Goal: Task Accomplishment & Management: Use online tool/utility

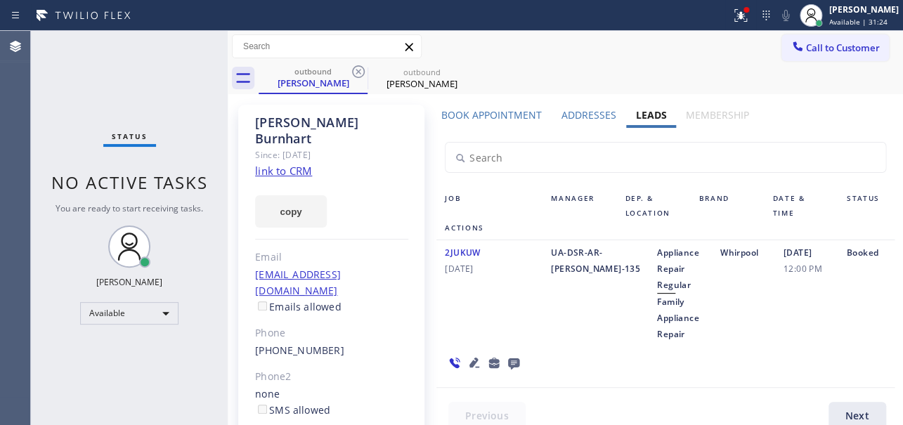
click at [712, 342] on div "Whirpool" at bounding box center [743, 294] width 63 height 98
click at [825, 340] on div "01/06/2022 12:00 PM" at bounding box center [806, 294] width 63 height 98
click at [146, 311] on div "Available" at bounding box center [129, 313] width 98 height 22
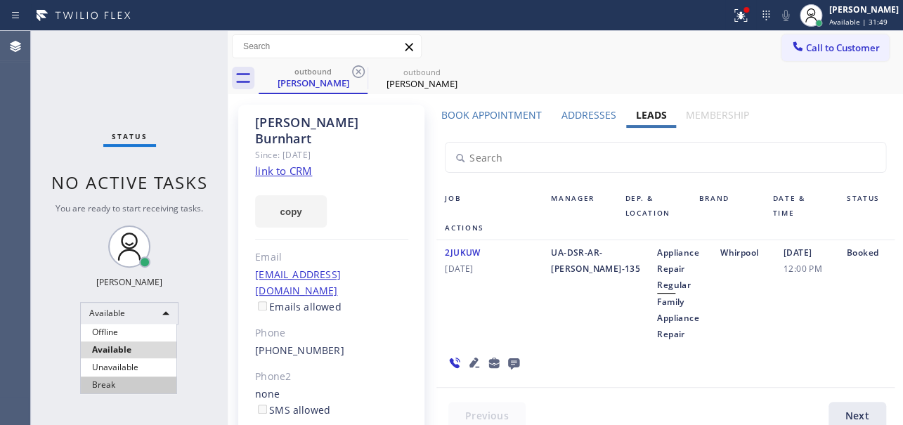
click at [123, 387] on li "Break" at bounding box center [129, 385] width 96 height 17
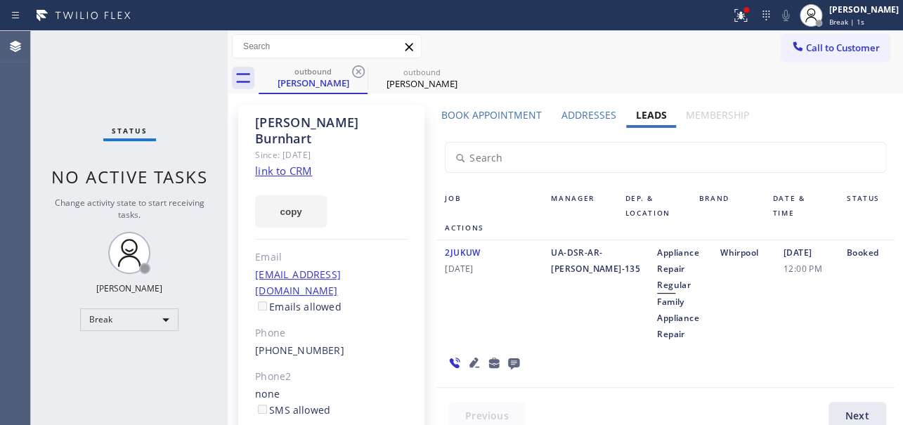
click at [787, 351] on div "2JUKUW 01/06/2022 UA-DSR-AR-Natalie-135 Appliance Repair Regular Family Applian…" at bounding box center [666, 314] width 458 height 148
click at [527, 309] on div "2JUKUW 01/06/2022" at bounding box center [490, 294] width 106 height 98
click at [134, 318] on div "Break" at bounding box center [129, 320] width 98 height 22
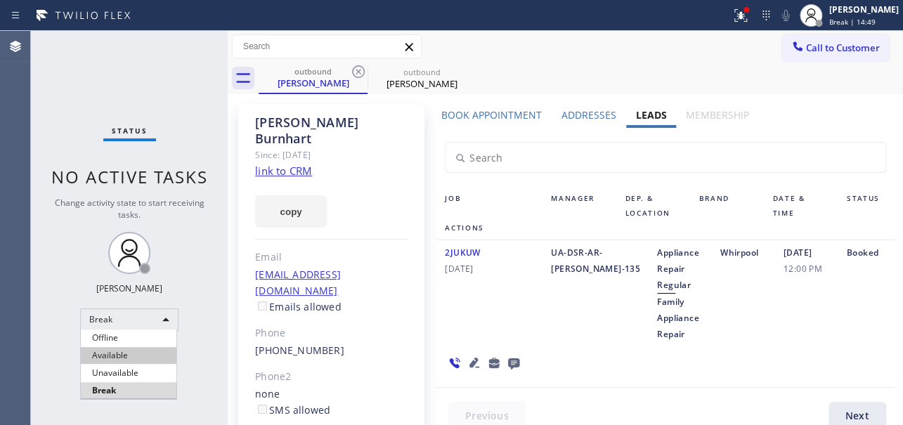
click at [129, 354] on li "Available" at bounding box center [129, 355] width 96 height 17
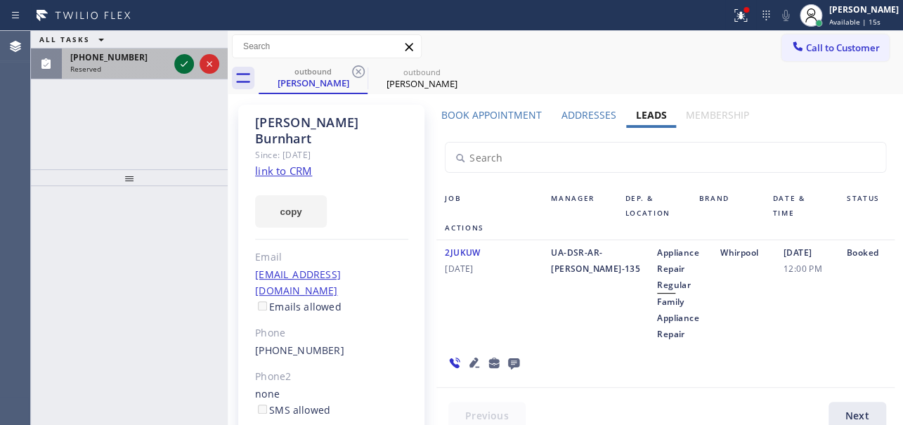
click at [178, 58] on icon at bounding box center [184, 64] width 17 height 17
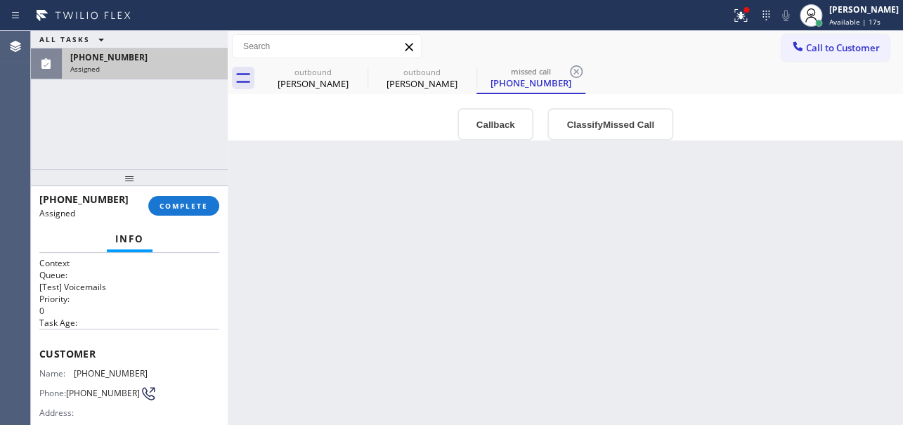
type input "(971) 287-7301"
click at [477, 130] on button "Callback" at bounding box center [496, 124] width 77 height 32
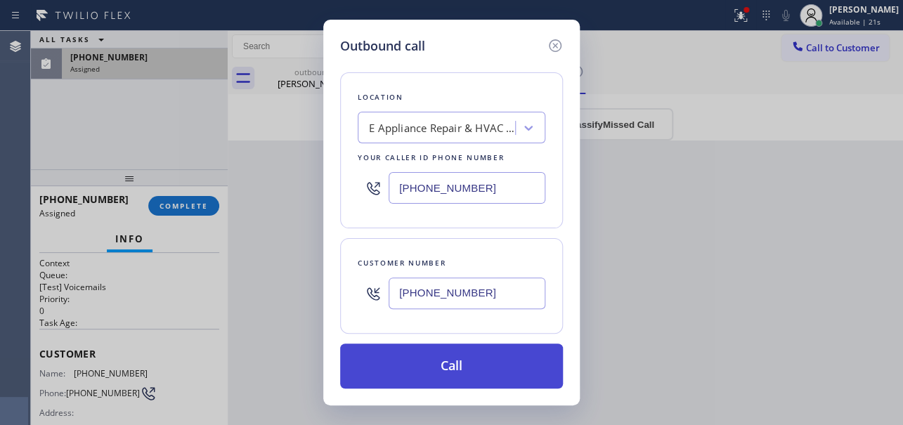
click at [472, 367] on button "Call" at bounding box center [451, 366] width 223 height 45
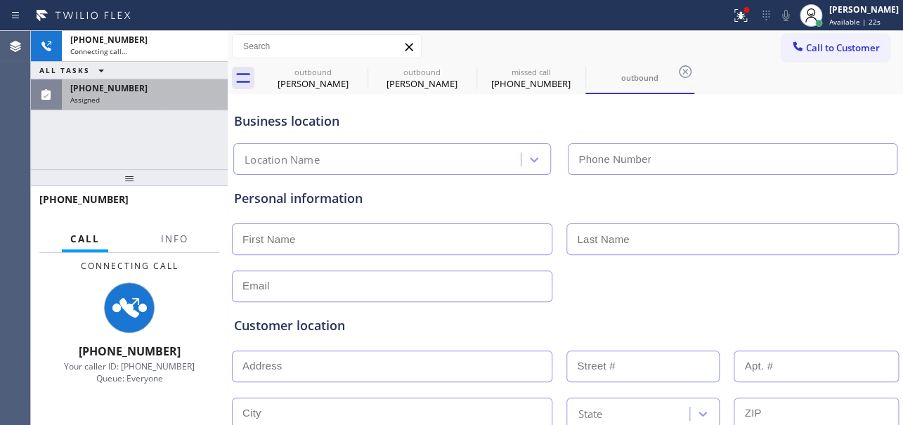
type input "(971) 287-7301"
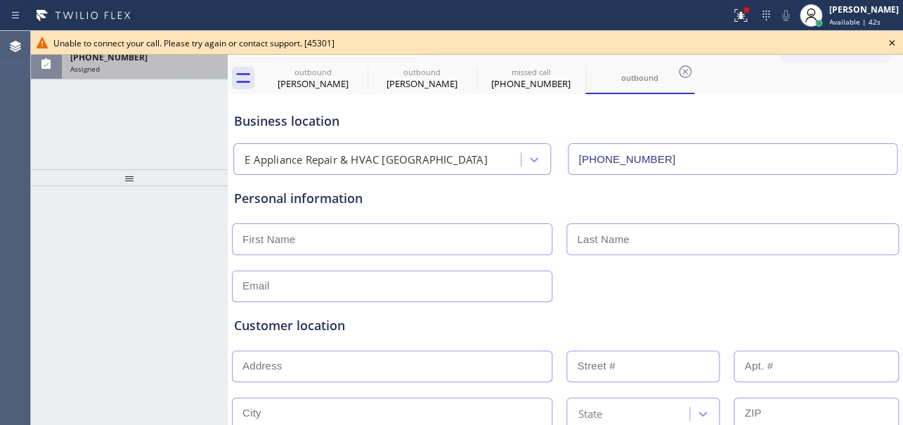
click at [759, 314] on div "Customer location >> ADD NEW ADDRESS << + NEW ADDRESS State Location type Conta…" at bounding box center [565, 389] width 669 height 174
click at [891, 39] on icon at bounding box center [892, 42] width 17 height 17
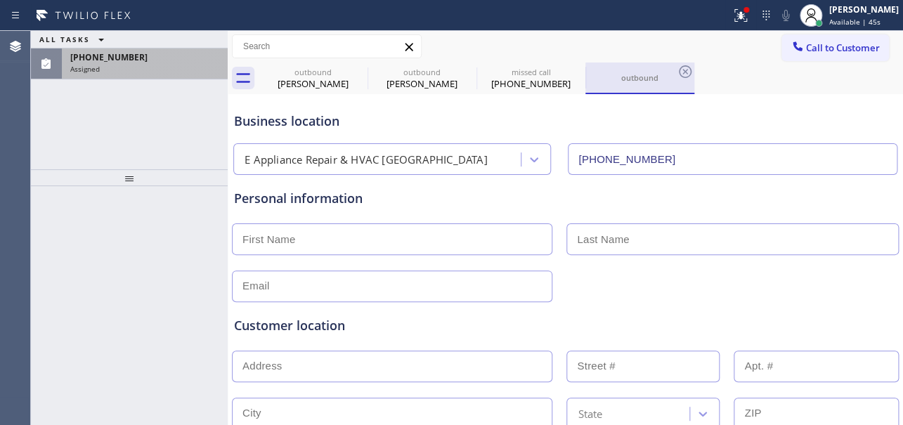
click at [628, 82] on div "outbound" at bounding box center [640, 77] width 106 height 11
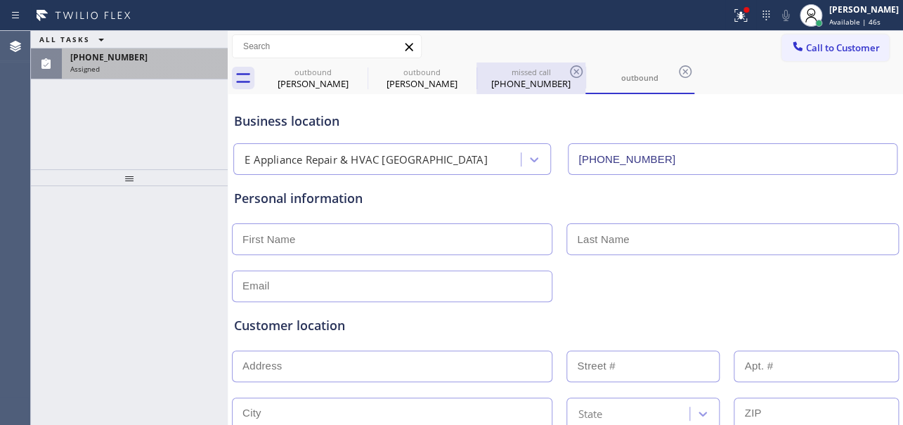
click at [554, 84] on div "(971) 208-6325" at bounding box center [531, 83] width 106 height 13
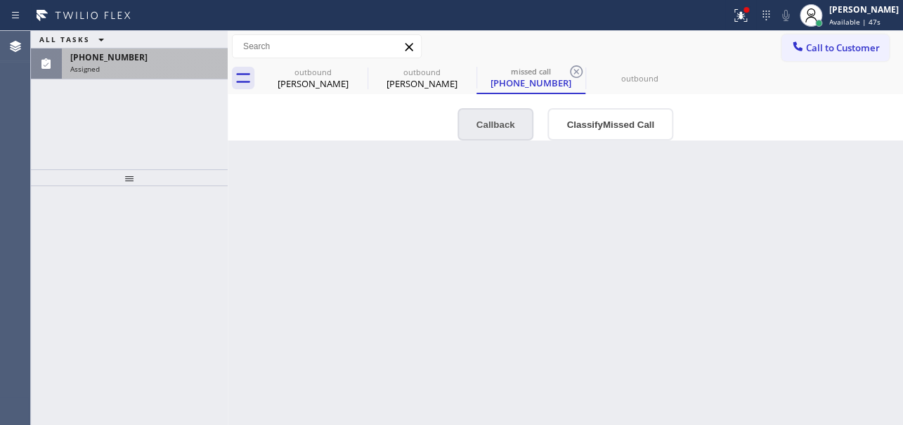
click at [508, 123] on button "Callback" at bounding box center [496, 124] width 77 height 32
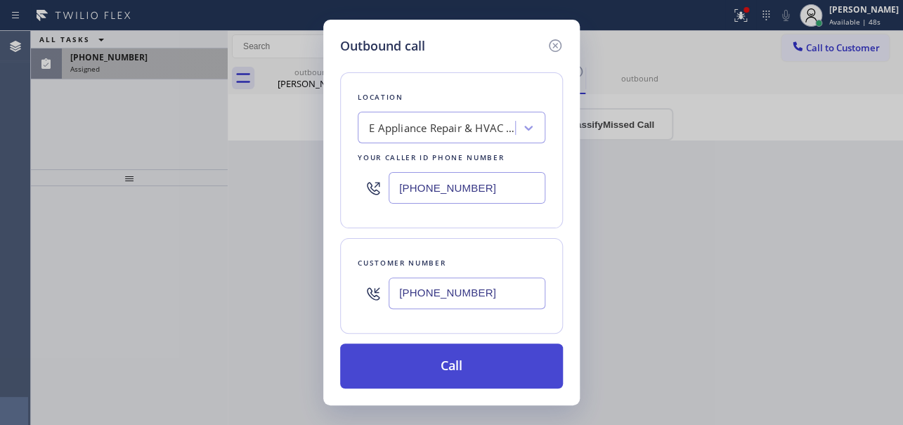
click at [496, 357] on button "Call" at bounding box center [451, 366] width 223 height 45
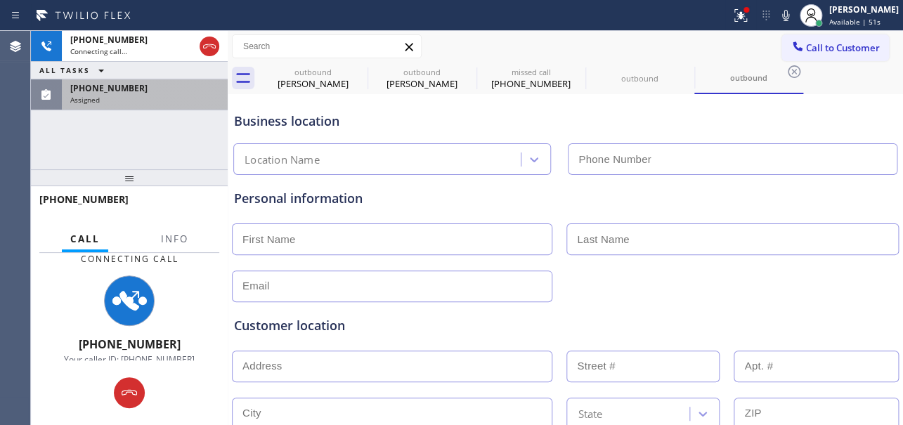
type input "(971) 287-7301"
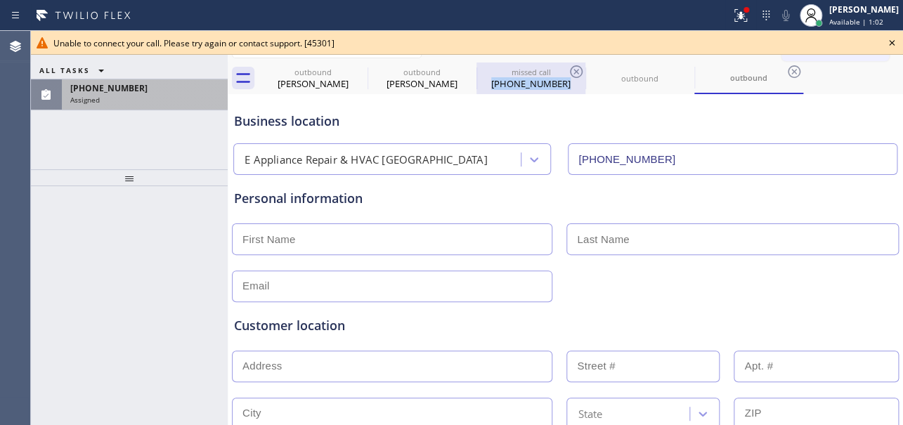
drag, startPoint x: 570, startPoint y: 84, endPoint x: 488, endPoint y: 85, distance: 82.3
click at [488, 85] on div "(971) 208-6325" at bounding box center [531, 83] width 106 height 13
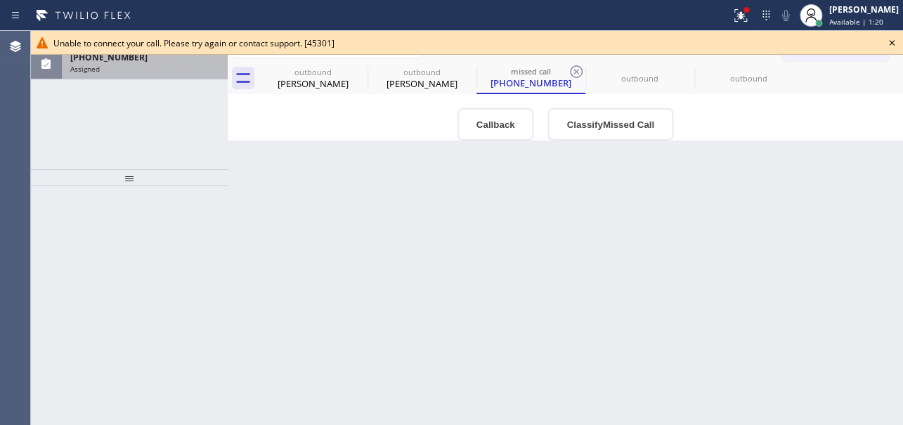
click at [793, 311] on div "Back to Dashboard Change Sender ID Customers Technicians Select a contact Outbo…" at bounding box center [566, 228] width 676 height 394
click at [893, 44] on icon at bounding box center [892, 43] width 6 height 6
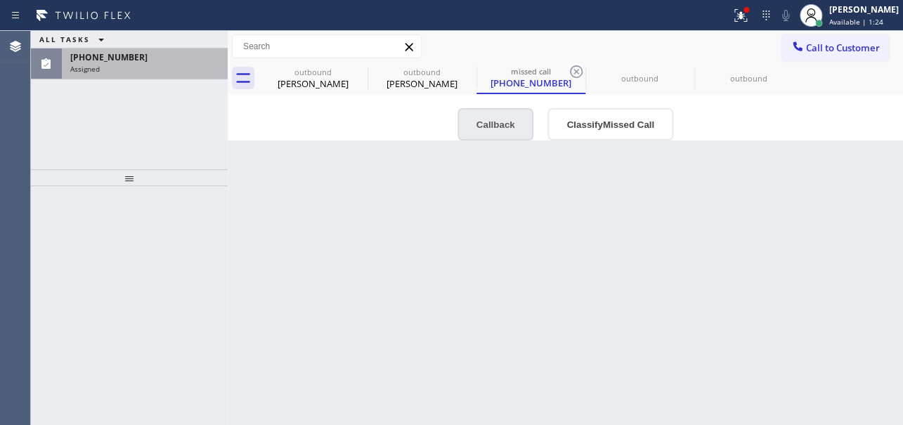
click at [479, 124] on button "Callback" at bounding box center [496, 124] width 77 height 32
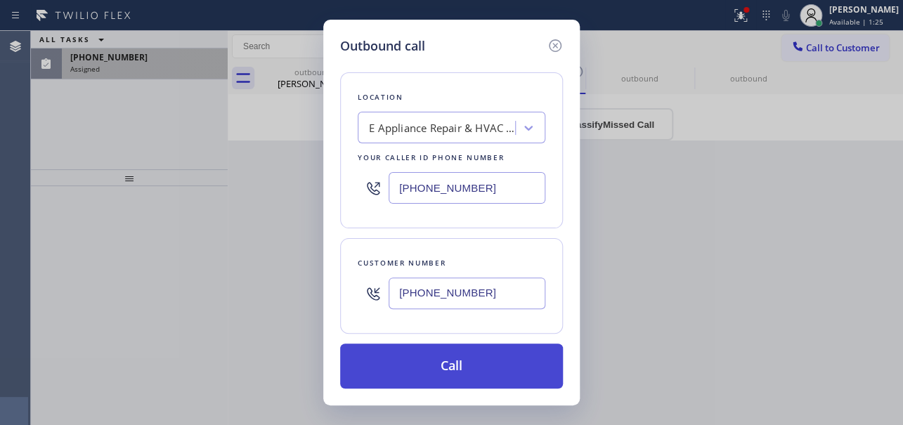
click at [465, 364] on button "Call" at bounding box center [451, 366] width 223 height 45
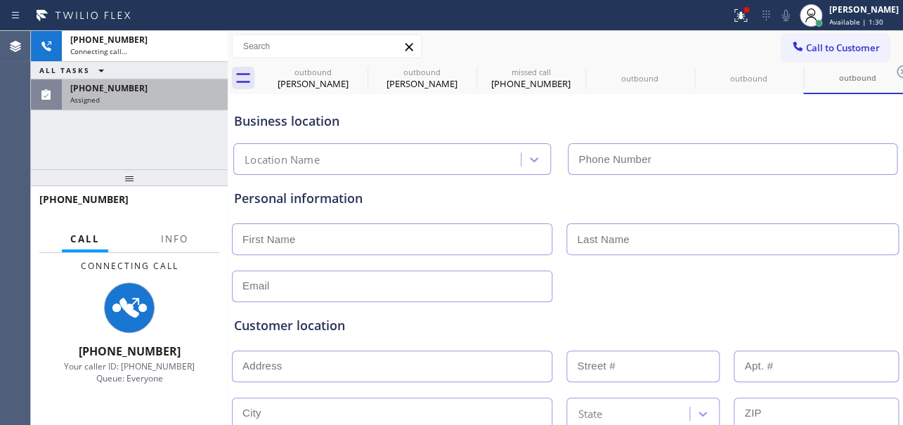
type input "(971) 287-7301"
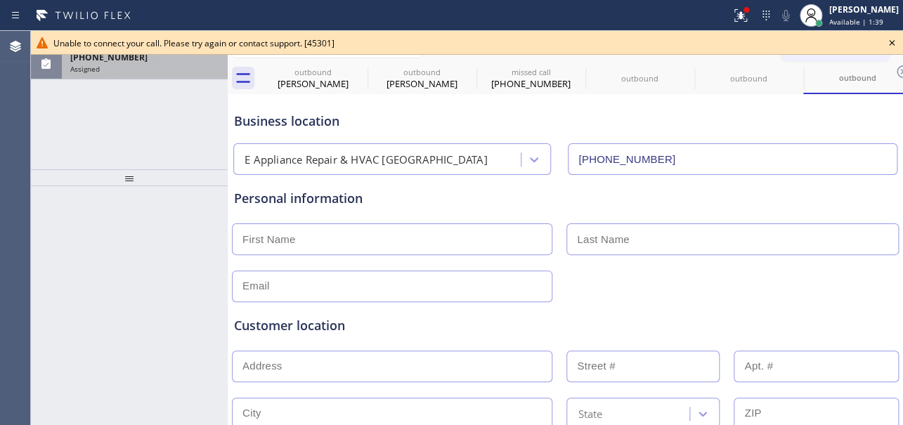
click at [749, 272] on div at bounding box center [566, 285] width 670 height 34
click at [887, 44] on icon at bounding box center [892, 42] width 17 height 17
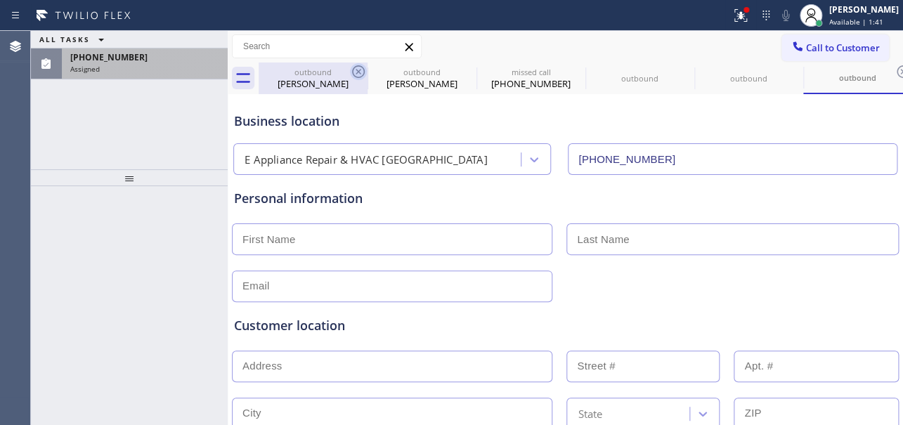
click at [361, 72] on icon at bounding box center [358, 71] width 17 height 17
click at [0, 0] on icon at bounding box center [0, 0] width 0 height 0
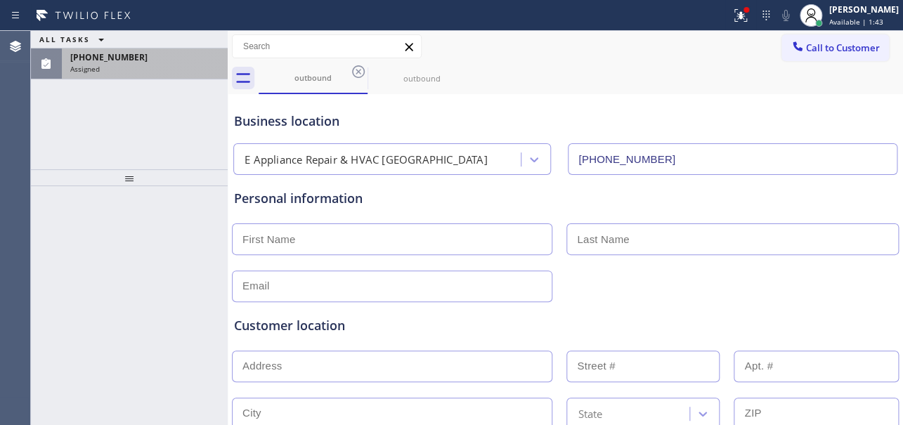
click at [361, 72] on icon at bounding box center [358, 71] width 17 height 17
click at [0, 0] on icon at bounding box center [0, 0] width 0 height 0
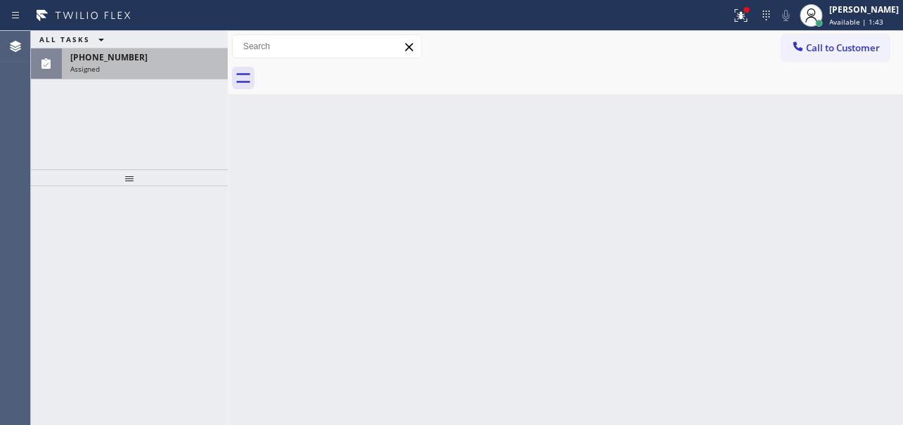
click at [174, 64] on div "Assigned" at bounding box center [144, 69] width 149 height 10
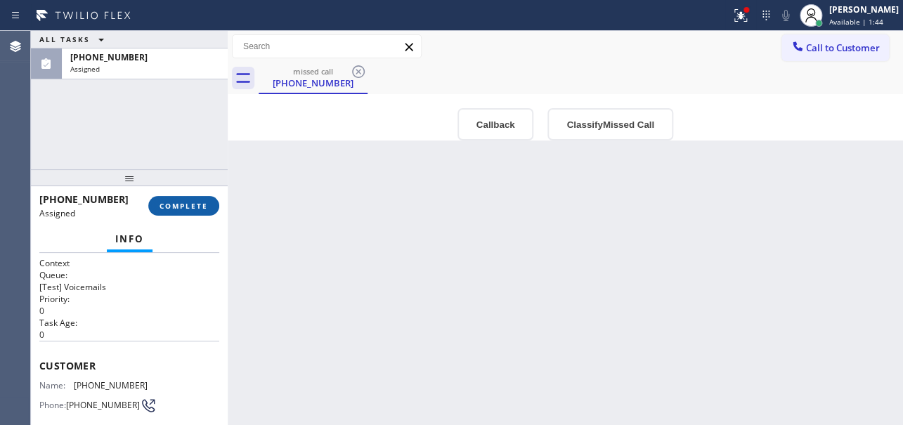
click at [186, 204] on span "COMPLETE" at bounding box center [184, 206] width 49 height 10
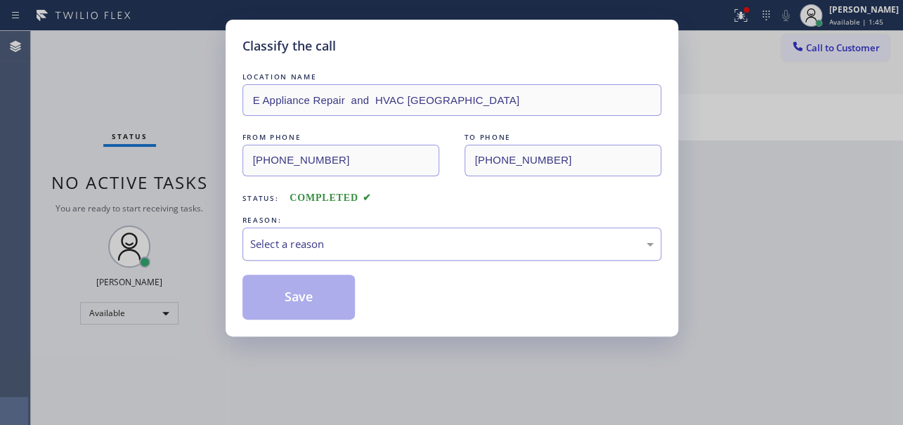
click at [327, 236] on div "Select a reason" at bounding box center [452, 244] width 404 height 16
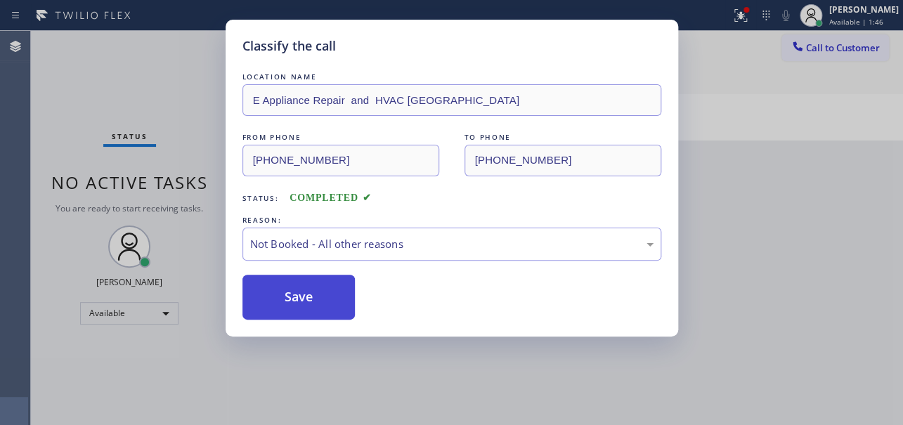
click at [298, 298] on button "Save" at bounding box center [299, 297] width 113 height 45
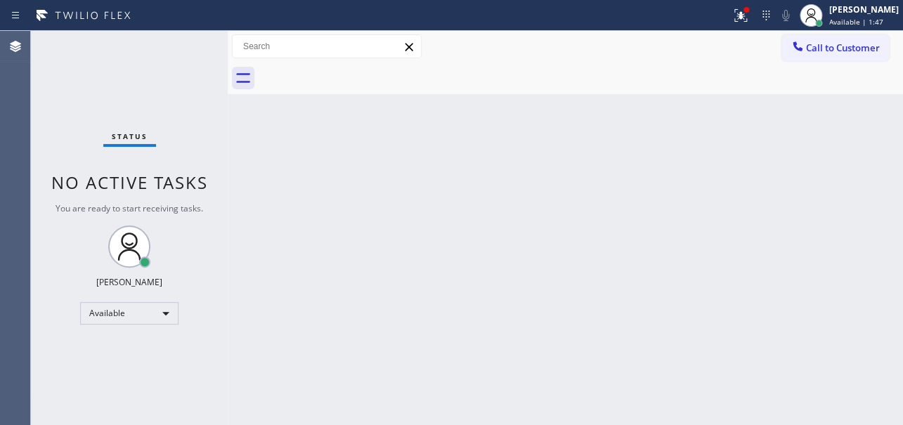
click at [805, 181] on div "Back to Dashboard Change Sender ID Customers Technicians Select a contact Outbo…" at bounding box center [566, 228] width 676 height 394
click at [839, 48] on span "Call to Customer" at bounding box center [843, 47] width 74 height 13
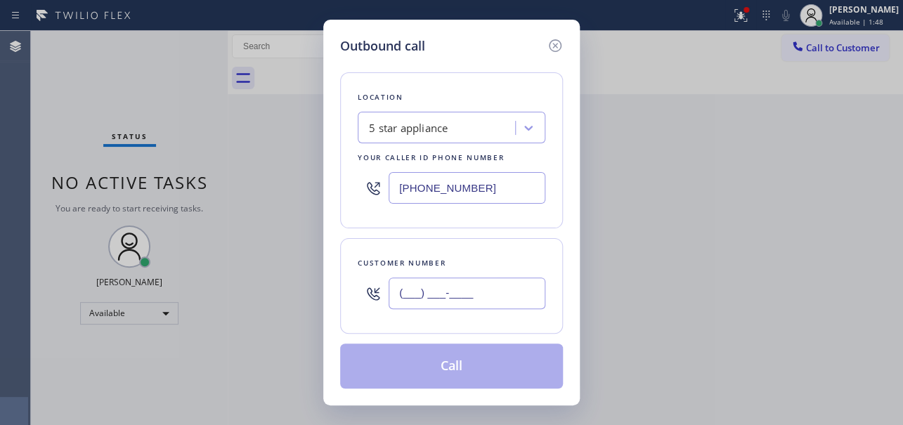
click at [451, 291] on input "(___) ___-____" at bounding box center [467, 294] width 157 height 32
paste input "360) 626-5927"
type input "(360) 626-5927"
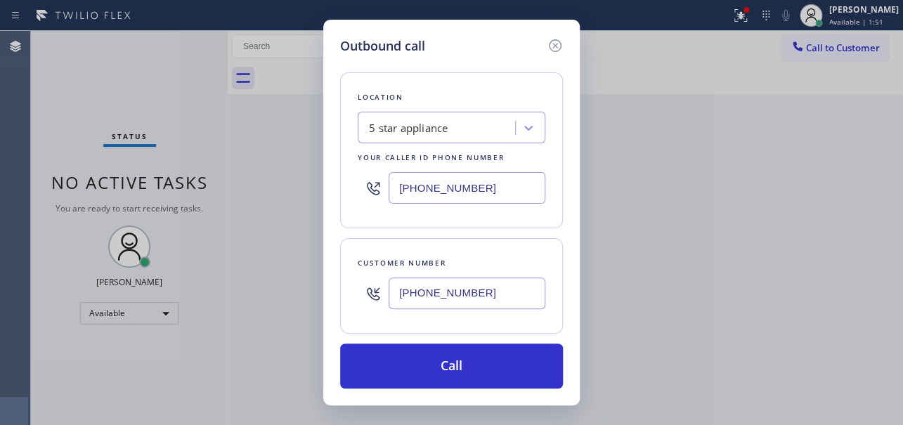
drag, startPoint x: 465, startPoint y: 56, endPoint x: 468, endPoint y: 84, distance: 28.3
click at [465, 56] on div "Location 5 star appliance Your caller id phone number (213) 687-2604 Customer n…" at bounding box center [451, 222] width 223 height 333
drag, startPoint x: 337, startPoint y: 186, endPoint x: 222, endPoint y: 189, distance: 114.6
click at [222, 189] on div "Outbound call Location 5 star appliance Your caller id phone number (213) 687-2…" at bounding box center [451, 212] width 903 height 425
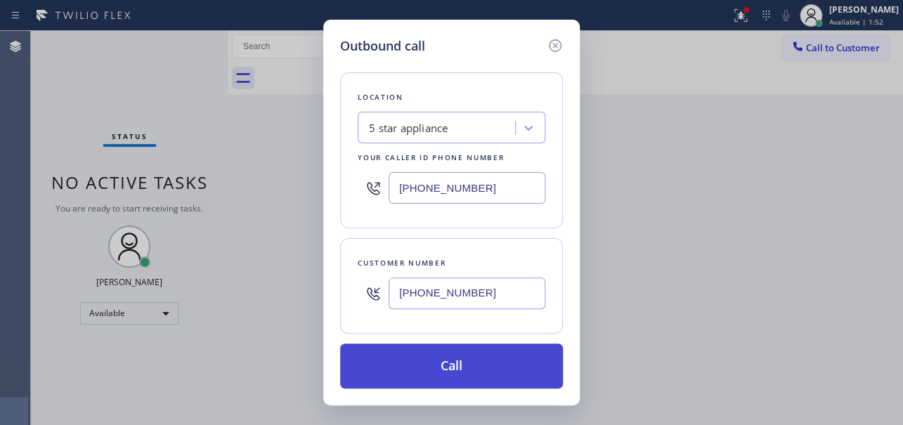
paste input "360) 469-5900"
type input "(360) 469-5900"
click at [465, 356] on button "Call" at bounding box center [451, 366] width 223 height 45
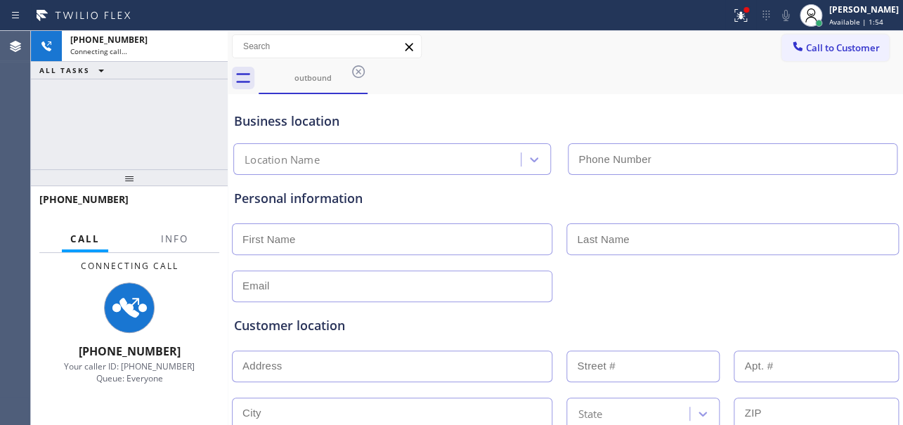
type input "(360) 469-5900"
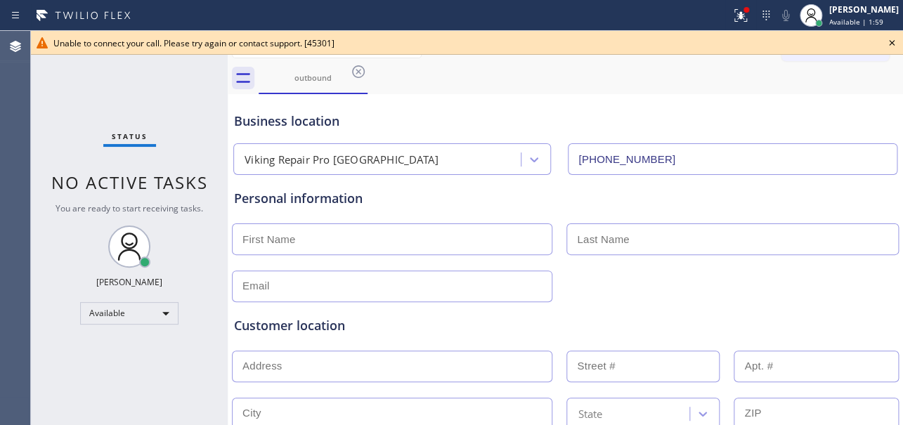
click at [890, 46] on icon at bounding box center [892, 42] width 17 height 17
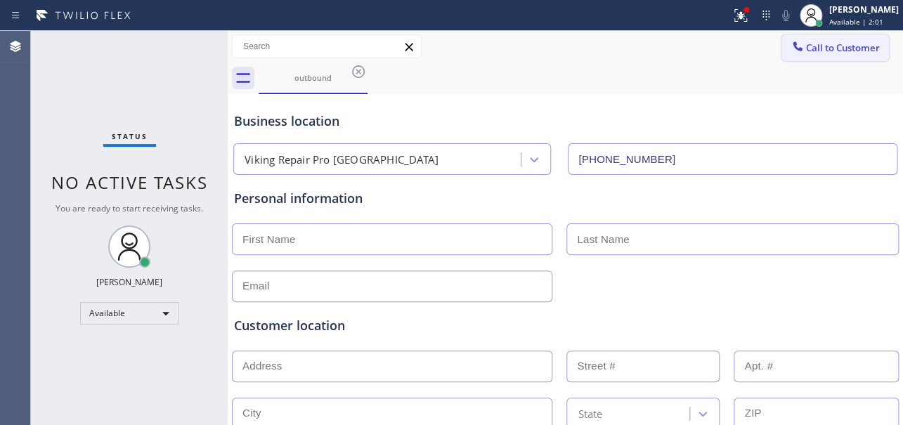
click at [818, 56] on button "Call to Customer" at bounding box center [836, 47] width 108 height 27
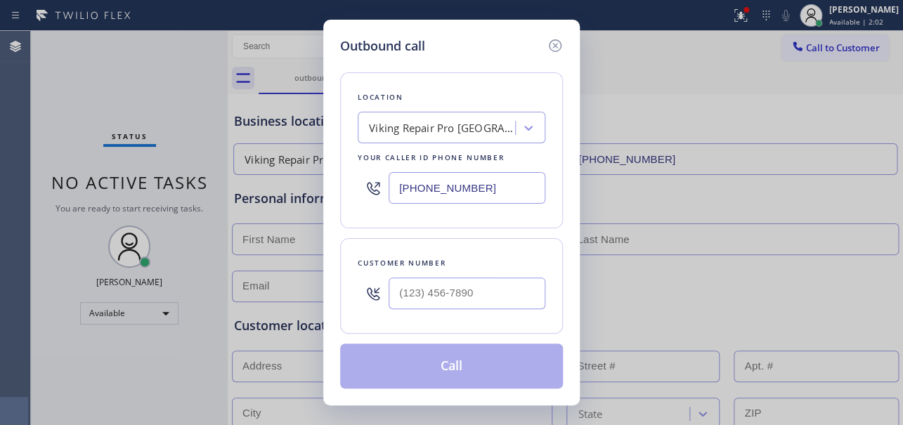
type input "(___) ___-____"
click at [429, 295] on input "(___) ___-____" at bounding box center [467, 294] width 157 height 32
click at [475, 63] on div "Location Viking Repair Pro Vancouver Your caller id phone number (360) 469-5900…" at bounding box center [451, 222] width 223 height 333
click at [407, 292] on input "(___) ___-____" at bounding box center [467, 294] width 157 height 32
paste input "360) 626-5927"
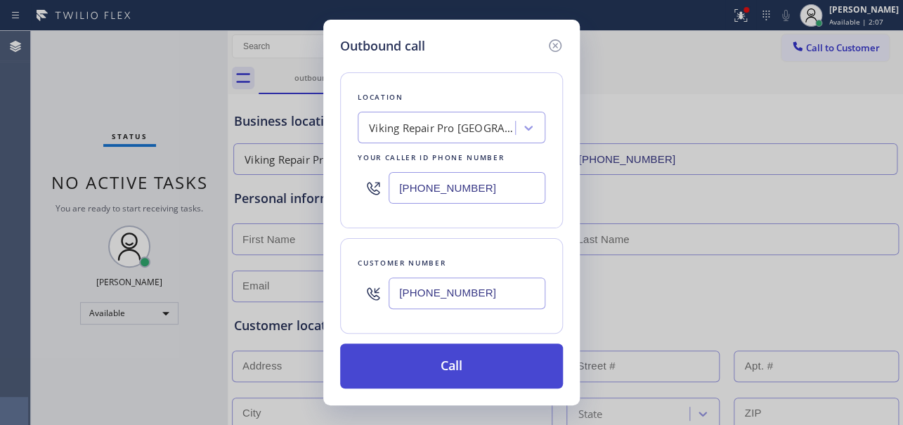
type input "(360) 626-5927"
click at [475, 373] on button "Call" at bounding box center [451, 366] width 223 height 45
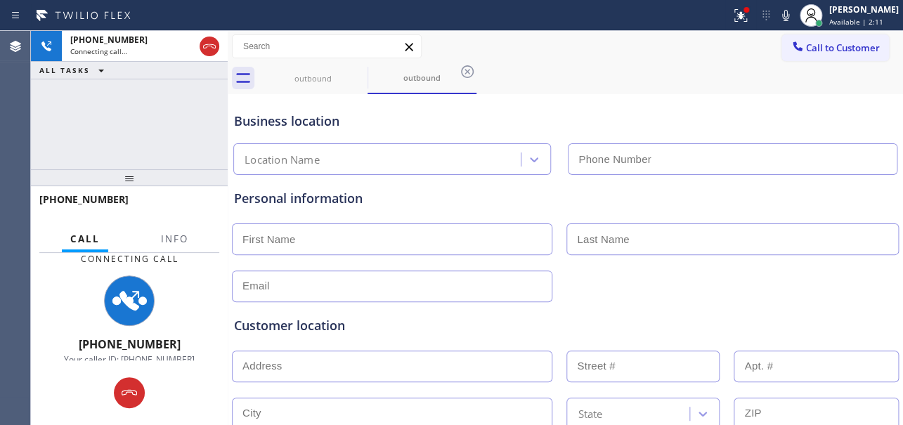
type input "(360) 469-5900"
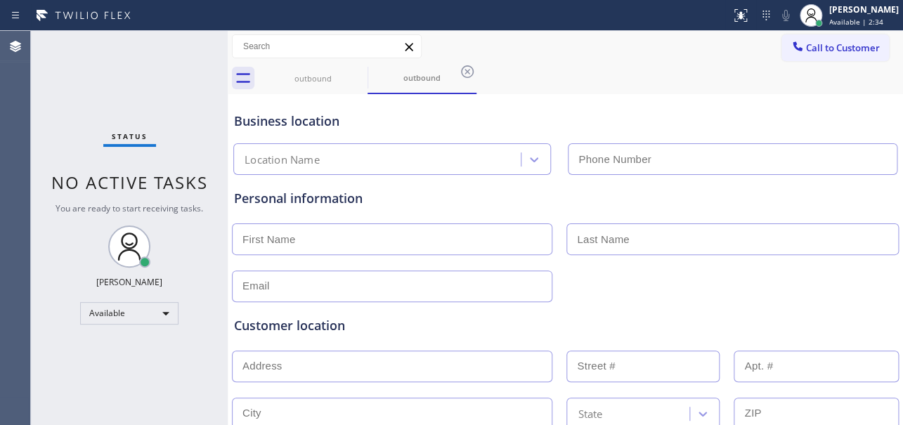
type input "[PHONE_NUMBER]"
click at [816, 285] on div at bounding box center [566, 285] width 670 height 34
click at [824, 41] on span "Call to Customer" at bounding box center [843, 47] width 74 height 13
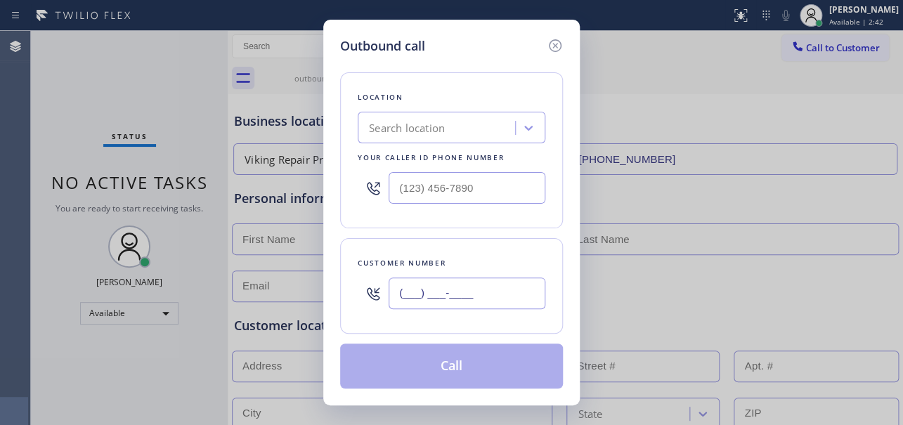
click at [431, 293] on input "(___) ___-____" at bounding box center [467, 294] width 157 height 32
paste input "360) 626-5927"
type input "[PHONE_NUMBER]"
click at [479, 41] on div "Outbound call" at bounding box center [451, 46] width 223 height 19
drag, startPoint x: 479, startPoint y: 194, endPoint x: 281, endPoint y: 185, distance: 199.2
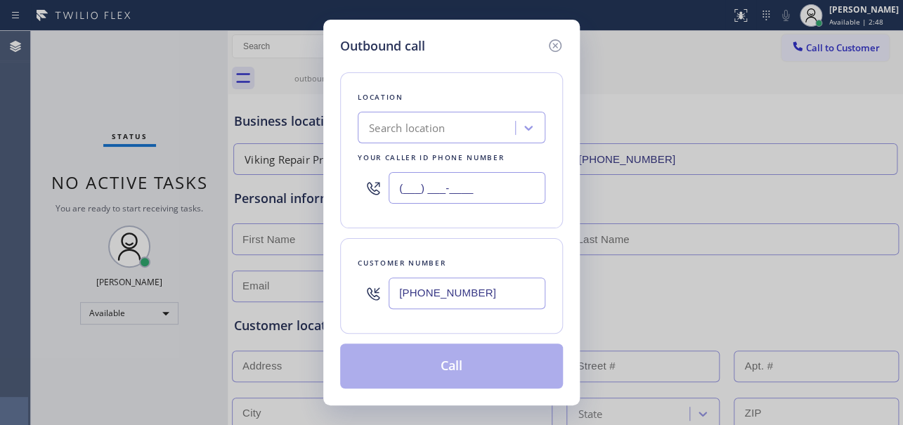
click at [281, 185] on div "Outbound call Location Search location Your caller id phone number (___) ___-__…" at bounding box center [451, 212] width 903 height 425
paste input "360) 469-5900"
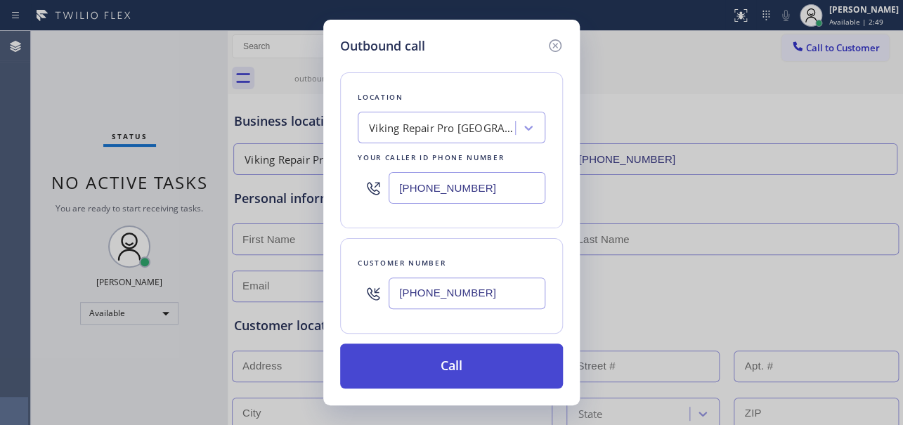
type input "[PHONE_NUMBER]"
click at [459, 373] on button "Call" at bounding box center [451, 366] width 223 height 45
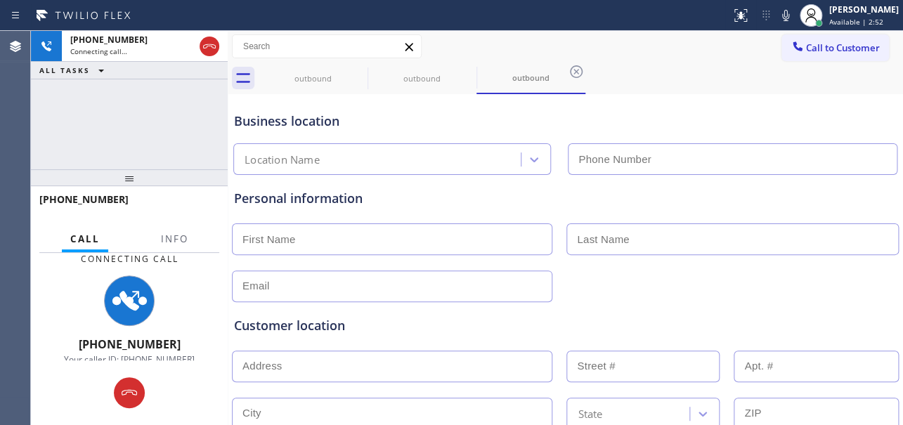
type input "[PHONE_NUMBER]"
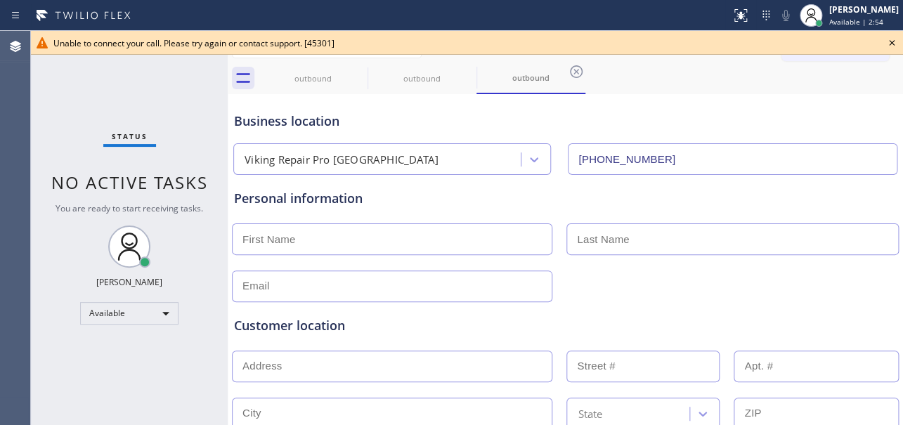
click at [891, 42] on icon at bounding box center [892, 42] width 17 height 17
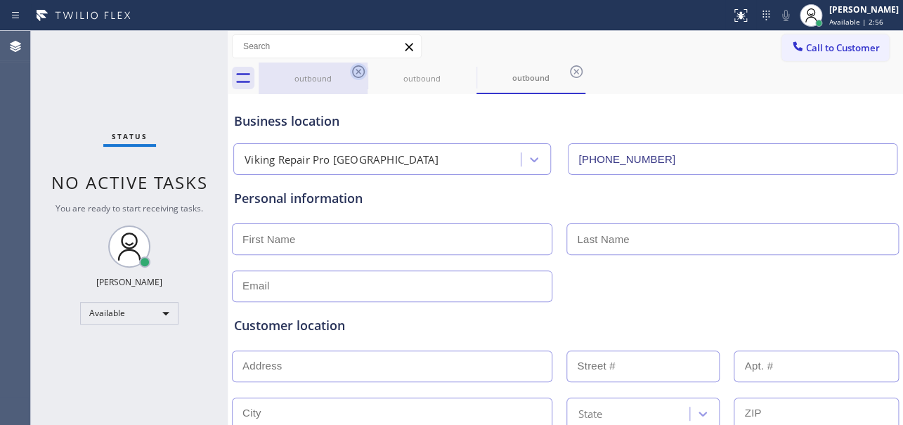
click at [354, 76] on icon at bounding box center [358, 71] width 13 height 13
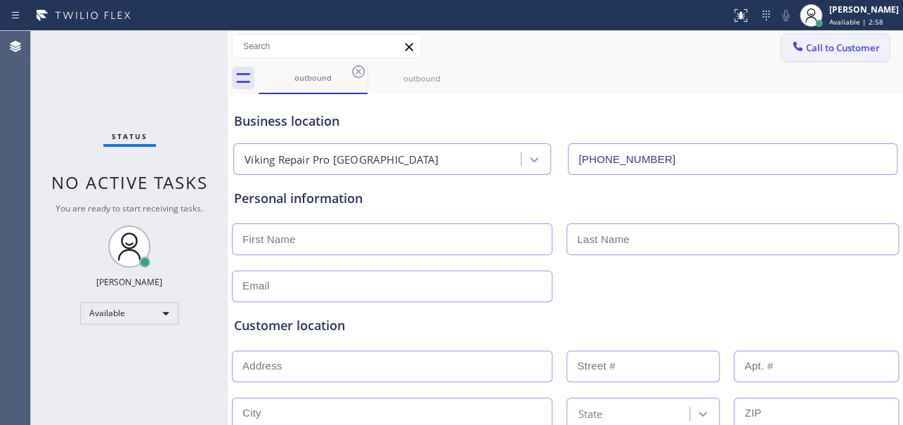
click at [837, 53] on span "Call to Customer" at bounding box center [843, 47] width 74 height 13
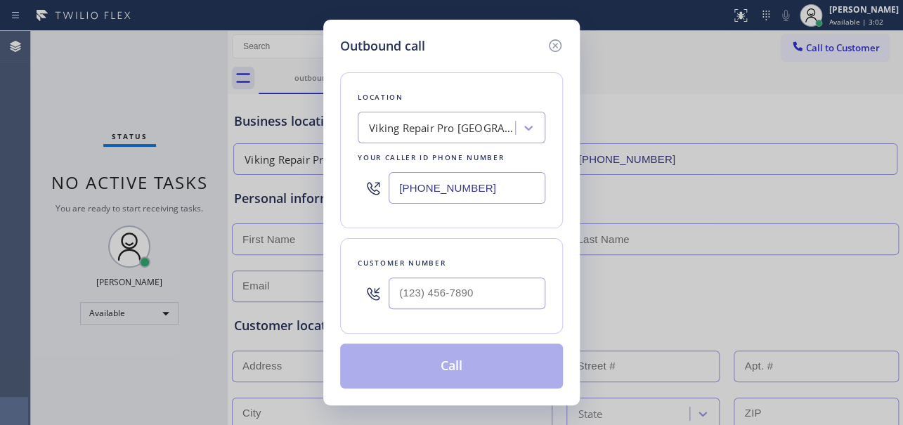
click at [450, 46] on div "Outbound call" at bounding box center [451, 46] width 223 height 19
click at [490, 290] on input "(___) ___-____" at bounding box center [467, 294] width 157 height 32
paste input "360) 626-5927"
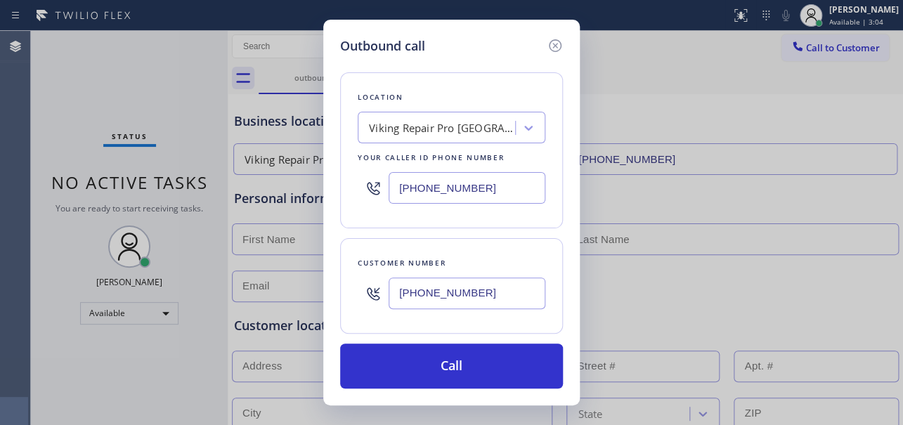
type input "(360) 626-5927"
drag, startPoint x: 434, startPoint y: 199, endPoint x: 266, endPoint y: 207, distance: 168.9
click at [266, 207] on div "Outbound call Location Viking Repair Pro Vancouver Your caller id phone number …" at bounding box center [451, 212] width 903 height 425
paste input "617) 219-9255"
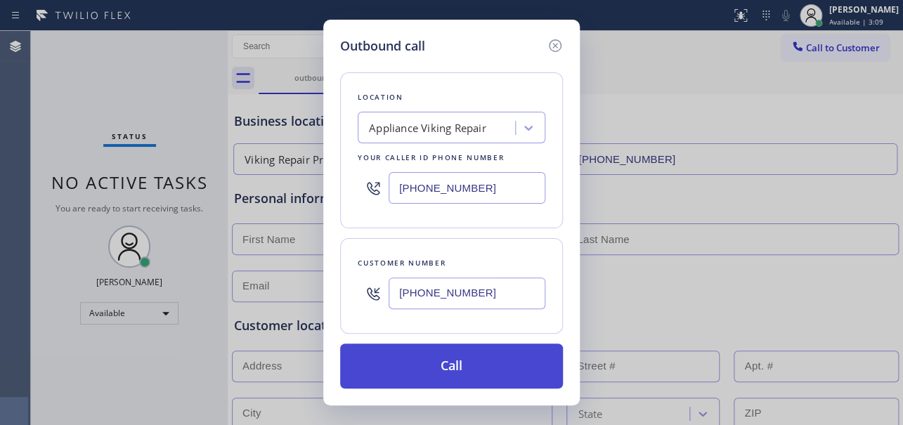
type input "[PHONE_NUMBER]"
click at [476, 367] on button "Call" at bounding box center [451, 366] width 223 height 45
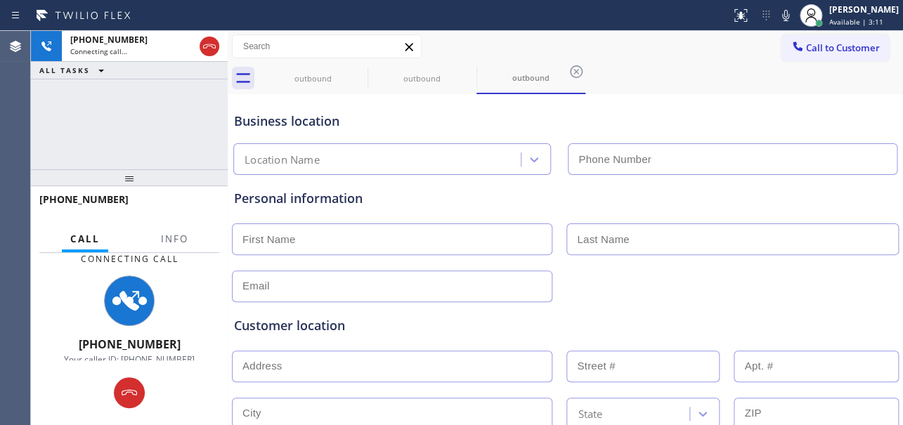
type input "[PHONE_NUMBER]"
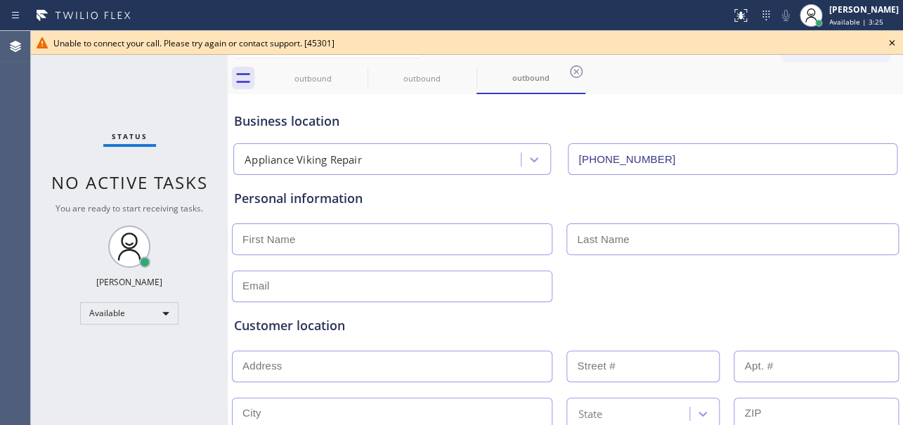
click at [890, 46] on icon at bounding box center [892, 42] width 17 height 17
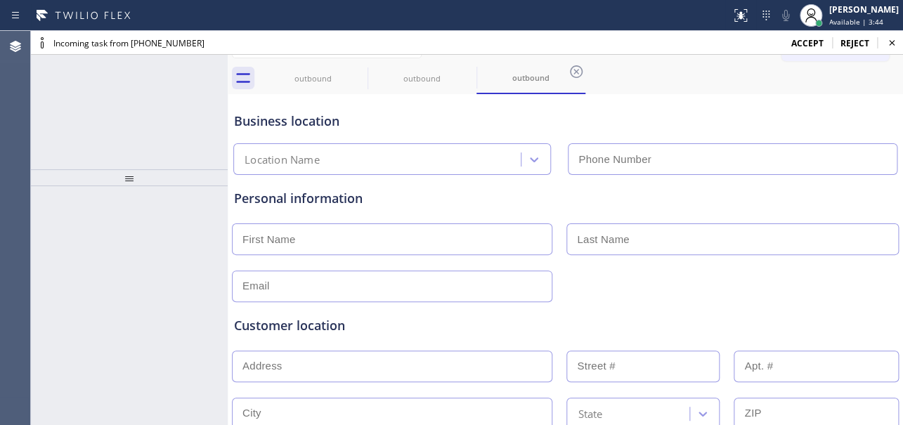
type input "[PHONE_NUMBER]"
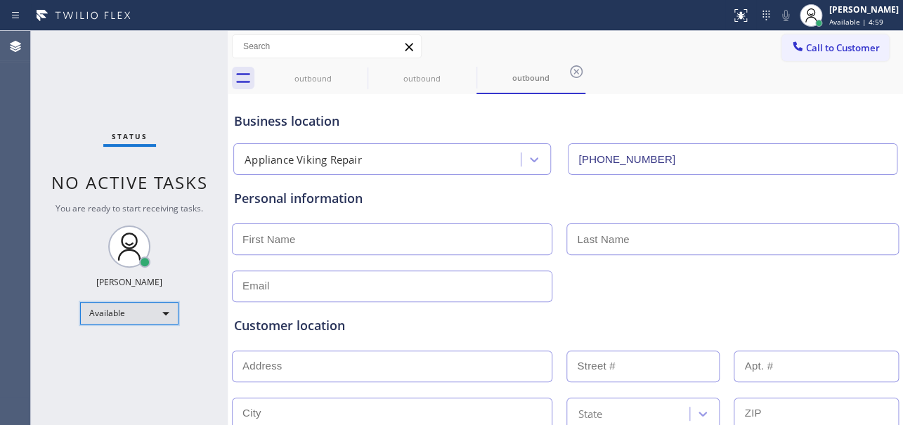
click at [135, 314] on div "Available" at bounding box center [129, 313] width 98 height 22
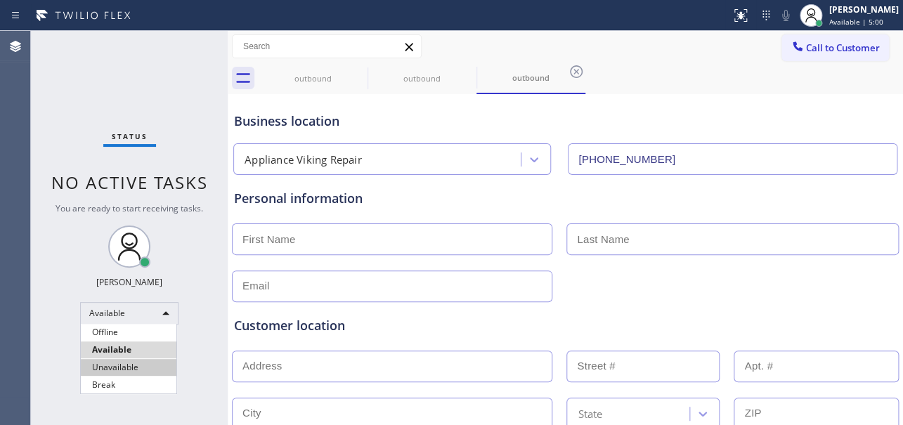
click at [121, 371] on li "Unavailable" at bounding box center [129, 367] width 96 height 17
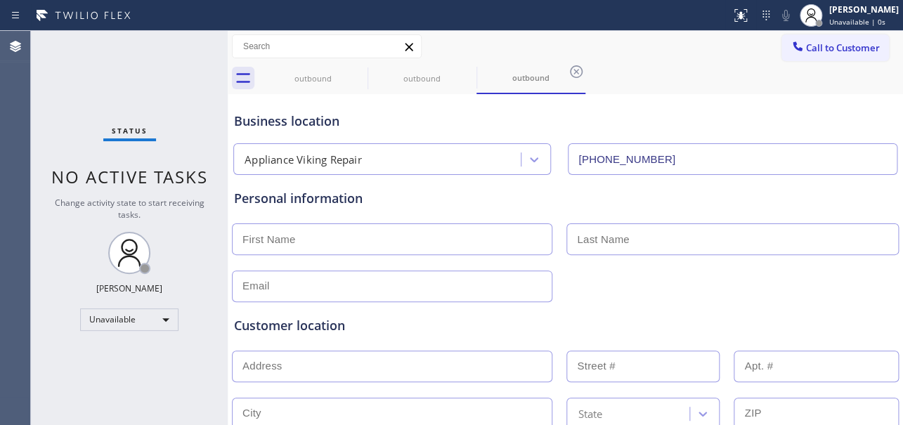
click at [180, 389] on div "Status No active tasks Change activity state to start receiving tasks. Loveña G…" at bounding box center [129, 228] width 197 height 394
type input "[PHONE_NUMBER]"
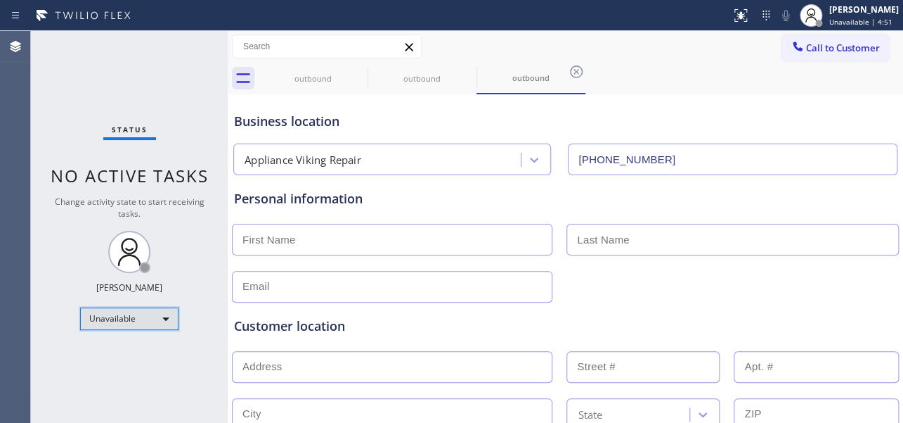
click at [134, 321] on div "Unavailable" at bounding box center [129, 318] width 98 height 22
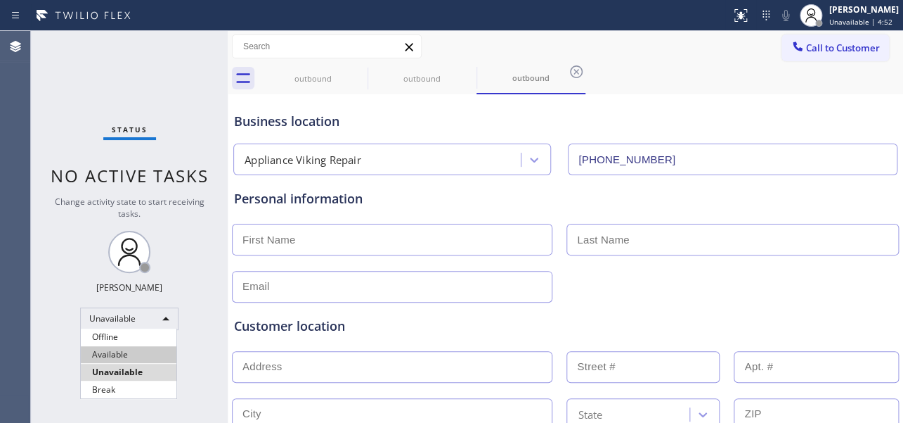
click at [130, 353] on li "Available" at bounding box center [129, 354] width 96 height 17
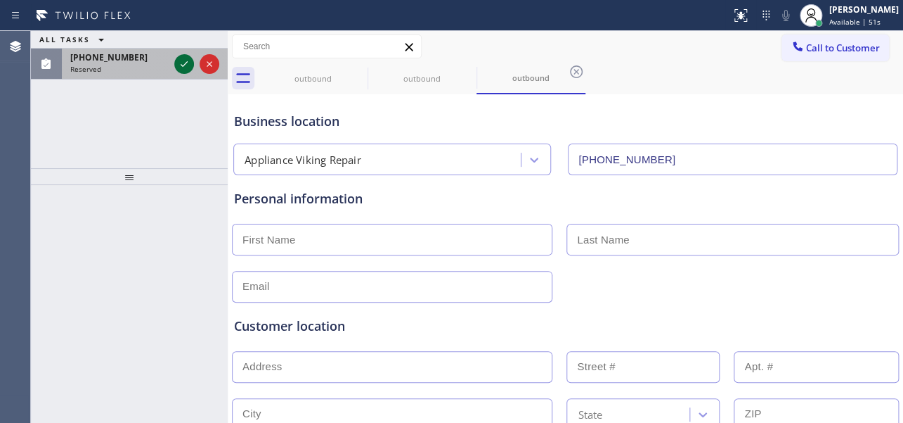
click at [181, 62] on icon at bounding box center [184, 64] width 17 height 17
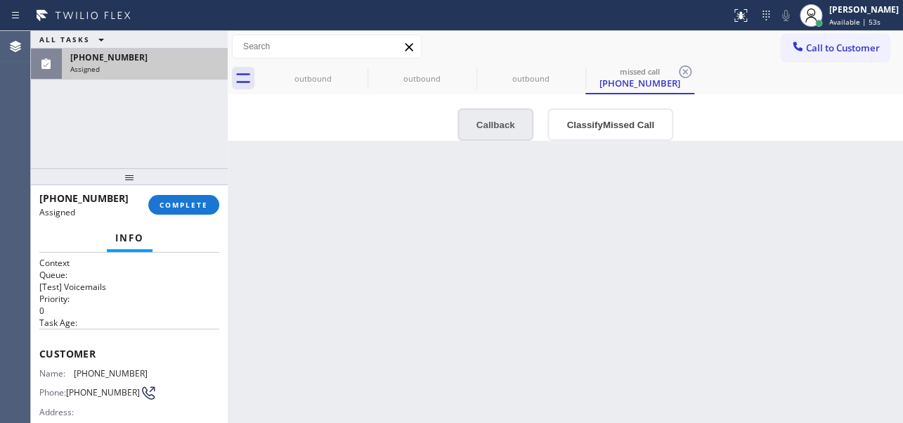
click at [500, 129] on button "Callback" at bounding box center [496, 124] width 77 height 32
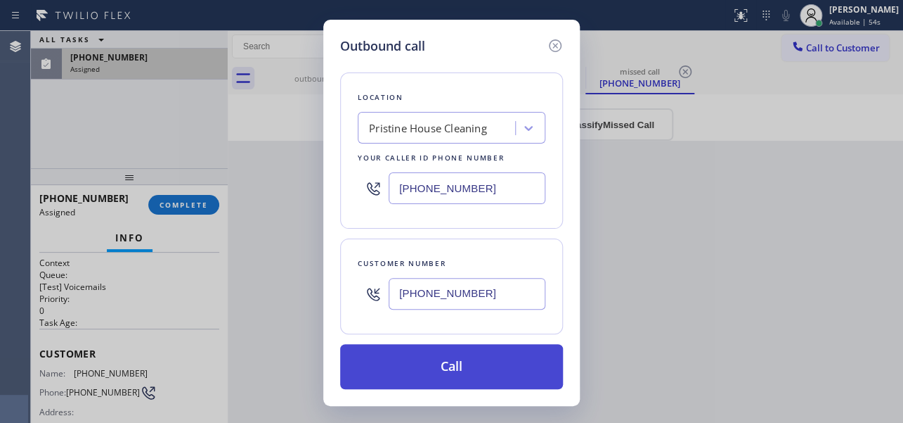
click at [444, 356] on button "Call" at bounding box center [451, 366] width 223 height 45
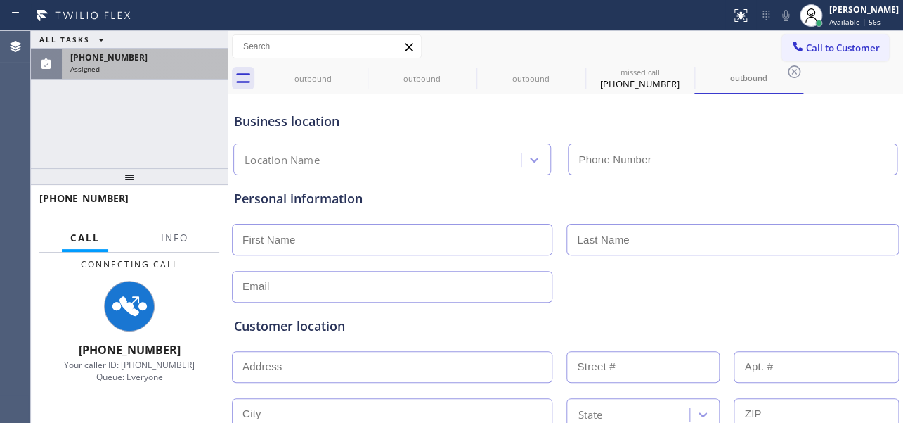
type input "[PHONE_NUMBER]"
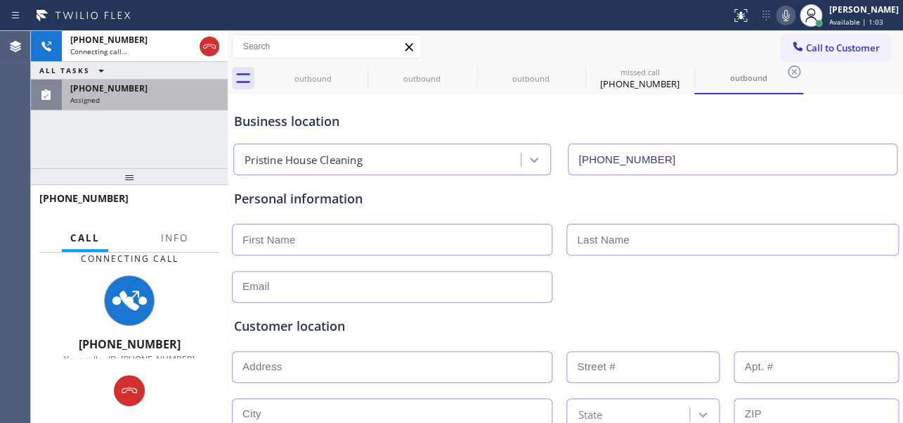
click at [778, 13] on icon at bounding box center [786, 15] width 17 height 17
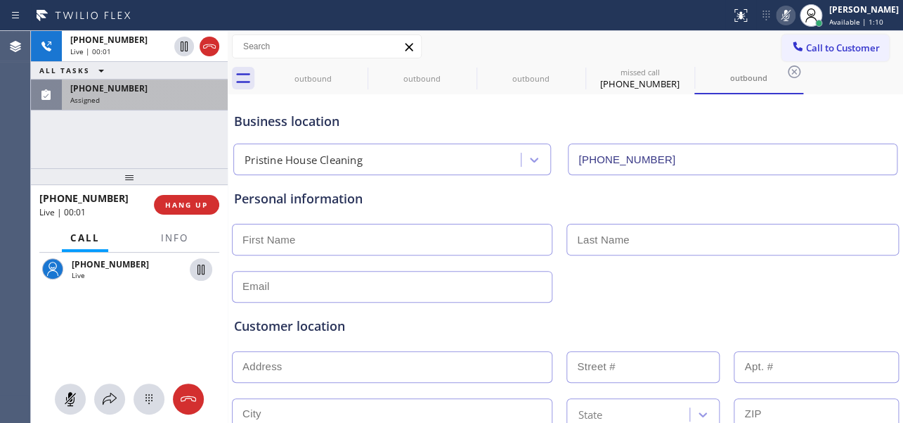
click at [778, 13] on icon at bounding box center [786, 15] width 17 height 17
click at [188, 200] on span "HANG UP" at bounding box center [186, 205] width 43 height 10
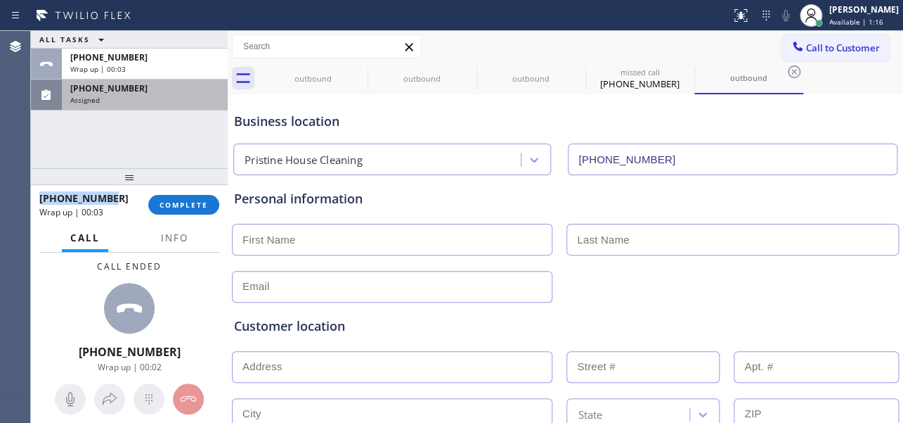
drag, startPoint x: 113, startPoint y: 197, endPoint x: 40, endPoint y: 197, distance: 73.1
click at [40, 197] on div "+13234970988" at bounding box center [88, 197] width 99 height 13
copy span "+13234970988"
click at [790, 134] on div "Business location Pristine House Cleaning (626) 548-3326" at bounding box center [565, 136] width 669 height 77
click at [183, 207] on span "COMPLETE" at bounding box center [184, 205] width 49 height 10
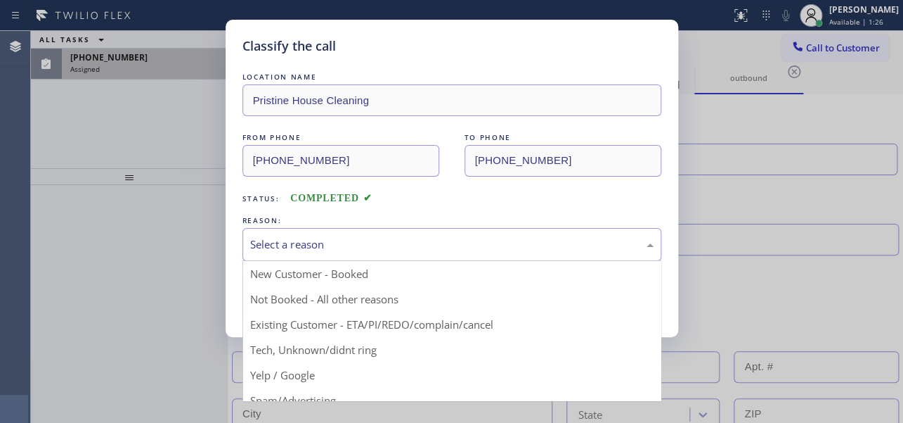
click at [344, 242] on div "Select a reason" at bounding box center [452, 244] width 404 height 16
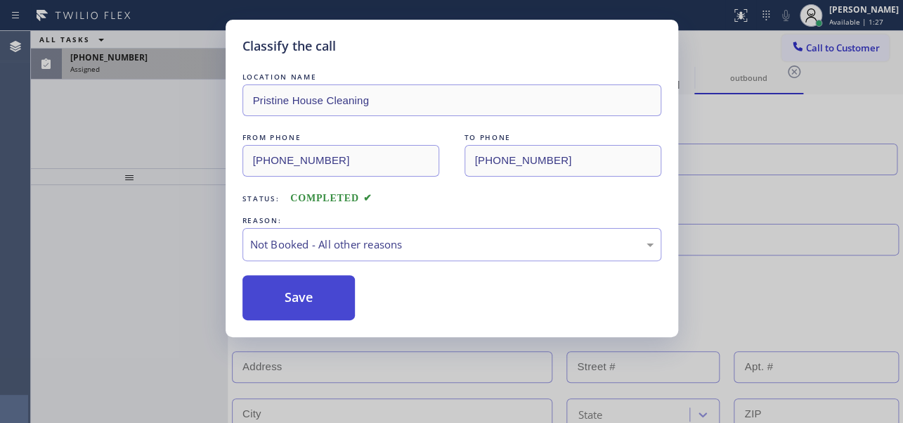
click at [291, 296] on button "Save" at bounding box center [299, 297] width 113 height 45
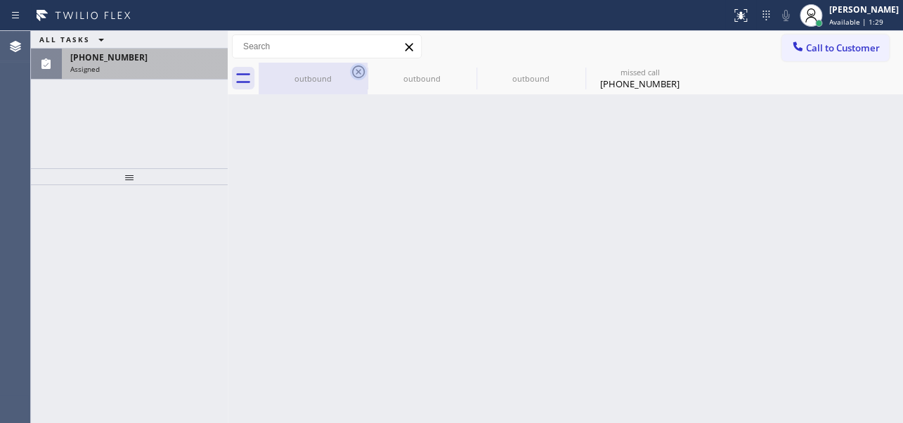
click at [360, 72] on icon at bounding box center [358, 71] width 17 height 17
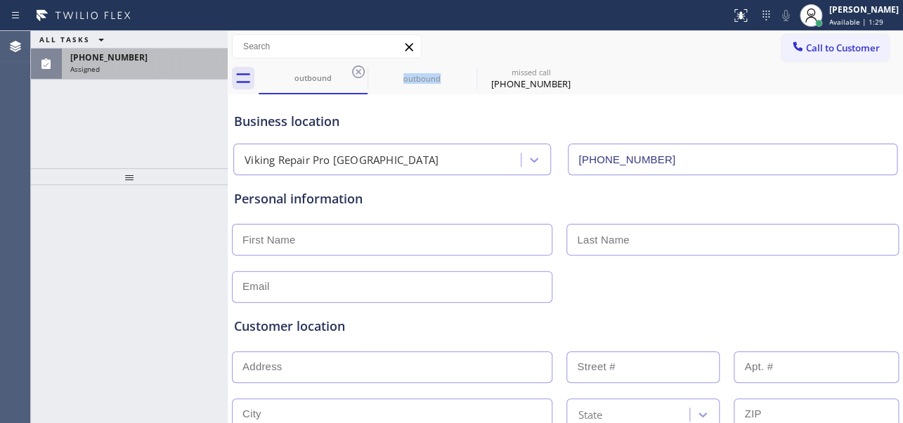
click at [360, 72] on icon at bounding box center [358, 71] width 17 height 17
click at [0, 0] on icon at bounding box center [0, 0] width 0 height 0
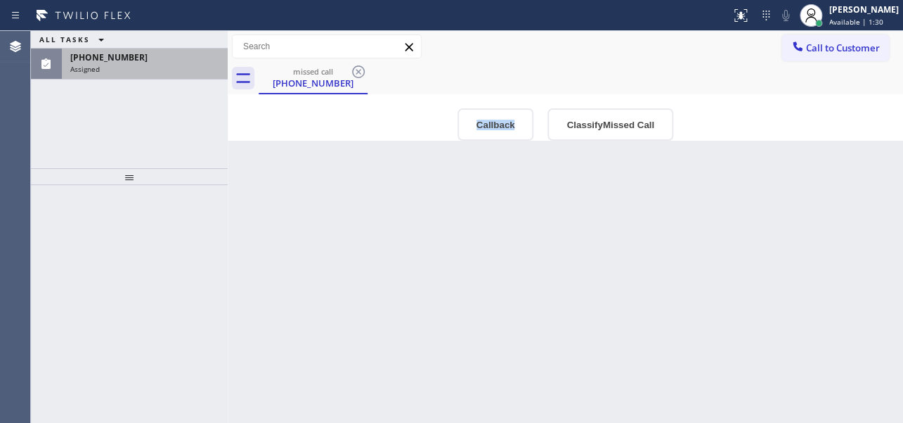
click at [360, 72] on icon at bounding box center [358, 71] width 17 height 17
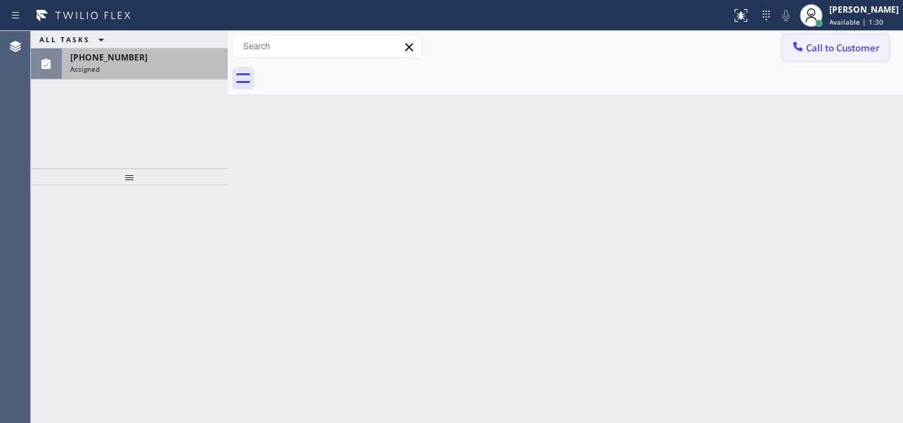
click at [818, 53] on span "Call to Customer" at bounding box center [843, 47] width 74 height 13
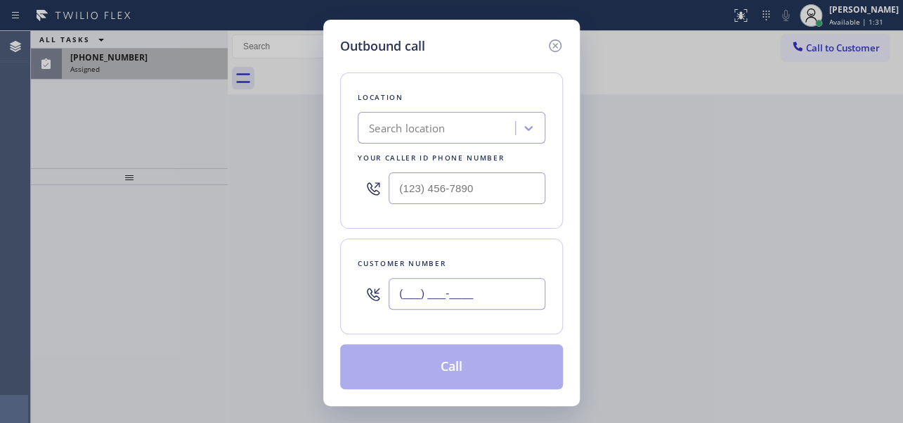
click at [454, 304] on input "(___) ___-____" at bounding box center [467, 294] width 157 height 32
paste input "360) 626-5927"
type input "(360) 626-5927"
click at [459, 51] on div "Outbound call" at bounding box center [451, 46] width 223 height 19
drag, startPoint x: 430, startPoint y: 196, endPoint x: 348, endPoint y: 207, distance: 82.9
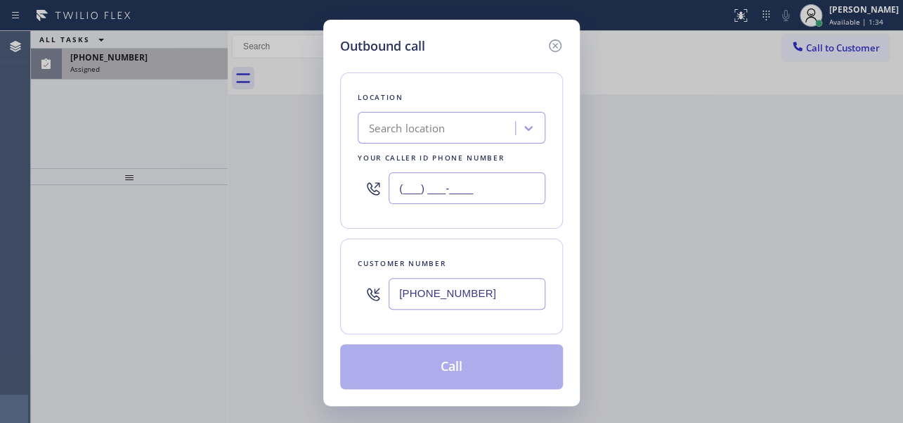
click at [348, 207] on div "Location Search location Your caller id phone number (___) ___-____" at bounding box center [451, 150] width 223 height 156
paste input "360) 469-5900"
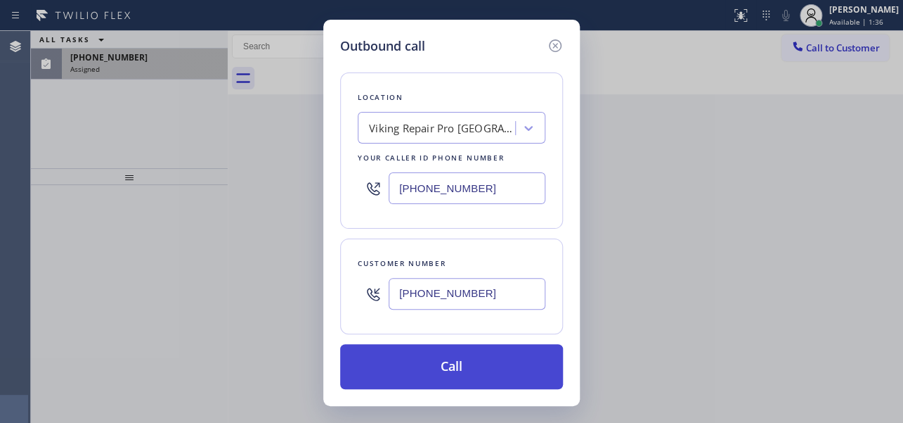
type input "(360) 469-5900"
click at [463, 366] on button "Call" at bounding box center [451, 366] width 223 height 45
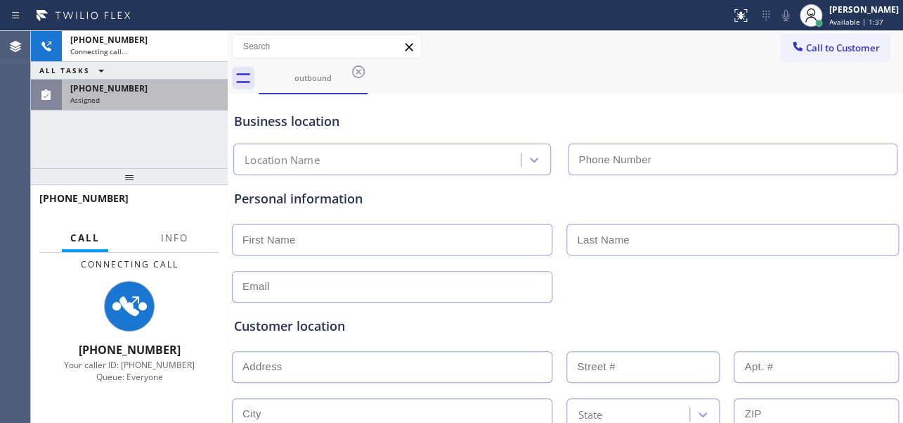
type input "(360) 469-5900"
click at [141, 102] on div "Assigned" at bounding box center [144, 100] width 149 height 10
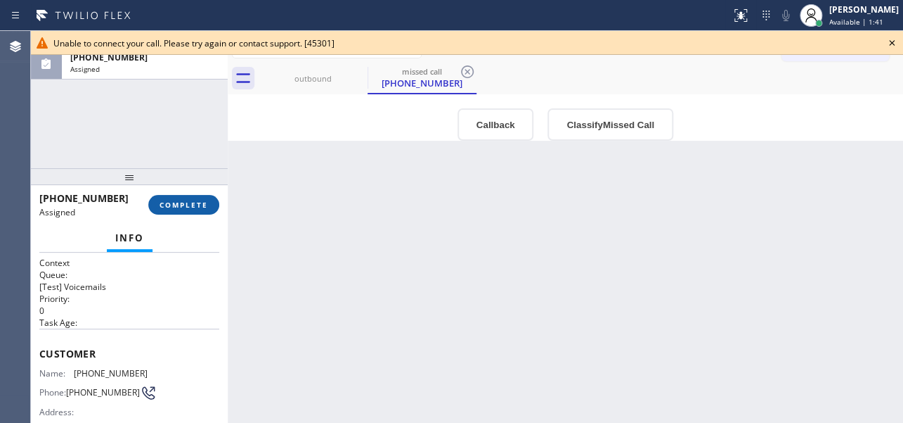
click at [193, 208] on span "COMPLETE" at bounding box center [184, 205] width 49 height 10
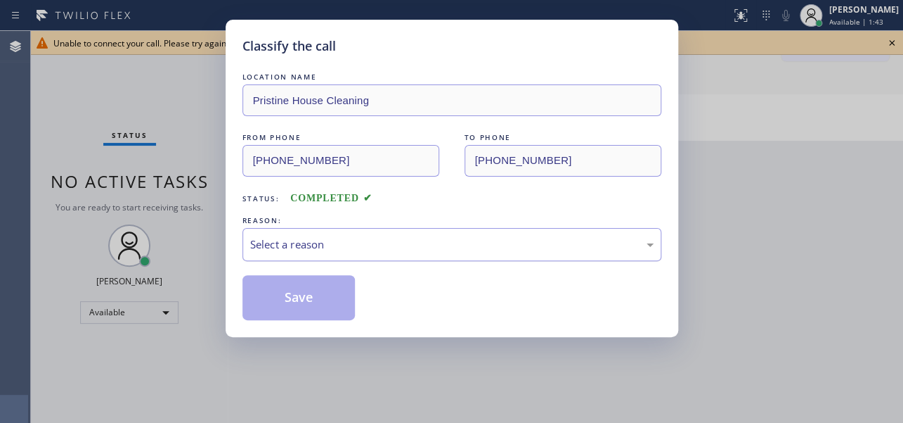
click at [309, 241] on div "Select a reason" at bounding box center [452, 244] width 404 height 16
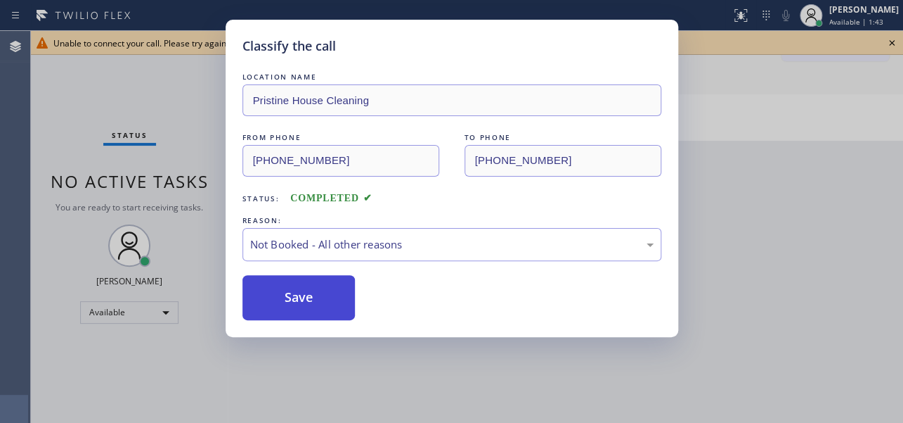
click at [292, 297] on button "Save" at bounding box center [299, 297] width 113 height 45
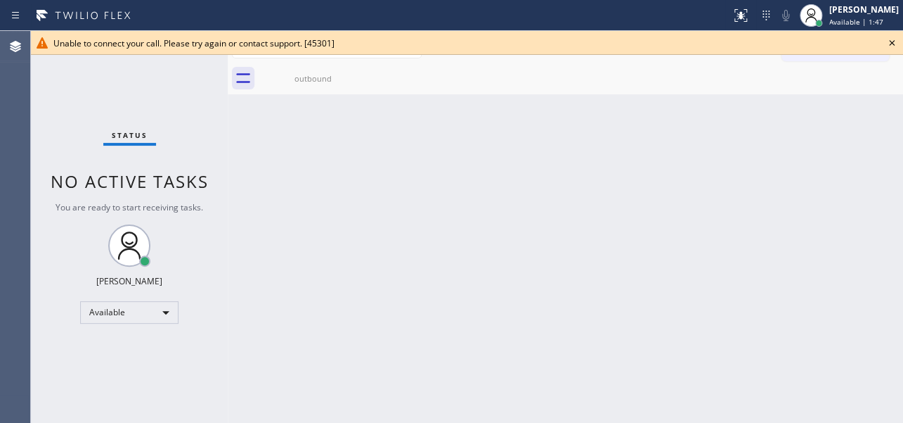
click at [848, 186] on div "Back to Dashboard Change Sender ID Customers Technicians Select a contact Outbo…" at bounding box center [566, 227] width 676 height 392
click at [887, 45] on icon at bounding box center [892, 42] width 17 height 17
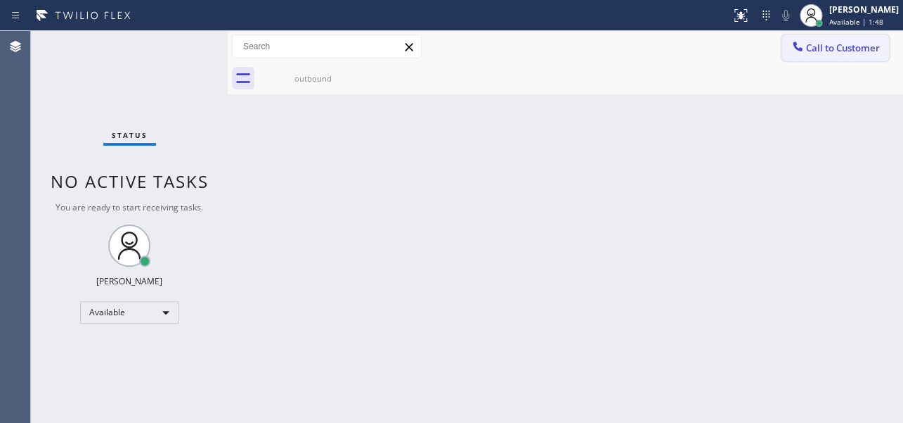
click at [830, 49] on span "Call to Customer" at bounding box center [843, 47] width 74 height 13
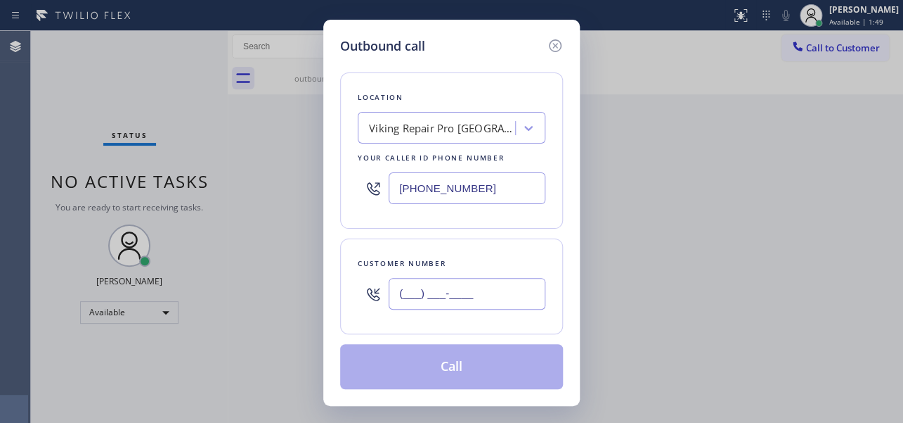
click at [464, 290] on input "(___) ___-____" at bounding box center [467, 294] width 157 height 32
paste input "360) 626-5927"
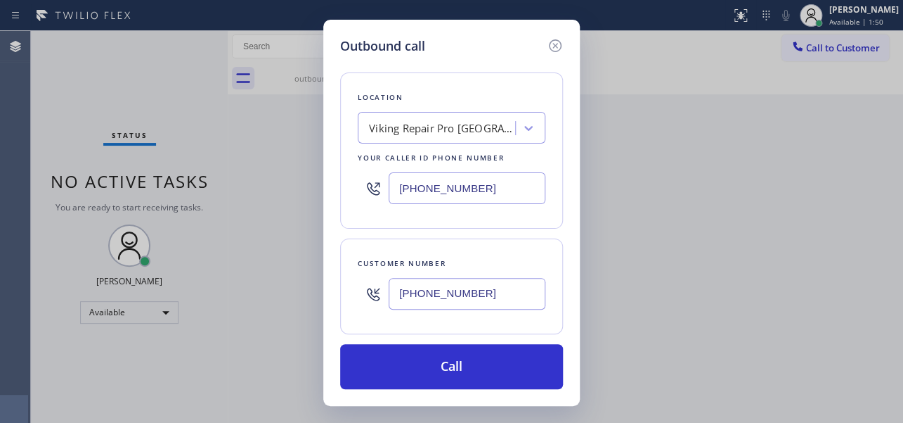
type input "(360) 626-5927"
drag, startPoint x: 484, startPoint y: 188, endPoint x: 185, endPoint y: 198, distance: 299.0
click at [185, 198] on div "Outbound call Location Viking Repair Pro Vancouver Your caller id phone number …" at bounding box center [451, 211] width 903 height 423
paste input "617) 219-9255"
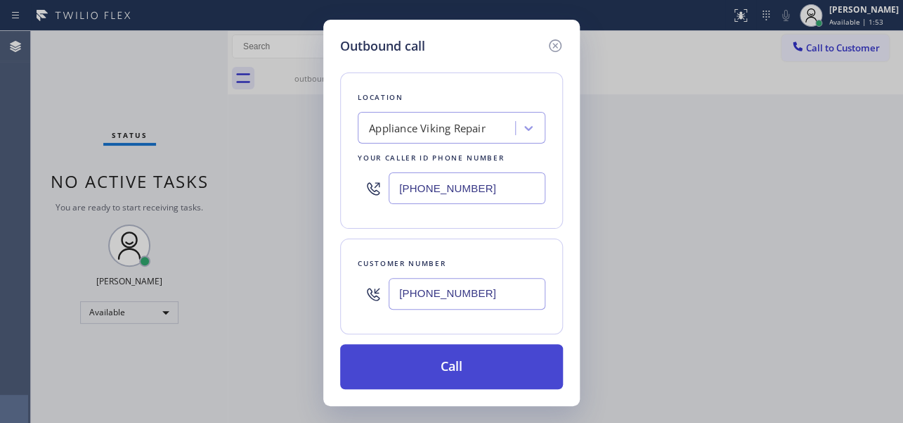
type input "[PHONE_NUMBER]"
click at [468, 370] on button "Call" at bounding box center [451, 366] width 223 height 45
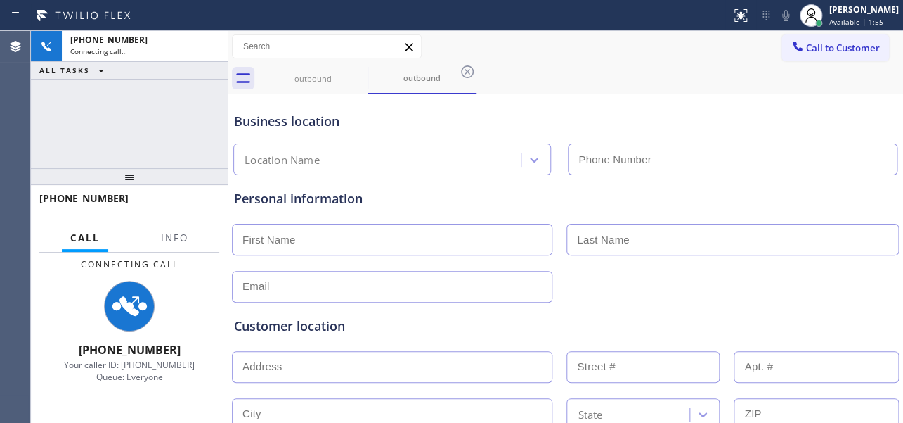
type input "[PHONE_NUMBER]"
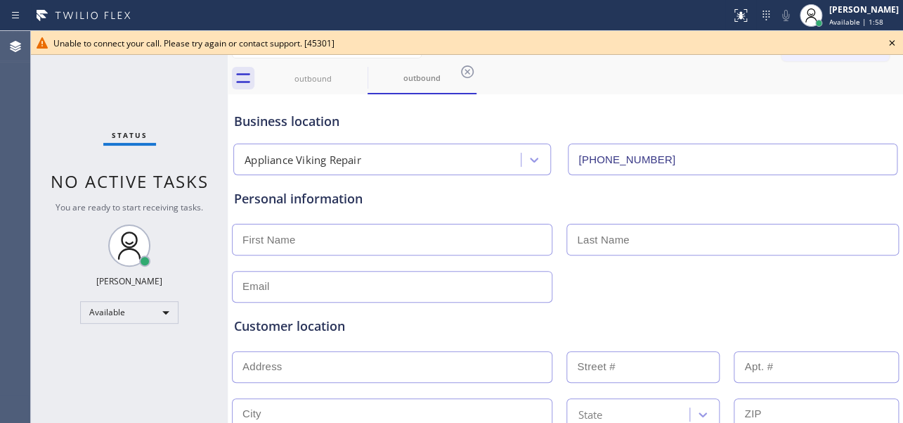
click at [893, 43] on icon at bounding box center [892, 43] width 6 height 6
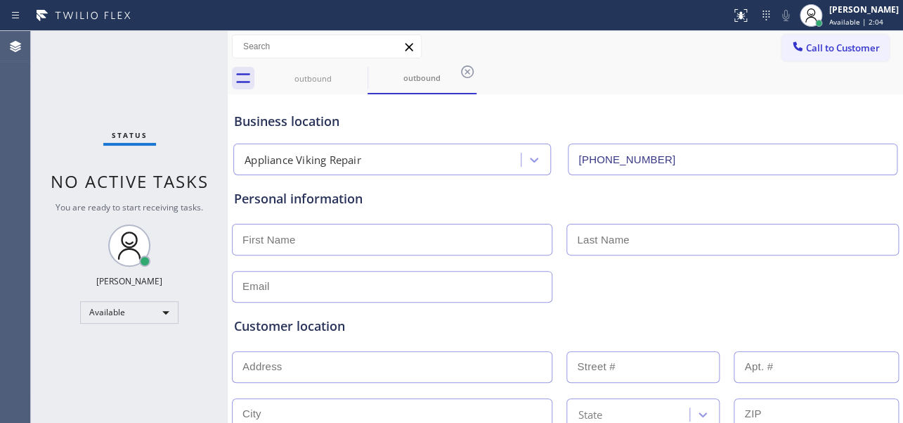
drag, startPoint x: 793, startPoint y: 260, endPoint x: 789, endPoint y: 282, distance: 22.2
click at [792, 260] on div "Personal information" at bounding box center [565, 245] width 663 height 113
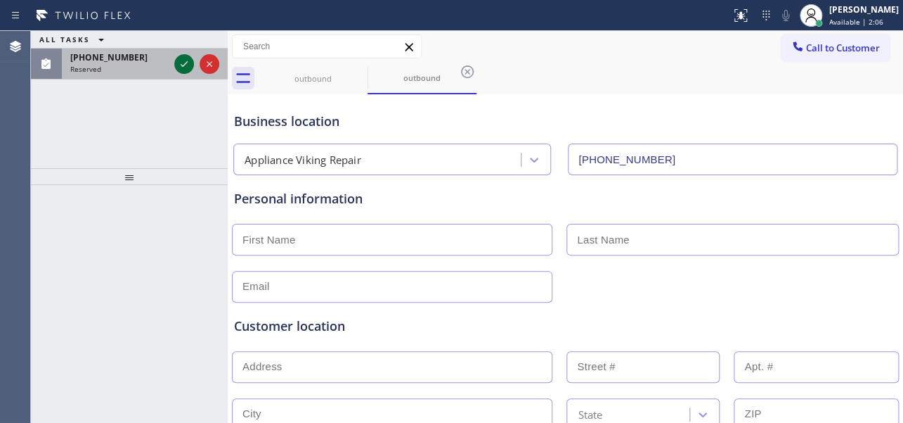
click at [187, 66] on icon at bounding box center [184, 64] width 17 height 17
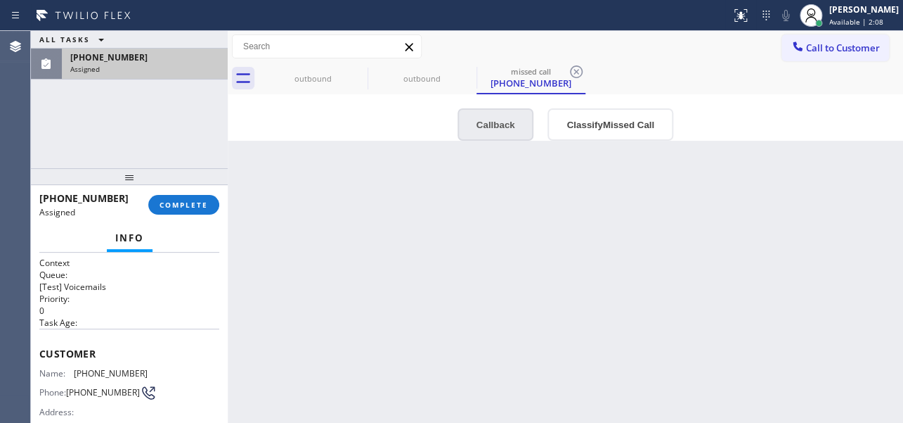
click at [492, 125] on button "Callback" at bounding box center [496, 124] width 77 height 32
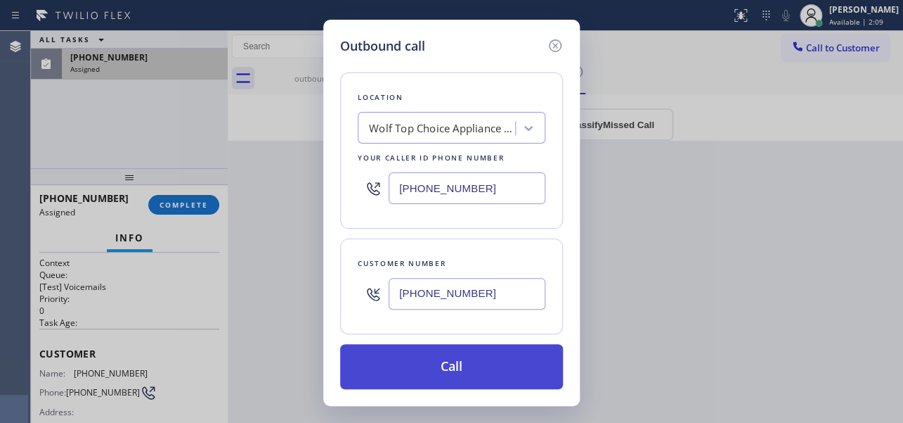
click at [464, 367] on button "Call" at bounding box center [451, 366] width 223 height 45
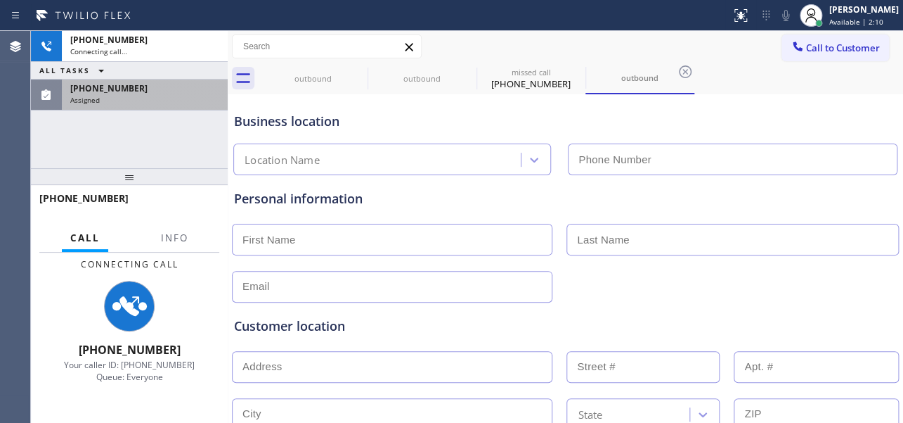
type input "[PHONE_NUMBER]"
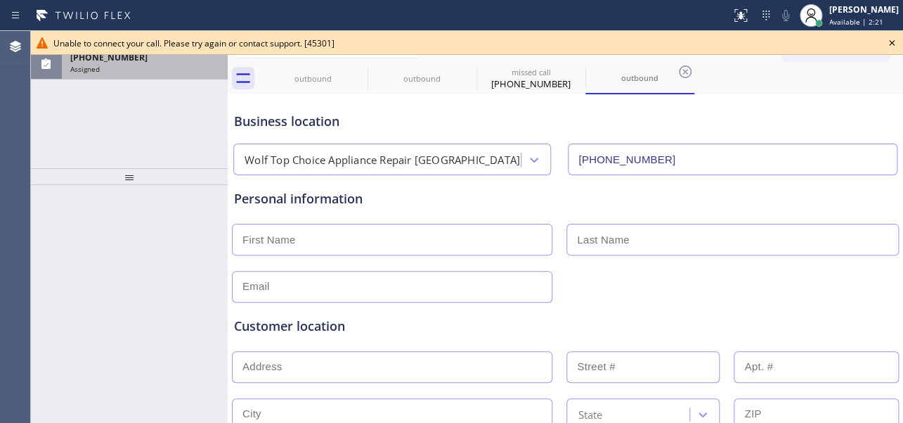
click at [890, 41] on icon at bounding box center [892, 43] width 6 height 6
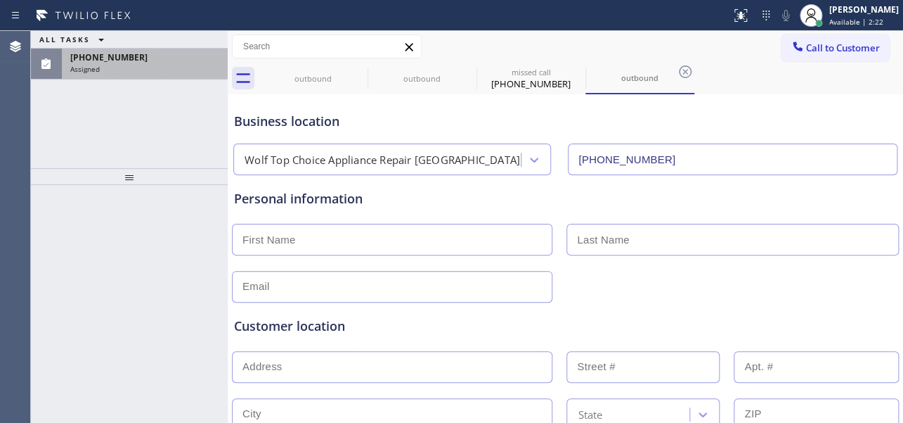
click at [116, 64] on div "Assigned" at bounding box center [144, 69] width 149 height 10
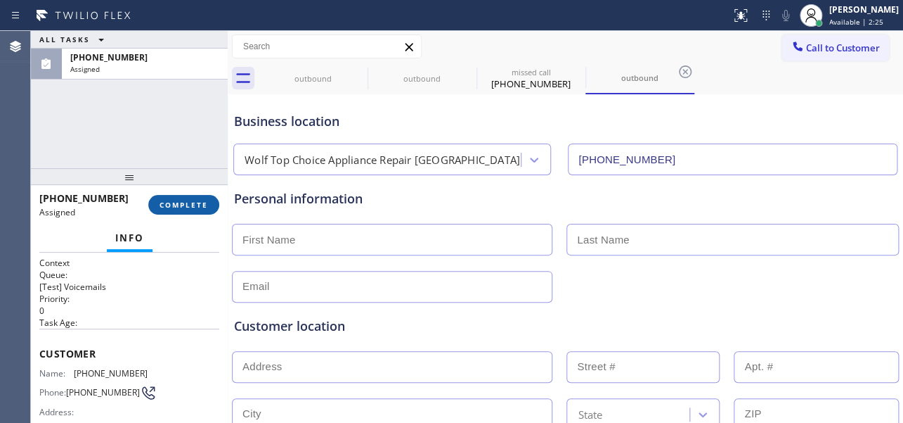
click at [187, 202] on span "COMPLETE" at bounding box center [184, 205] width 49 height 10
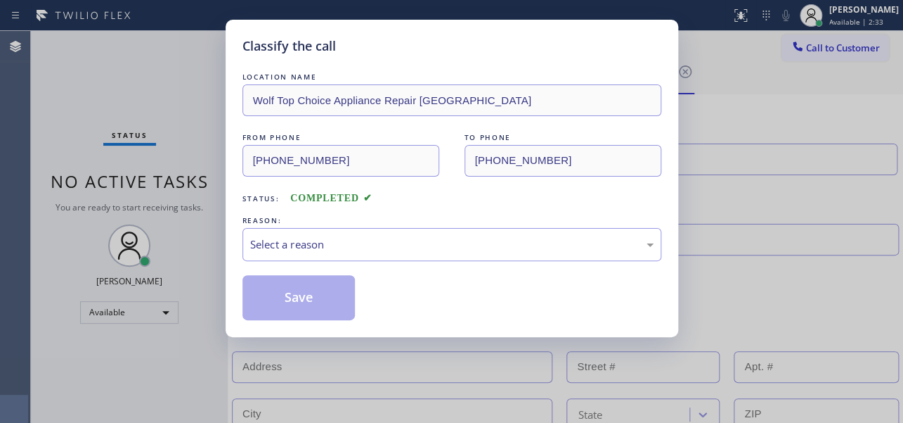
click at [198, 165] on div "Classify the call LOCATION NAME Wolf Top Choice Appliance Repair Laguna Beach F…" at bounding box center [451, 211] width 903 height 423
click at [386, 183] on div "LOCATION NAME Wolf Top Choice Appliance Repair Laguna Beach FROM PHONE (949) 78…" at bounding box center [452, 195] width 419 height 250
click at [310, 251] on div "Select a reason" at bounding box center [452, 244] width 404 height 16
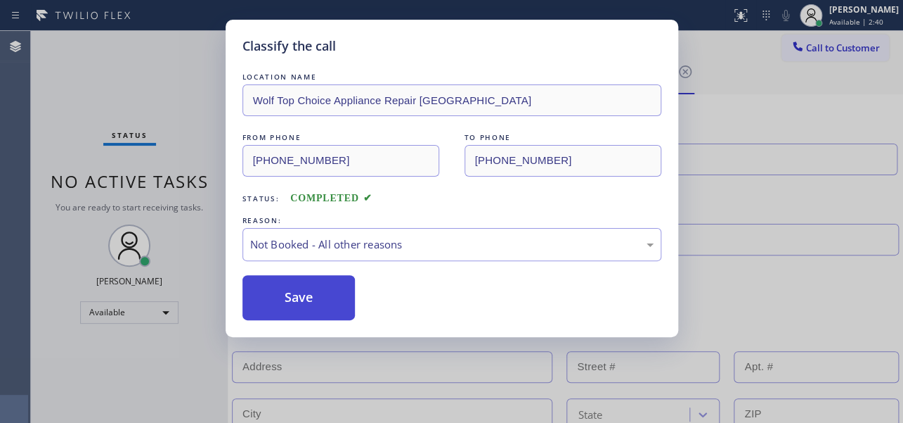
click at [295, 301] on button "Save" at bounding box center [299, 297] width 113 height 45
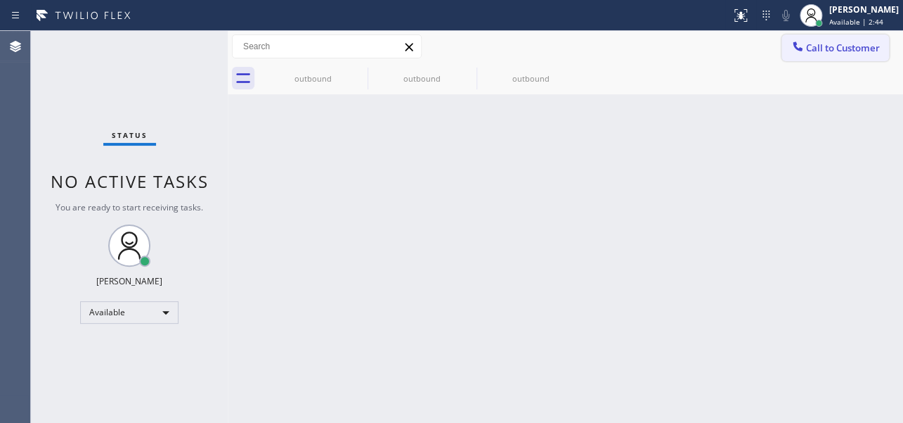
click at [848, 53] on span "Call to Customer" at bounding box center [843, 47] width 74 height 13
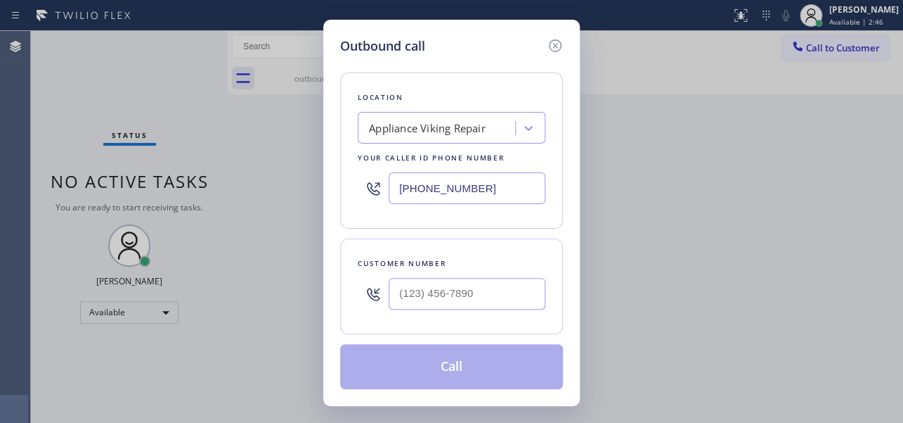
drag, startPoint x: 489, startPoint y: 190, endPoint x: 288, endPoint y: 191, distance: 201.1
click at [288, 191] on div "Outbound call Location Appliance Viking Repair Your caller id phone number (617…" at bounding box center [451, 211] width 903 height 423
paste input "949) 570-4767"
type input "[PHONE_NUMBER]"
click at [487, 288] on input "(___) ___-____" at bounding box center [467, 294] width 157 height 32
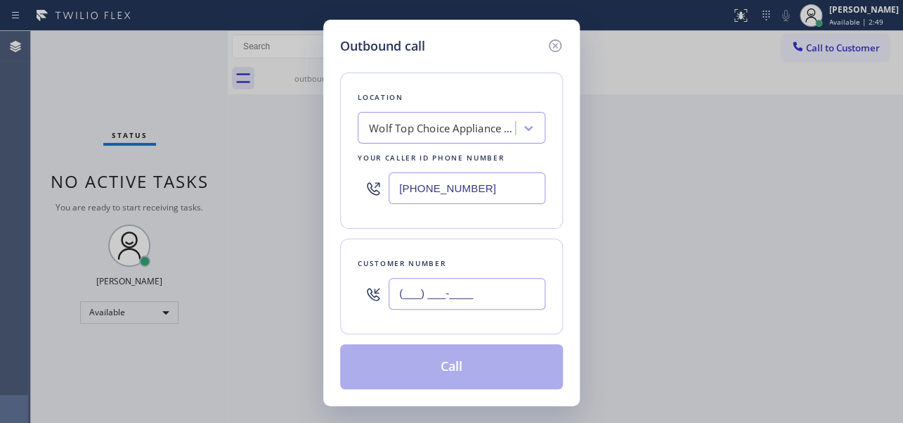
paste input "949) 785-3666"
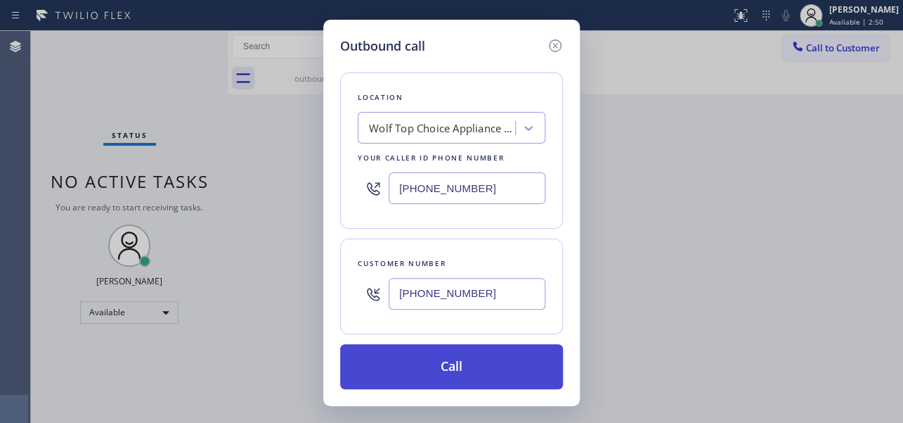
type input "[PHONE_NUMBER]"
click at [463, 358] on button "Call" at bounding box center [451, 366] width 223 height 45
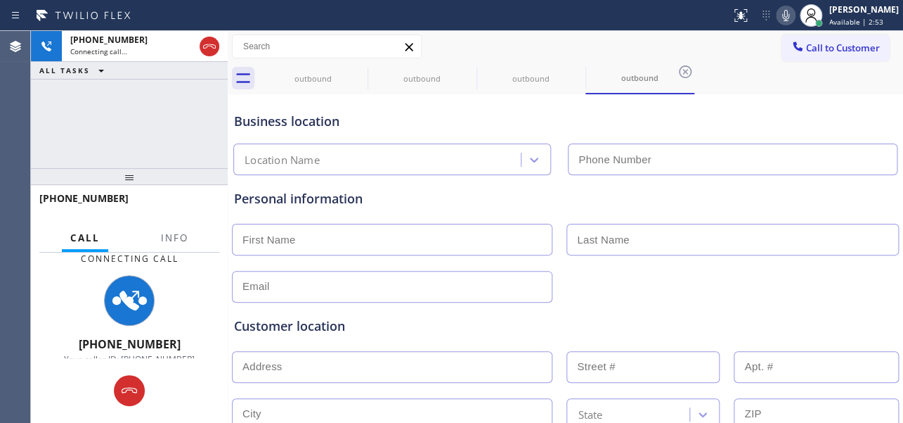
type input "[PHONE_NUMBER]"
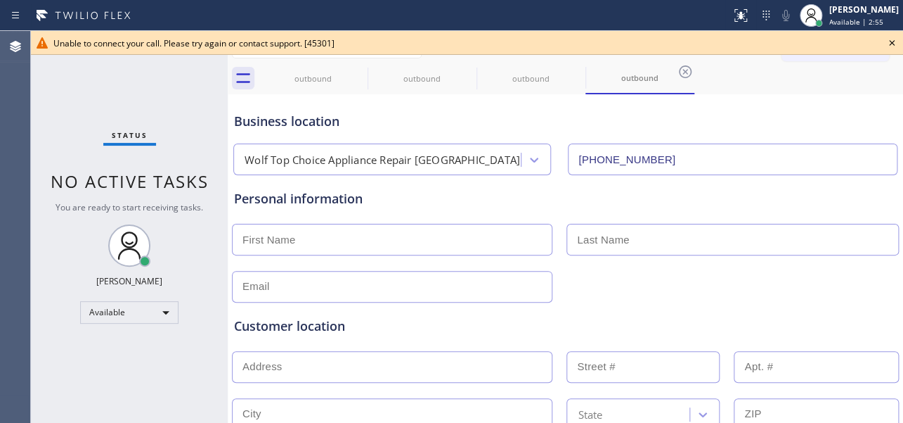
click at [887, 41] on icon at bounding box center [892, 42] width 17 height 17
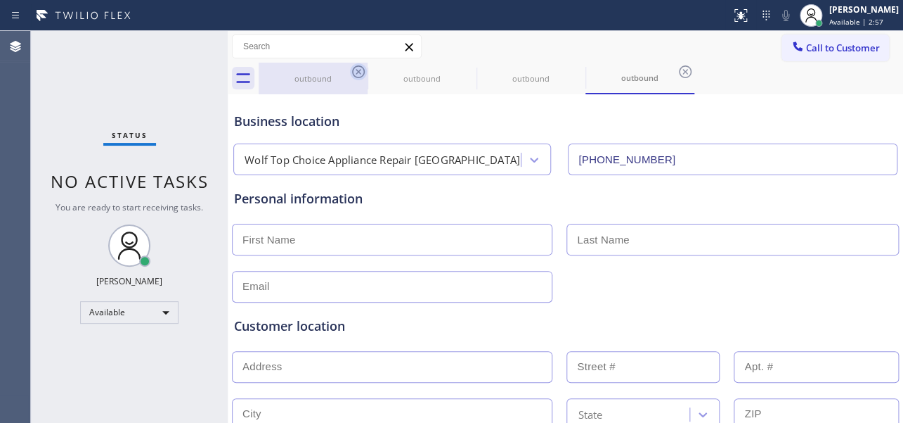
click at [358, 71] on icon at bounding box center [358, 71] width 13 height 13
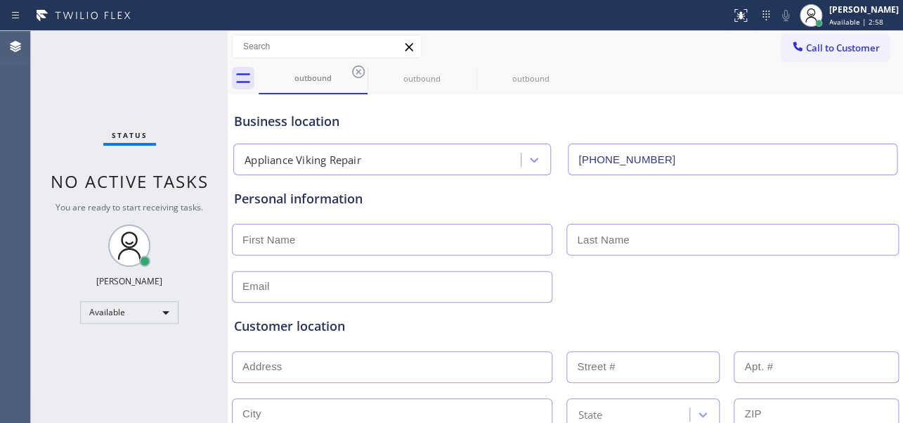
click at [358, 71] on icon at bounding box center [358, 71] width 13 height 13
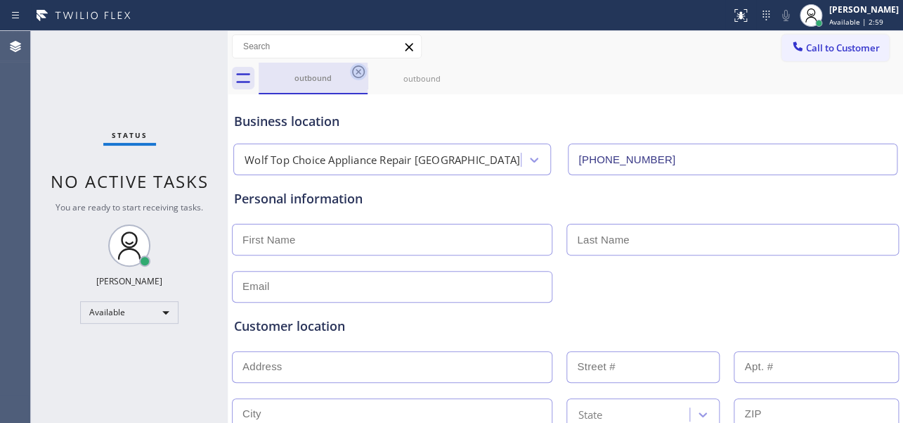
click at [358, 71] on icon at bounding box center [358, 71] width 13 height 13
click at [359, 72] on icon at bounding box center [358, 71] width 13 height 13
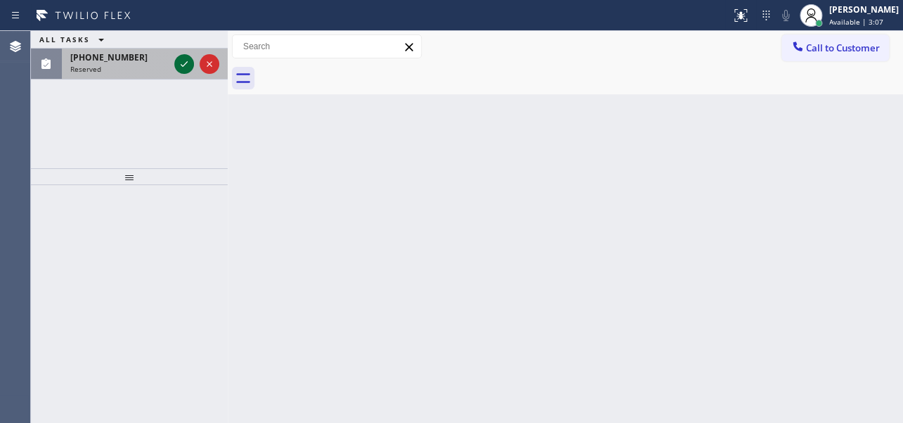
click at [183, 62] on icon at bounding box center [184, 64] width 17 height 17
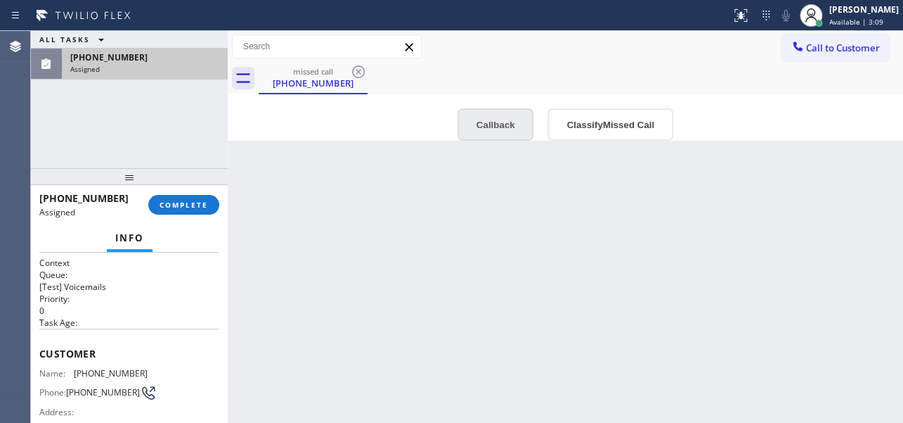
click at [486, 129] on button "Callback" at bounding box center [496, 124] width 77 height 32
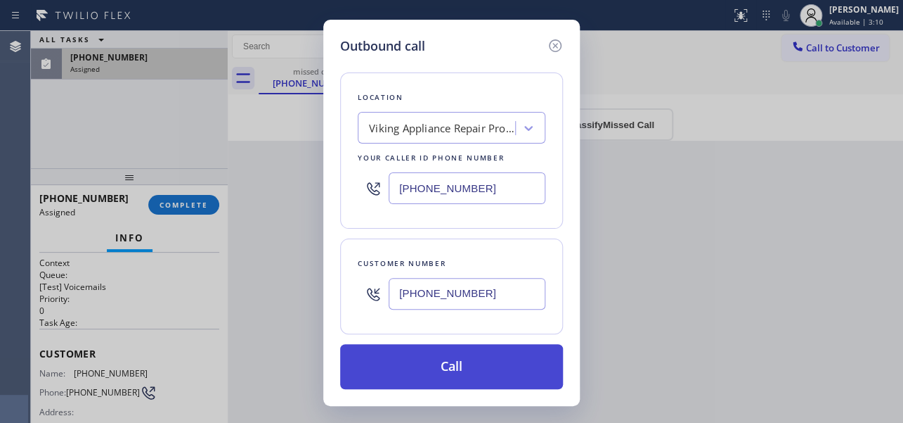
click at [401, 361] on button "Call" at bounding box center [451, 366] width 223 height 45
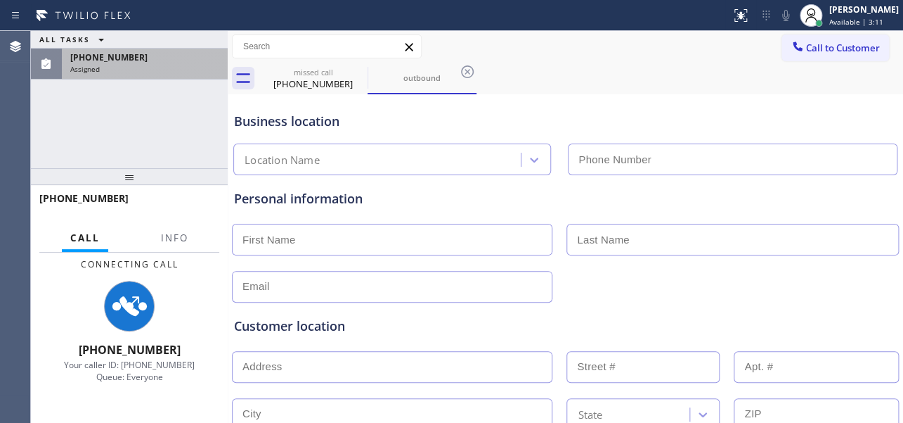
type input "[PHONE_NUMBER]"
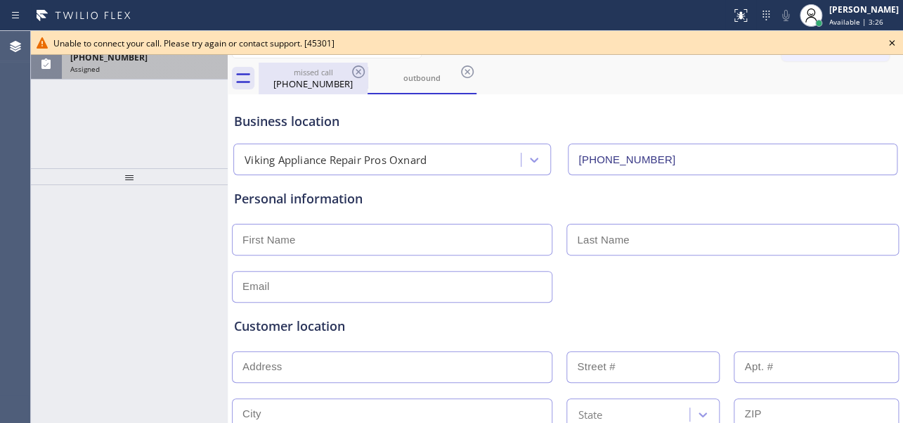
click at [302, 84] on div "[PHONE_NUMBER]" at bounding box center [313, 83] width 106 height 13
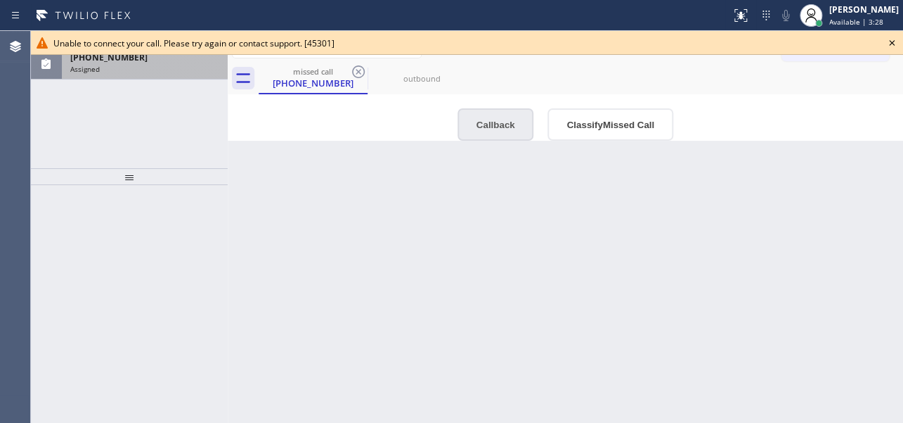
click at [491, 127] on button "Callback" at bounding box center [496, 124] width 77 height 32
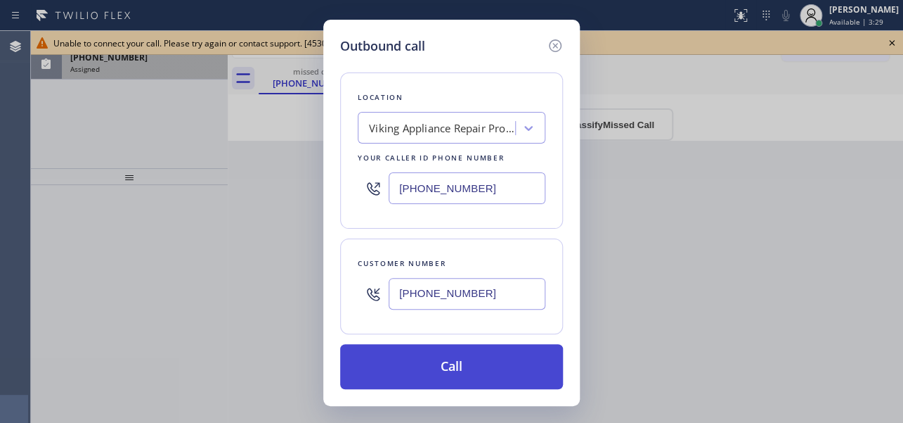
click at [451, 361] on button "Call" at bounding box center [451, 366] width 223 height 45
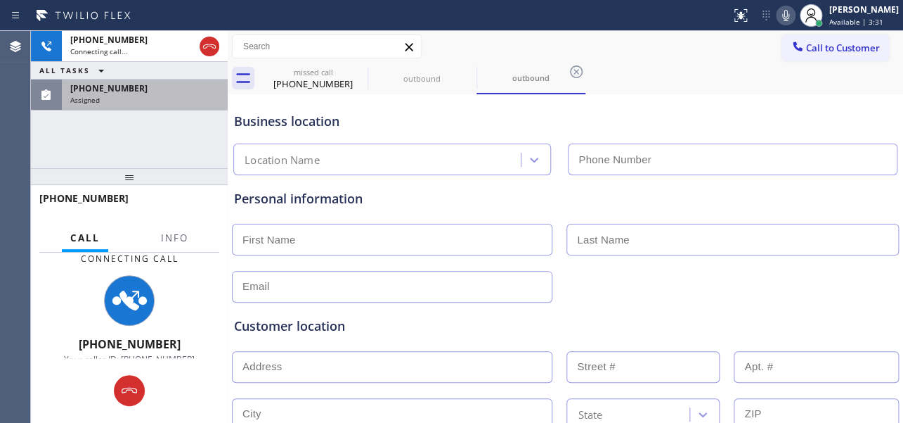
type input "[PHONE_NUMBER]"
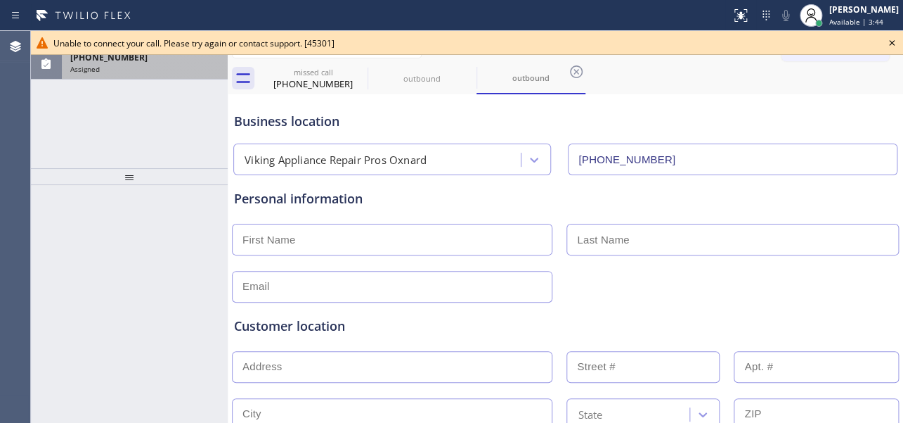
click at [892, 40] on icon at bounding box center [892, 42] width 17 height 17
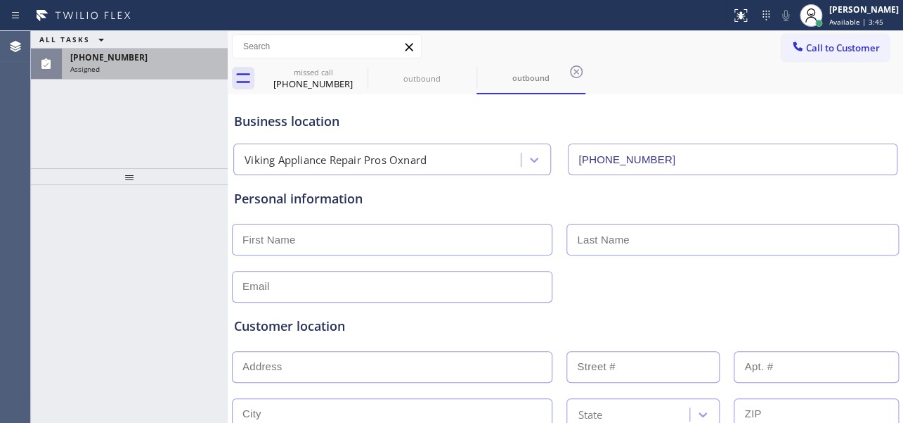
click at [164, 69] on div "Assigned" at bounding box center [144, 69] width 149 height 10
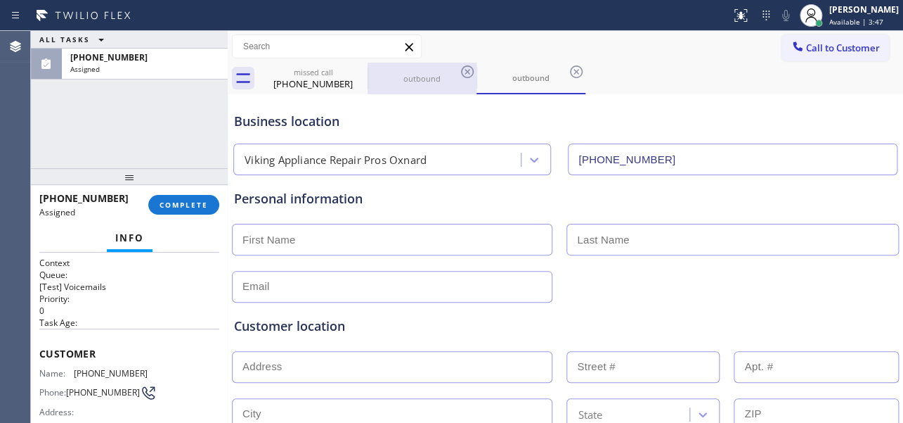
click at [428, 84] on div "outbound" at bounding box center [422, 78] width 106 height 11
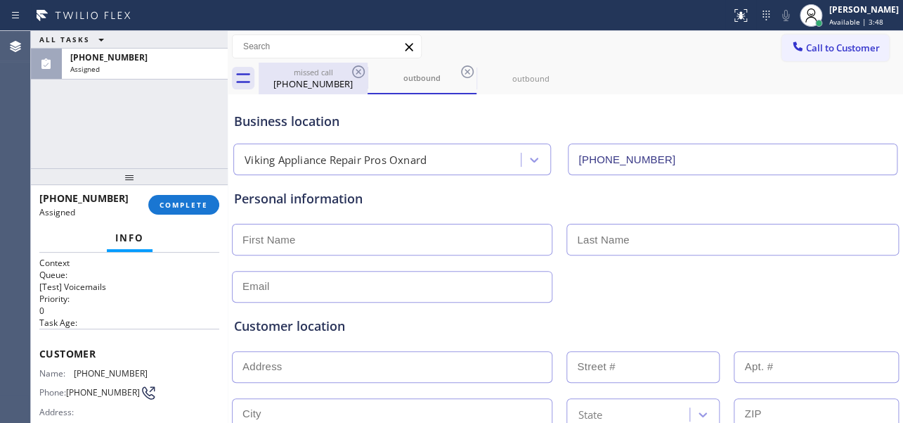
click at [319, 82] on div "[PHONE_NUMBER]" at bounding box center [313, 83] width 106 height 13
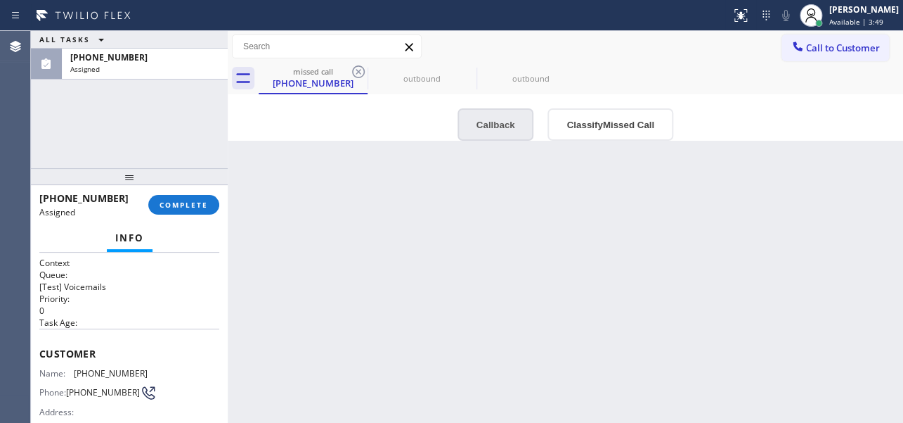
click at [472, 126] on button "Callback" at bounding box center [496, 124] width 77 height 32
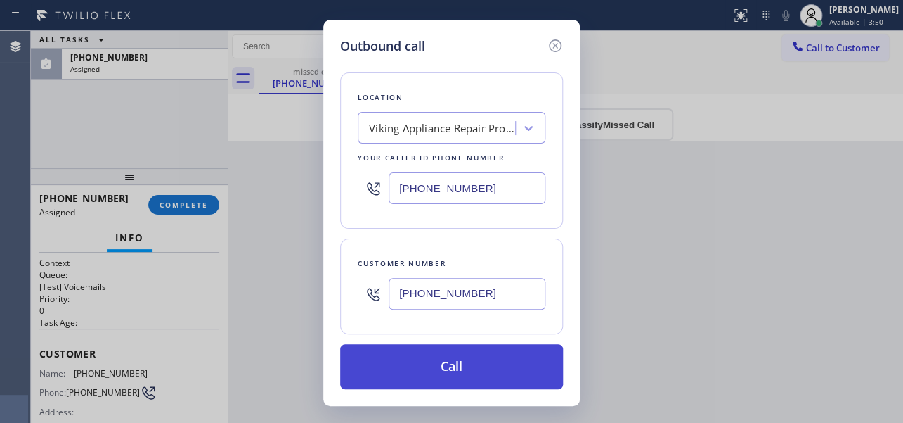
click at [439, 361] on button "Call" at bounding box center [451, 366] width 223 height 45
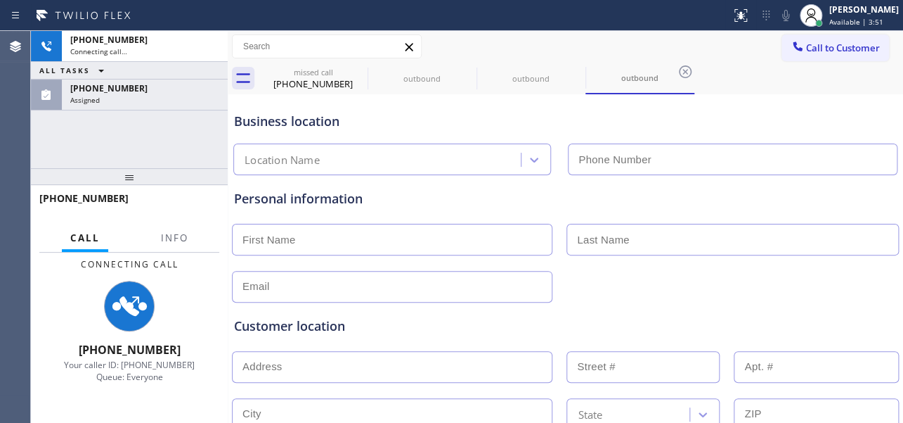
type input "[PHONE_NUMBER]"
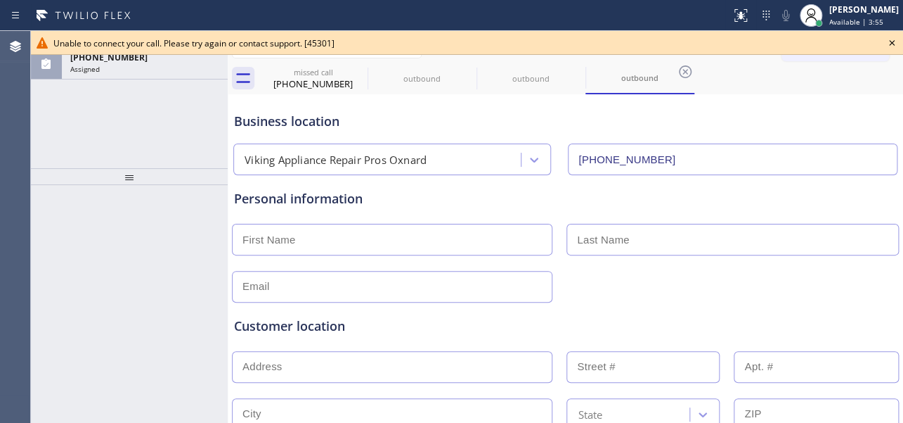
click at [893, 41] on icon at bounding box center [892, 43] width 6 height 6
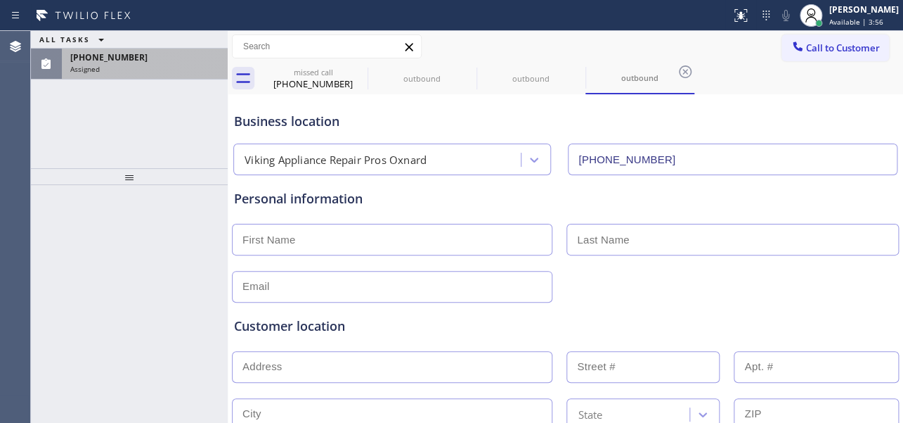
click at [131, 66] on div "Assigned" at bounding box center [144, 69] width 149 height 10
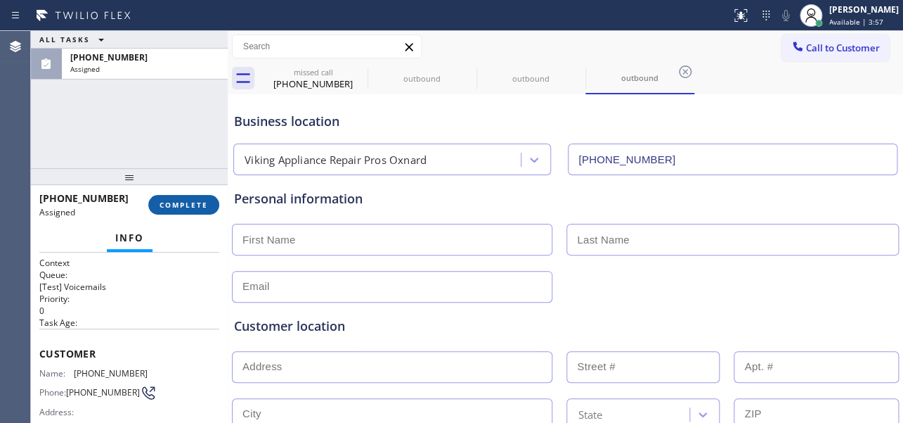
click at [183, 212] on button "COMPLETE" at bounding box center [183, 205] width 71 height 20
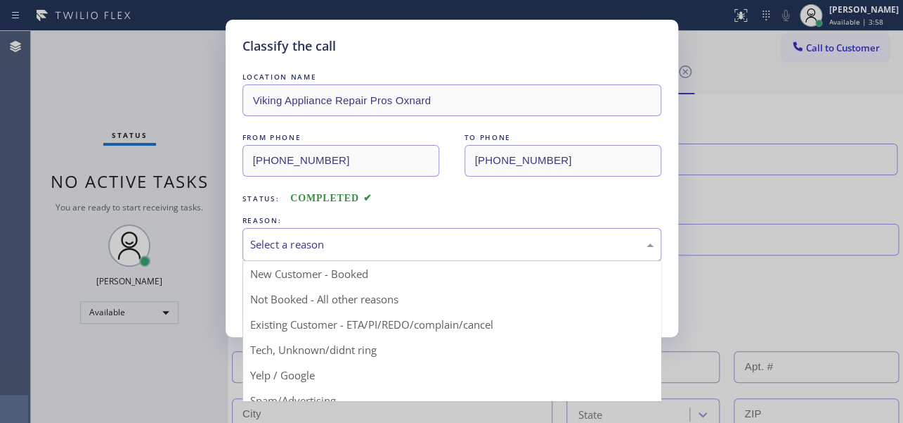
click at [351, 247] on div "Select a reason" at bounding box center [452, 244] width 404 height 16
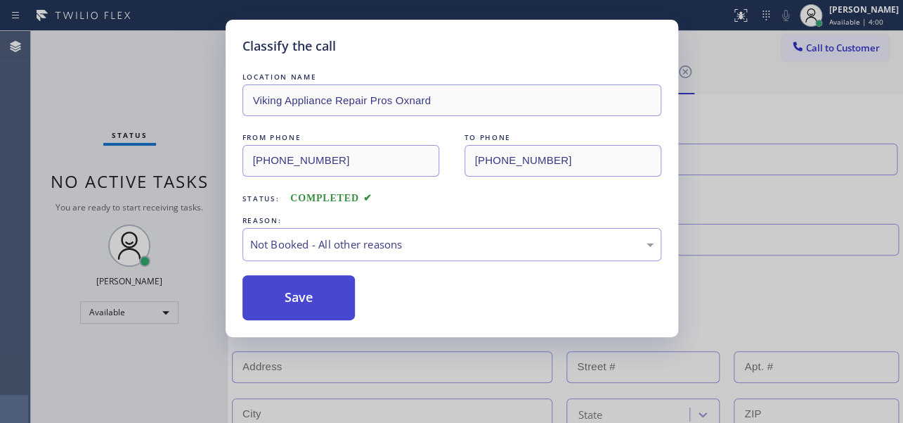
click at [309, 299] on button "Save" at bounding box center [299, 297] width 113 height 45
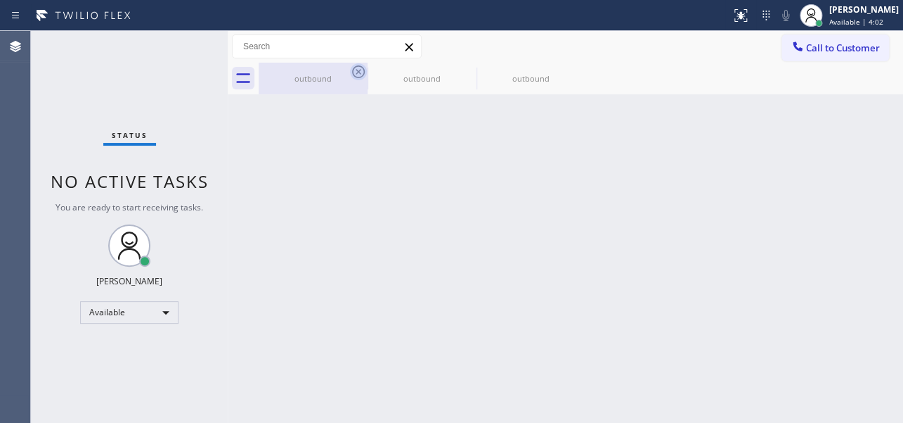
click at [358, 71] on icon at bounding box center [358, 71] width 13 height 13
click at [0, 0] on icon at bounding box center [0, 0] width 0 height 0
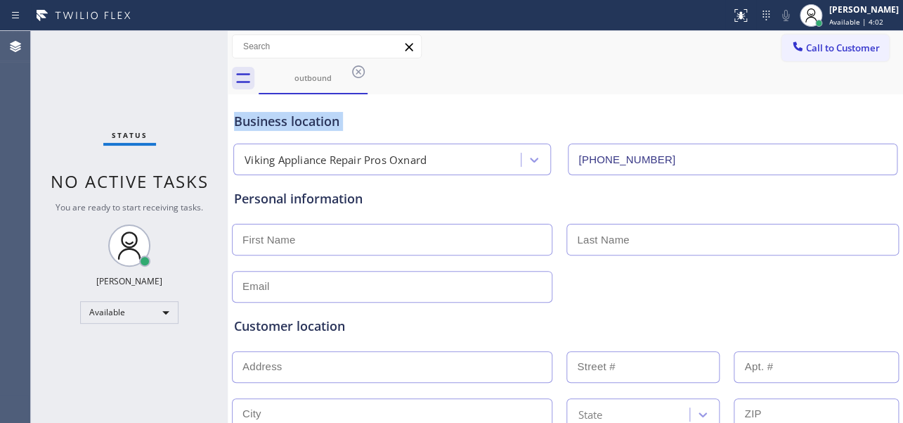
click at [358, 71] on icon at bounding box center [358, 71] width 13 height 13
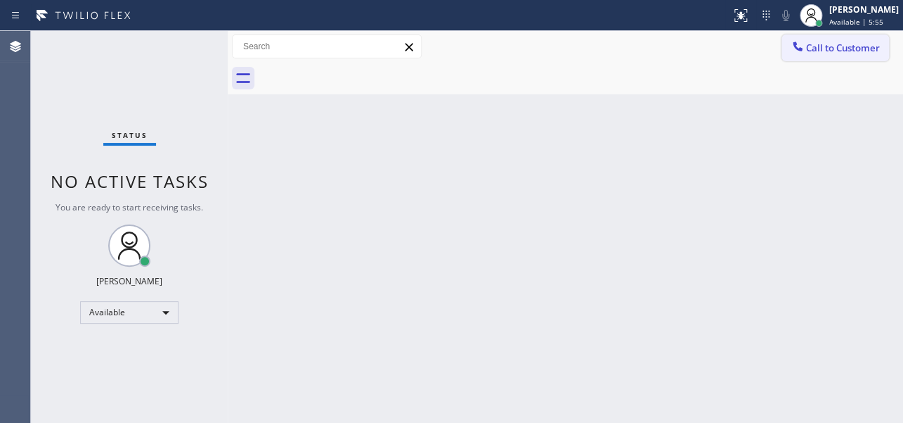
click at [813, 41] on span "Call to Customer" at bounding box center [843, 47] width 74 height 13
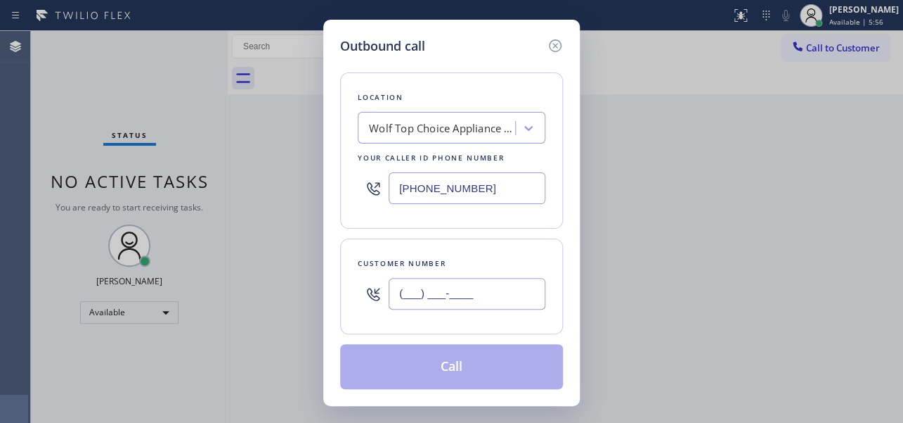
click at [427, 283] on input "(___) ___-____" at bounding box center [467, 294] width 157 height 32
paste input "714) 714-4172"
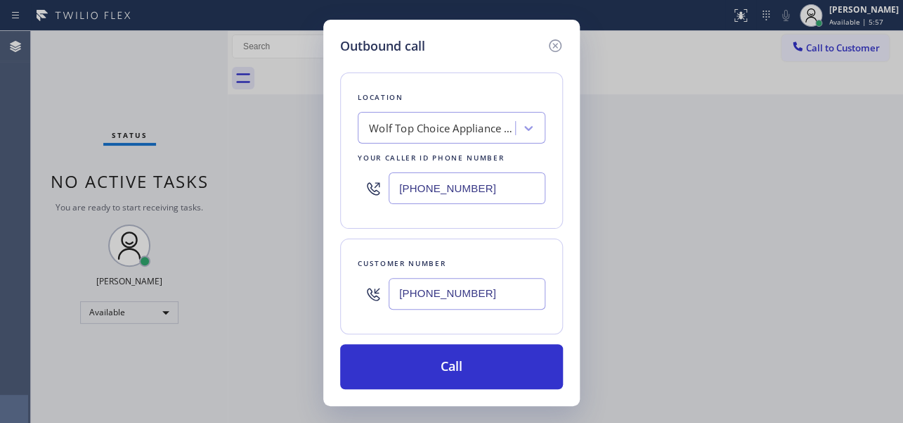
type input "[PHONE_NUMBER]"
click at [303, 183] on div "Outbound call Location Wolf Top Choice Appliance Repair Laguna Beach Your calle…" at bounding box center [451, 211] width 903 height 423
paste input "617) 219-9255"
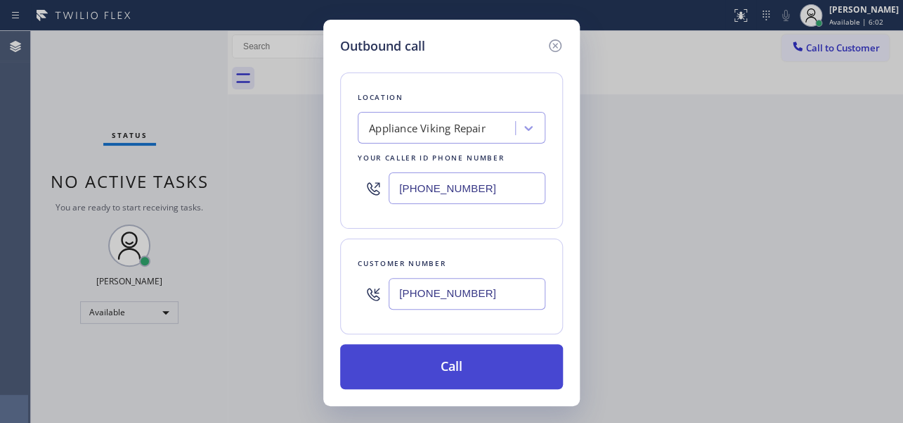
type input "[PHONE_NUMBER]"
click at [437, 368] on button "Call" at bounding box center [451, 366] width 223 height 45
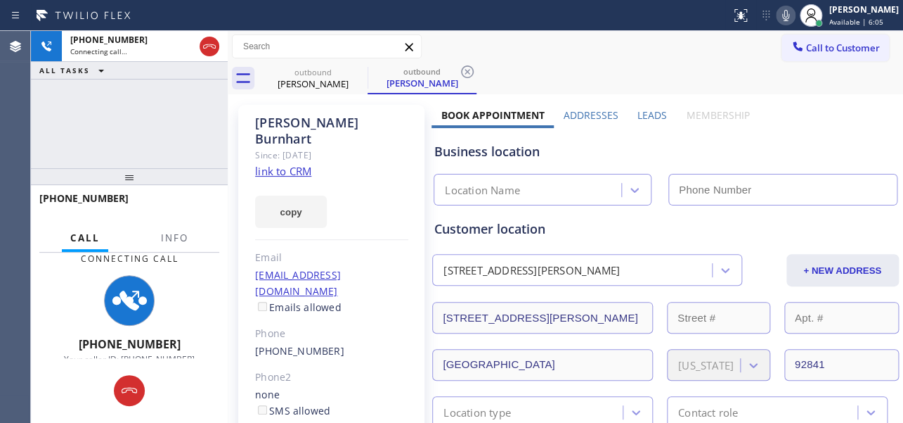
click at [644, 114] on label "Leads" at bounding box center [653, 114] width 30 height 13
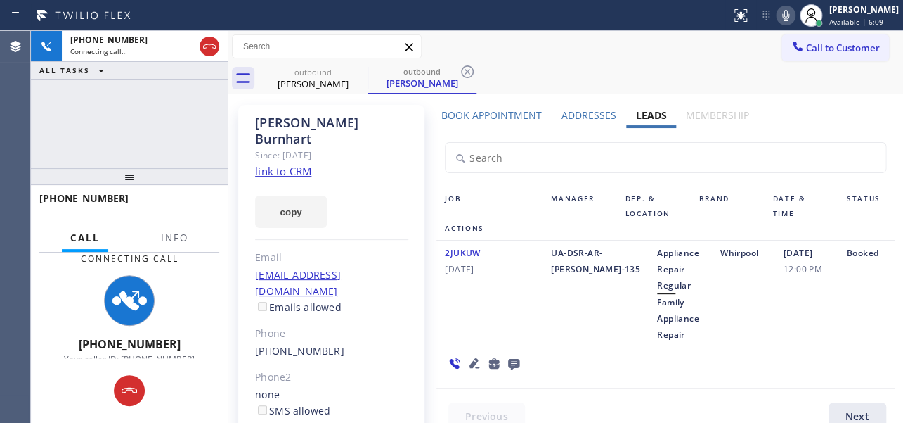
click at [509, 360] on icon at bounding box center [513, 364] width 11 height 11
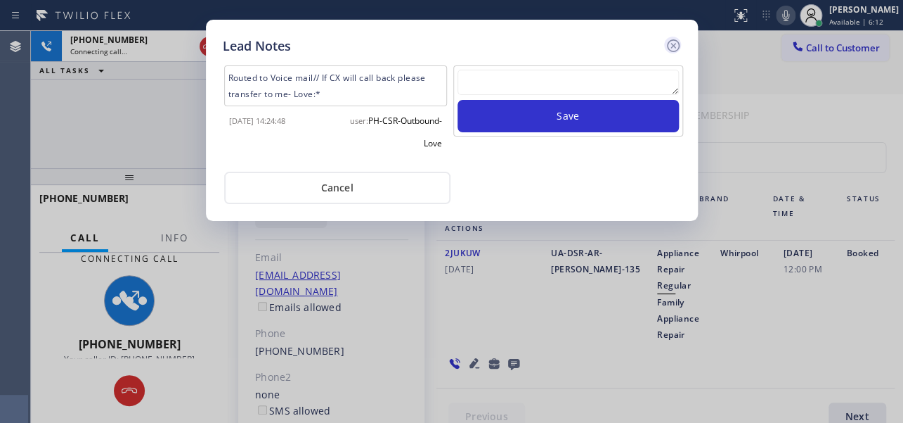
click at [674, 41] on icon at bounding box center [673, 45] width 17 height 17
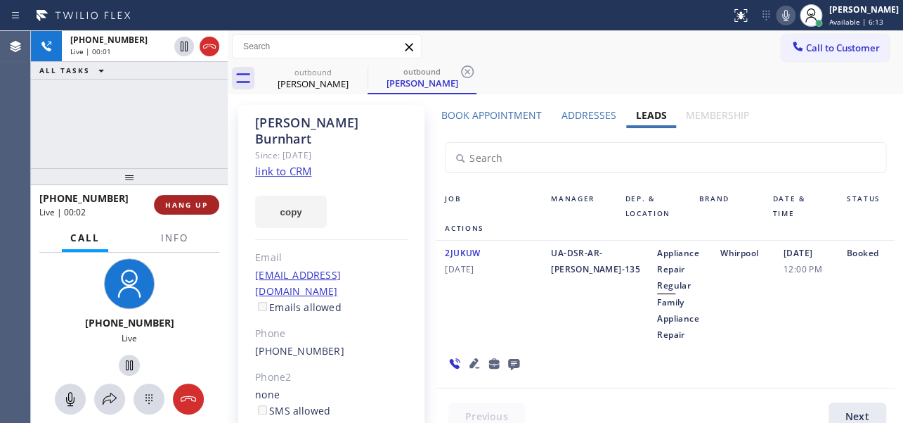
click at [185, 205] on span "HANG UP" at bounding box center [186, 205] width 43 height 10
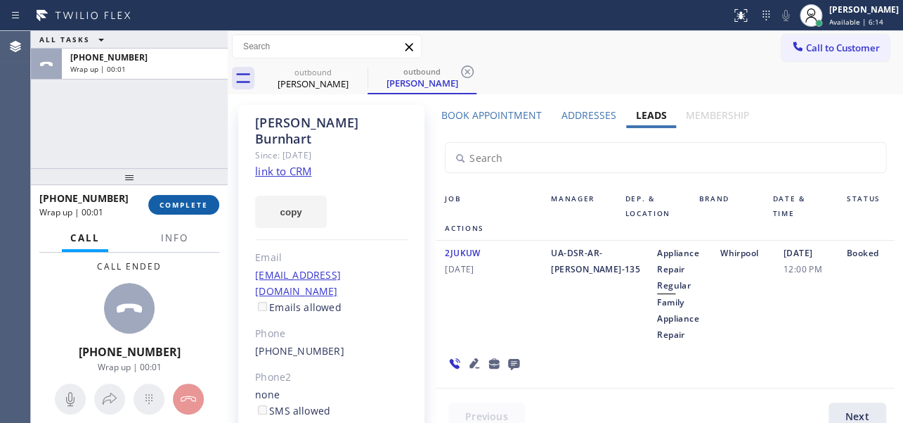
click at [183, 205] on span "COMPLETE" at bounding box center [184, 205] width 49 height 10
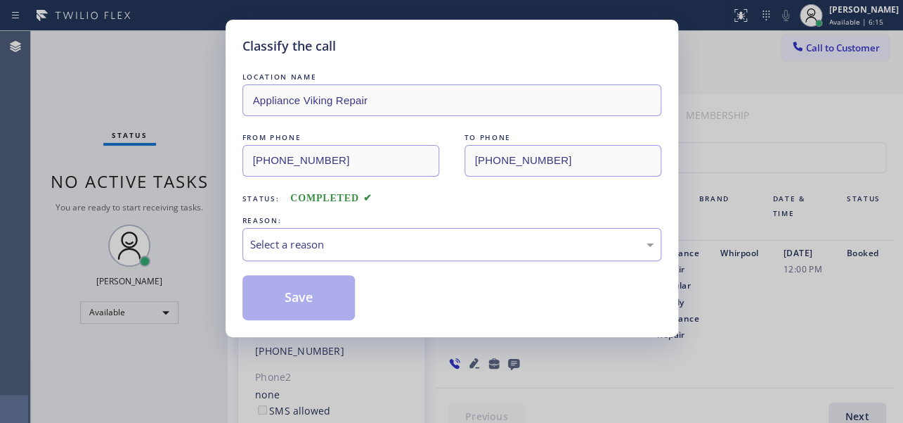
click at [380, 236] on div "Select a reason" at bounding box center [452, 244] width 404 height 16
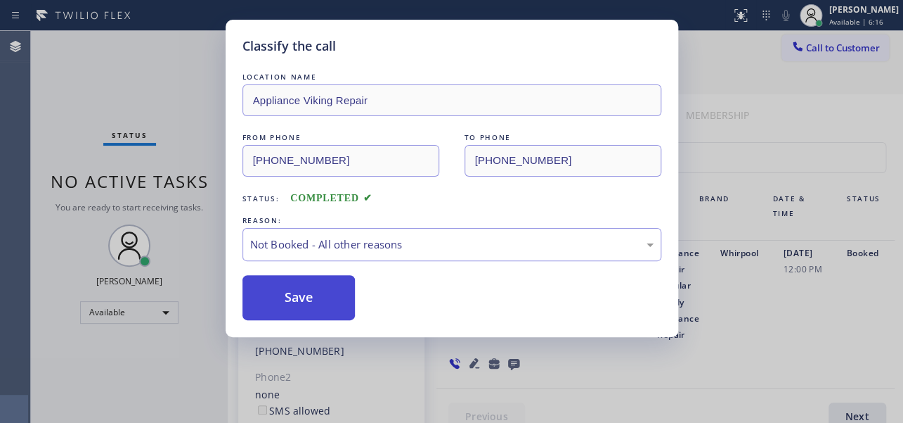
click at [307, 292] on button "Save" at bounding box center [299, 297] width 113 height 45
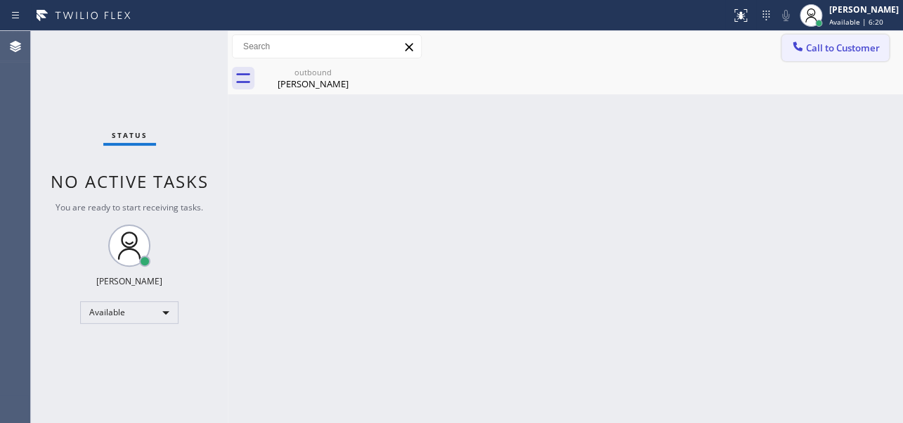
click at [810, 58] on button "Call to Customer" at bounding box center [836, 47] width 108 height 27
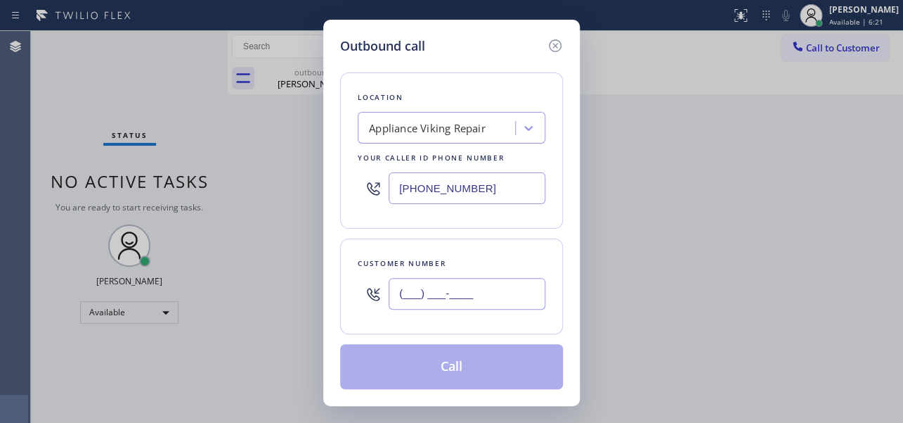
click at [456, 295] on input "(___) ___-____" at bounding box center [467, 294] width 157 height 32
paste input "303) 375-1349"
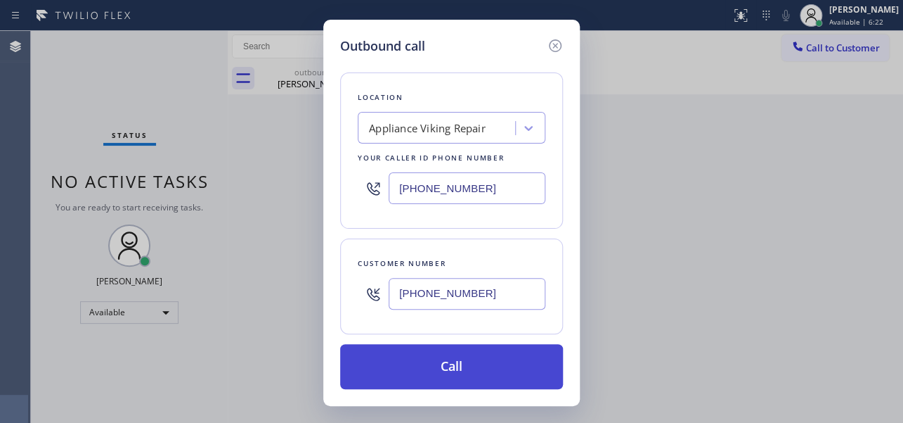
click at [383, 366] on button "Call" at bounding box center [451, 366] width 223 height 45
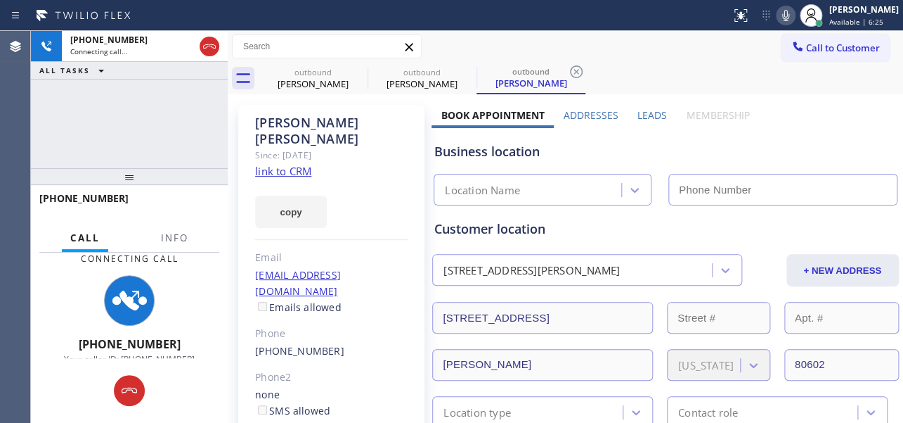
click at [643, 113] on label "Leads" at bounding box center [653, 114] width 30 height 13
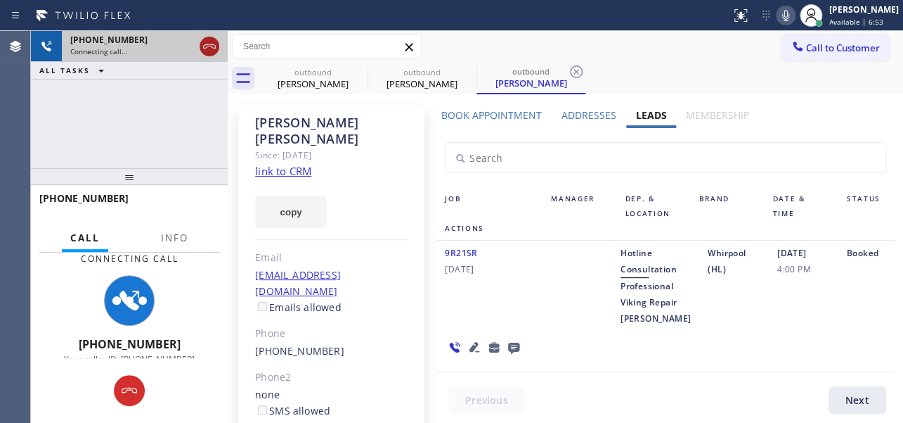
click at [215, 41] on icon at bounding box center [209, 46] width 17 height 17
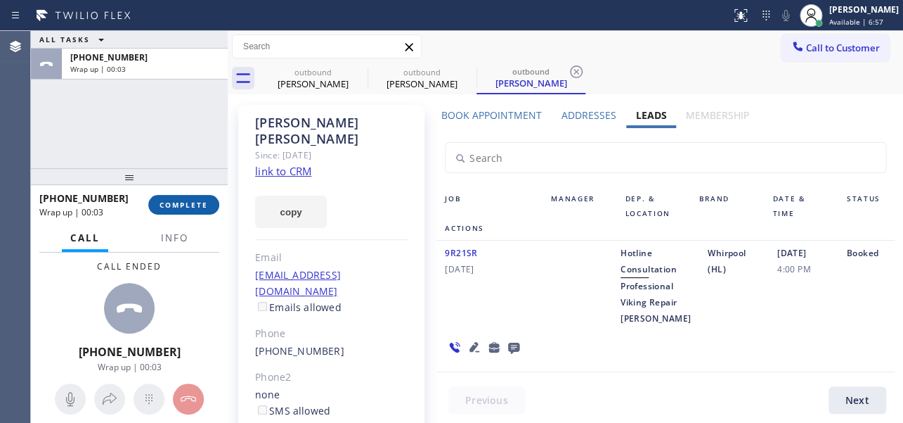
click at [188, 210] on button "COMPLETE" at bounding box center [183, 205] width 71 height 20
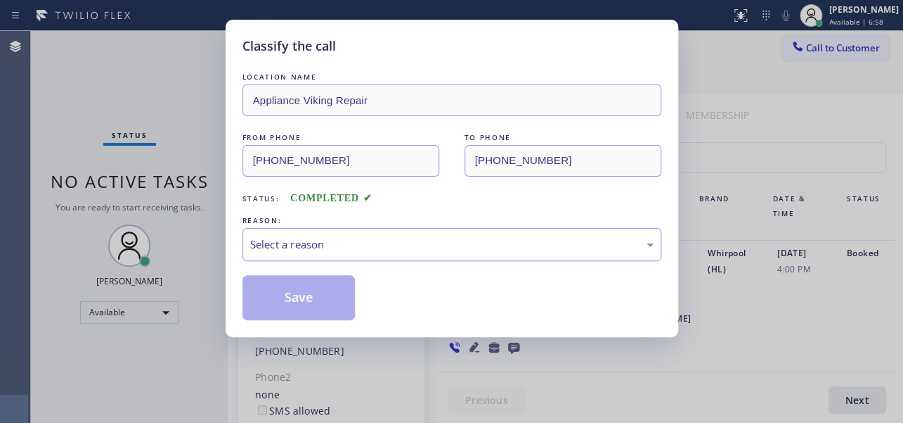
click at [301, 240] on div "Select a reason" at bounding box center [452, 244] width 404 height 16
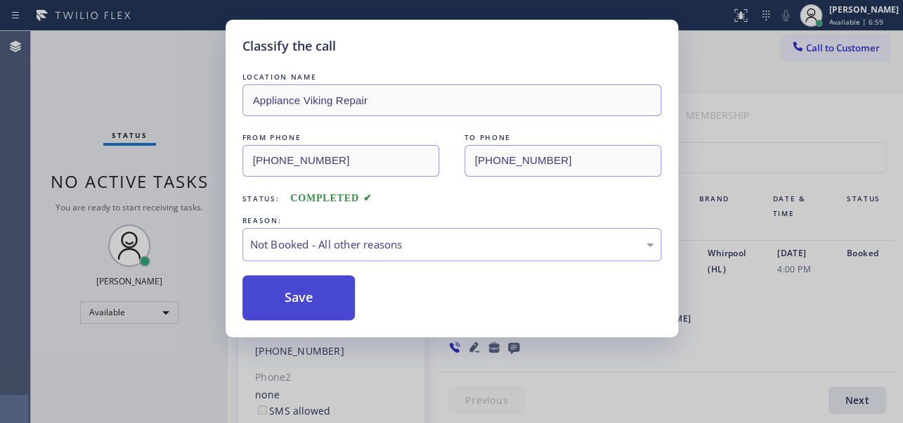
click at [280, 290] on button "Save" at bounding box center [299, 297] width 113 height 45
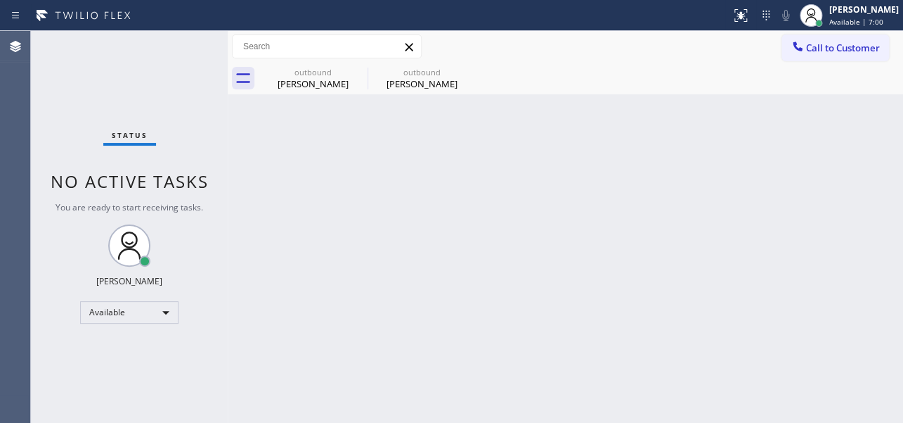
click at [794, 49] on icon at bounding box center [798, 46] width 14 height 14
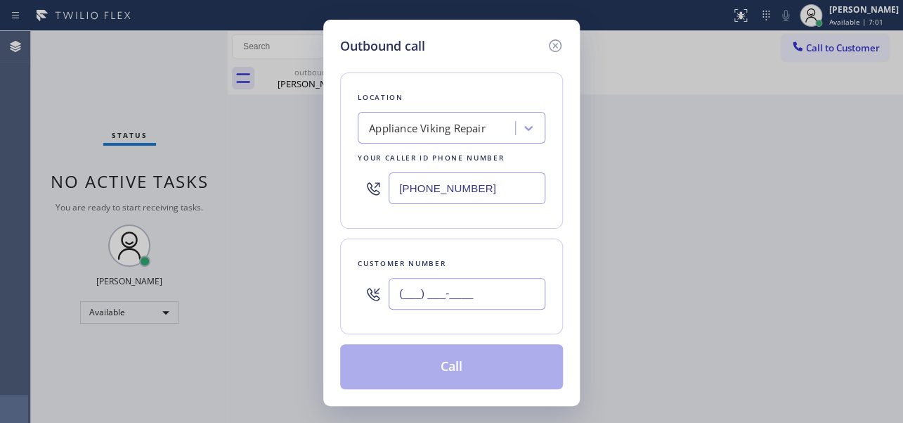
click at [464, 297] on input "(___) ___-____" at bounding box center [467, 294] width 157 height 32
paste input "858) 414-5074"
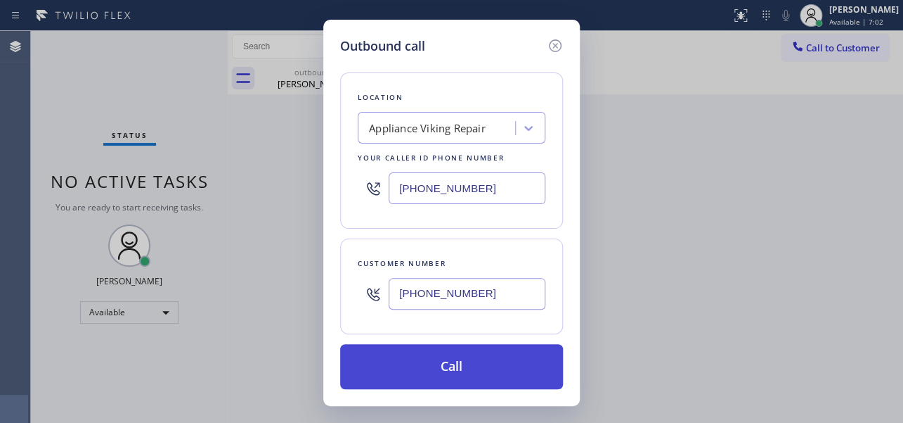
click at [436, 370] on button "Call" at bounding box center [451, 366] width 223 height 45
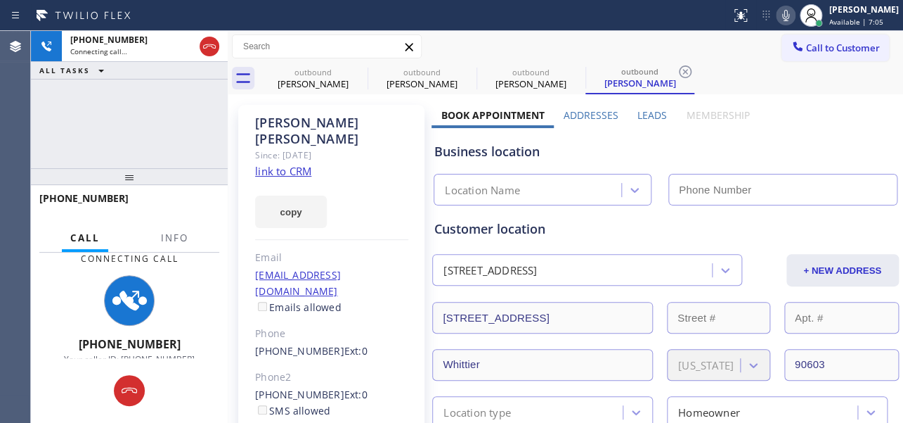
click at [652, 110] on label "Leads" at bounding box center [653, 114] width 30 height 13
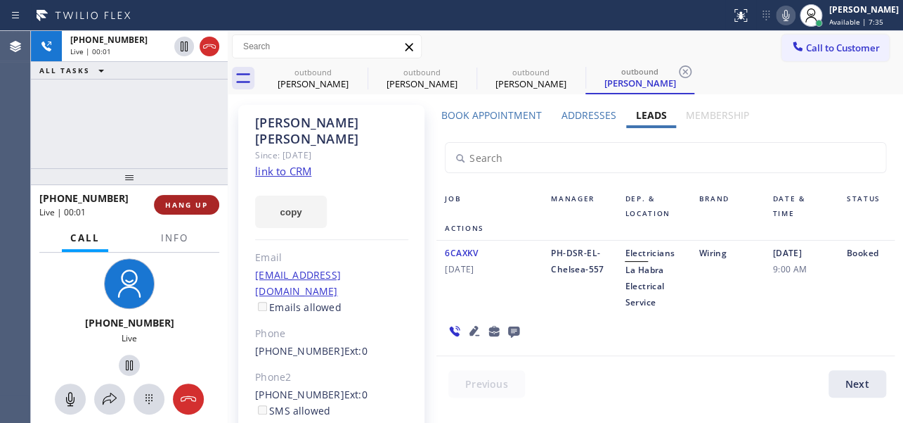
click at [179, 195] on button "HANG UP" at bounding box center [186, 205] width 65 height 20
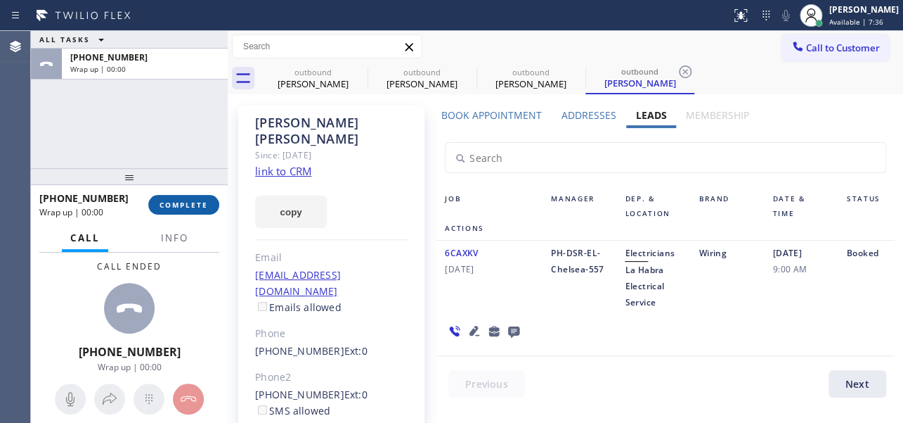
click at [185, 204] on span "COMPLETE" at bounding box center [184, 205] width 49 height 10
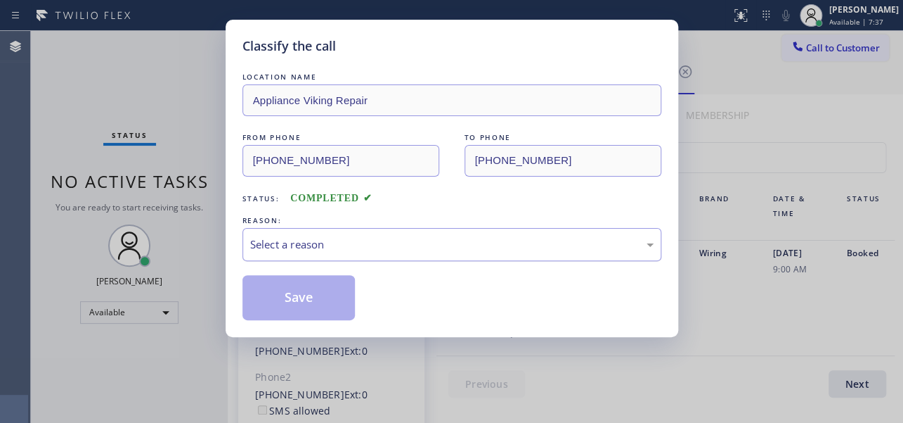
click at [423, 243] on div "Select a reason" at bounding box center [452, 244] width 404 height 16
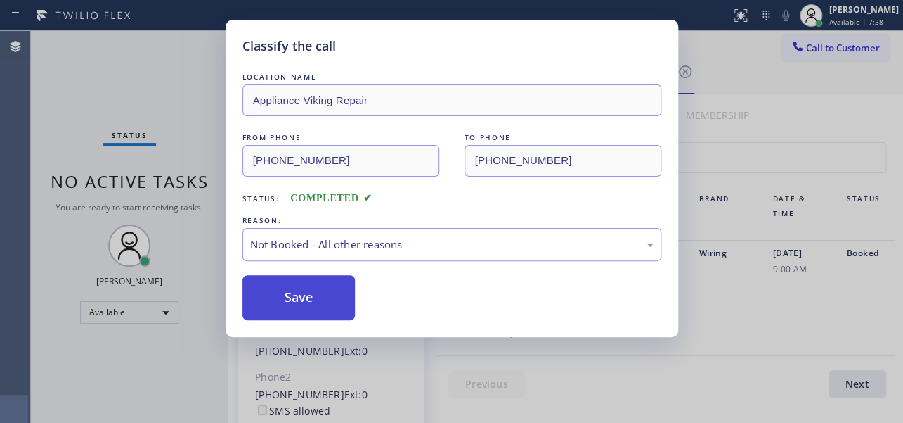
click at [304, 297] on button "Save" at bounding box center [299, 297] width 113 height 45
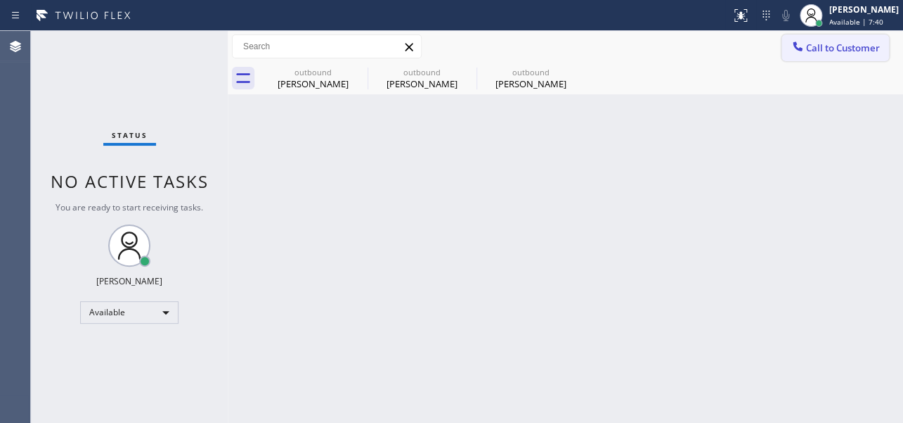
click at [816, 46] on span "Call to Customer" at bounding box center [843, 47] width 74 height 13
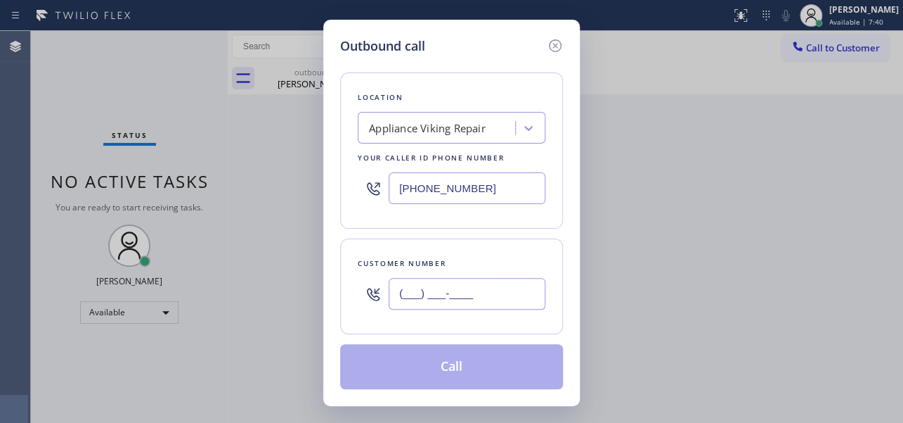
click at [432, 291] on input "(___) ___-____" at bounding box center [467, 294] width 157 height 32
paste input "310) 200-8986"
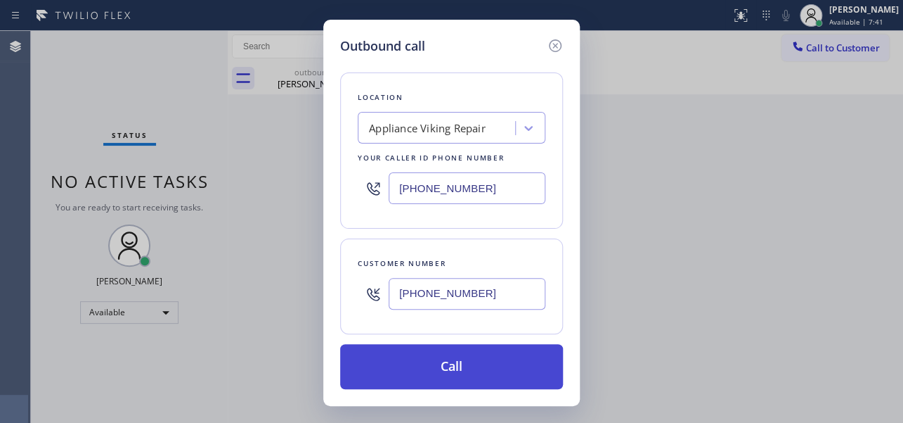
click at [453, 363] on button "Call" at bounding box center [451, 366] width 223 height 45
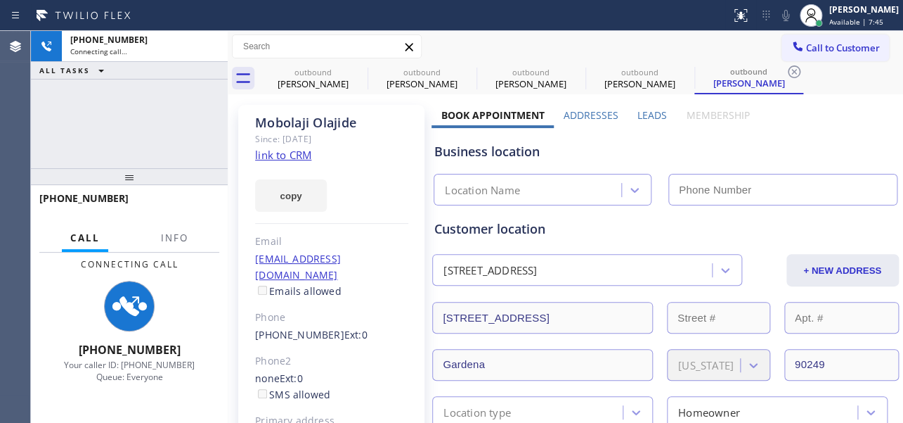
click at [650, 112] on label "Leads" at bounding box center [653, 114] width 30 height 13
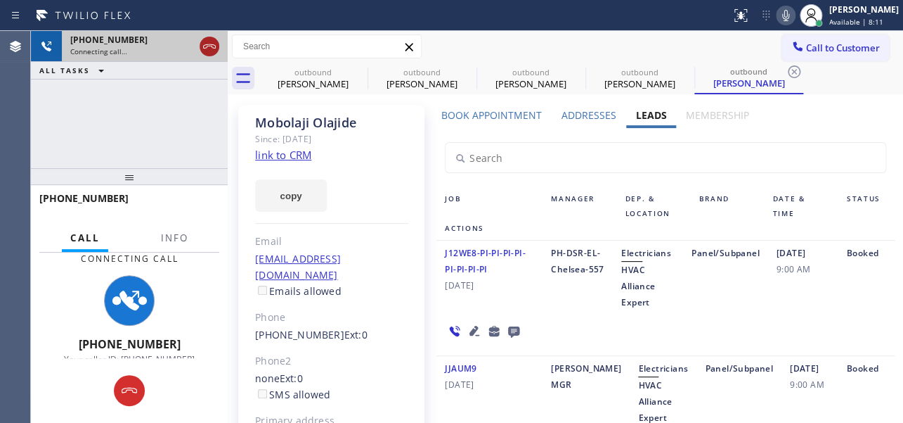
click at [207, 47] on icon at bounding box center [209, 46] width 13 height 4
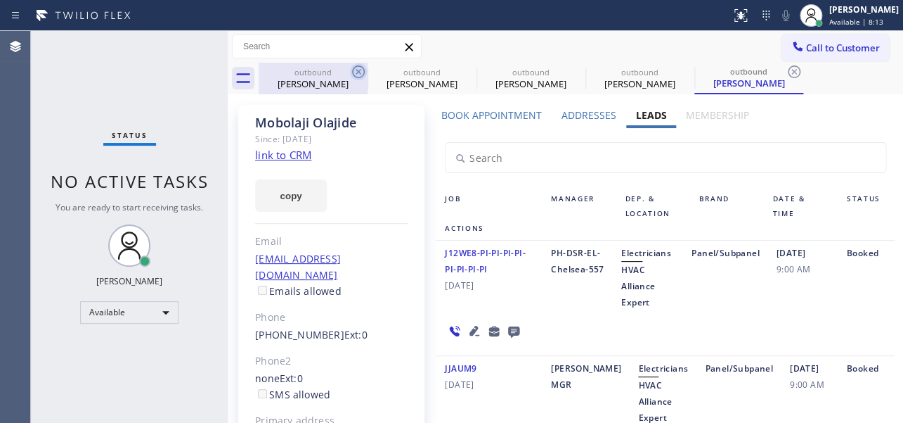
click at [364, 70] on icon at bounding box center [358, 71] width 13 height 13
click at [0, 0] on icon at bounding box center [0, 0] width 0 height 0
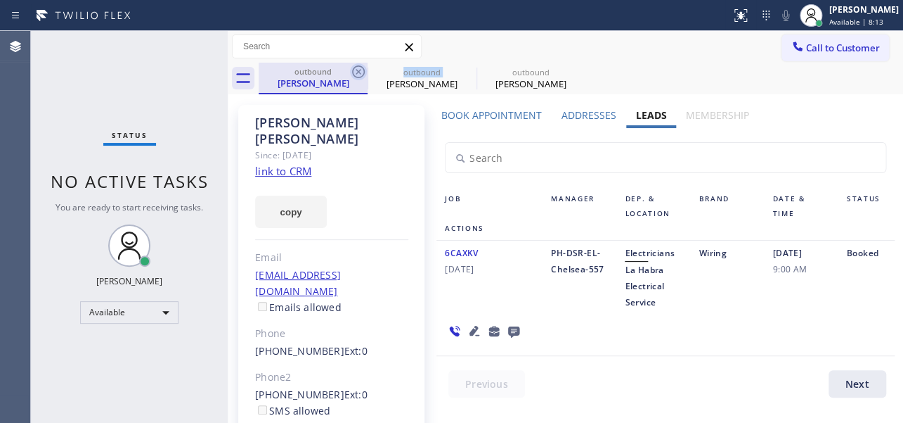
click at [364, 69] on icon at bounding box center [358, 71] width 17 height 17
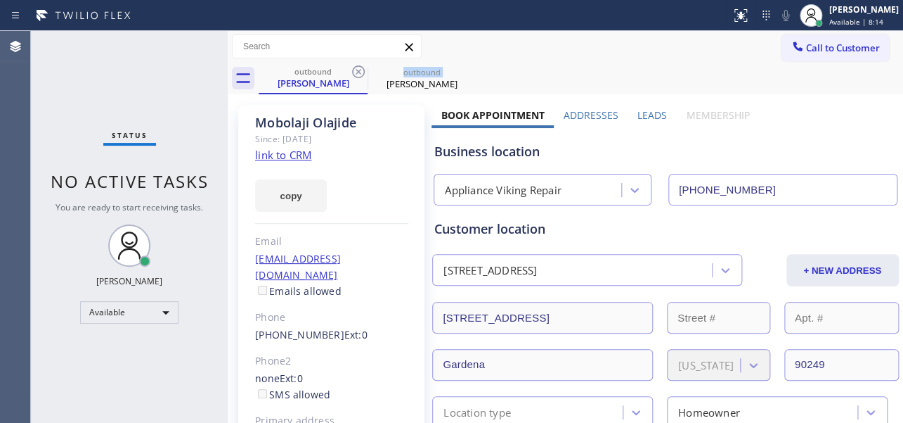
click at [364, 69] on icon at bounding box center [358, 71] width 17 height 17
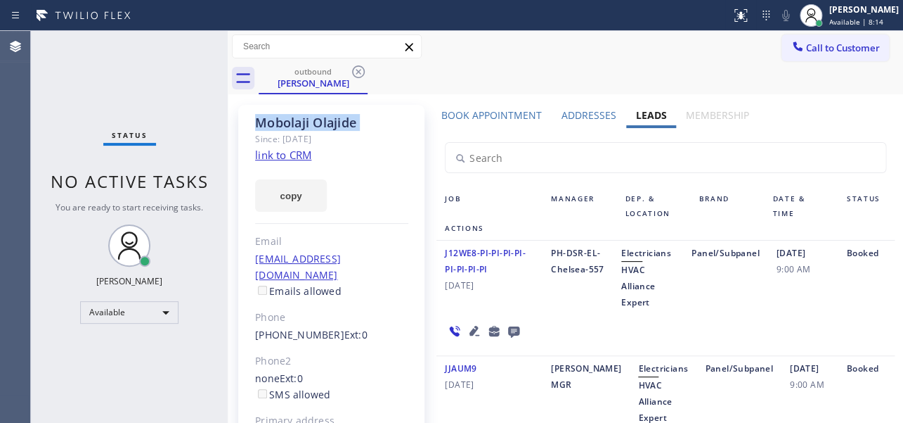
click at [364, 69] on icon at bounding box center [358, 71] width 17 height 17
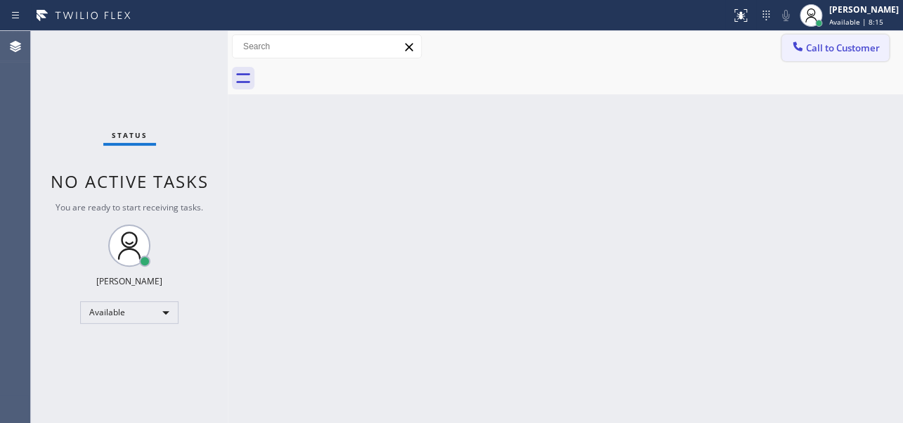
click at [855, 46] on span "Call to Customer" at bounding box center [843, 47] width 74 height 13
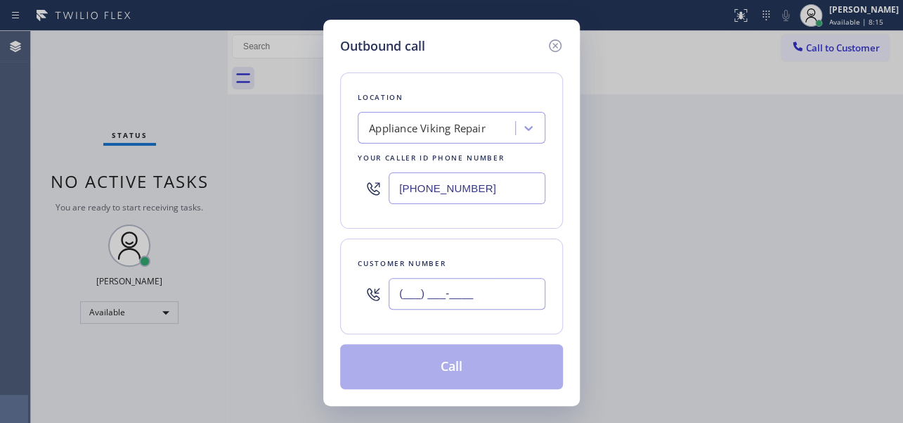
click at [443, 288] on input "(___) ___-____" at bounding box center [467, 294] width 157 height 32
paste input "310) 450-7277"
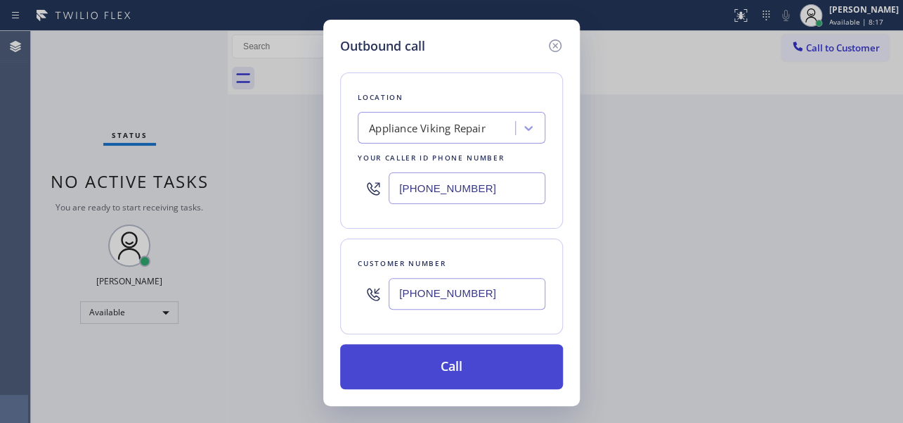
type input "(310) 450-7277"
click at [456, 359] on button "Call" at bounding box center [451, 366] width 223 height 45
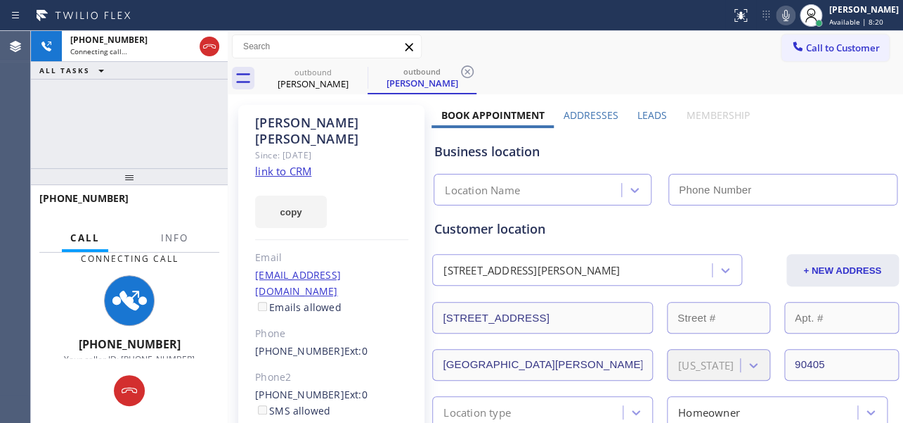
type input "[PHONE_NUMBER]"
click at [646, 113] on label "Leads" at bounding box center [653, 114] width 30 height 13
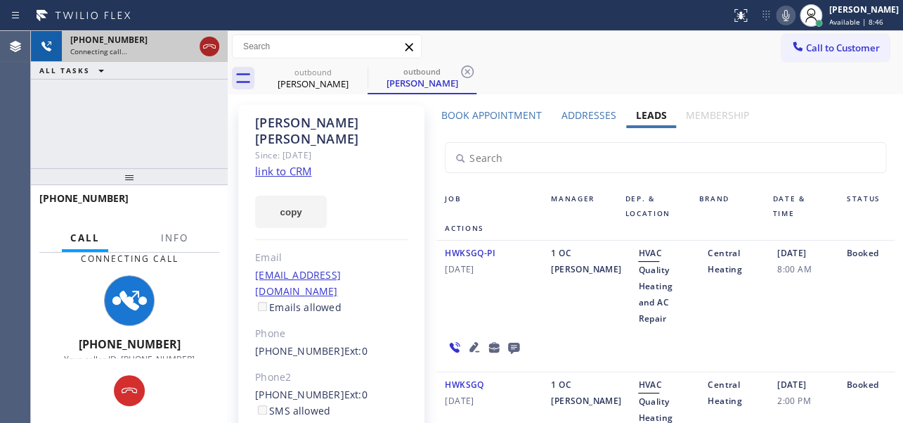
click at [207, 50] on icon at bounding box center [209, 46] width 17 height 17
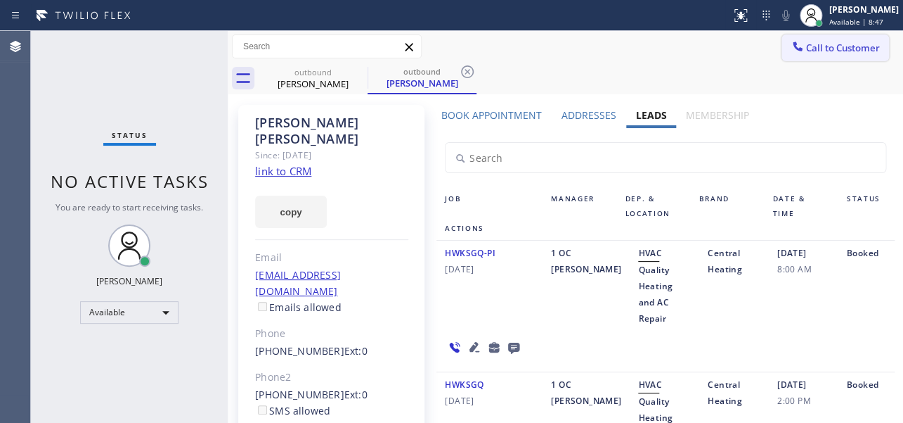
click at [835, 49] on span "Call to Customer" at bounding box center [843, 47] width 74 height 13
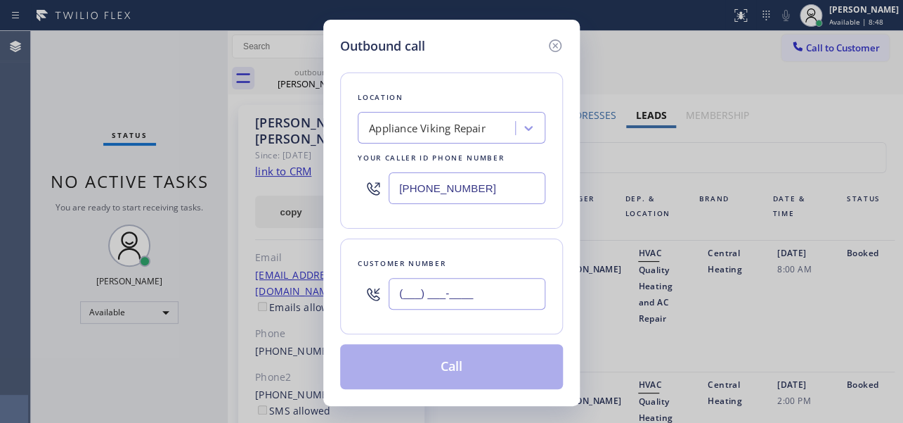
click at [476, 292] on input "(___) ___-____" at bounding box center [467, 294] width 157 height 32
paste input "714) 488-9995"
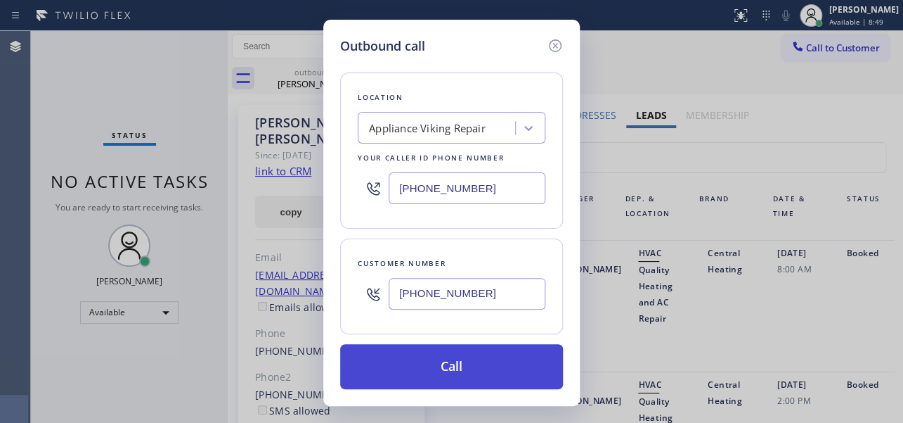
type input "(714) 488-9995"
click at [469, 368] on button "Call" at bounding box center [451, 366] width 223 height 45
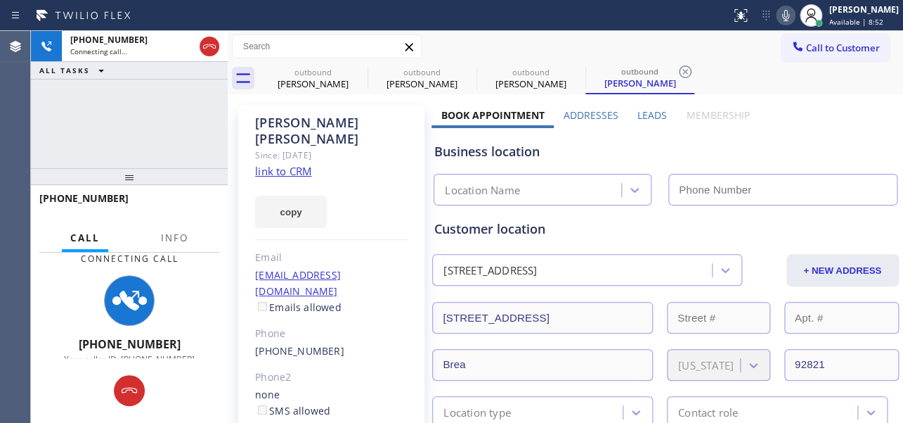
click at [650, 112] on label "Leads" at bounding box center [653, 114] width 30 height 13
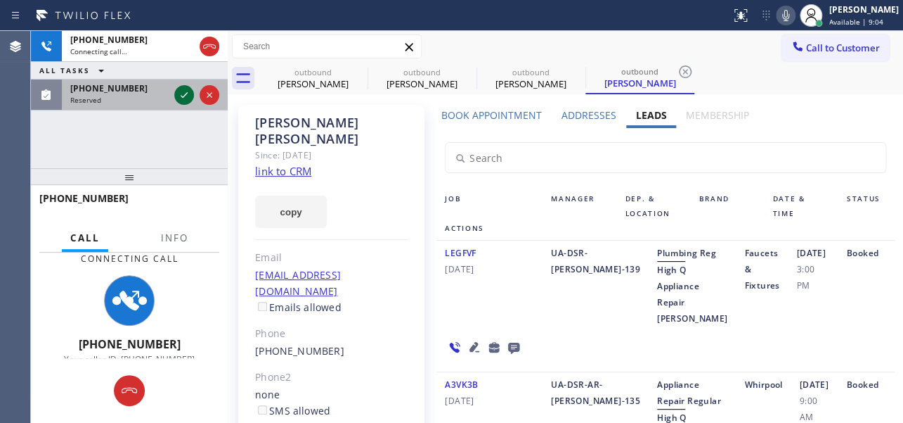
click at [179, 98] on icon at bounding box center [184, 94] width 17 height 17
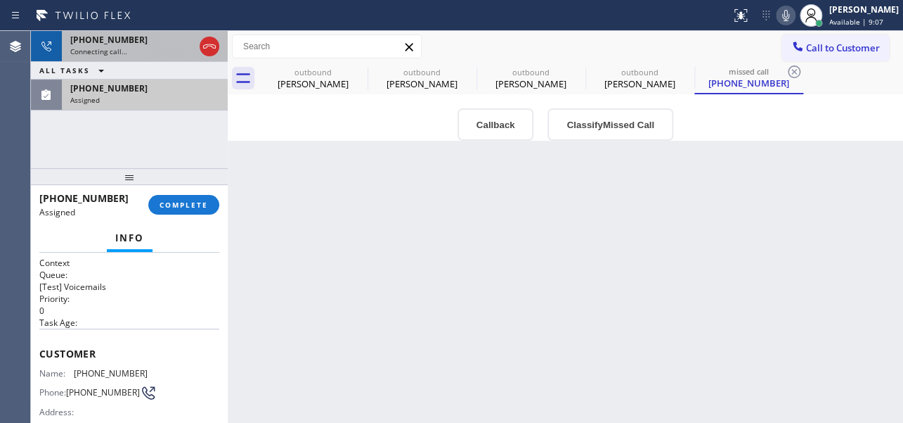
click at [217, 49] on icon at bounding box center [209, 46] width 17 height 17
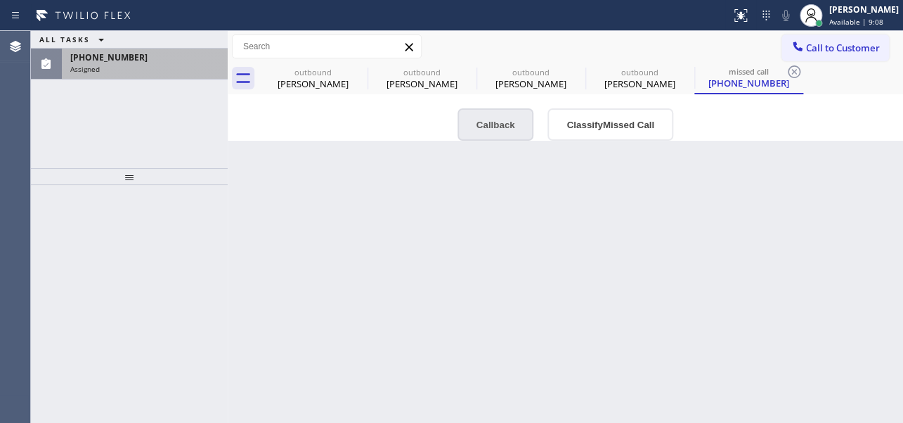
click at [501, 122] on button "Callback" at bounding box center [496, 124] width 77 height 32
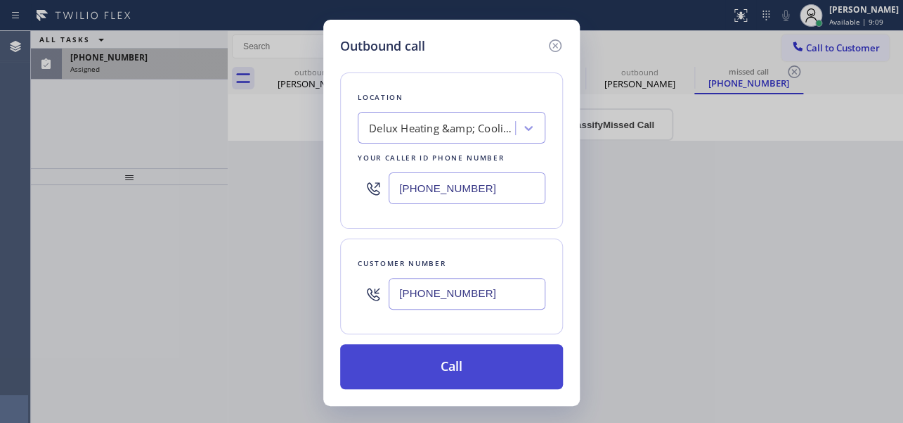
click at [464, 370] on button "Call" at bounding box center [451, 366] width 223 height 45
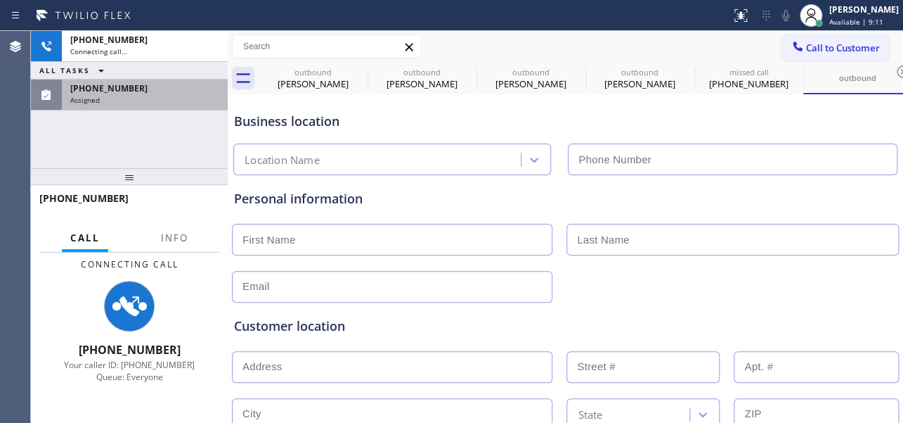
type input "[PHONE_NUMBER]"
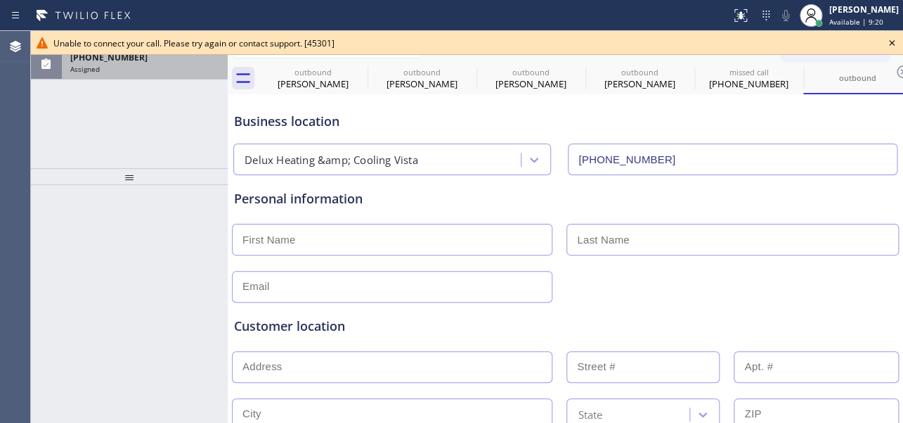
click at [890, 45] on icon at bounding box center [892, 42] width 17 height 17
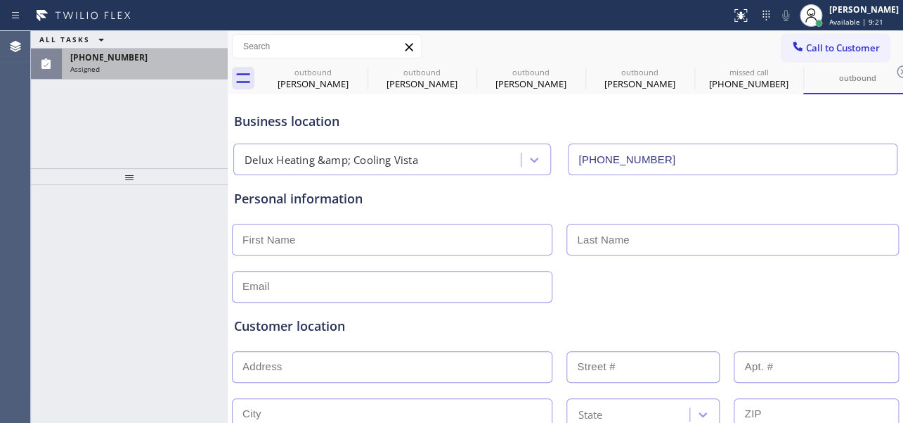
click at [157, 75] on div "(760) 330-8408 Assigned" at bounding box center [142, 64] width 160 height 31
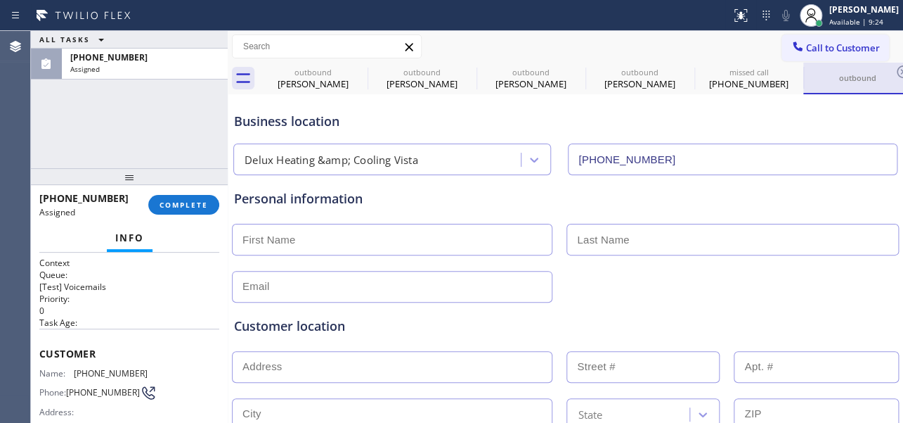
click at [843, 80] on div "outbound" at bounding box center [858, 77] width 106 height 11
click at [765, 80] on div "[PHONE_NUMBER]" at bounding box center [749, 83] width 106 height 13
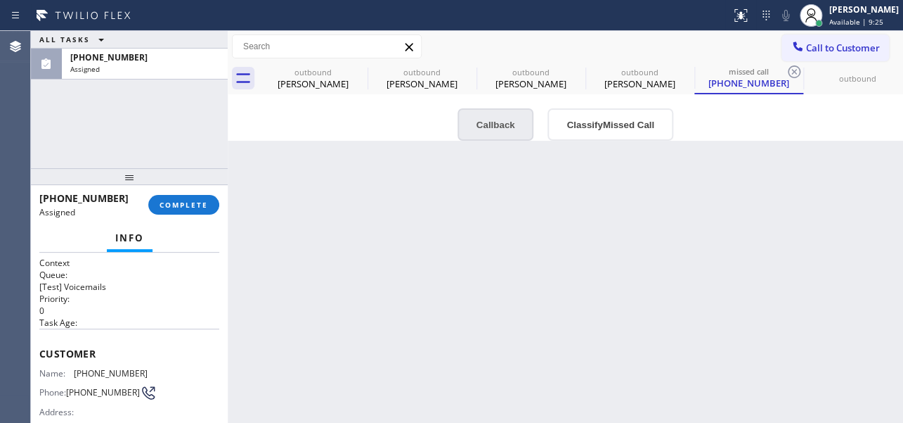
click at [503, 127] on button "Callback" at bounding box center [496, 124] width 77 height 32
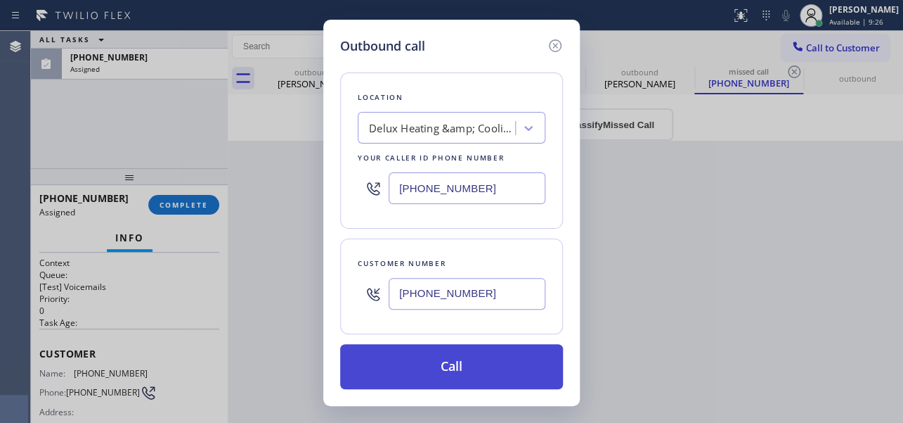
click at [463, 361] on button "Call" at bounding box center [451, 366] width 223 height 45
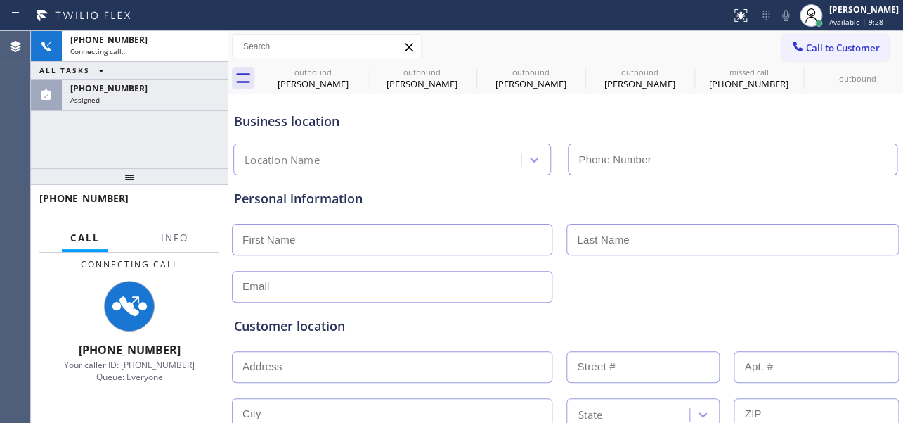
type input "[PHONE_NUMBER]"
click at [739, 281] on div at bounding box center [566, 285] width 670 height 34
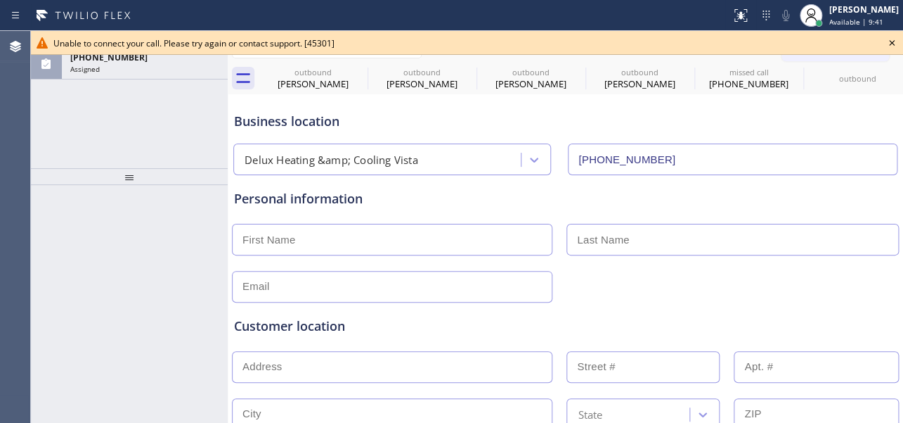
click at [889, 44] on icon at bounding box center [892, 42] width 17 height 17
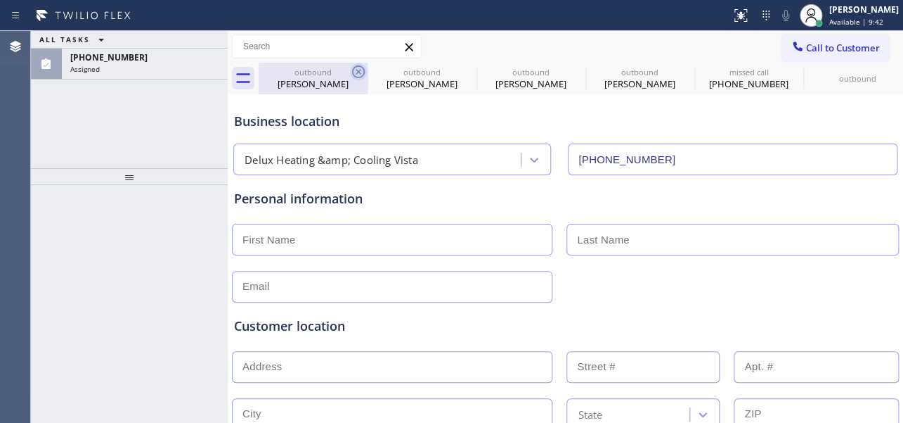
click at [353, 67] on icon at bounding box center [358, 71] width 17 height 17
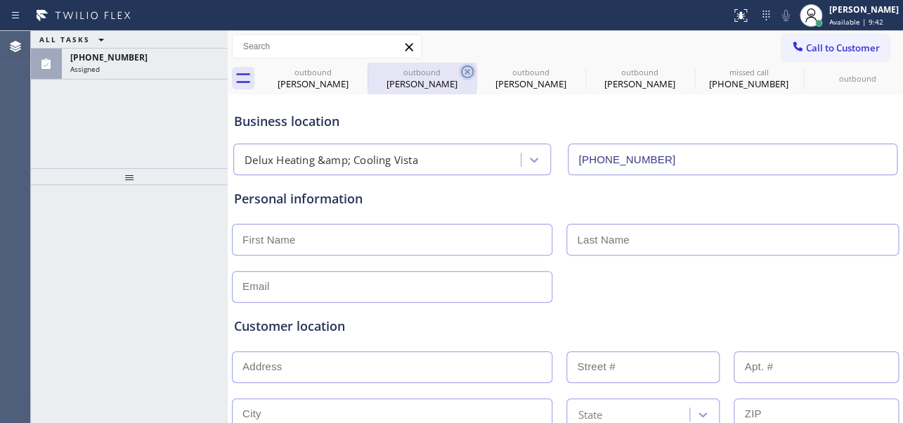
click at [461, 67] on icon at bounding box center [467, 71] width 13 height 13
type input "[PHONE_NUMBER]"
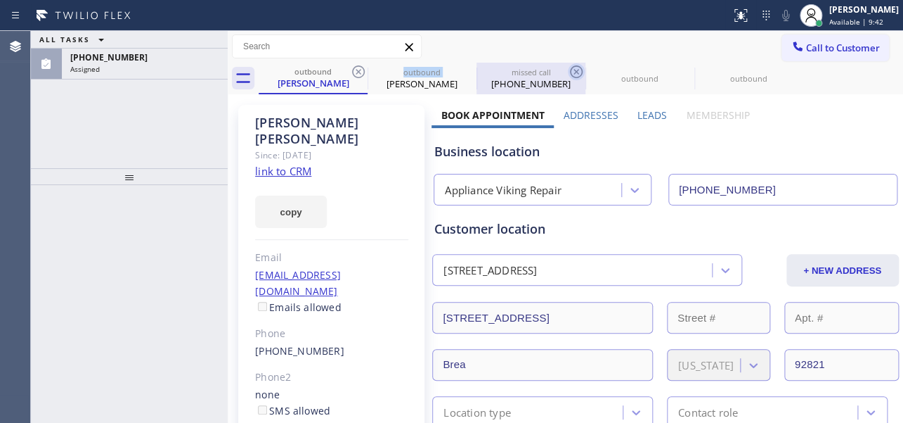
click at [354, 68] on icon at bounding box center [358, 71] width 17 height 17
click at [0, 0] on icon at bounding box center [0, 0] width 0 height 0
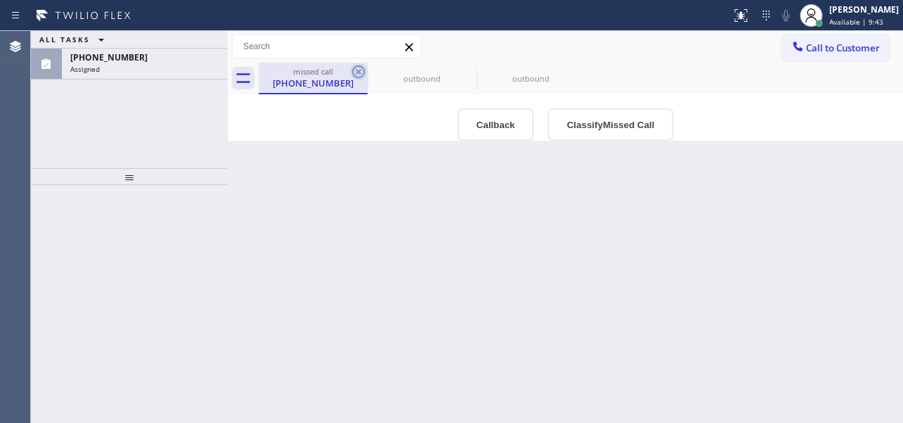
click at [355, 70] on icon at bounding box center [358, 71] width 17 height 17
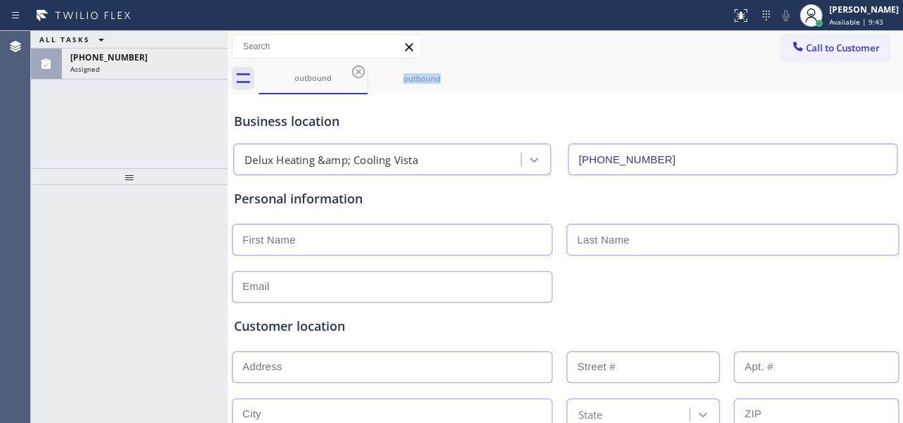
click at [355, 70] on icon at bounding box center [358, 71] width 17 height 17
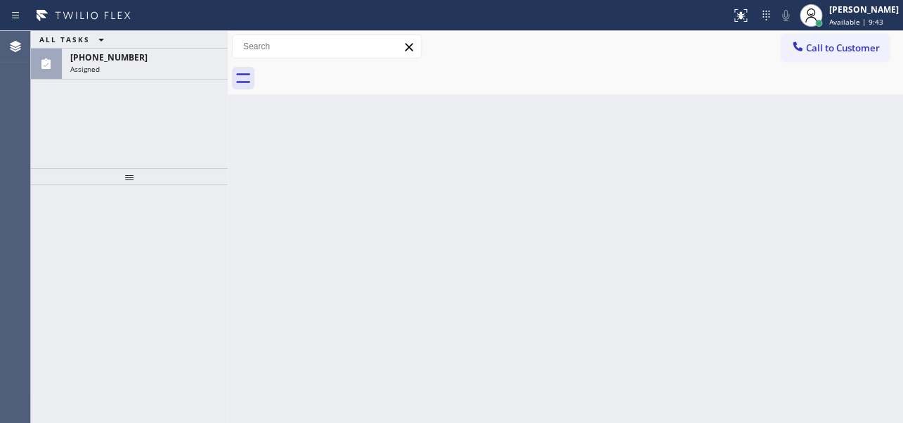
click at [355, 70] on div at bounding box center [581, 79] width 645 height 32
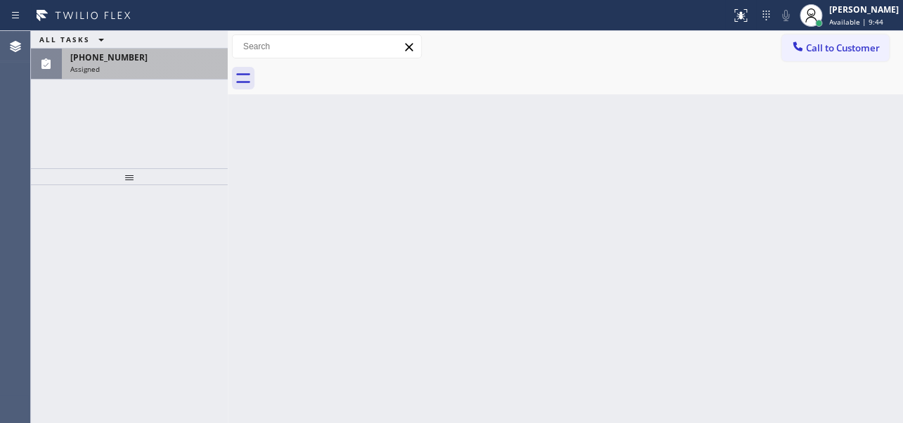
click at [161, 60] on div "[PHONE_NUMBER]" at bounding box center [144, 57] width 149 height 12
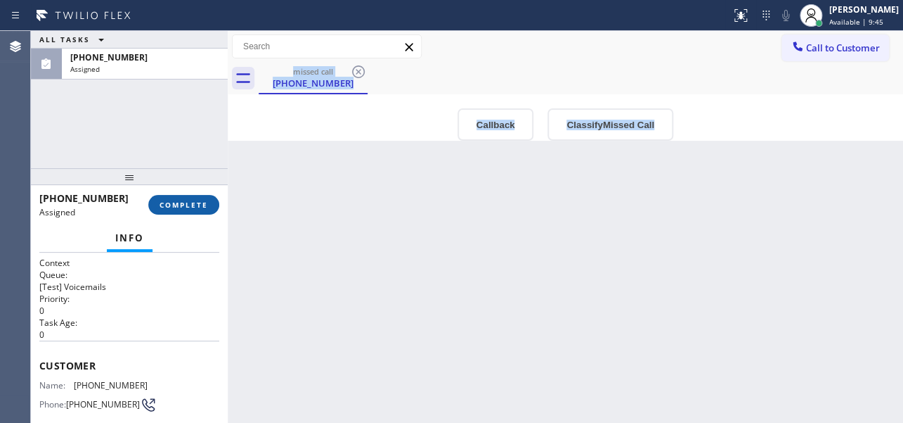
click at [169, 208] on span "COMPLETE" at bounding box center [184, 205] width 49 height 10
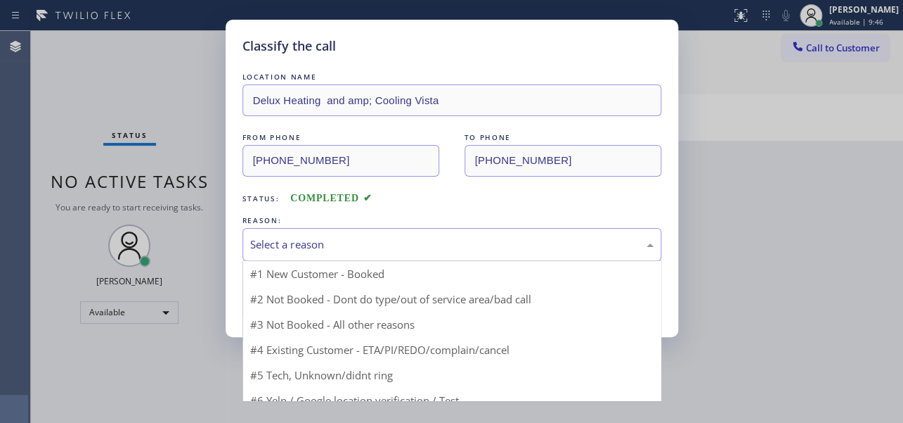
click at [278, 241] on div "Select a reason" at bounding box center [452, 244] width 404 height 16
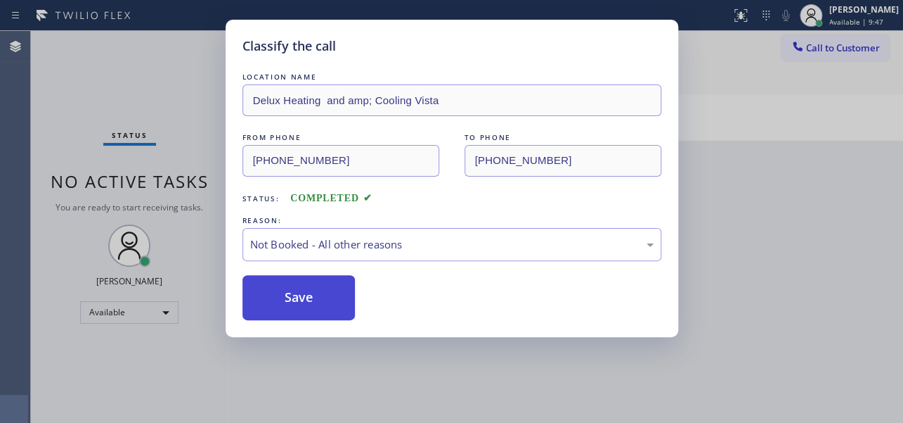
click at [277, 301] on button "Save" at bounding box center [299, 297] width 113 height 45
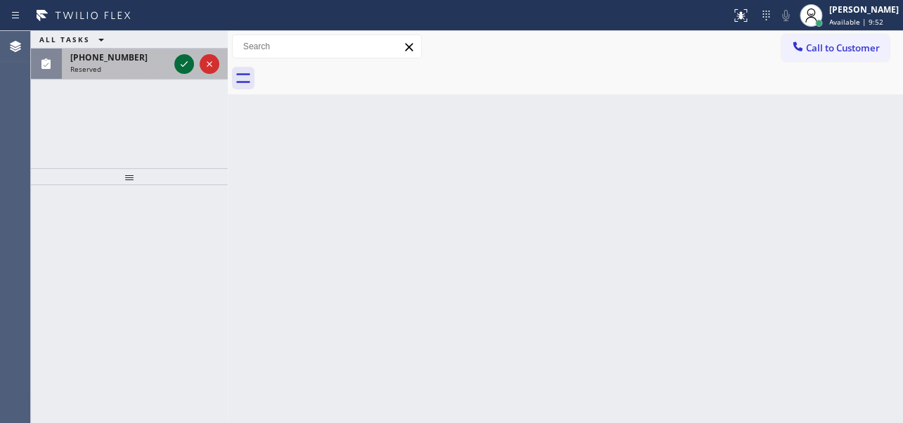
click at [181, 58] on icon at bounding box center [184, 64] width 17 height 17
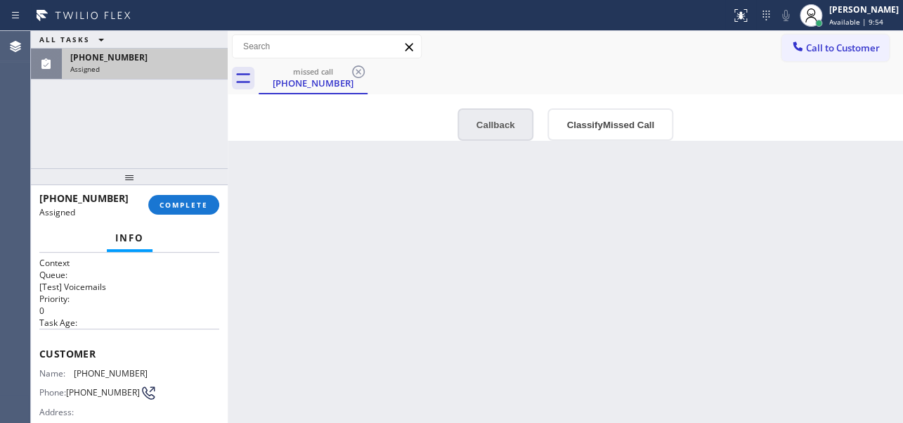
click at [508, 118] on button "Callback" at bounding box center [496, 124] width 77 height 32
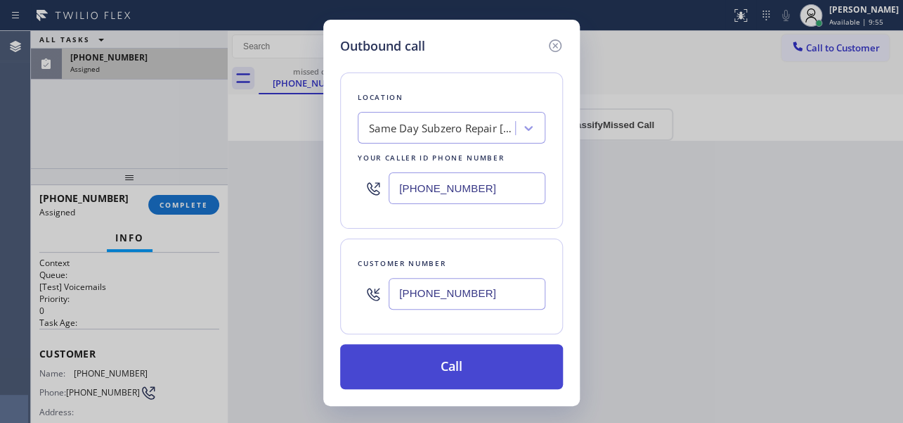
click at [461, 360] on button "Call" at bounding box center [451, 366] width 223 height 45
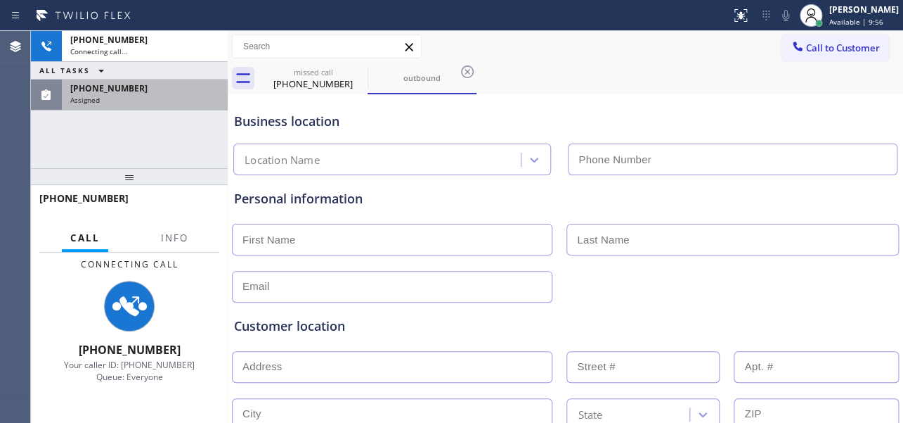
type input "[PHONE_NUMBER]"
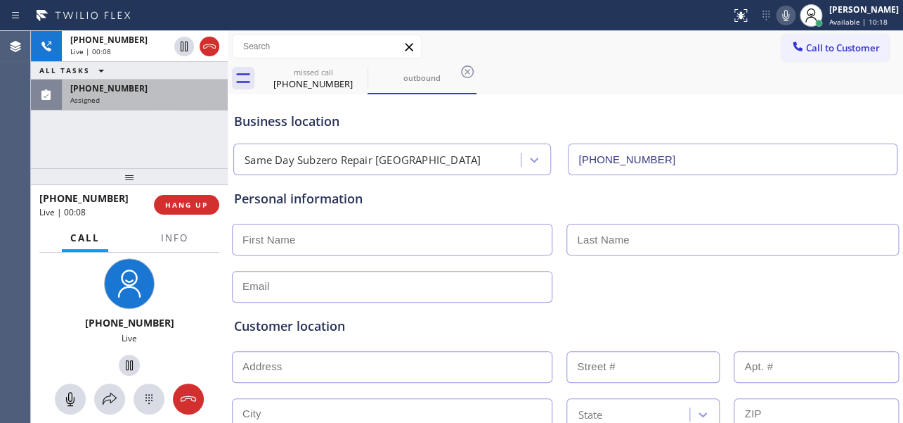
click at [453, 205] on div "Personal information" at bounding box center [565, 198] width 663 height 19
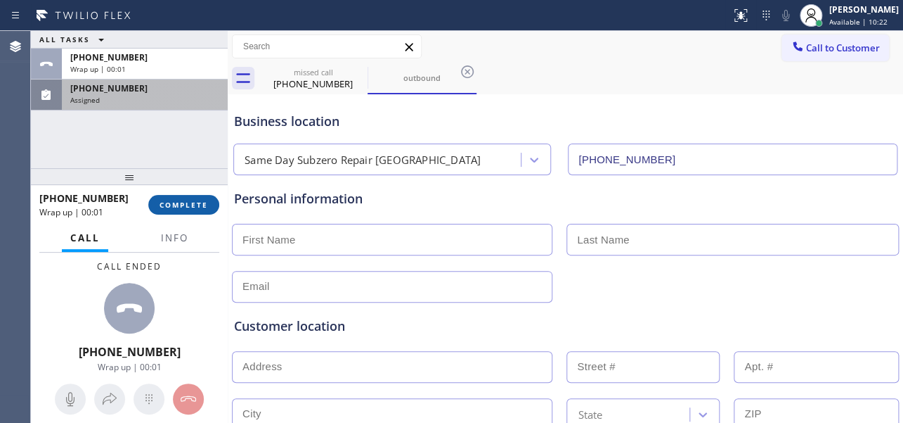
click at [194, 207] on span "COMPLETE" at bounding box center [184, 205] width 49 height 10
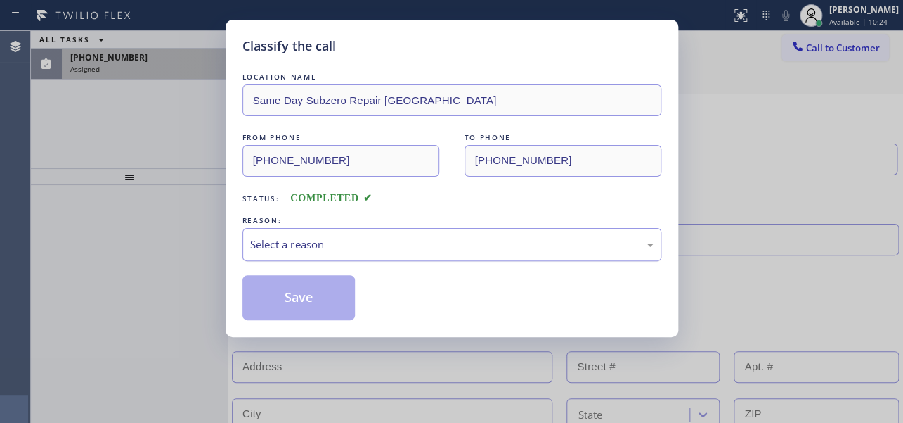
click at [350, 252] on div "Select a reason" at bounding box center [452, 244] width 419 height 33
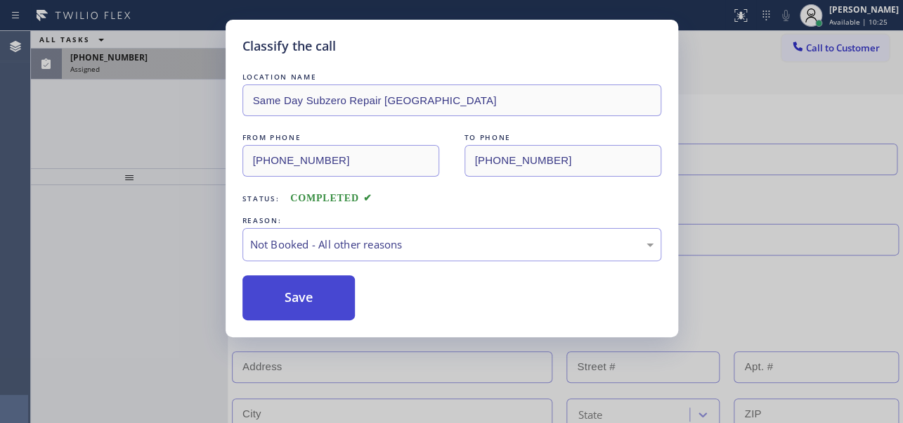
click at [299, 301] on button "Save" at bounding box center [299, 297] width 113 height 45
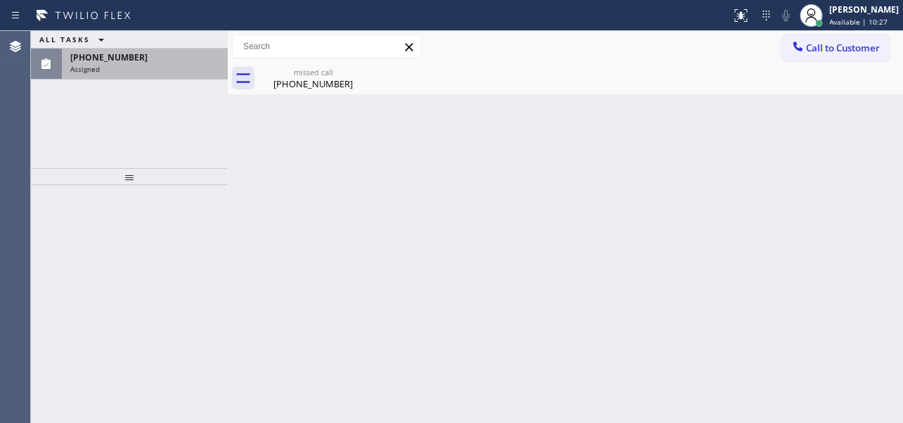
click at [128, 72] on div "Assigned" at bounding box center [144, 69] width 149 height 10
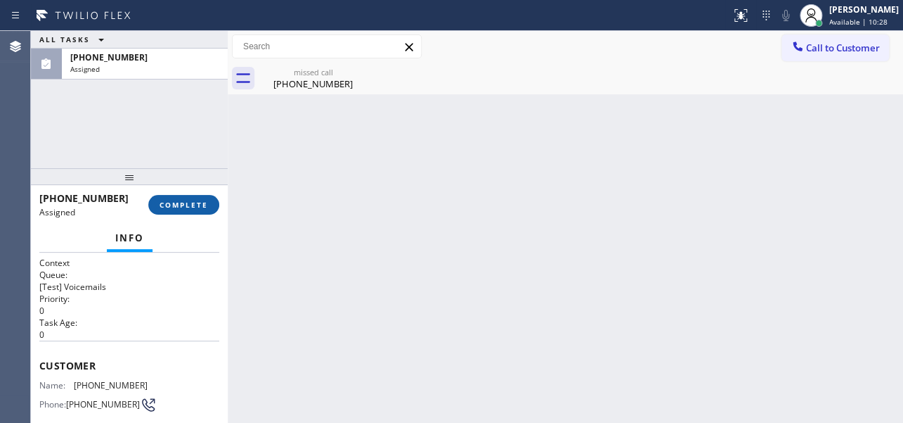
click at [200, 198] on button "COMPLETE" at bounding box center [183, 205] width 71 height 20
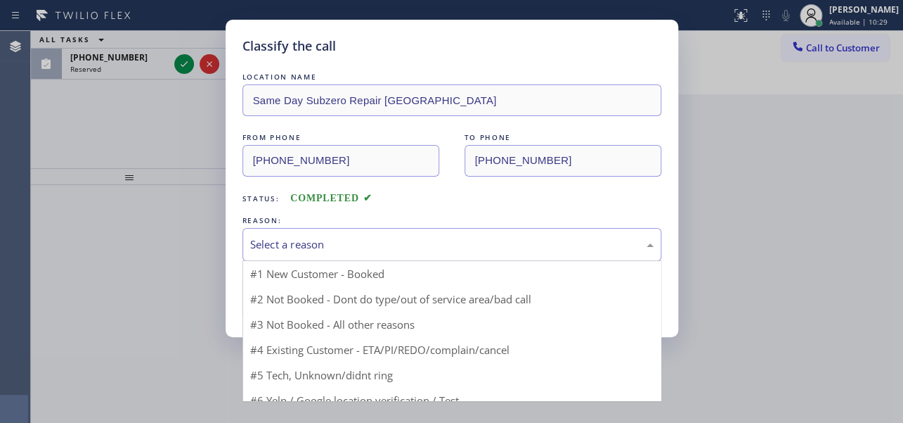
click at [328, 248] on div "Select a reason" at bounding box center [452, 244] width 404 height 16
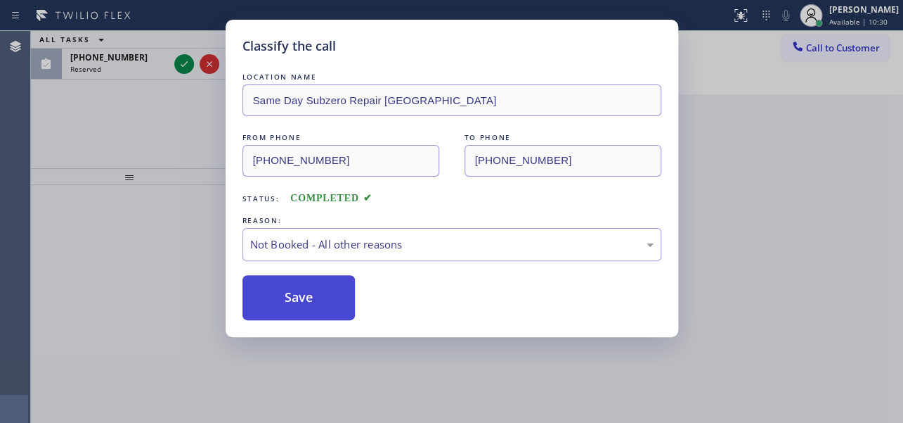
click at [288, 295] on button "Save" at bounding box center [299, 297] width 113 height 45
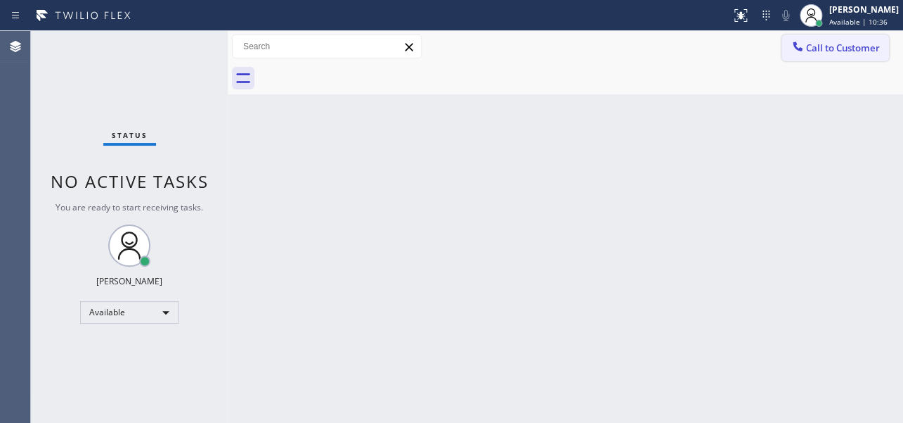
click at [816, 54] on button "Call to Customer" at bounding box center [836, 47] width 108 height 27
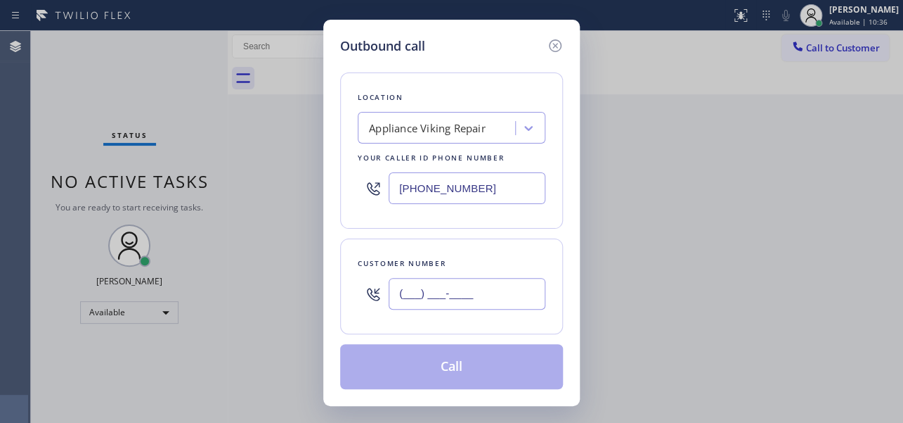
click at [411, 295] on input "(___) ___-____" at bounding box center [467, 294] width 157 height 32
paste input "323) 333-7677"
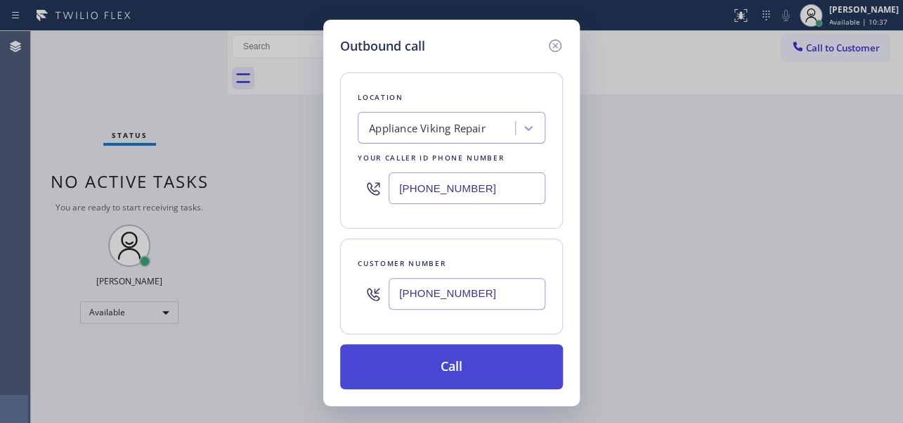
click at [447, 361] on button "Call" at bounding box center [451, 366] width 223 height 45
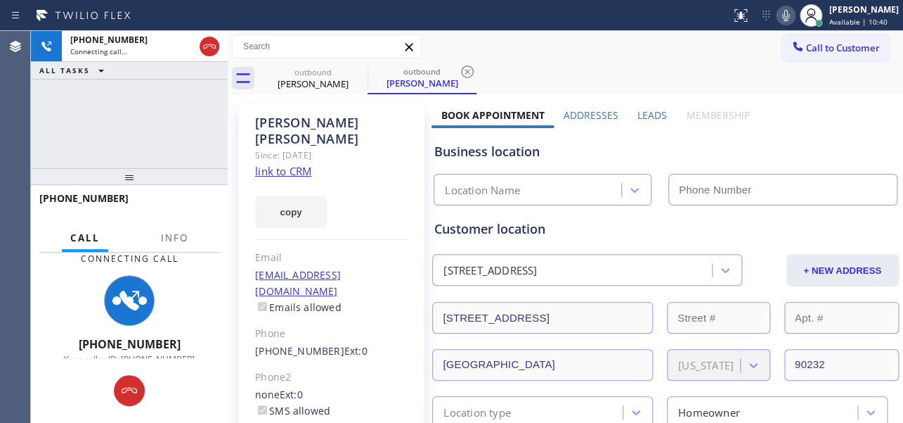
click at [643, 112] on label "Leads" at bounding box center [653, 114] width 30 height 13
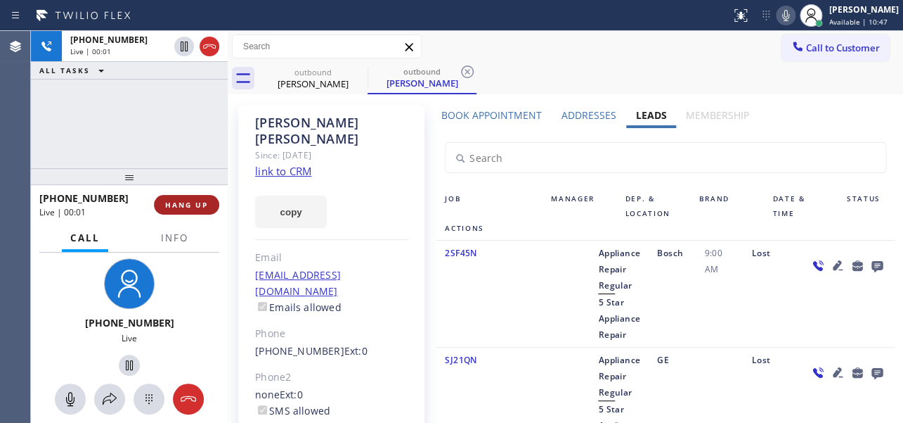
click at [183, 208] on span "HANG UP" at bounding box center [186, 205] width 43 height 10
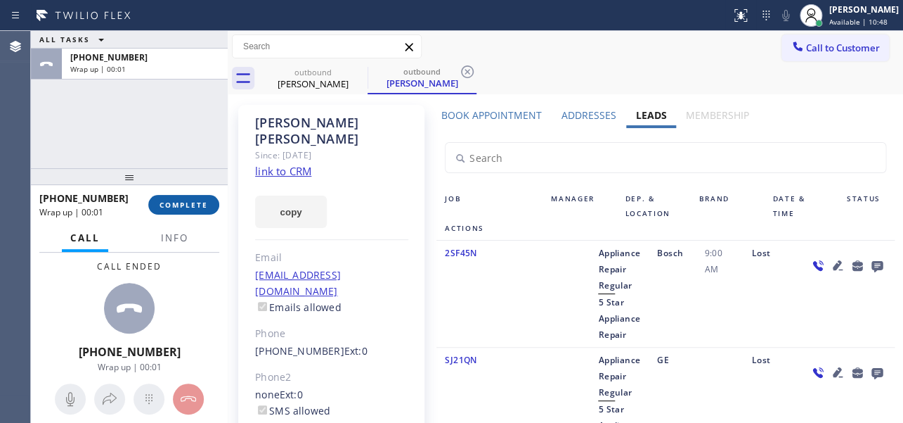
click at [196, 195] on button "COMPLETE" at bounding box center [183, 205] width 71 height 20
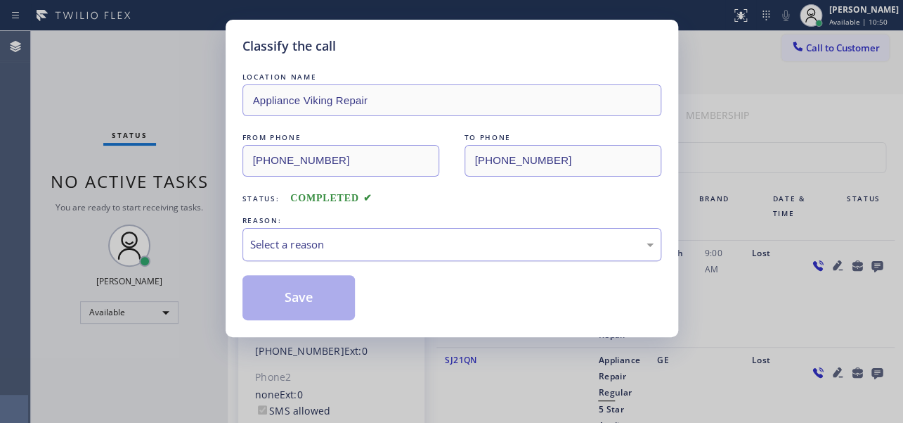
click at [370, 236] on div "Select a reason" at bounding box center [452, 244] width 404 height 16
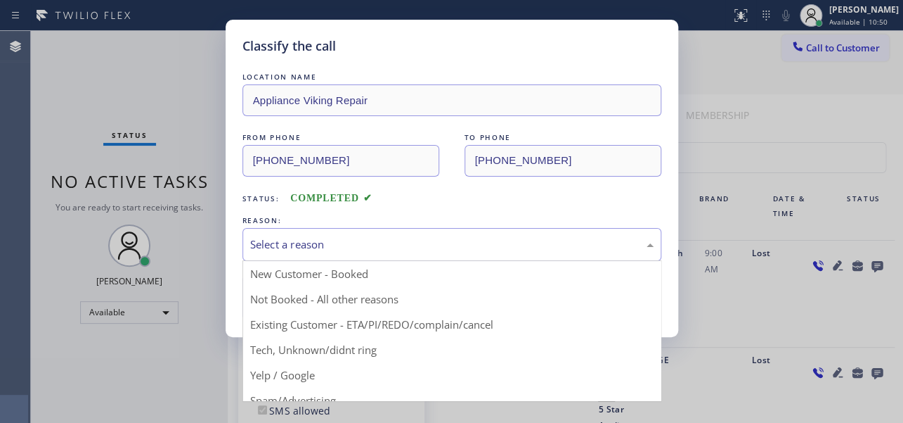
drag, startPoint x: 329, startPoint y: 299, endPoint x: 316, endPoint y: 302, distance: 13.7
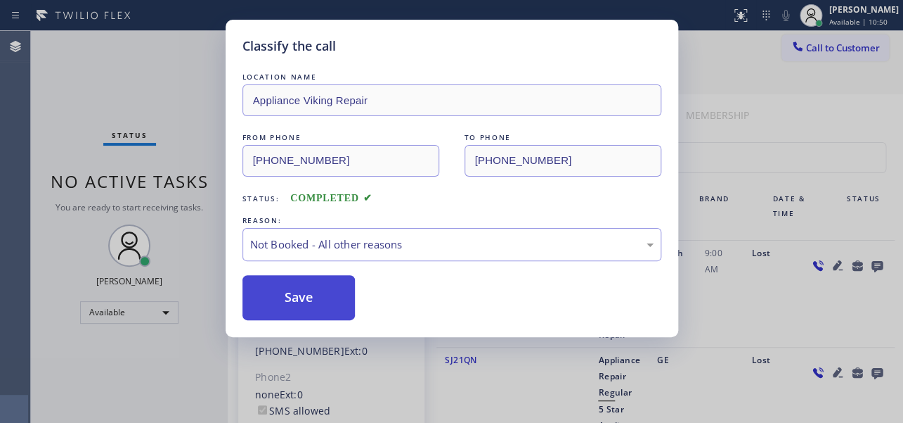
click at [316, 302] on button "Save" at bounding box center [299, 297] width 113 height 45
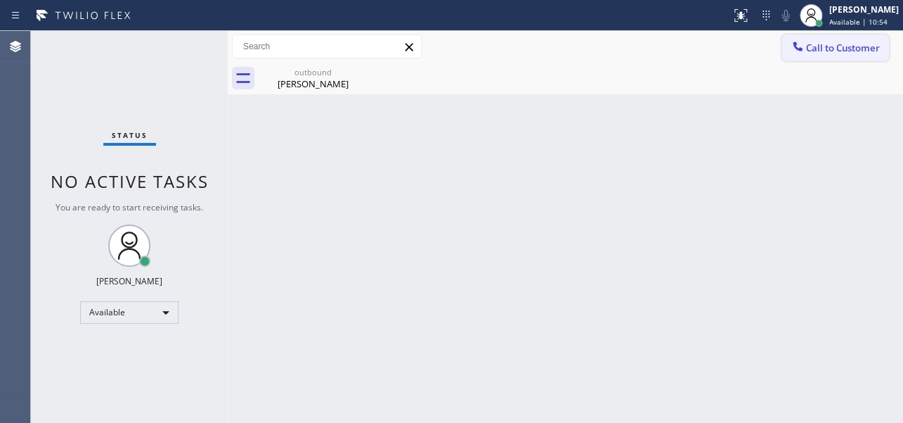
click at [851, 49] on span "Call to Customer" at bounding box center [843, 47] width 74 height 13
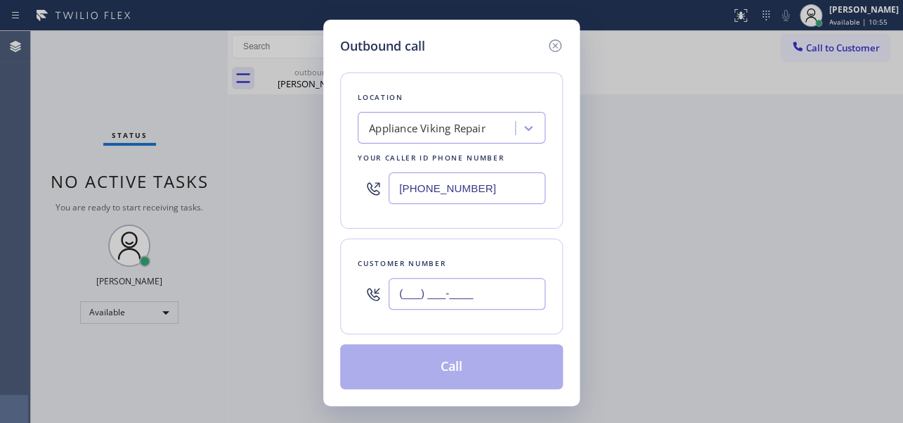
click at [419, 295] on input "(___) ___-____" at bounding box center [467, 294] width 157 height 32
paste input "480) 258-1113"
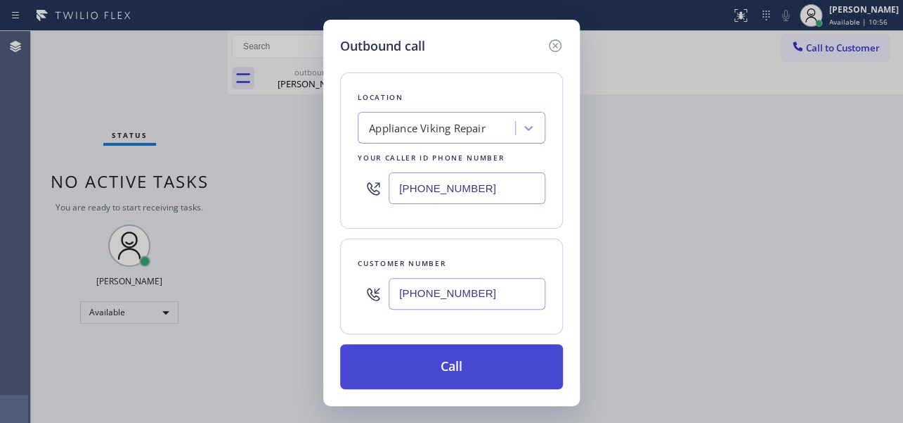
type input "[PHONE_NUMBER]"
click at [465, 370] on button "Call" at bounding box center [451, 366] width 223 height 45
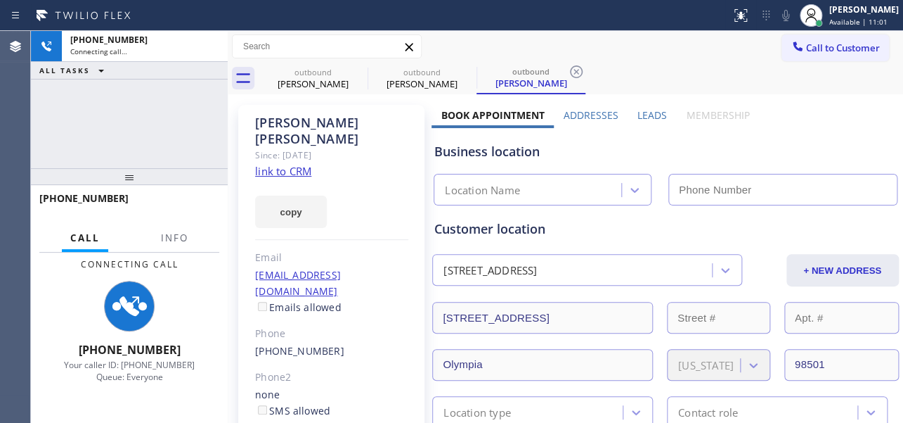
type input "[PHONE_NUMBER]"
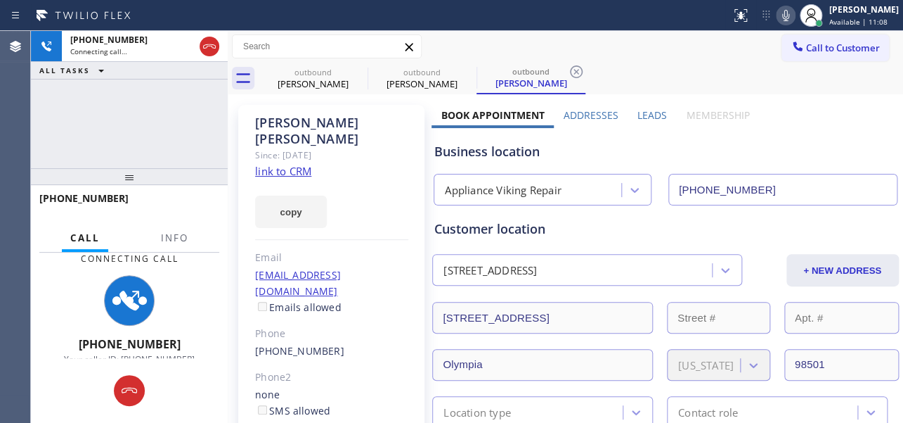
click at [643, 114] on label "Leads" at bounding box center [653, 114] width 30 height 13
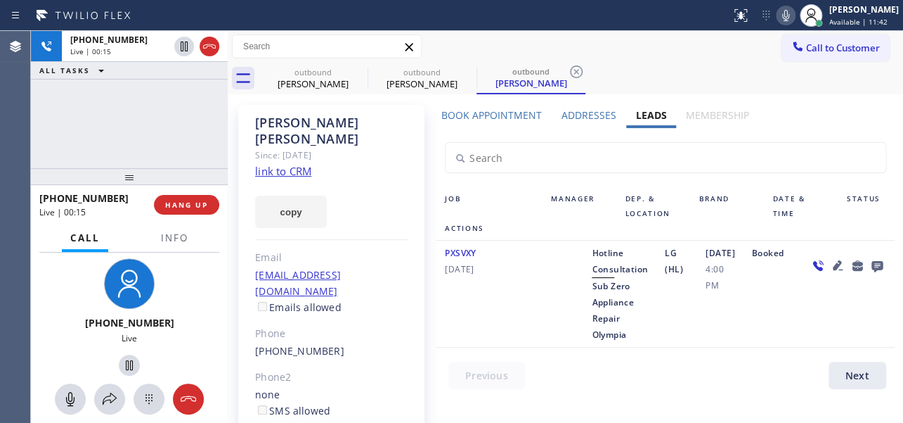
click at [832, 264] on icon at bounding box center [837, 265] width 10 height 10
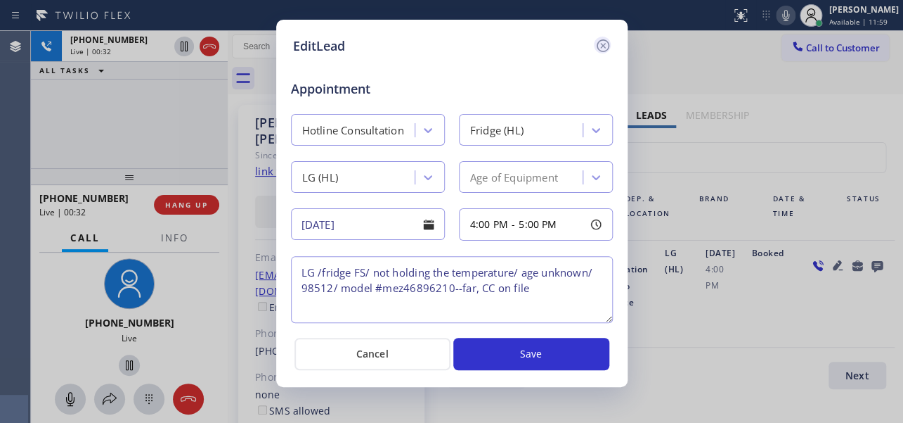
click at [601, 46] on icon at bounding box center [602, 45] width 13 height 13
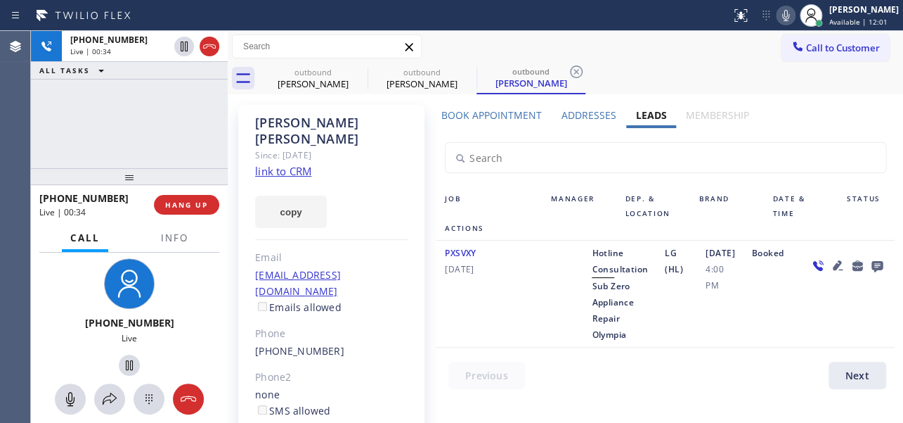
click at [465, 347] on div "PXSVXY 12/29/2021 Hotline Consultation Sub Zero Appliance Repair Olympia LG (HL…" at bounding box center [666, 293] width 458 height 107
click at [503, 323] on div "PXSVXY 12/29/2021" at bounding box center [490, 294] width 106 height 98
drag, startPoint x: 506, startPoint y: 352, endPoint x: 477, endPoint y: 335, distance: 34.4
click at [506, 352] on div "Job Manager Dep. & Location Brand Date & Time Status Actions PXSVXY 12/29/2021 …" at bounding box center [666, 262] width 468 height 268
click at [193, 204] on span "HANG UP" at bounding box center [186, 205] width 43 height 10
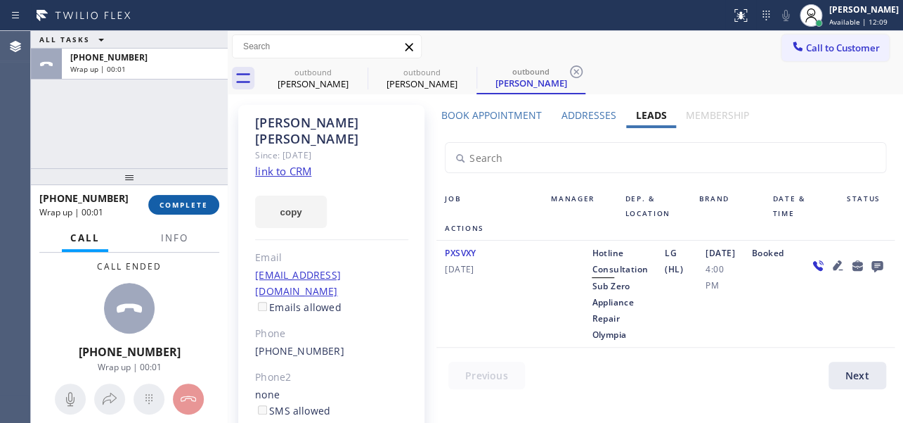
click at [188, 207] on span "COMPLETE" at bounding box center [184, 205] width 49 height 10
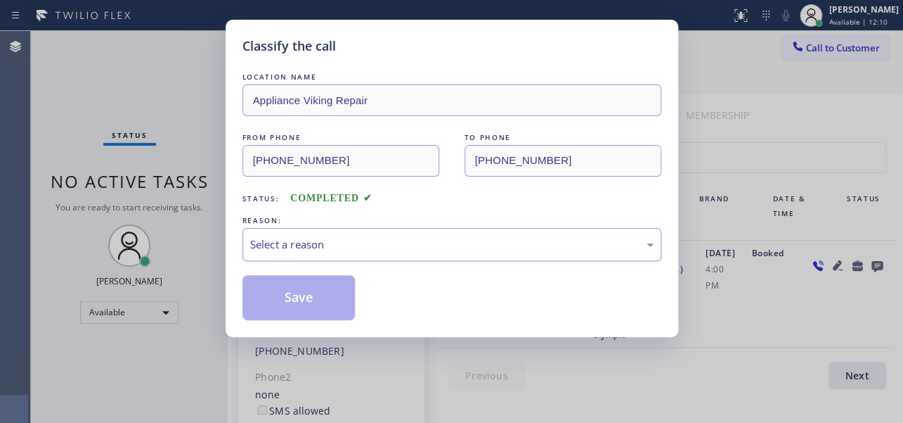
click at [349, 239] on div "Select a reason" at bounding box center [452, 244] width 404 height 16
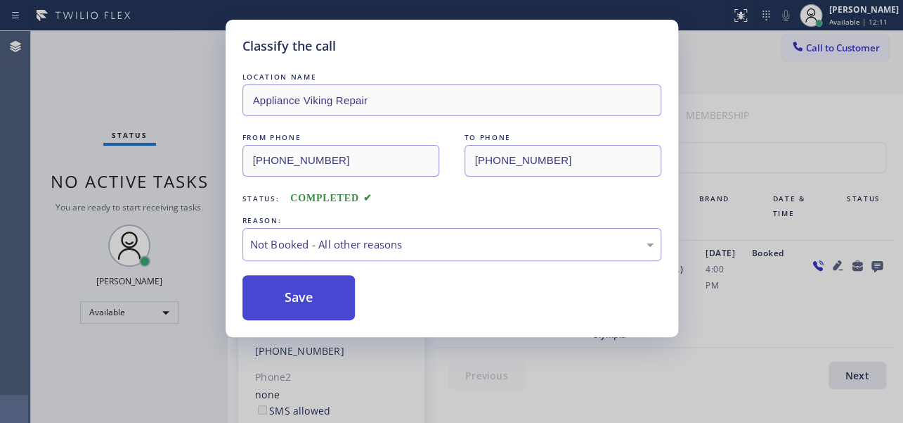
click at [297, 296] on button "Save" at bounding box center [299, 297] width 113 height 45
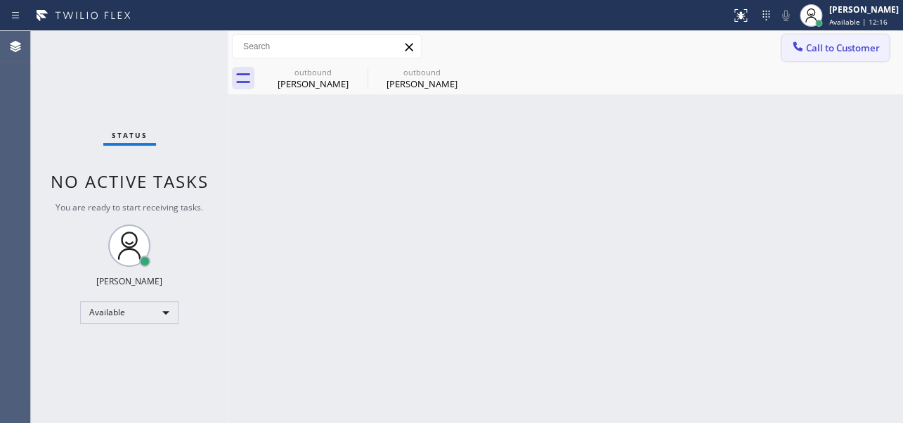
click at [837, 46] on span "Call to Customer" at bounding box center [843, 47] width 74 height 13
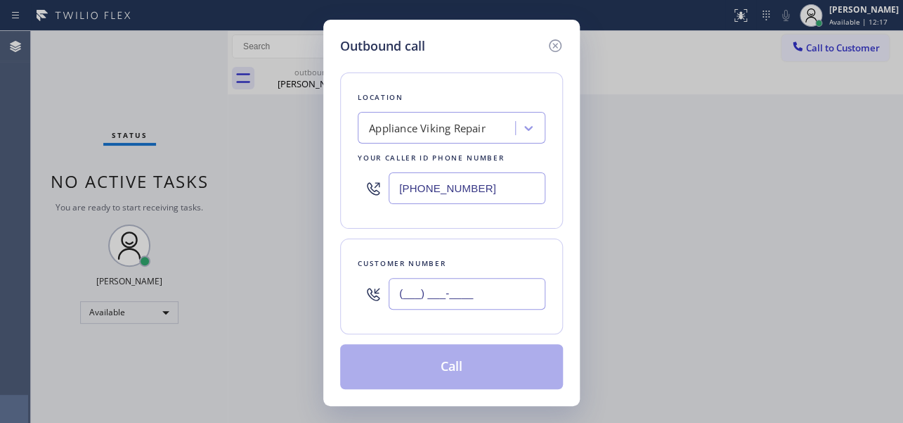
click at [434, 288] on input "(___) ___-____" at bounding box center [467, 294] width 157 height 32
paste input "310) 462-8839"
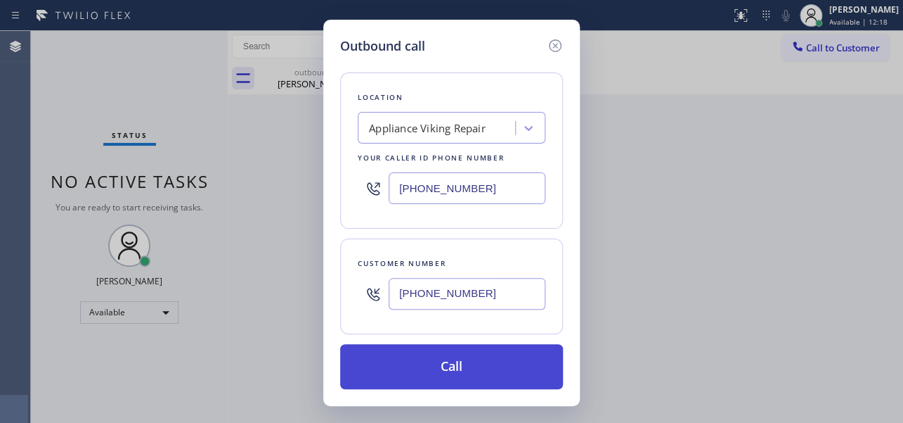
type input "[PHONE_NUMBER]"
click at [440, 356] on button "Call" at bounding box center [451, 366] width 223 height 45
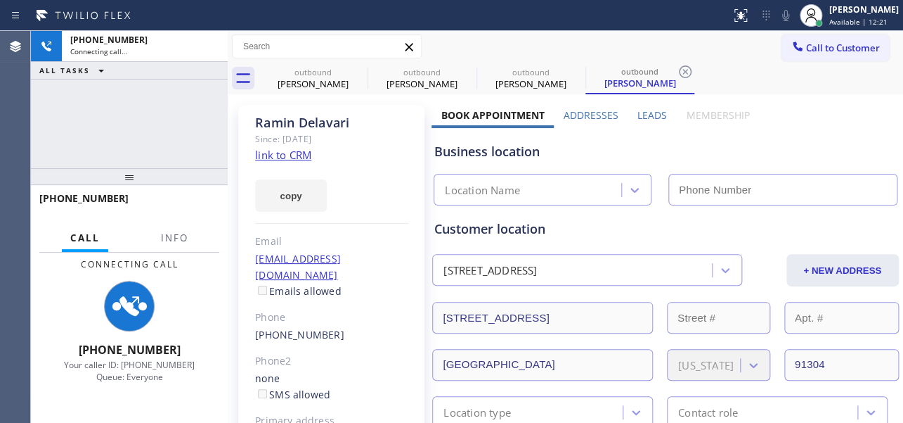
click at [648, 111] on label "Leads" at bounding box center [653, 114] width 30 height 13
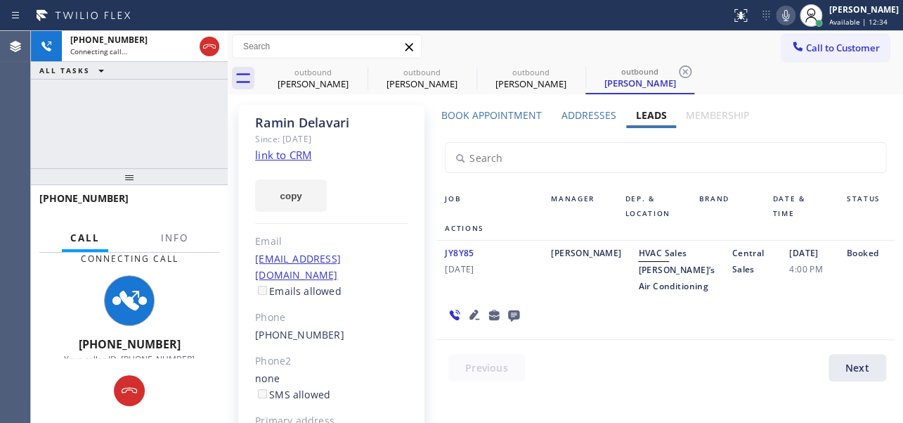
click at [470, 315] on icon at bounding box center [475, 314] width 10 height 10
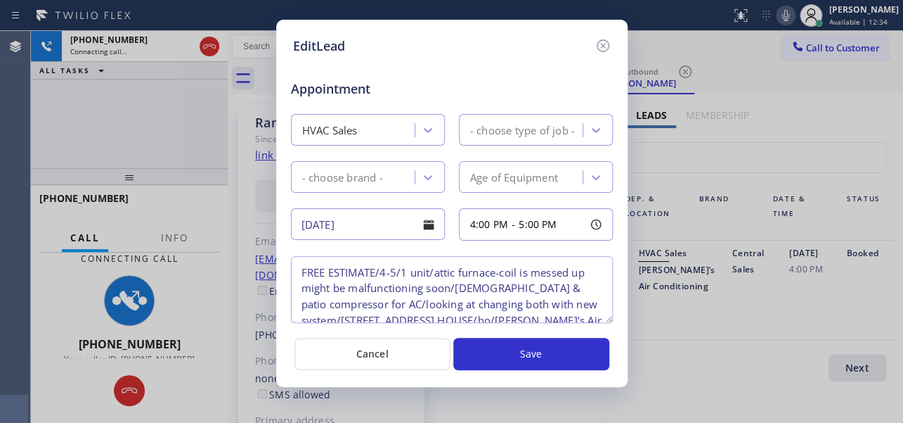
type textarea "FREE ESTIMATE/4-5/1 unit/attic furnace-coil is messed up might be malfunctionin…"
click at [602, 45] on icon at bounding box center [602, 45] width 13 height 13
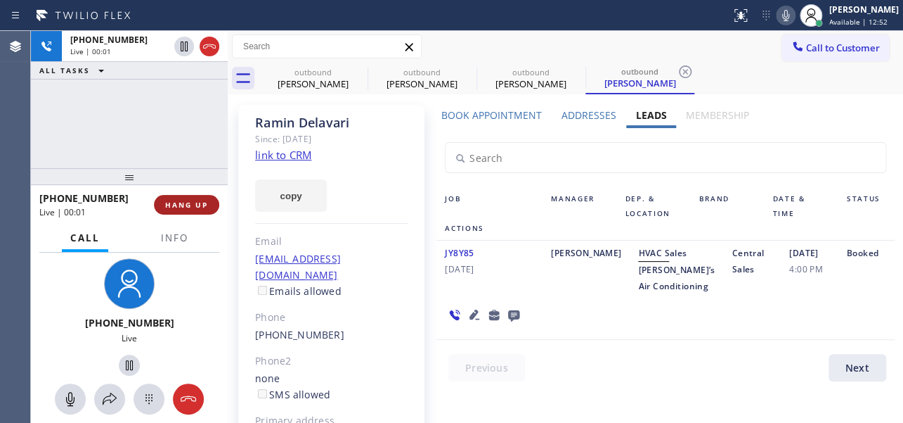
click at [194, 207] on span "HANG UP" at bounding box center [186, 205] width 43 height 10
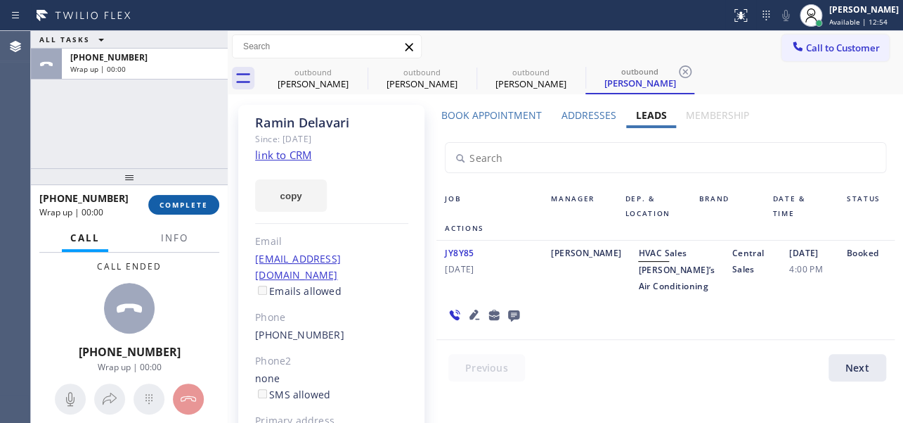
click at [186, 212] on button "COMPLETE" at bounding box center [183, 205] width 71 height 20
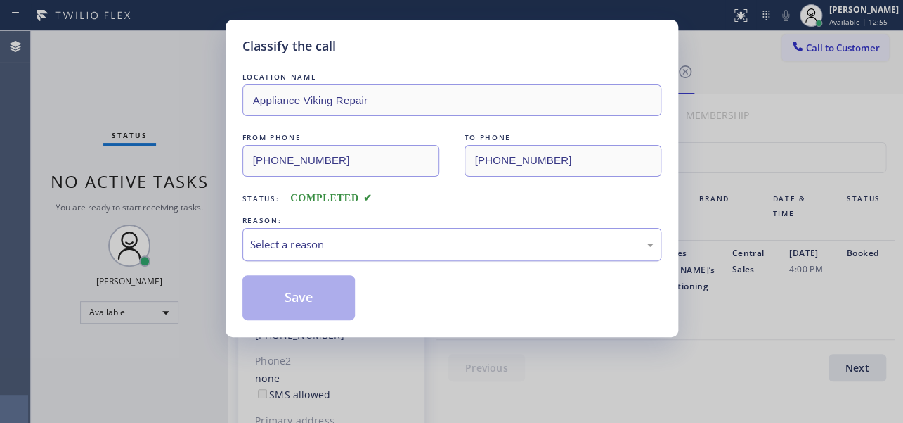
click at [443, 231] on div "Select a reason" at bounding box center [452, 244] width 419 height 33
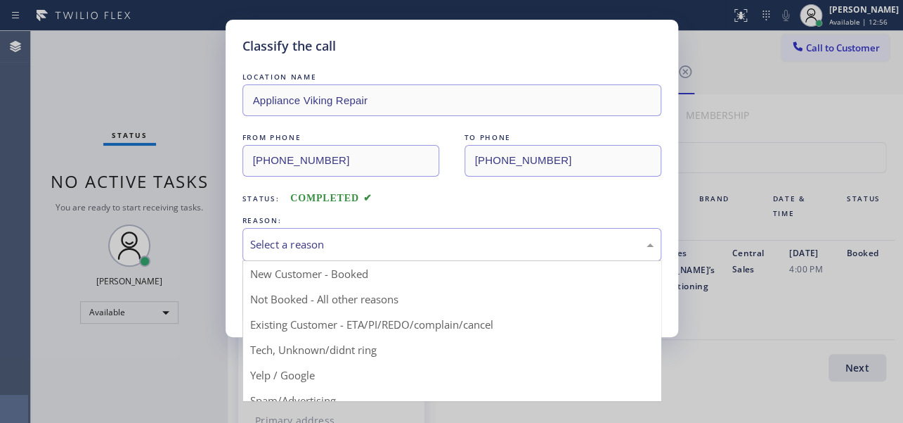
drag, startPoint x: 366, startPoint y: 290, endPoint x: 347, endPoint y: 295, distance: 19.4
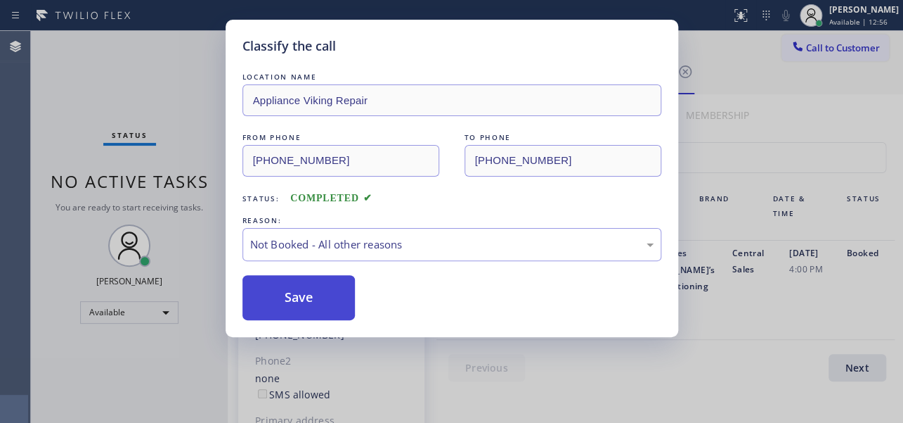
click at [323, 298] on button "Save" at bounding box center [299, 297] width 113 height 45
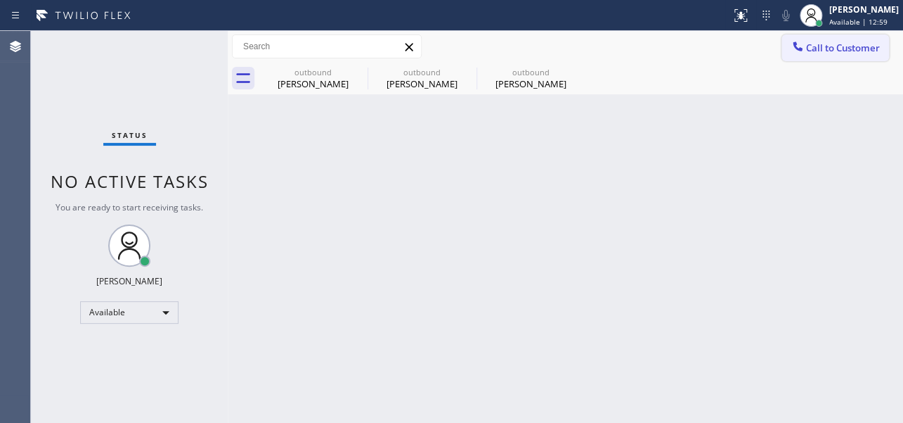
click at [833, 44] on span "Call to Customer" at bounding box center [843, 47] width 74 height 13
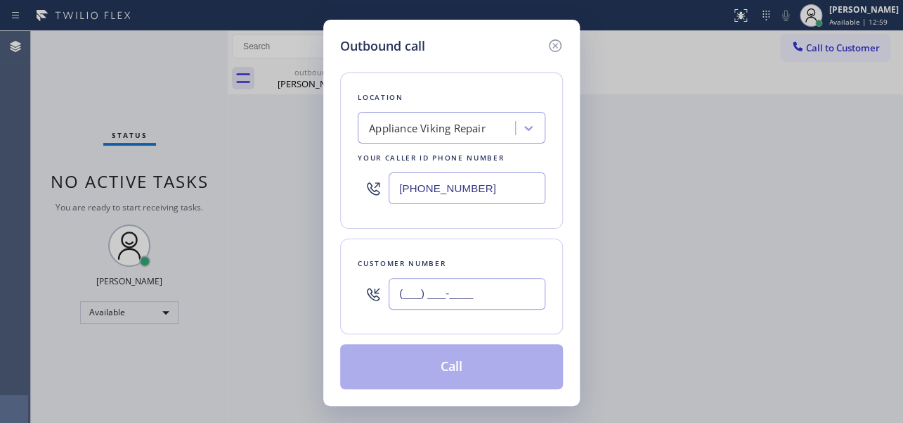
click at [431, 298] on input "(___) ___-____" at bounding box center [467, 294] width 157 height 32
paste input "949) 298-0296"
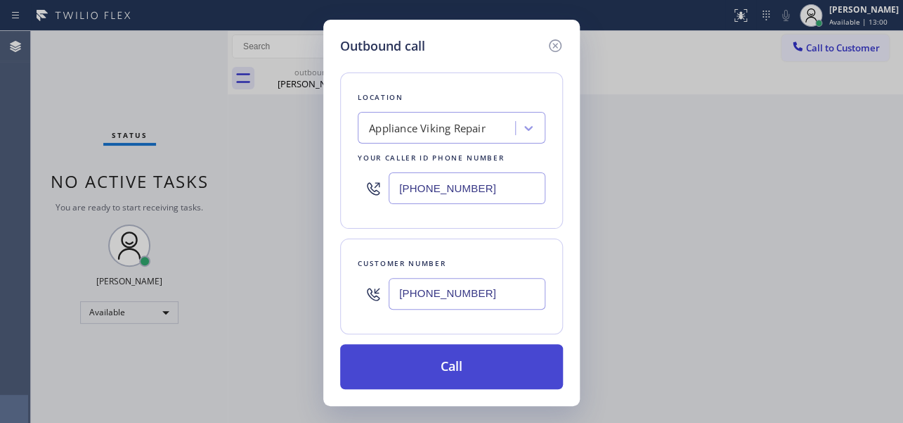
click at [447, 375] on button "Call" at bounding box center [451, 366] width 223 height 45
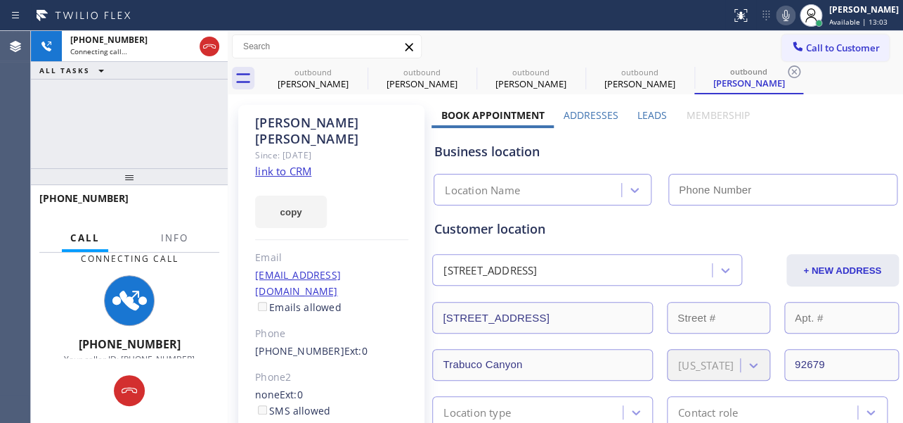
click at [651, 111] on label "Leads" at bounding box center [653, 114] width 30 height 13
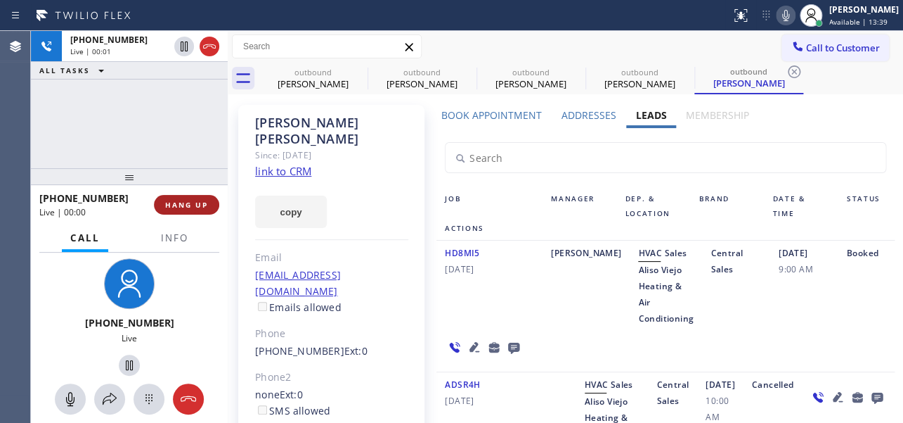
click at [185, 206] on span "HANG UP" at bounding box center [186, 205] width 43 height 10
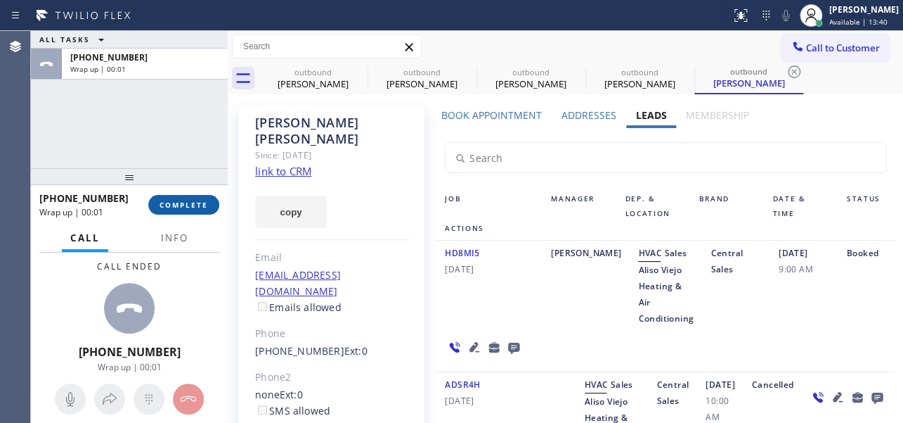
click at [191, 203] on span "COMPLETE" at bounding box center [184, 205] width 49 height 10
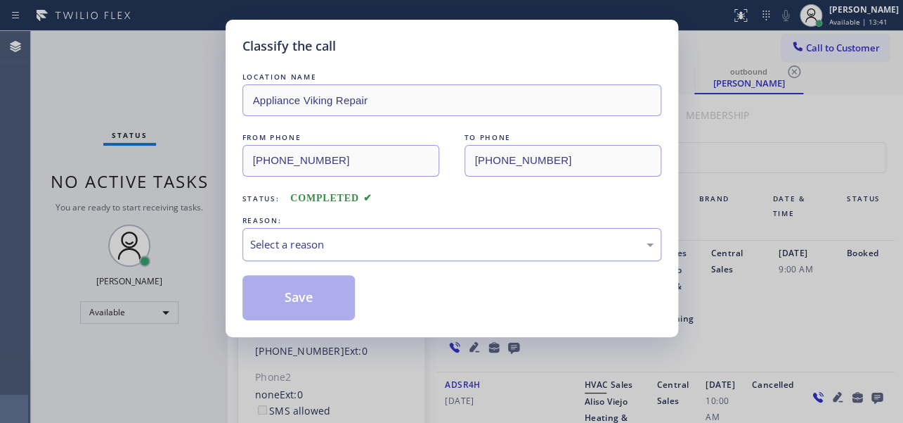
click at [385, 236] on div "Select a reason" at bounding box center [452, 244] width 404 height 16
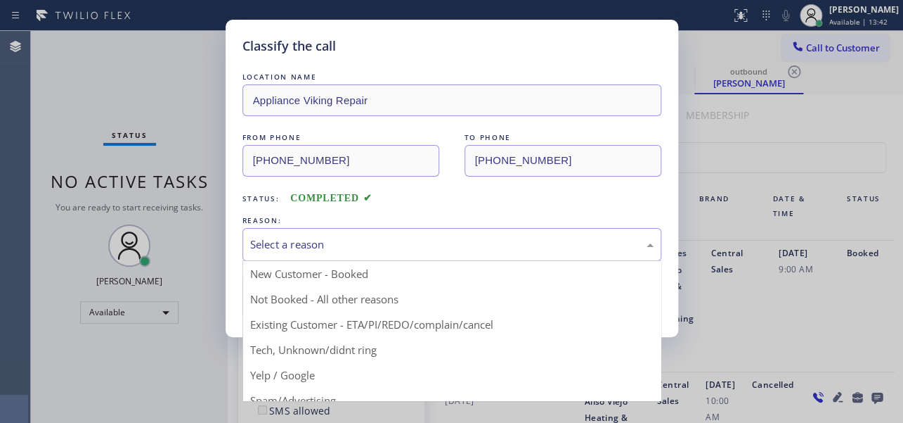
drag, startPoint x: 342, startPoint y: 294, endPoint x: 332, endPoint y: 295, distance: 10.6
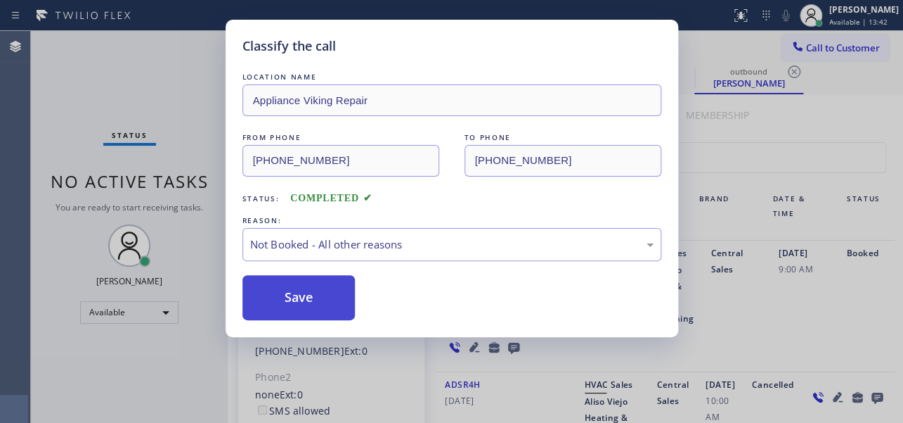
click at [326, 295] on button "Save" at bounding box center [299, 297] width 113 height 45
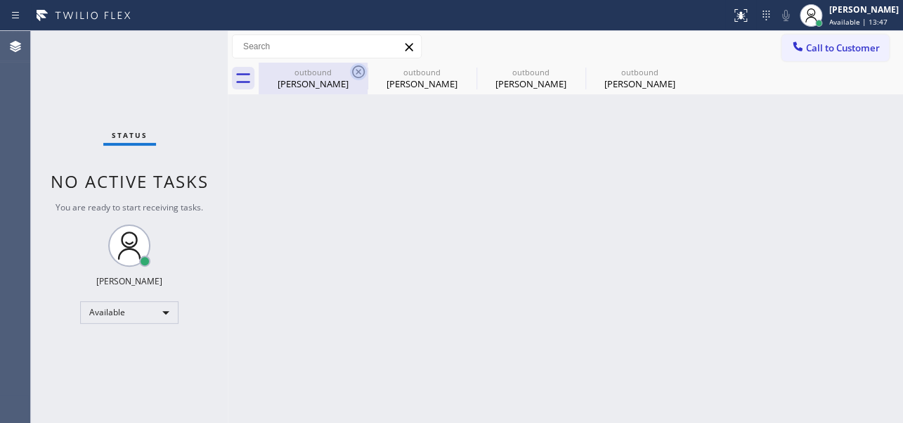
click at [356, 74] on icon at bounding box center [358, 71] width 17 height 17
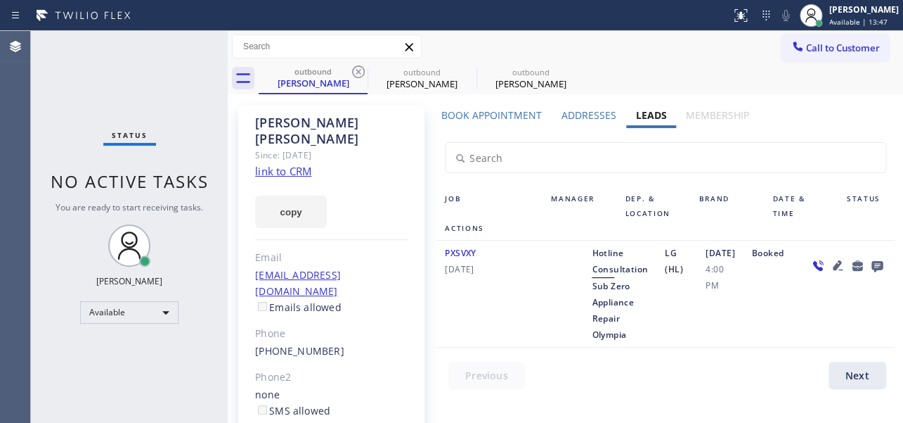
click at [356, 74] on icon at bounding box center [358, 71] width 17 height 17
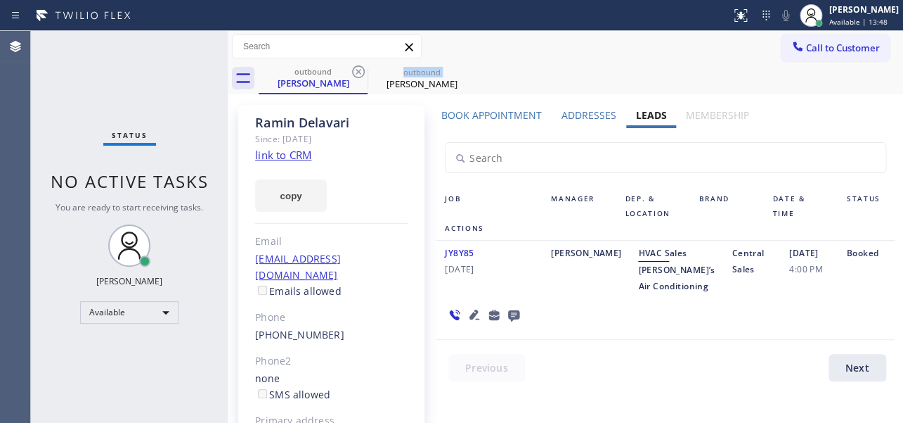
click at [356, 74] on icon at bounding box center [358, 71] width 17 height 17
click at [0, 0] on icon at bounding box center [0, 0] width 0 height 0
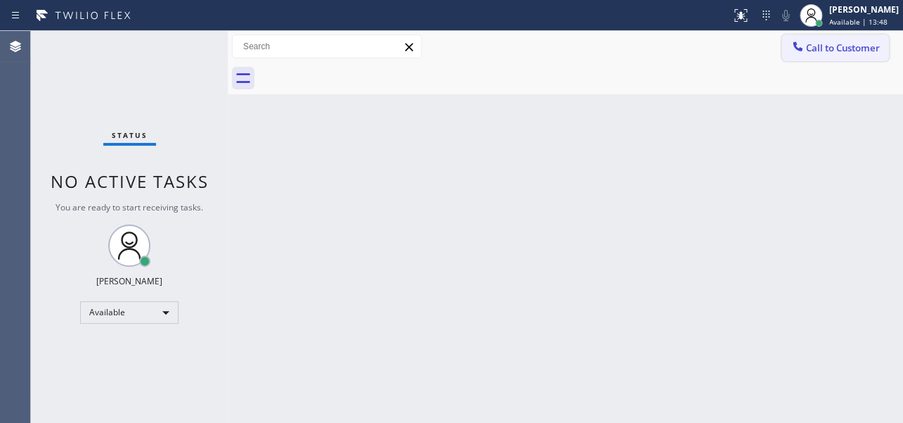
click at [858, 40] on button "Call to Customer" at bounding box center [836, 47] width 108 height 27
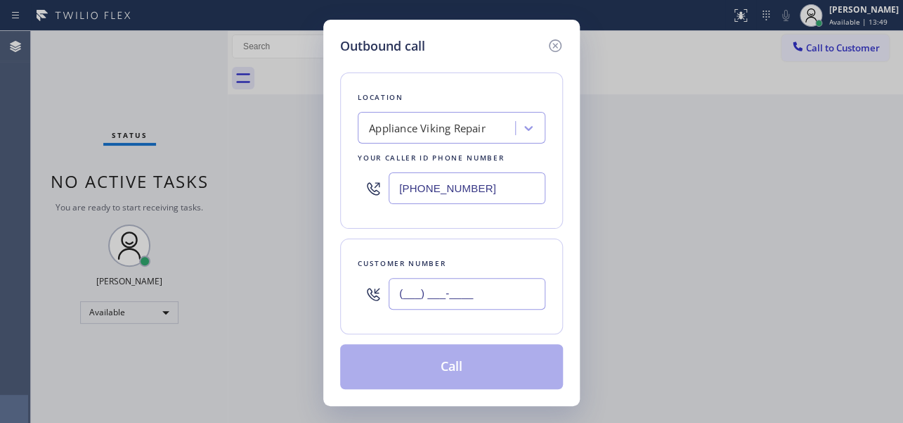
click at [423, 288] on input "(___) ___-____" at bounding box center [467, 294] width 157 height 32
paste input "818) 694-3000"
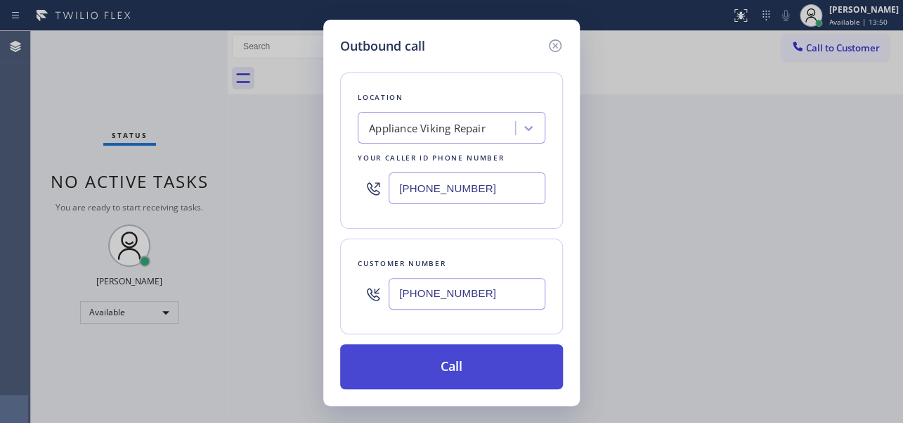
type input "[PHONE_NUMBER]"
click at [461, 366] on button "Call" at bounding box center [451, 366] width 223 height 45
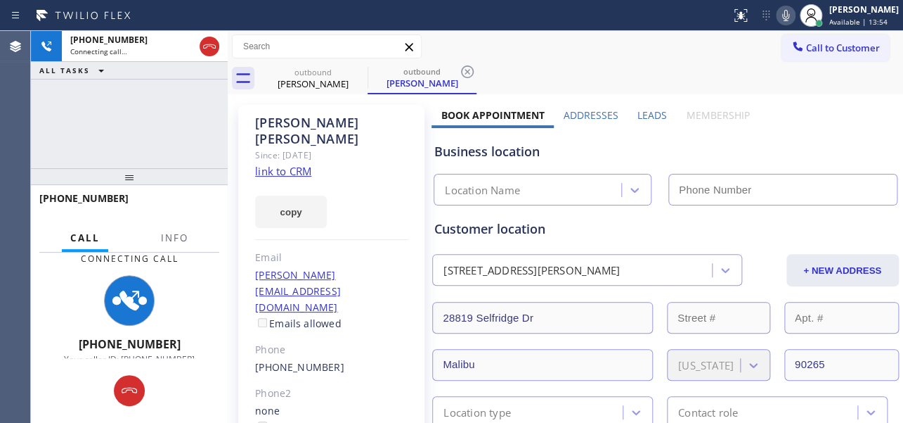
type input "[PHONE_NUMBER]"
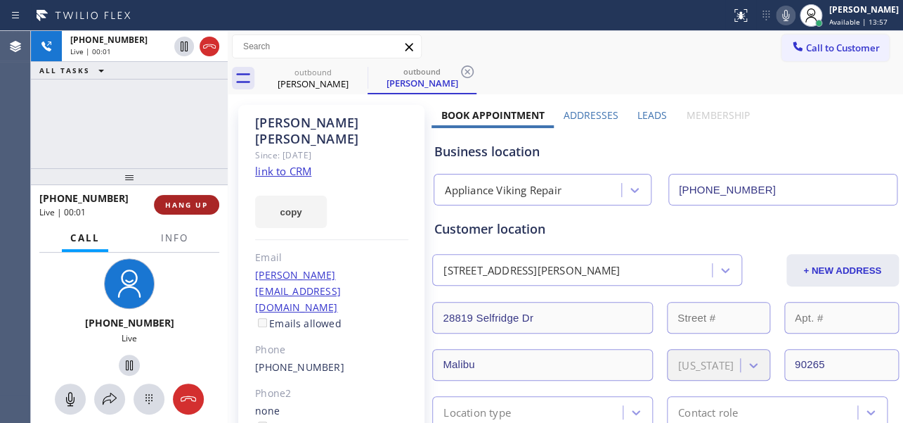
click at [168, 205] on span "HANG UP" at bounding box center [186, 205] width 43 height 10
click at [188, 204] on span "HANG UP" at bounding box center [186, 205] width 43 height 10
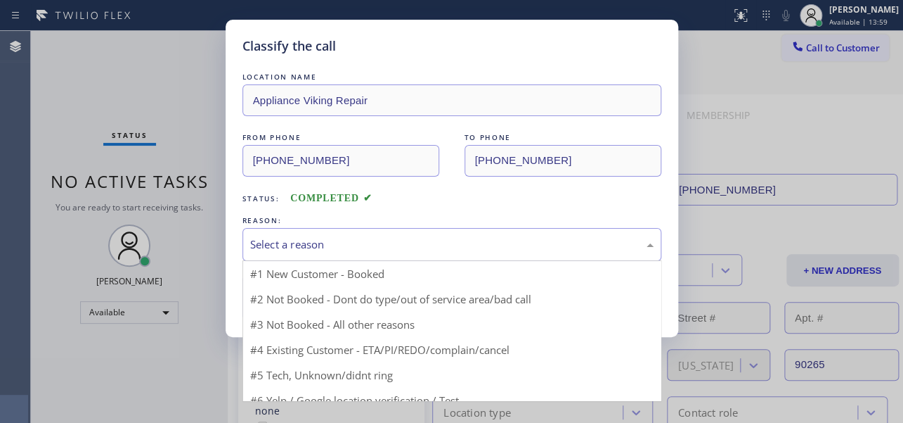
click at [433, 239] on div "Select a reason" at bounding box center [452, 244] width 404 height 16
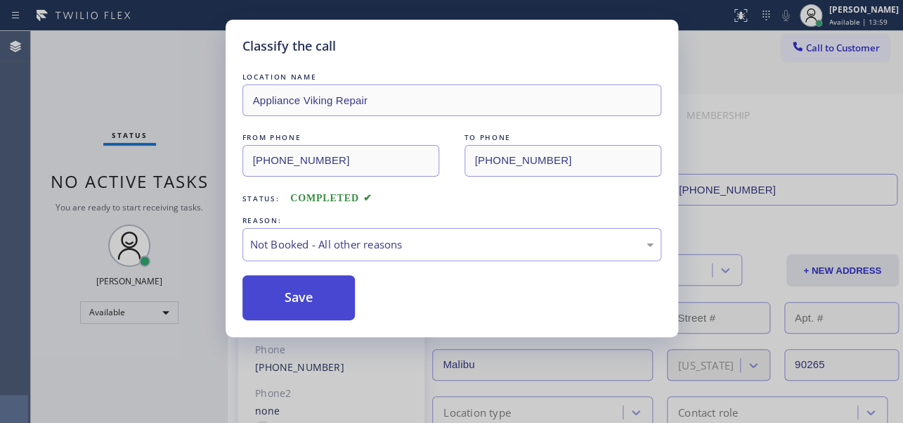
drag, startPoint x: 366, startPoint y: 298, endPoint x: 321, endPoint y: 301, distance: 44.4
click at [321, 301] on button "Save" at bounding box center [299, 297] width 113 height 45
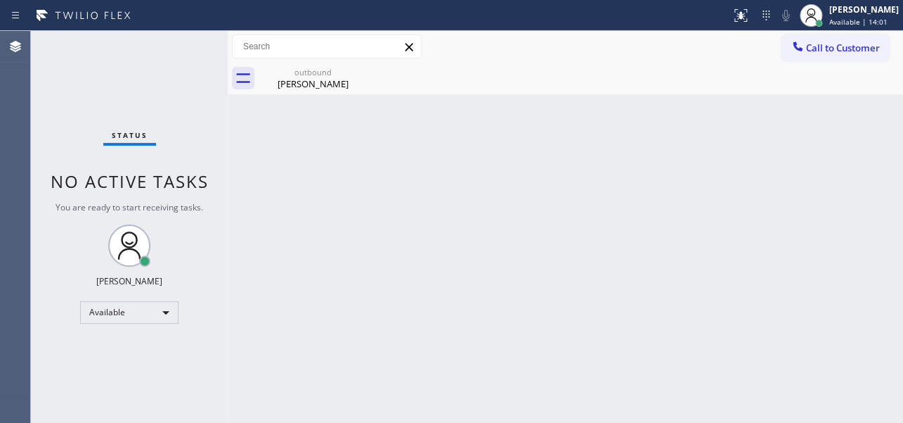
click at [818, 49] on span "Call to Customer" at bounding box center [843, 47] width 74 height 13
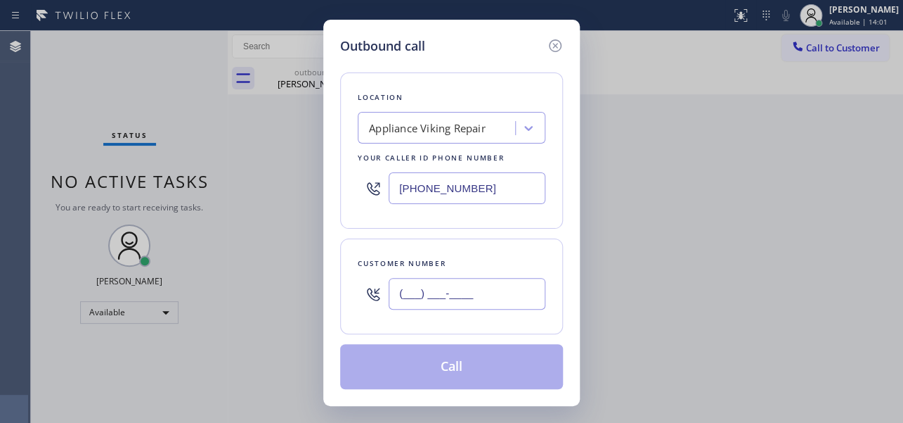
click at [463, 291] on input "(___) ___-____" at bounding box center [467, 294] width 157 height 32
paste input "323) 320-2466"
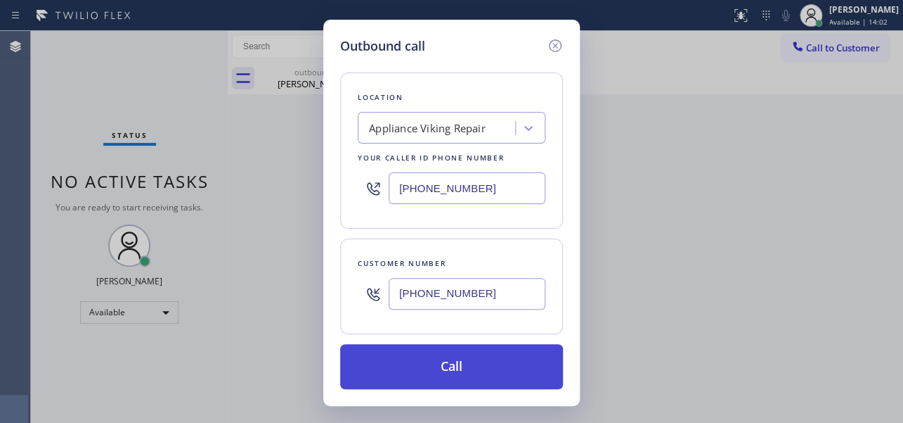
click at [468, 366] on button "Call" at bounding box center [451, 366] width 223 height 45
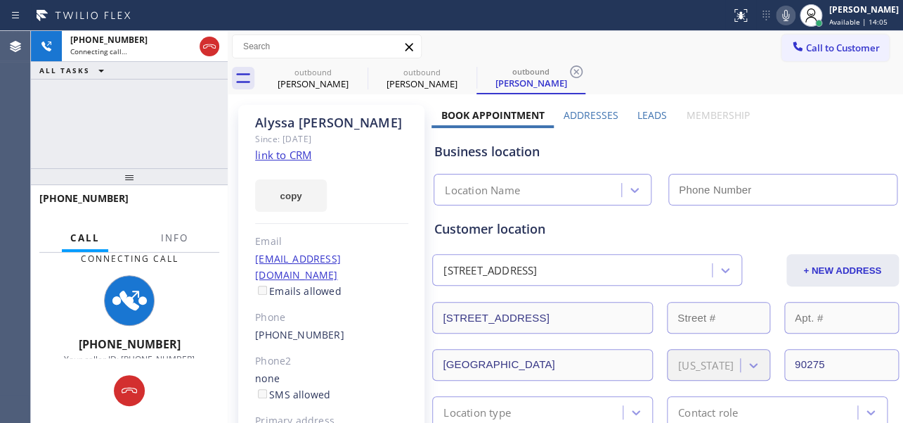
click at [653, 114] on label "Leads" at bounding box center [653, 114] width 30 height 13
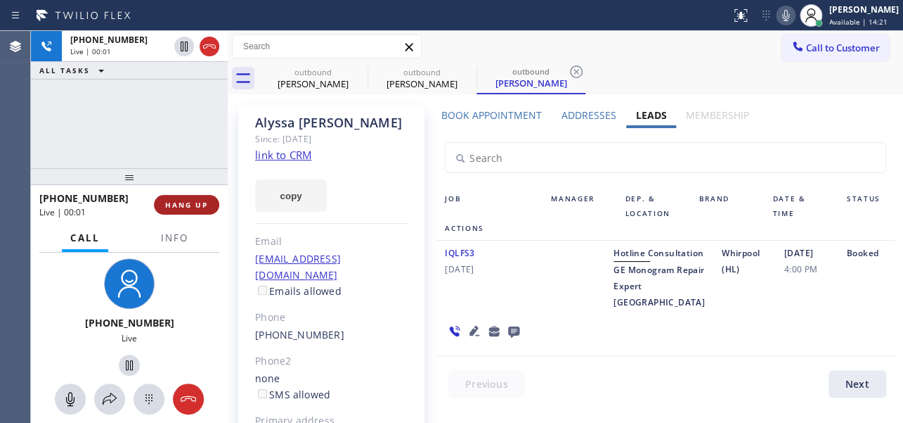
click at [209, 204] on button "HANG UP" at bounding box center [186, 205] width 65 height 20
click at [199, 204] on span "HANG UP" at bounding box center [186, 205] width 43 height 10
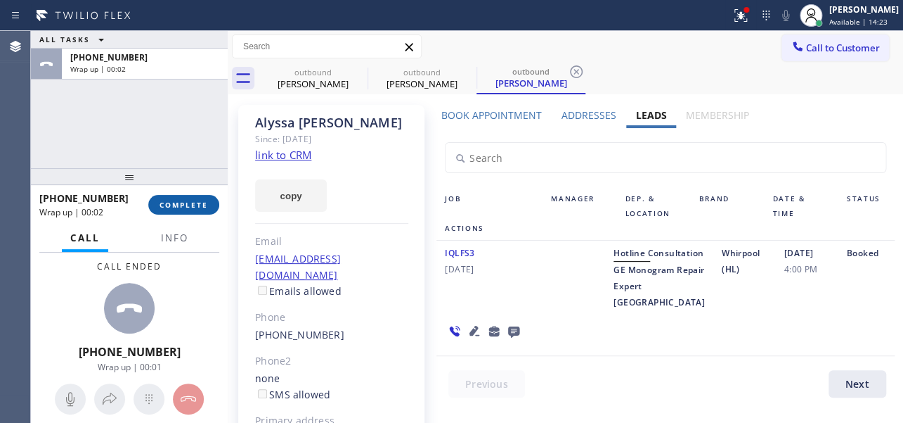
click at [184, 207] on span "COMPLETE" at bounding box center [184, 205] width 49 height 10
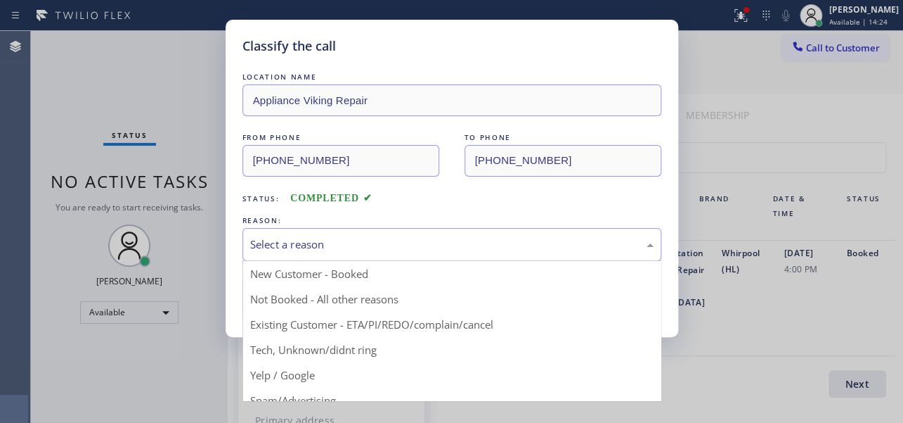
click at [373, 230] on div "Select a reason" at bounding box center [452, 244] width 419 height 33
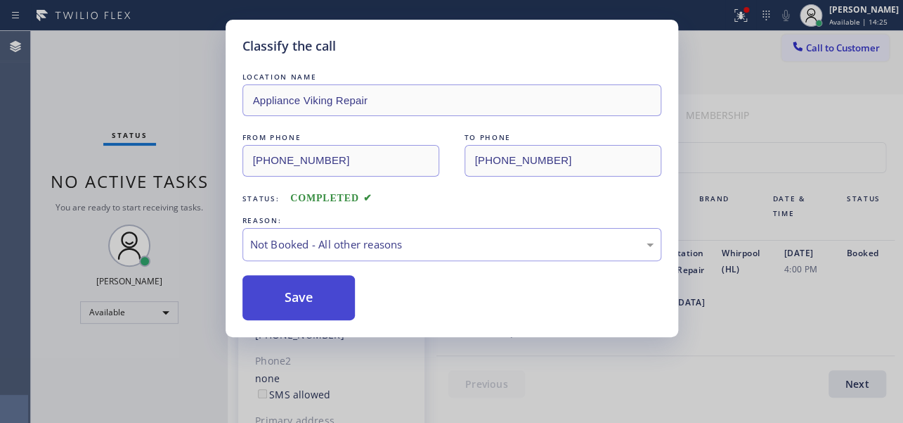
drag, startPoint x: 330, startPoint y: 298, endPoint x: 289, endPoint y: 293, distance: 41.1
click at [289, 293] on button "Save" at bounding box center [299, 297] width 113 height 45
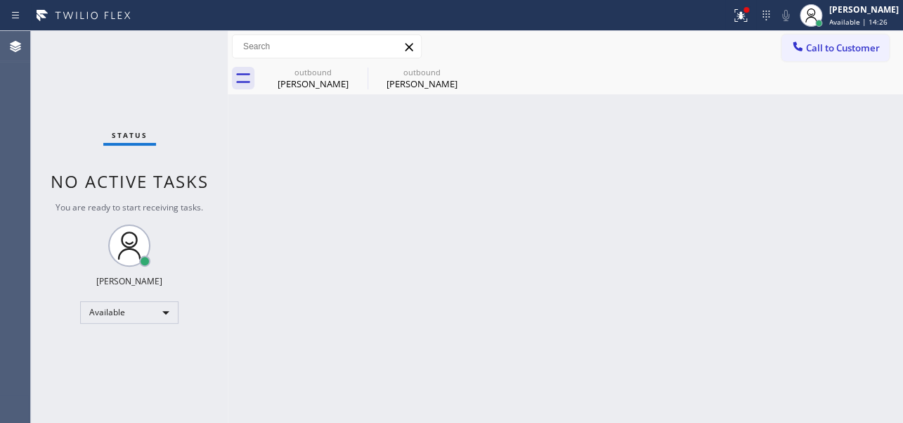
click at [831, 54] on button "Call to Customer" at bounding box center [836, 47] width 108 height 27
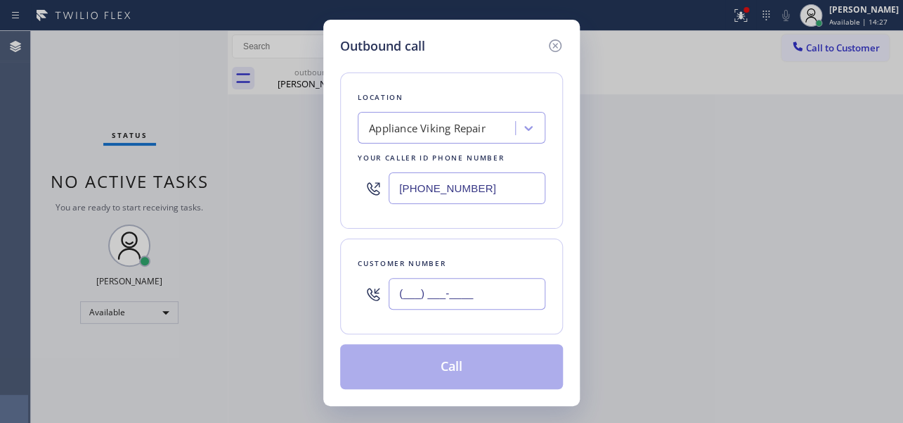
click at [456, 302] on input "(___) ___-____" at bounding box center [467, 294] width 157 height 32
paste input "626) 755-8352"
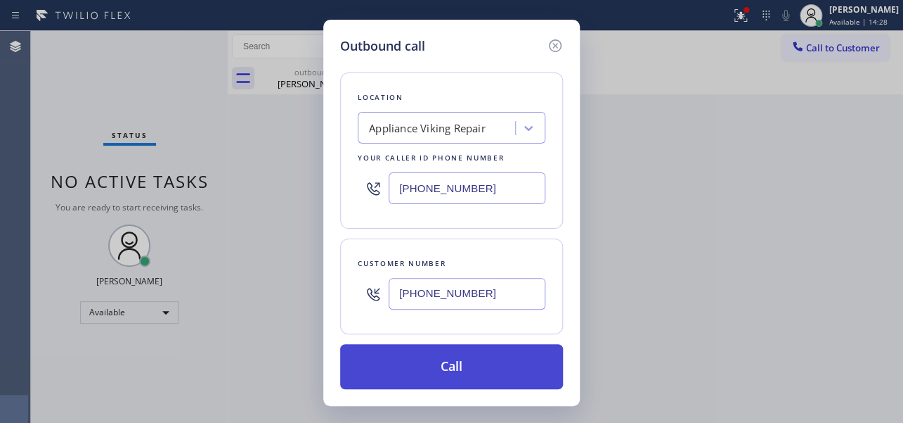
type input "[PHONE_NUMBER]"
click at [460, 373] on button "Call" at bounding box center [451, 366] width 223 height 45
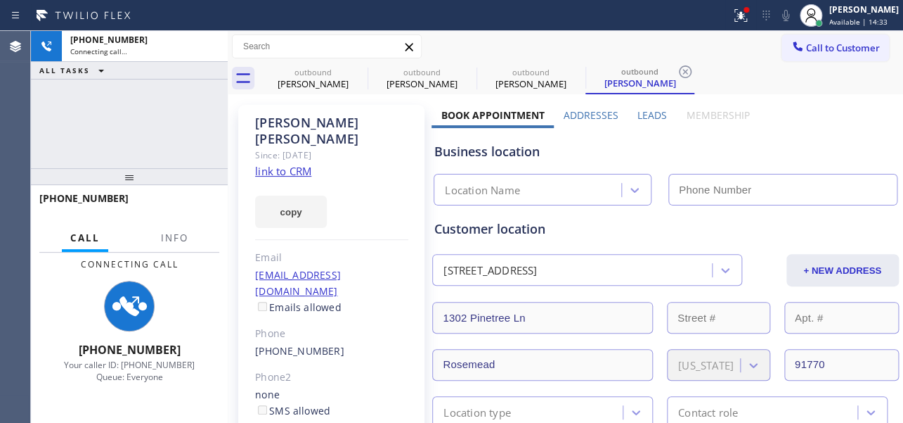
type input "[PHONE_NUMBER]"
click at [646, 110] on label "Leads" at bounding box center [653, 114] width 30 height 13
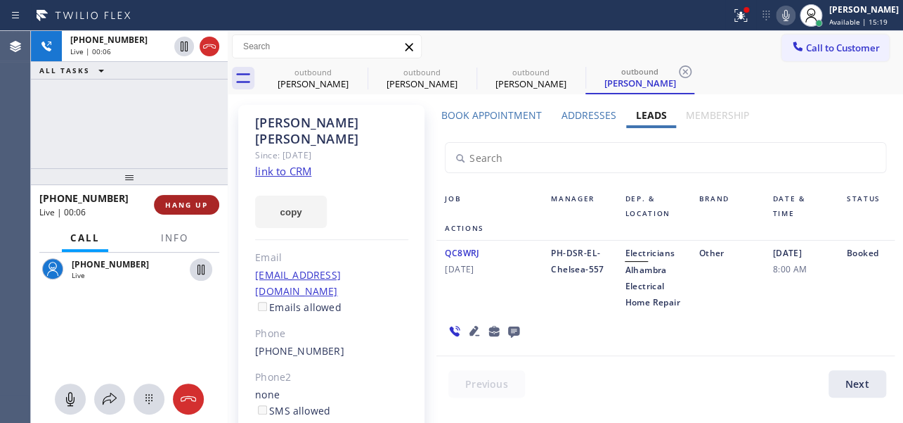
click at [190, 201] on span "HANG UP" at bounding box center [186, 205] width 43 height 10
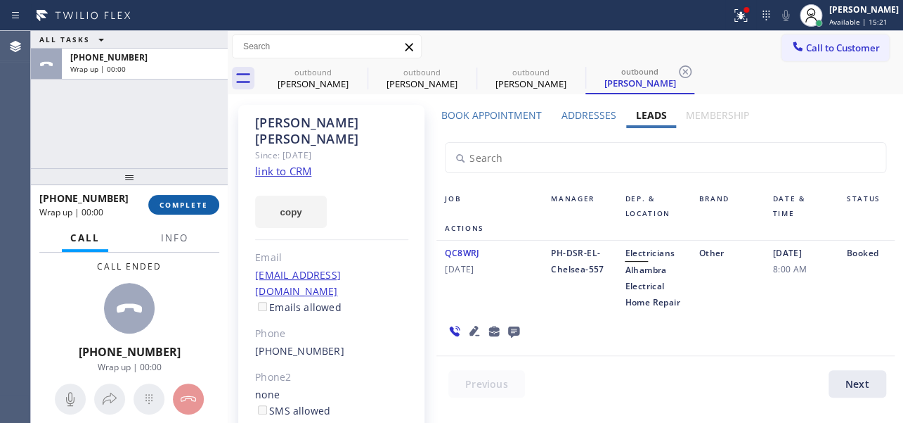
click at [190, 208] on span "COMPLETE" at bounding box center [184, 205] width 49 height 10
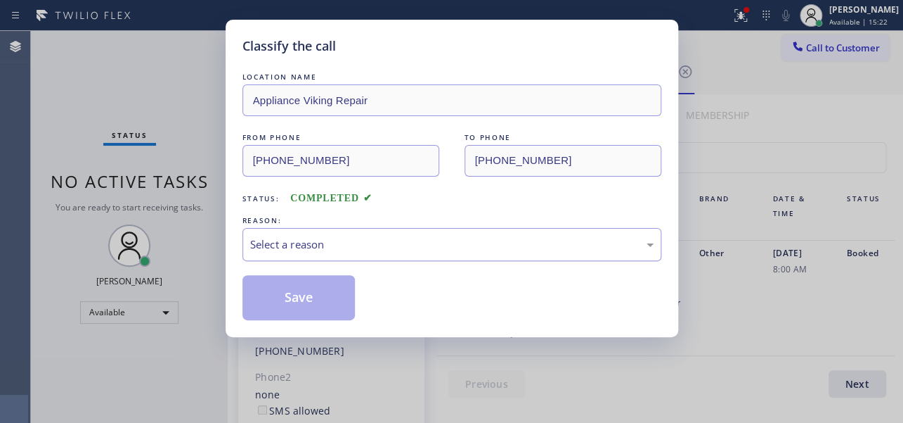
click at [423, 239] on div "Select a reason" at bounding box center [452, 244] width 404 height 16
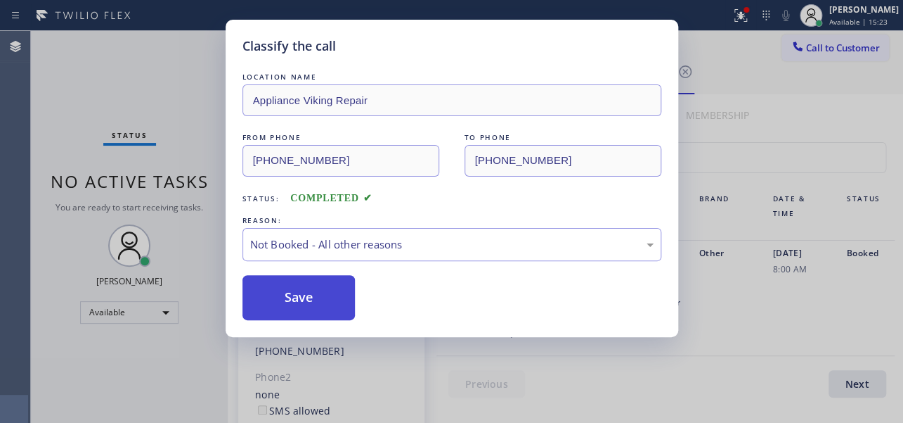
click at [327, 298] on button "Save" at bounding box center [299, 297] width 113 height 45
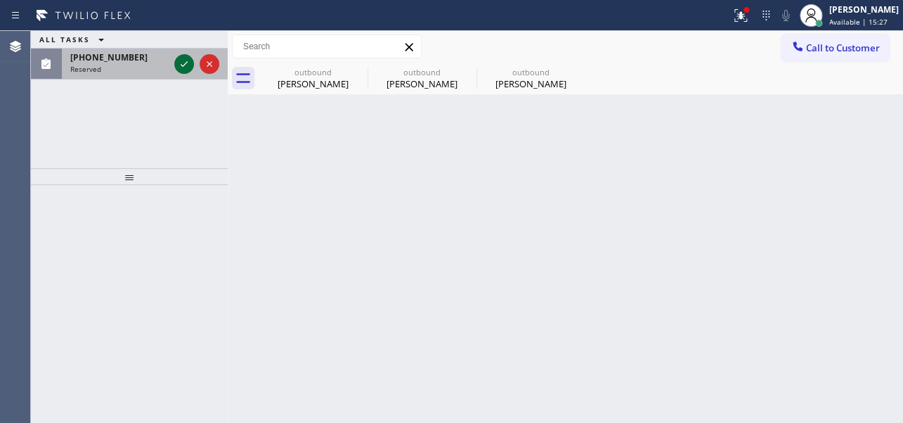
click at [176, 67] on div at bounding box center [184, 64] width 20 height 17
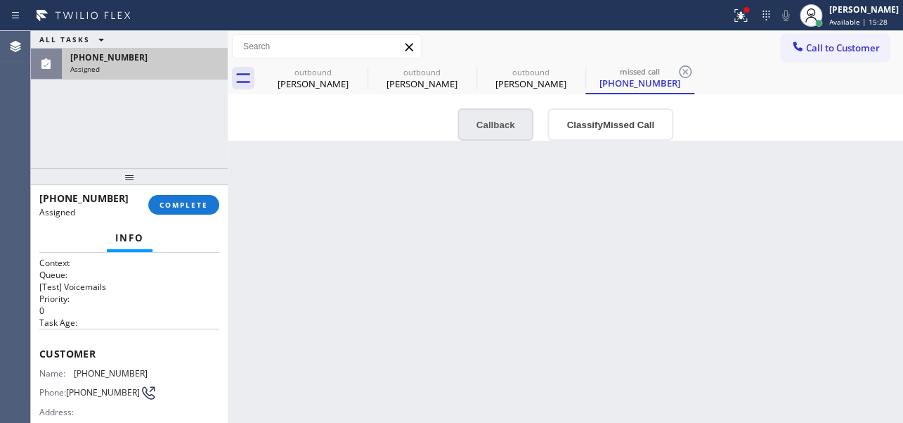
click at [501, 117] on button "Callback" at bounding box center [496, 124] width 77 height 32
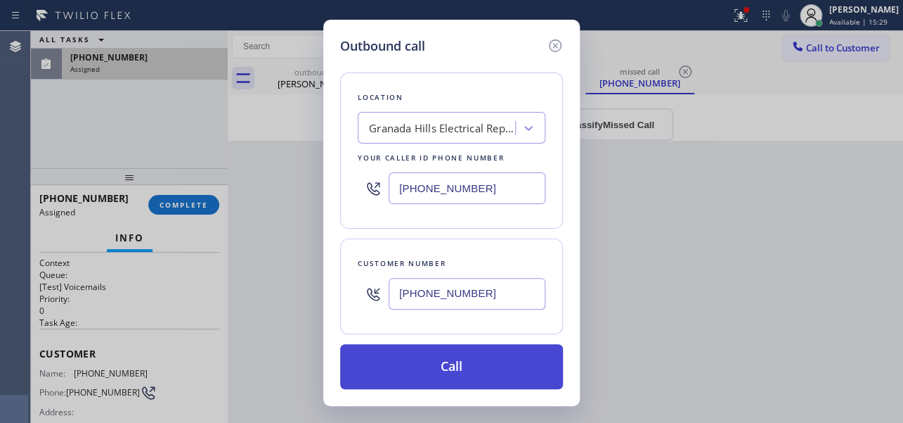
click at [432, 361] on button "Call" at bounding box center [451, 366] width 223 height 45
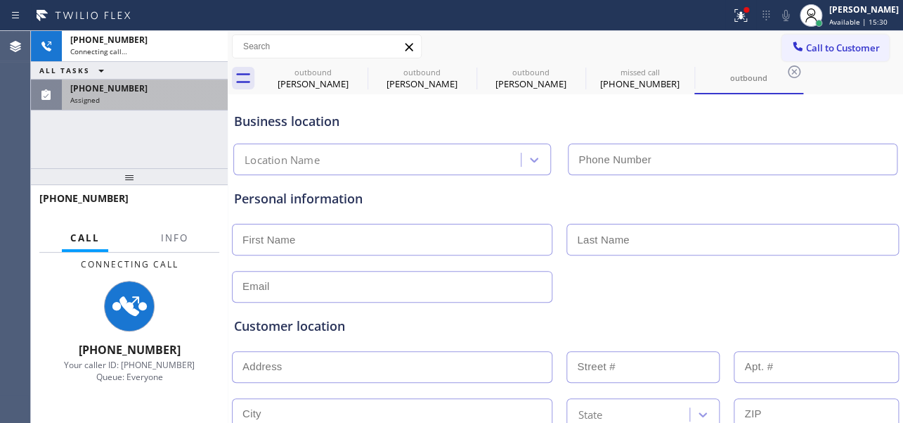
type input "[PHONE_NUMBER]"
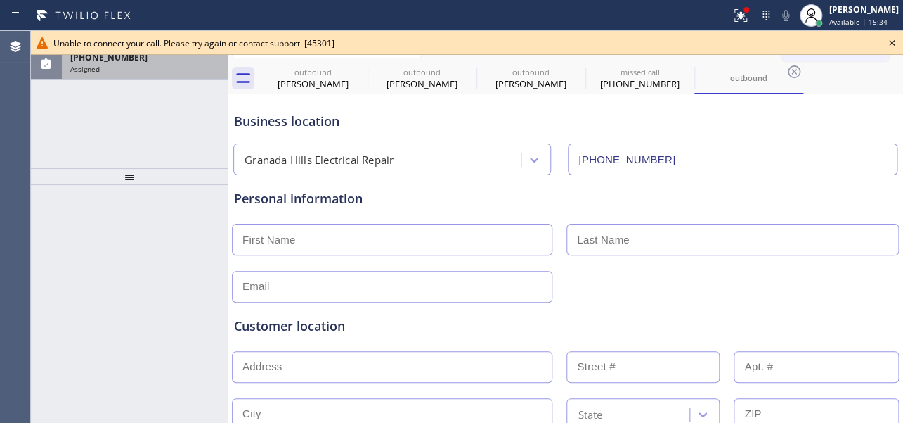
click at [891, 37] on icon at bounding box center [892, 42] width 17 height 17
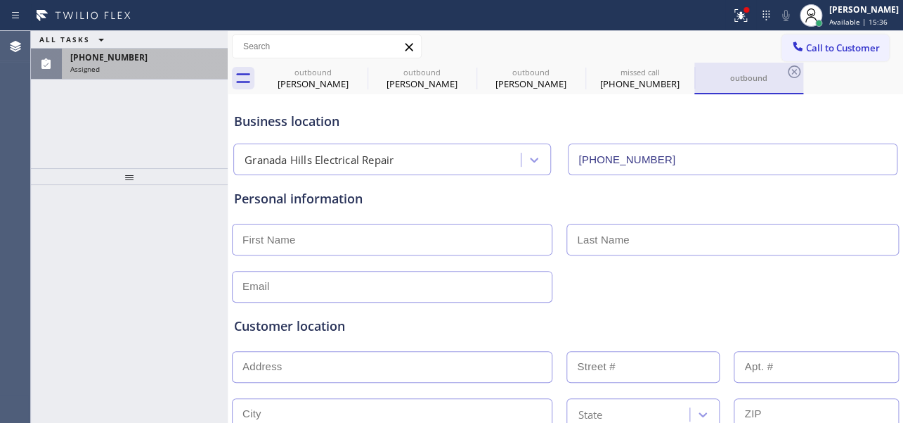
click at [737, 79] on div "outbound" at bounding box center [749, 77] width 106 height 11
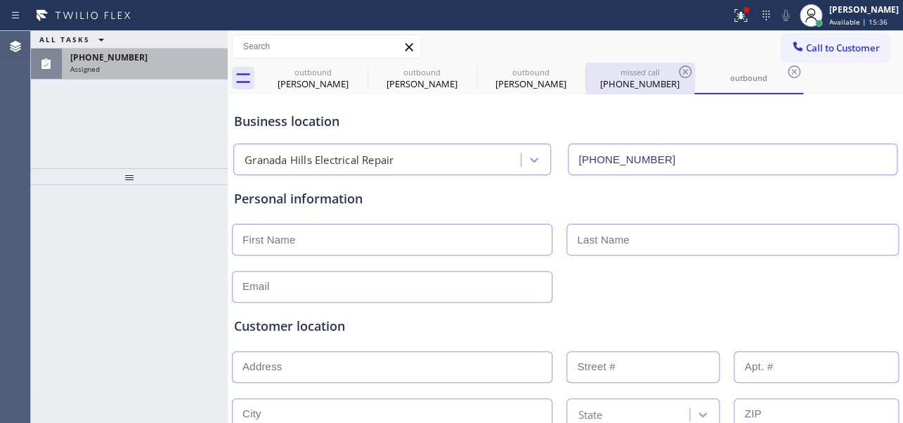
drag, startPoint x: 659, startPoint y: 79, endPoint x: 616, endPoint y: 89, distance: 44.7
click at [659, 79] on div "[PHONE_NUMBER]" at bounding box center [640, 83] width 106 height 13
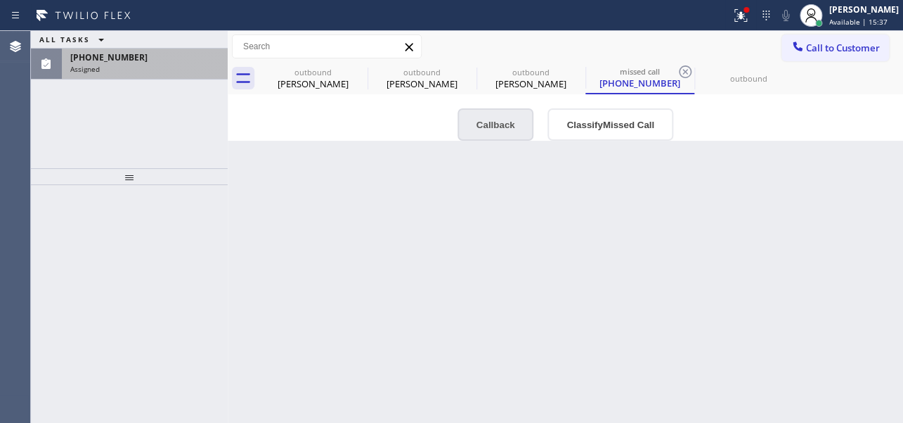
click at [484, 129] on button "Callback" at bounding box center [496, 124] width 77 height 32
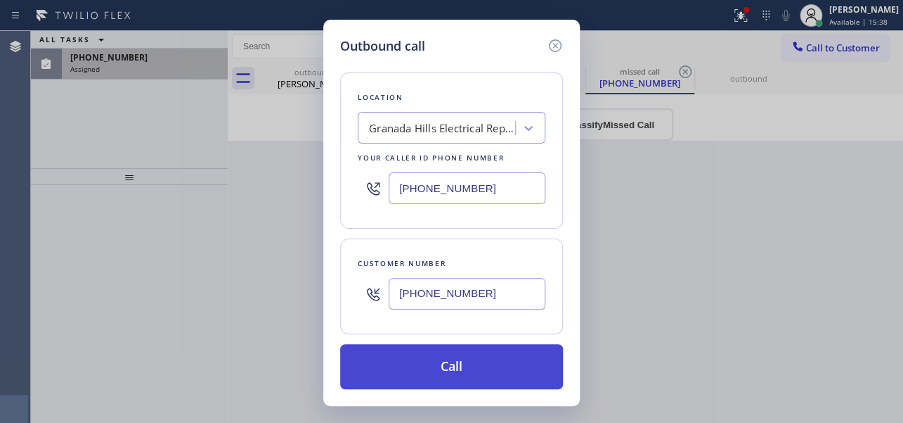
click at [427, 362] on button "Call" at bounding box center [451, 366] width 223 height 45
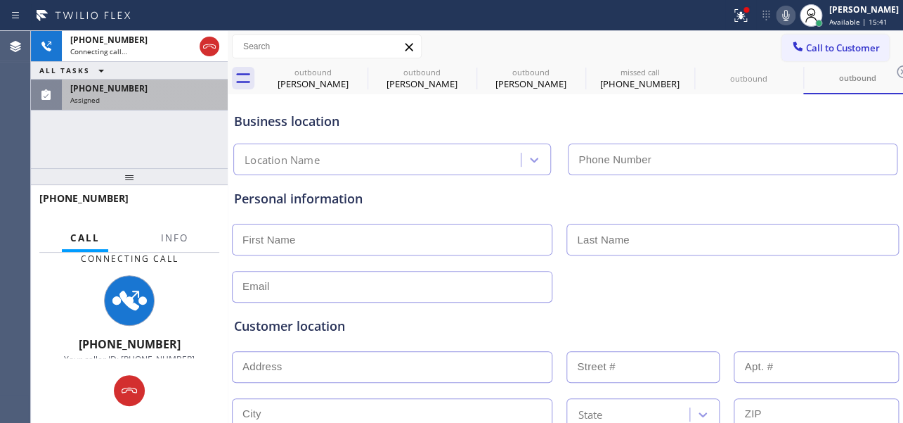
type input "[PHONE_NUMBER]"
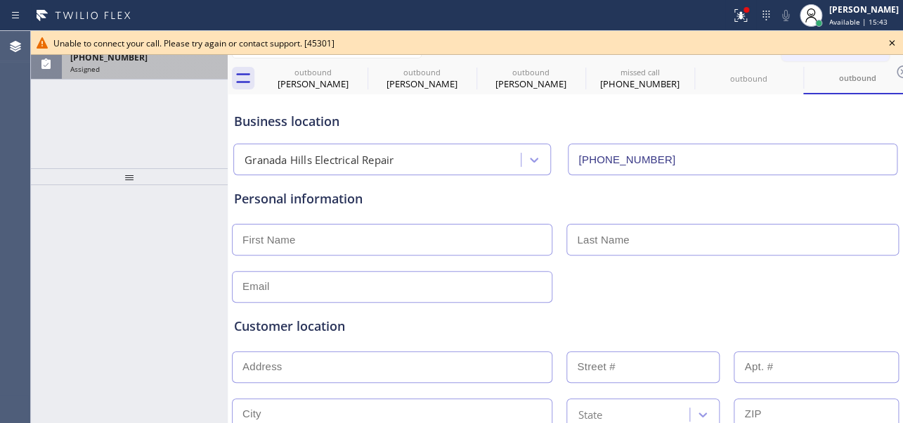
click at [890, 41] on icon at bounding box center [892, 43] width 6 height 6
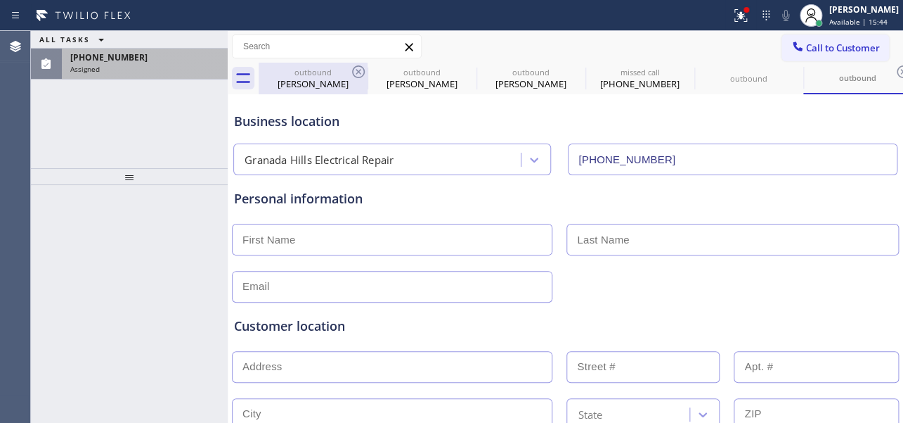
click at [372, 64] on div "outbound Alyssa Willie" at bounding box center [422, 79] width 106 height 32
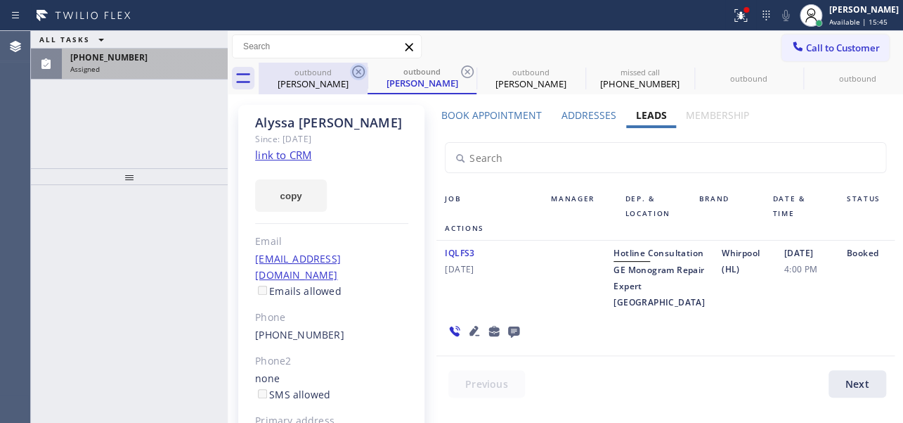
click at [359, 70] on icon at bounding box center [358, 71] width 13 height 13
click at [461, 70] on icon at bounding box center [467, 71] width 13 height 13
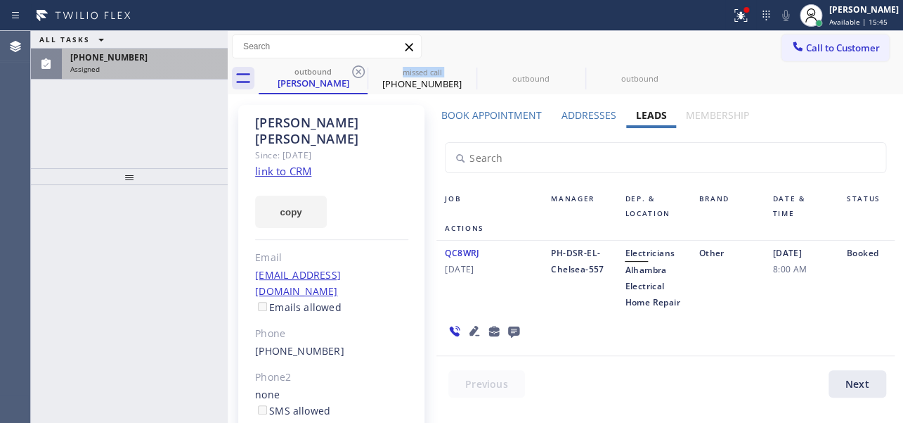
click at [359, 70] on icon at bounding box center [358, 71] width 13 height 13
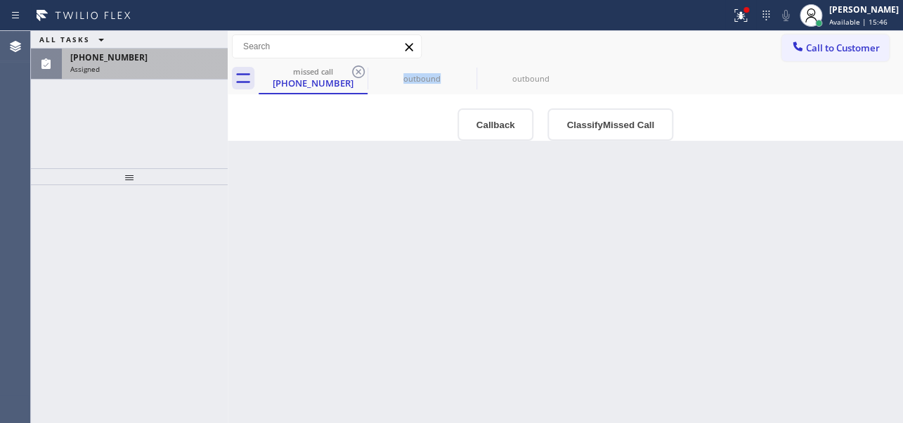
click at [359, 70] on icon at bounding box center [358, 71] width 13 height 13
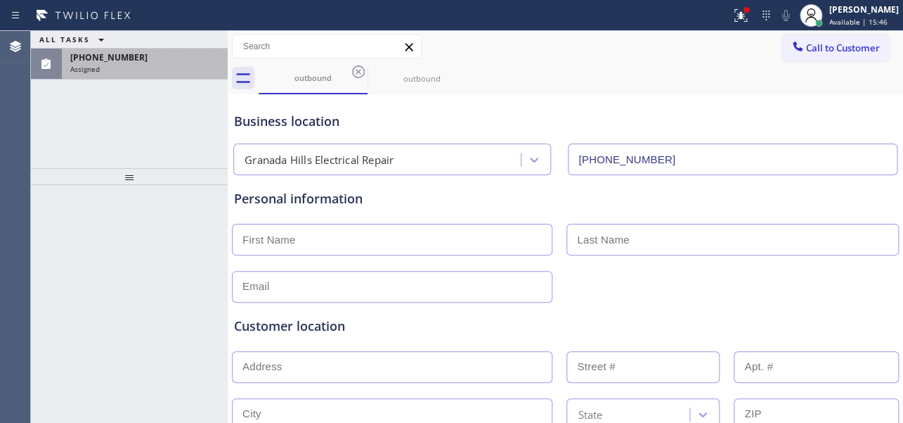
click at [359, 70] on icon at bounding box center [358, 71] width 13 height 13
click at [362, 70] on icon at bounding box center [358, 71] width 17 height 17
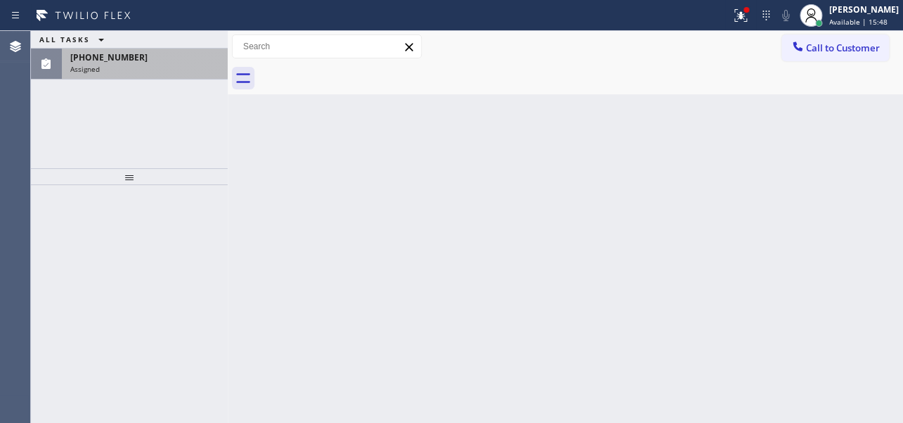
click at [176, 67] on div "Assigned" at bounding box center [144, 69] width 149 height 10
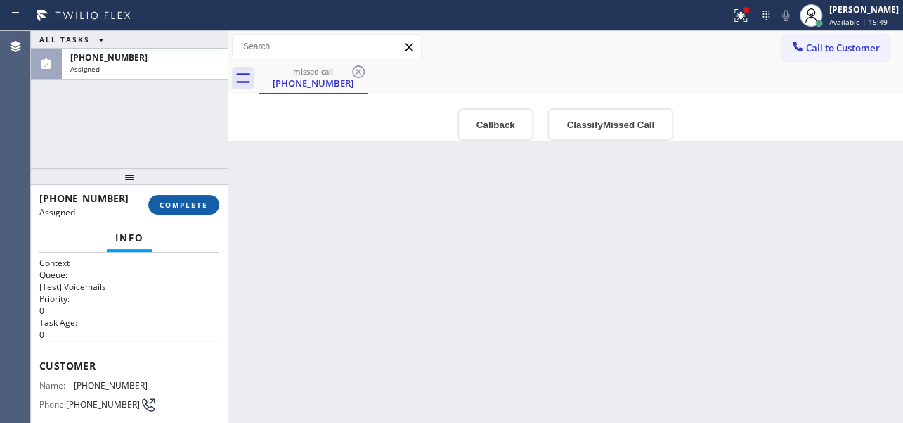
click at [193, 202] on span "COMPLETE" at bounding box center [184, 205] width 49 height 10
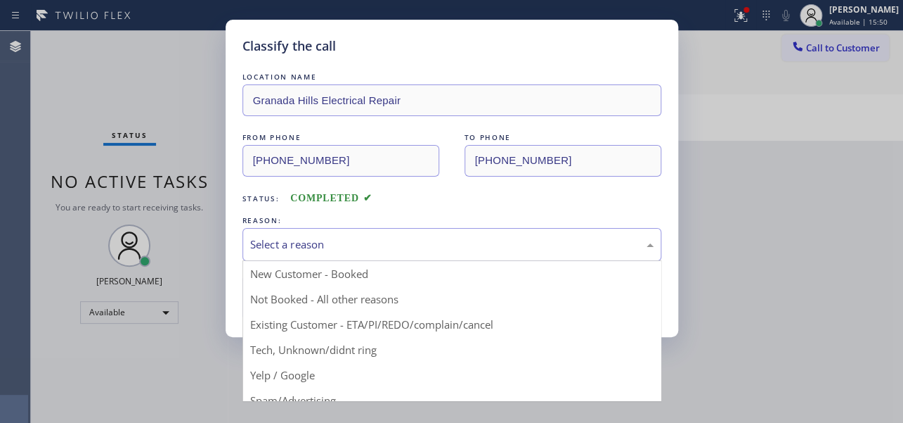
click at [330, 243] on div "Select a reason" at bounding box center [452, 244] width 404 height 16
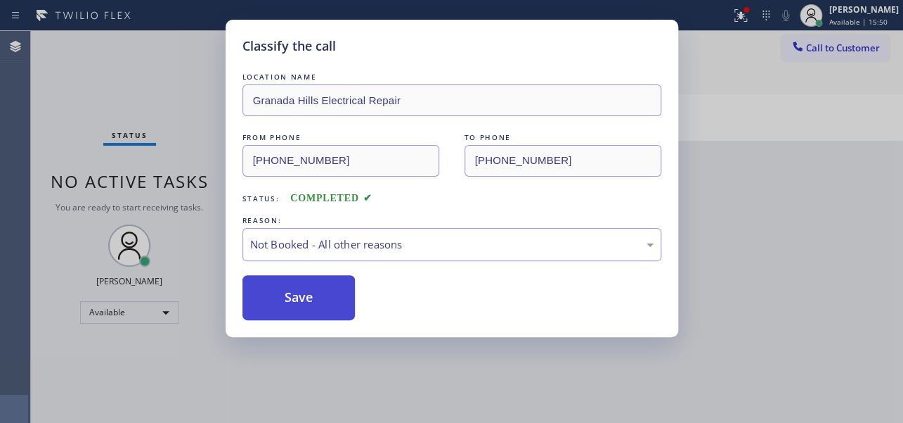
click at [284, 297] on button "Save" at bounding box center [299, 297] width 113 height 45
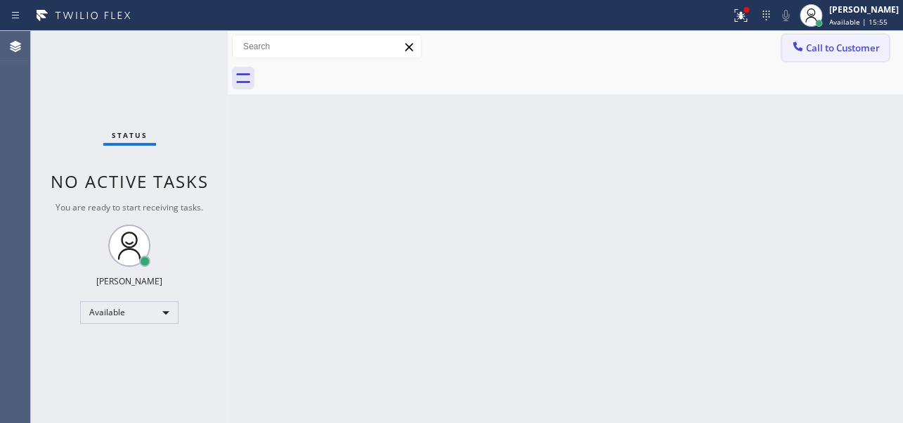
click at [810, 53] on span "Call to Customer" at bounding box center [843, 47] width 74 height 13
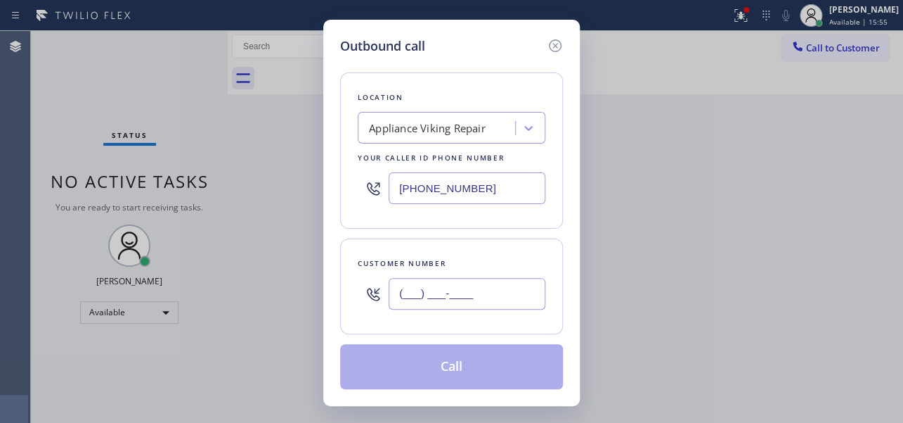
click at [428, 302] on input "(___) ___-____" at bounding box center [467, 294] width 157 height 32
paste input "206) 380-9270"
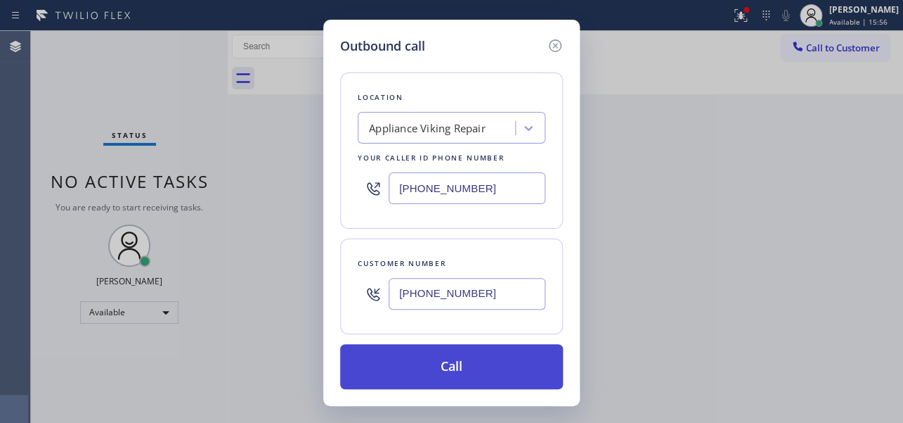
click at [463, 366] on button "Call" at bounding box center [451, 366] width 223 height 45
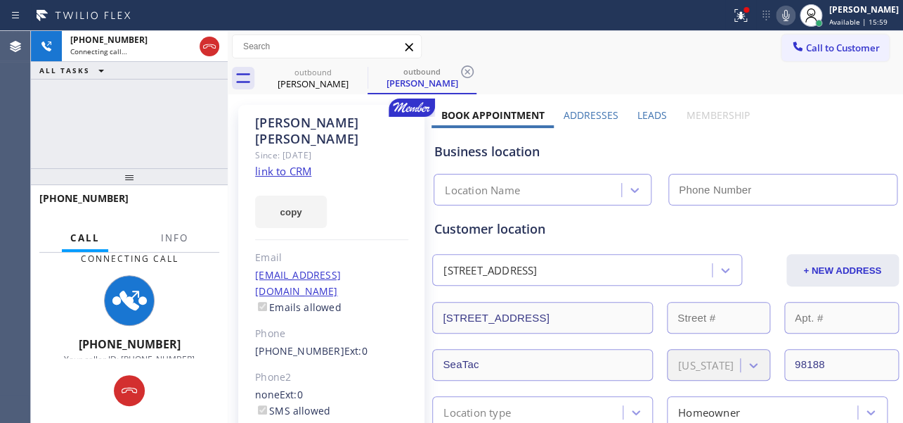
click at [649, 114] on label "Leads" at bounding box center [653, 114] width 30 height 13
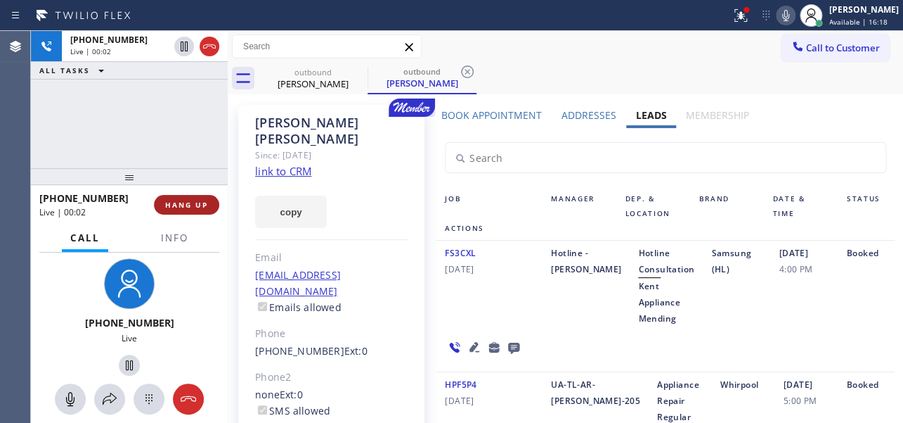
click at [183, 200] on span "HANG UP" at bounding box center [186, 205] width 43 height 10
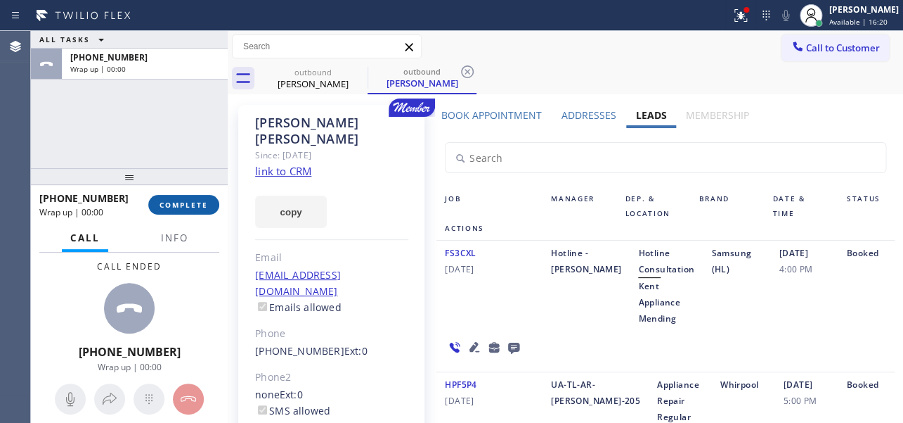
click at [183, 200] on span "COMPLETE" at bounding box center [184, 205] width 49 height 10
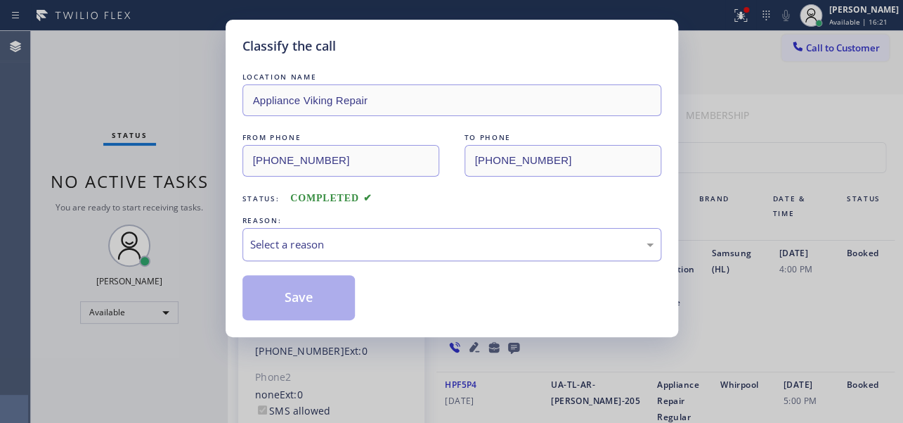
click at [339, 238] on div "Select a reason" at bounding box center [452, 244] width 404 height 16
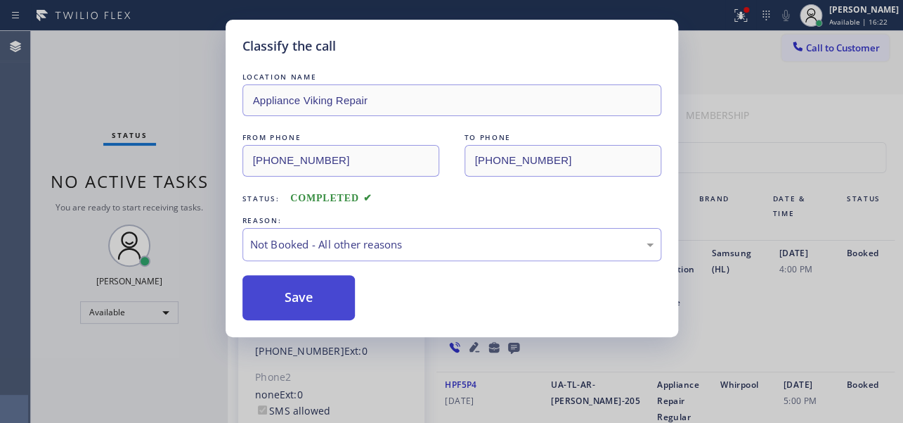
click at [295, 302] on button "Save" at bounding box center [299, 297] width 113 height 45
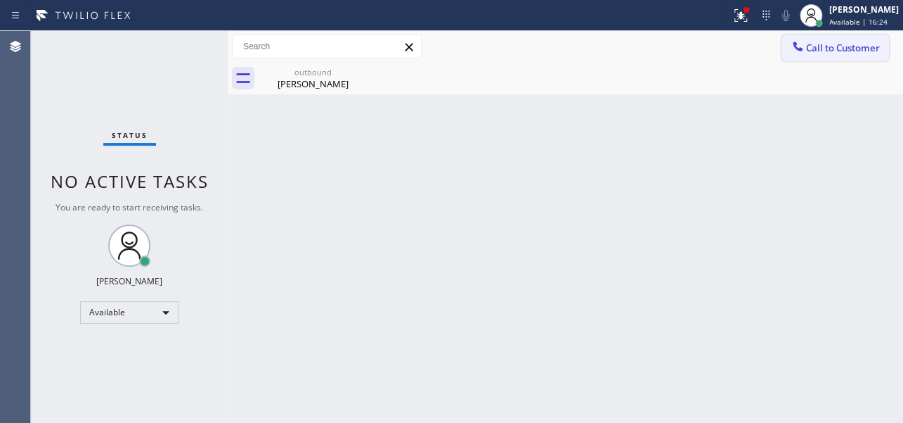
click at [846, 49] on span "Call to Customer" at bounding box center [843, 47] width 74 height 13
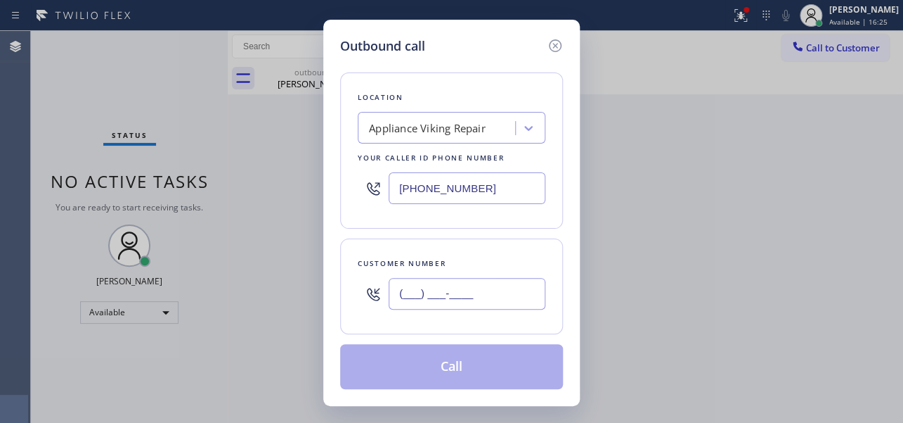
click at [489, 287] on input "(___) ___-____" at bounding box center [467, 294] width 157 height 32
paste input "510) 917-2230"
type input "[PHONE_NUMBER]"
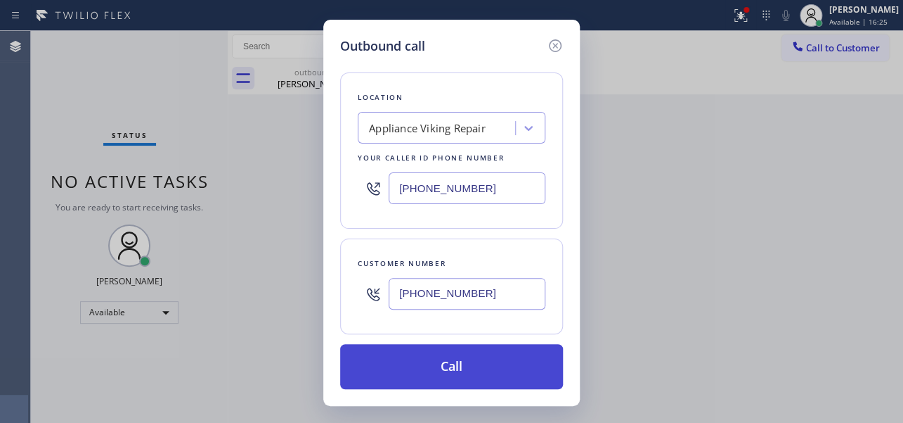
click at [463, 357] on button "Call" at bounding box center [451, 366] width 223 height 45
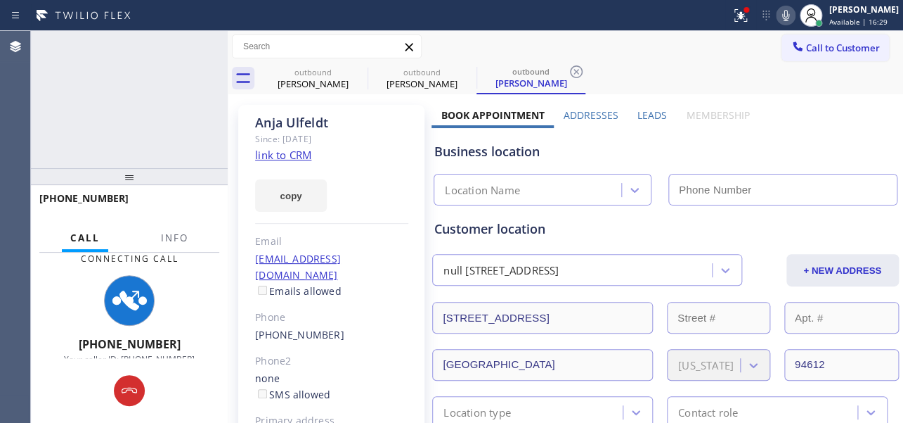
type input "[PHONE_NUMBER]"
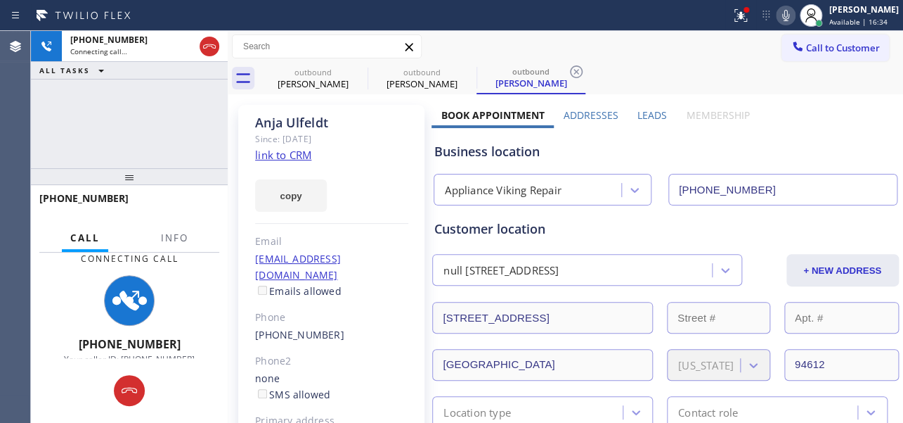
click at [653, 110] on label "Leads" at bounding box center [653, 114] width 30 height 13
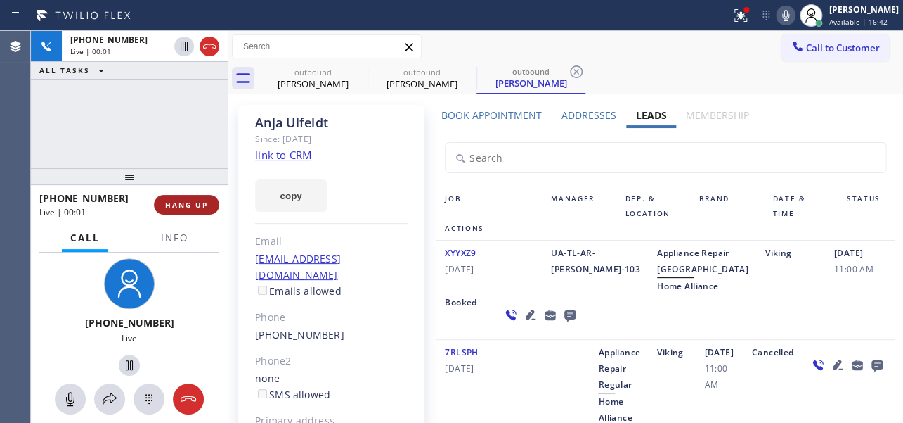
click at [183, 197] on button "HANG UP" at bounding box center [186, 205] width 65 height 20
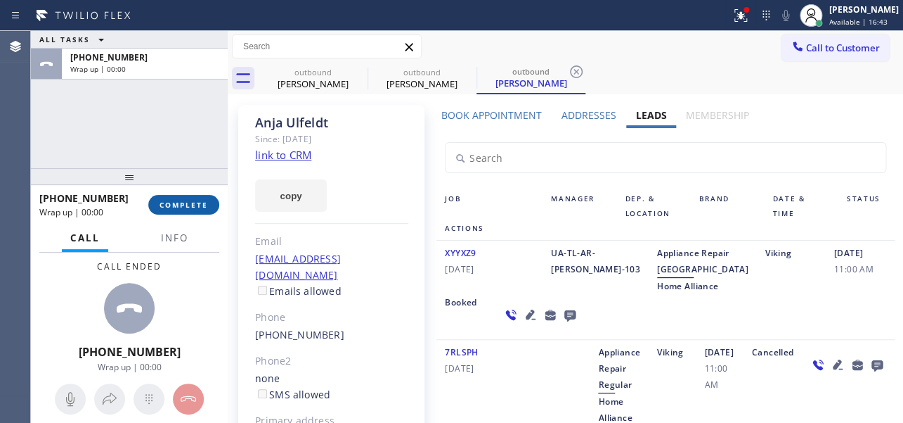
click at [186, 205] on span "COMPLETE" at bounding box center [184, 205] width 49 height 10
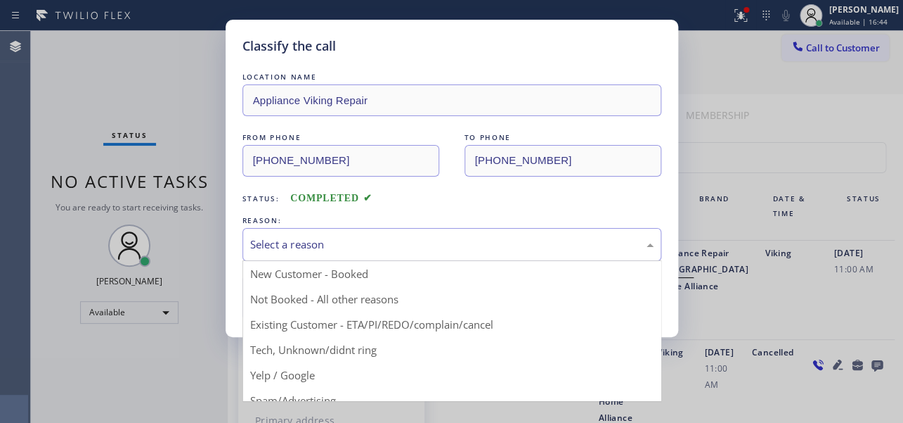
click at [370, 240] on div "Select a reason" at bounding box center [452, 244] width 404 height 16
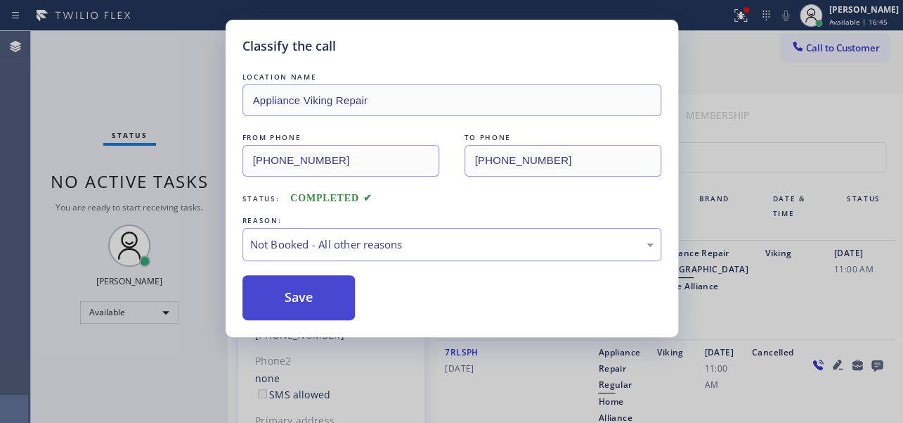
click at [312, 297] on button "Save" at bounding box center [299, 297] width 113 height 45
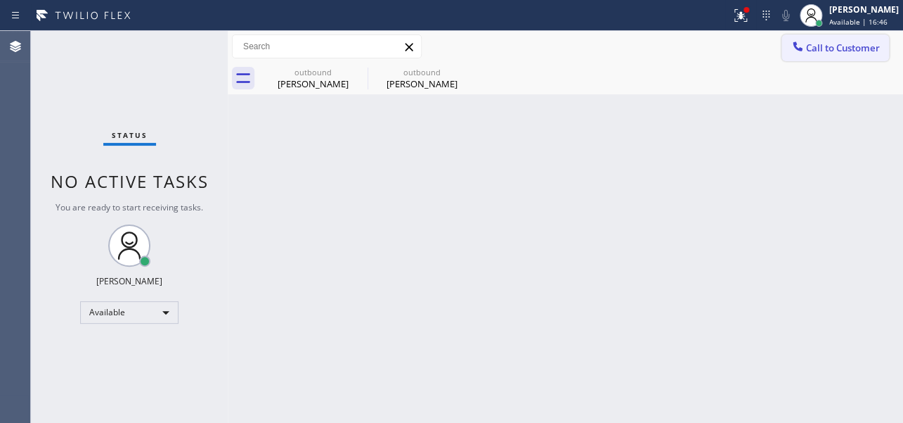
click at [843, 46] on span "Call to Customer" at bounding box center [843, 47] width 74 height 13
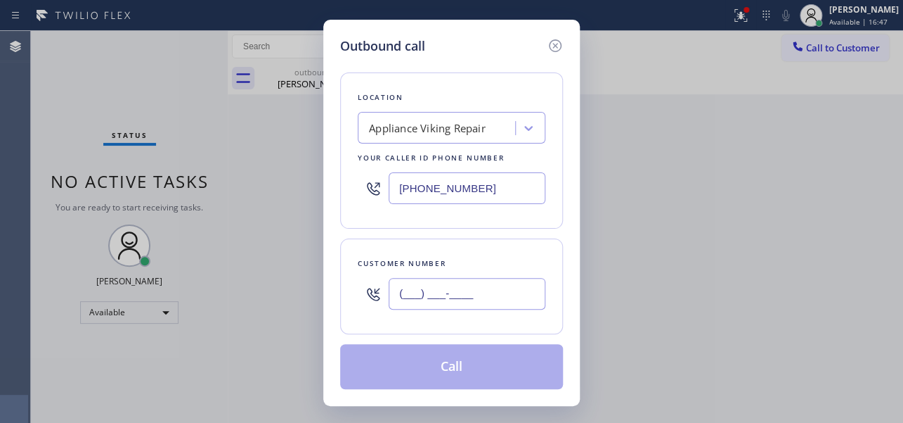
click at [447, 295] on input "(___) ___-____" at bounding box center [467, 294] width 157 height 32
paste input "425) 985-0122"
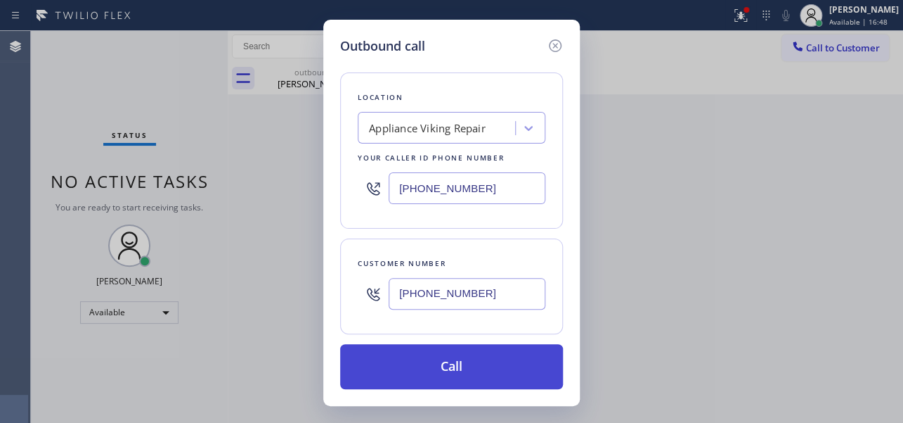
type input "[PHONE_NUMBER]"
click at [472, 359] on button "Call" at bounding box center [451, 366] width 223 height 45
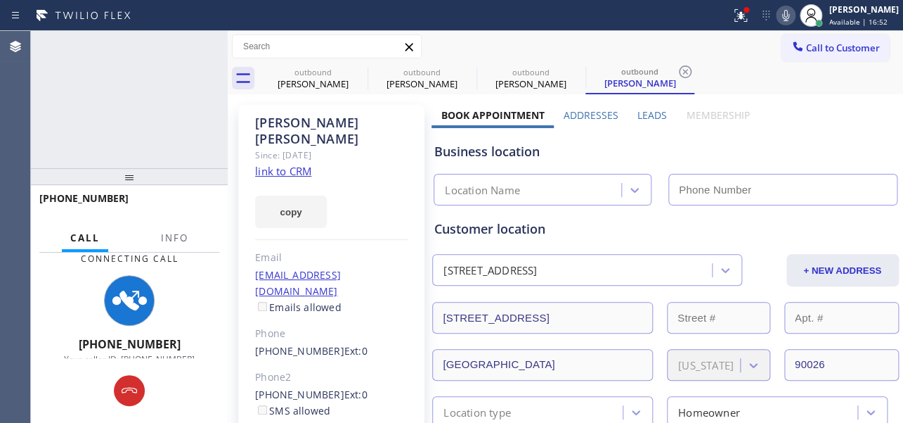
type input "[PHONE_NUMBER]"
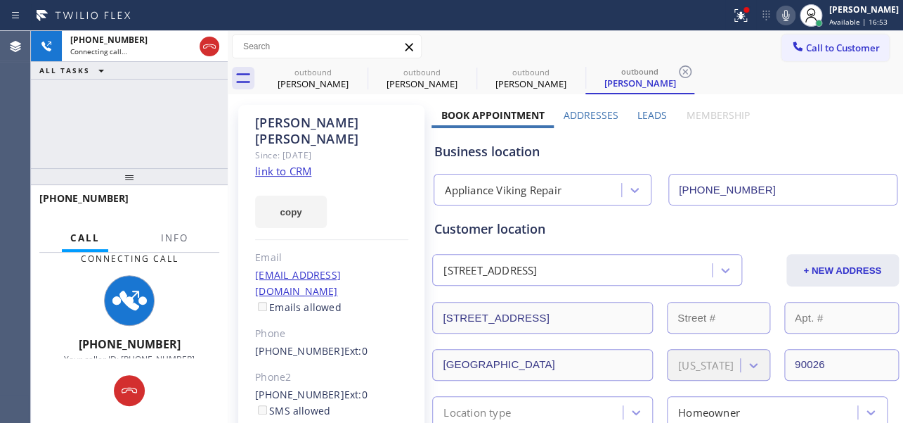
click at [652, 113] on label "Leads" at bounding box center [653, 114] width 30 height 13
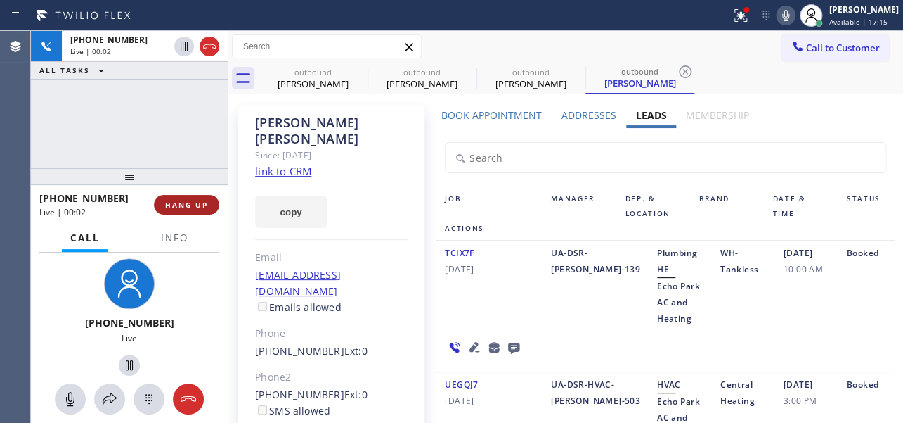
click at [164, 200] on button "HANG UP" at bounding box center [186, 205] width 65 height 20
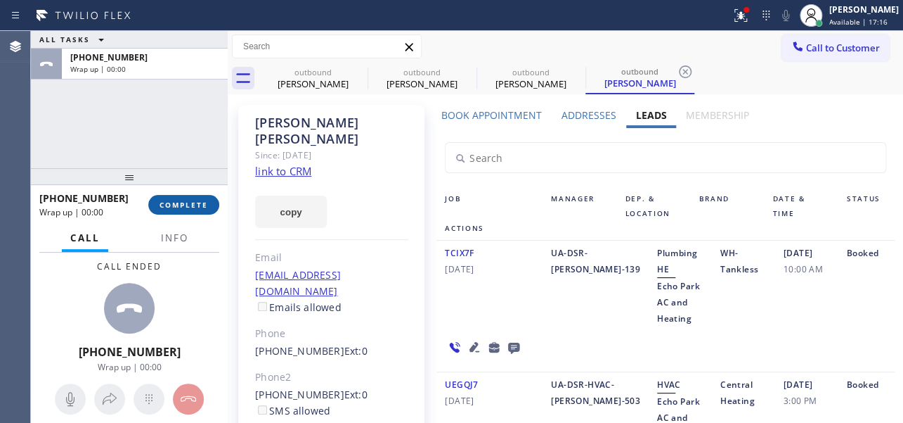
click at [164, 200] on span "COMPLETE" at bounding box center [184, 205] width 49 height 10
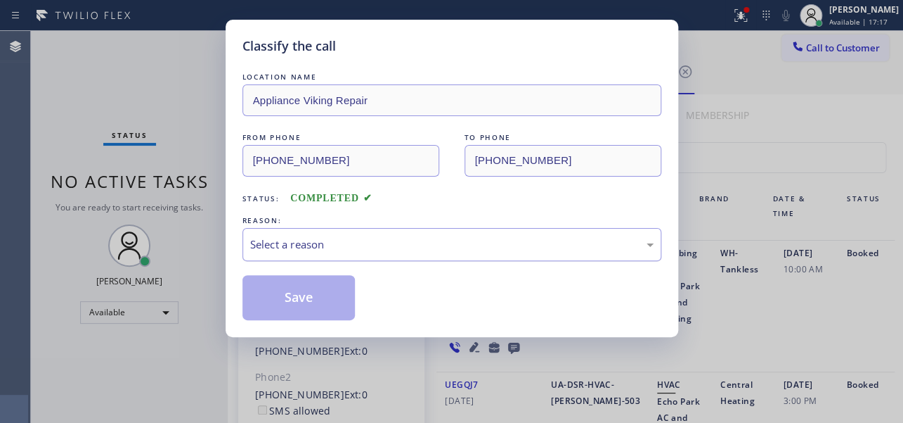
click at [442, 243] on div "Select a reason" at bounding box center [452, 244] width 404 height 16
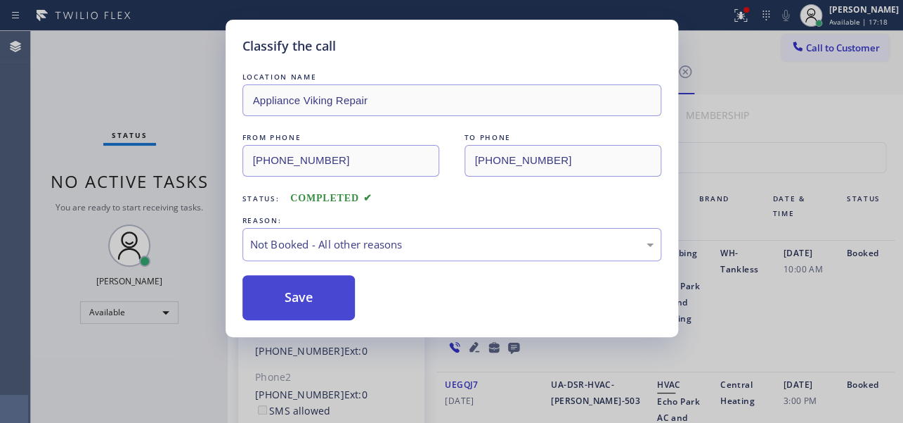
click at [308, 297] on button "Save" at bounding box center [299, 297] width 113 height 45
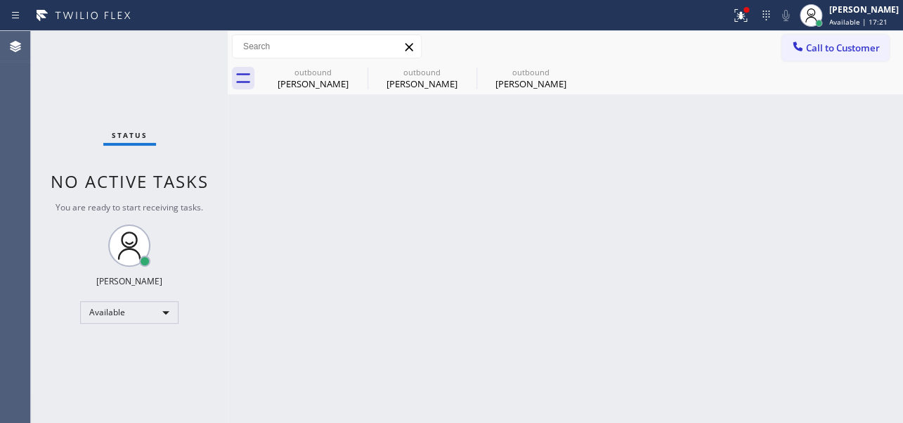
drag, startPoint x: 851, startPoint y: 53, endPoint x: 361, endPoint y: 199, distance: 511.4
click at [851, 53] on span "Call to Customer" at bounding box center [843, 47] width 74 height 13
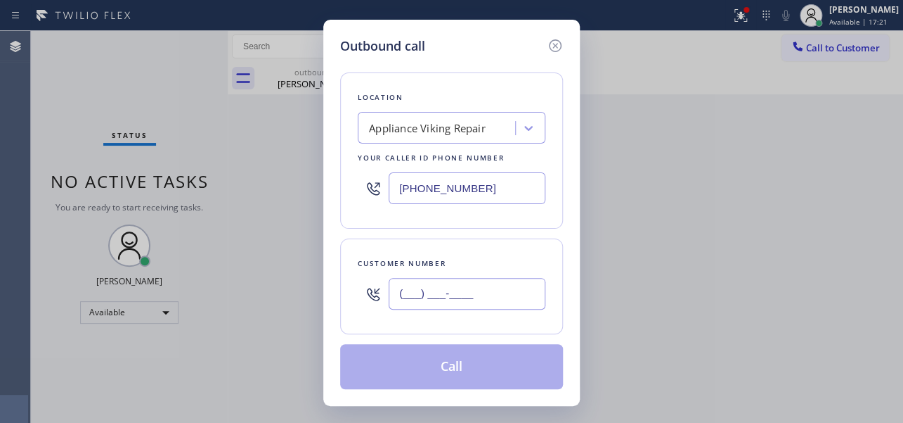
click at [414, 294] on input "(___) ___-____" at bounding box center [467, 294] width 157 height 32
paste input "949) 232-2759"
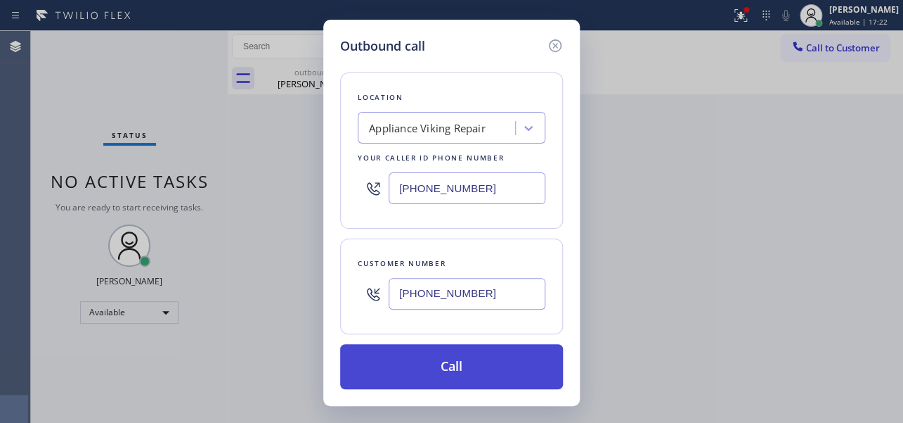
type input "[PHONE_NUMBER]"
click at [460, 366] on button "Call" at bounding box center [451, 366] width 223 height 45
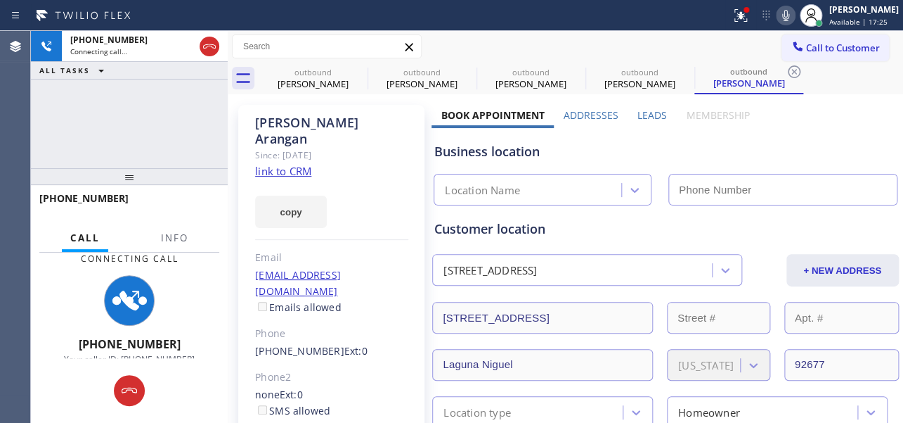
click at [649, 115] on label "Leads" at bounding box center [653, 114] width 30 height 13
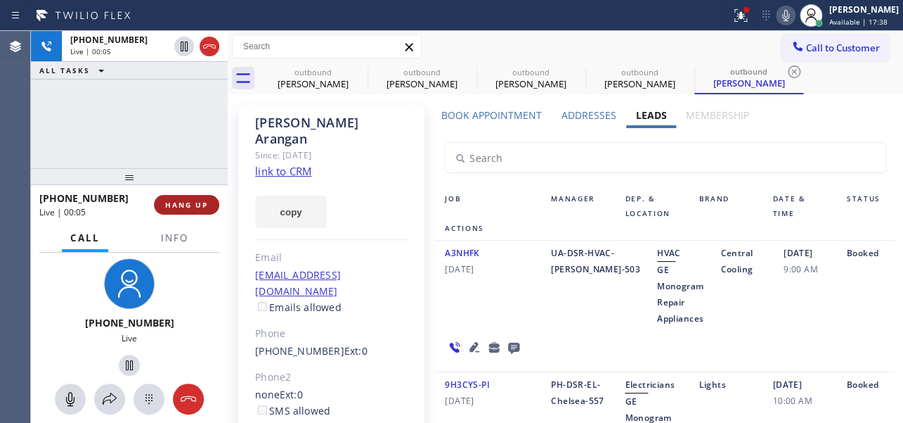
click at [190, 200] on span "HANG UP" at bounding box center [186, 205] width 43 height 10
click at [189, 200] on span "HANG UP" at bounding box center [186, 205] width 43 height 10
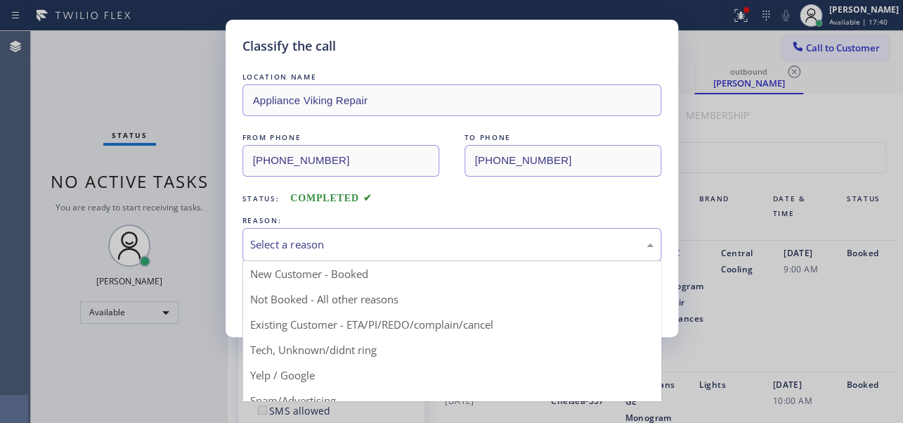
click at [344, 243] on div "Select a reason" at bounding box center [452, 244] width 404 height 16
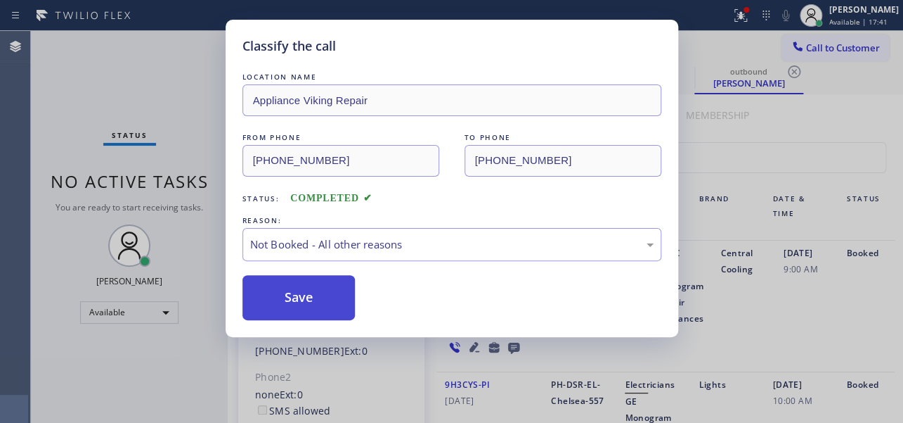
click at [277, 293] on button "Save" at bounding box center [299, 297] width 113 height 45
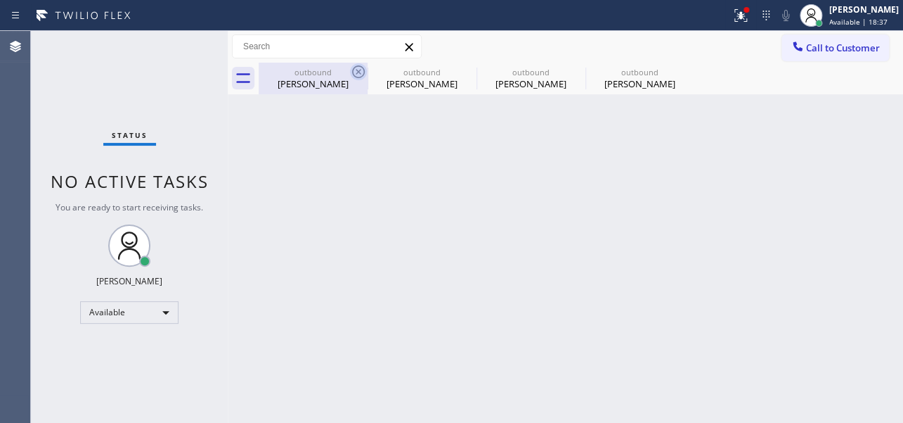
click at [355, 76] on icon at bounding box center [358, 71] width 13 height 13
click at [0, 0] on icon at bounding box center [0, 0] width 0 height 0
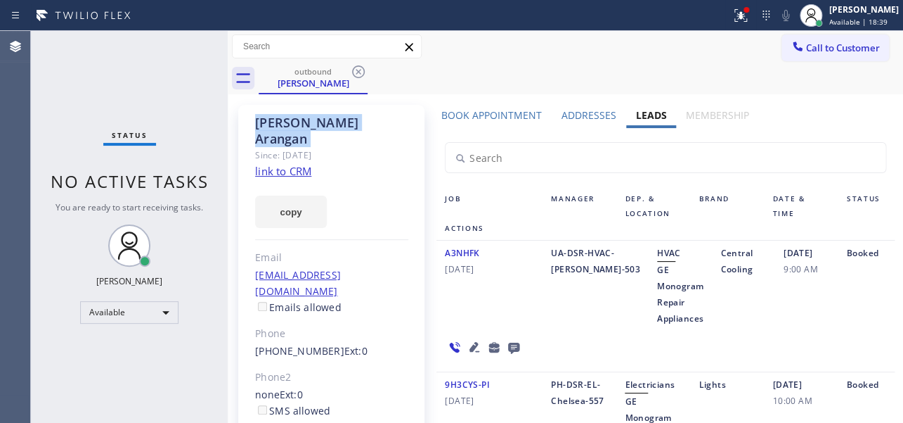
click at [355, 76] on icon at bounding box center [358, 71] width 13 height 13
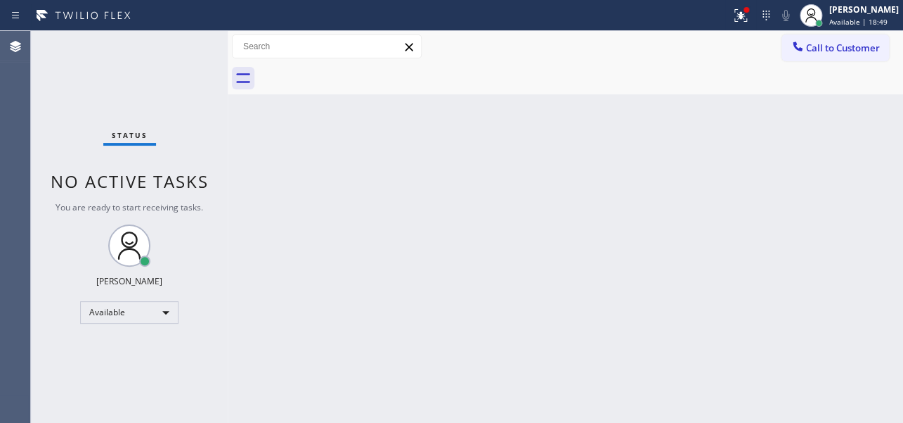
click at [794, 174] on div "Back to Dashboard Change Sender ID Customers Technicians Select a contact Outbo…" at bounding box center [566, 227] width 676 height 392
click at [842, 49] on span "Call to Customer" at bounding box center [843, 47] width 74 height 13
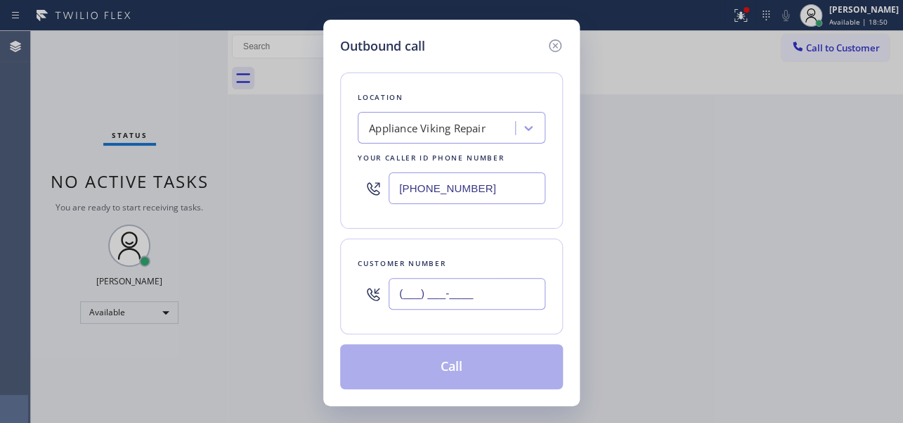
click at [422, 296] on input "(___) ___-____" at bounding box center [467, 294] width 157 height 32
paste input "360) 626-5927"
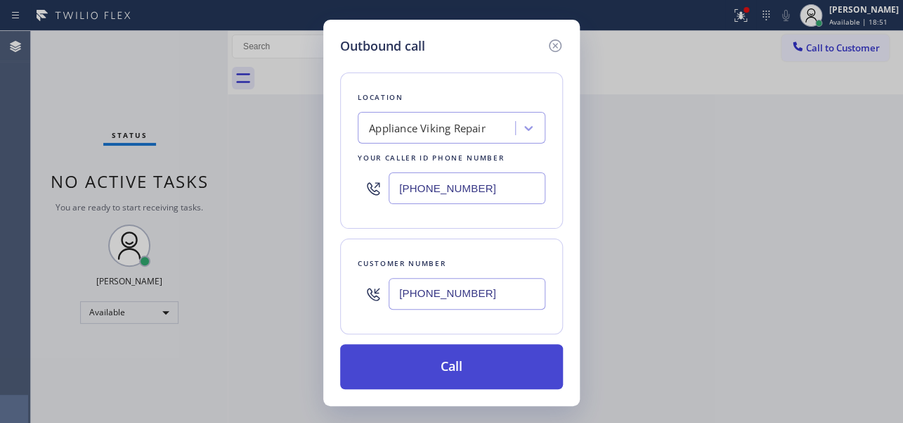
type input "(360) 626-5927"
click at [449, 377] on button "Call" at bounding box center [451, 366] width 223 height 45
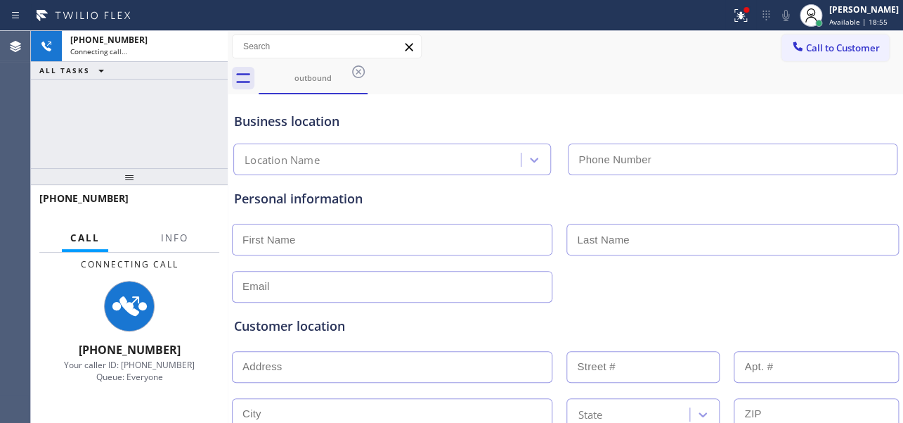
type input "[PHONE_NUMBER]"
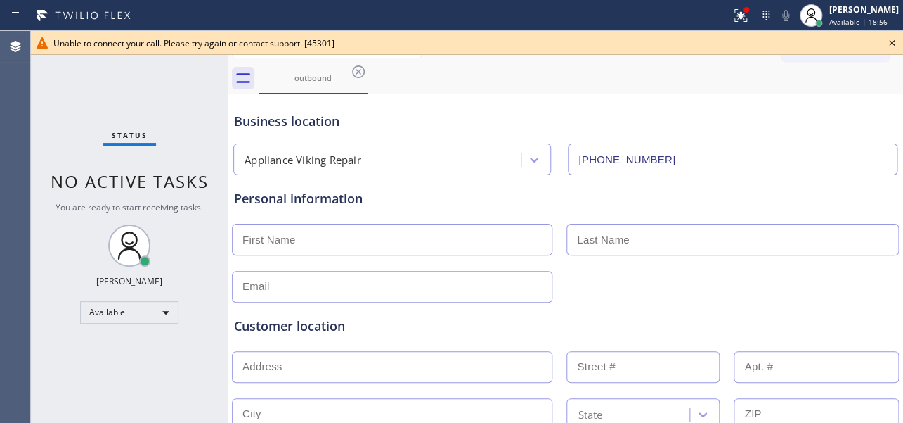
click at [894, 42] on icon at bounding box center [892, 42] width 17 height 17
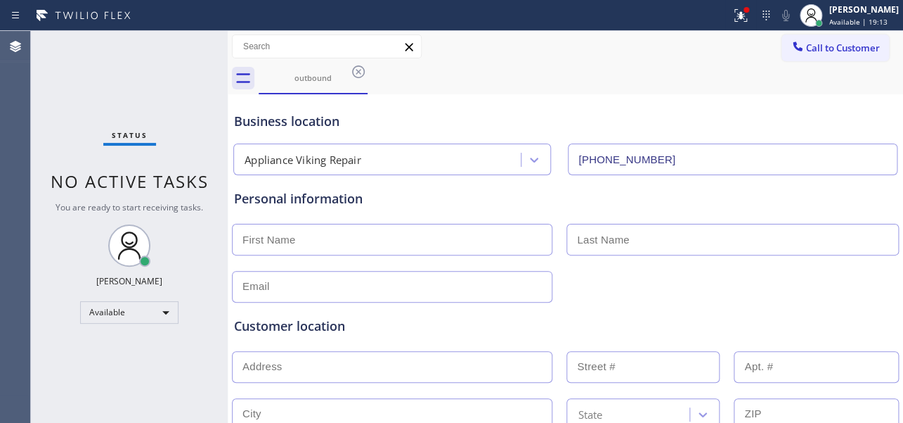
click at [854, 262] on div "Personal information" at bounding box center [565, 245] width 663 height 113
drag, startPoint x: 837, startPoint y: 46, endPoint x: 830, endPoint y: 44, distance: 7.3
click at [834, 46] on span "Call to Customer" at bounding box center [843, 47] width 74 height 13
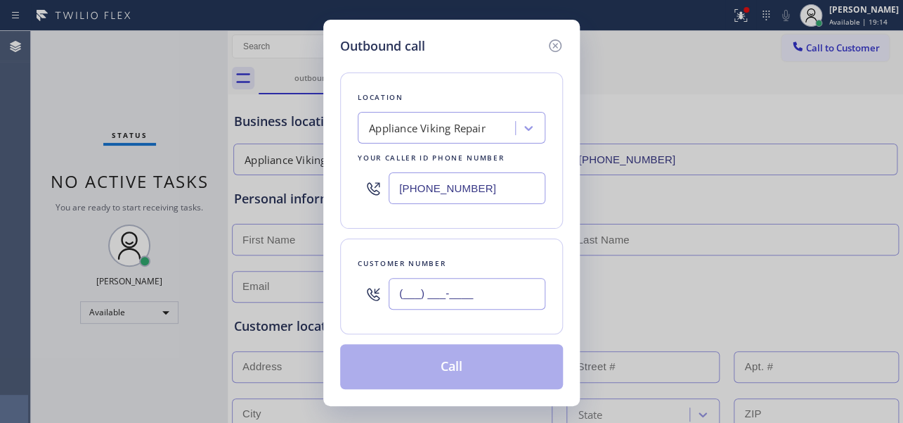
click at [437, 281] on input "(___) ___-____" at bounding box center [467, 294] width 157 height 32
paste input "323) 497-0988"
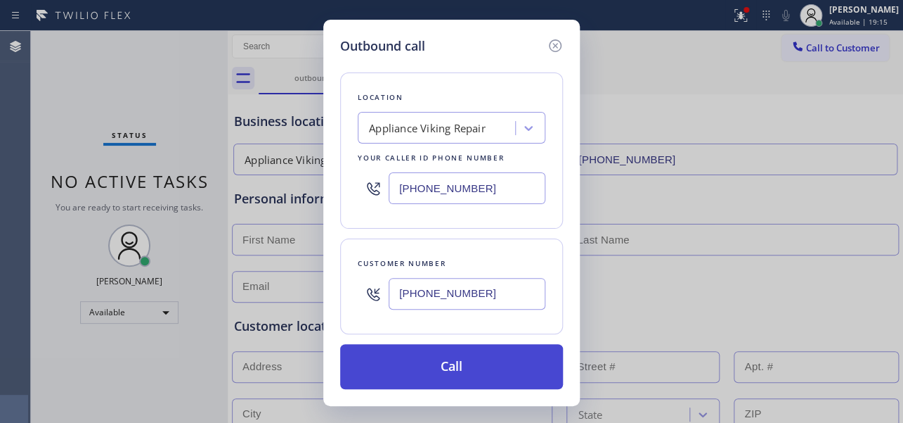
type input "[PHONE_NUMBER]"
click at [450, 372] on button "Call" at bounding box center [451, 366] width 223 height 45
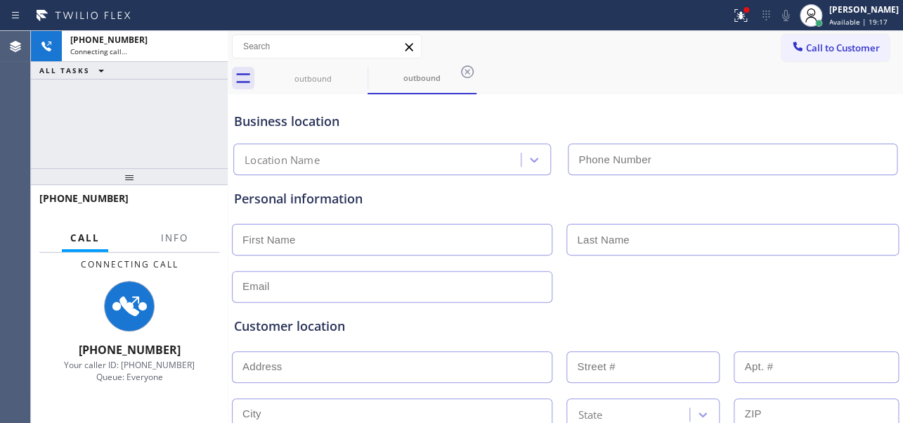
type input "[PHONE_NUMBER]"
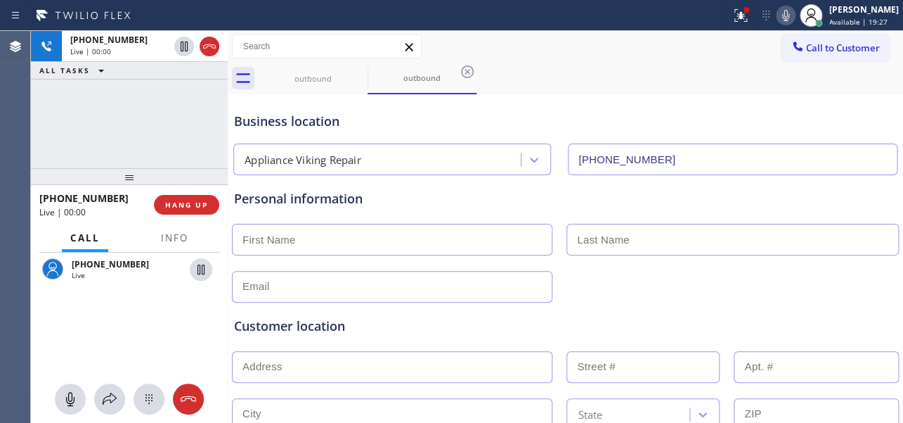
click at [828, 209] on div "Personal information" at bounding box center [565, 245] width 663 height 113
click at [172, 210] on button "HANG UP" at bounding box center [186, 205] width 65 height 20
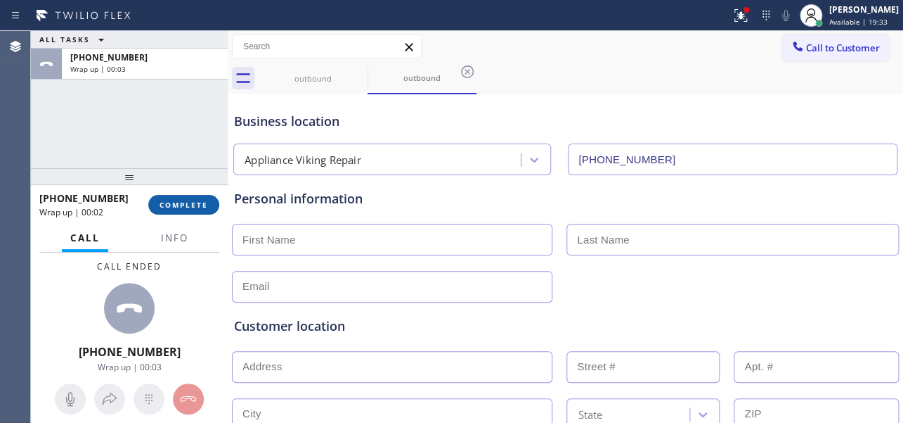
click at [196, 212] on button "COMPLETE" at bounding box center [183, 205] width 71 height 20
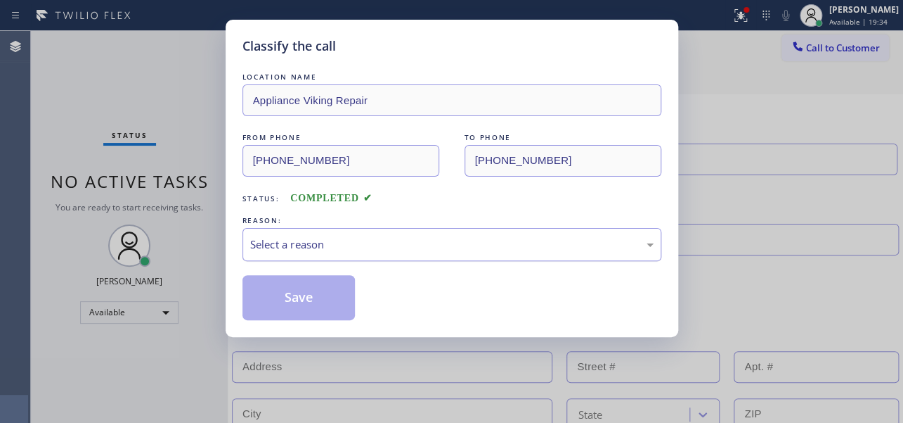
click at [337, 249] on div "Select a reason" at bounding box center [452, 244] width 404 height 16
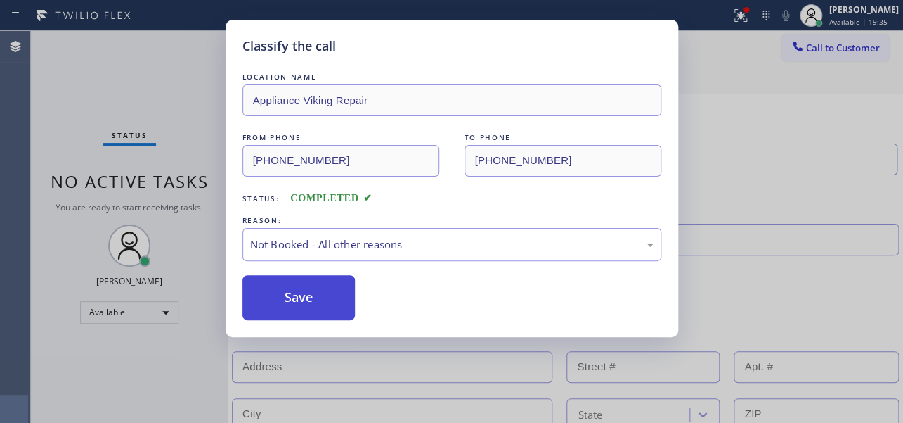
drag, startPoint x: 293, startPoint y: 302, endPoint x: 303, endPoint y: 303, distance: 9.9
click at [292, 303] on button "Save" at bounding box center [299, 297] width 113 height 45
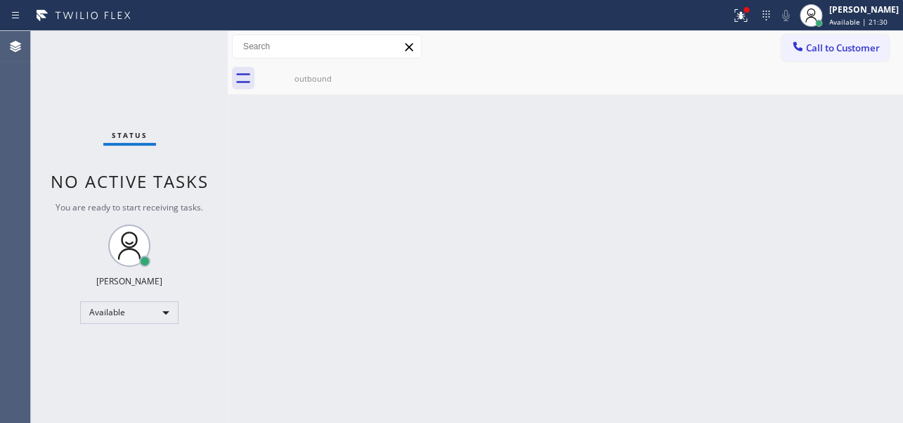
click at [456, 320] on div "Back to Dashboard Change Sender ID Customers Technicians Select a contact Outbo…" at bounding box center [566, 227] width 676 height 392
click at [771, 190] on div "Back to Dashboard Change Sender ID Customers Technicians Select a contact Outbo…" at bounding box center [566, 227] width 676 height 392
click at [844, 49] on span "Call to Customer" at bounding box center [843, 47] width 74 height 13
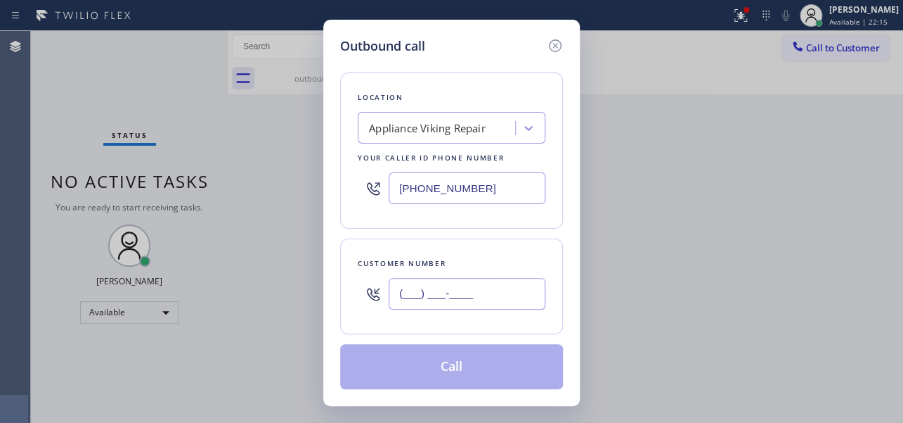
click at [422, 291] on input "(___) ___-____" at bounding box center [467, 294] width 157 height 32
paste input "954) 551-7049"
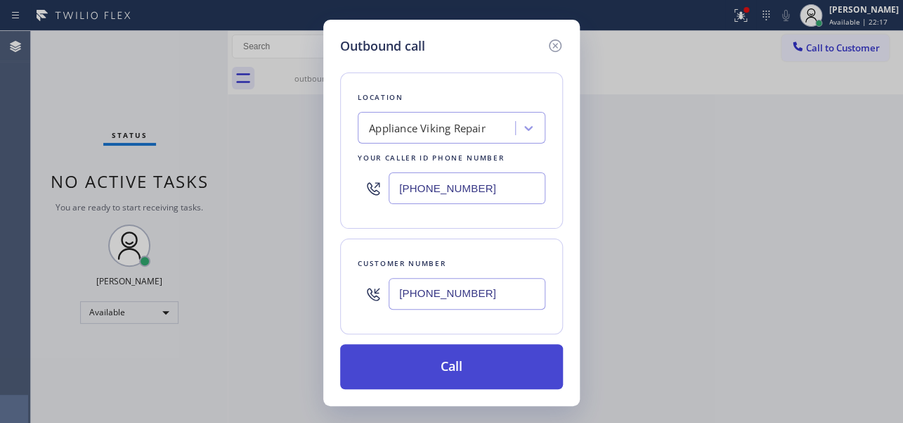
click at [439, 346] on button "Call" at bounding box center [451, 366] width 223 height 45
click at [443, 365] on button "Call" at bounding box center [451, 366] width 223 height 45
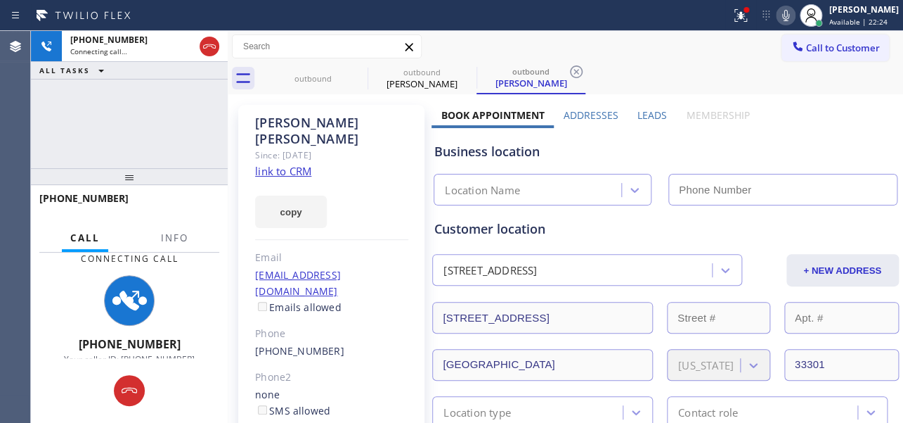
click at [642, 111] on label "Leads" at bounding box center [653, 114] width 30 height 13
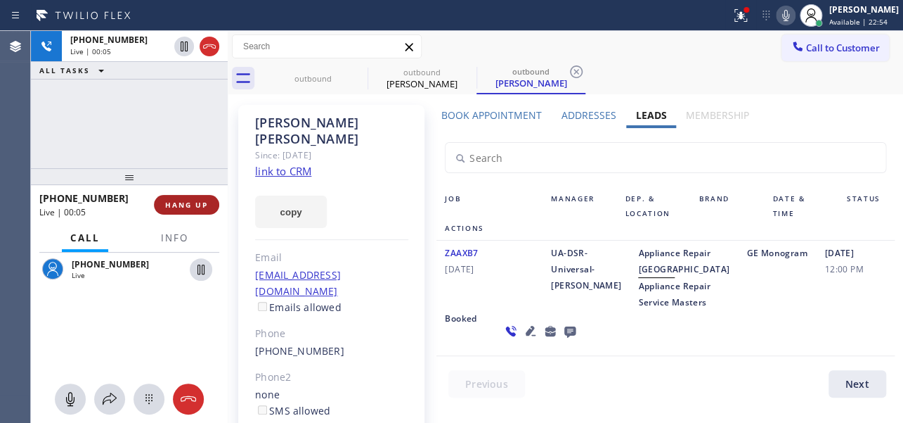
click at [177, 202] on span "HANG UP" at bounding box center [186, 205] width 43 height 10
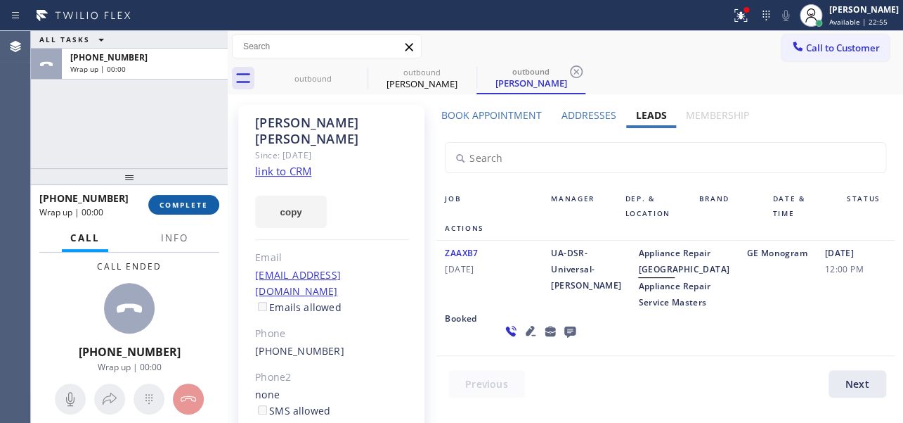
click at [193, 207] on span "COMPLETE" at bounding box center [184, 205] width 49 height 10
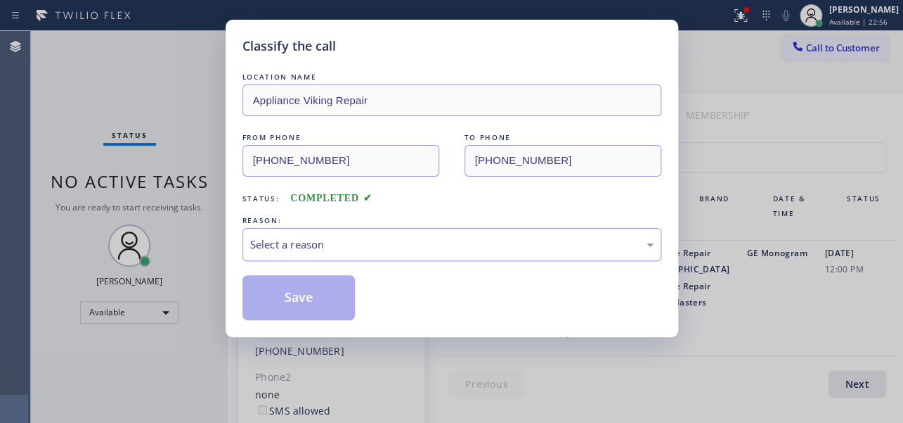
click at [418, 247] on div "Select a reason" at bounding box center [452, 244] width 404 height 16
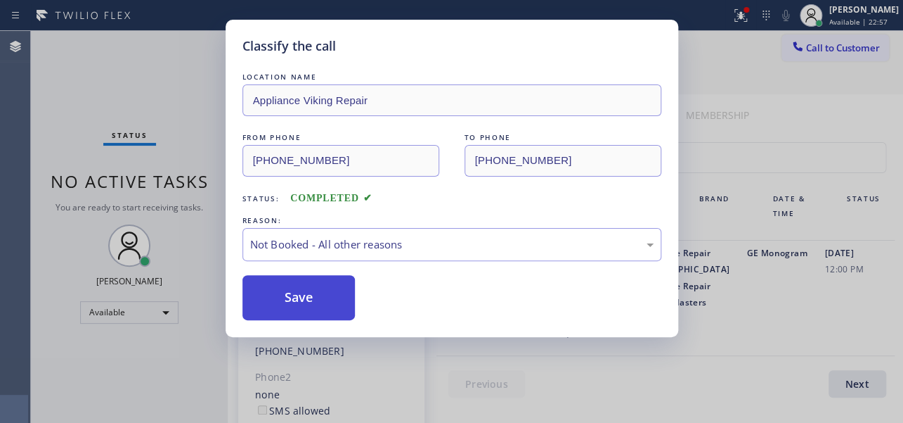
click at [283, 309] on button "Save" at bounding box center [299, 297] width 113 height 45
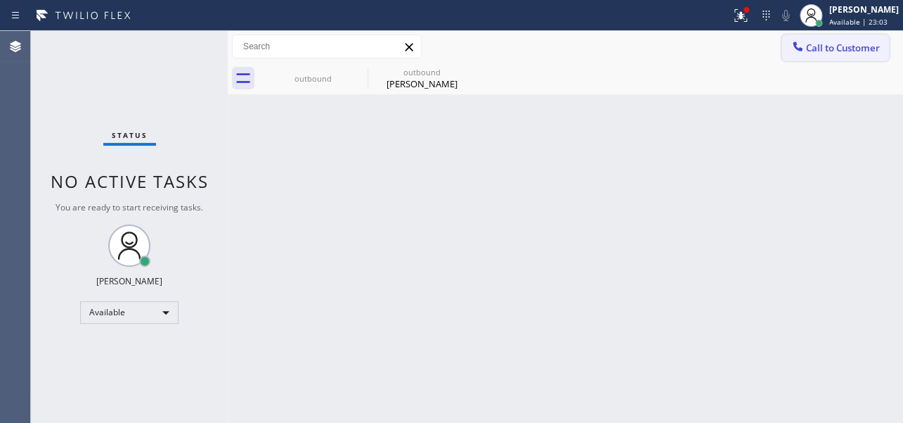
click at [808, 53] on span "Call to Customer" at bounding box center [843, 47] width 74 height 13
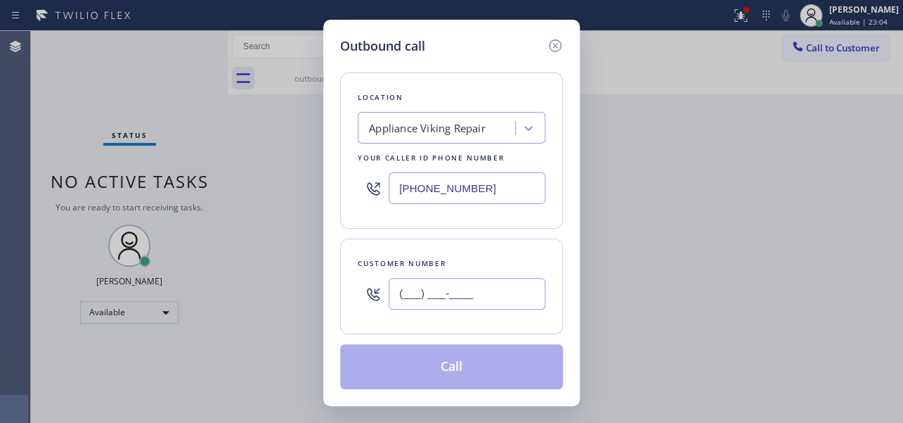
click at [419, 302] on input "(___) ___-____" at bounding box center [467, 294] width 157 height 32
paste input "818) 355-7168"
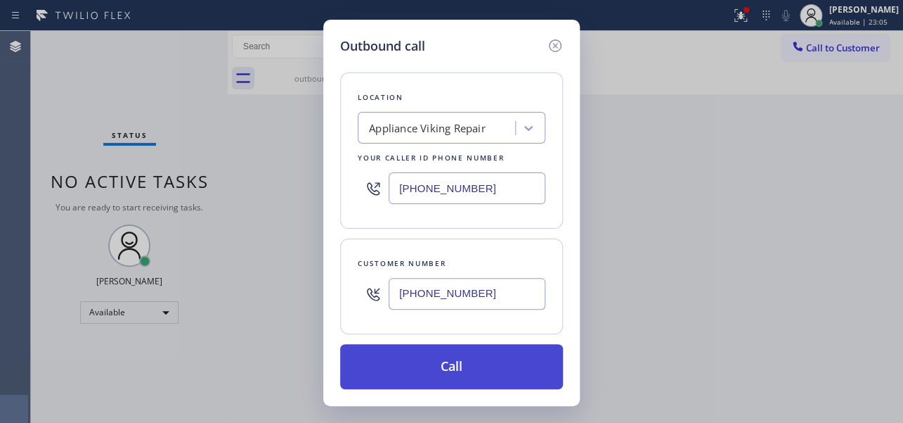
click at [451, 374] on button "Call" at bounding box center [451, 366] width 223 height 45
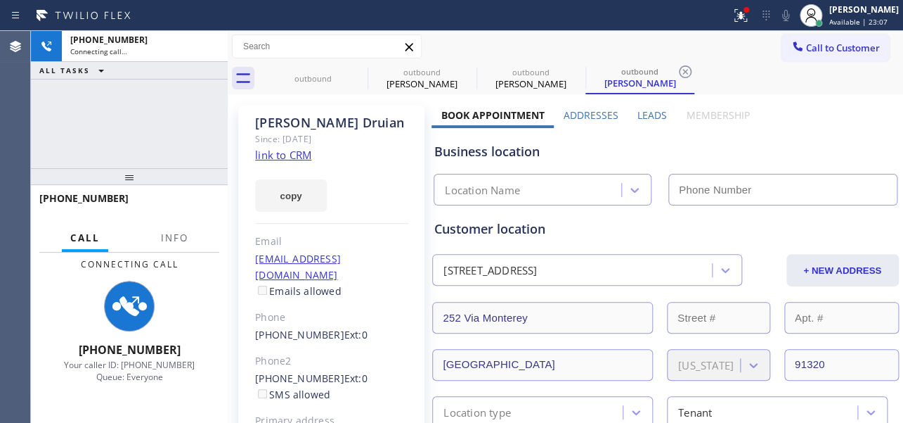
click at [641, 113] on label "Leads" at bounding box center [653, 114] width 30 height 13
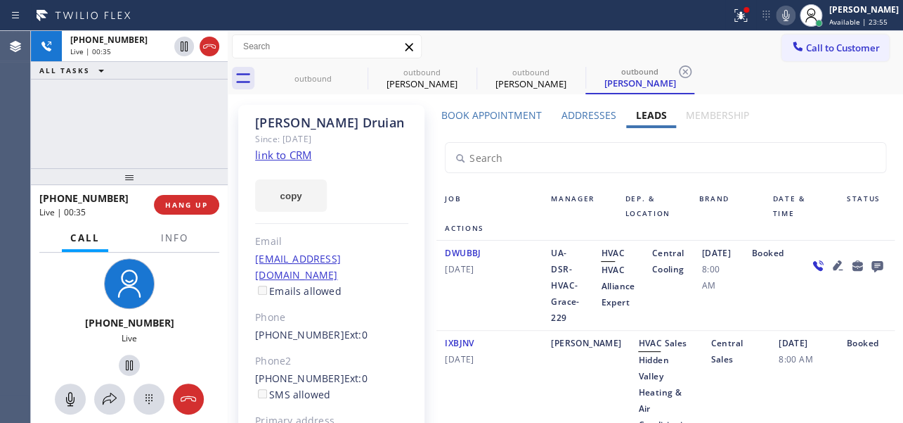
click at [572, 330] on div "DWUBBJ 08/21/2024 UA-DSR-HVAC-Grace-229 HVAC HVAC Alliance Expert Central Cooli…" at bounding box center [666, 285] width 458 height 90
click at [174, 206] on span "HANG UP" at bounding box center [186, 205] width 43 height 10
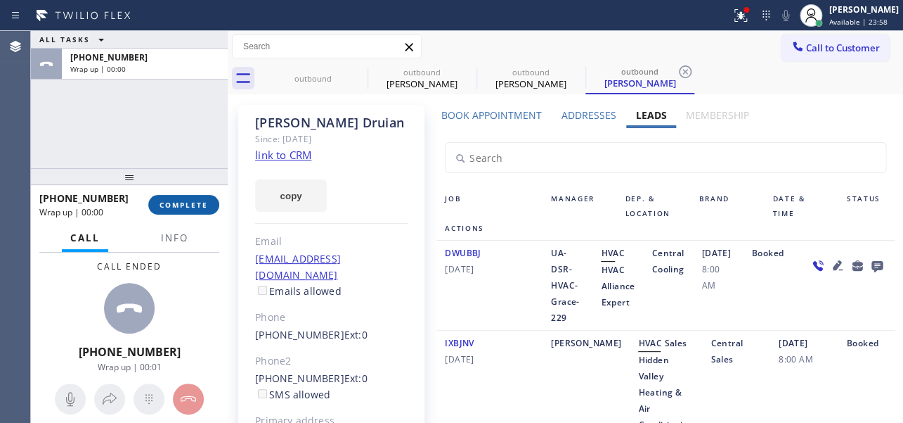
click at [186, 205] on span "COMPLETE" at bounding box center [184, 205] width 49 height 10
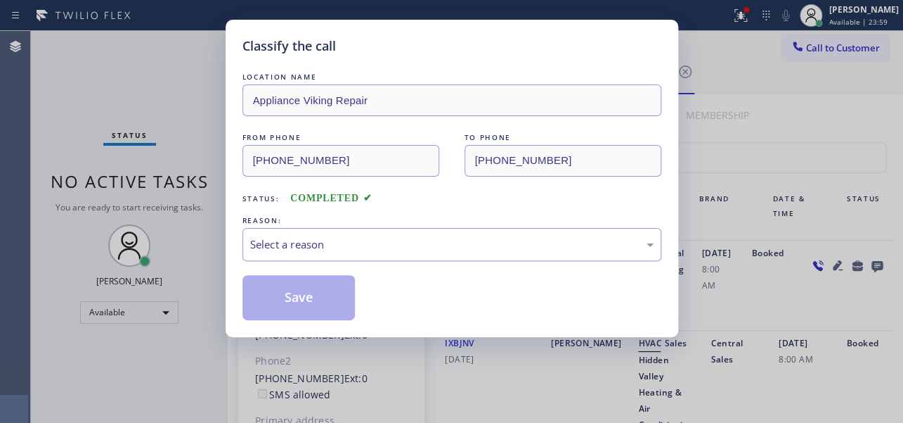
click at [387, 246] on div "Select a reason" at bounding box center [452, 244] width 404 height 16
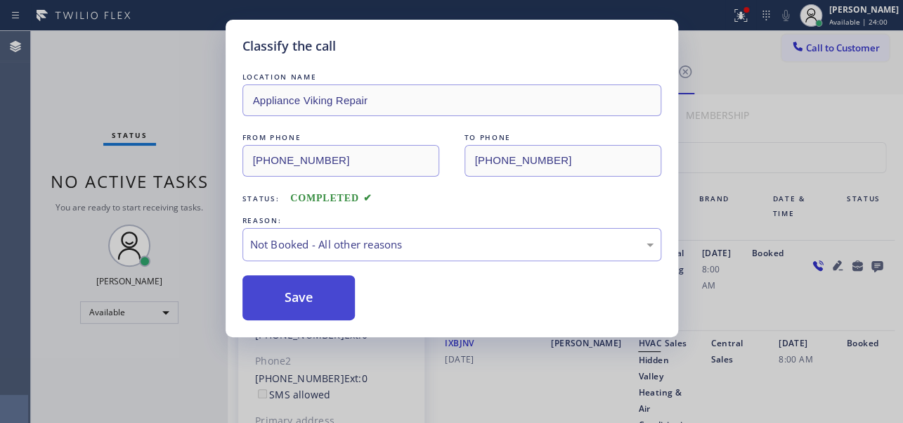
click at [274, 295] on button "Save" at bounding box center [299, 297] width 113 height 45
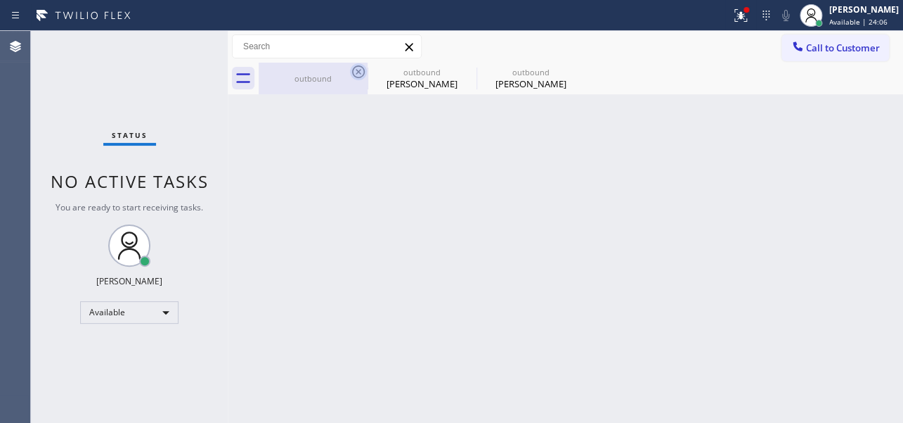
click at [354, 70] on icon at bounding box center [358, 71] width 17 height 17
click at [0, 0] on icon at bounding box center [0, 0] width 0 height 0
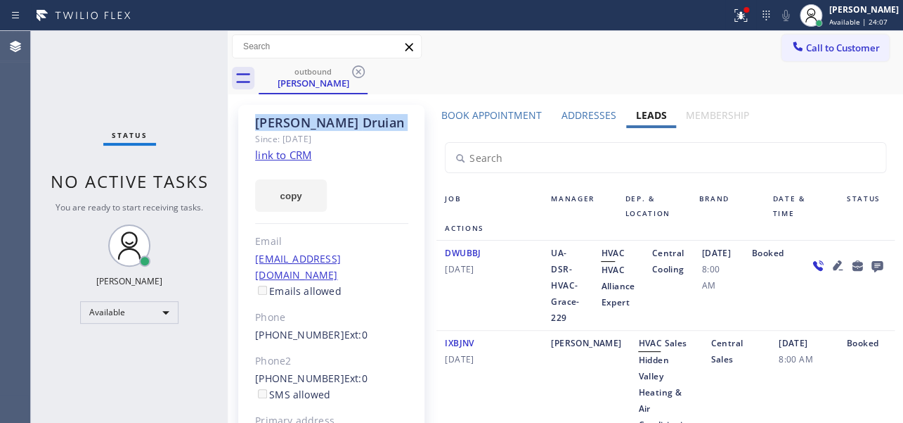
click at [354, 70] on icon at bounding box center [358, 71] width 17 height 17
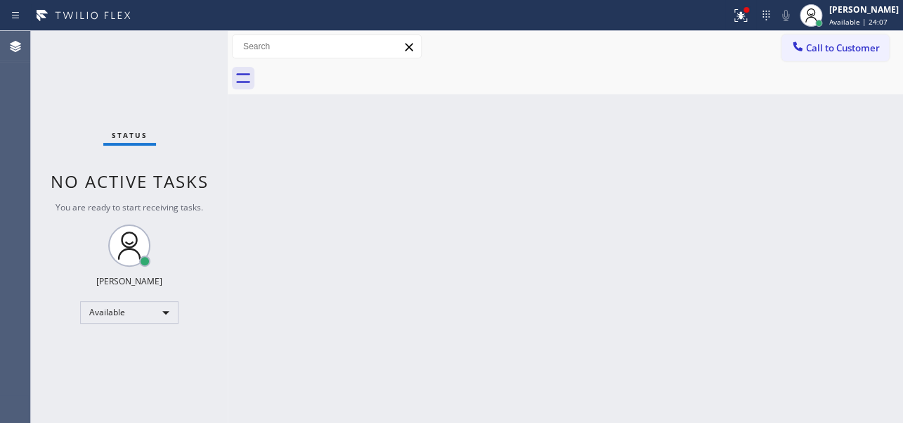
click at [354, 70] on div at bounding box center [581, 79] width 645 height 32
click at [828, 51] on span "Call to Customer" at bounding box center [843, 47] width 74 height 13
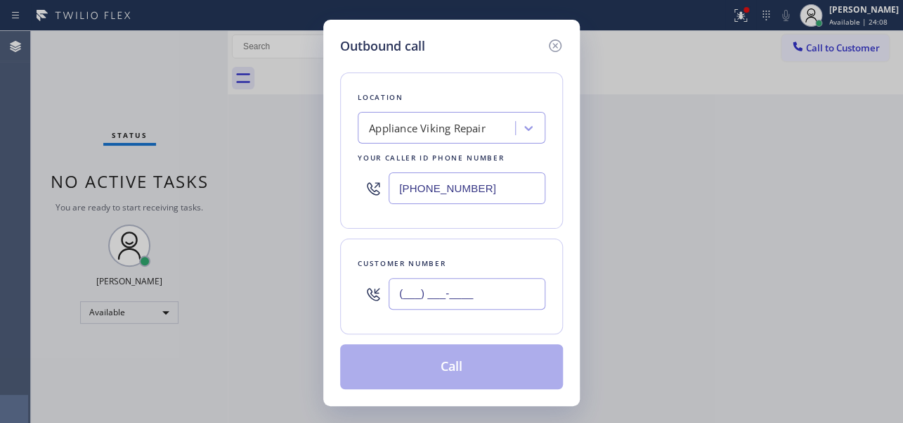
click at [398, 285] on input "(___) ___-____" at bounding box center [467, 294] width 157 height 32
paste input "408) 729-5509"
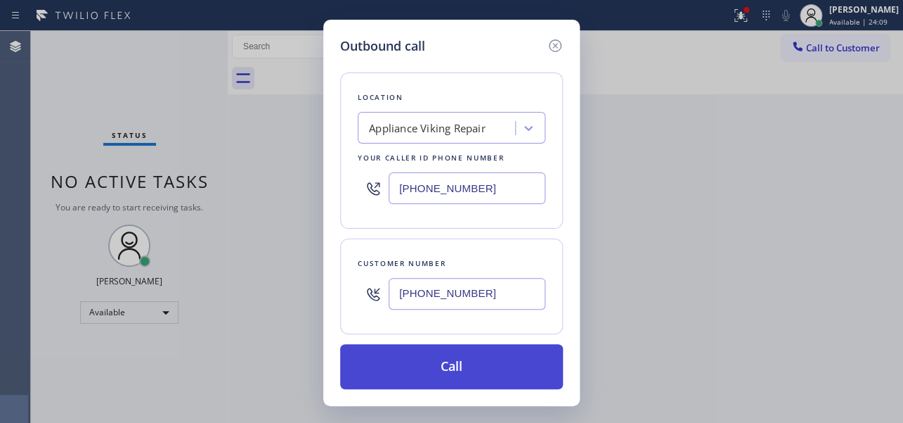
type input "(408) 729-5509"
click at [462, 365] on button "Call" at bounding box center [451, 366] width 223 height 45
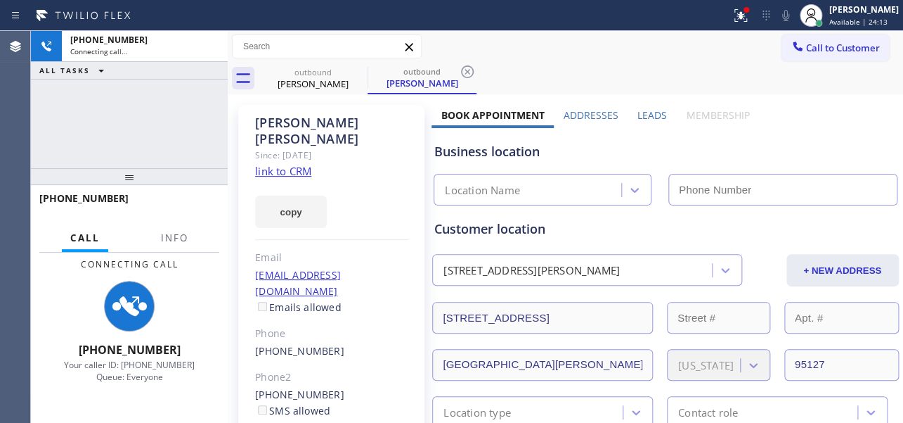
type input "[PHONE_NUMBER]"
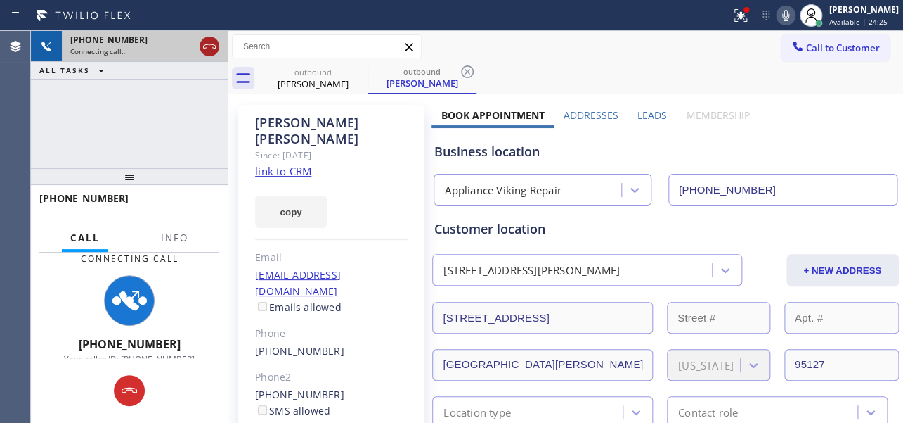
click at [207, 47] on icon at bounding box center [209, 46] width 17 height 17
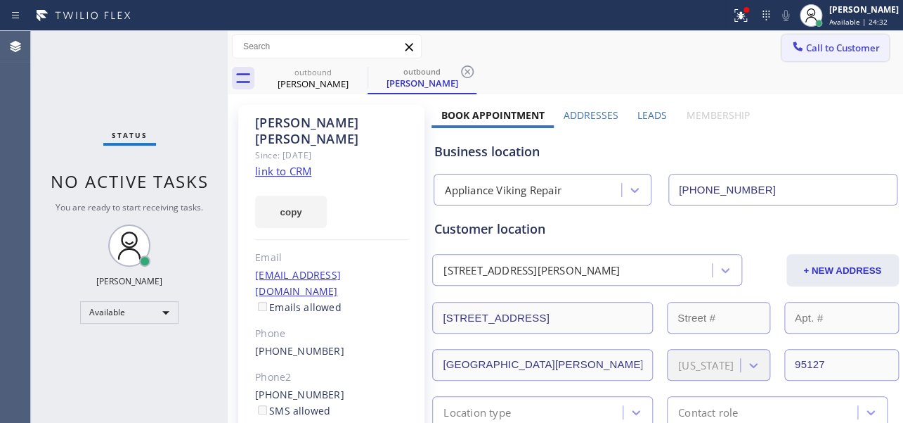
click at [832, 52] on span "Call to Customer" at bounding box center [843, 47] width 74 height 13
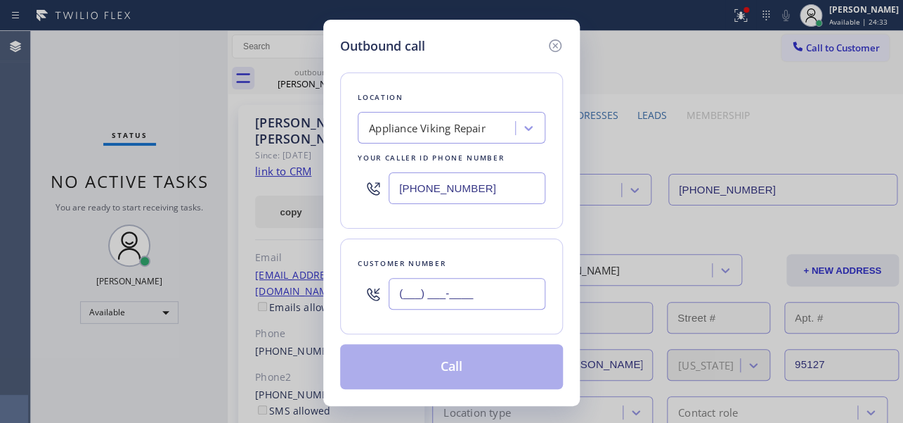
click at [435, 289] on input "(___) ___-____" at bounding box center [467, 294] width 157 height 32
paste input "310) 592-9258"
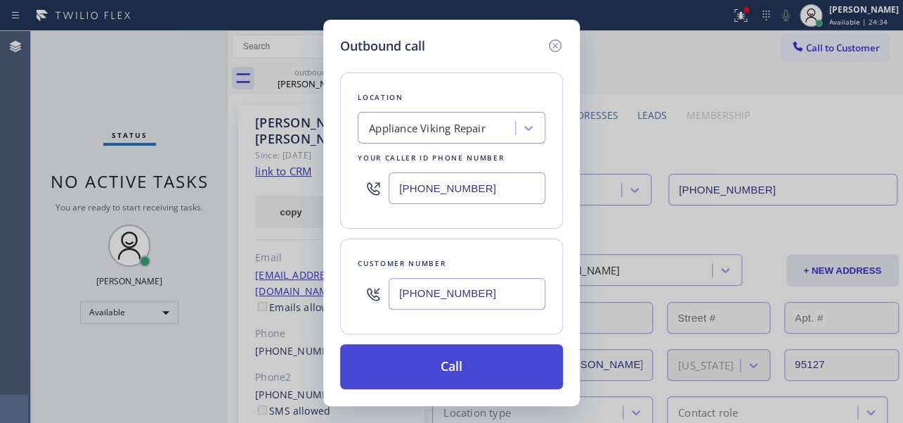
click at [442, 363] on button "Call" at bounding box center [451, 366] width 223 height 45
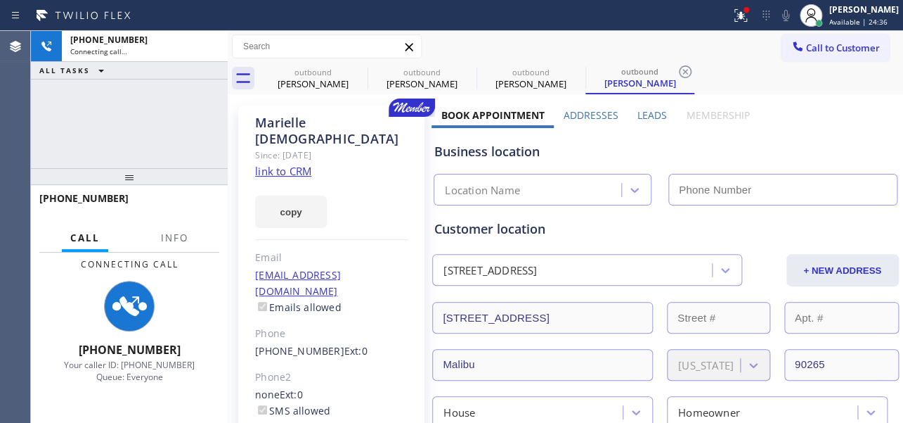
click at [650, 118] on label "Leads" at bounding box center [653, 114] width 30 height 13
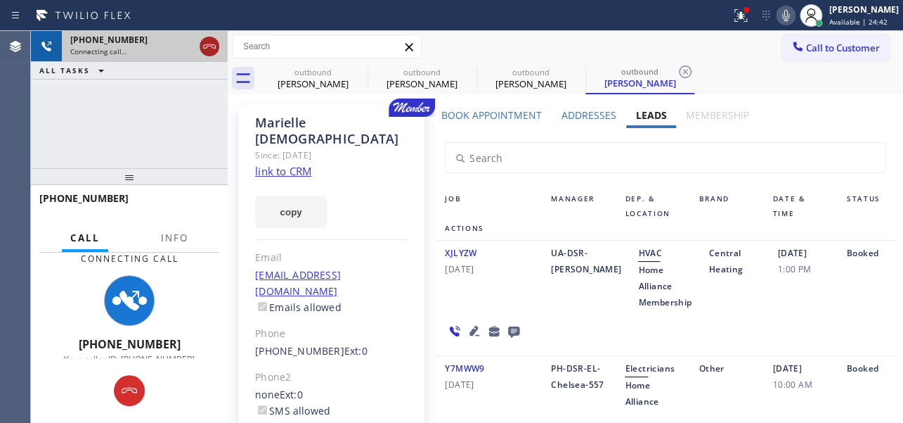
click at [204, 46] on icon at bounding box center [209, 46] width 13 height 4
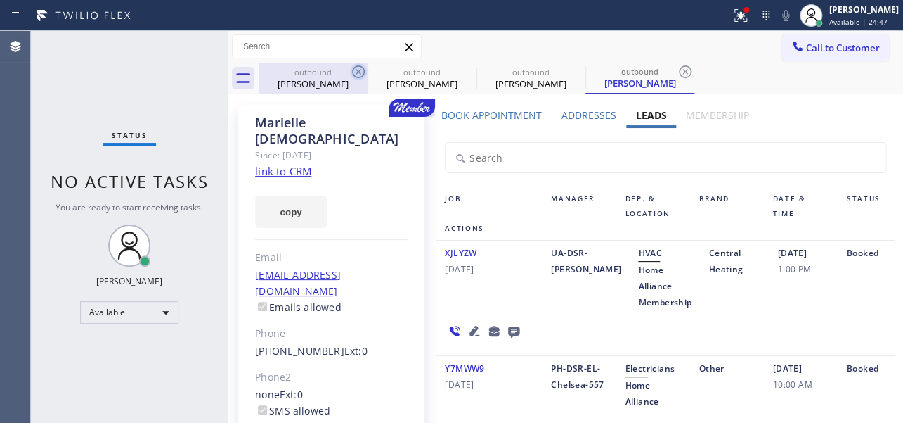
click at [360, 74] on icon at bounding box center [358, 71] width 13 height 13
click at [0, 0] on icon at bounding box center [0, 0] width 0 height 0
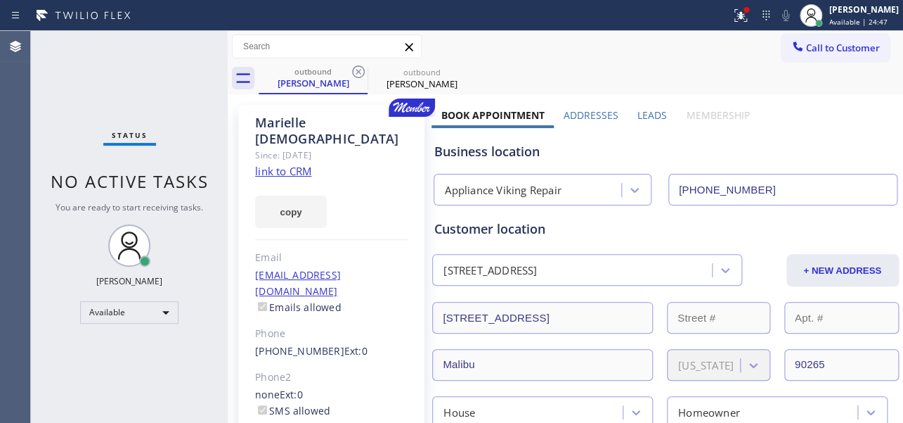
click at [360, 74] on icon at bounding box center [358, 71] width 13 height 13
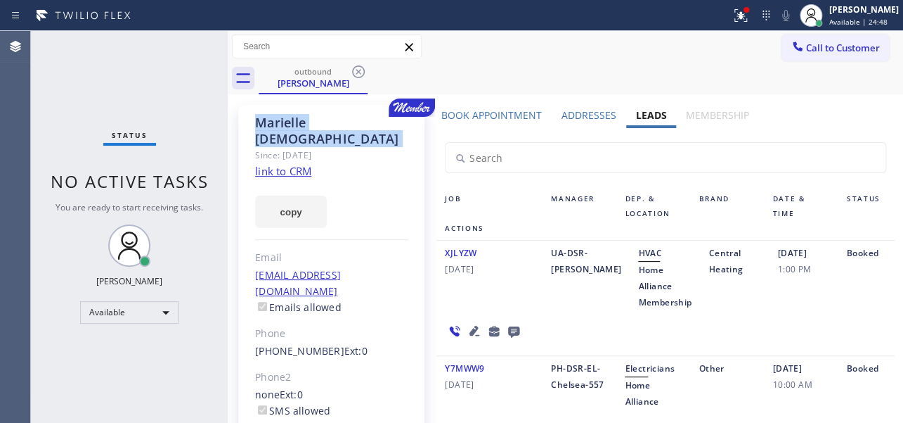
click at [360, 74] on icon at bounding box center [358, 71] width 13 height 13
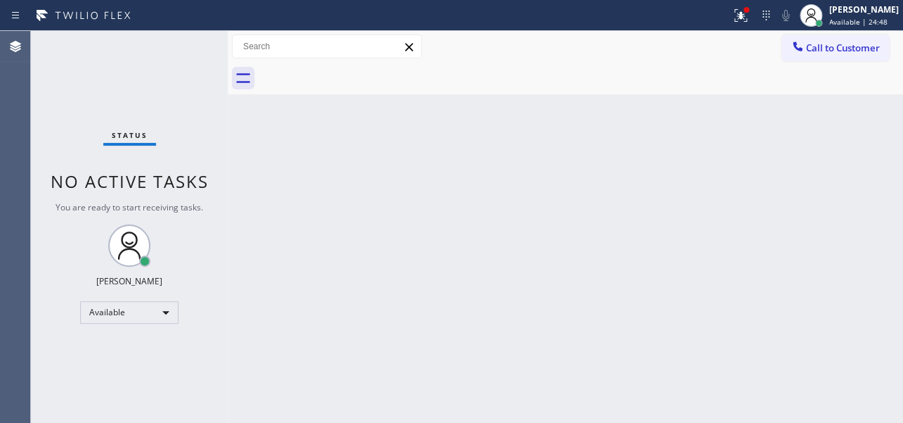
click at [360, 74] on div at bounding box center [581, 79] width 645 height 32
drag, startPoint x: 830, startPoint y: 44, endPoint x: 773, endPoint y: 44, distance: 56.9
click at [830, 44] on span "Call to Customer" at bounding box center [843, 47] width 74 height 13
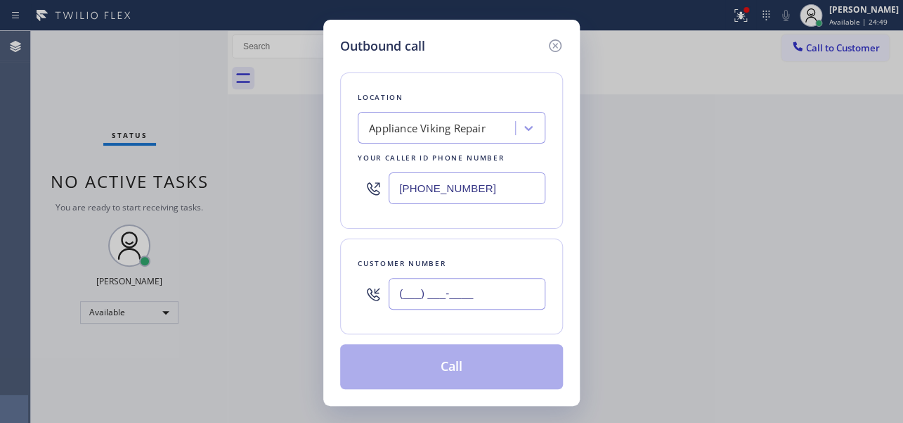
click at [403, 290] on input "(___) ___-____" at bounding box center [467, 294] width 157 height 32
paste input "310) 904-9592"
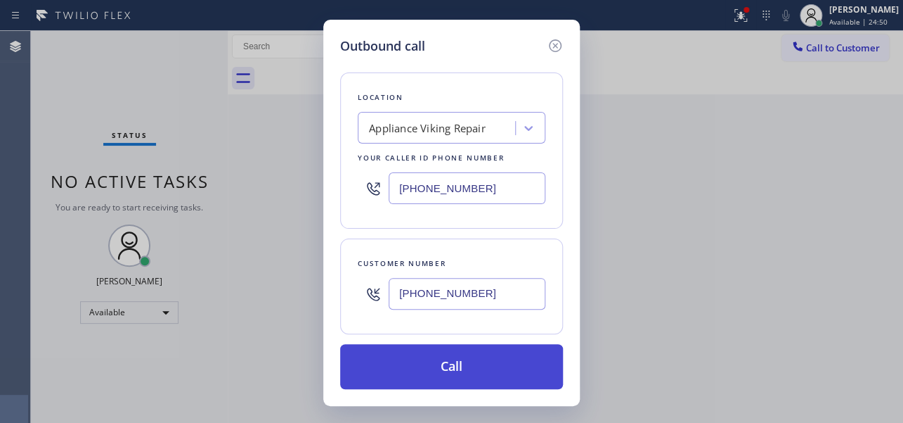
click at [442, 362] on button "Call" at bounding box center [451, 366] width 223 height 45
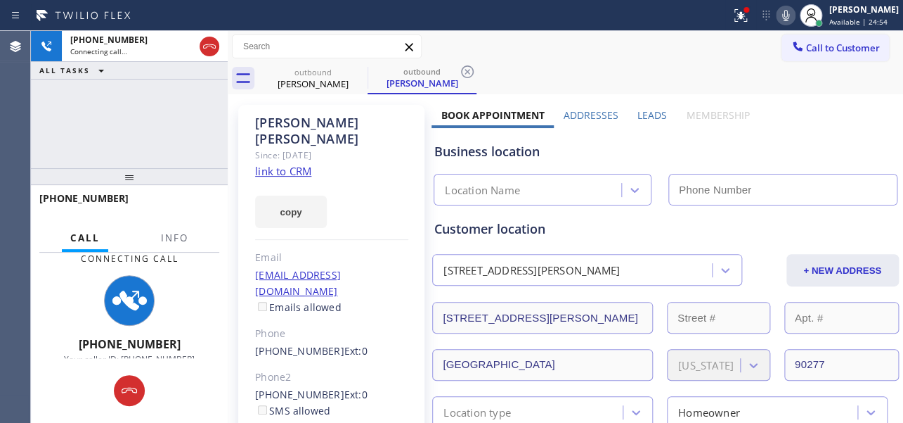
click at [643, 112] on label "Leads" at bounding box center [653, 114] width 30 height 13
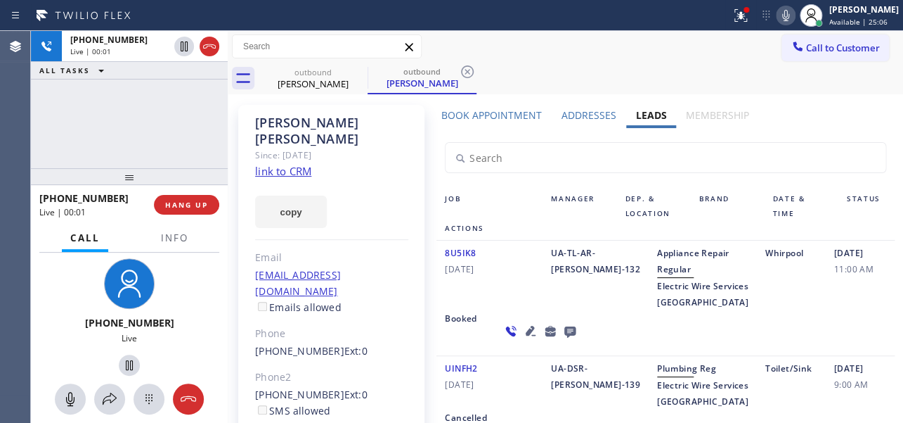
click at [757, 310] on div "Whirpool" at bounding box center [791, 277] width 69 height 65
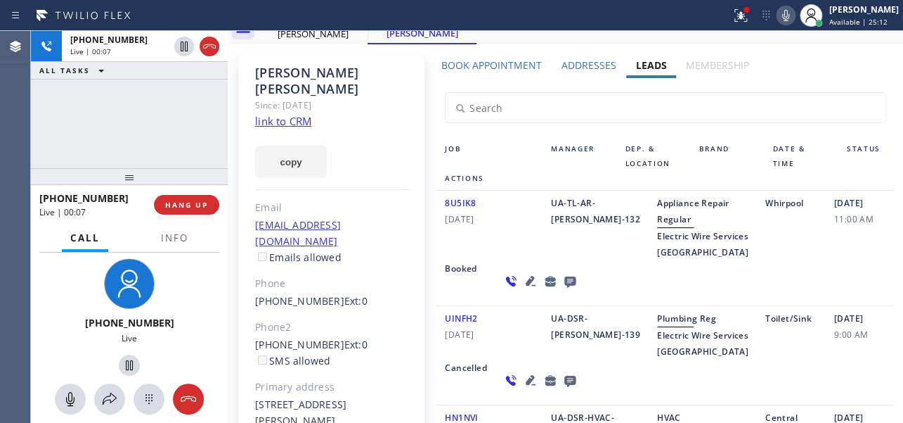
scroll to position [63, 0]
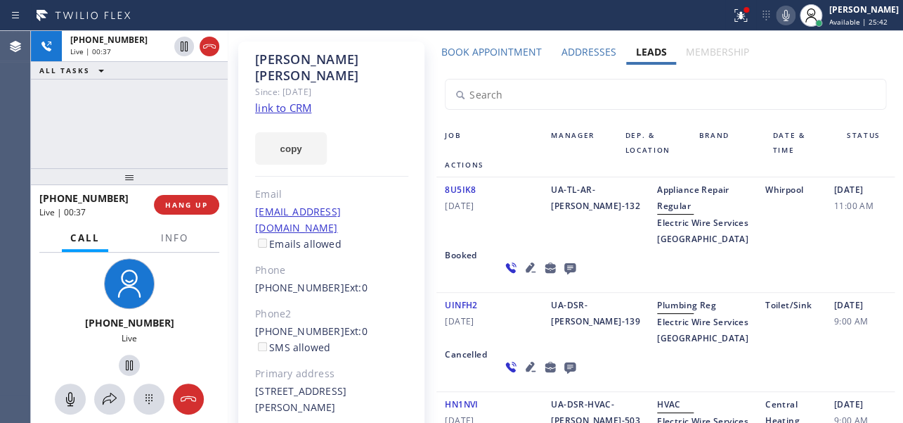
click at [580, 247] on div "UA-TL-AR-[PERSON_NAME]-132" at bounding box center [596, 213] width 106 height 65
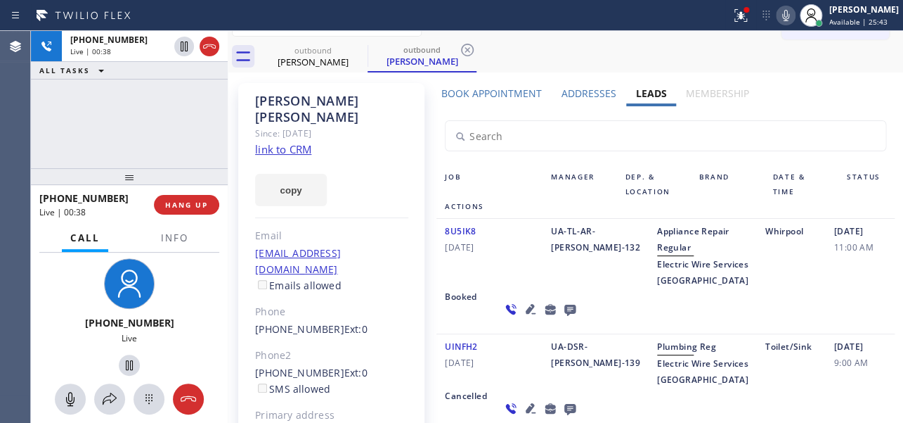
scroll to position [0, 0]
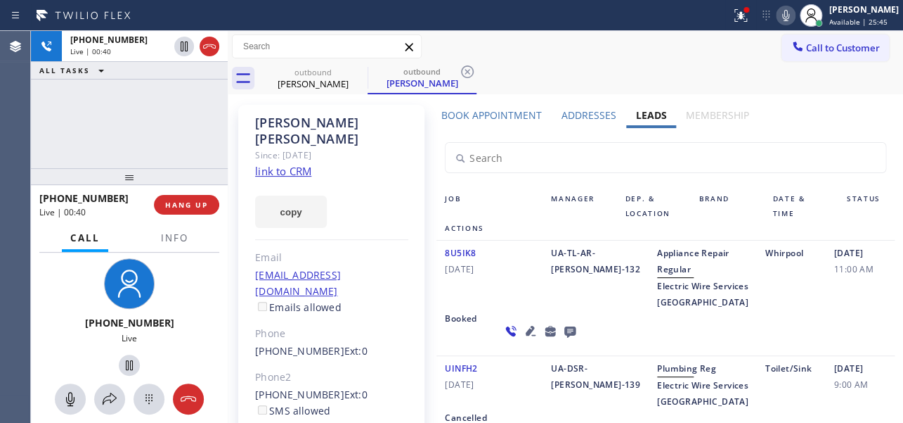
click at [524, 221] on div "Actions" at bounding box center [484, 228] width 95 height 15
click at [183, 206] on span "HANG UP" at bounding box center [186, 205] width 43 height 10
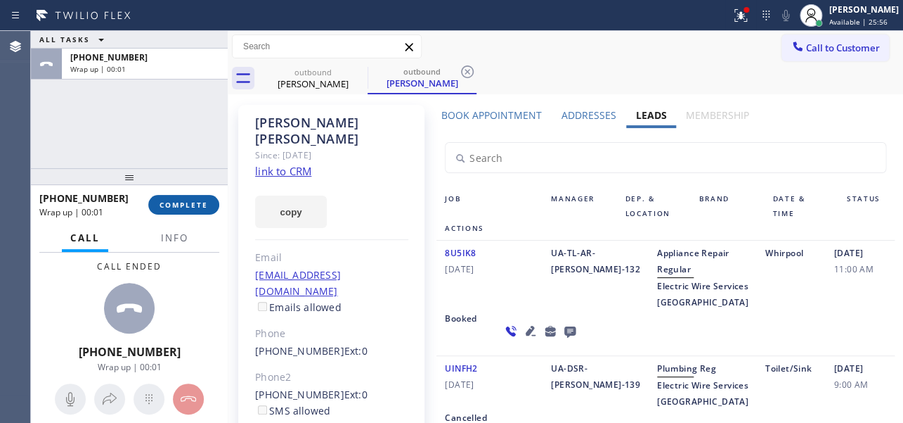
click at [160, 205] on span "COMPLETE" at bounding box center [184, 205] width 49 height 10
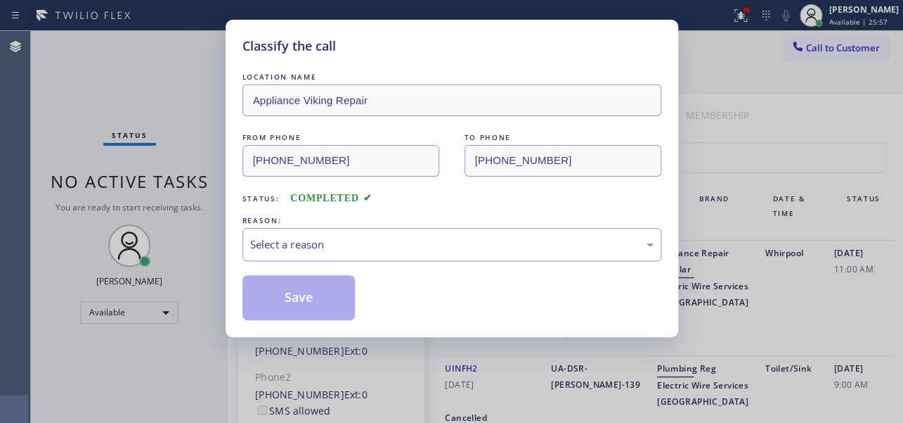
click at [355, 239] on div "Select a reason" at bounding box center [452, 244] width 404 height 16
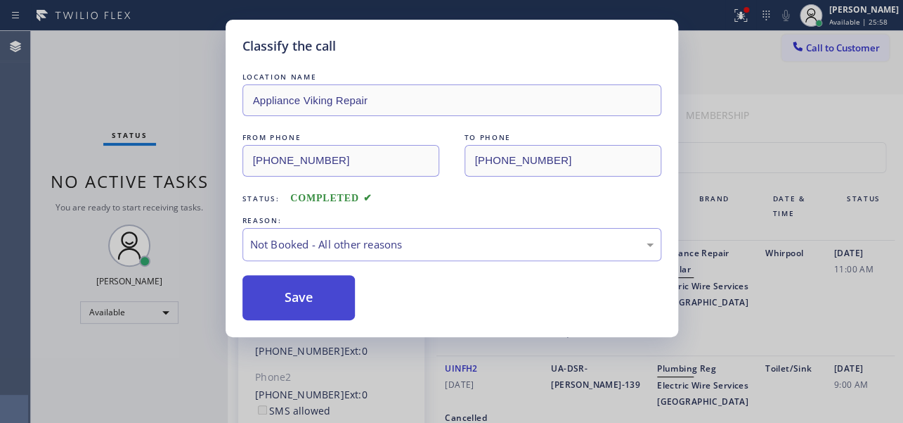
click at [290, 296] on button "Save" at bounding box center [299, 297] width 113 height 45
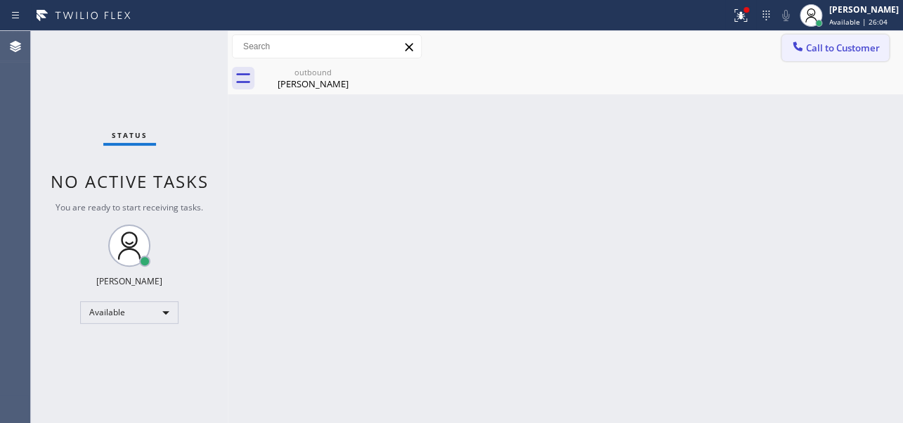
click at [865, 54] on button "Call to Customer" at bounding box center [836, 47] width 108 height 27
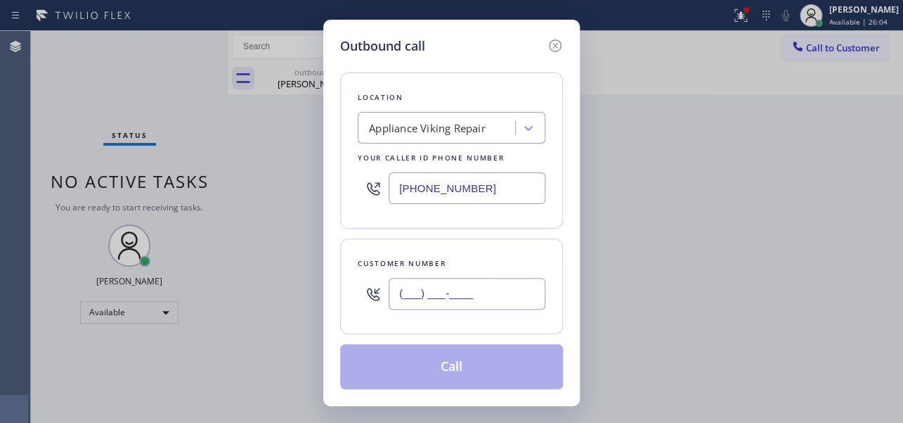
click at [412, 283] on input "(___) ___-____" at bounding box center [467, 294] width 157 height 32
paste input "626) 644-3282"
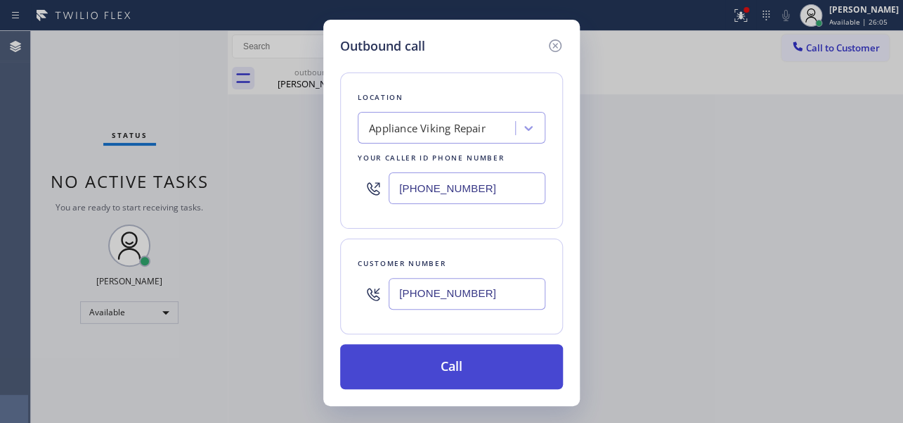
click at [468, 362] on button "Call" at bounding box center [451, 366] width 223 height 45
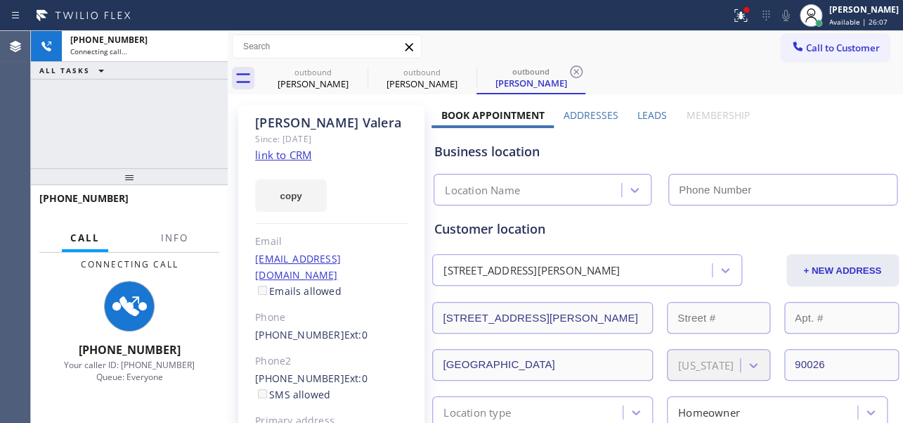
click at [648, 115] on label "Leads" at bounding box center [653, 114] width 30 height 13
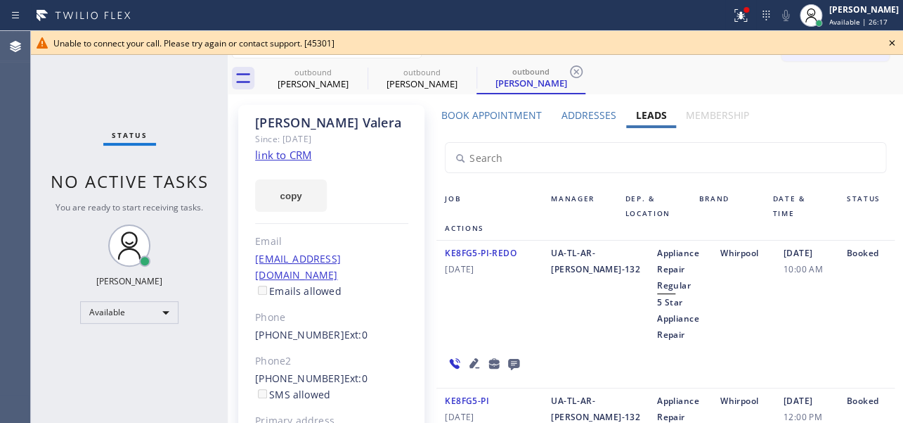
click at [890, 45] on icon at bounding box center [892, 42] width 17 height 17
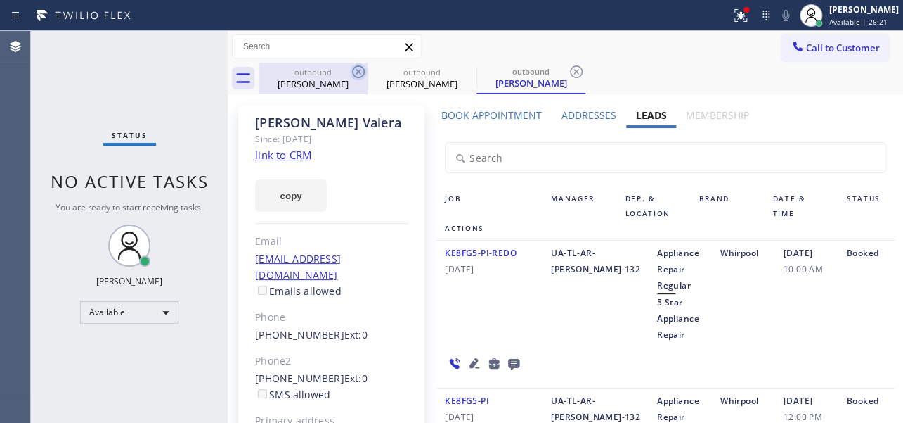
click at [355, 74] on icon at bounding box center [358, 71] width 17 height 17
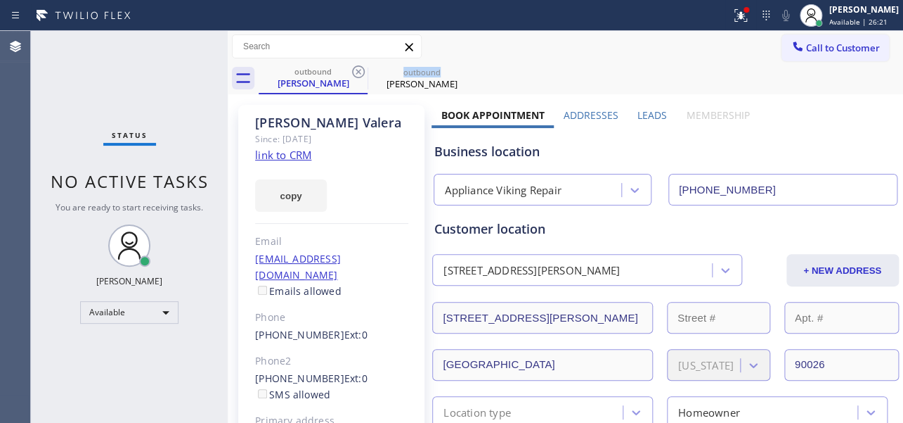
click at [355, 74] on icon at bounding box center [358, 71] width 17 height 17
click at [0, 0] on icon at bounding box center [0, 0] width 0 height 0
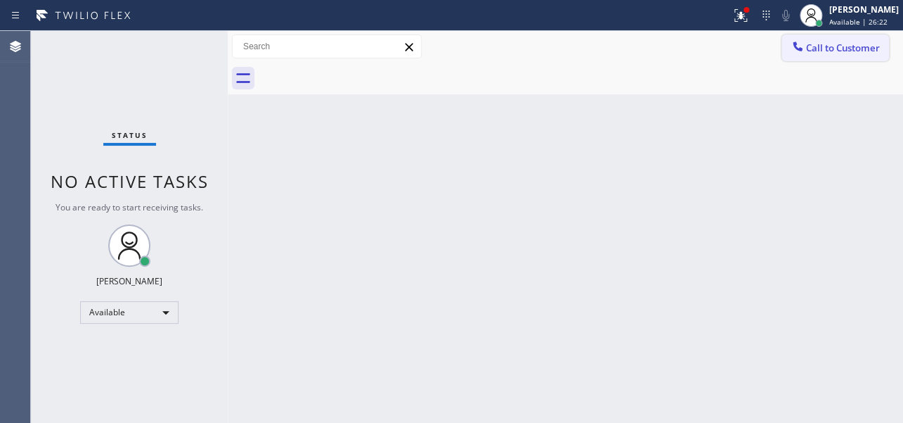
click at [815, 38] on button "Call to Customer" at bounding box center [836, 47] width 108 height 27
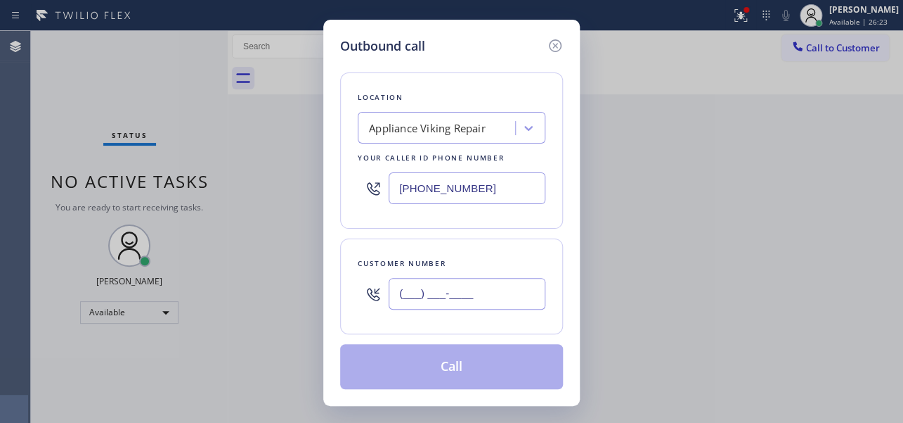
click at [450, 297] on input "(___) ___-____" at bounding box center [467, 294] width 157 height 32
paste input "310) 848-0174"
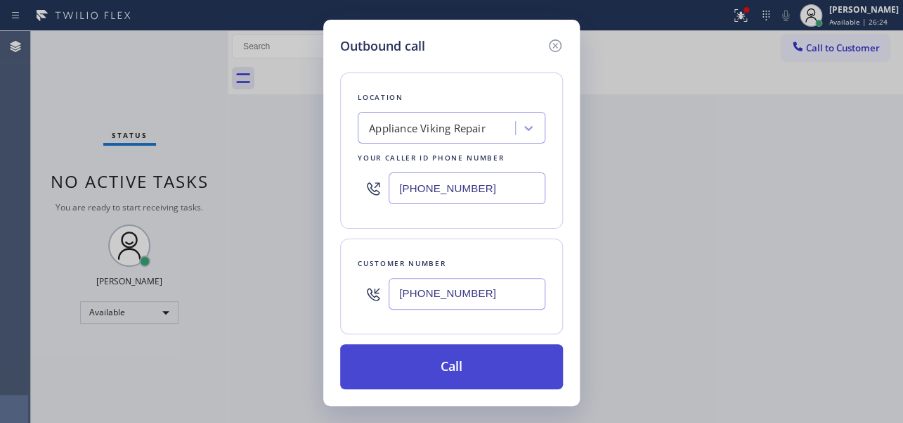
type input "[PHONE_NUMBER]"
click at [462, 368] on button "Call" at bounding box center [451, 366] width 223 height 45
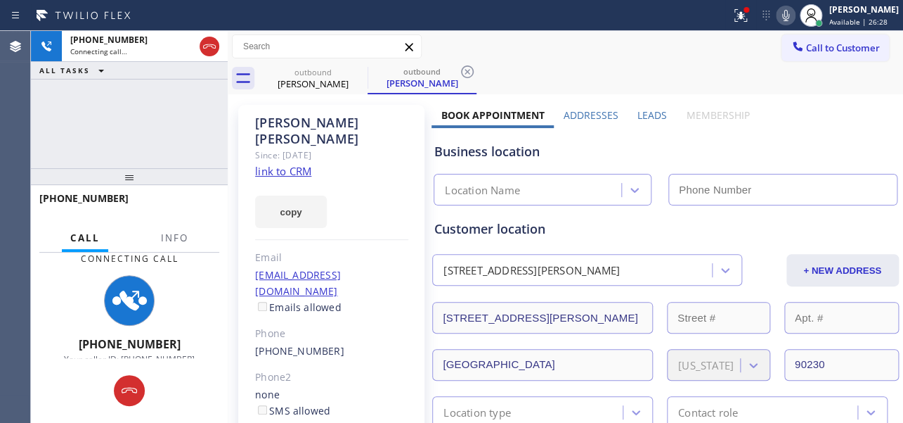
type input "[PHONE_NUMBER]"
click at [643, 118] on label "Leads" at bounding box center [653, 114] width 30 height 13
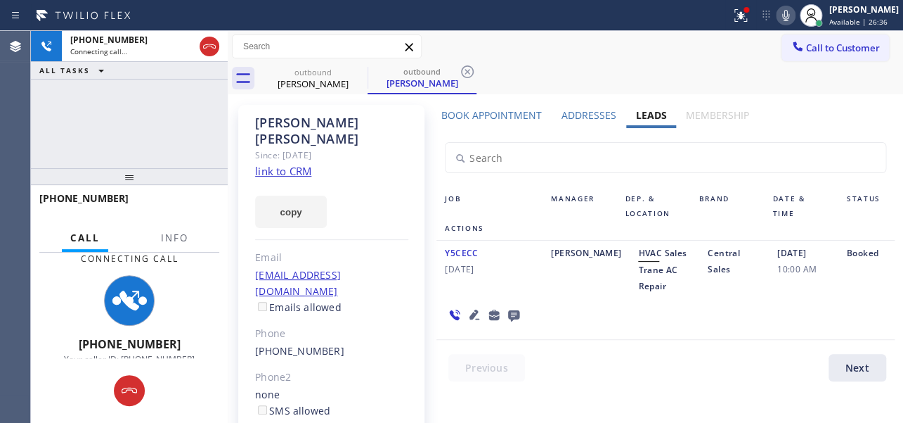
click at [718, 381] on div at bounding box center [674, 371] width 475 height 34
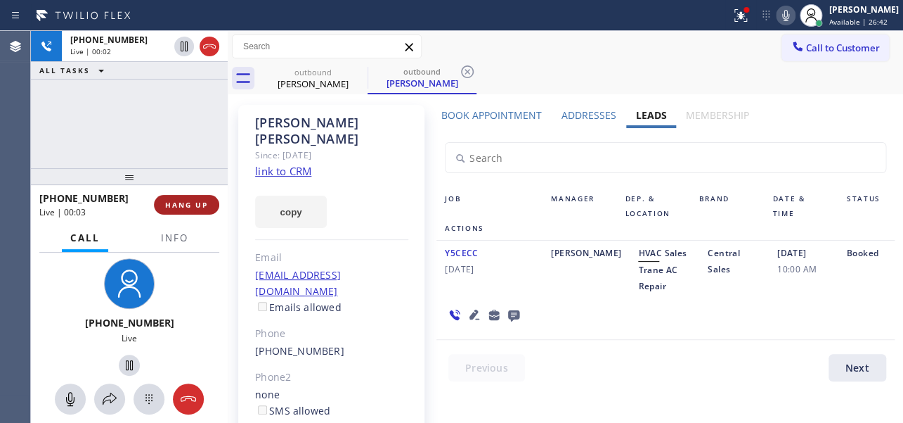
click at [189, 202] on span "HANG UP" at bounding box center [186, 205] width 43 height 10
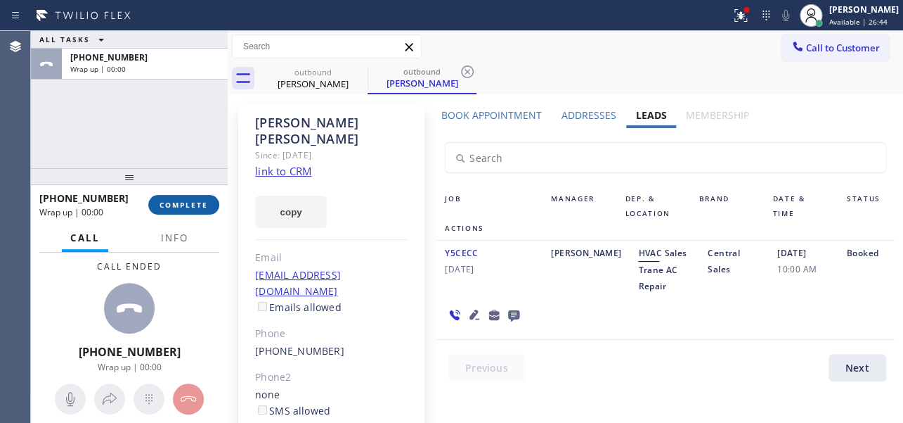
click at [196, 202] on span "COMPLETE" at bounding box center [184, 205] width 49 height 10
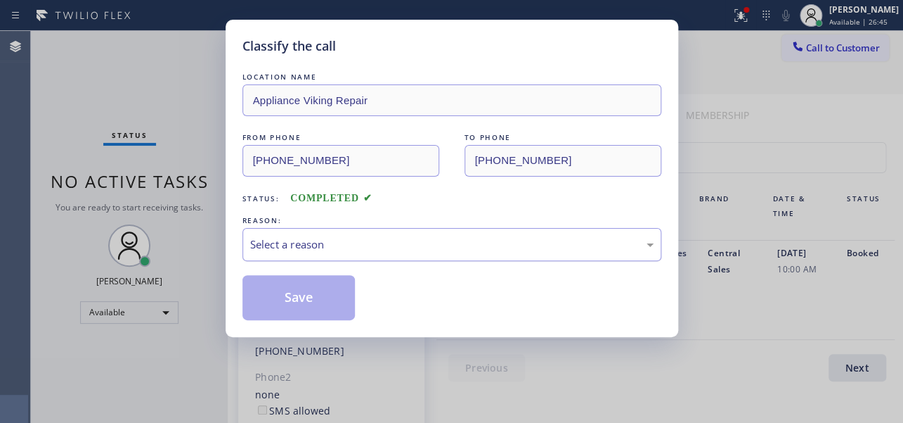
click at [366, 241] on div "Select a reason" at bounding box center [452, 244] width 404 height 16
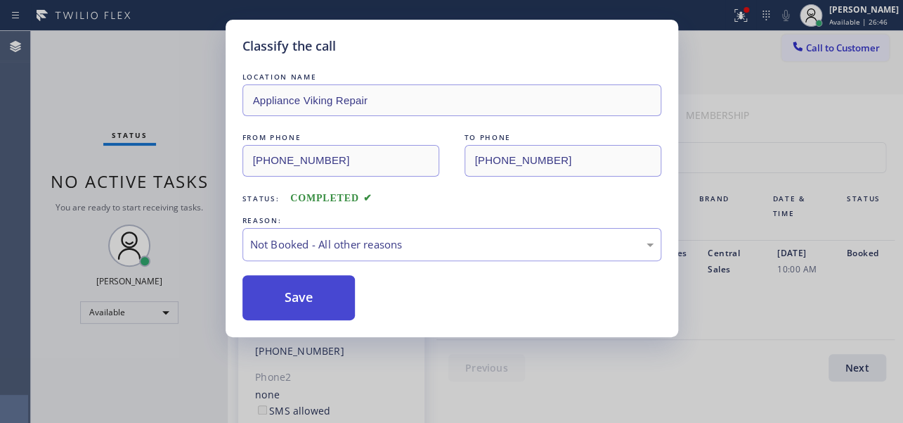
drag, startPoint x: 333, startPoint y: 292, endPoint x: 318, endPoint y: 297, distance: 15.8
click at [318, 297] on button "Save" at bounding box center [299, 297] width 113 height 45
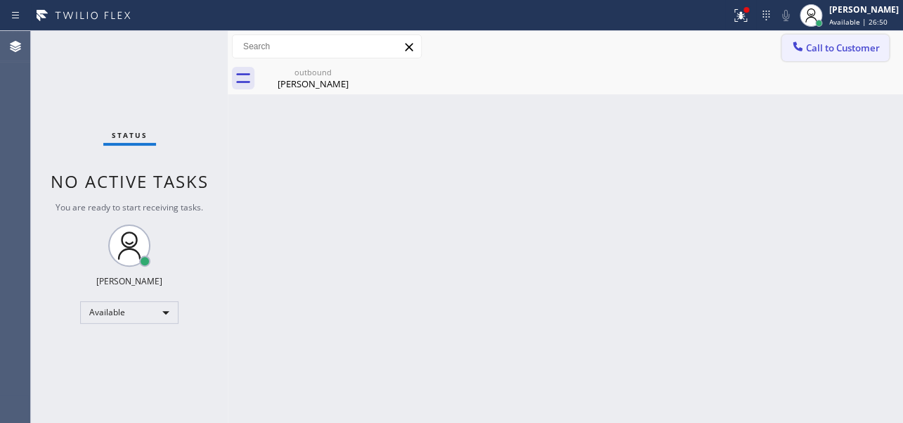
click at [837, 43] on span "Call to Customer" at bounding box center [843, 47] width 74 height 13
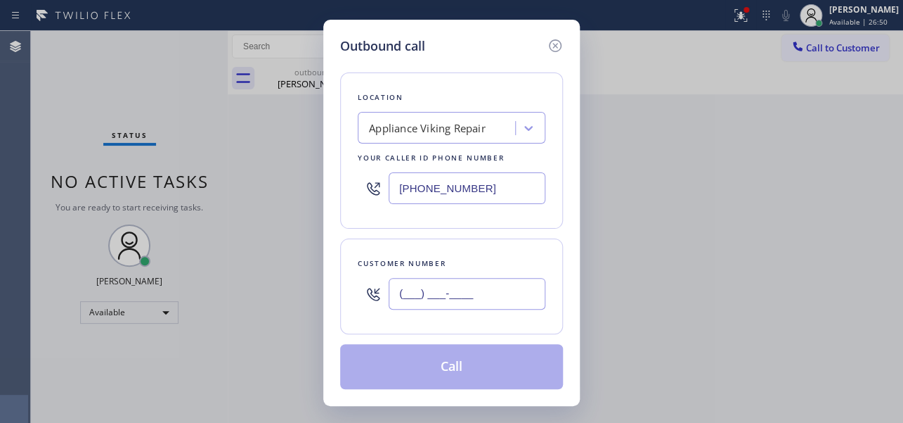
click at [417, 297] on input "(___) ___-____" at bounding box center [467, 294] width 157 height 32
paste input "206) 779-0675"
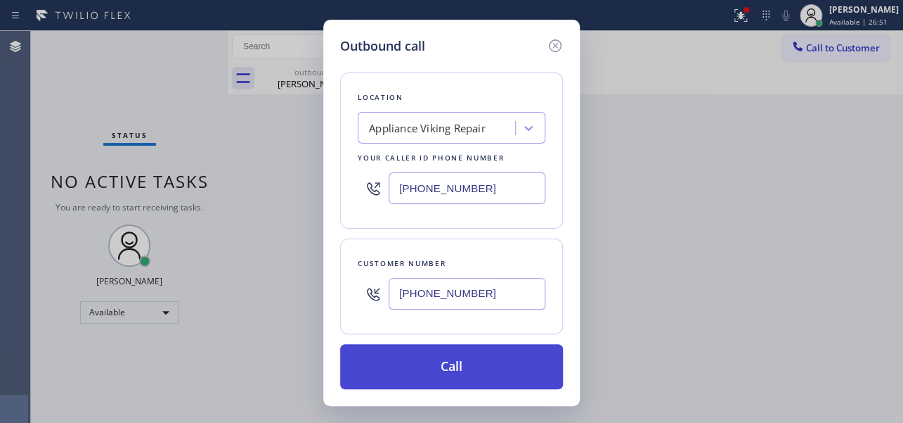
click at [458, 354] on button "Call" at bounding box center [451, 366] width 223 height 45
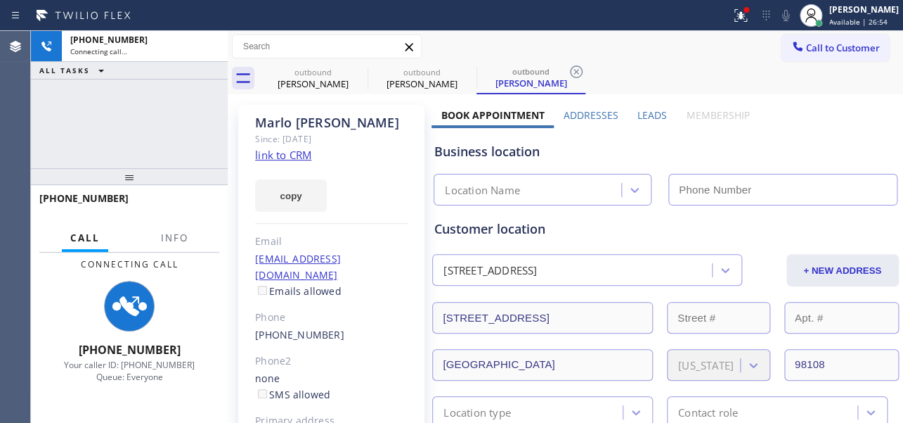
click at [652, 118] on label "Leads" at bounding box center [653, 114] width 30 height 13
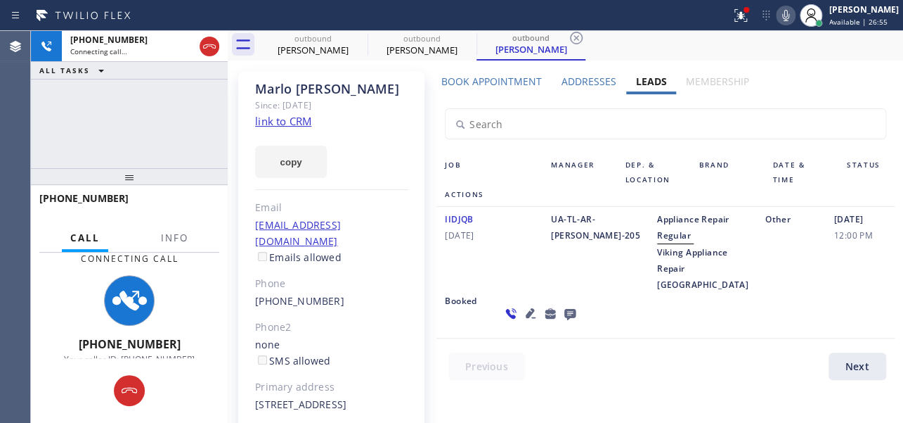
scroll to position [63, 0]
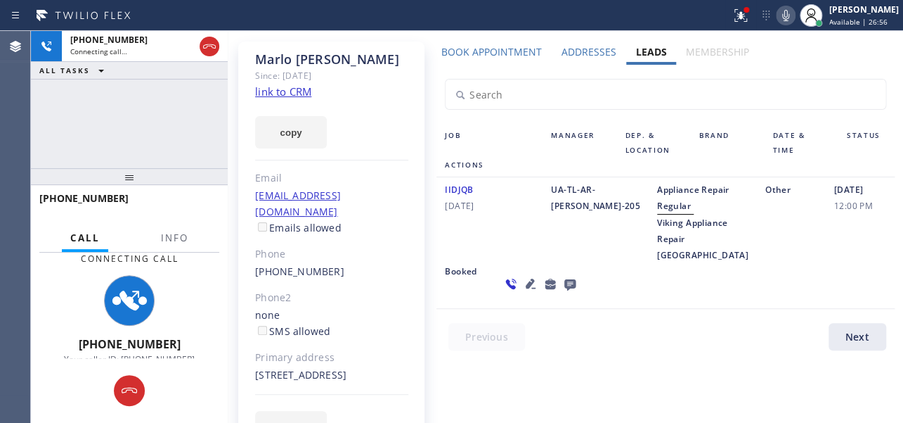
click at [522, 292] on icon at bounding box center [530, 283] width 17 height 17
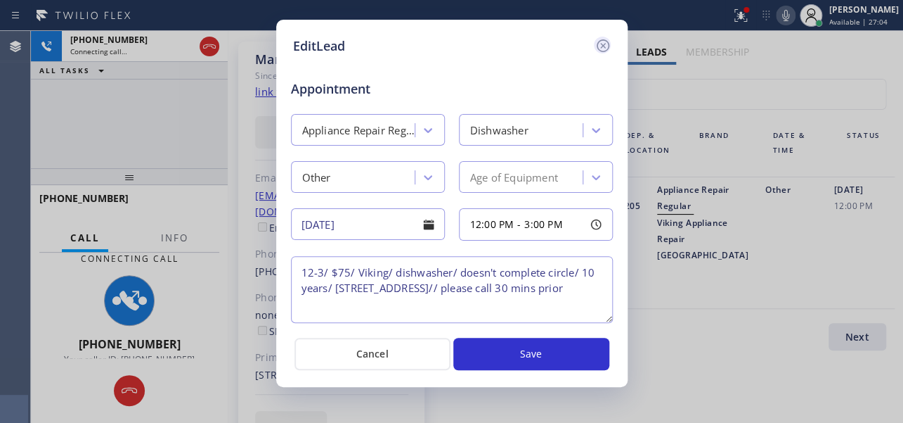
click at [600, 47] on icon at bounding box center [602, 45] width 13 height 13
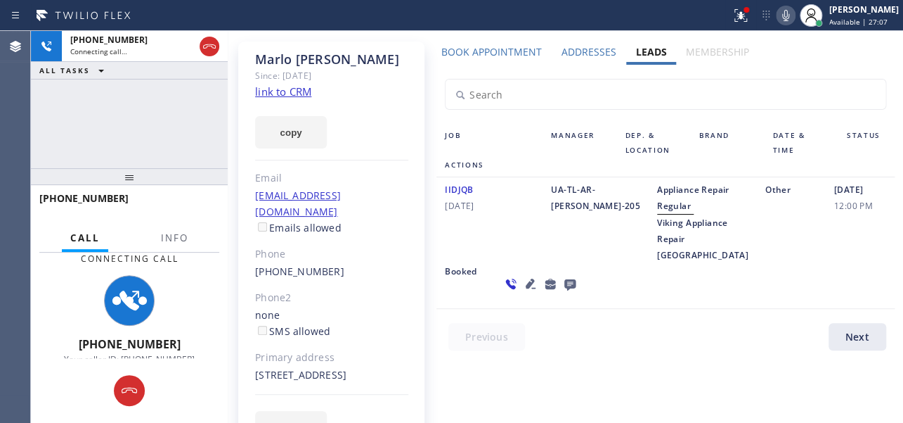
click at [558, 346] on div "Job Manager Dep. & Location Brand Date & Time Status Actions IIDJQB 01/05/2022 …" at bounding box center [666, 211] width 468 height 292
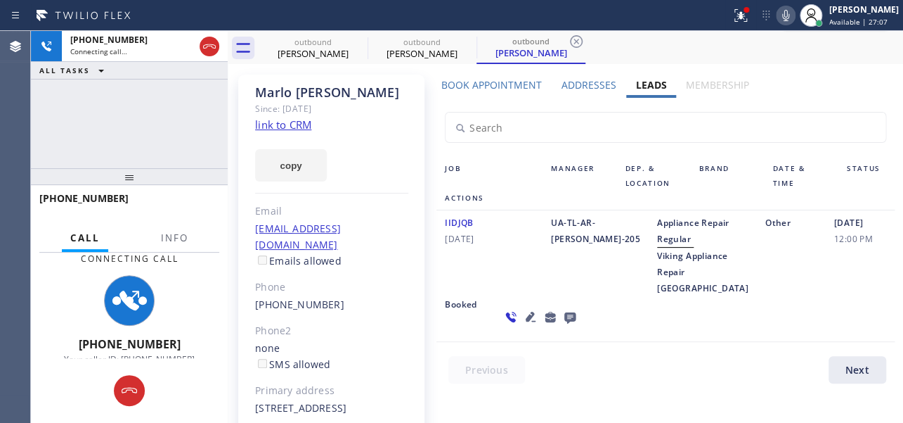
scroll to position [0, 0]
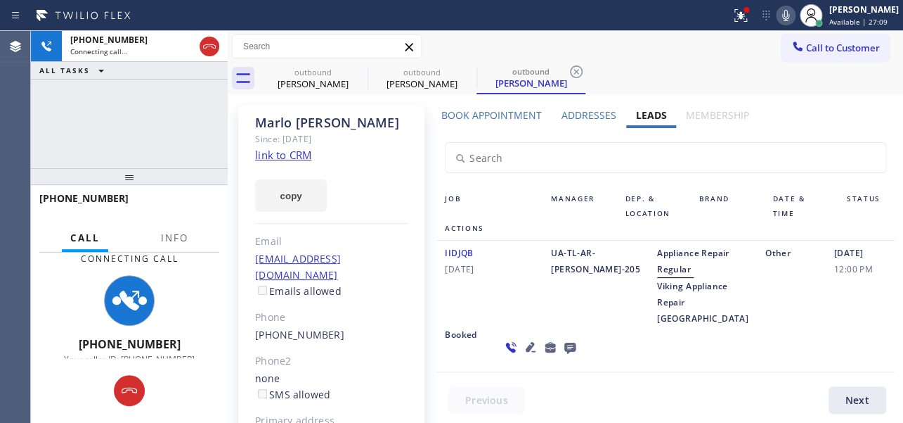
click at [526, 352] on icon at bounding box center [531, 347] width 10 height 10
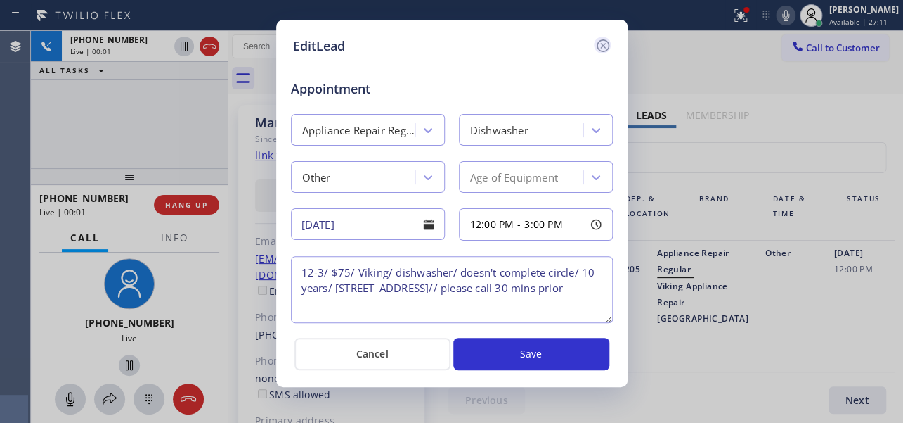
click at [602, 48] on icon at bounding box center [603, 45] width 17 height 17
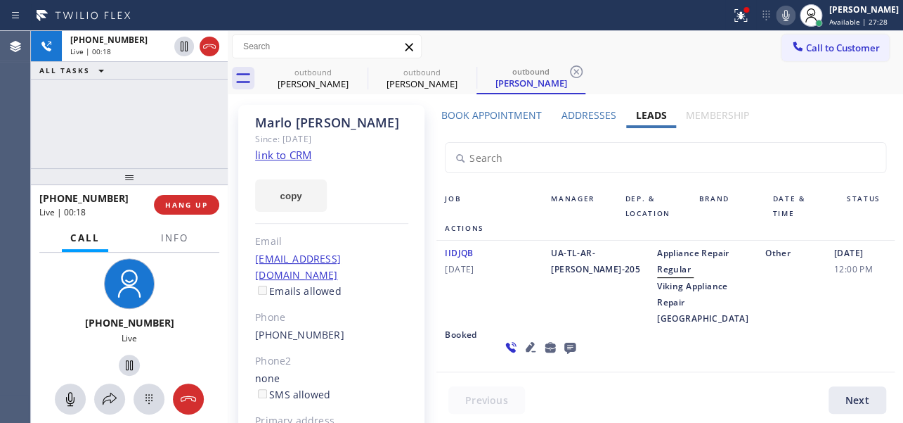
click at [526, 352] on icon at bounding box center [531, 347] width 10 height 10
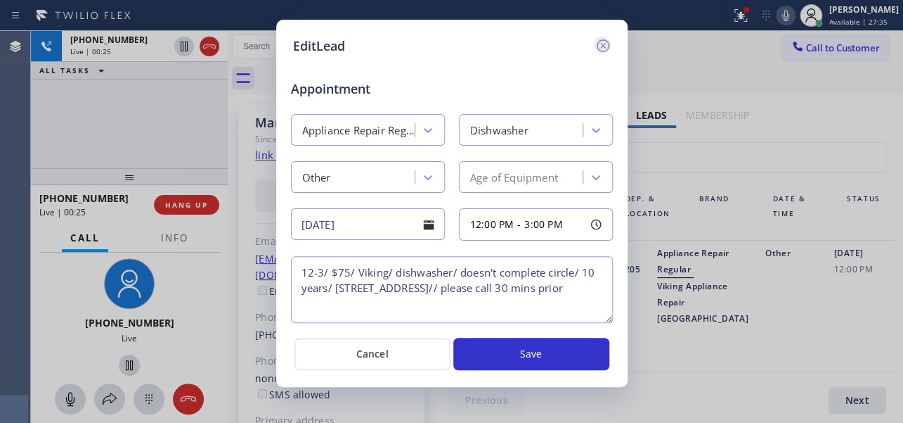
click at [602, 45] on icon at bounding box center [602, 45] width 13 height 13
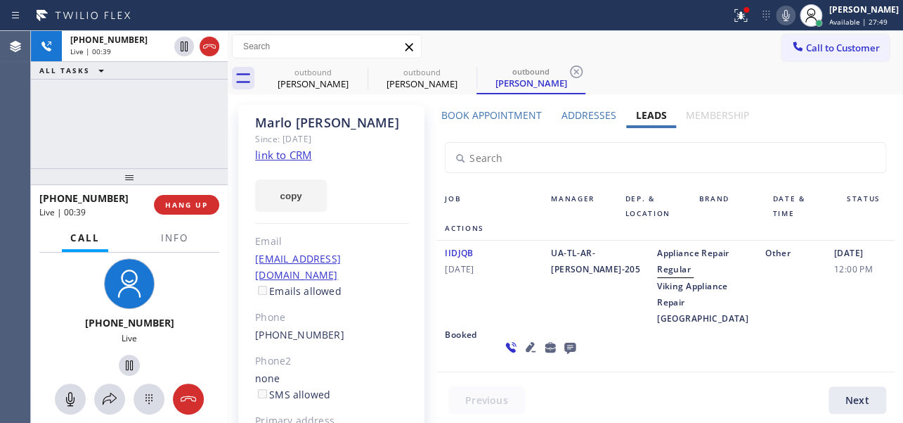
click at [547, 310] on div "UA-TL-AR-[PERSON_NAME]-205" at bounding box center [596, 286] width 106 height 82
click at [543, 310] on div "UA-TL-AR-[PERSON_NAME]-205" at bounding box center [596, 286] width 106 height 82
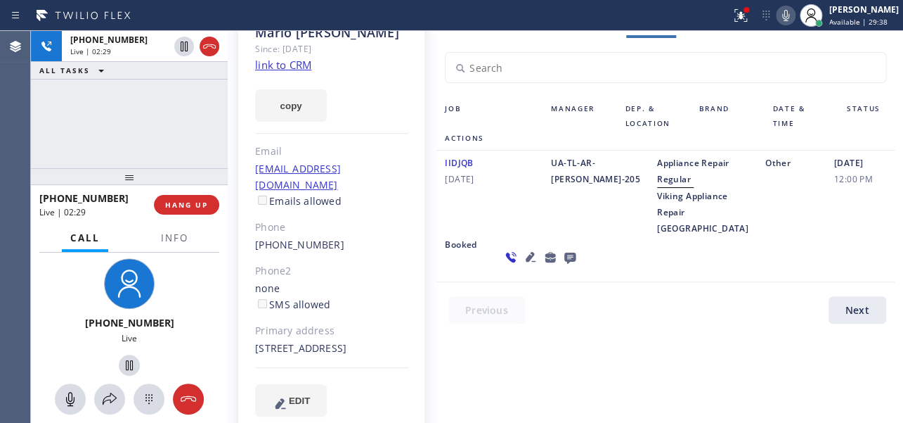
scroll to position [111, 0]
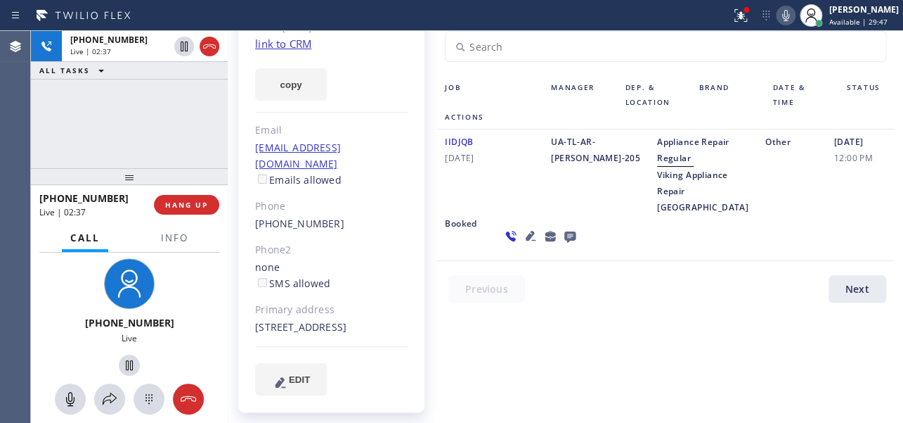
drag, startPoint x: 404, startPoint y: 314, endPoint x: 370, endPoint y: 316, distance: 33.8
click at [370, 319] on div "5030 26th Ave S Seattle, 98108 WA" at bounding box center [331, 327] width 153 height 16
copy div "98108"
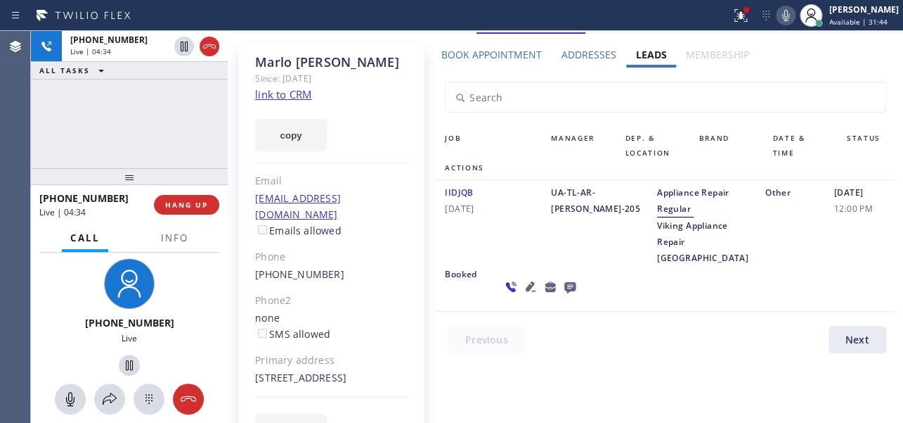
scroll to position [0, 0]
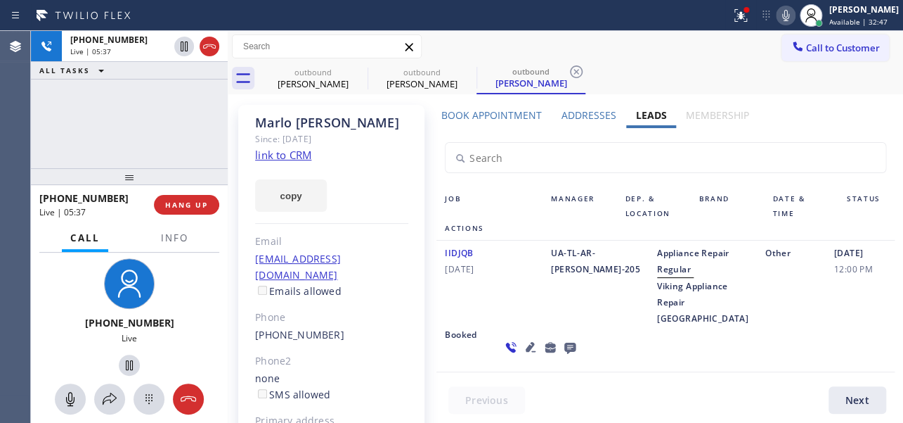
click at [558, 309] on div "UA-TL-AR-[PERSON_NAME]-205" at bounding box center [596, 286] width 106 height 82
click at [167, 205] on span "HANG UP" at bounding box center [186, 205] width 43 height 10
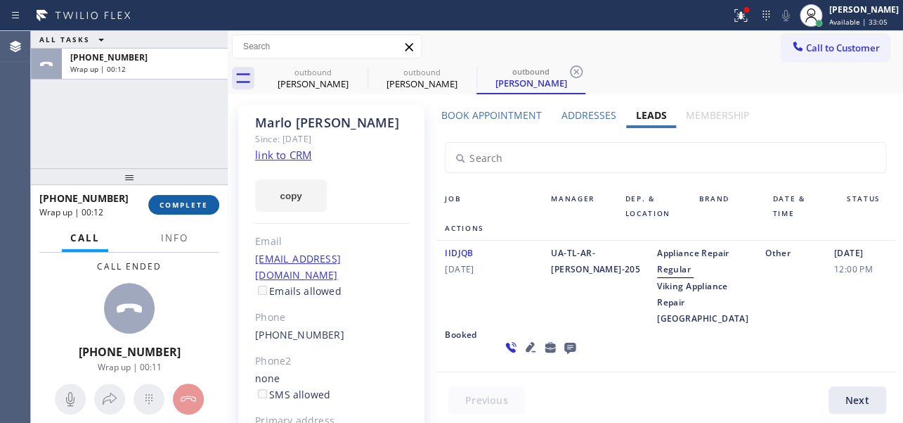
click at [166, 204] on span "COMPLETE" at bounding box center [184, 205] width 49 height 10
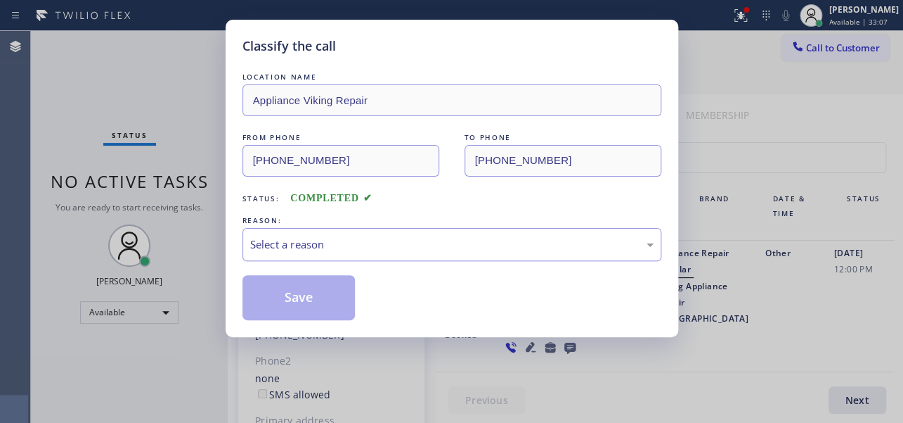
click at [320, 243] on div "Select a reason" at bounding box center [452, 244] width 404 height 16
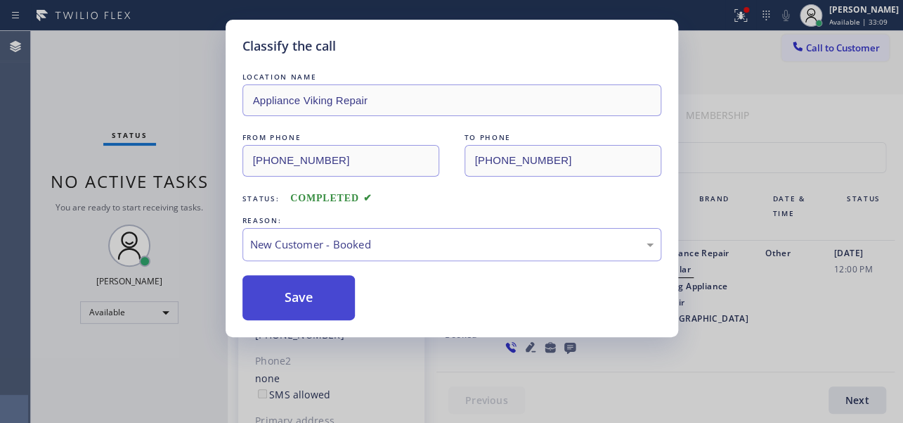
click at [307, 294] on button "Save" at bounding box center [299, 297] width 113 height 45
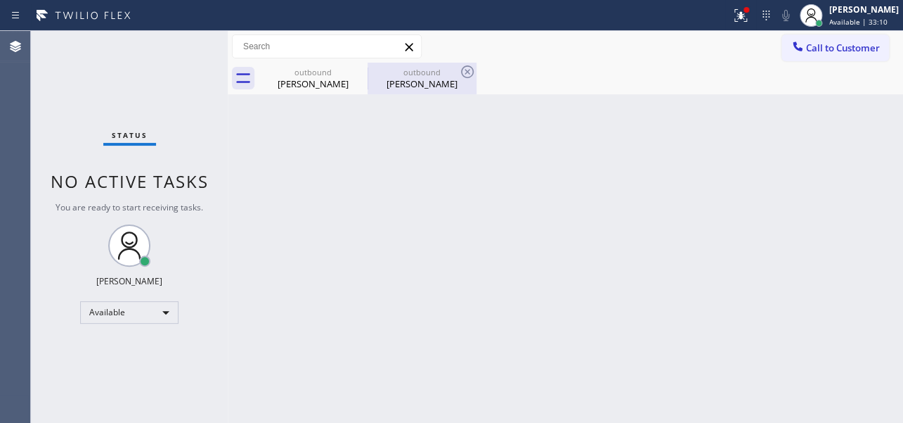
click at [423, 86] on div "Marlo Airhart" at bounding box center [422, 83] width 106 height 13
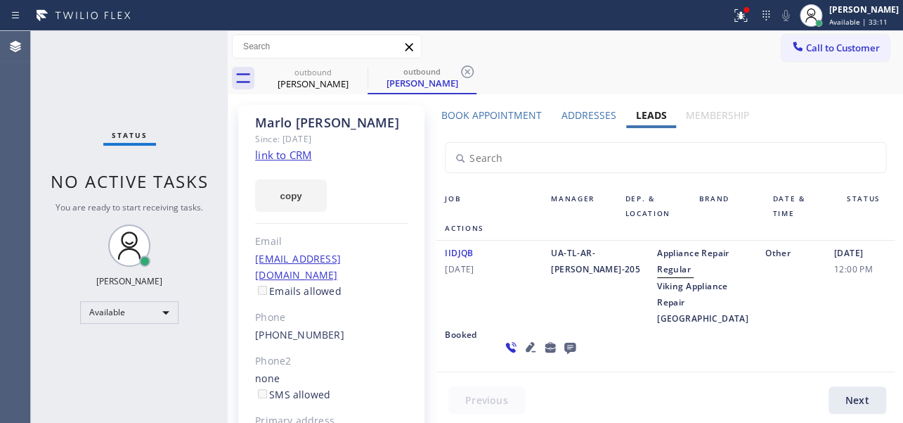
click at [279, 159] on link "link to CRM" at bounding box center [283, 155] width 56 height 14
click at [358, 75] on icon at bounding box center [358, 71] width 17 height 17
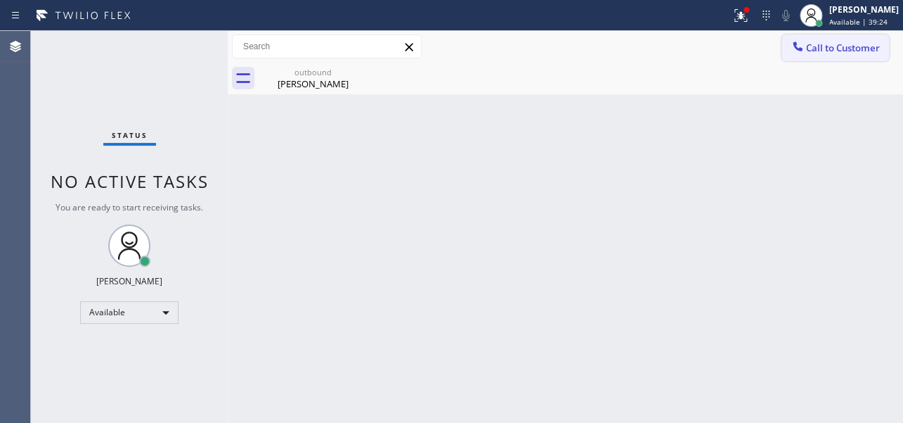
click at [810, 41] on span "Call to Customer" at bounding box center [843, 47] width 74 height 13
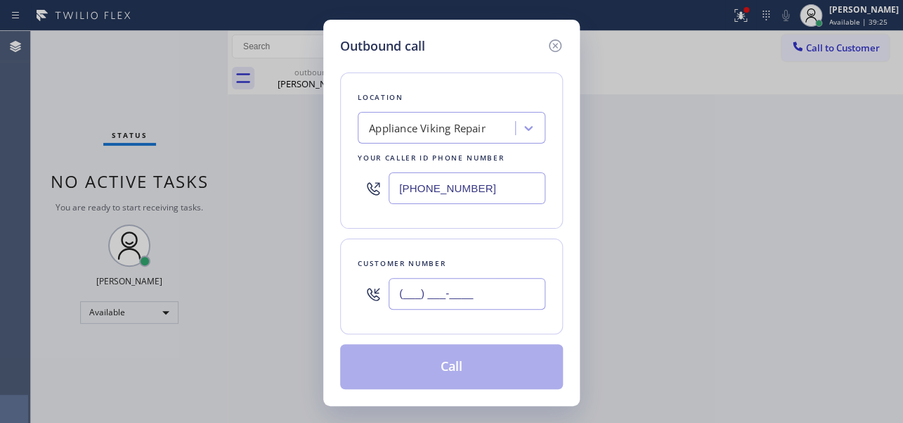
click at [406, 295] on input "(___) ___-____" at bounding box center [467, 294] width 157 height 32
paste input "951) 733-8134"
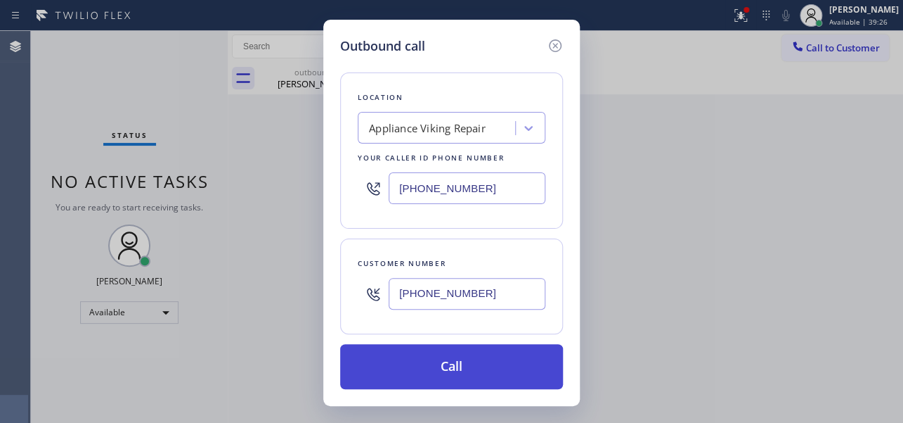
click at [429, 369] on button "Call" at bounding box center [451, 366] width 223 height 45
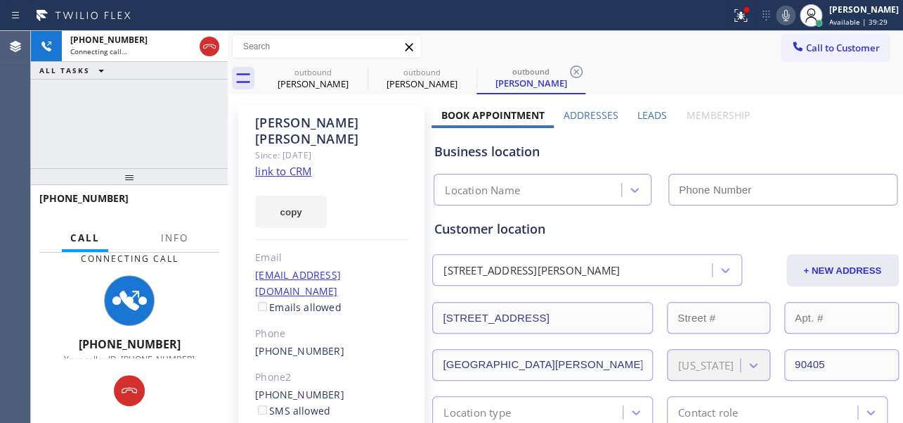
click at [644, 114] on label "Leads" at bounding box center [653, 114] width 30 height 13
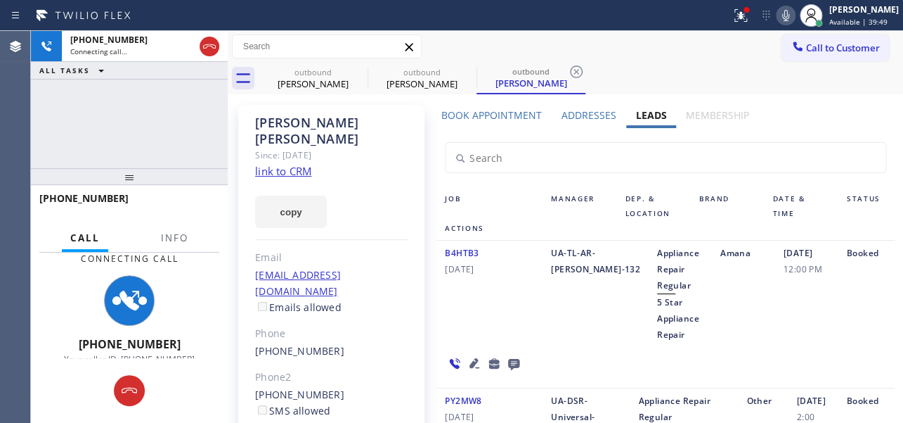
click at [513, 329] on div "B4HTB3 12/30/2021" at bounding box center [490, 294] width 106 height 98
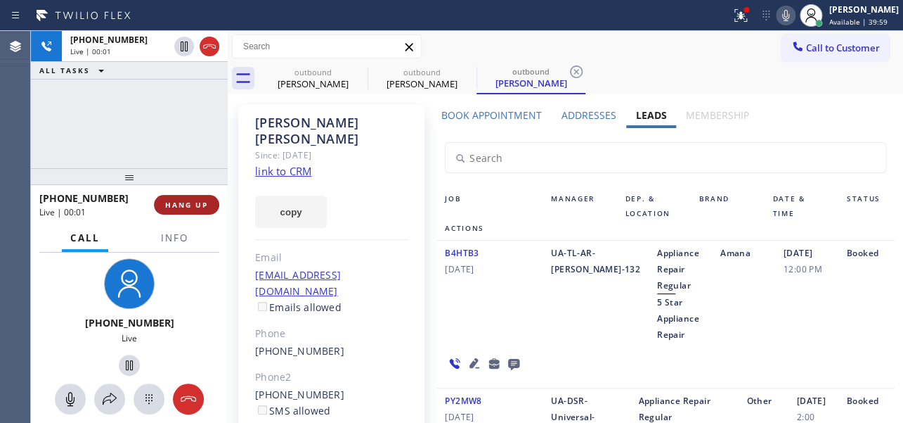
click at [186, 200] on span "HANG UP" at bounding box center [186, 205] width 43 height 10
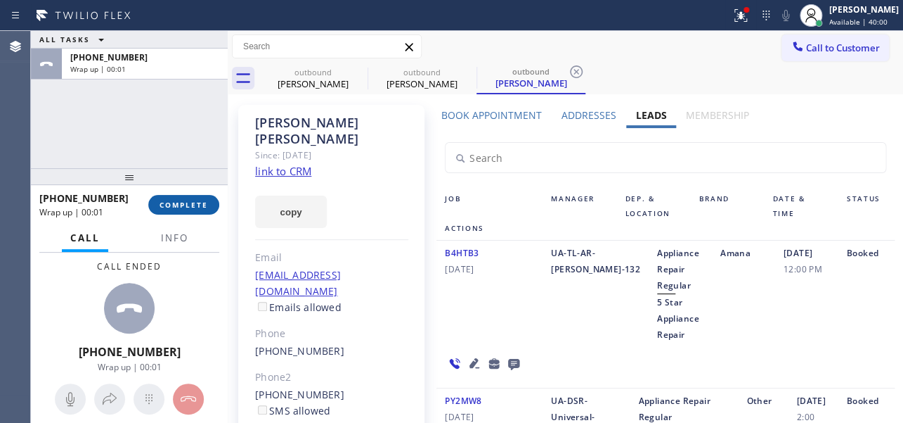
click at [186, 207] on span "COMPLETE" at bounding box center [184, 205] width 49 height 10
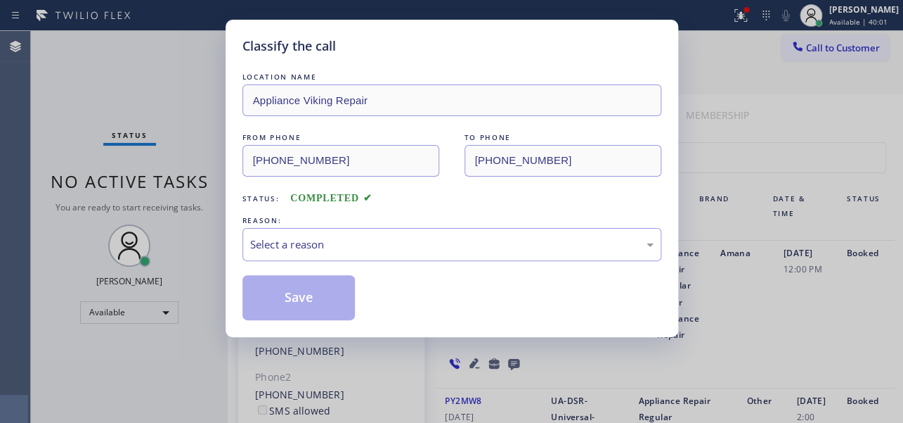
click at [389, 225] on div "REASON:" at bounding box center [452, 220] width 419 height 15
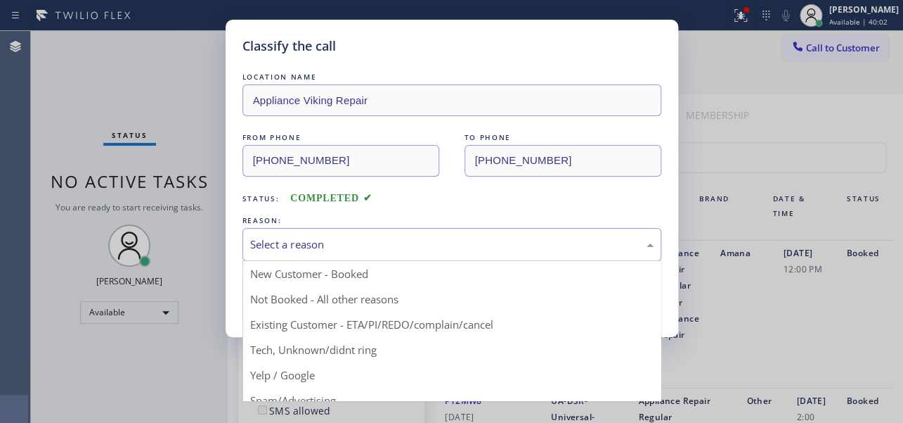
click at [380, 241] on div "Select a reason" at bounding box center [452, 244] width 404 height 16
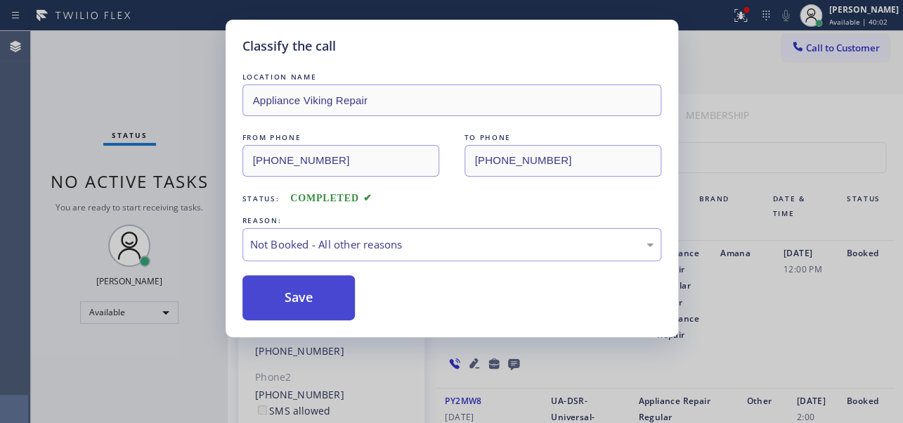
drag, startPoint x: 326, startPoint y: 300, endPoint x: 318, endPoint y: 302, distance: 8.6
click at [316, 302] on button "Save" at bounding box center [299, 297] width 113 height 45
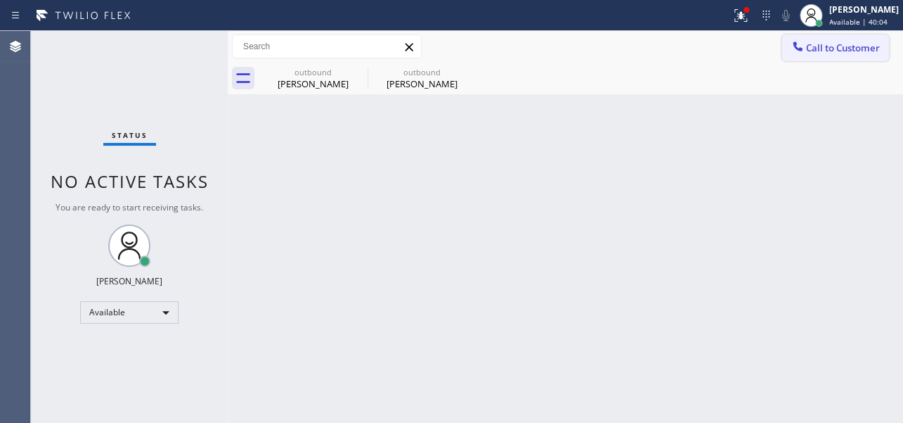
click at [808, 43] on span "Call to Customer" at bounding box center [843, 47] width 74 height 13
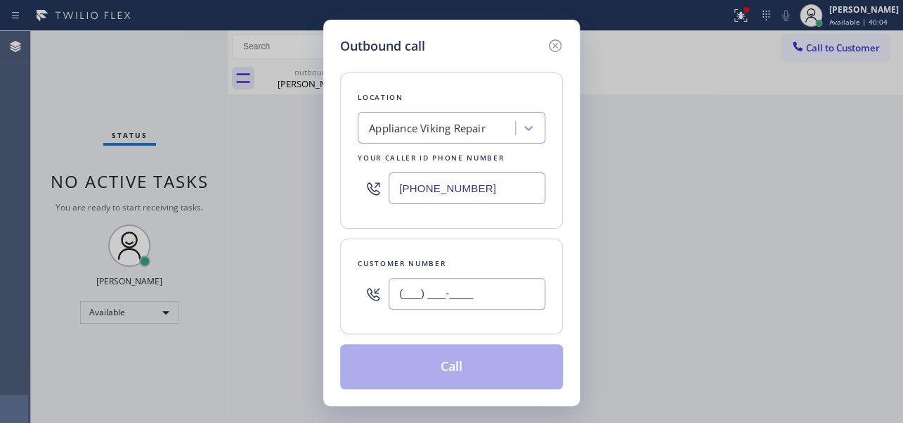
click at [433, 295] on input "(___) ___-____" at bounding box center [467, 294] width 157 height 32
paste input "714) 305-8264"
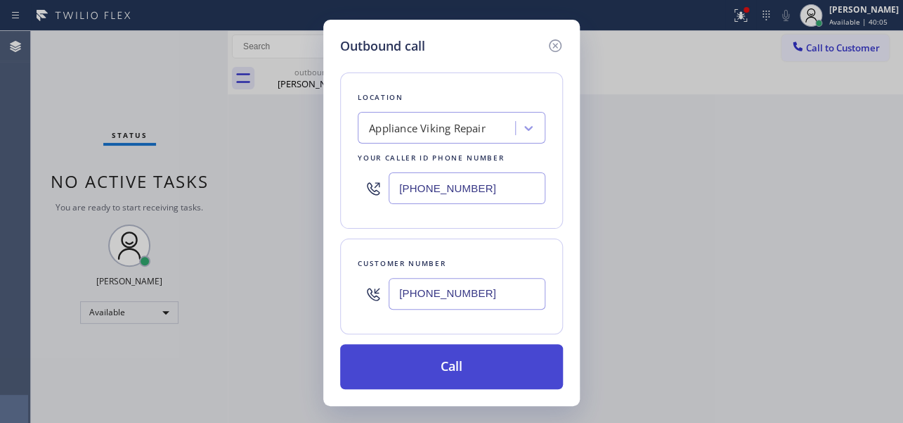
type input "[PHONE_NUMBER]"
click at [476, 366] on button "Call" at bounding box center [451, 366] width 223 height 45
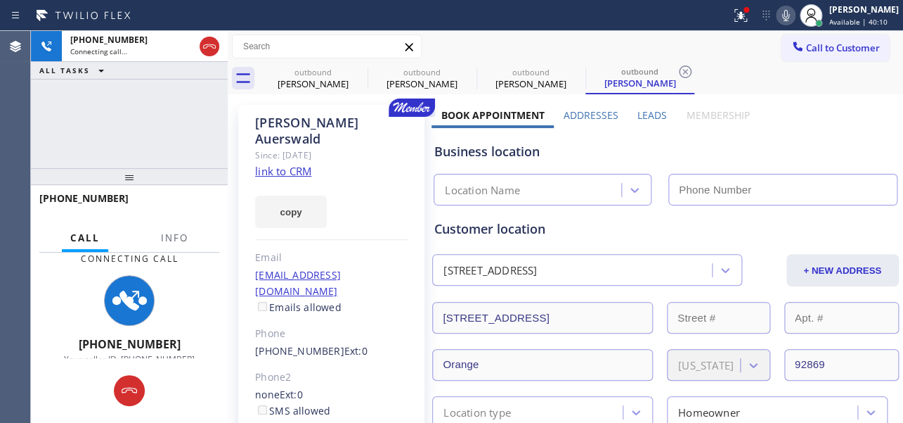
type input "[PHONE_NUMBER]"
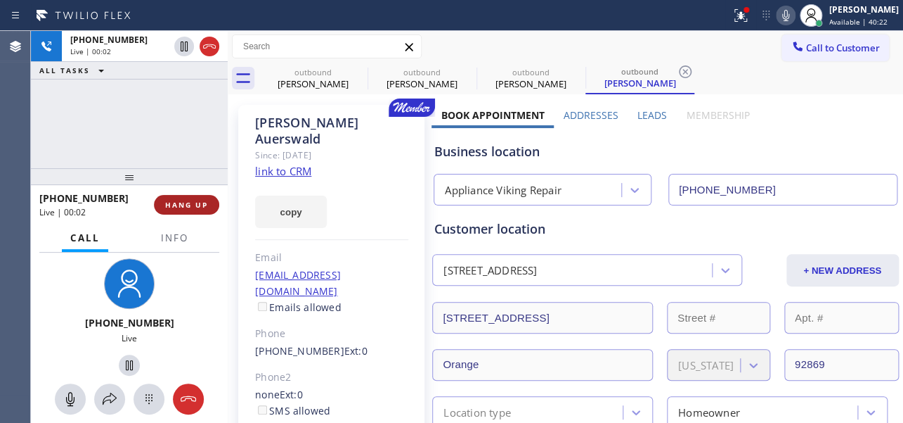
click at [155, 202] on button "HANG UP" at bounding box center [186, 205] width 65 height 20
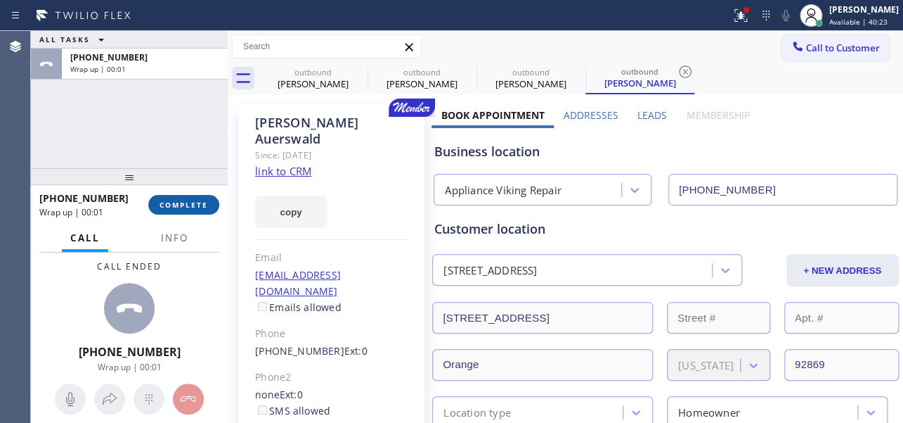
click at [178, 195] on button "COMPLETE" at bounding box center [183, 205] width 71 height 20
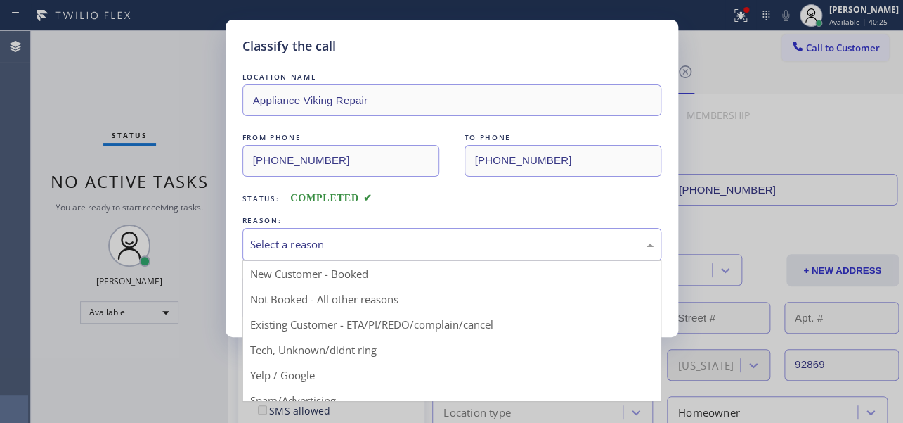
click at [397, 247] on div "Select a reason" at bounding box center [452, 244] width 404 height 16
drag, startPoint x: 335, startPoint y: 297, endPoint x: 326, endPoint y: 299, distance: 9.4
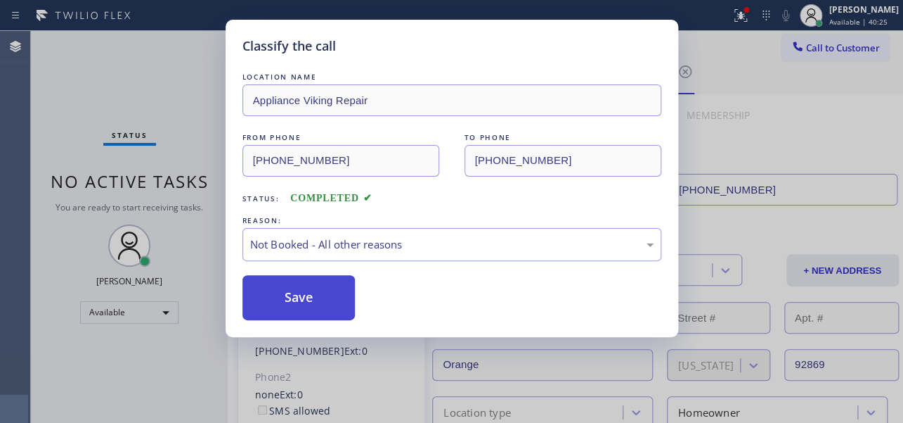
click at [314, 297] on button "Save" at bounding box center [299, 297] width 113 height 45
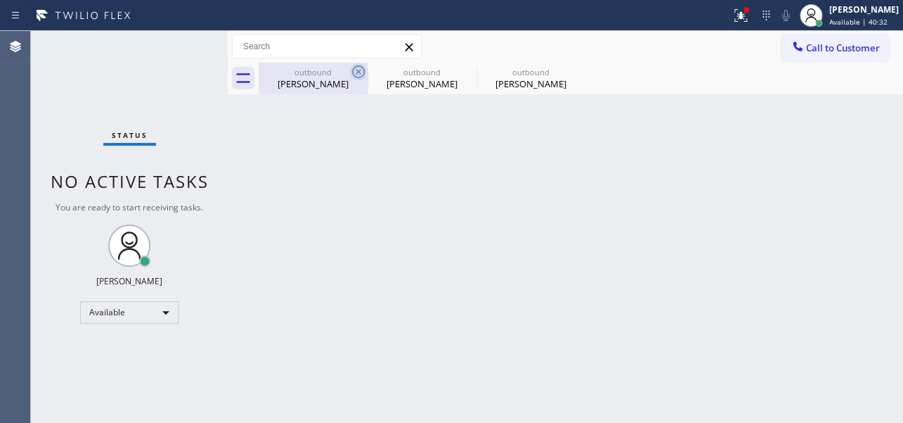
click at [356, 72] on icon at bounding box center [358, 71] width 17 height 17
click at [0, 0] on icon at bounding box center [0, 0] width 0 height 0
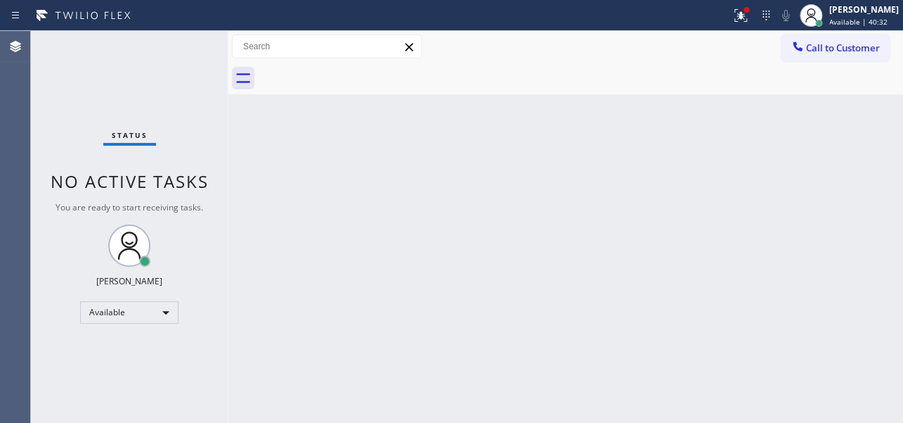
click at [356, 72] on div at bounding box center [581, 79] width 645 height 32
click at [830, 46] on span "Call to Customer" at bounding box center [843, 47] width 74 height 13
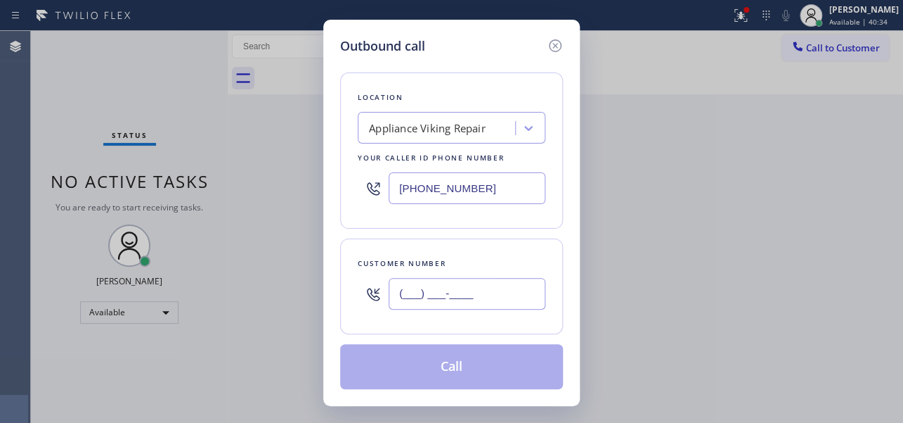
click at [398, 290] on input "(___) ___-____" at bounding box center [467, 294] width 157 height 32
paste input "818) 523-1924"
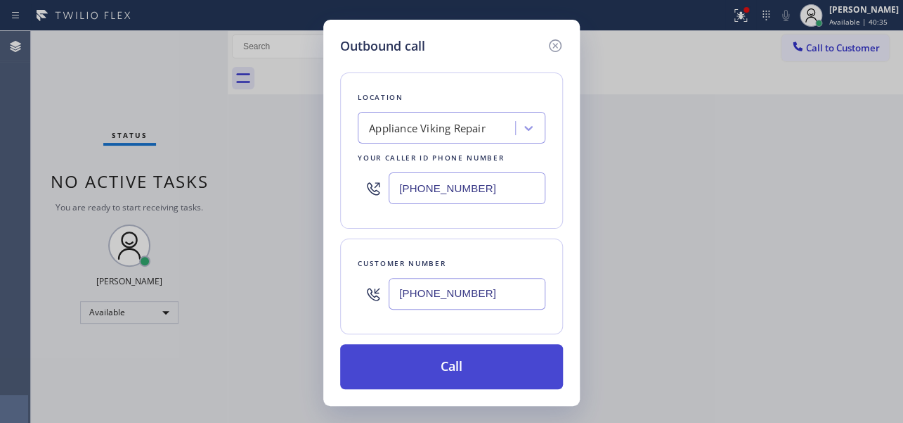
click at [449, 368] on button "Call" at bounding box center [451, 366] width 223 height 45
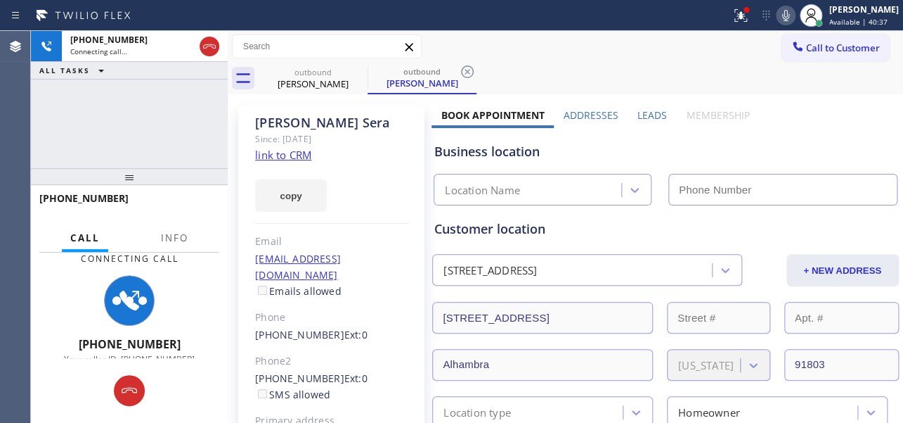
click at [648, 116] on label "Leads" at bounding box center [653, 114] width 30 height 13
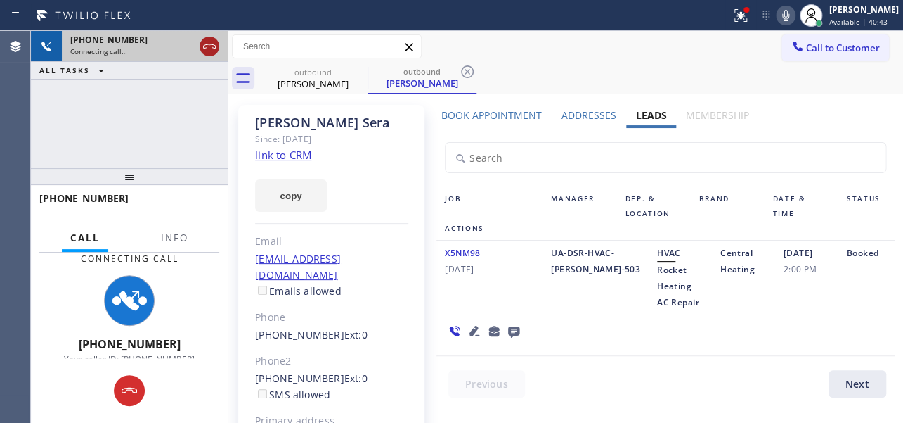
click at [207, 50] on icon at bounding box center [209, 46] width 17 height 17
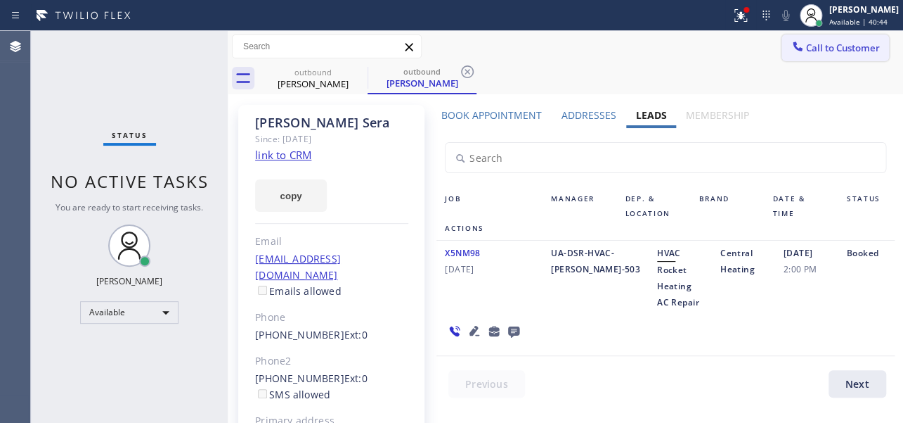
click at [823, 47] on span "Call to Customer" at bounding box center [843, 47] width 74 height 13
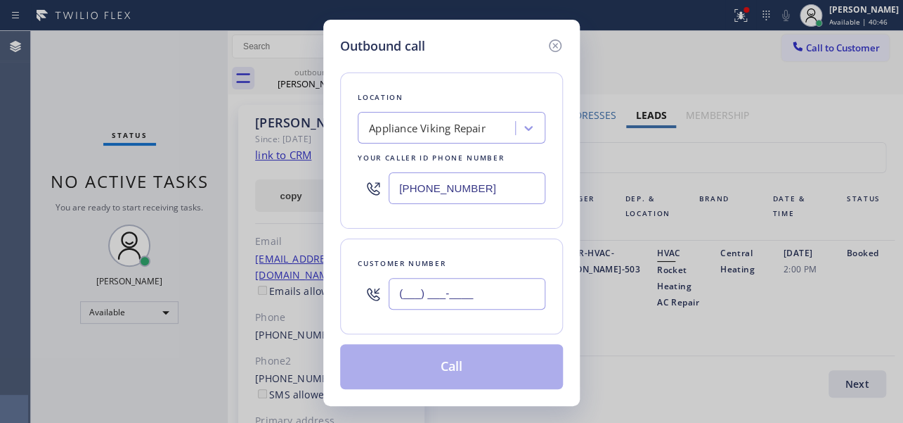
click at [406, 298] on input "(___) ___-____" at bounding box center [467, 294] width 157 height 32
paste input "858) 395-5819"
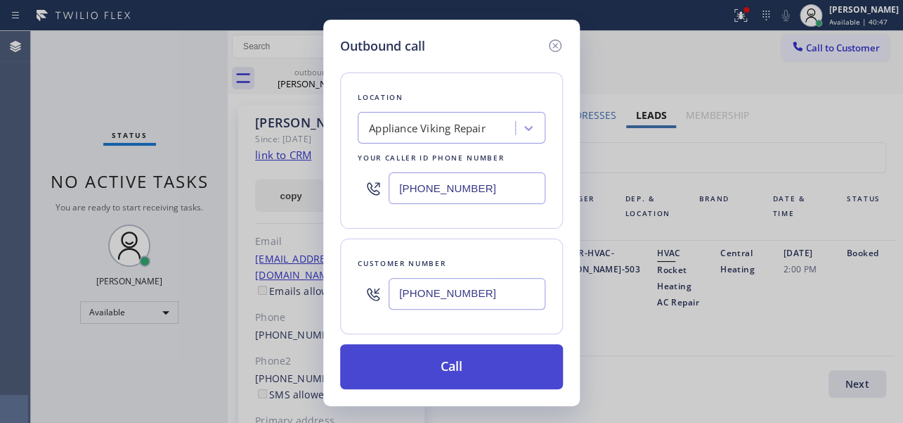
type input "[PHONE_NUMBER]"
click at [444, 361] on button "Call" at bounding box center [451, 366] width 223 height 45
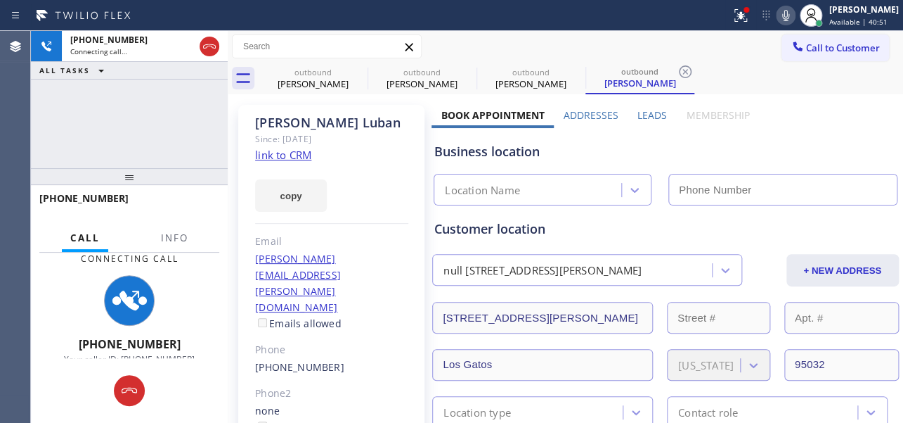
type input "[PHONE_NUMBER]"
click at [643, 108] on label "Leads" at bounding box center [653, 114] width 30 height 13
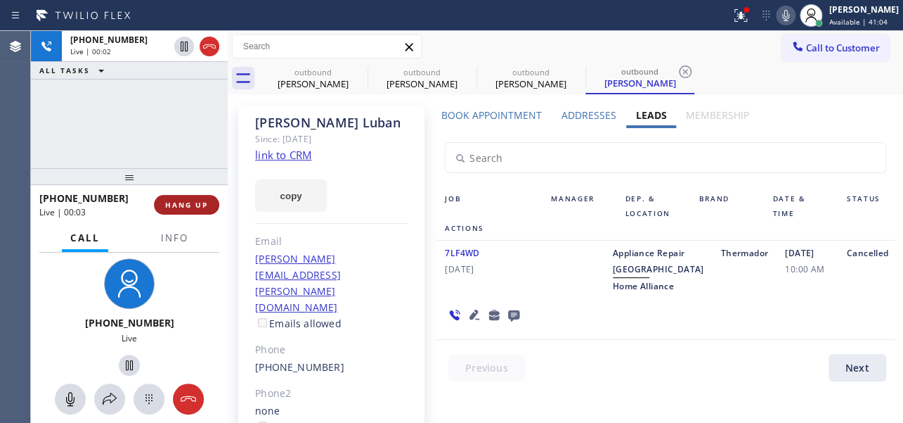
click at [179, 205] on span "HANG UP" at bounding box center [186, 205] width 43 height 10
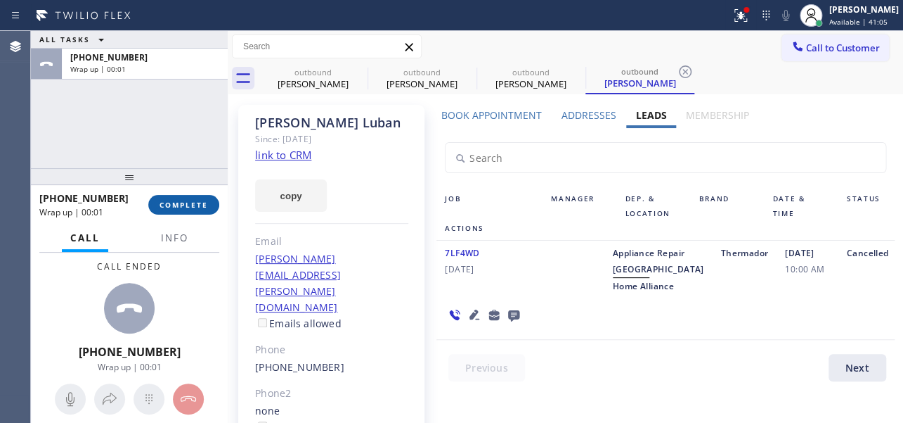
click at [159, 197] on button "COMPLETE" at bounding box center [183, 205] width 71 height 20
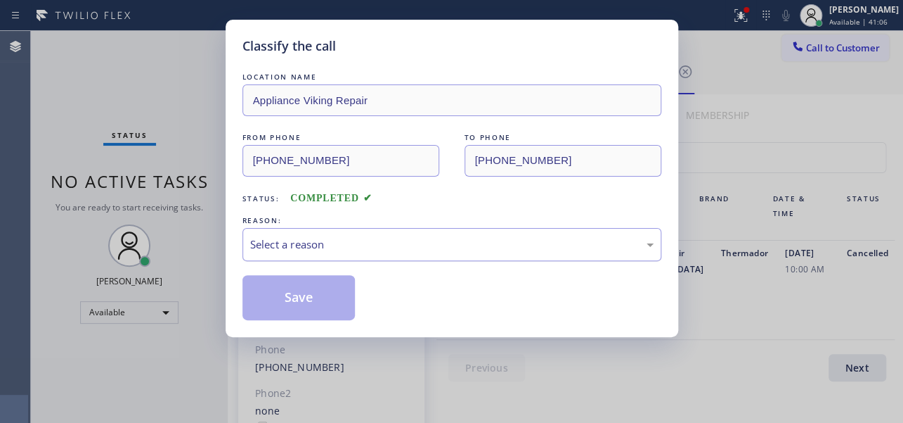
click at [413, 236] on div "Select a reason" at bounding box center [452, 244] width 404 height 16
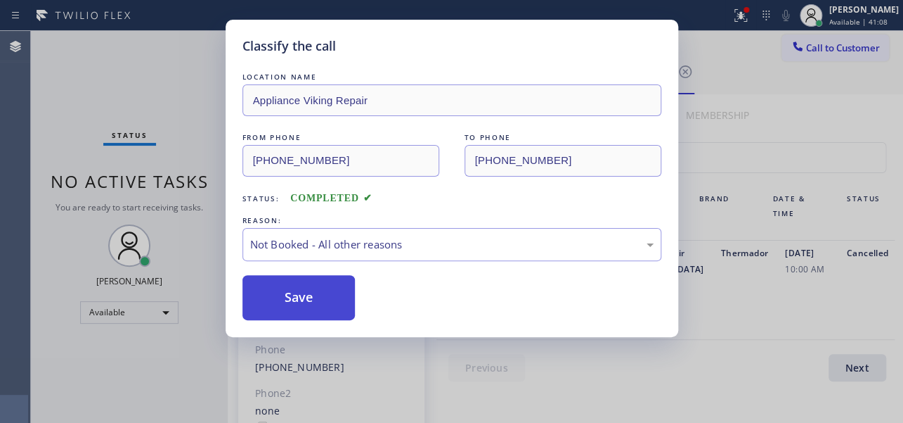
click at [318, 299] on button "Save" at bounding box center [299, 297] width 113 height 45
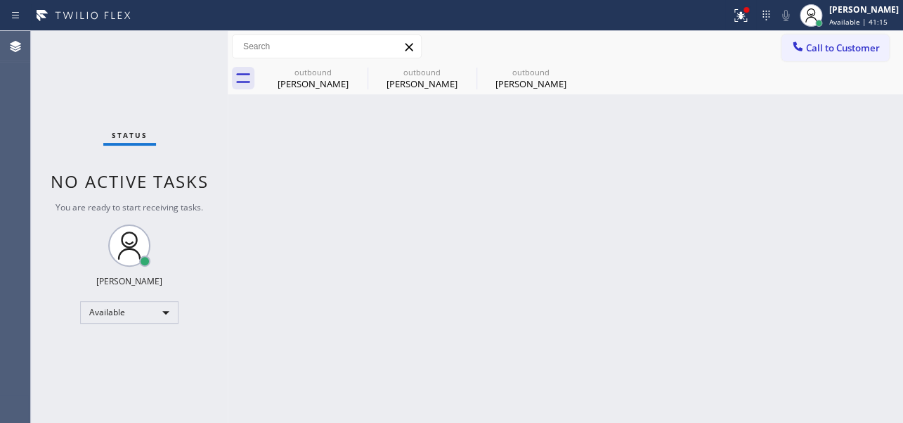
click at [844, 38] on button "Call to Customer" at bounding box center [836, 47] width 108 height 27
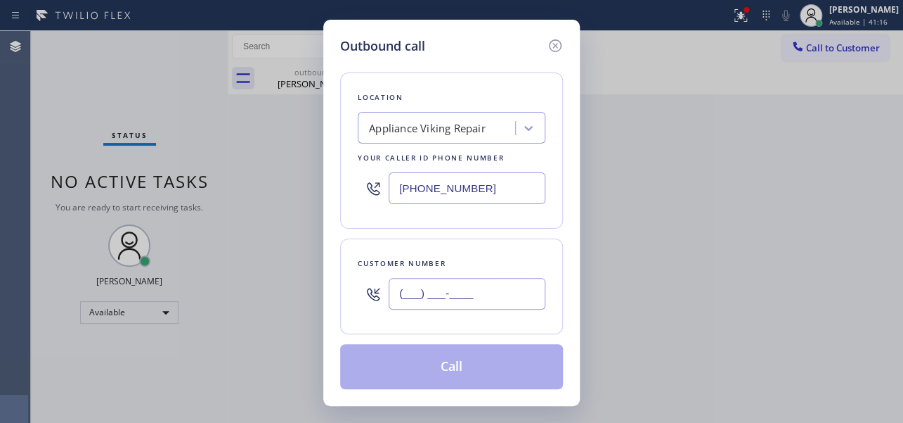
click at [453, 305] on input "(___) ___-____" at bounding box center [467, 294] width 157 height 32
paste input "310) 200-8986"
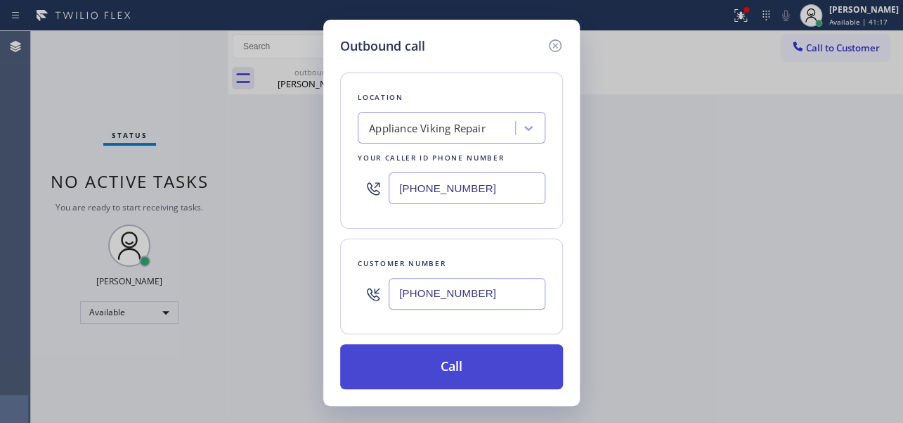
type input "[PHONE_NUMBER]"
click at [453, 363] on button "Call" at bounding box center [451, 366] width 223 height 45
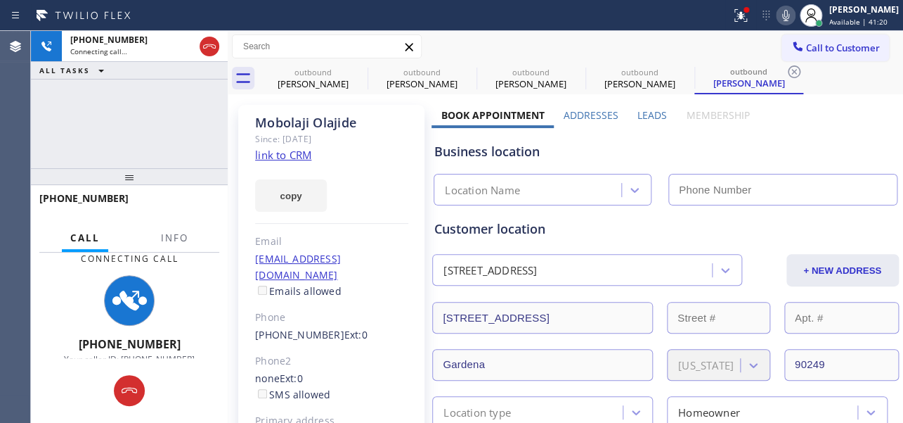
click at [654, 112] on label "Leads" at bounding box center [653, 114] width 30 height 13
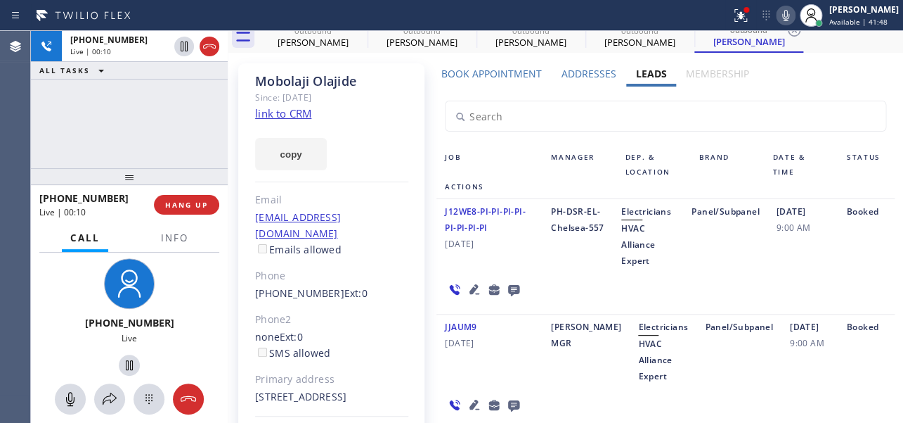
scroll to position [63, 0]
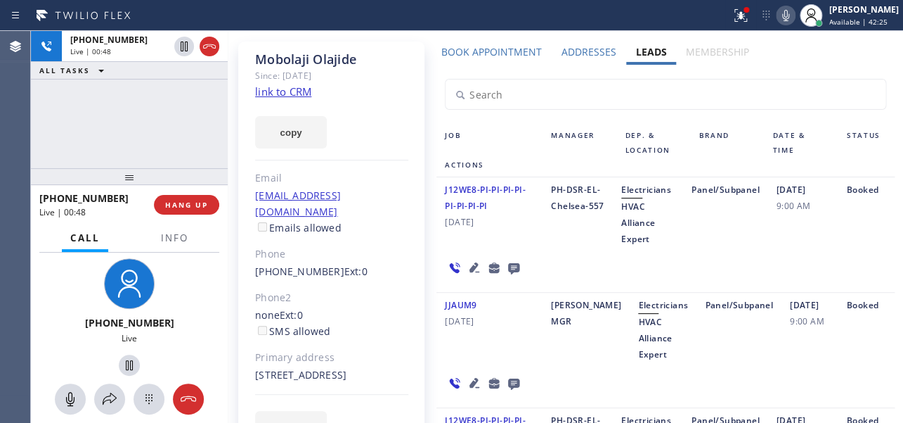
click at [566, 268] on div "J12WE8-PI-PI-PI-PI-PI-PI-PI-PI 03/23/2022 PH-DSR-EL-Chelsea-557 Electricians HV…" at bounding box center [666, 234] width 458 height 115
click at [186, 208] on span "HANG UP" at bounding box center [186, 205] width 43 height 10
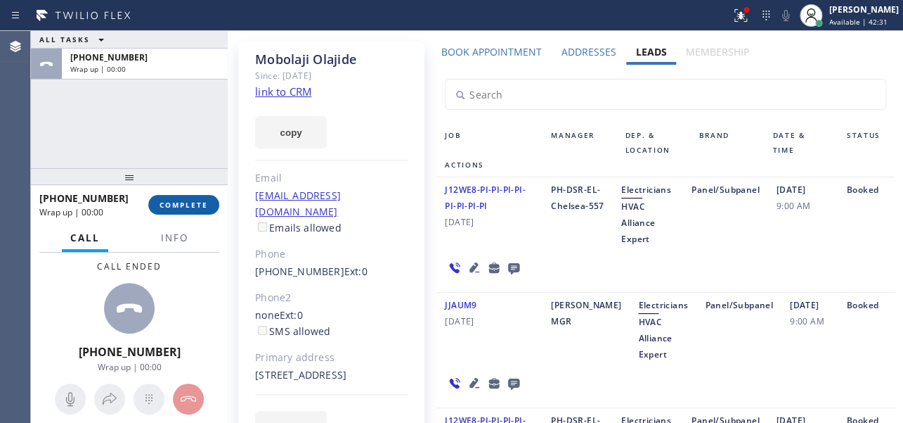
click at [190, 207] on span "COMPLETE" at bounding box center [184, 205] width 49 height 10
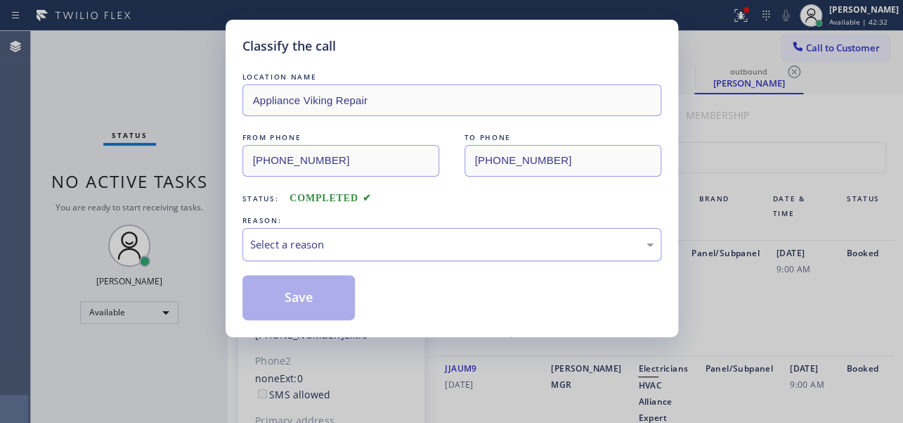
click at [418, 232] on div "Select a reason" at bounding box center [452, 244] width 419 height 33
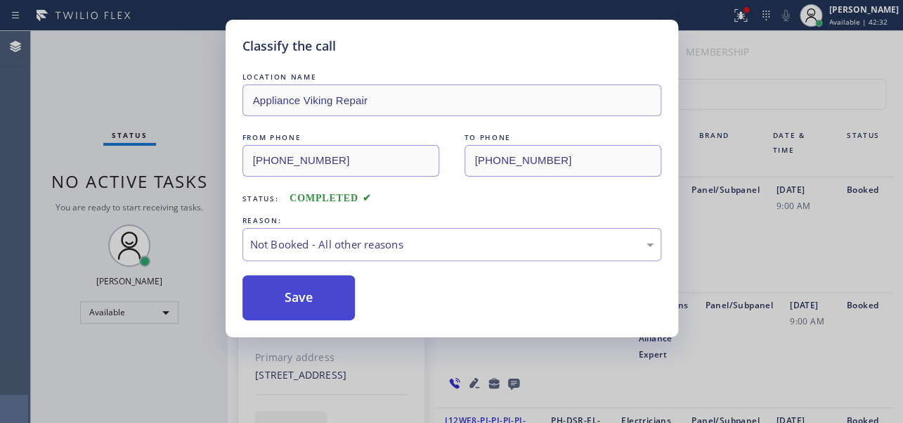
click at [305, 293] on button "Save" at bounding box center [299, 297] width 113 height 45
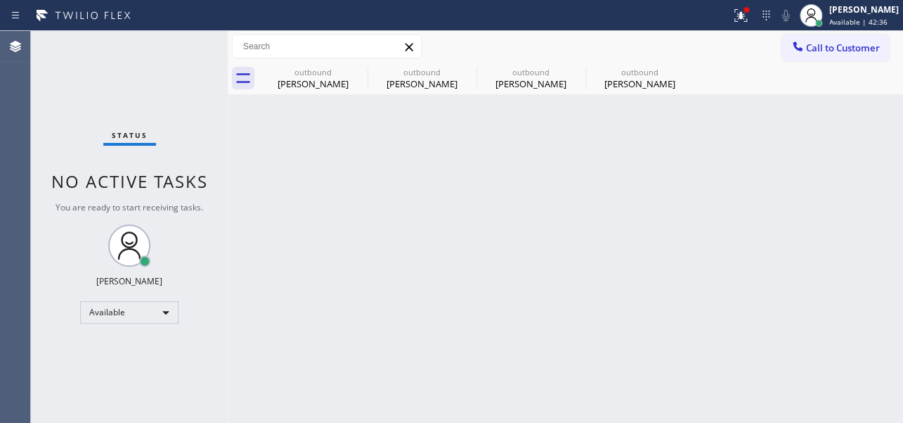
scroll to position [0, 0]
click at [358, 70] on icon at bounding box center [358, 71] width 17 height 17
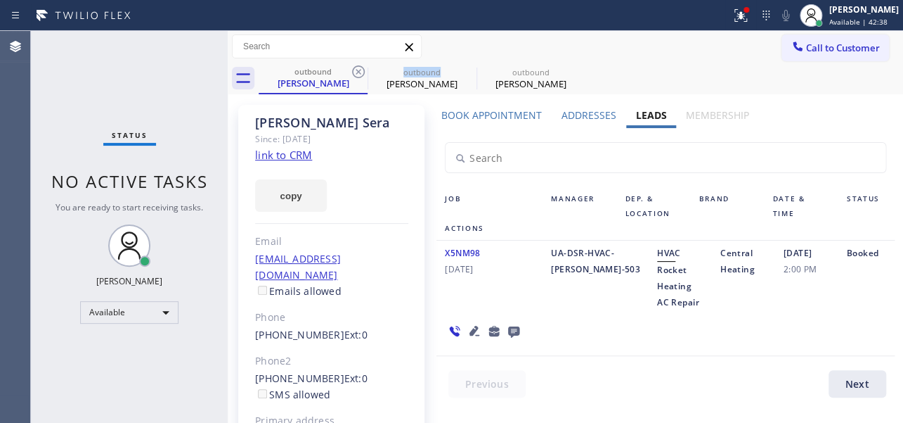
click at [358, 70] on icon at bounding box center [358, 71] width 17 height 17
click at [0, 0] on icon at bounding box center [0, 0] width 0 height 0
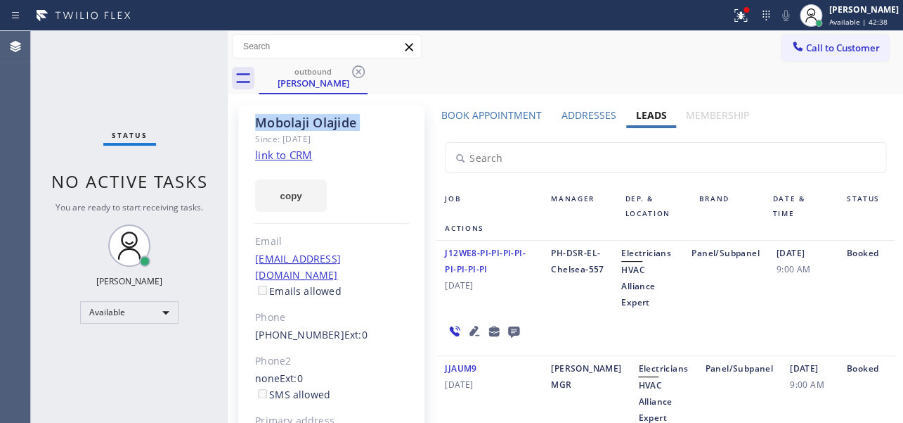
click at [358, 70] on icon at bounding box center [358, 71] width 17 height 17
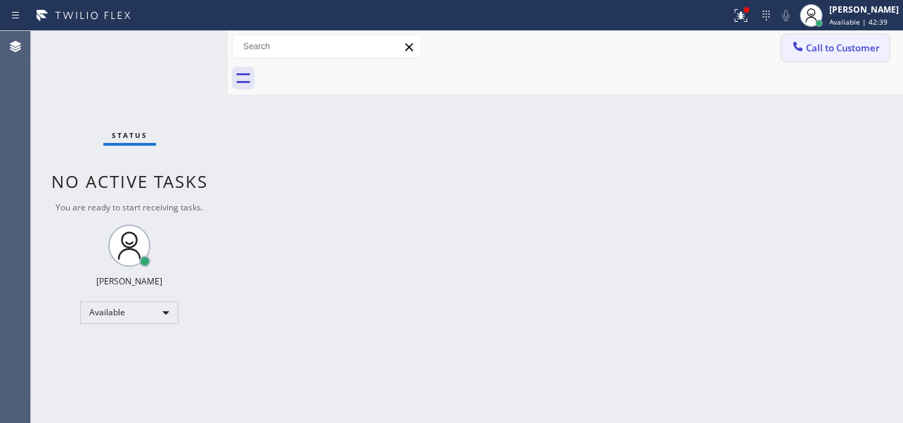
click at [819, 46] on span "Call to Customer" at bounding box center [843, 47] width 74 height 13
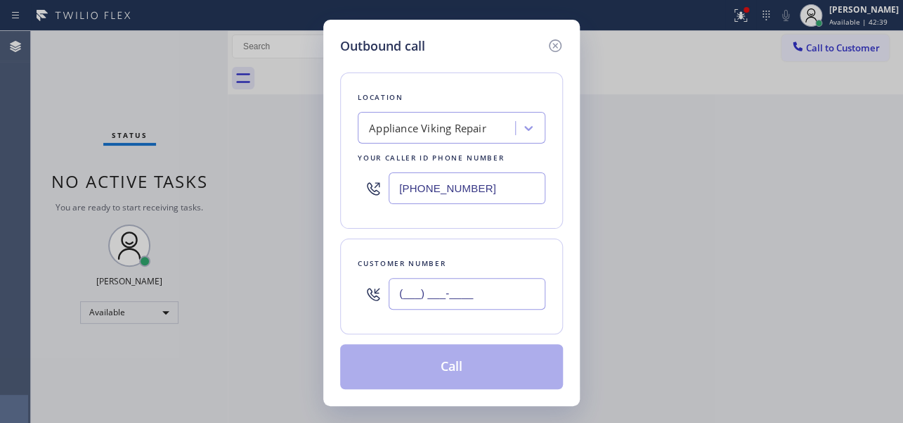
click at [404, 295] on input "(___) ___-____" at bounding box center [467, 294] width 157 height 32
paste input "707) 567-0444"
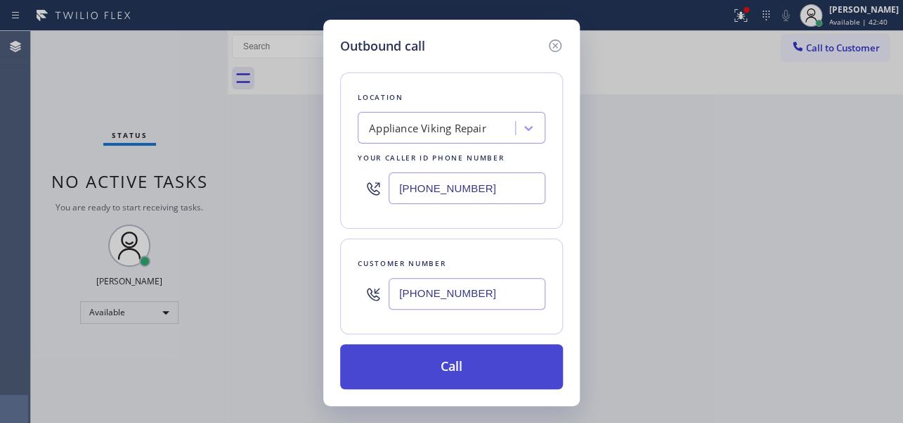
type input "[PHONE_NUMBER]"
click at [449, 367] on button "Call" at bounding box center [451, 366] width 223 height 45
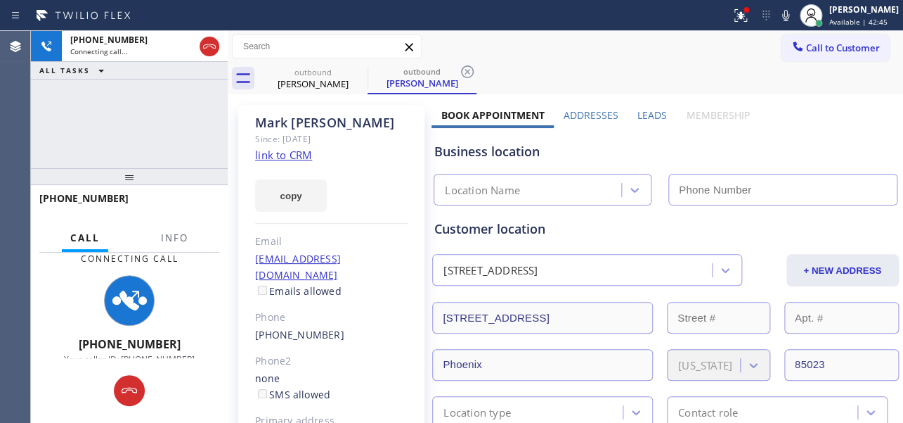
type input "[PHONE_NUMBER]"
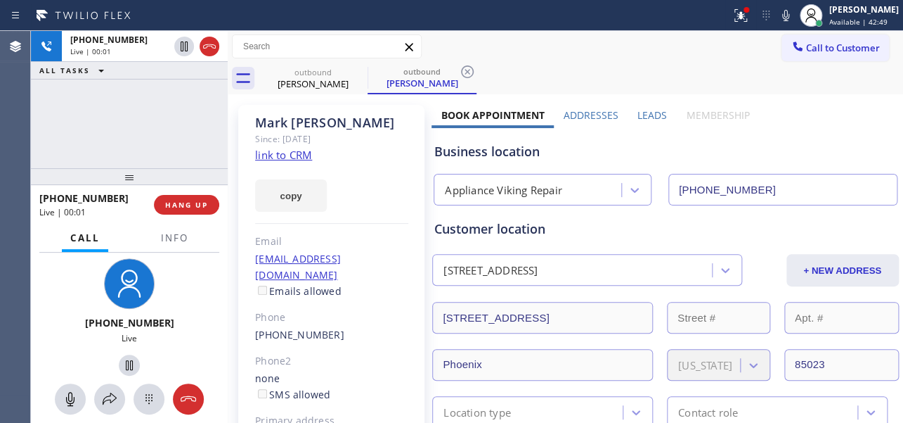
click at [650, 121] on label "Leads" at bounding box center [653, 114] width 30 height 13
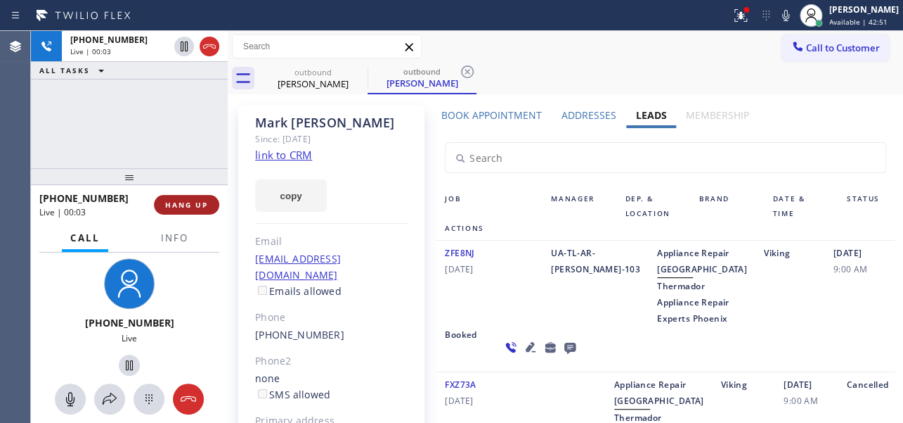
click at [193, 207] on span "HANG UP" at bounding box center [186, 205] width 43 height 10
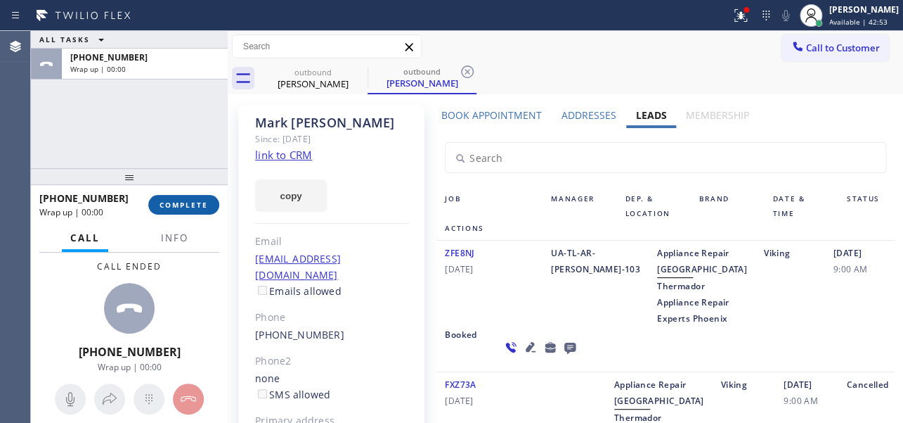
click at [176, 203] on span "COMPLETE" at bounding box center [184, 205] width 49 height 10
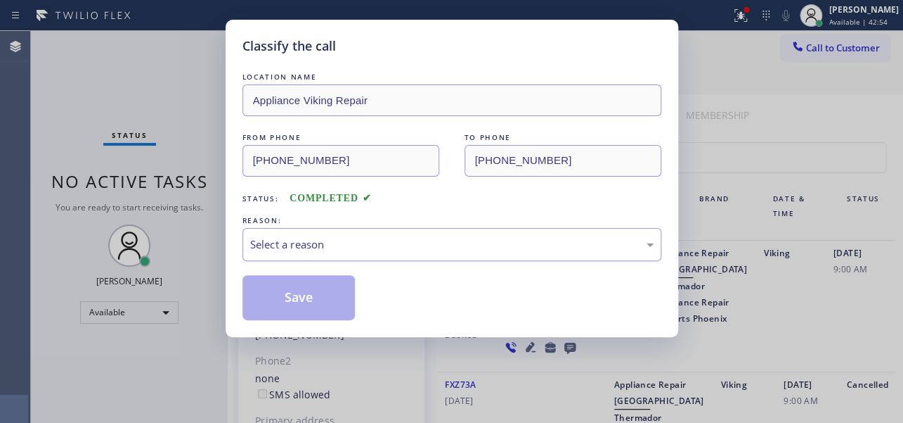
click at [314, 245] on div "Select a reason" at bounding box center [452, 244] width 404 height 16
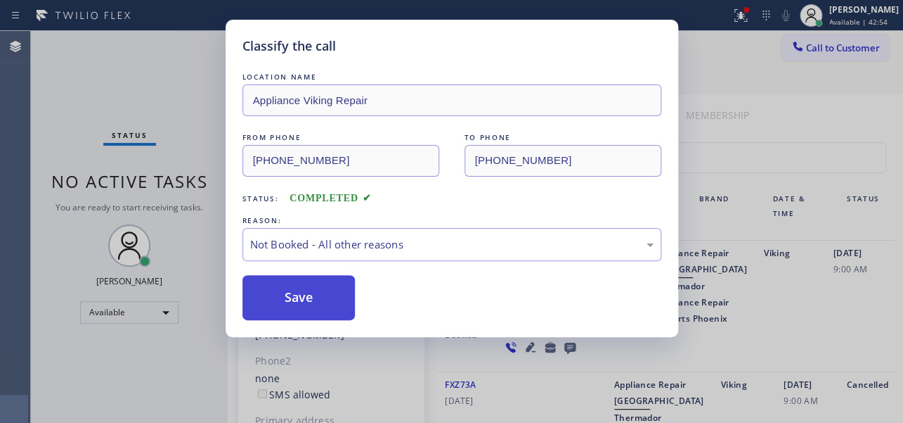
click at [301, 295] on button "Save" at bounding box center [299, 297] width 113 height 45
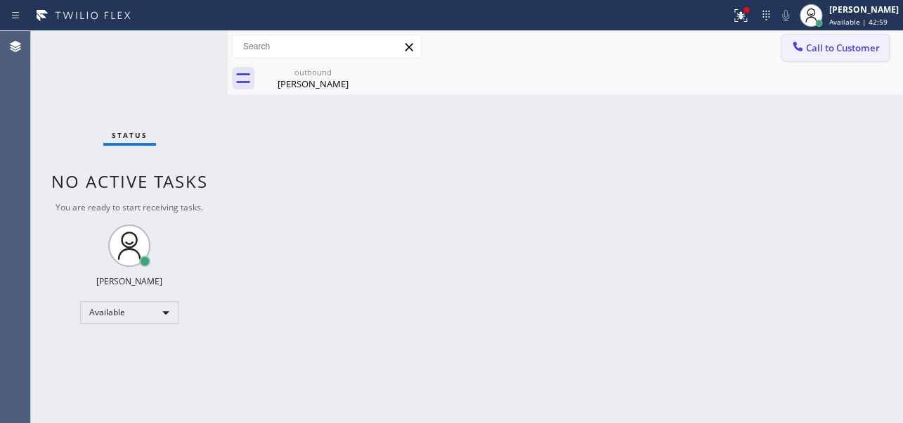
click at [821, 45] on span "Call to Customer" at bounding box center [843, 47] width 74 height 13
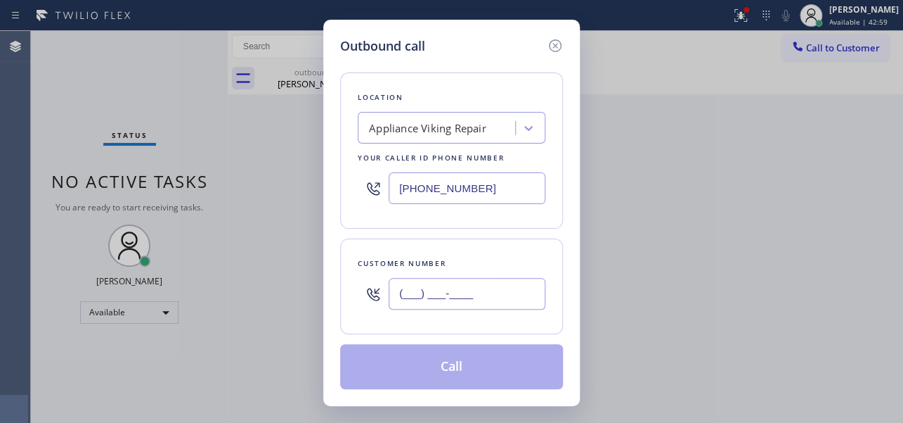
click at [423, 298] on input "(___) ___-____" at bounding box center [467, 294] width 157 height 32
paste input "917) 757-5102"
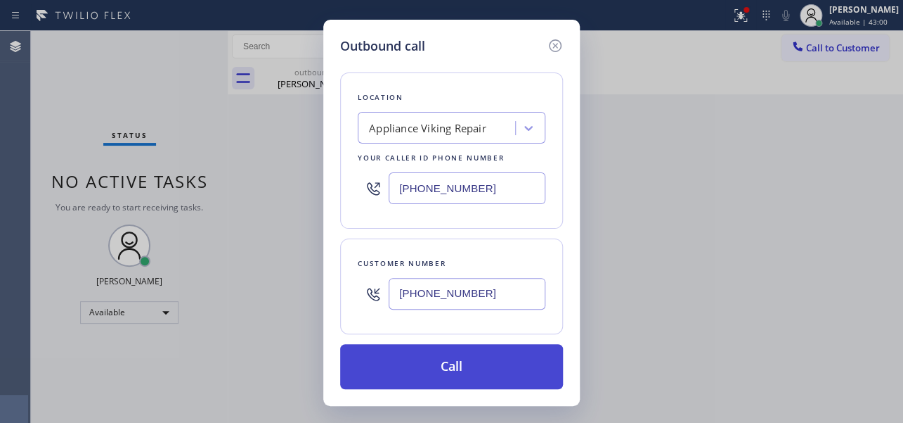
click at [439, 364] on button "Call" at bounding box center [451, 366] width 223 height 45
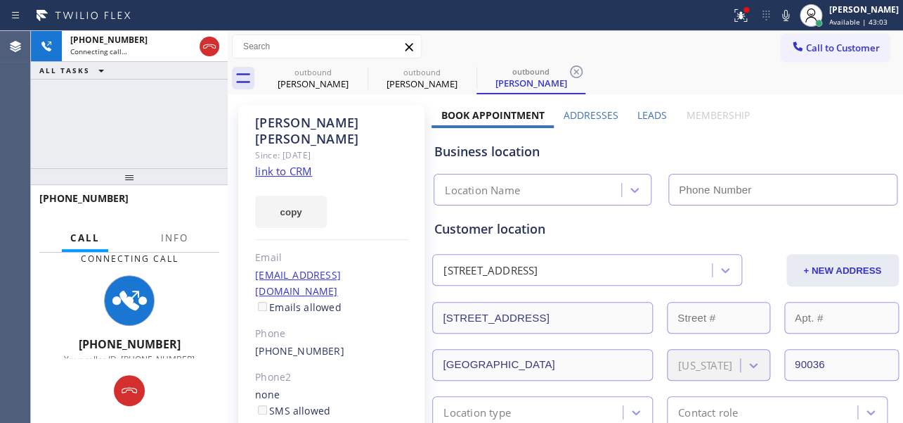
click at [643, 112] on label "Leads" at bounding box center [653, 114] width 30 height 13
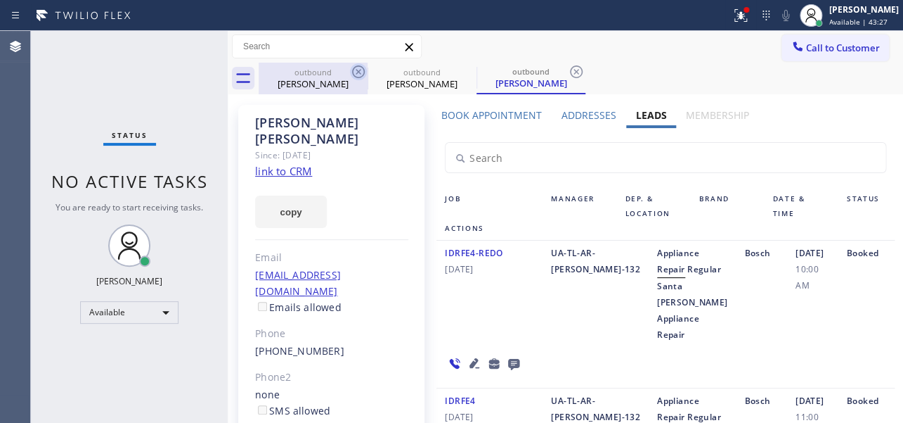
click at [361, 72] on icon at bounding box center [358, 71] width 17 height 17
click at [0, 0] on icon at bounding box center [0, 0] width 0 height 0
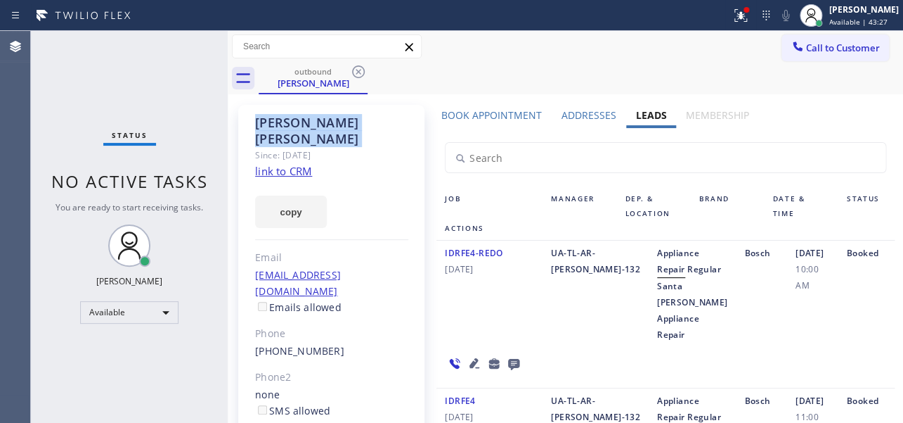
click at [361, 72] on icon at bounding box center [358, 71] width 17 height 17
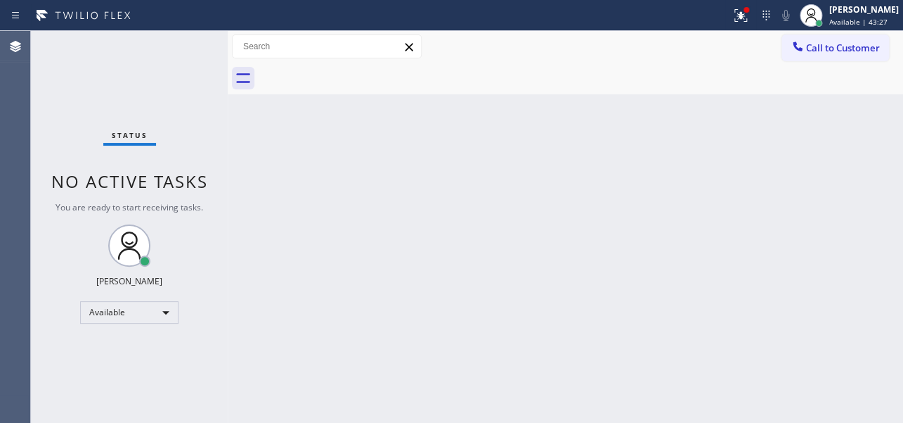
click at [361, 72] on div at bounding box center [581, 79] width 645 height 32
click at [810, 51] on span "Call to Customer" at bounding box center [843, 47] width 74 height 13
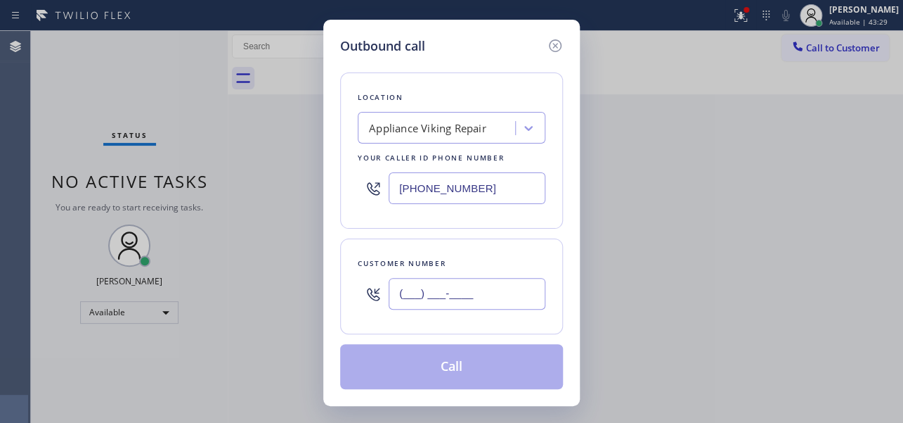
click at [407, 300] on input "(___) ___-____" at bounding box center [467, 294] width 157 height 32
paste input "213) 817-4504"
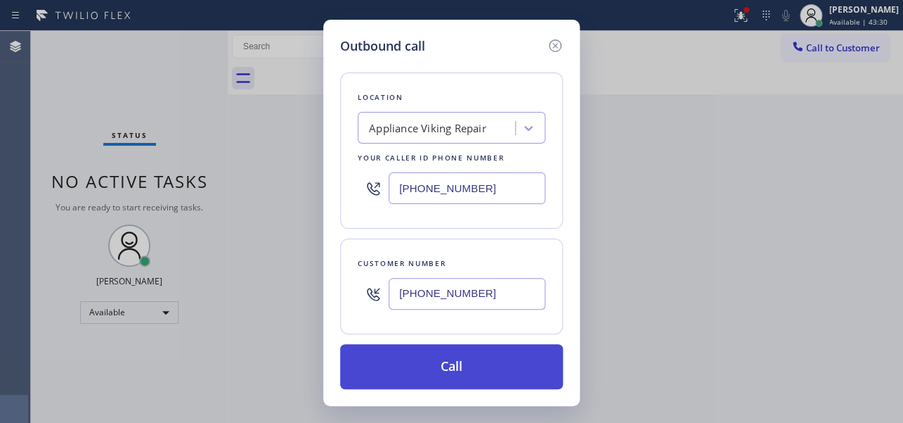
click at [441, 363] on button "Call" at bounding box center [451, 366] width 223 height 45
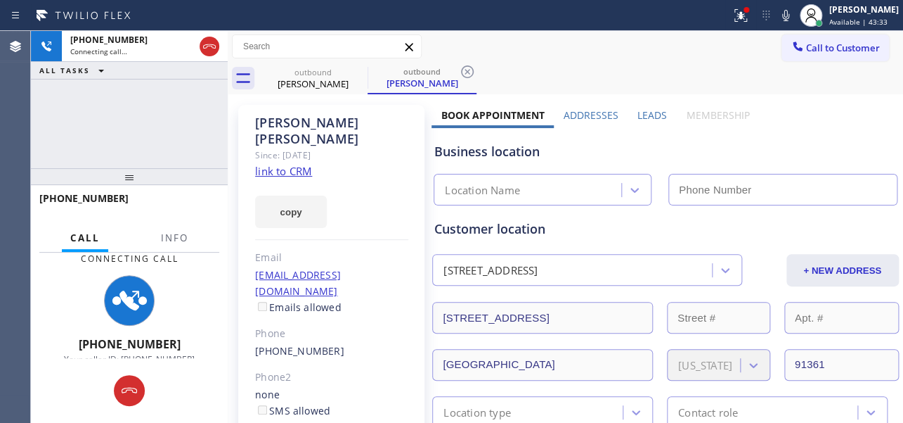
click at [638, 118] on label "Leads" at bounding box center [653, 114] width 30 height 13
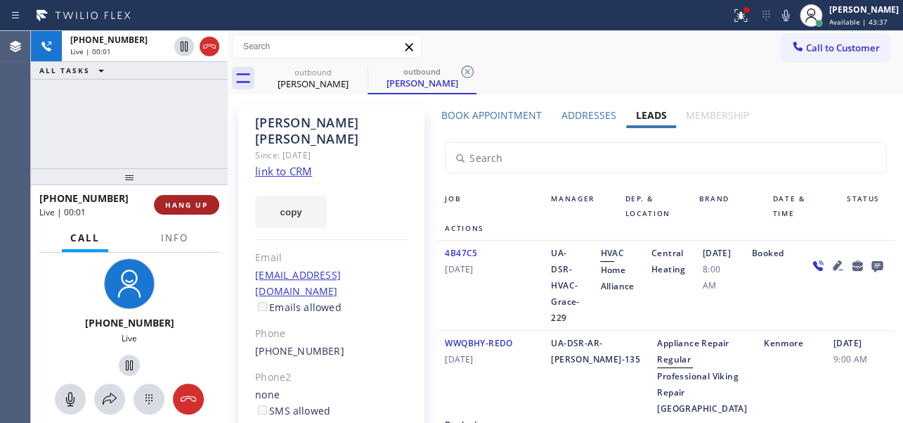
click at [195, 204] on span "HANG UP" at bounding box center [186, 205] width 43 height 10
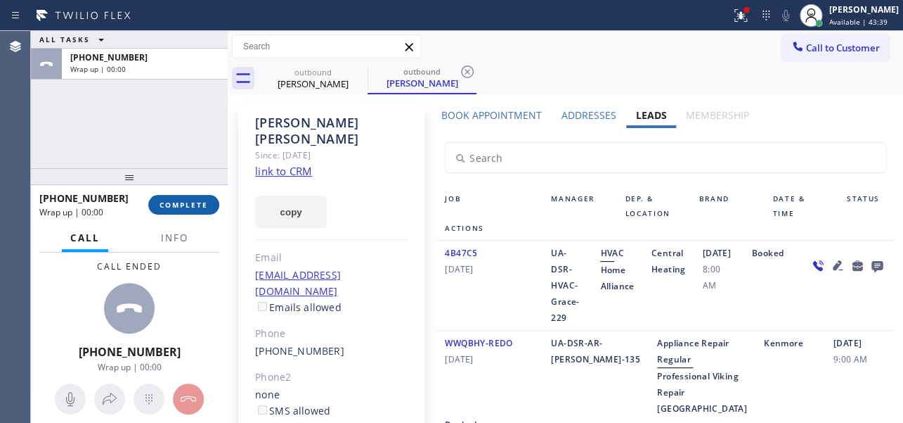
click at [193, 205] on span "COMPLETE" at bounding box center [184, 205] width 49 height 10
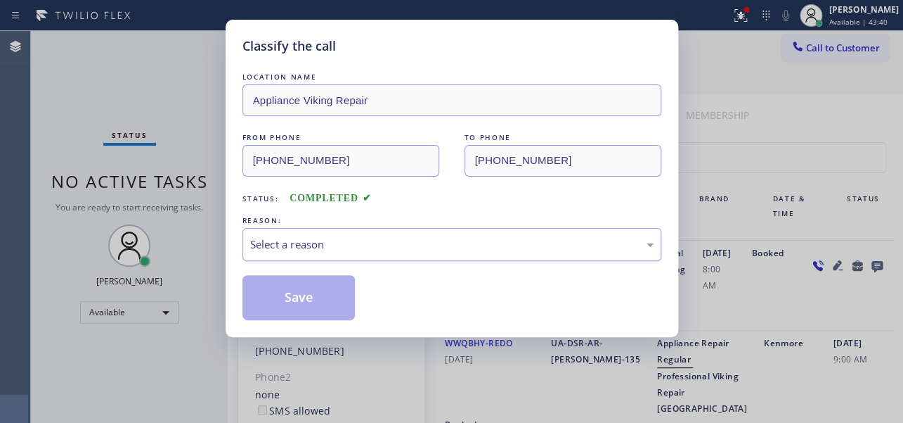
click at [316, 249] on div "Select a reason" at bounding box center [452, 244] width 404 height 16
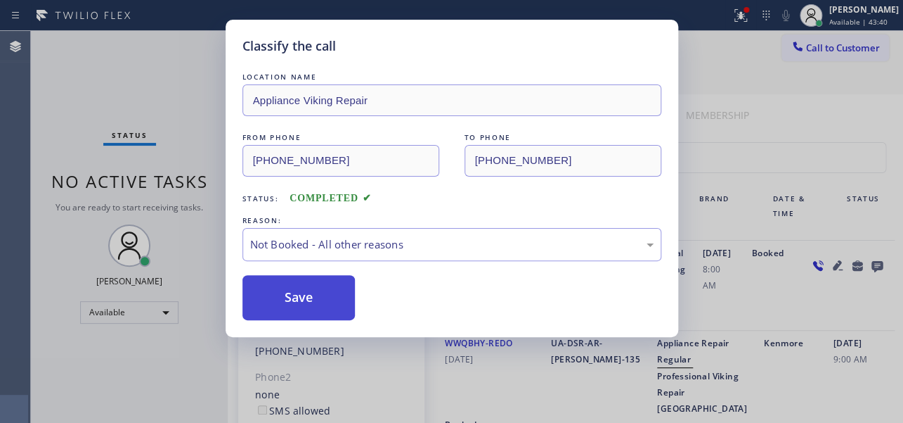
click at [283, 304] on button "Save" at bounding box center [299, 297] width 113 height 45
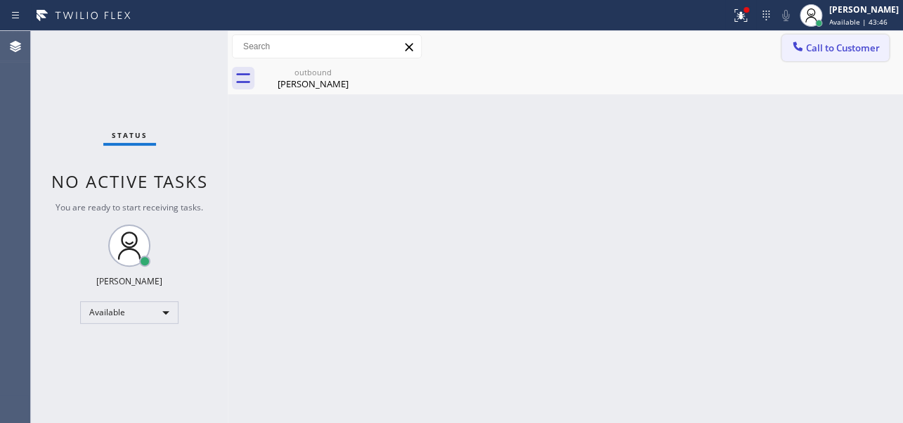
click at [810, 56] on button "Call to Customer" at bounding box center [836, 47] width 108 height 27
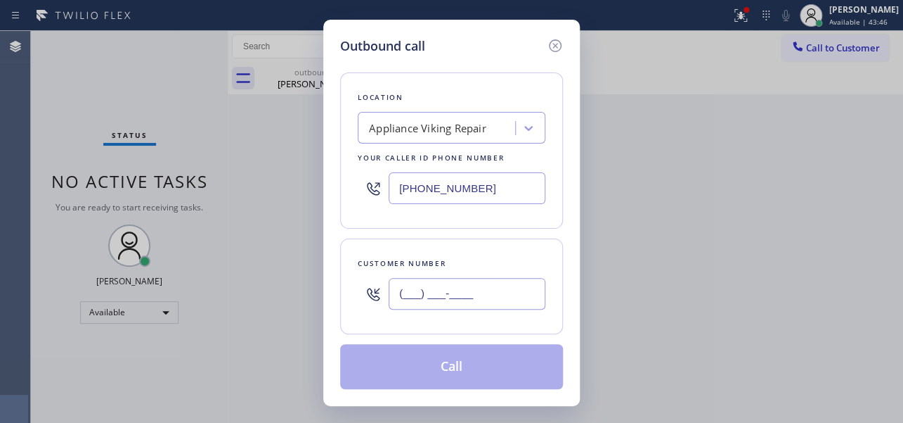
click at [424, 289] on input "(___) ___-____" at bounding box center [467, 294] width 157 height 32
paste input "425) 531-0022"
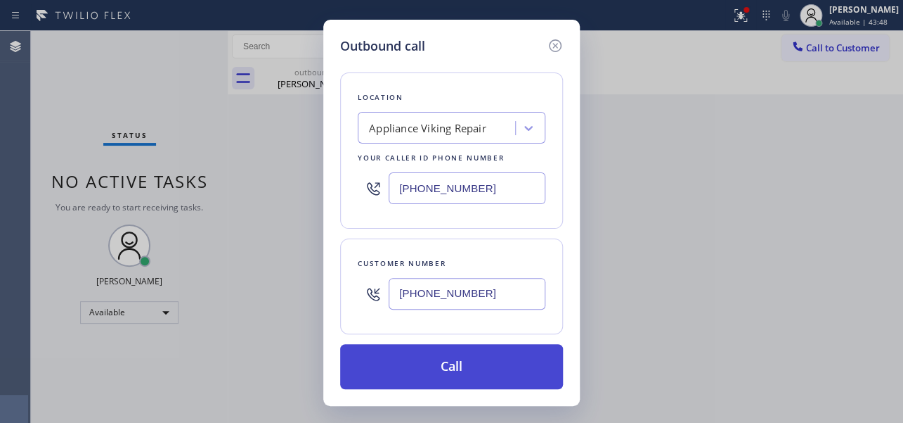
type input "[PHONE_NUMBER]"
click at [436, 360] on button "Call" at bounding box center [451, 366] width 223 height 45
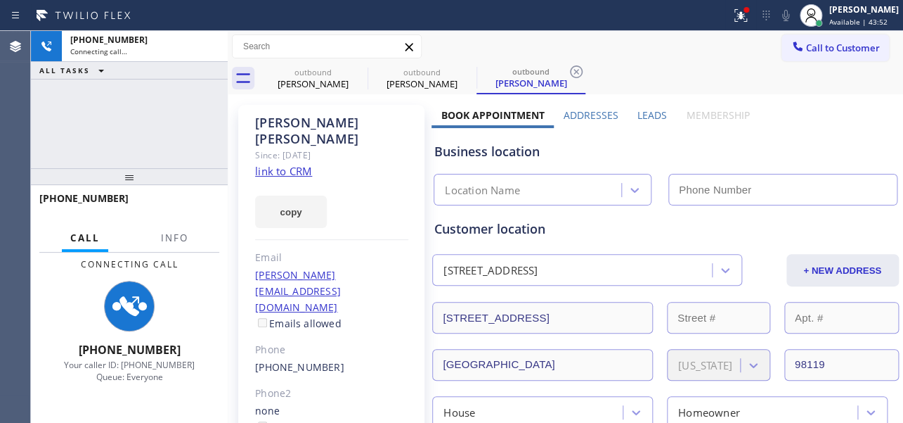
type input "[PHONE_NUMBER]"
click at [653, 116] on label "Leads" at bounding box center [653, 114] width 30 height 13
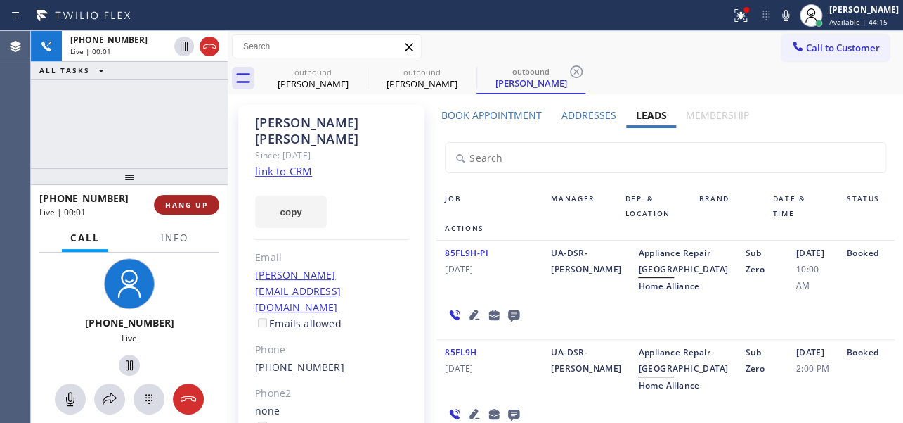
click at [175, 202] on span "HANG UP" at bounding box center [186, 205] width 43 height 10
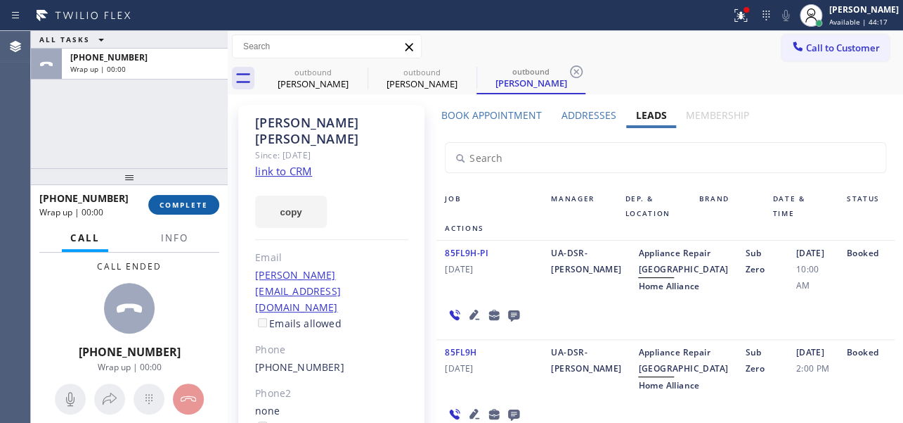
click at [175, 202] on span "COMPLETE" at bounding box center [184, 205] width 49 height 10
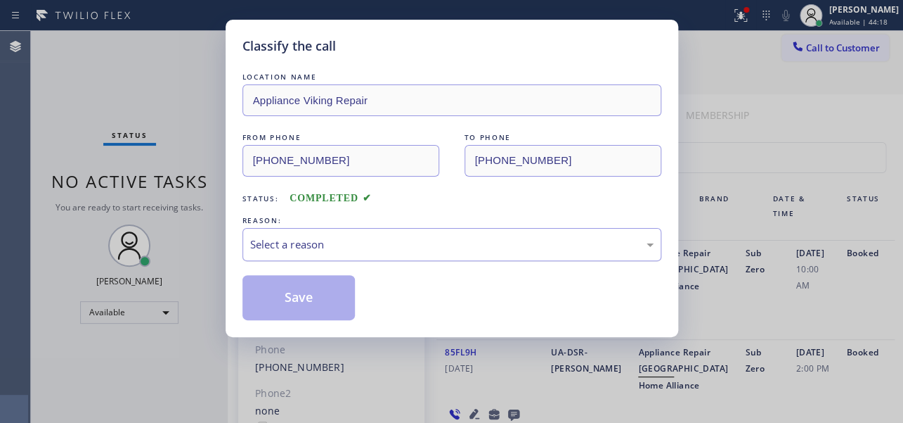
click at [413, 244] on div "Select a reason" at bounding box center [452, 244] width 404 height 16
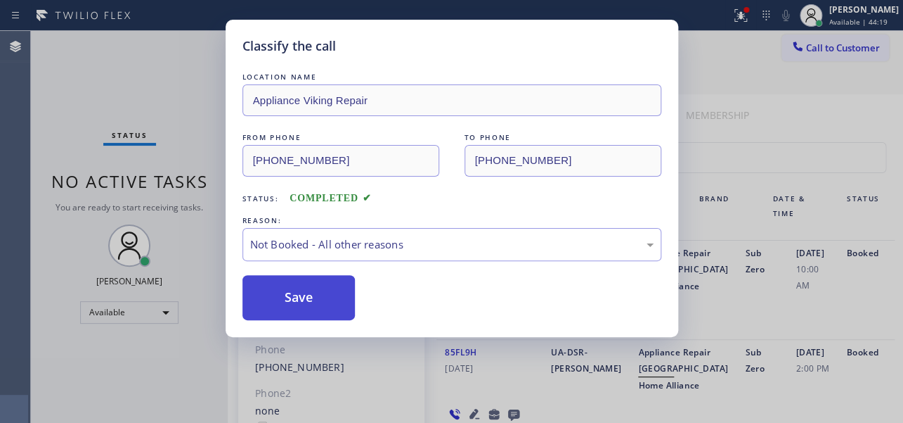
click at [332, 296] on button "Save" at bounding box center [299, 297] width 113 height 45
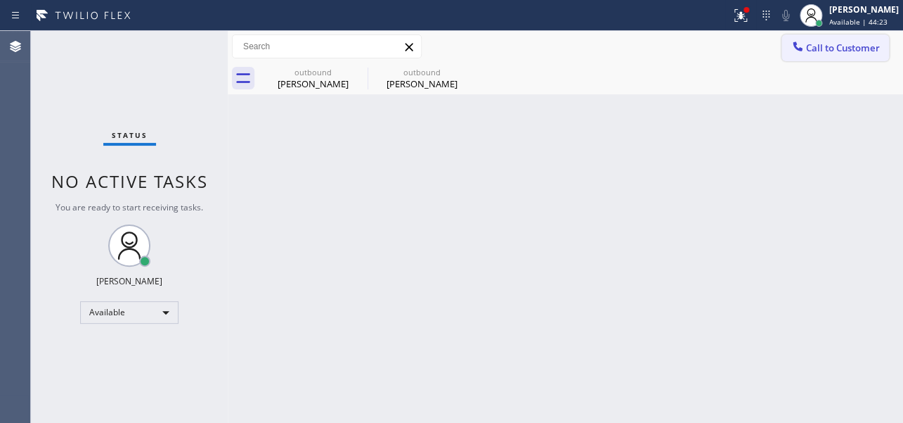
click at [794, 43] on icon at bounding box center [797, 45] width 9 height 9
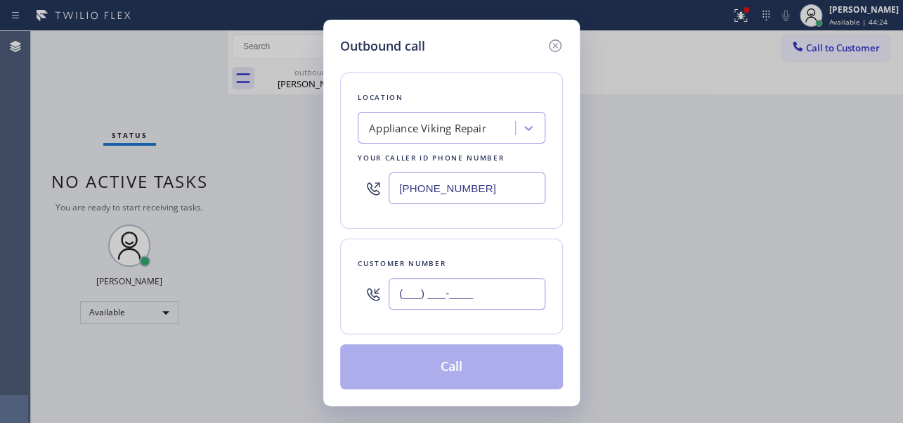
click at [406, 289] on input "(___) ___-____" at bounding box center [467, 294] width 157 height 32
paste input "650) 898-9211"
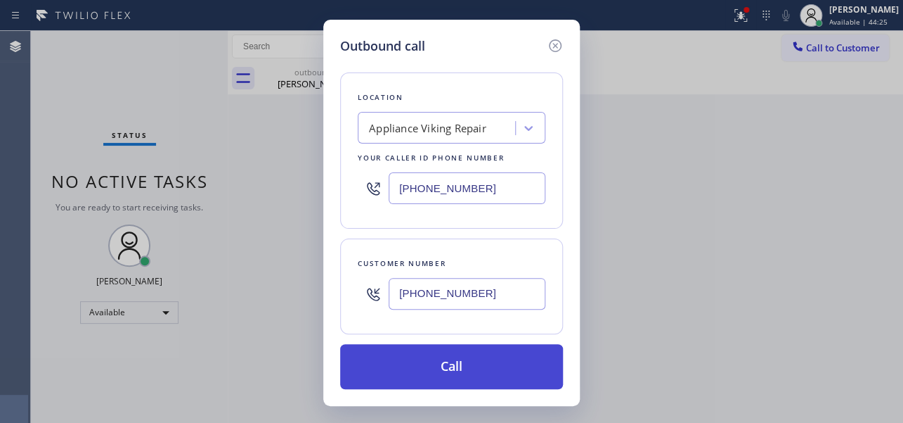
type input "[PHONE_NUMBER]"
click at [443, 365] on button "Call" at bounding box center [451, 366] width 223 height 45
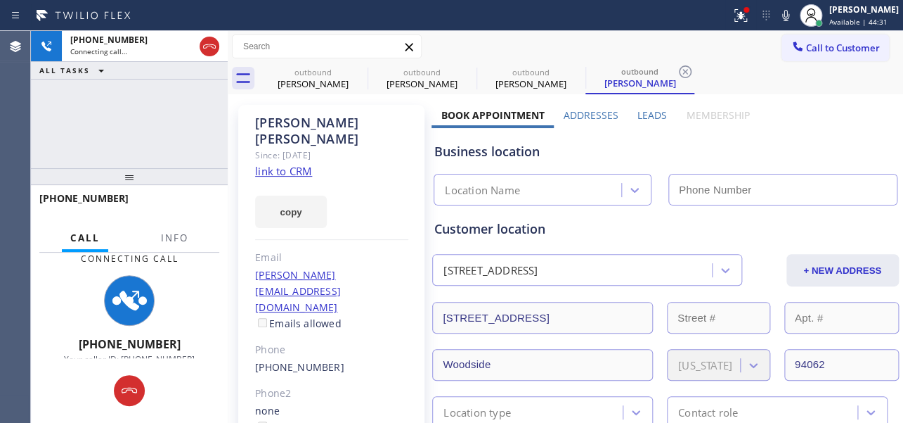
type input "[PHONE_NUMBER]"
click at [650, 108] on label "Leads" at bounding box center [653, 114] width 30 height 13
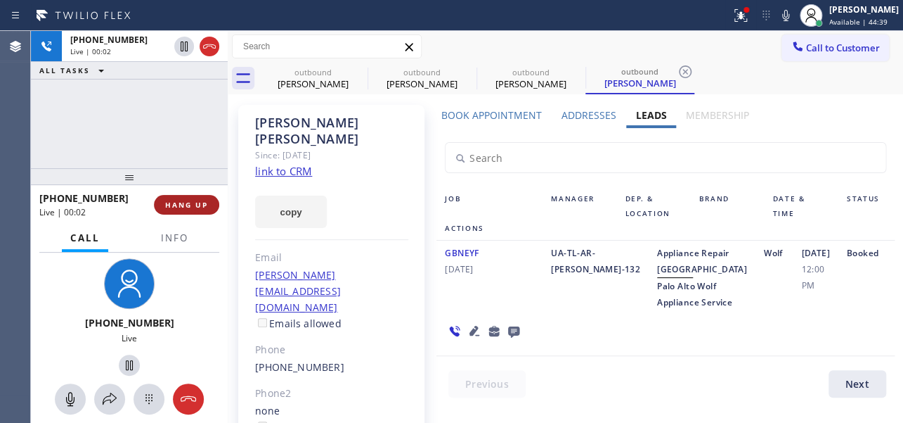
click at [174, 200] on span "HANG UP" at bounding box center [186, 205] width 43 height 10
click at [175, 200] on span "HANG UP" at bounding box center [186, 205] width 43 height 10
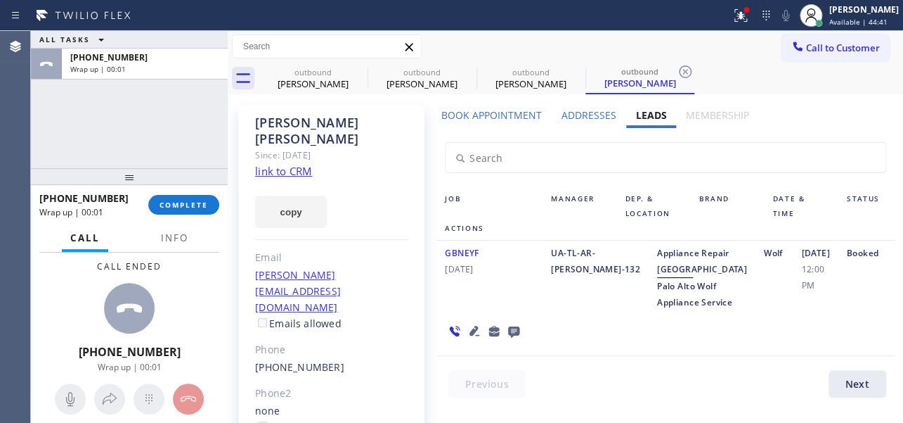
click at [165, 216] on div "[PHONE_NUMBER] Wrap up | 00:01 COMPLETE" at bounding box center [129, 204] width 180 height 37
click at [168, 204] on span "COMPLETE" at bounding box center [184, 205] width 49 height 10
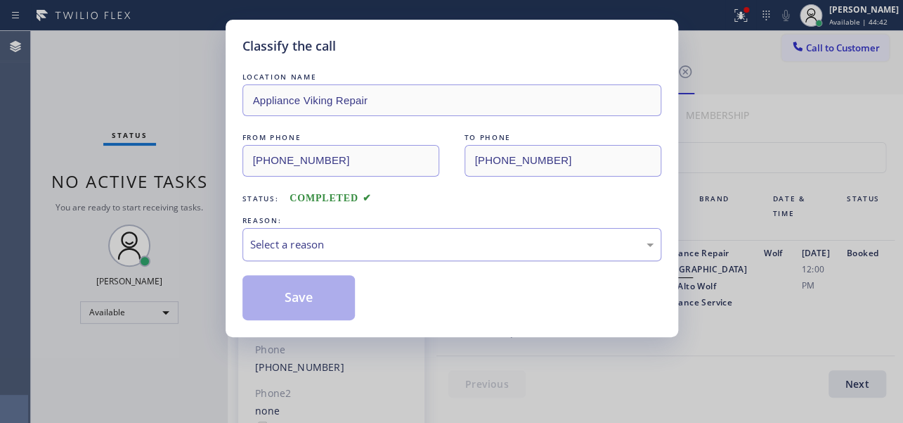
click at [375, 238] on div "Select a reason" at bounding box center [452, 244] width 404 height 16
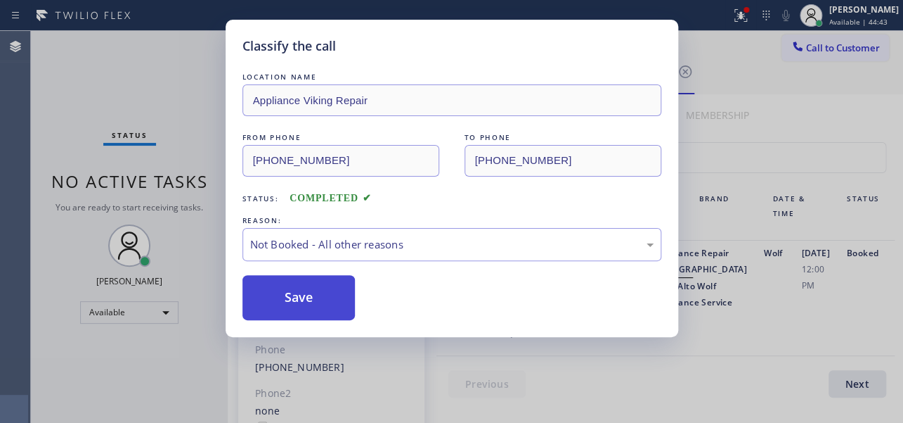
click at [314, 299] on button "Save" at bounding box center [299, 297] width 113 height 45
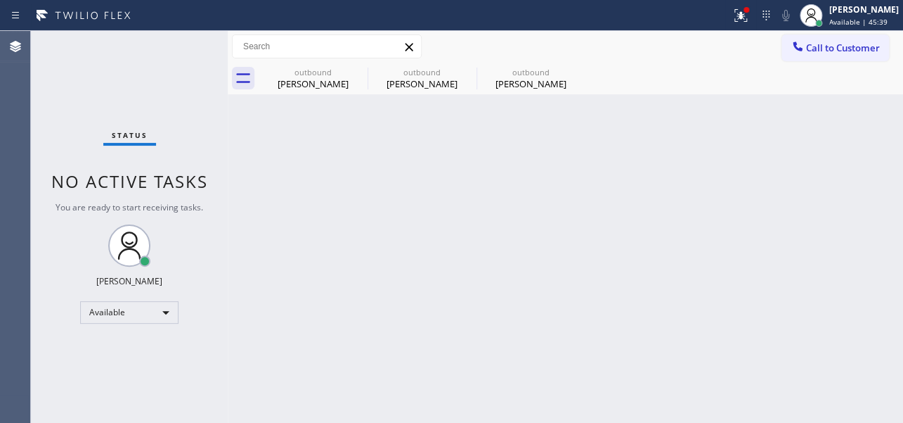
click at [858, 47] on span "Call to Customer" at bounding box center [843, 47] width 74 height 13
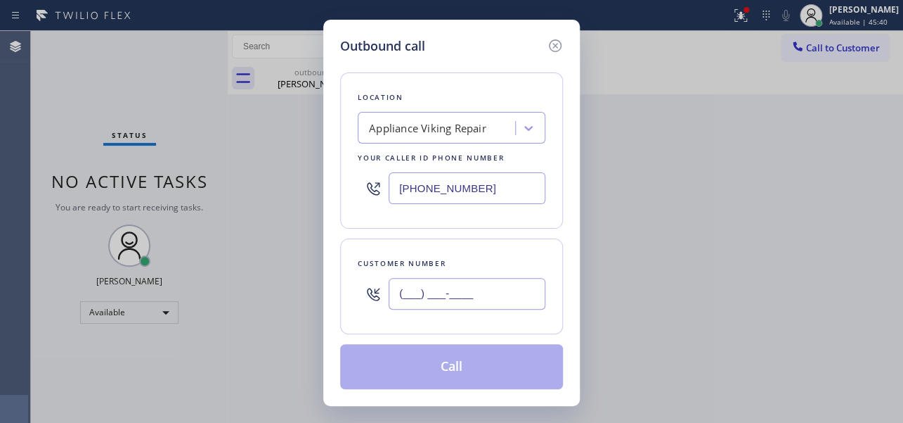
click at [413, 295] on input "(___) ___-____" at bounding box center [467, 294] width 157 height 32
paste input "310) 459-3175"
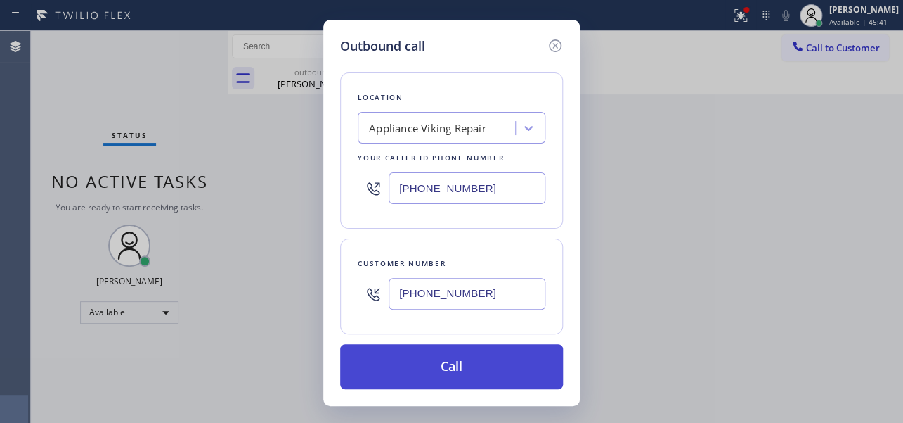
click at [442, 358] on button "Call" at bounding box center [451, 366] width 223 height 45
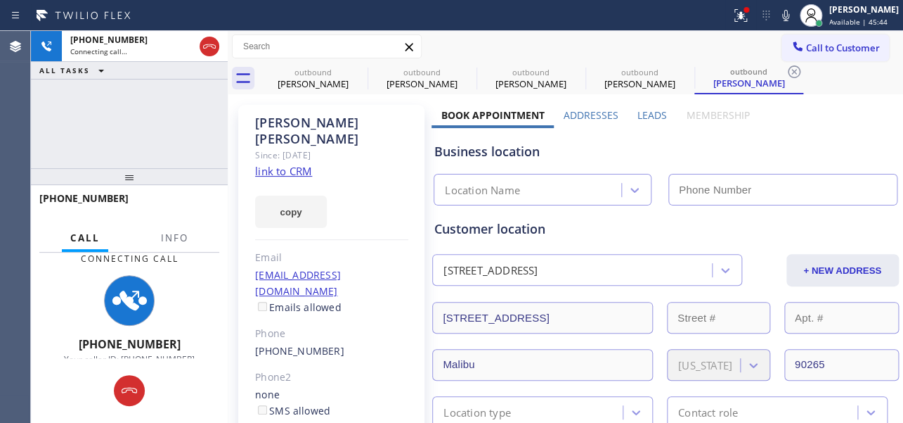
click at [640, 112] on label "Leads" at bounding box center [653, 114] width 30 height 13
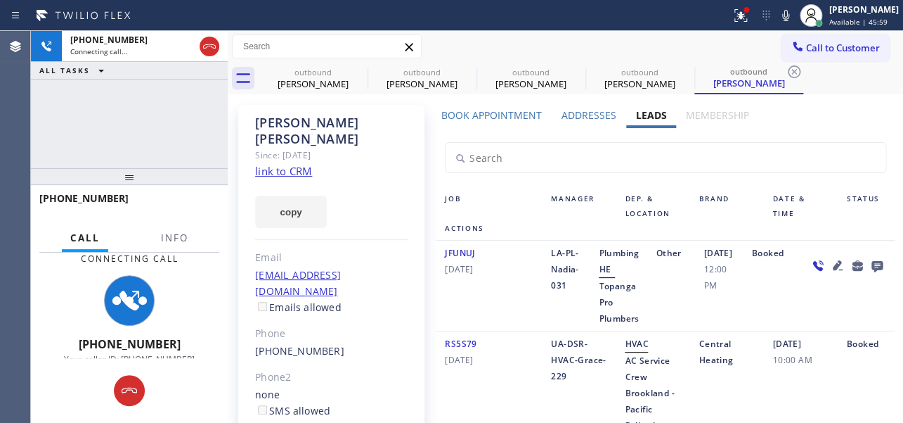
click at [742, 153] on input "text" at bounding box center [665, 158] width 439 height 30
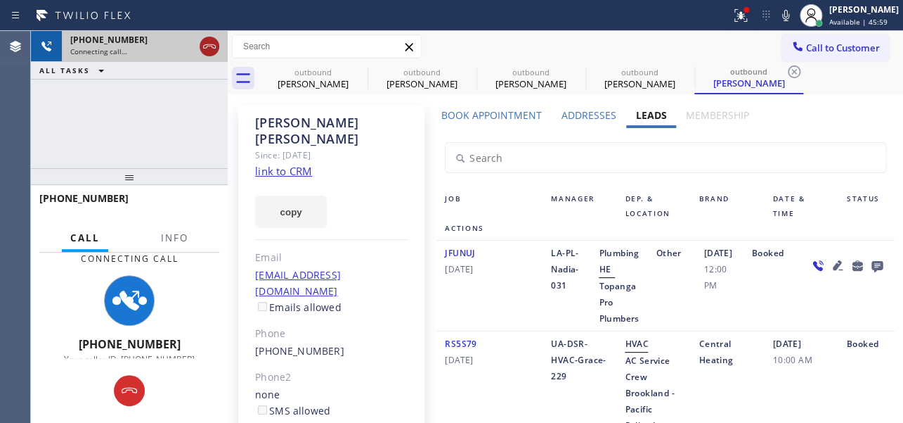
click at [209, 49] on icon at bounding box center [209, 46] width 17 height 17
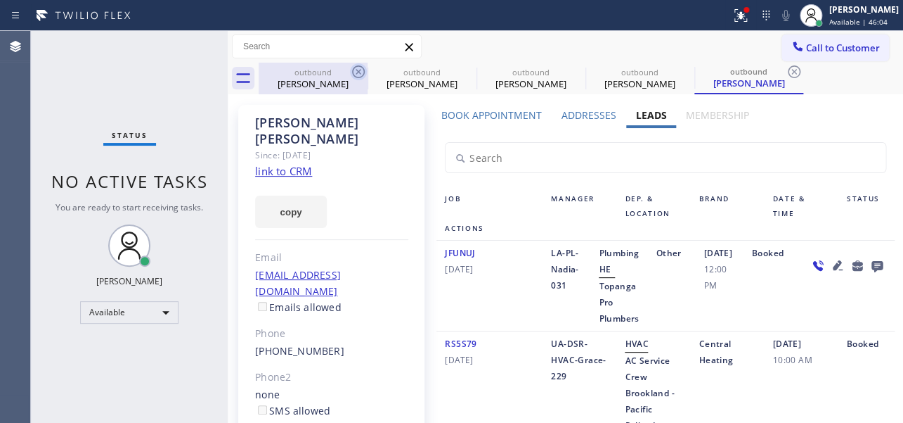
click at [353, 70] on icon at bounding box center [358, 71] width 13 height 13
click at [0, 0] on icon at bounding box center [0, 0] width 0 height 0
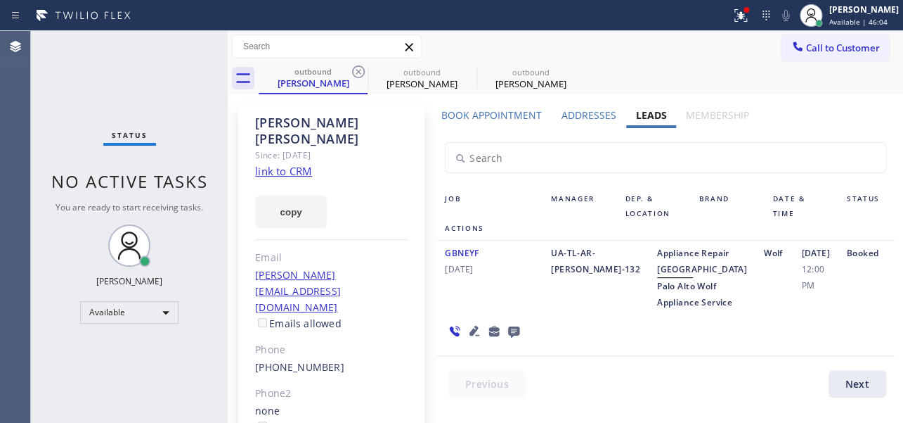
click at [353, 70] on icon at bounding box center [358, 71] width 13 height 13
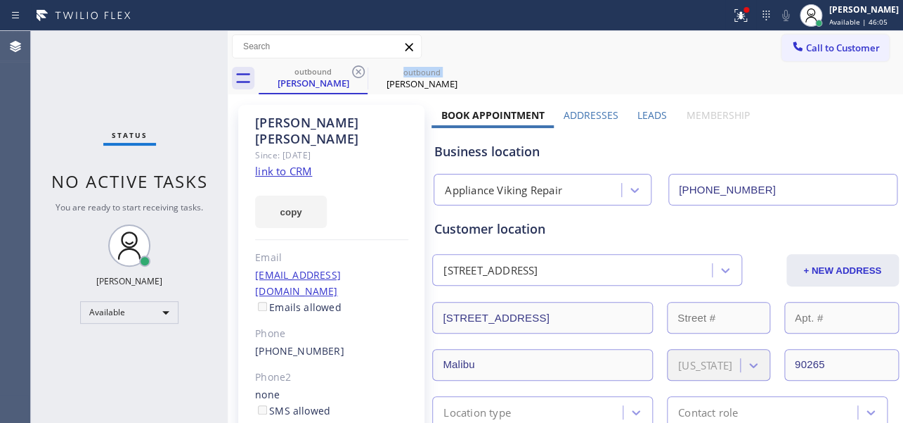
click at [353, 70] on icon at bounding box center [358, 71] width 13 height 13
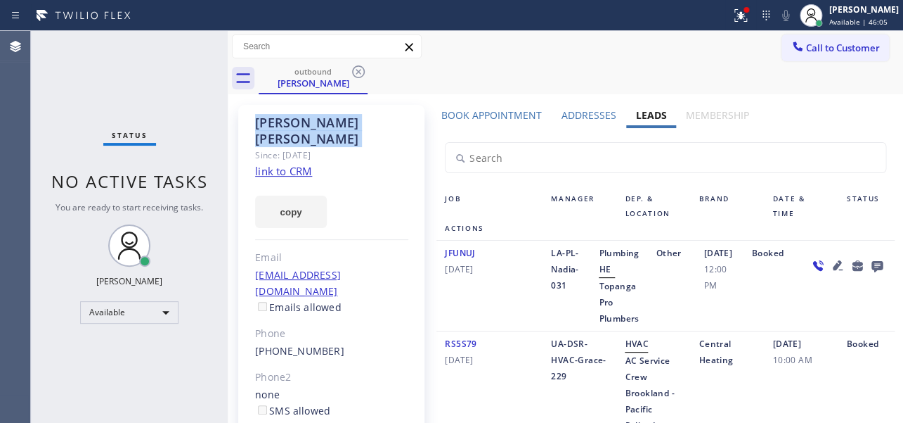
click at [353, 70] on icon at bounding box center [358, 71] width 13 height 13
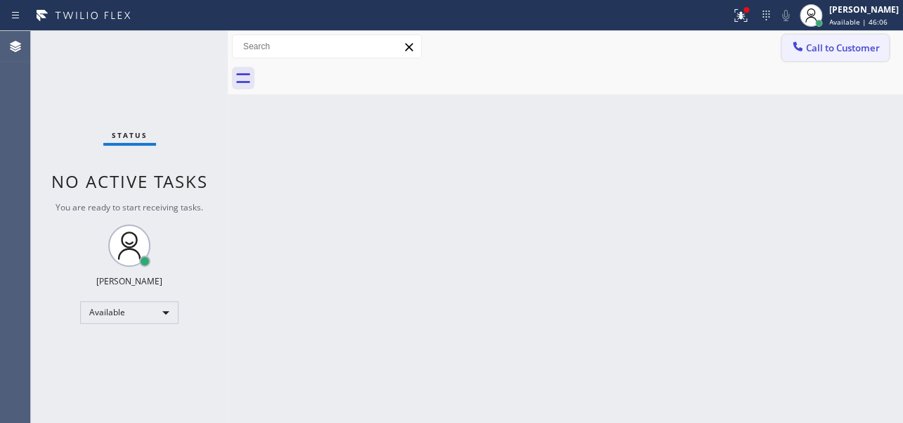
click at [879, 44] on span "Call to Customer" at bounding box center [843, 47] width 74 height 13
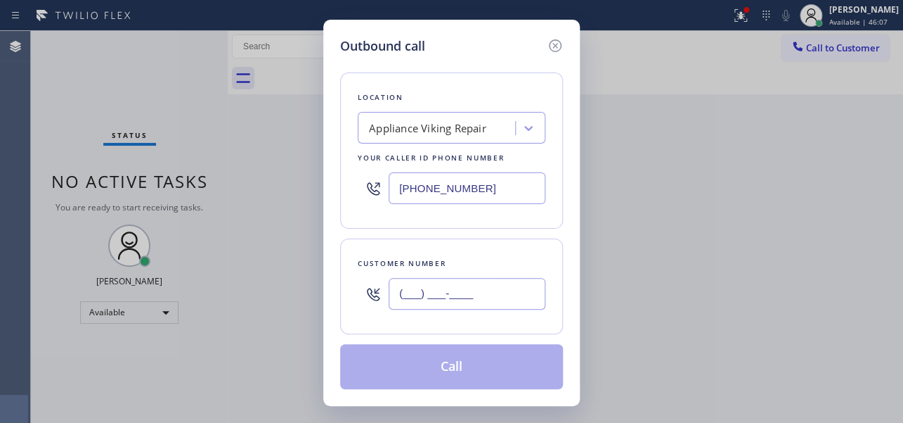
click at [401, 295] on input "(___) ___-____" at bounding box center [467, 294] width 157 height 32
paste input "310) 260-8581"
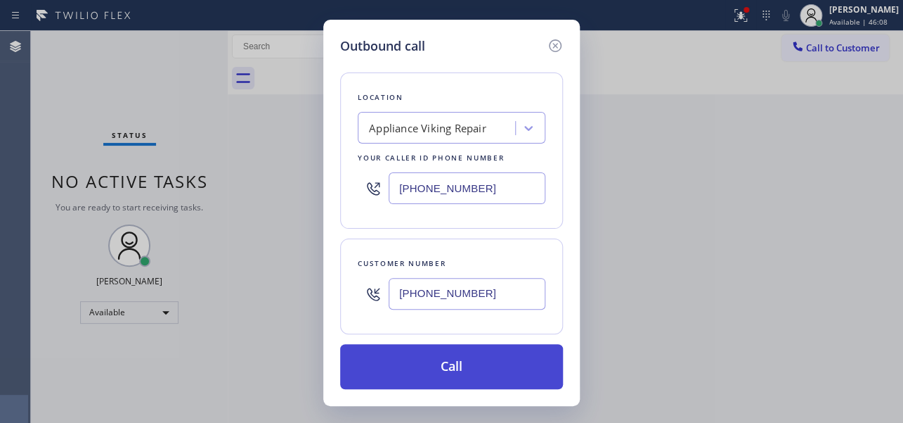
click at [444, 368] on button "Call" at bounding box center [451, 366] width 223 height 45
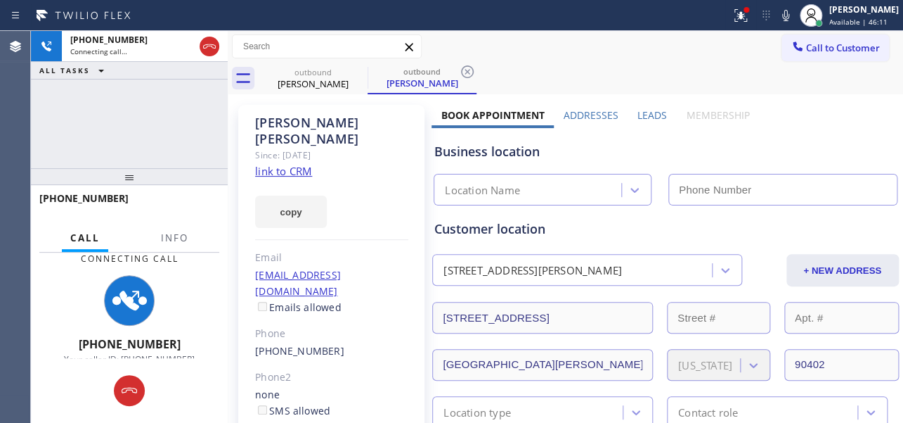
click at [642, 112] on label "Leads" at bounding box center [653, 114] width 30 height 13
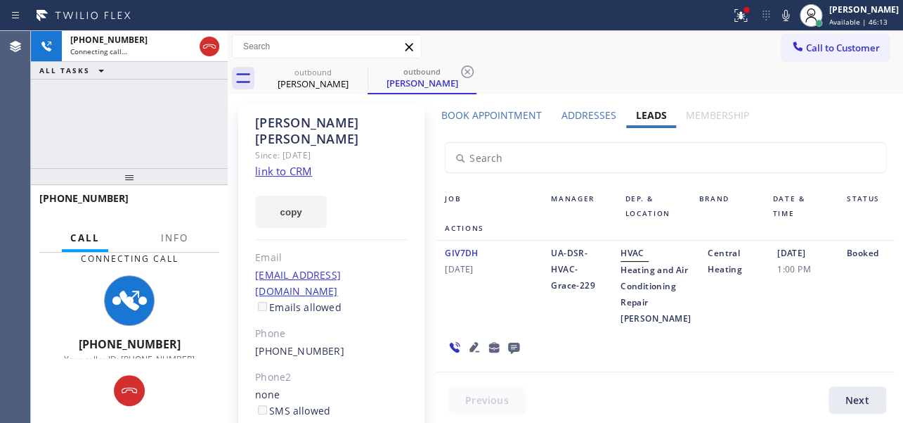
click at [472, 352] on icon at bounding box center [475, 347] width 10 height 10
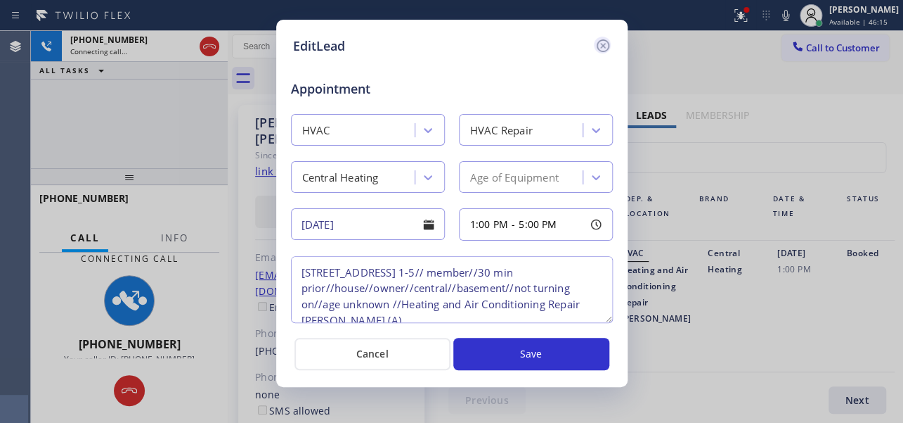
click at [605, 48] on icon at bounding box center [603, 45] width 17 height 17
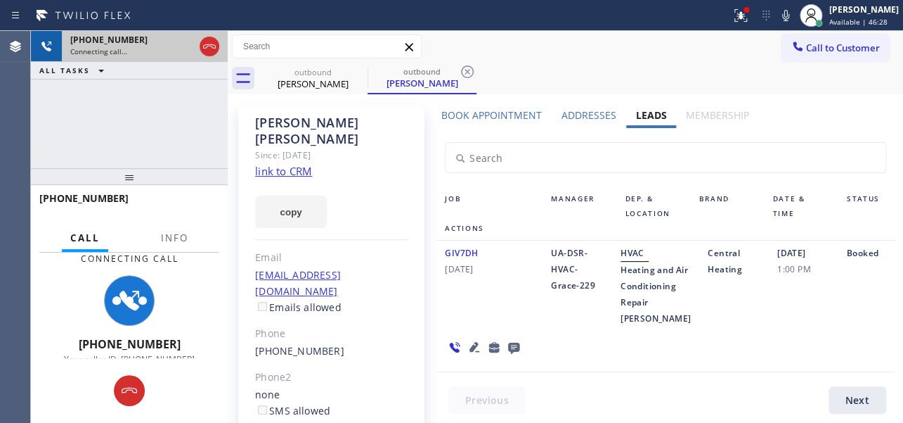
click at [203, 44] on icon at bounding box center [209, 46] width 17 height 17
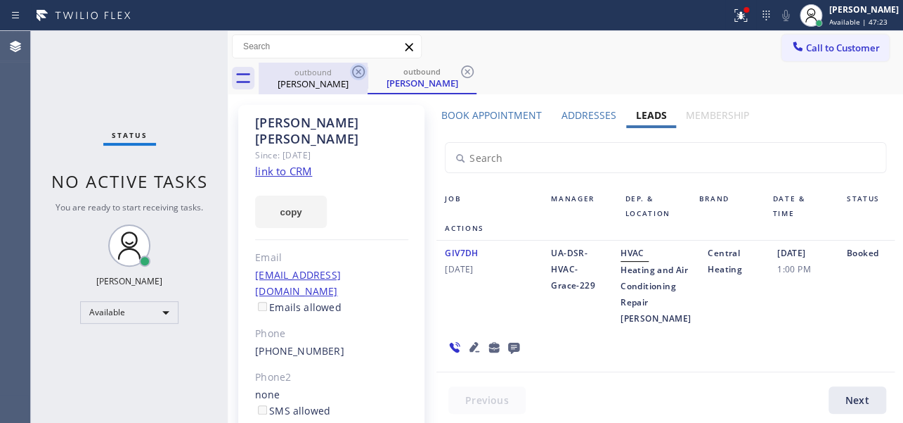
click at [358, 75] on icon at bounding box center [358, 71] width 17 height 17
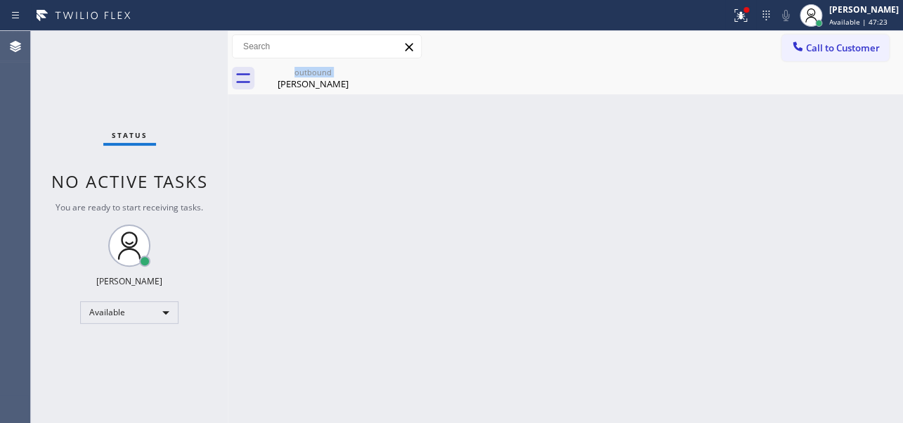
click at [358, 75] on div "outbound [PERSON_NAME]" at bounding box center [313, 79] width 109 height 32
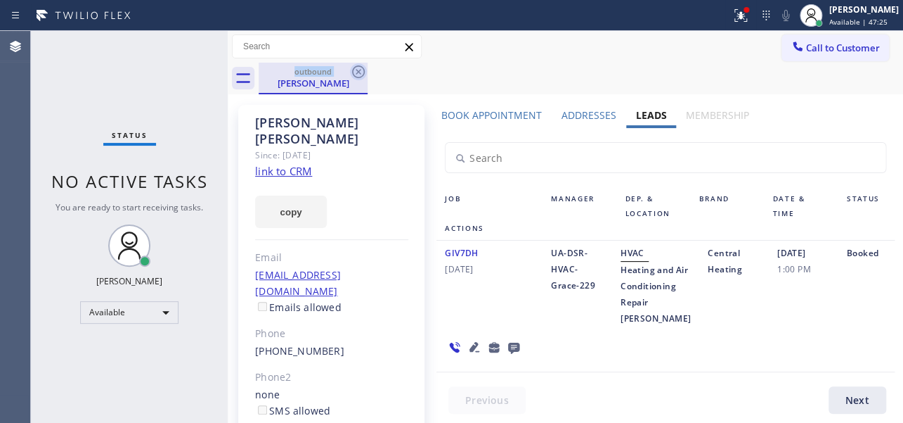
click at [349, 70] on div "outbound" at bounding box center [313, 71] width 106 height 11
click at [352, 70] on icon at bounding box center [358, 71] width 17 height 17
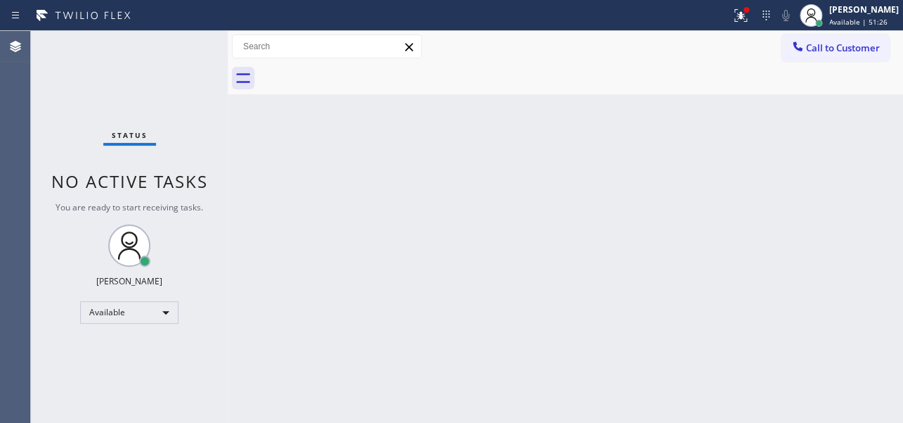
click at [507, 218] on div "Back to Dashboard Change Sender ID Customers Technicians Select a contact Outbo…" at bounding box center [566, 227] width 676 height 392
click at [773, 126] on div "Back to Dashboard Change Sender ID Customers Technicians Select a contact Outbo…" at bounding box center [566, 227] width 676 height 392
click at [828, 46] on span "Call to Customer" at bounding box center [843, 47] width 74 height 13
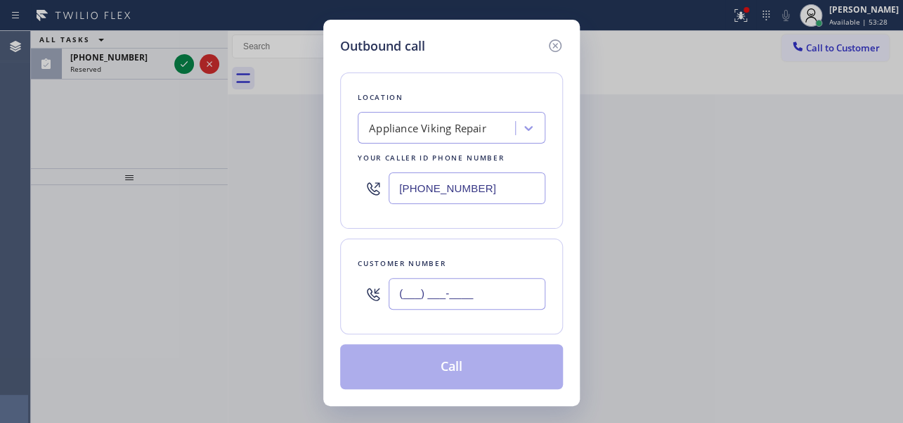
click at [423, 297] on input "(___) ___-____" at bounding box center [467, 294] width 157 height 32
paste input "207) 712-3275"
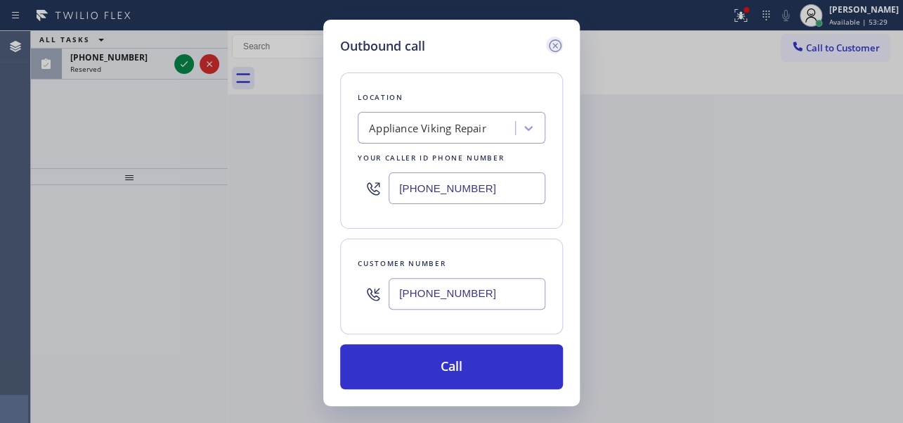
click at [555, 42] on icon at bounding box center [555, 45] width 17 height 17
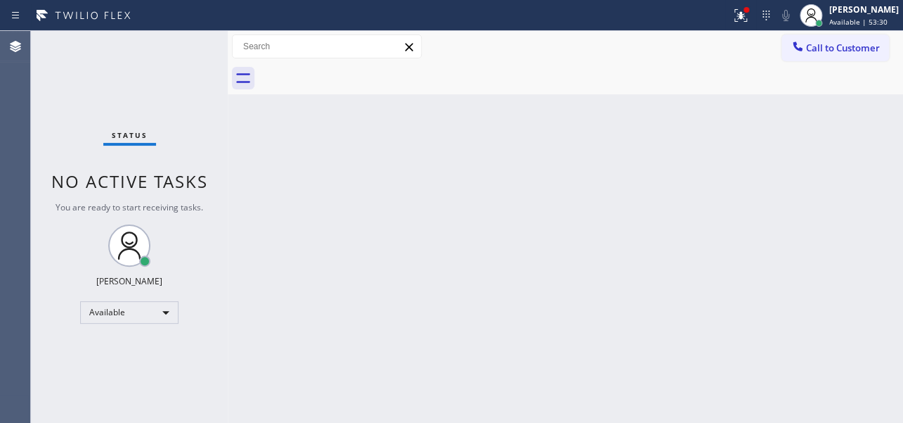
click at [201, 72] on div "Status No active tasks You are ready to start receiving tasks. [PERSON_NAME] Av…" at bounding box center [129, 227] width 197 height 392
click at [200, 72] on div "Status No active tasks You are ready to start receiving tasks. [PERSON_NAME] Av…" at bounding box center [129, 227] width 197 height 392
click at [181, 54] on div "Status No active tasks You are ready to start receiving tasks. [PERSON_NAME] Av…" at bounding box center [129, 227] width 197 height 392
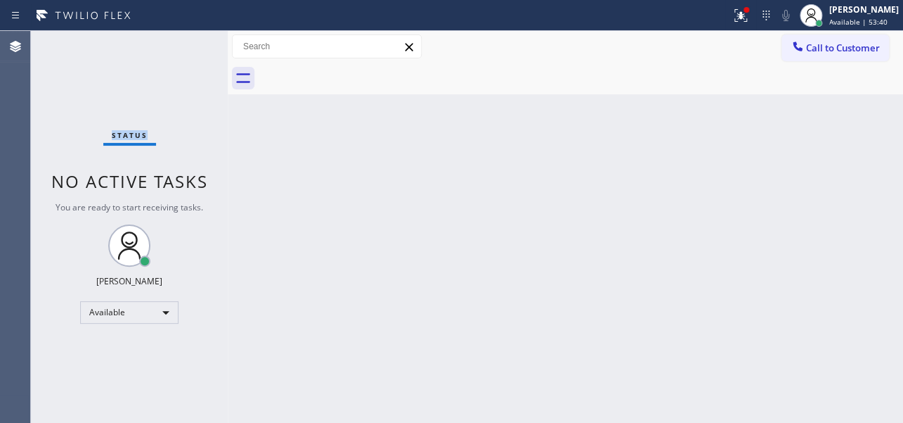
click at [200, 94] on div "Status No active tasks You are ready to start receiving tasks. [PERSON_NAME] Av…" at bounding box center [129, 227] width 197 height 392
drag, startPoint x: 825, startPoint y: 41, endPoint x: 772, endPoint y: 43, distance: 53.4
click at [825, 42] on span "Call to Customer" at bounding box center [843, 47] width 74 height 13
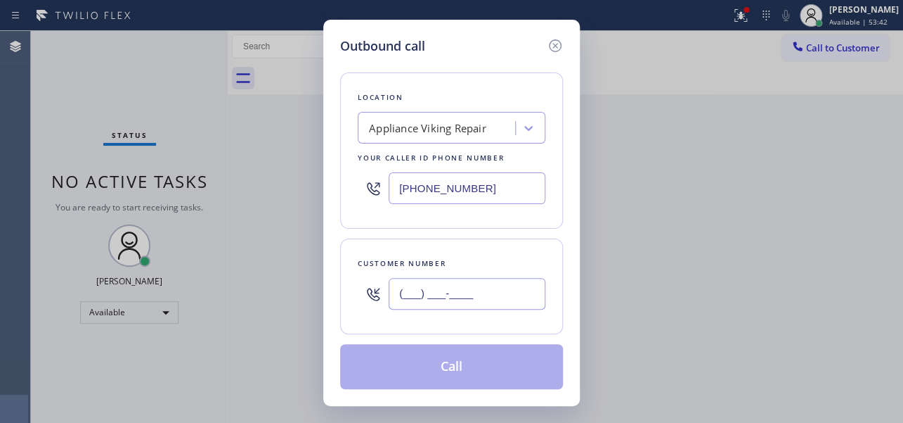
click at [411, 294] on input "(___) ___-____" at bounding box center [467, 294] width 157 height 32
paste input "207) 712-3275"
type input "[PHONE_NUMBER]"
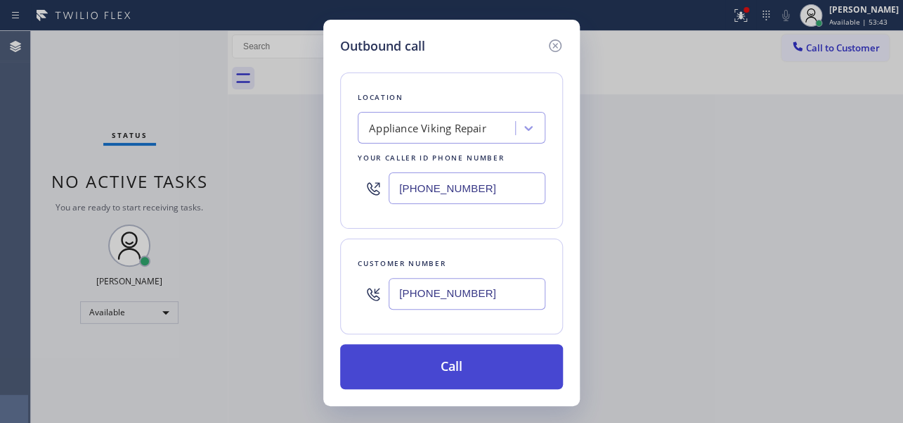
click at [436, 363] on button "Call" at bounding box center [451, 366] width 223 height 45
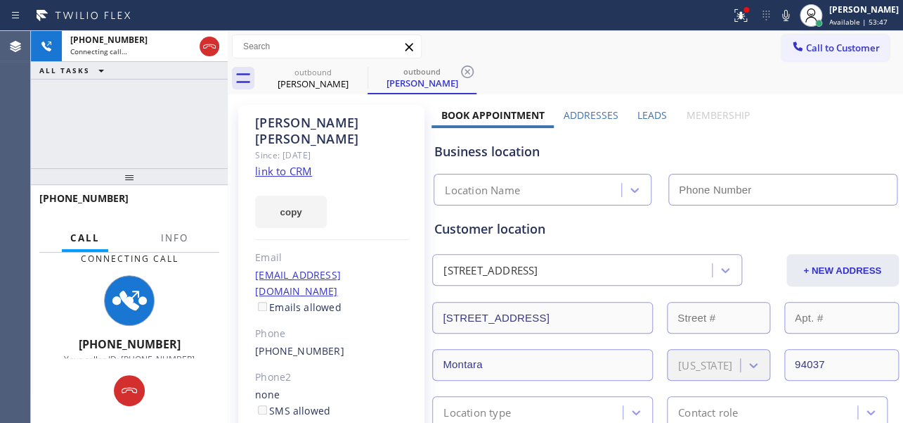
click at [642, 112] on label "Leads" at bounding box center [653, 114] width 30 height 13
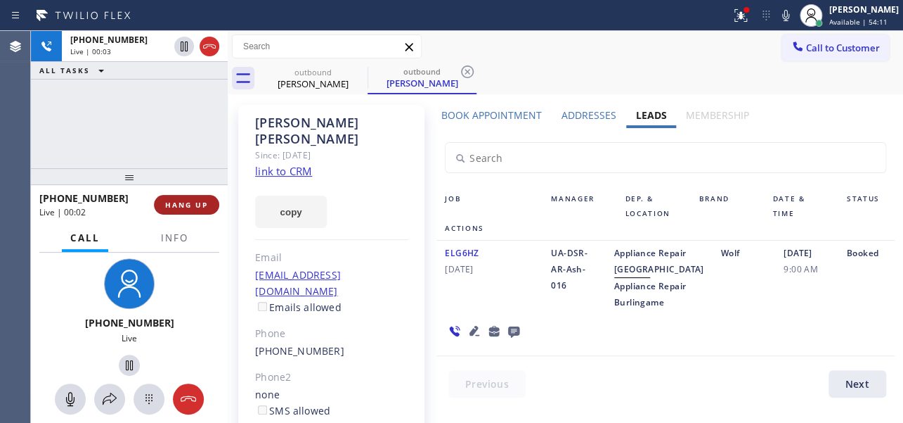
click at [190, 196] on button "HANG UP" at bounding box center [186, 205] width 65 height 20
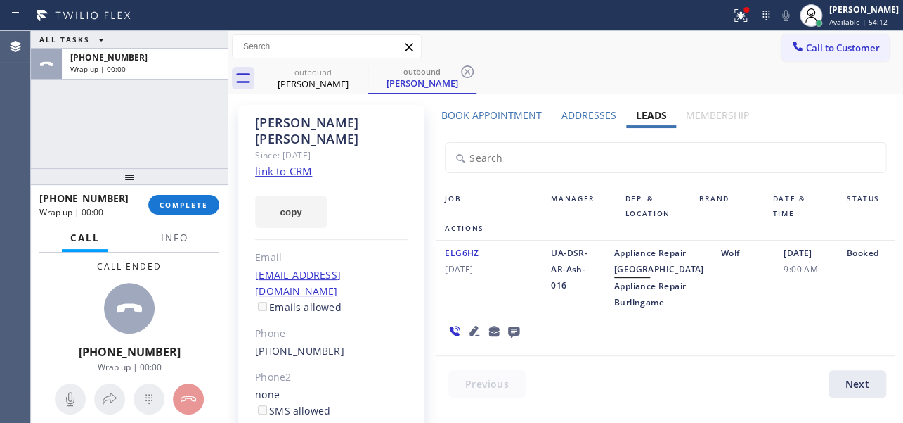
click at [512, 337] on icon at bounding box center [513, 331] width 11 height 11
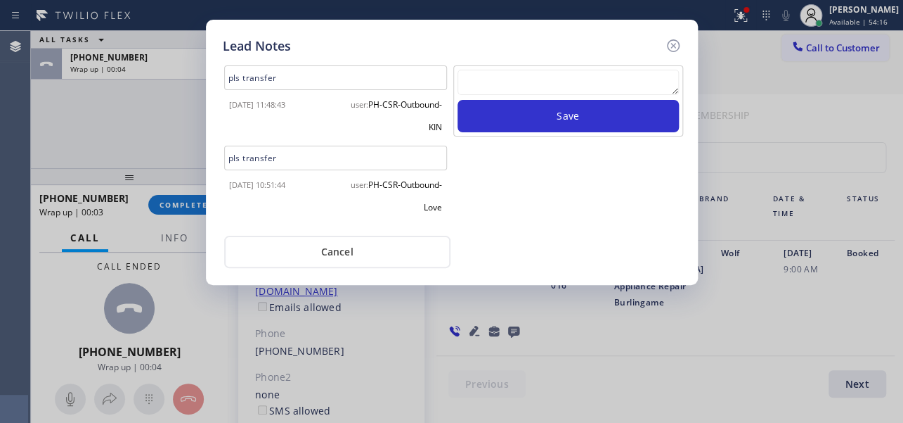
click at [546, 96] on div at bounding box center [568, 85] width 221 height 30
click at [547, 82] on textarea at bounding box center [568, 82] width 221 height 25
paste textarea "Routed to Voice mail// If CX will call back please transfer to me- Love:*"
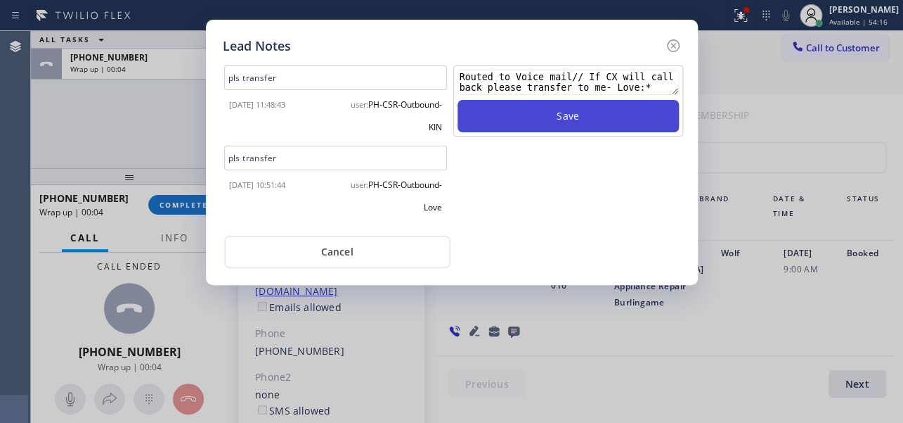
type textarea "Routed to Voice mail// If CX will call back please transfer to me- Love:*"
click at [562, 115] on button "Save" at bounding box center [568, 116] width 221 height 32
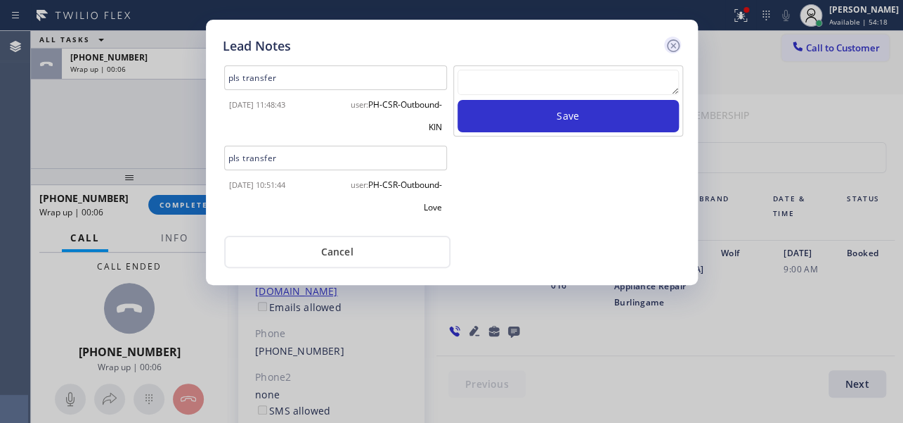
click at [671, 45] on icon at bounding box center [673, 45] width 17 height 17
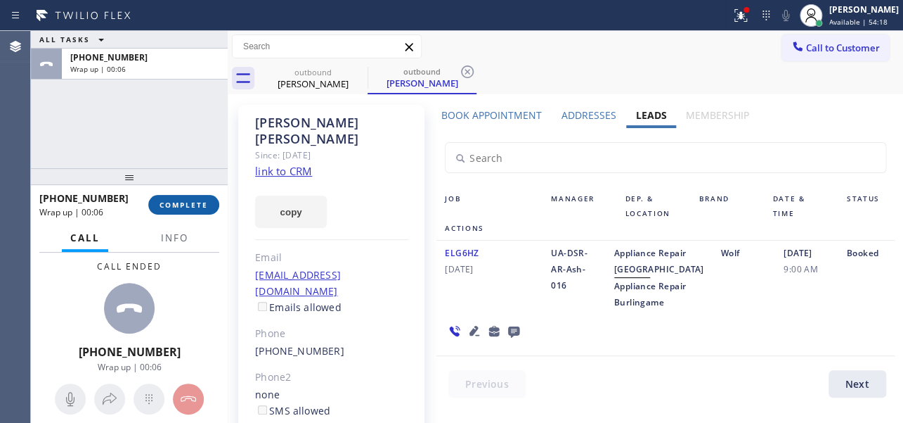
click at [202, 200] on span "COMPLETE" at bounding box center [184, 205] width 49 height 10
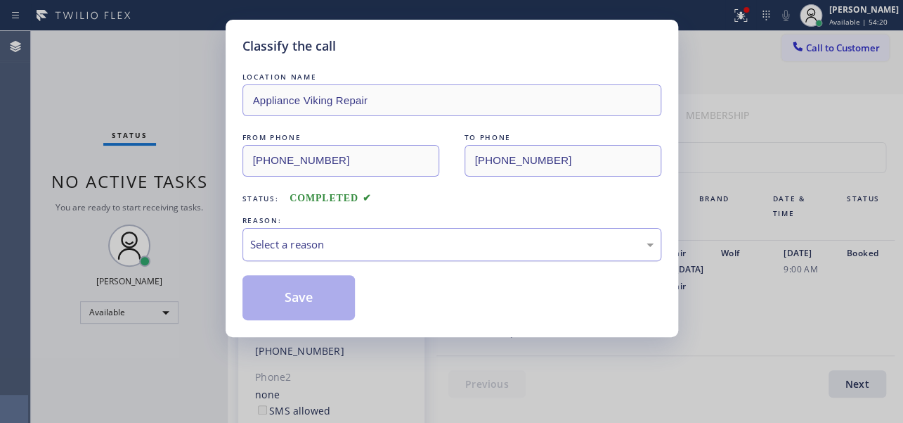
click at [434, 238] on div "Select a reason" at bounding box center [452, 244] width 404 height 16
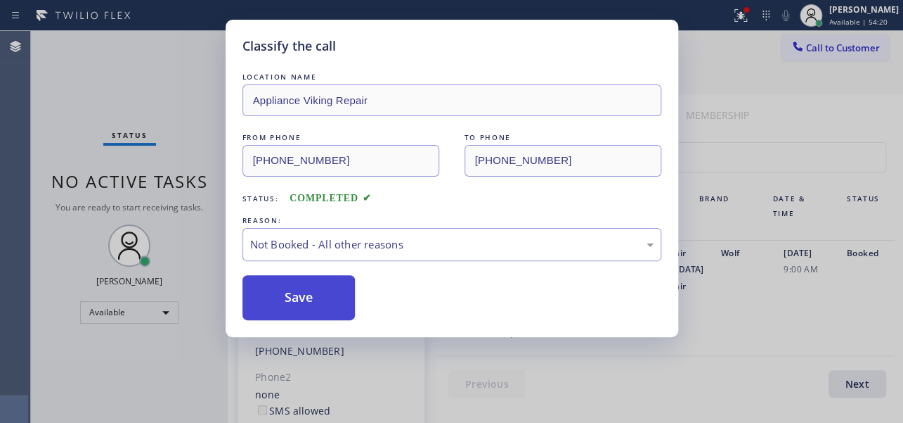
drag, startPoint x: 385, startPoint y: 295, endPoint x: 337, endPoint y: 302, distance: 48.9
click at [306, 309] on button "Save" at bounding box center [299, 297] width 113 height 45
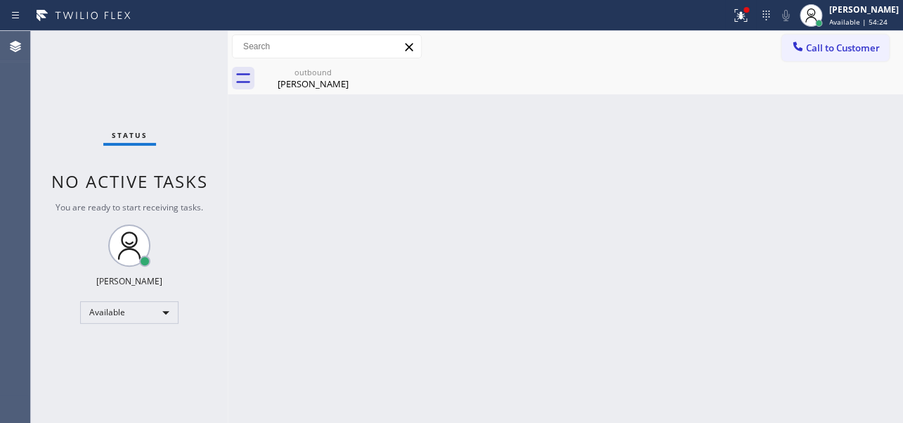
click at [835, 56] on button "Call to Customer" at bounding box center [836, 47] width 108 height 27
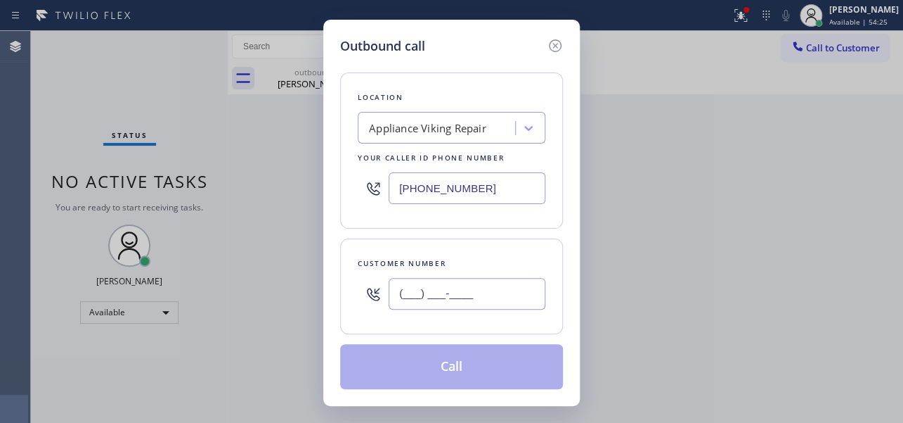
click at [405, 294] on input "(___) ___-____" at bounding box center [467, 294] width 157 height 32
paste input "650) 576-4509"
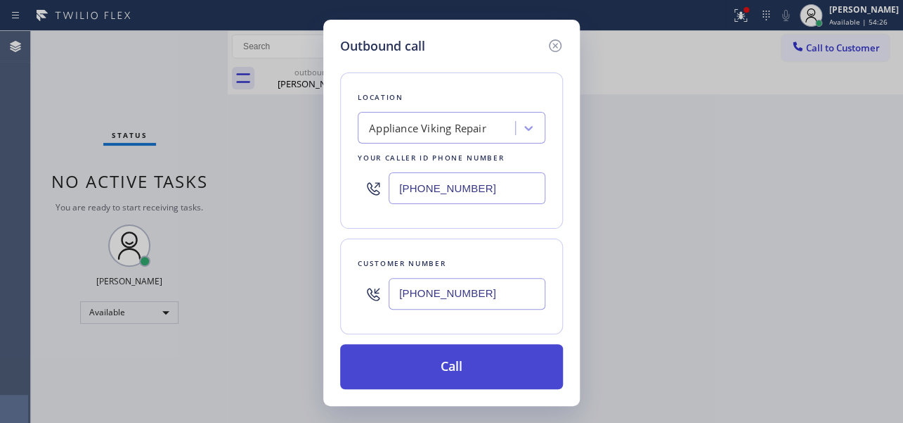
click at [471, 373] on button "Call" at bounding box center [451, 366] width 223 height 45
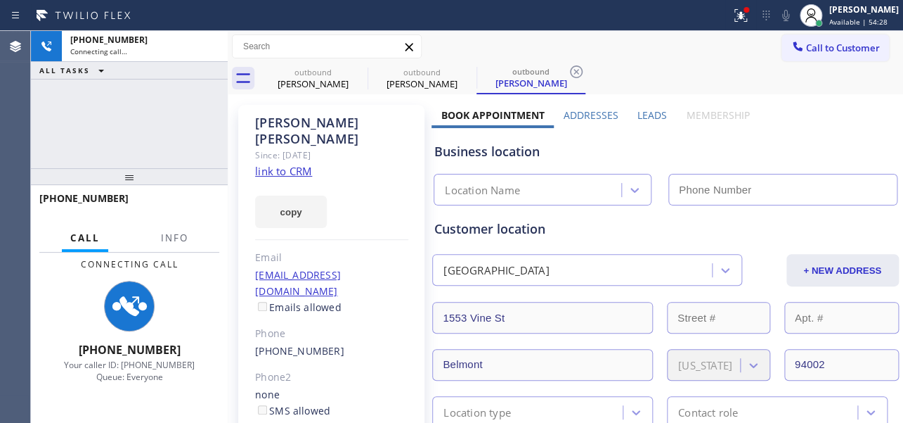
click at [650, 112] on label "Leads" at bounding box center [653, 114] width 30 height 13
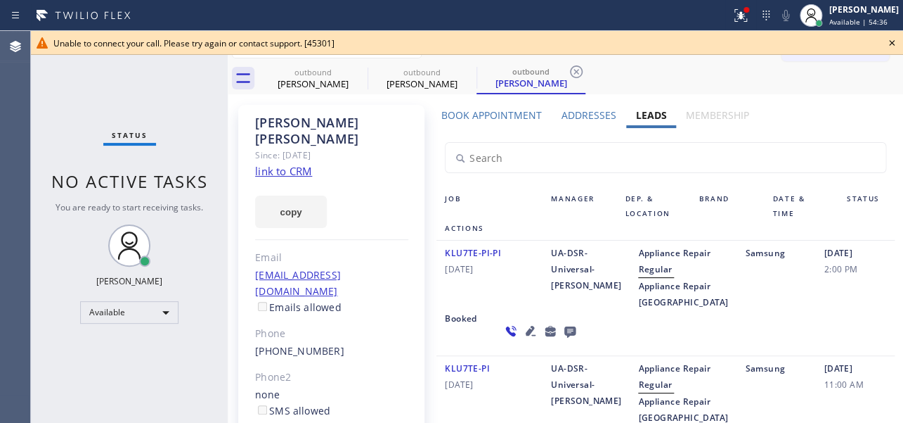
click at [891, 43] on icon at bounding box center [892, 43] width 6 height 6
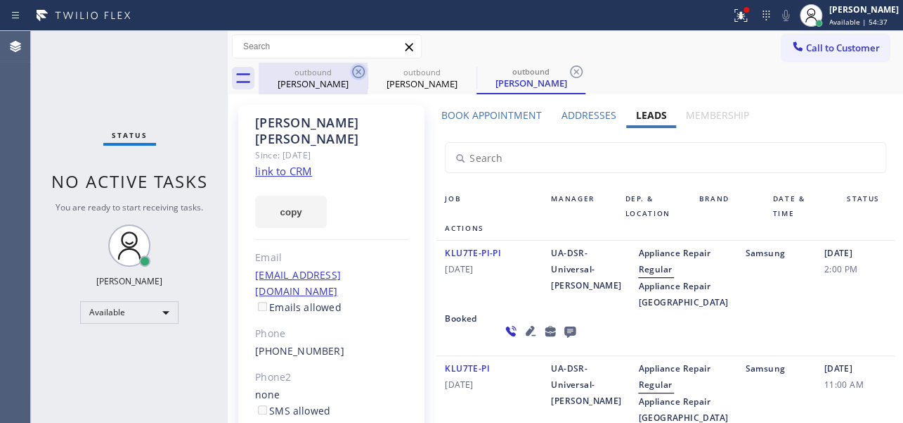
click at [357, 72] on icon at bounding box center [358, 71] width 13 height 13
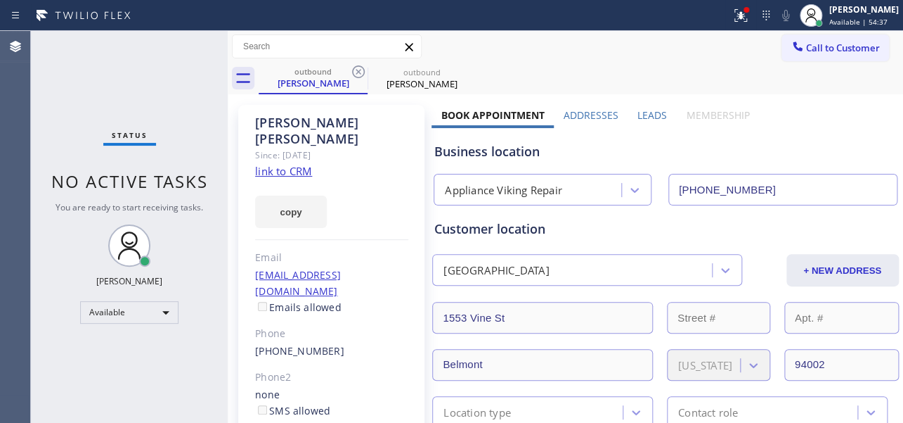
click at [357, 72] on icon at bounding box center [358, 71] width 13 height 13
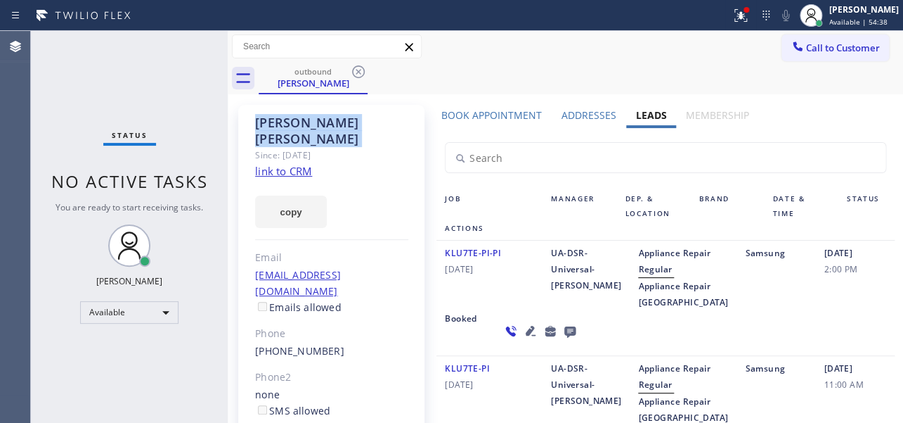
click at [357, 72] on icon at bounding box center [358, 71] width 13 height 13
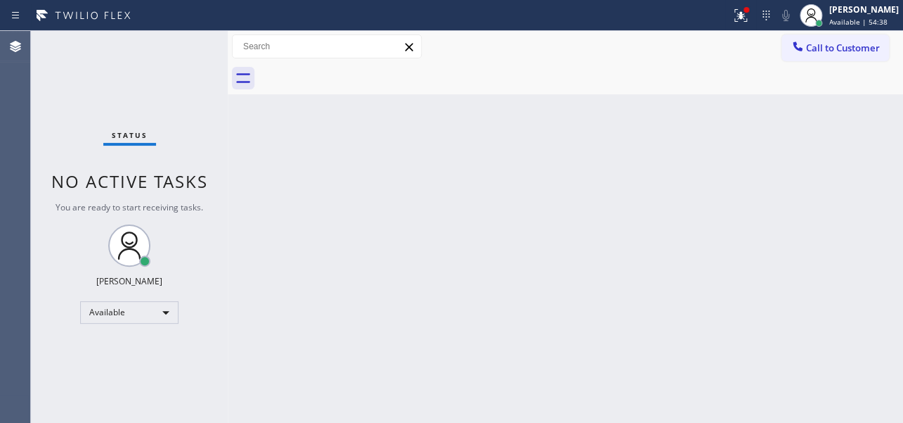
click at [357, 72] on div at bounding box center [581, 79] width 645 height 32
click at [827, 46] on span "Call to Customer" at bounding box center [843, 47] width 74 height 13
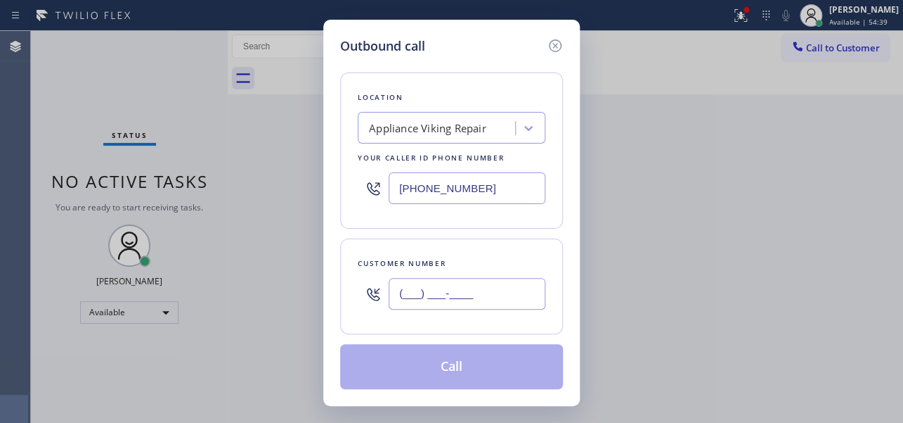
click at [415, 291] on input "(___) ___-____" at bounding box center [467, 294] width 157 height 32
paste input "954) 849-4040"
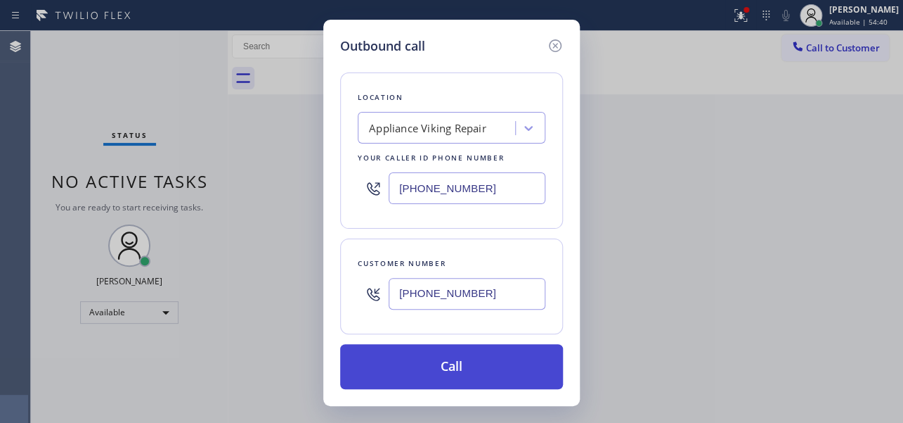
click at [432, 360] on button "Call" at bounding box center [451, 366] width 223 height 45
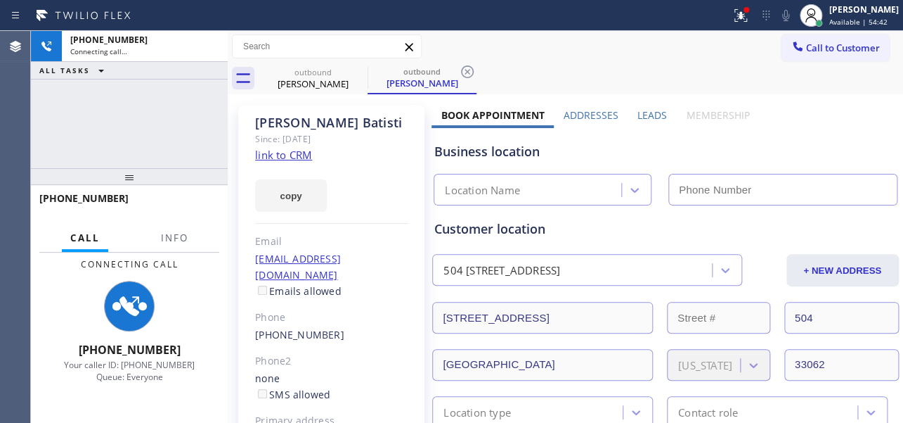
click at [646, 109] on label "Leads" at bounding box center [653, 114] width 30 height 13
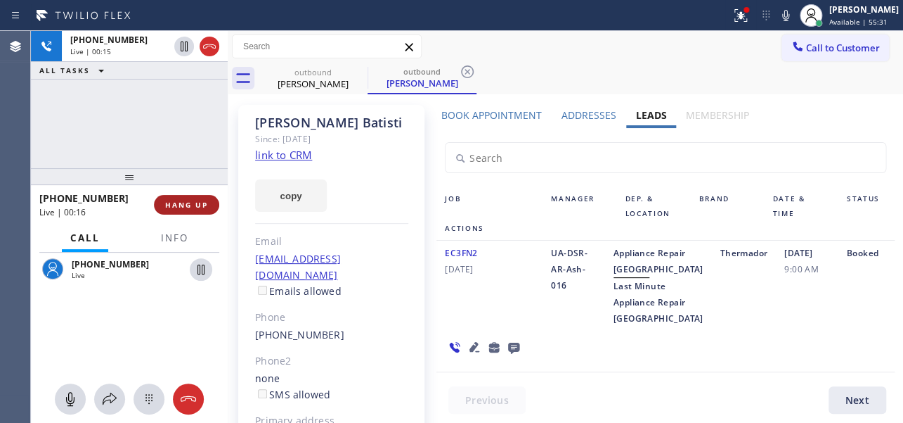
click at [186, 197] on button "HANG UP" at bounding box center [186, 205] width 65 height 20
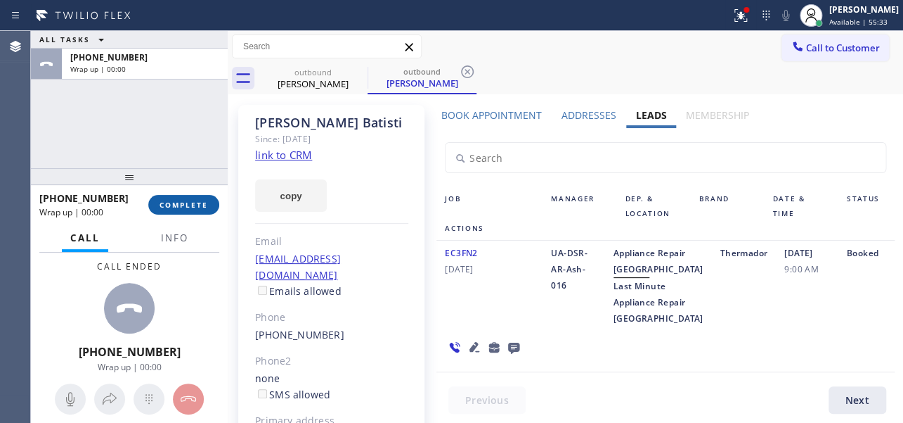
click at [194, 205] on span "COMPLETE" at bounding box center [184, 205] width 49 height 10
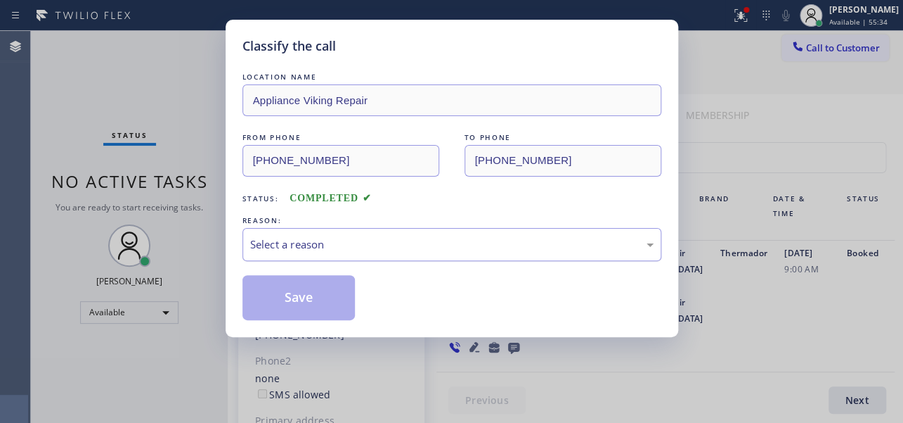
click at [406, 236] on div "Select a reason" at bounding box center [452, 244] width 404 height 16
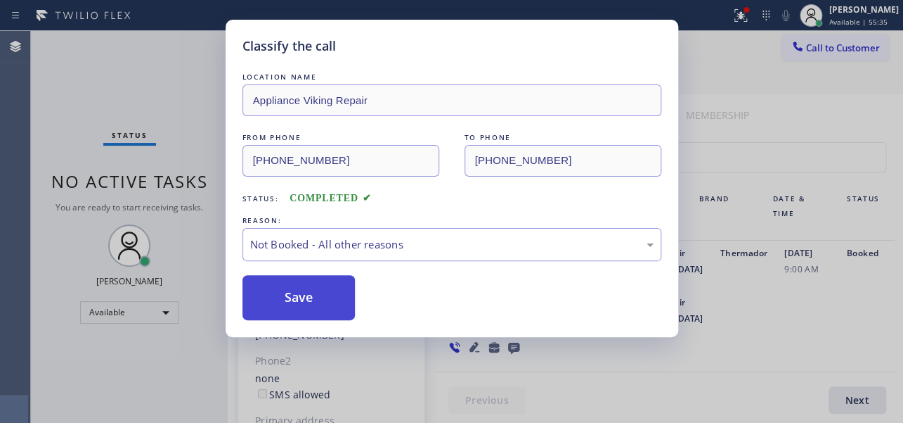
click at [311, 294] on button "Save" at bounding box center [299, 297] width 113 height 45
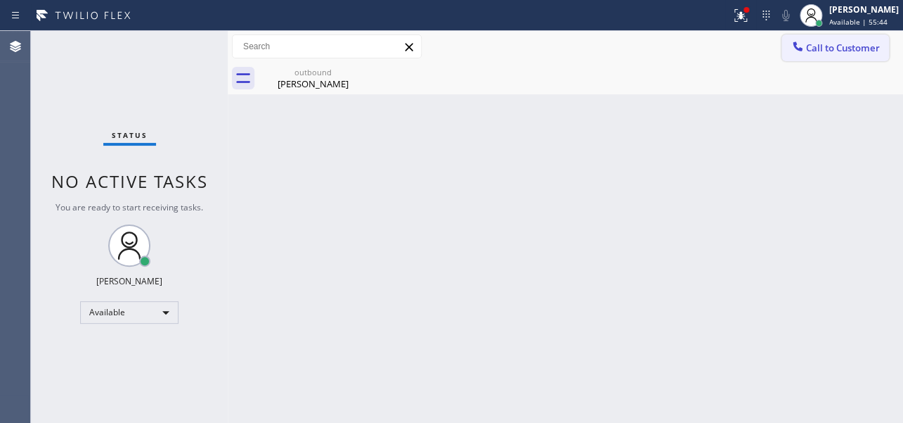
click at [794, 52] on icon at bounding box center [798, 46] width 14 height 14
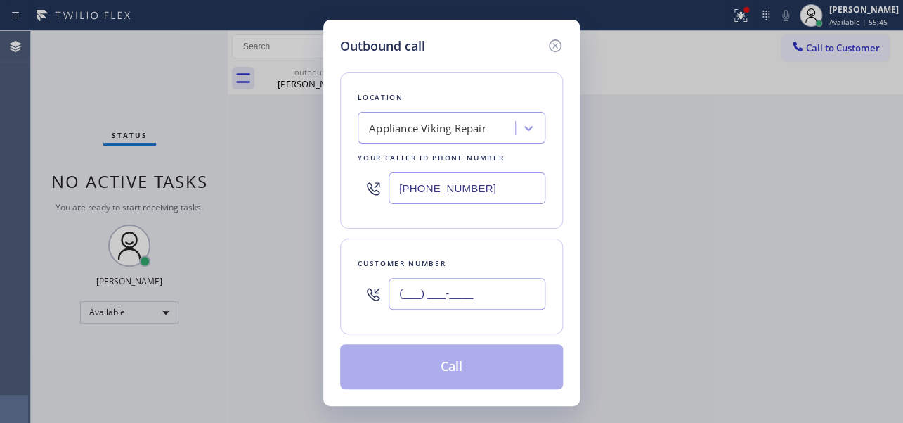
click at [425, 290] on input "(___) ___-____" at bounding box center [467, 294] width 157 height 32
paste input "206) 382-8400"
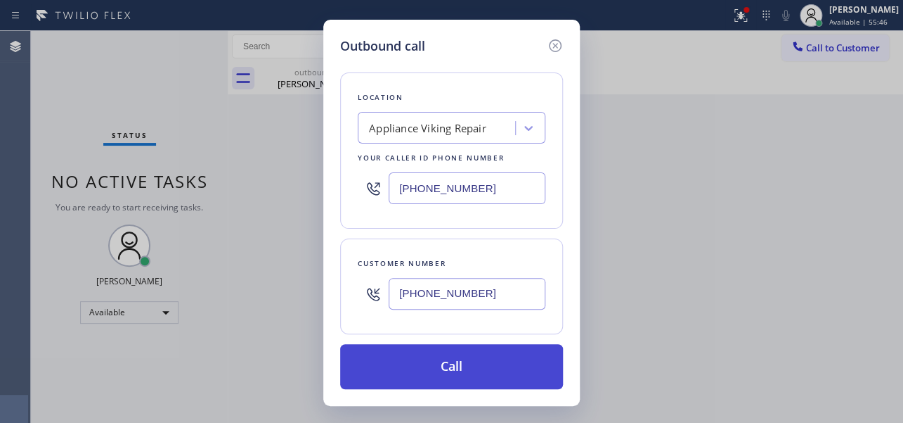
click at [465, 376] on button "Call" at bounding box center [451, 366] width 223 height 45
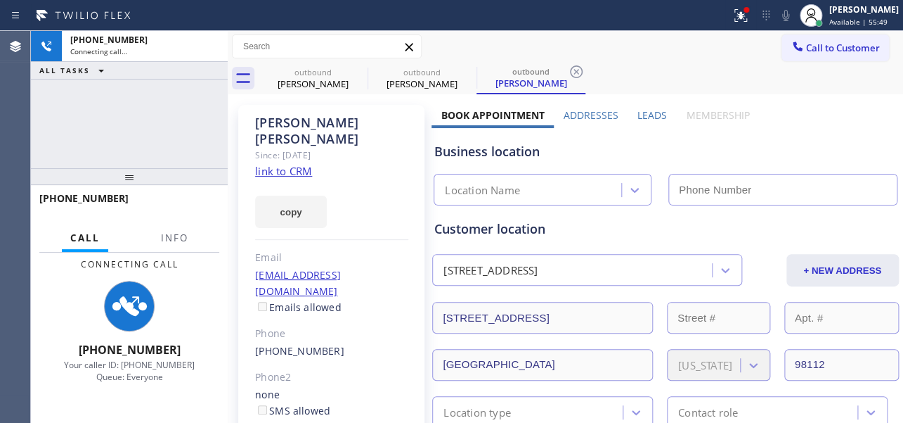
click at [654, 111] on label "Leads" at bounding box center [653, 114] width 30 height 13
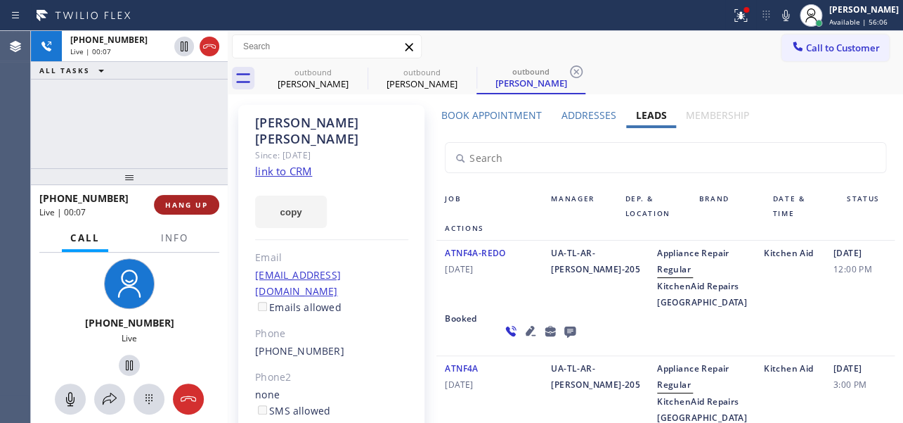
drag, startPoint x: 169, startPoint y: 212, endPoint x: 180, endPoint y: 207, distance: 12.3
click at [169, 212] on button "HANG UP" at bounding box center [186, 205] width 65 height 20
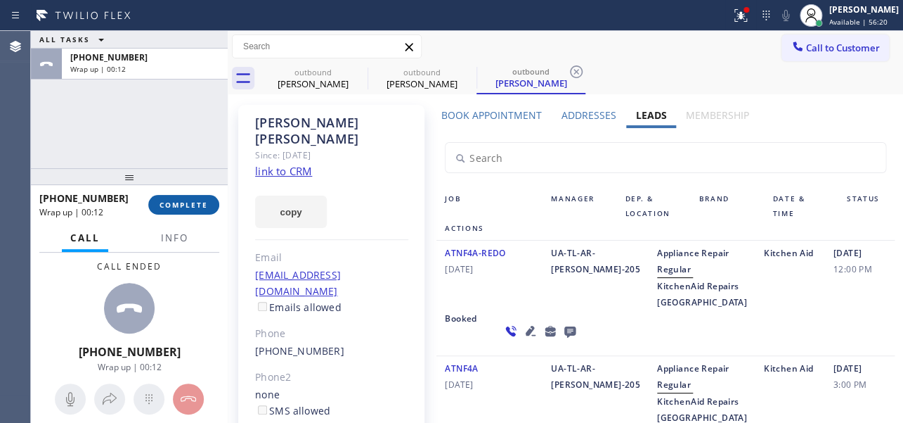
click at [194, 204] on span "COMPLETE" at bounding box center [184, 205] width 49 height 10
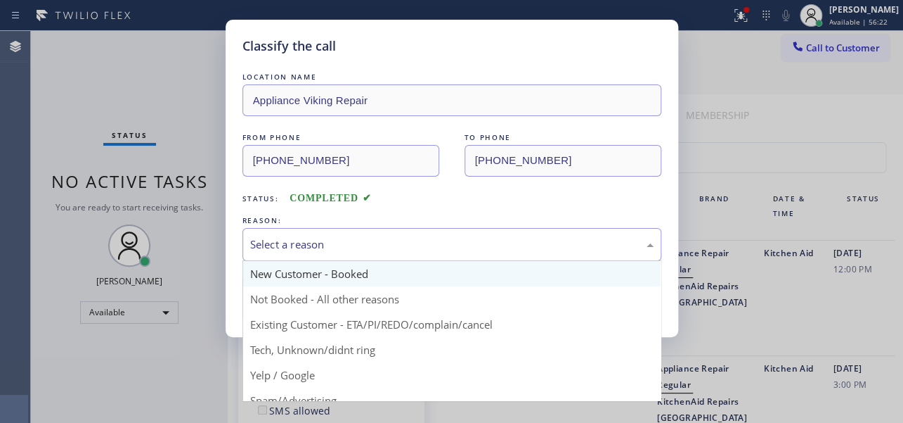
drag, startPoint x: 407, startPoint y: 238, endPoint x: 350, endPoint y: 283, distance: 73.0
click at [406, 238] on div "Select a reason" at bounding box center [452, 244] width 404 height 16
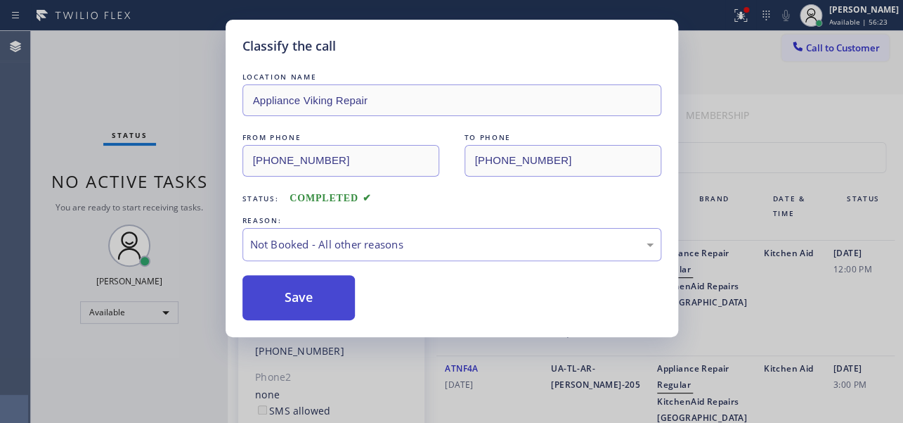
click at [316, 304] on button "Save" at bounding box center [299, 297] width 113 height 45
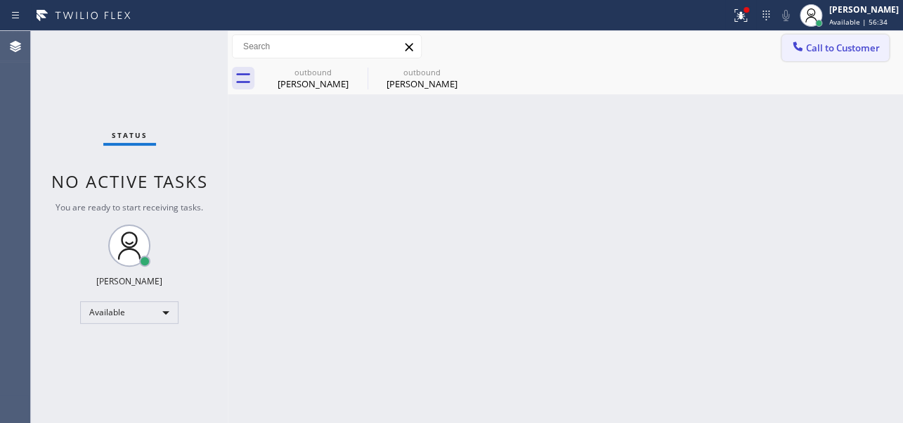
click at [829, 51] on span "Call to Customer" at bounding box center [843, 47] width 74 height 13
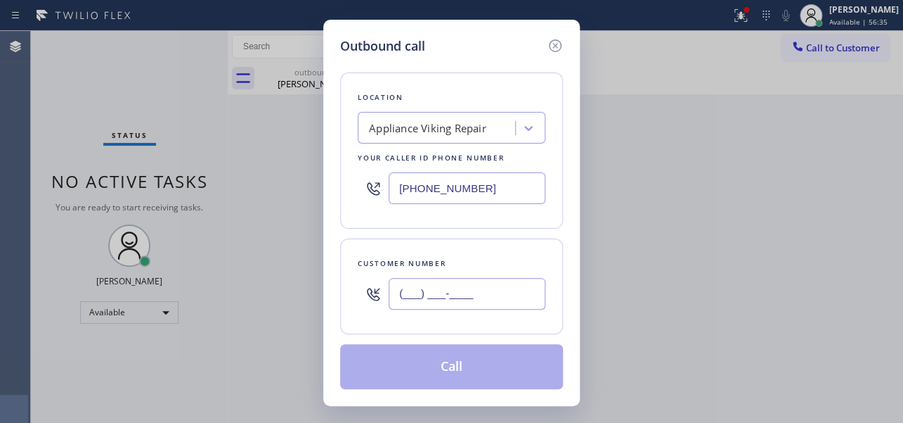
click at [426, 292] on input "(___) ___-____" at bounding box center [467, 294] width 157 height 32
paste input "253) 341-1927"
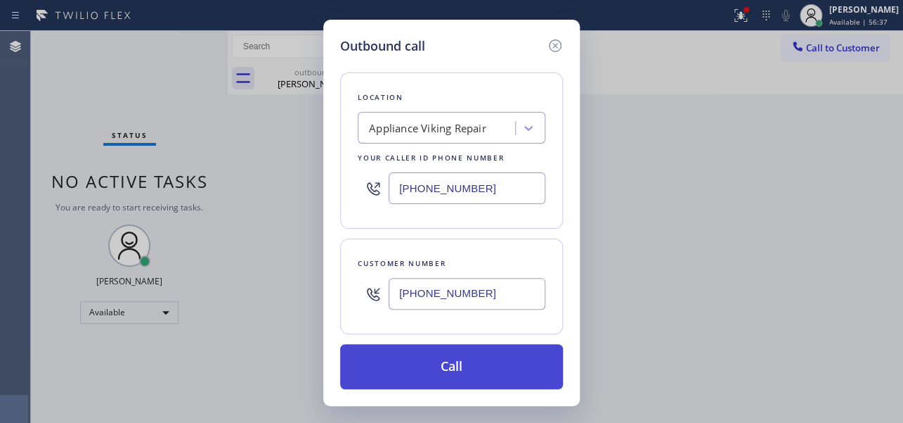
click at [456, 377] on button "Call" at bounding box center [451, 366] width 223 height 45
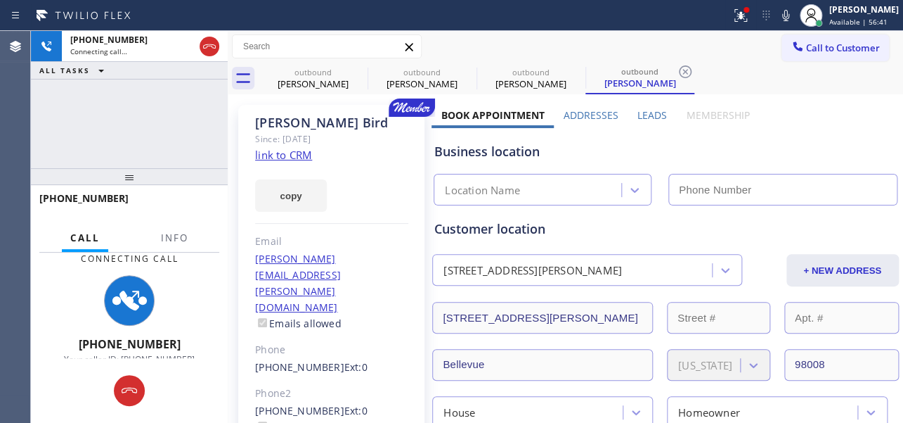
click at [652, 110] on label "Leads" at bounding box center [653, 114] width 30 height 13
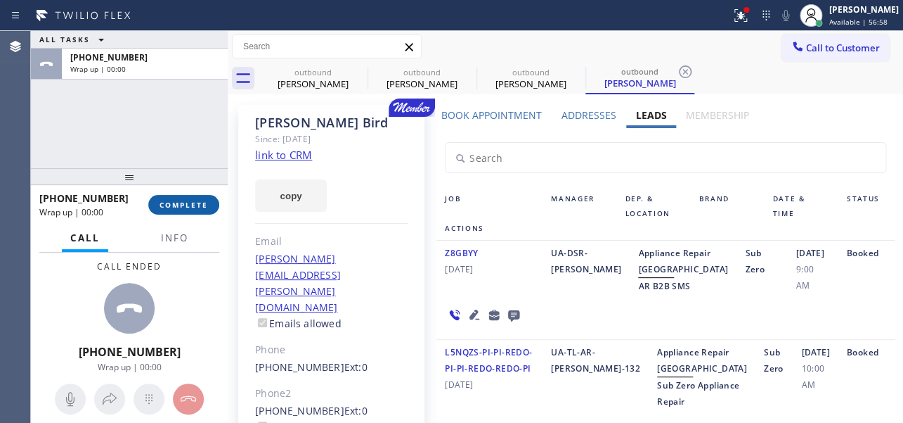
click at [195, 196] on button "COMPLETE" at bounding box center [183, 205] width 71 height 20
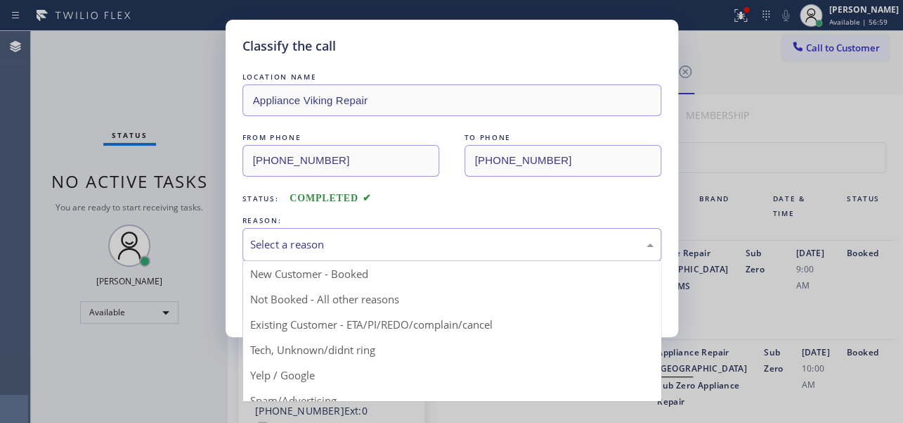
click at [340, 236] on div "Select a reason" at bounding box center [452, 244] width 404 height 16
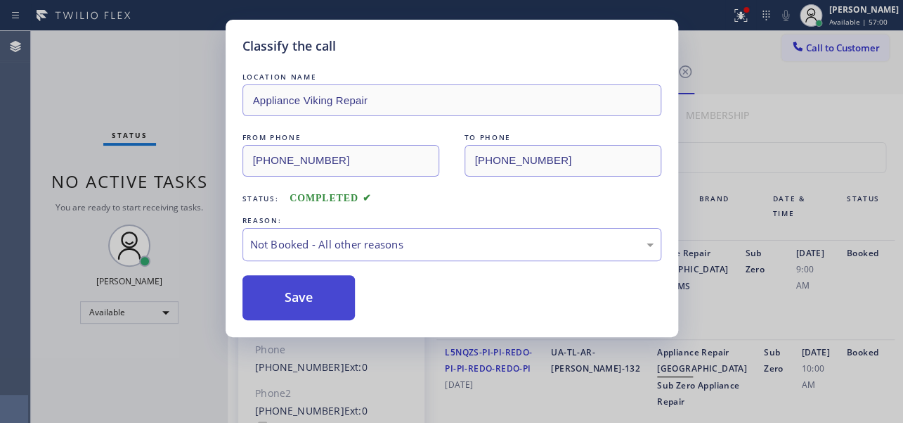
click at [289, 300] on button "Save" at bounding box center [299, 297] width 113 height 45
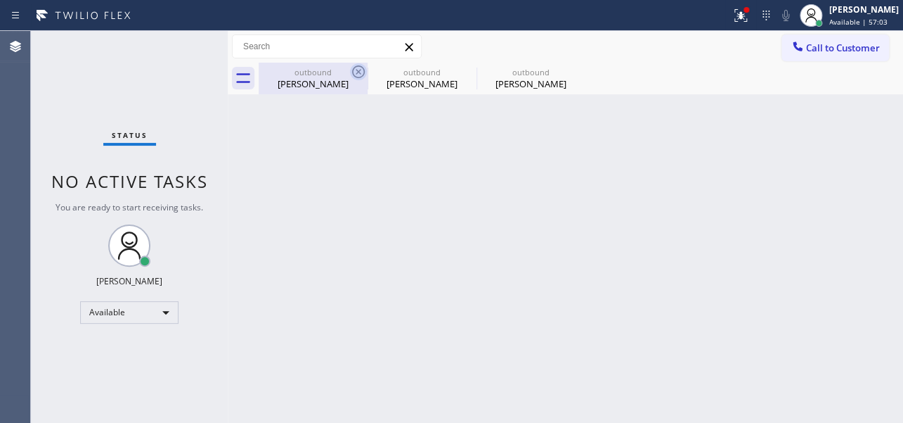
click at [352, 70] on icon at bounding box center [358, 71] width 17 height 17
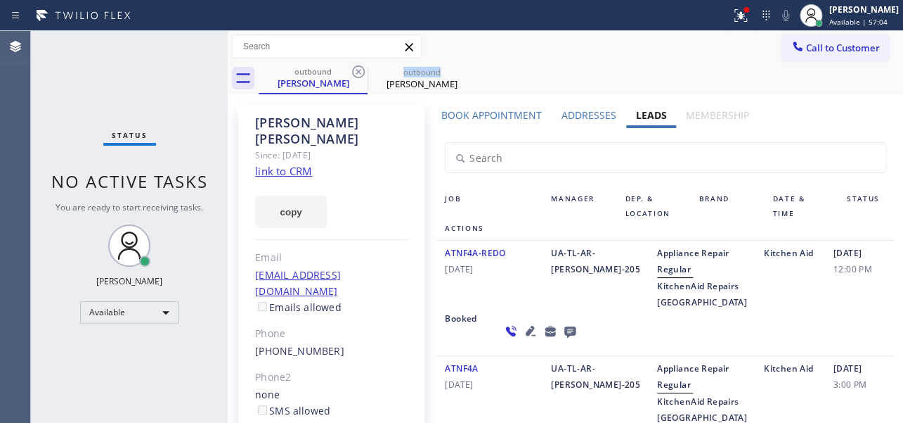
click at [352, 70] on icon at bounding box center [358, 71] width 17 height 17
click at [0, 0] on icon at bounding box center [0, 0] width 0 height 0
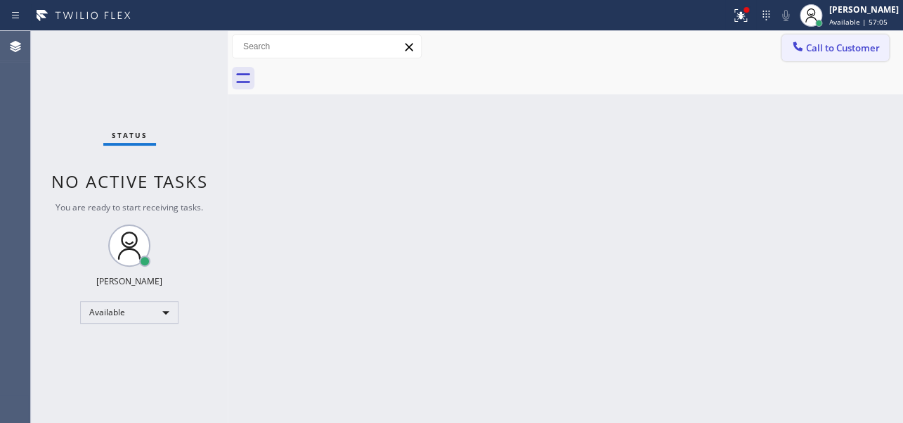
click at [797, 49] on icon at bounding box center [797, 45] width 9 height 9
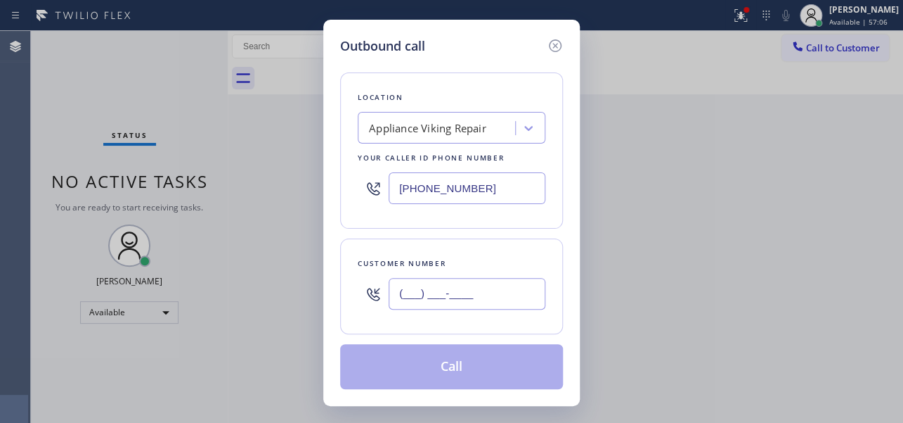
click at [439, 288] on input "(___) ___-____" at bounding box center [467, 294] width 157 height 32
paste input "310) 963-8005"
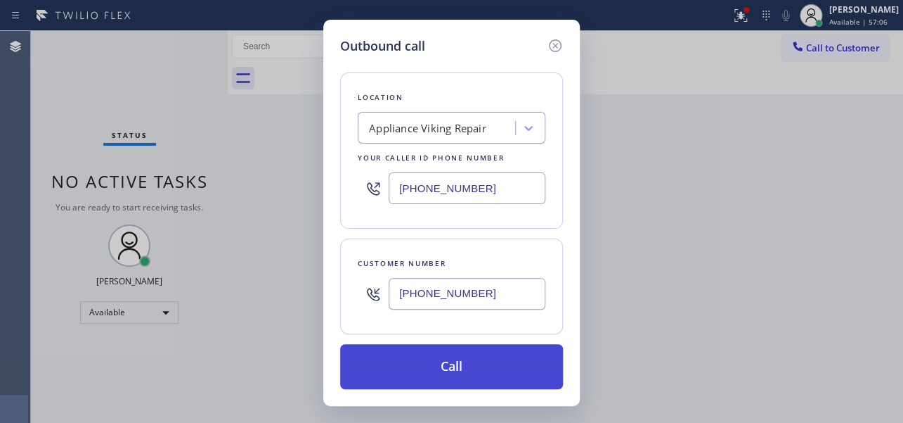
type input "[PHONE_NUMBER]"
click at [456, 363] on button "Call" at bounding box center [451, 366] width 223 height 45
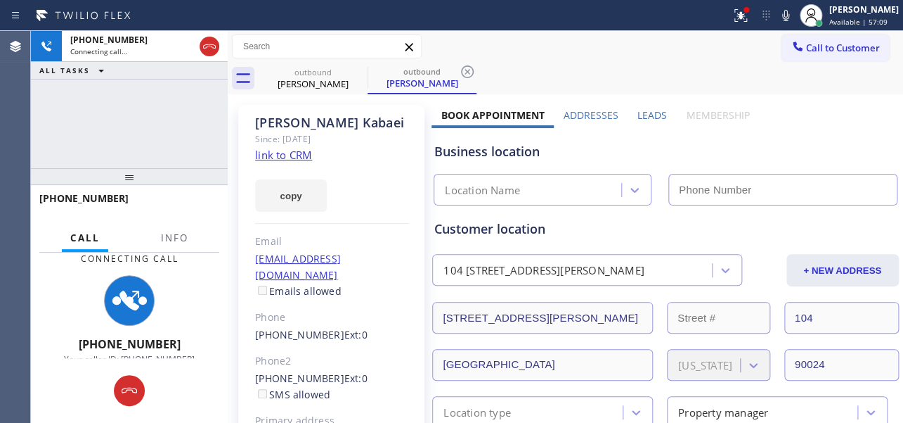
click at [652, 114] on label "Leads" at bounding box center [653, 114] width 30 height 13
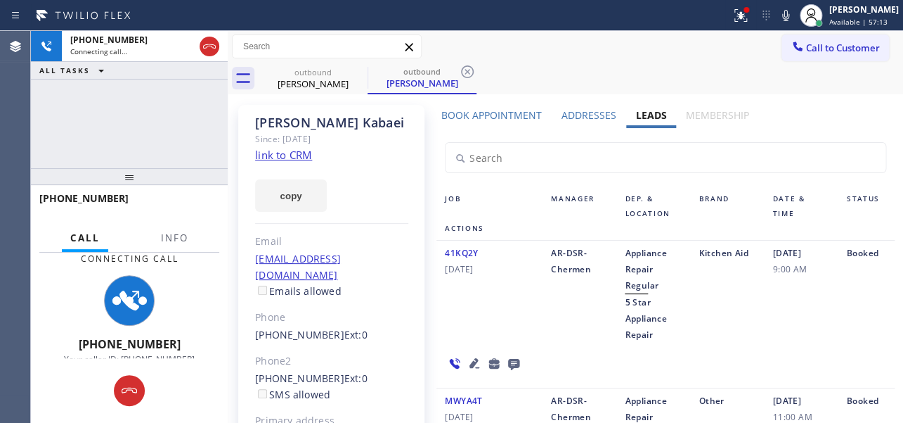
click at [477, 299] on div "41KQ2Y [DATE]" at bounding box center [490, 294] width 106 height 98
click at [468, 361] on icon at bounding box center [474, 362] width 17 height 17
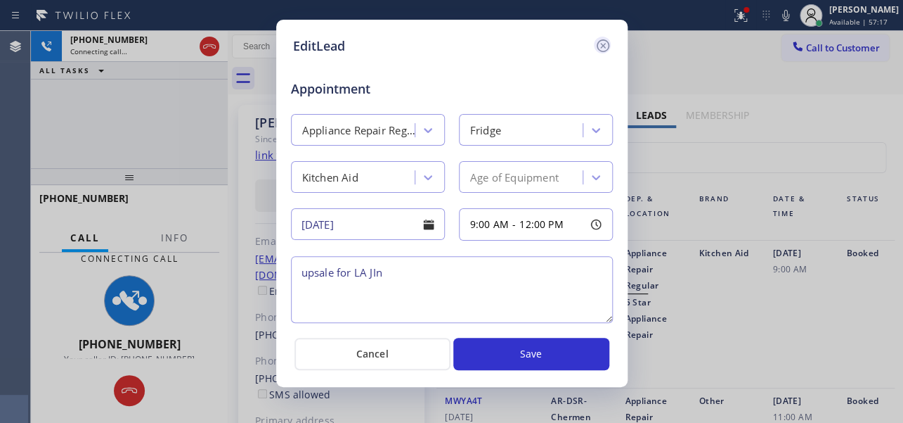
click at [601, 43] on icon at bounding box center [602, 45] width 13 height 13
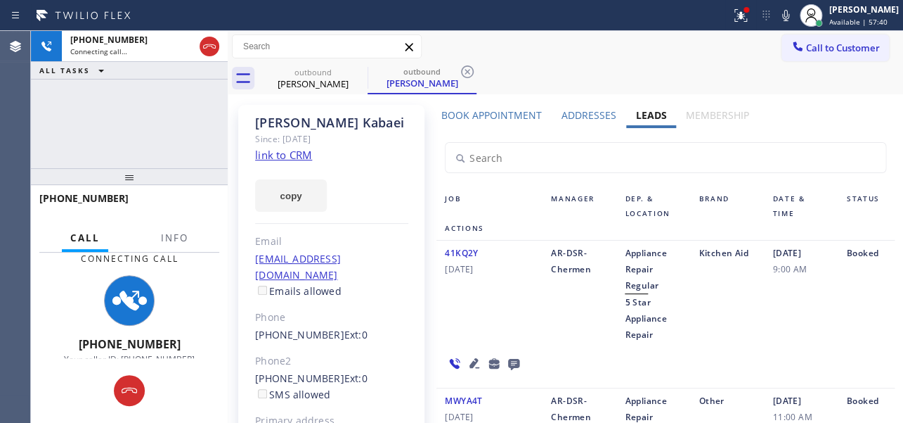
click at [495, 300] on div "41KQ2Y [DATE]" at bounding box center [490, 294] width 106 height 98
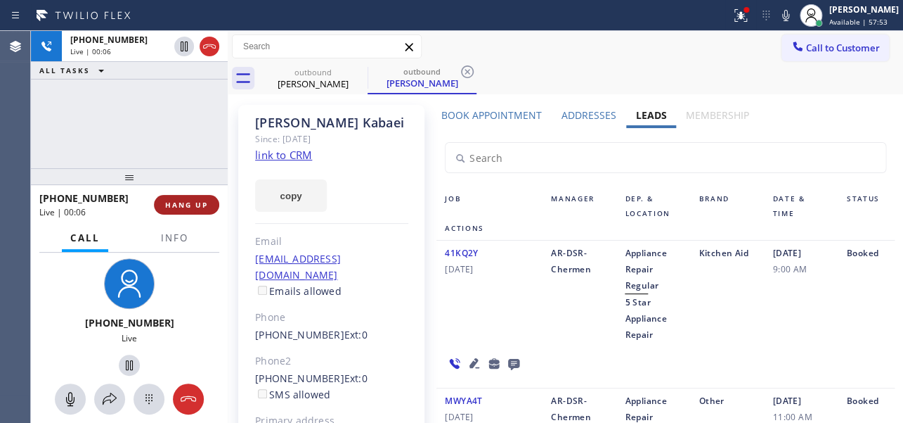
click at [178, 202] on span "HANG UP" at bounding box center [186, 205] width 43 height 10
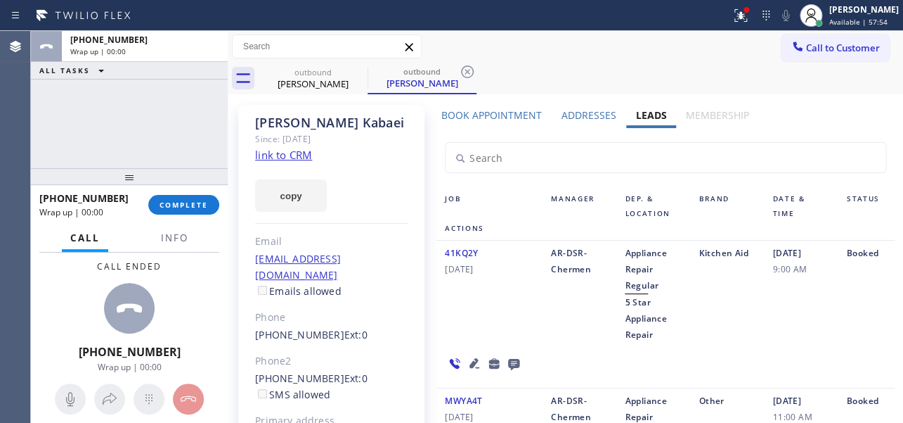
click at [509, 359] on icon at bounding box center [513, 364] width 11 height 11
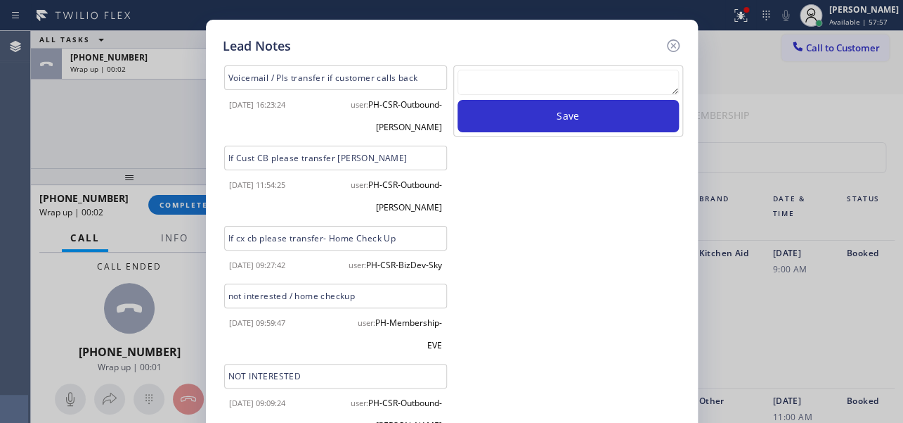
click at [562, 70] on textarea at bounding box center [568, 82] width 221 height 25
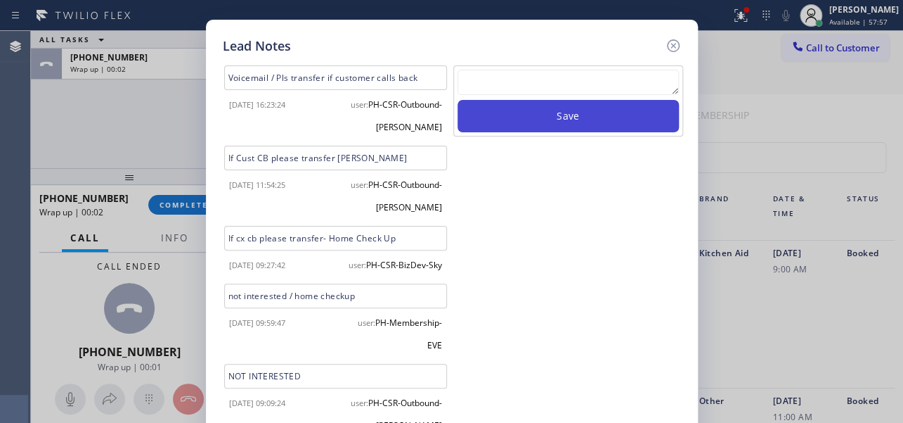
paste textarea "Routed to Voice mail// If CX will call back please transfer to me- Love:*"
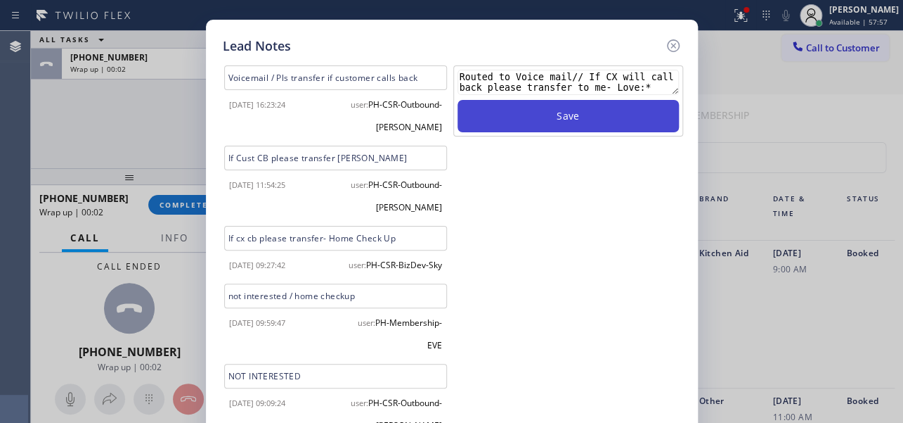
type textarea "Routed to Voice mail// If CX will call back please transfer to me- Love:*"
click at [573, 113] on button "Save" at bounding box center [568, 116] width 221 height 32
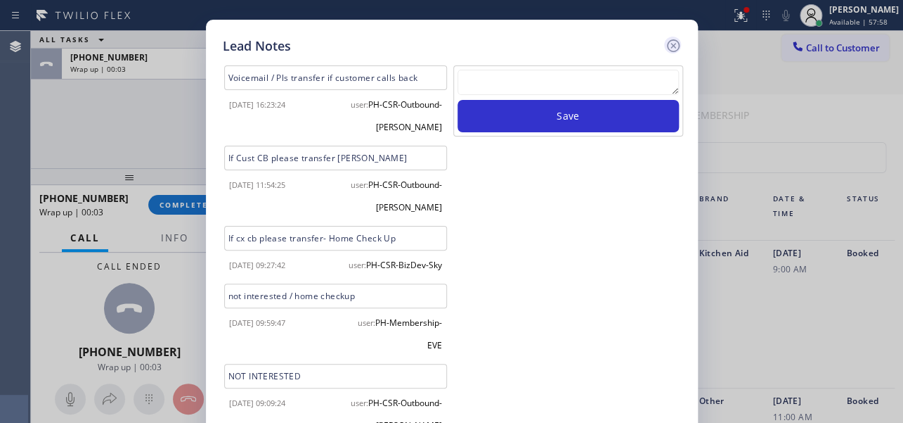
click at [671, 39] on icon at bounding box center [672, 45] width 13 height 13
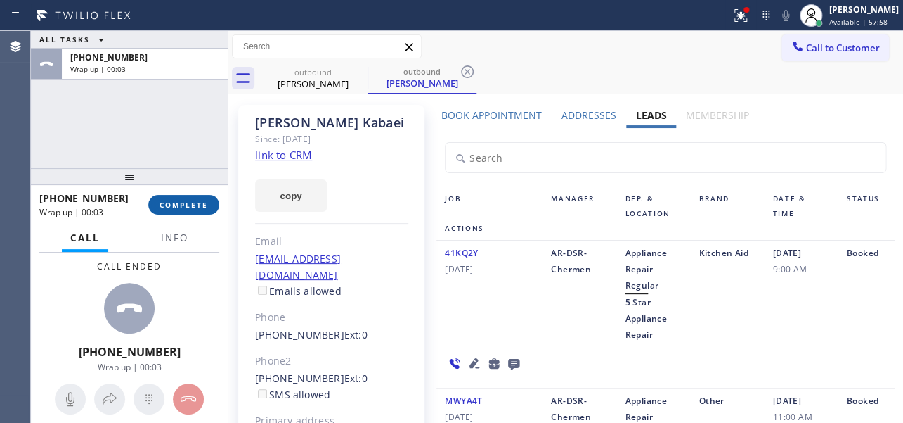
click at [190, 205] on span "COMPLETE" at bounding box center [184, 205] width 49 height 10
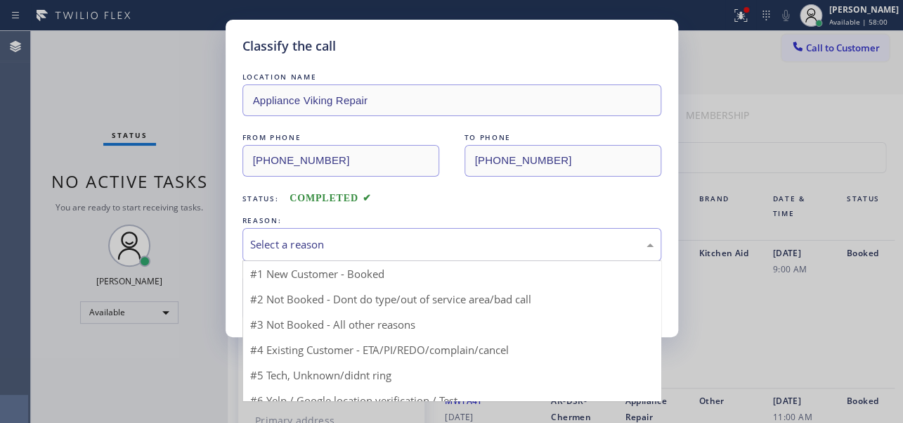
click at [332, 240] on div "Select a reason" at bounding box center [452, 244] width 404 height 16
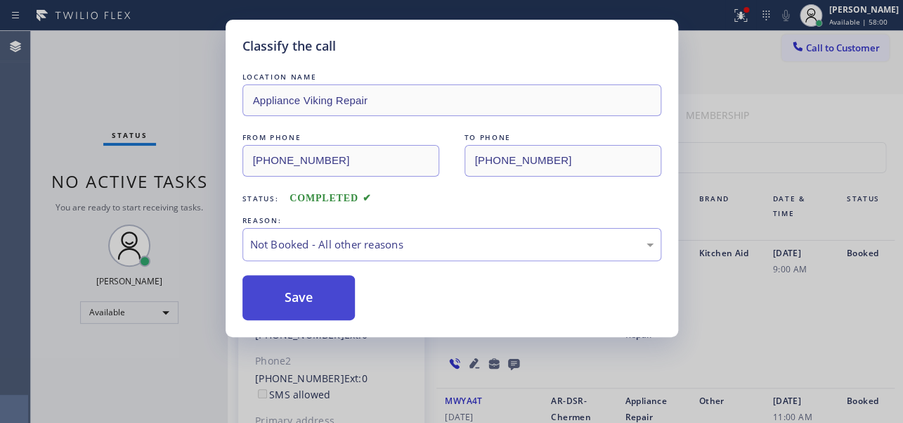
click at [296, 302] on button "Save" at bounding box center [299, 297] width 113 height 45
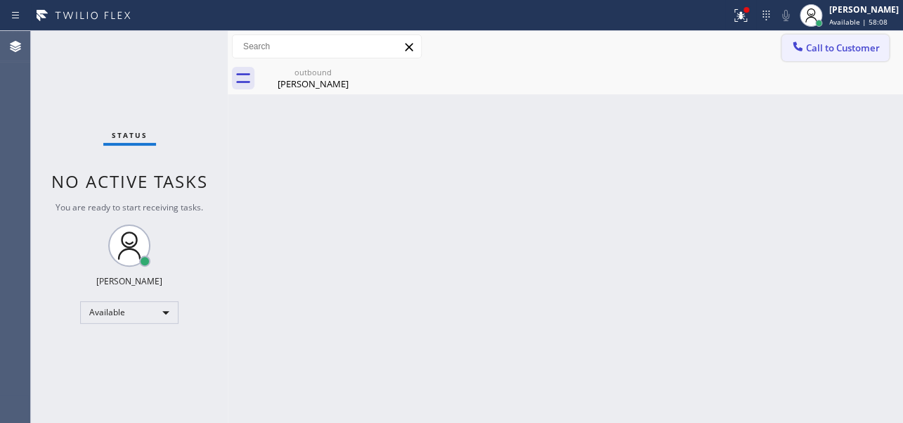
click at [829, 41] on span "Call to Customer" at bounding box center [843, 47] width 74 height 13
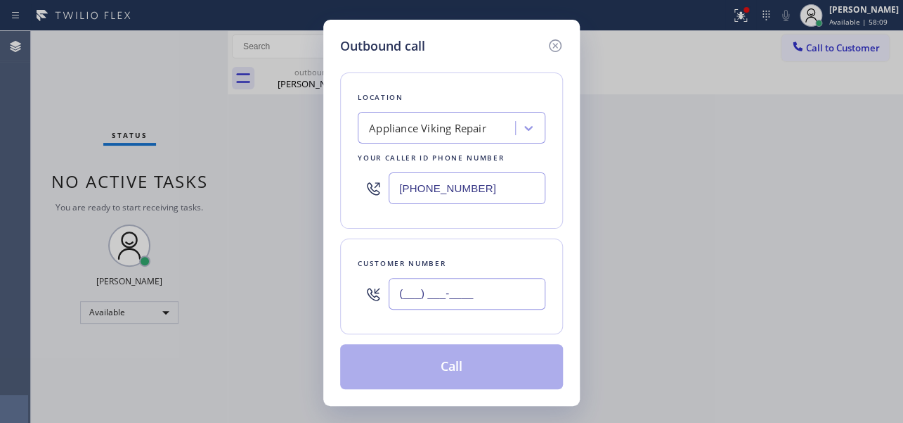
click at [393, 291] on input "(___) ___-____" at bounding box center [467, 294] width 157 height 32
paste input "213) 434-7540"
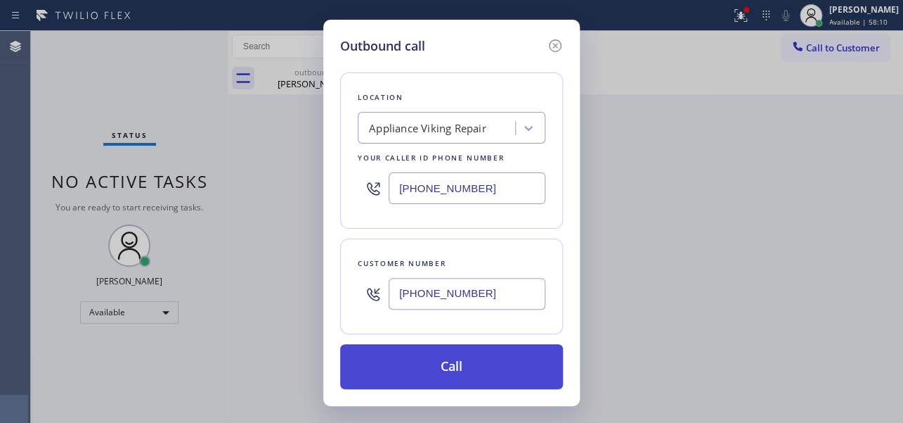
type input "[PHONE_NUMBER]"
click at [460, 362] on button "Call" at bounding box center [451, 366] width 223 height 45
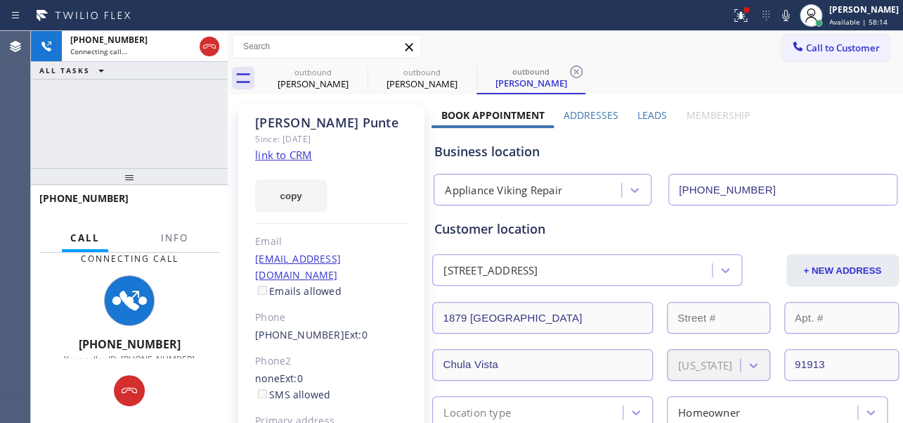
type input "[PHONE_NUMBER]"
click at [790, 142] on div "Business location" at bounding box center [665, 151] width 462 height 19
click at [646, 111] on label "Leads" at bounding box center [653, 114] width 30 height 13
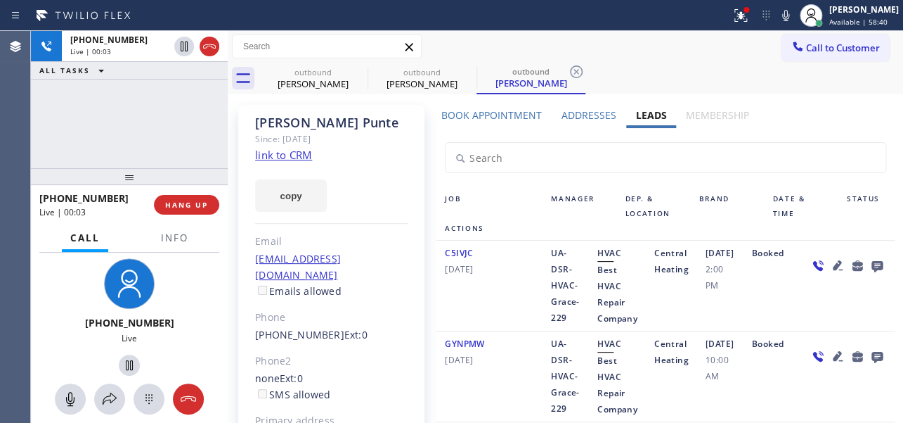
drag, startPoint x: 509, startPoint y: 297, endPoint x: 506, endPoint y: 283, distance: 13.7
click at [509, 297] on div "C5IVJC [DATE]" at bounding box center [490, 286] width 106 height 82
click at [524, 288] on div "C5IVJC [DATE]" at bounding box center [490, 286] width 106 height 82
click at [200, 203] on span "HANG UP" at bounding box center [186, 205] width 43 height 10
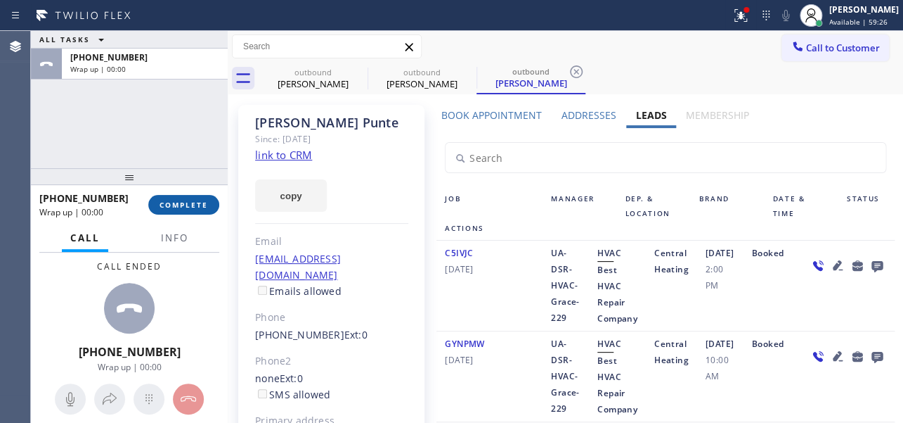
click at [165, 198] on button "COMPLETE" at bounding box center [183, 205] width 71 height 20
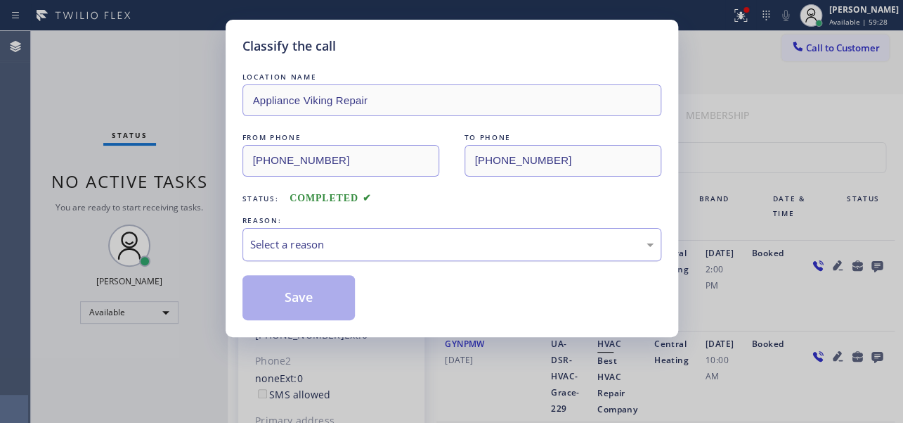
click at [388, 239] on div "Select a reason" at bounding box center [452, 244] width 404 height 16
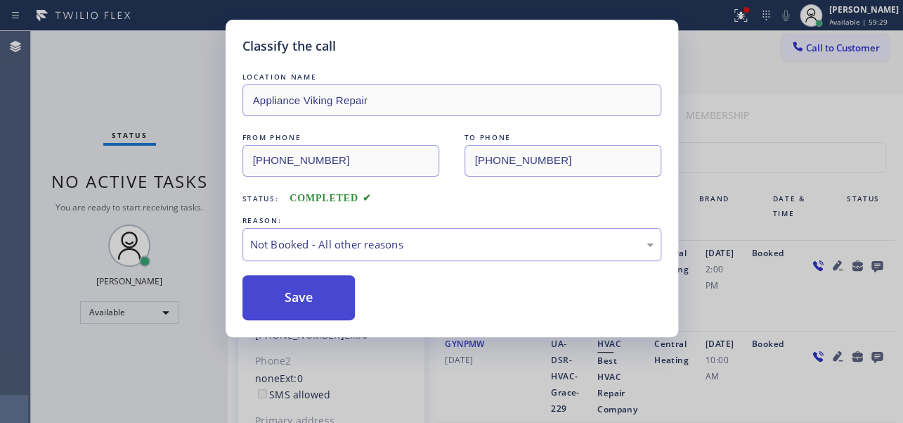
click at [298, 297] on button "Save" at bounding box center [299, 297] width 113 height 45
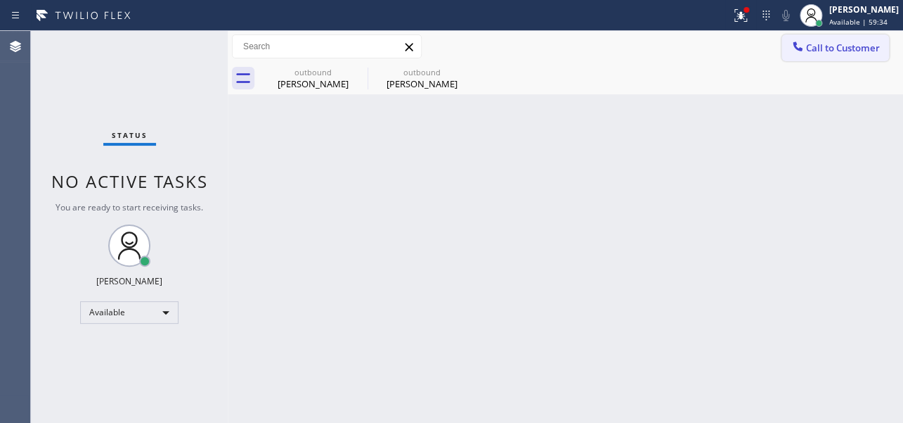
click at [794, 55] on div at bounding box center [798, 47] width 17 height 17
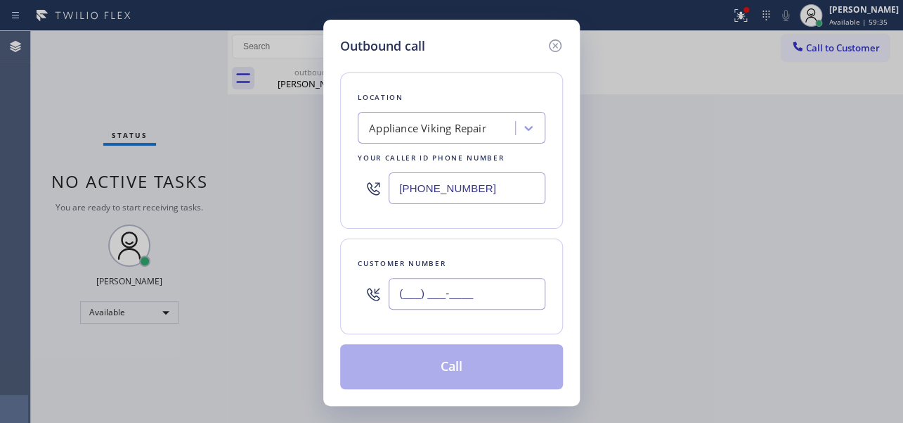
click at [408, 290] on input "(___) ___-____" at bounding box center [467, 294] width 157 height 32
paste input "619) 549-2234"
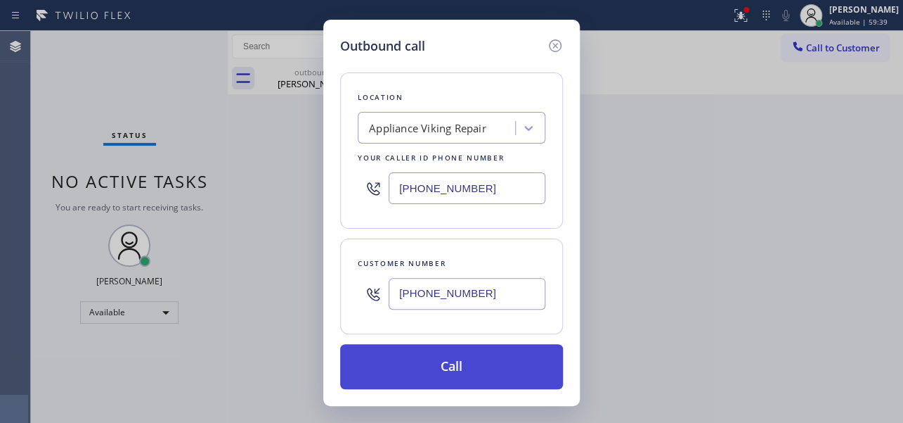
click at [449, 368] on button "Call" at bounding box center [451, 366] width 223 height 45
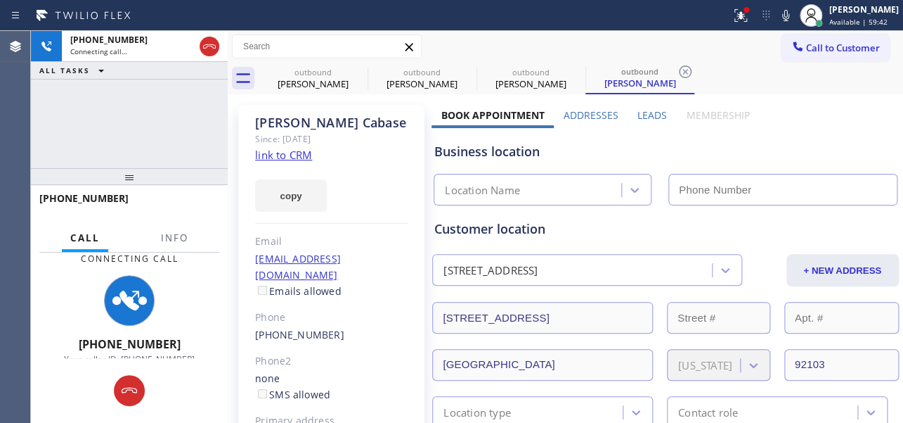
click at [652, 112] on label "Leads" at bounding box center [653, 114] width 30 height 13
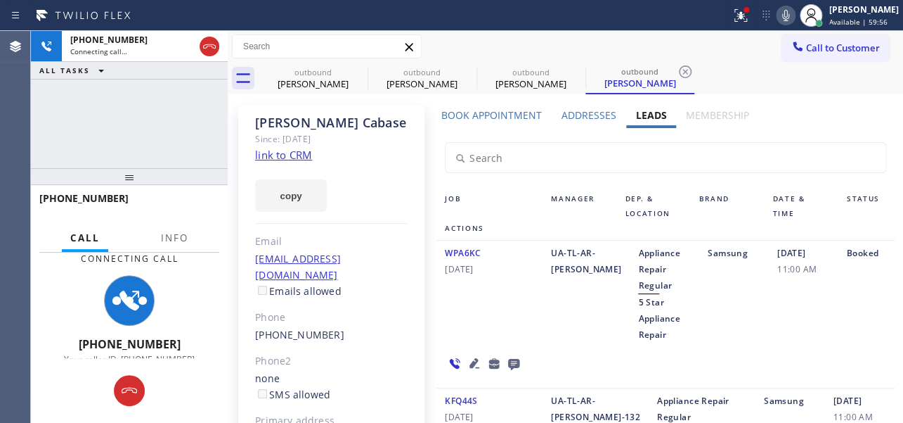
click at [782, 20] on icon at bounding box center [785, 15] width 7 height 11
click at [778, 14] on icon at bounding box center [786, 15] width 17 height 17
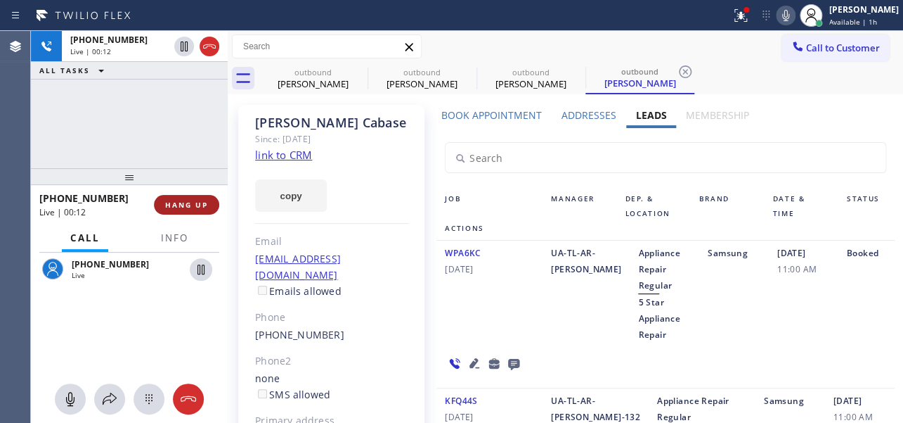
click at [201, 205] on span "HANG UP" at bounding box center [186, 205] width 43 height 10
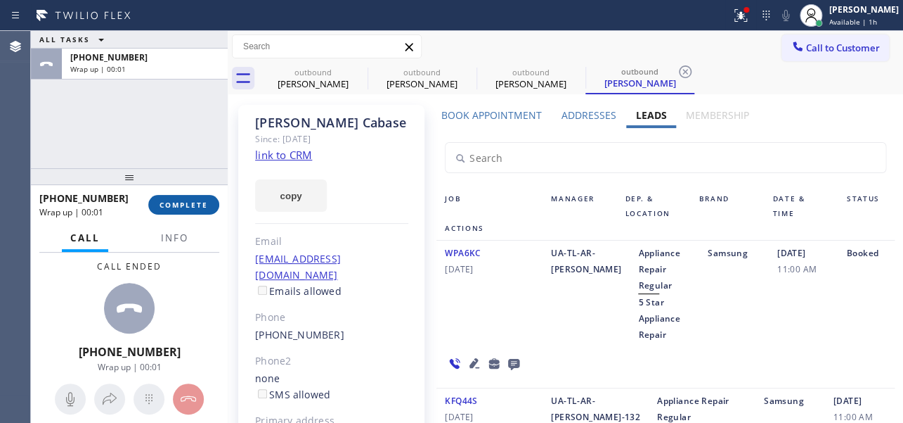
drag, startPoint x: 189, startPoint y: 211, endPoint x: 190, endPoint y: 202, distance: 9.2
click at [189, 211] on button "COMPLETE" at bounding box center [183, 205] width 71 height 20
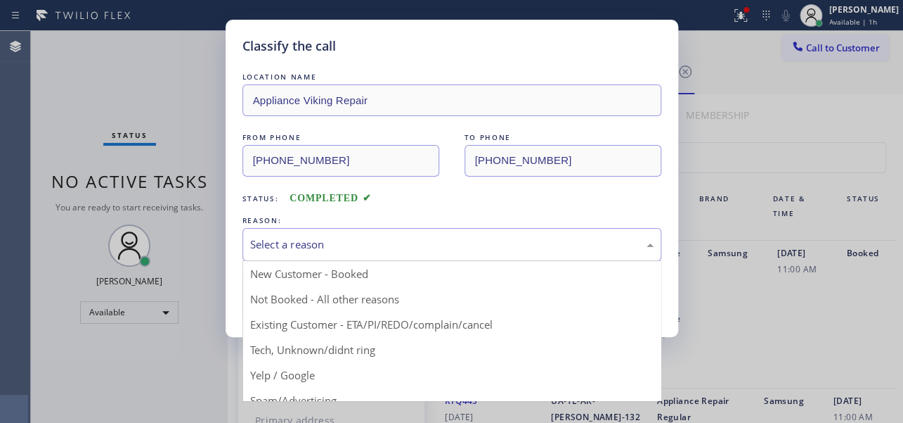
click at [325, 231] on div "Select a reason" at bounding box center [452, 244] width 419 height 33
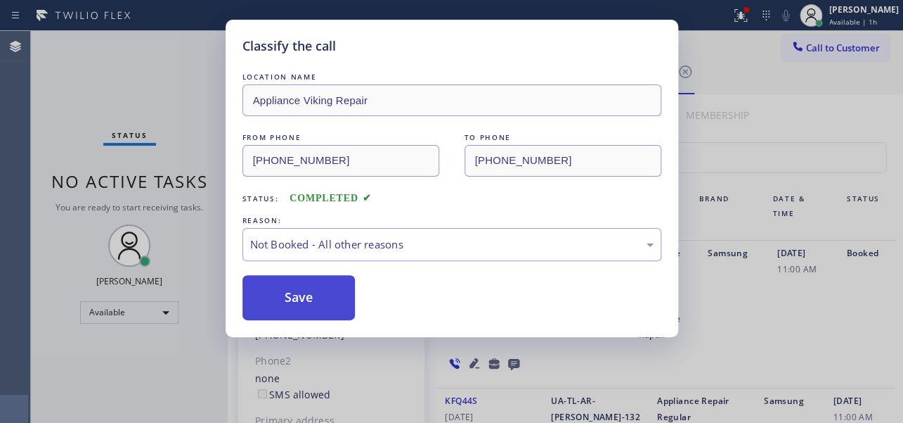
click at [299, 299] on button "Save" at bounding box center [299, 297] width 113 height 45
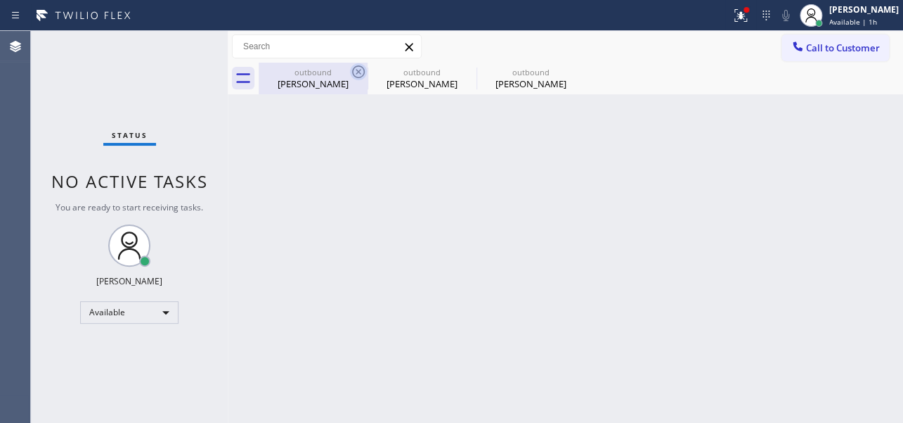
click at [365, 73] on icon at bounding box center [358, 71] width 17 height 17
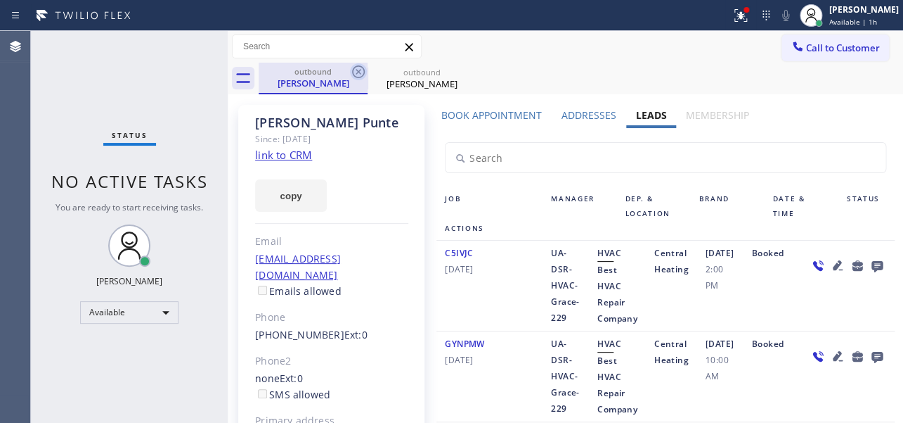
click at [356, 70] on icon at bounding box center [358, 71] width 17 height 17
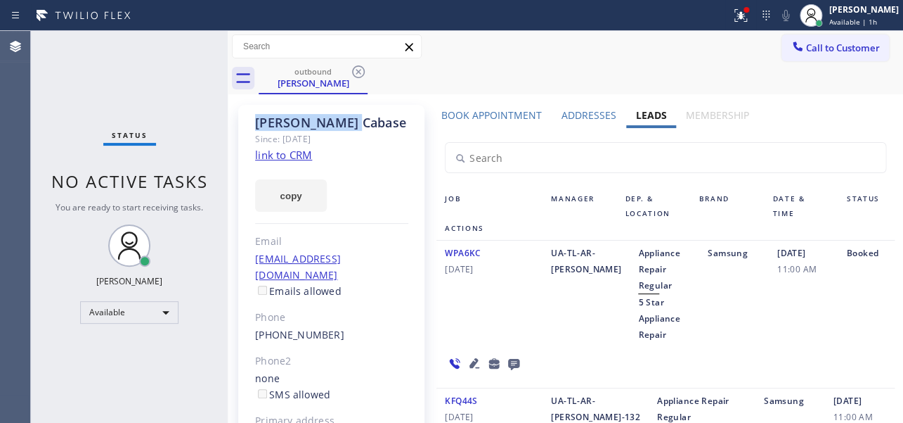
click at [356, 70] on icon at bounding box center [358, 71] width 17 height 17
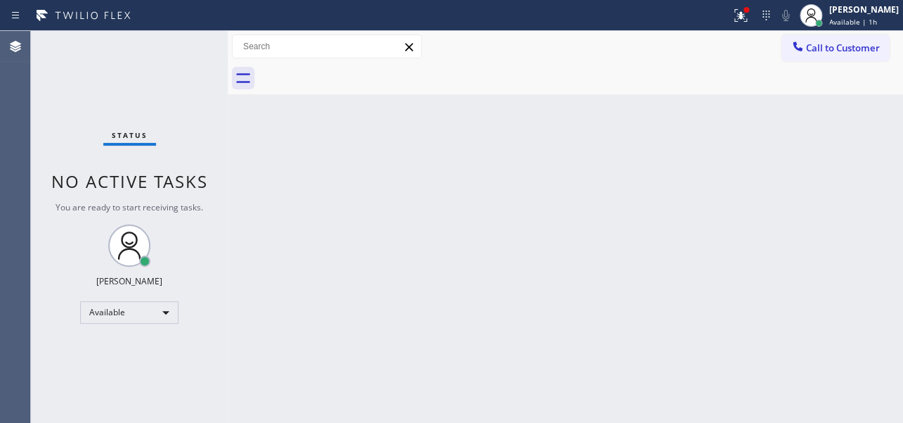
click at [356, 70] on div at bounding box center [581, 79] width 645 height 32
click at [810, 52] on span "Call to Customer" at bounding box center [843, 47] width 74 height 13
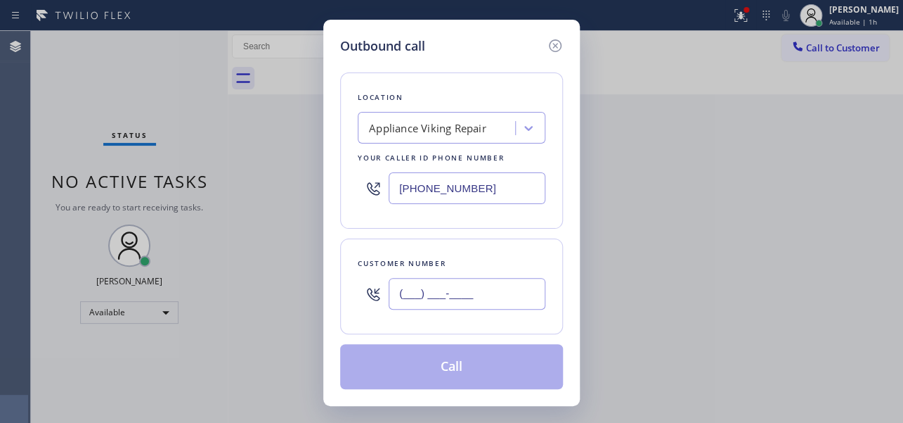
click at [406, 285] on input "(___) ___-____" at bounding box center [467, 294] width 157 height 32
paste input "425) 999-9967"
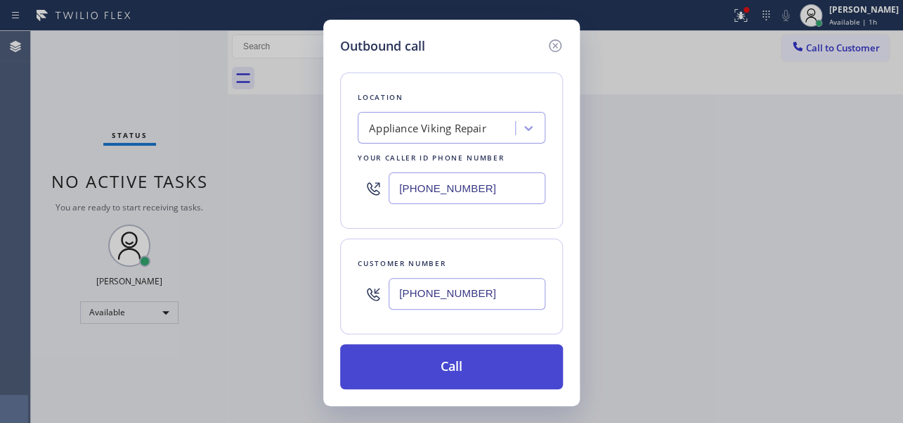
type input "[PHONE_NUMBER]"
click at [447, 363] on button "Call" at bounding box center [451, 366] width 223 height 45
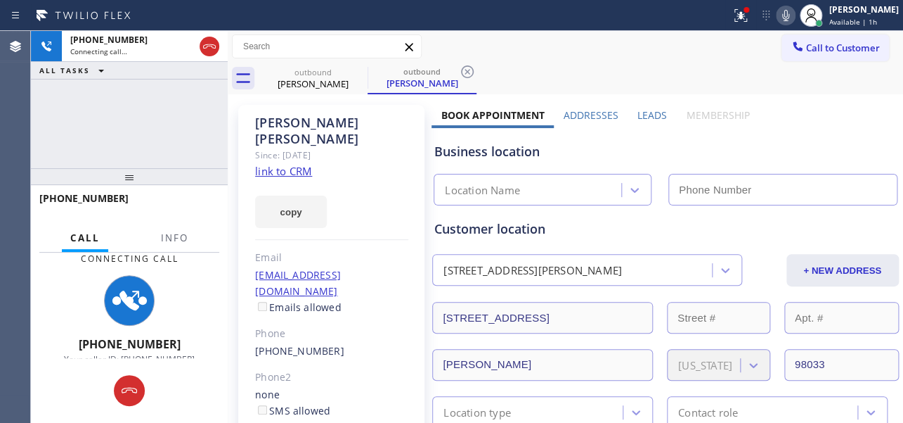
click at [646, 113] on label "Leads" at bounding box center [653, 114] width 30 height 13
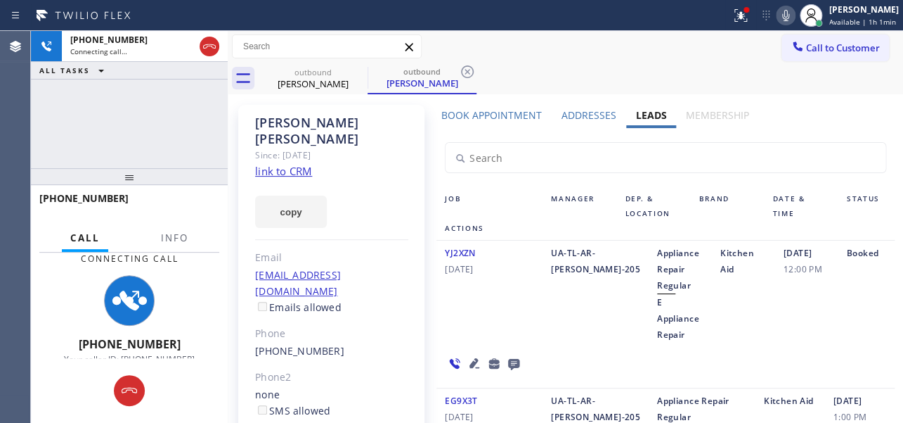
click at [492, 292] on div "YJ2XZN [DATE]" at bounding box center [490, 294] width 106 height 98
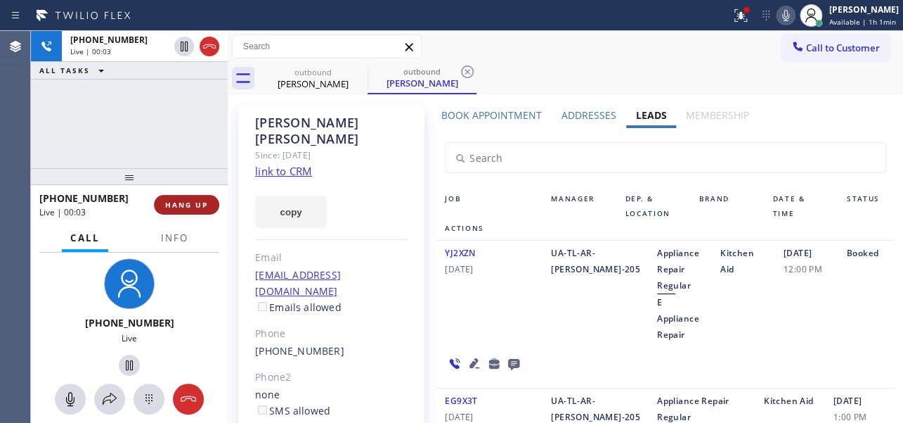
click at [172, 198] on button "HANG UP" at bounding box center [186, 205] width 65 height 20
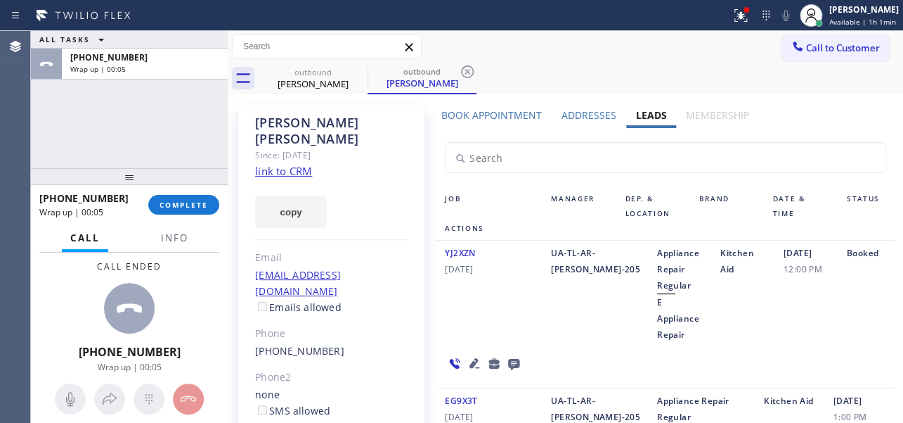
click at [504, 354] on div at bounding box center [514, 362] width 20 height 17
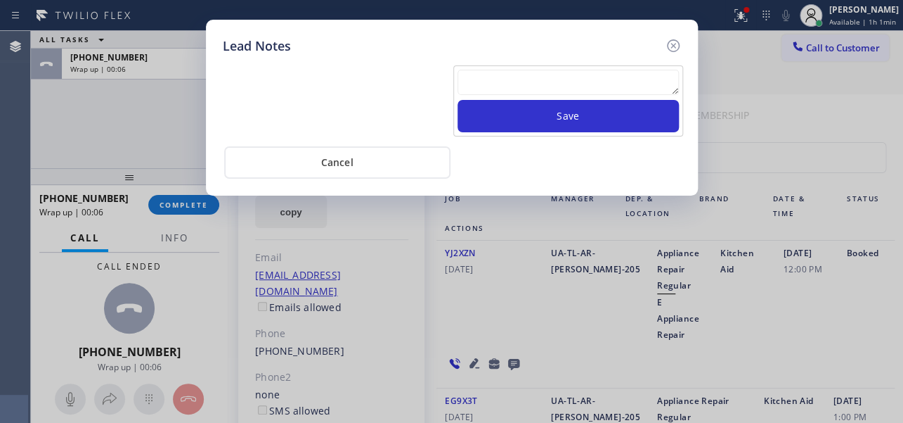
click at [678, 55] on div at bounding box center [672, 46] width 17 height 19
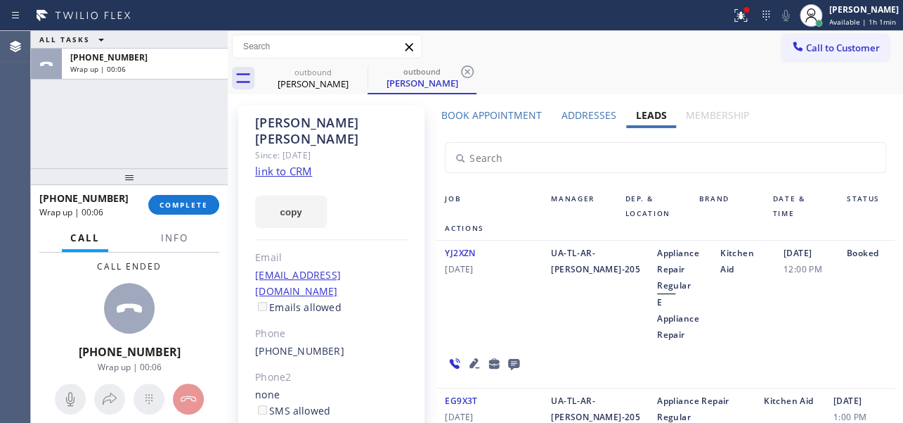
click at [675, 41] on div "Call to Customer Outbound call Location Appliance Viking Repair Your caller id …" at bounding box center [566, 46] width 676 height 25
click at [510, 359] on icon at bounding box center [513, 364] width 11 height 11
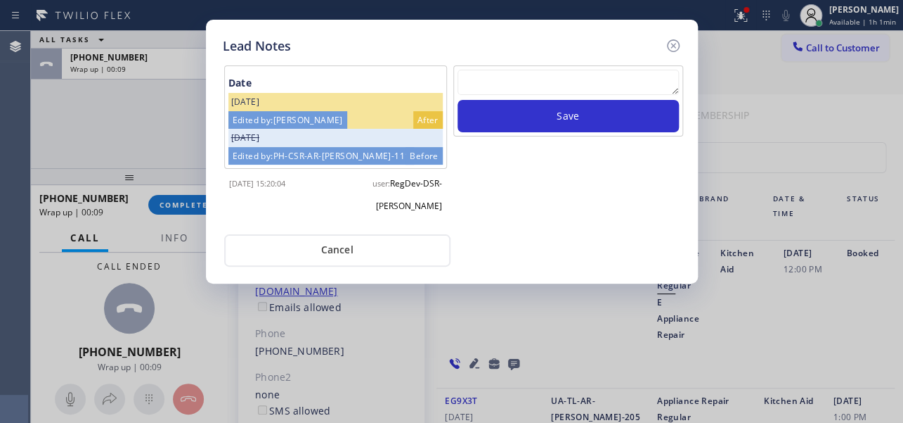
click at [541, 85] on textarea at bounding box center [568, 82] width 221 height 25
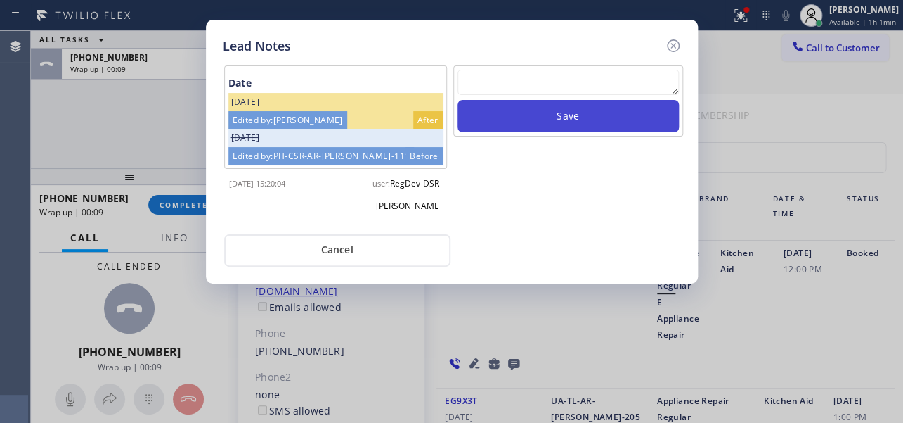
paste textarea "Routed to Voice mail// If CX will call back please transfer to me- Love:*"
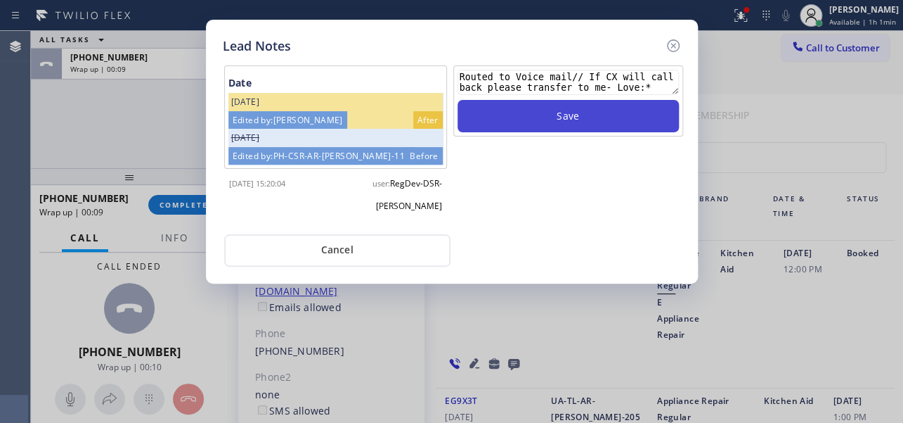
type textarea "Routed to Voice mail// If CX will call back please transfer to me- Love:*"
click at [569, 115] on button "Save" at bounding box center [568, 116] width 221 height 32
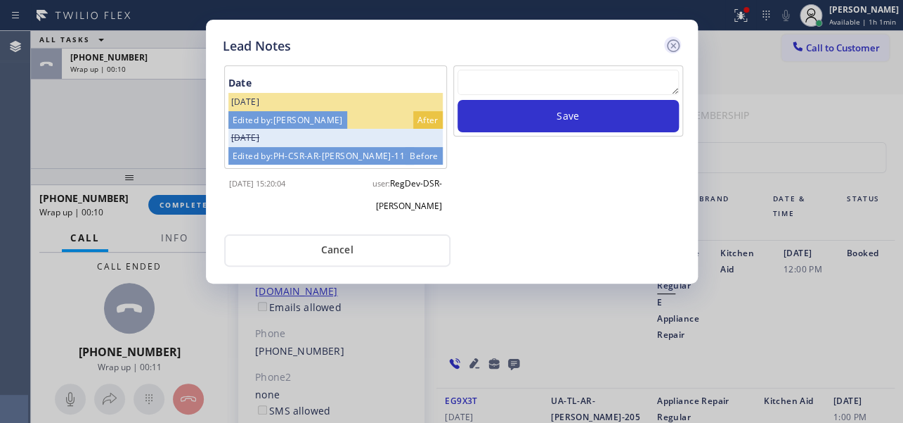
click at [667, 45] on icon at bounding box center [672, 45] width 13 height 13
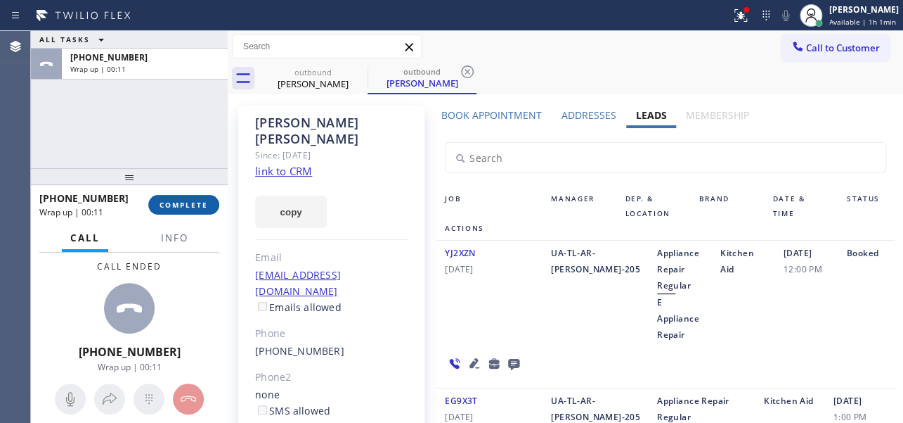
click at [178, 196] on button "COMPLETE" at bounding box center [183, 205] width 71 height 20
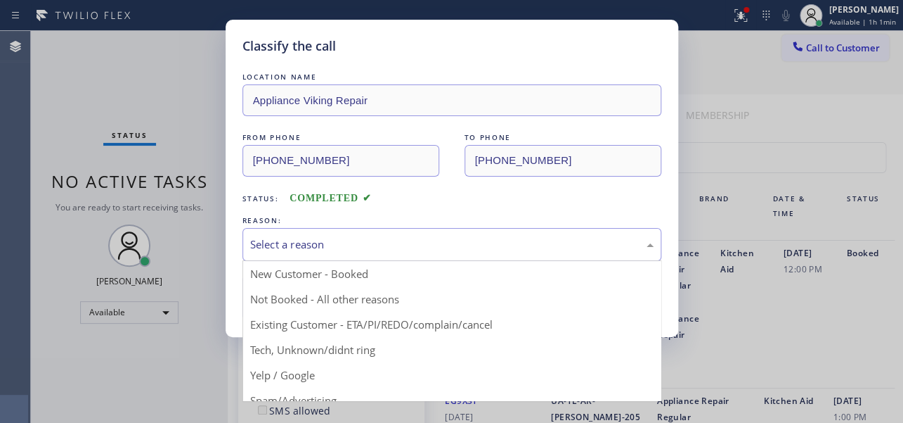
click at [358, 251] on div "Select a reason" at bounding box center [452, 244] width 404 height 16
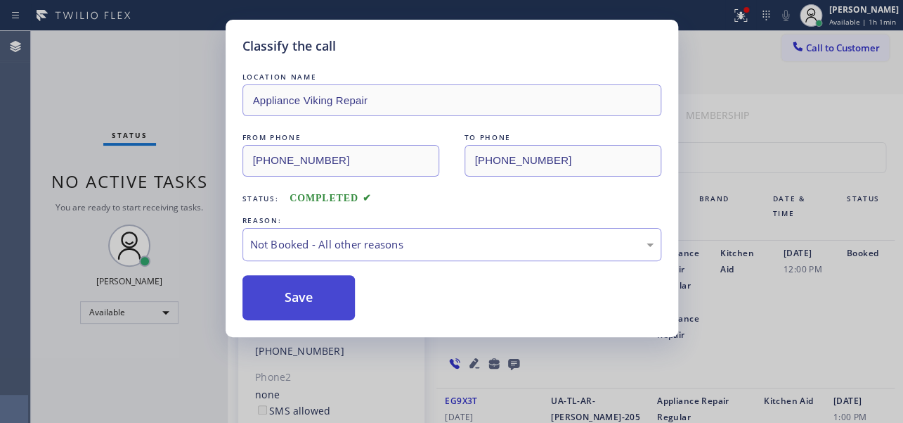
click at [299, 292] on button "Save" at bounding box center [299, 297] width 113 height 45
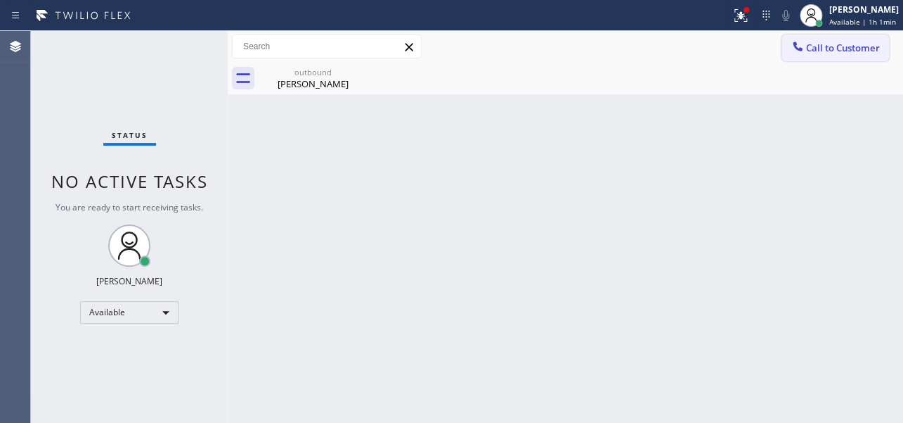
click at [842, 53] on span "Call to Customer" at bounding box center [843, 47] width 74 height 13
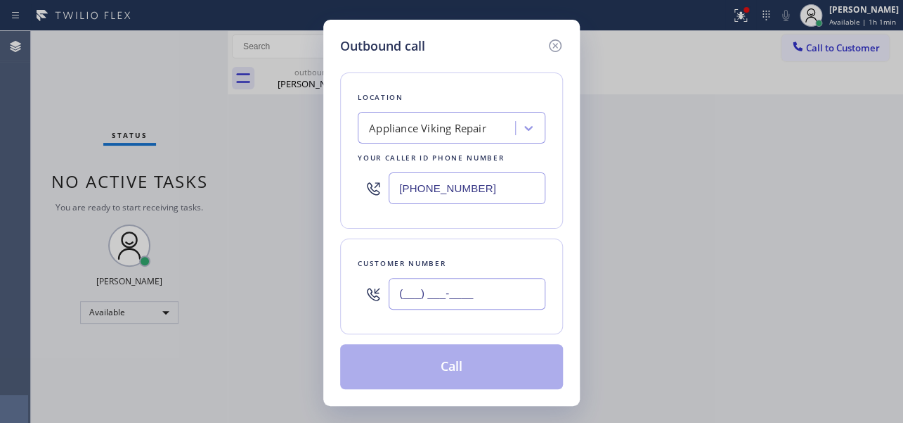
click at [411, 286] on input "(___) ___-____" at bounding box center [467, 294] width 157 height 32
paste input "415) 786-9391"
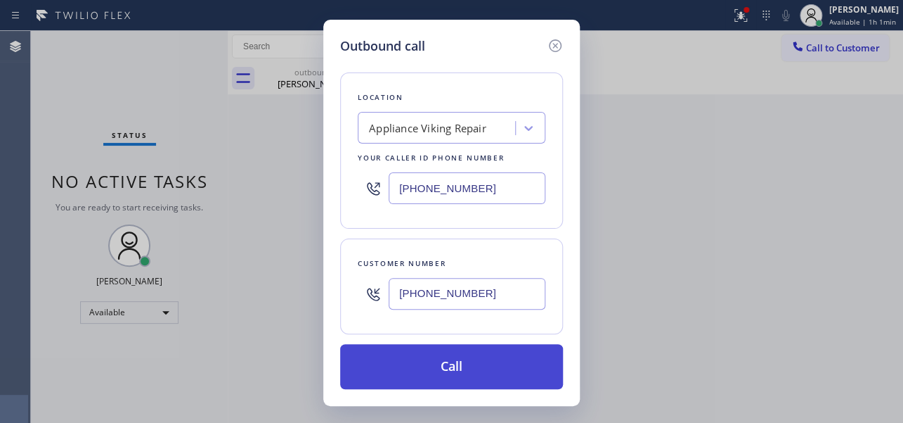
type input "[PHONE_NUMBER]"
click at [458, 359] on button "Call" at bounding box center [451, 366] width 223 height 45
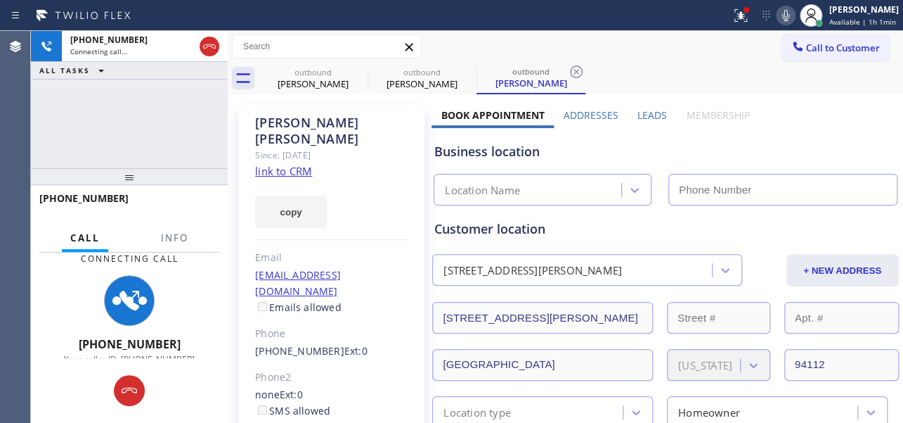
type input "[PHONE_NUMBER]"
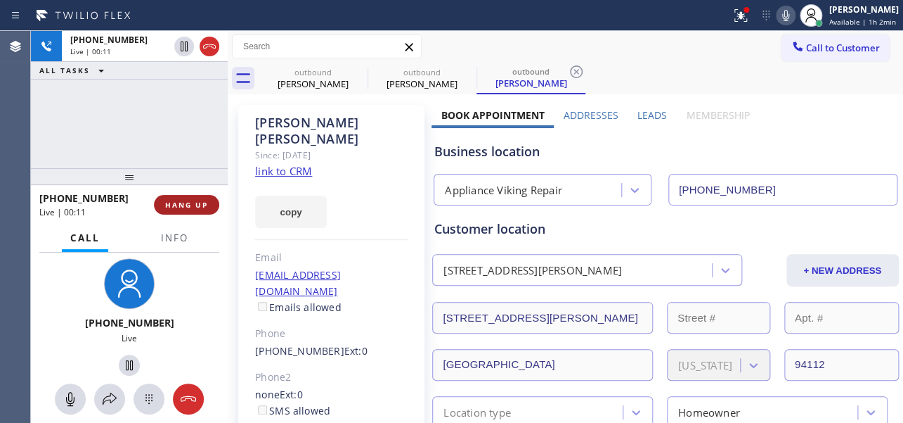
click at [182, 205] on span "HANG UP" at bounding box center [186, 205] width 43 height 10
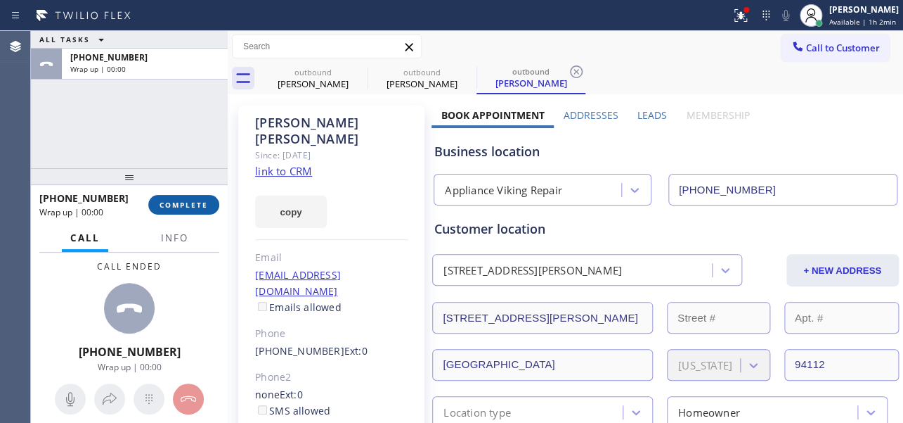
click at [183, 205] on span "COMPLETE" at bounding box center [184, 205] width 49 height 10
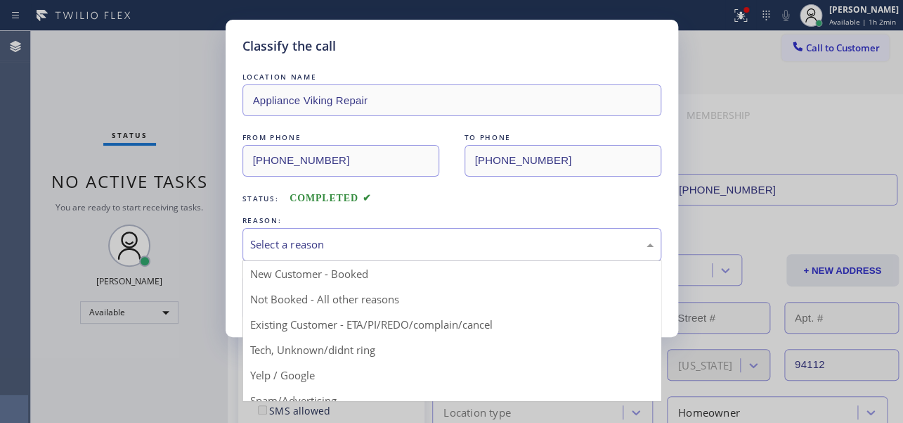
click at [380, 250] on div "Select a reason" at bounding box center [452, 244] width 404 height 16
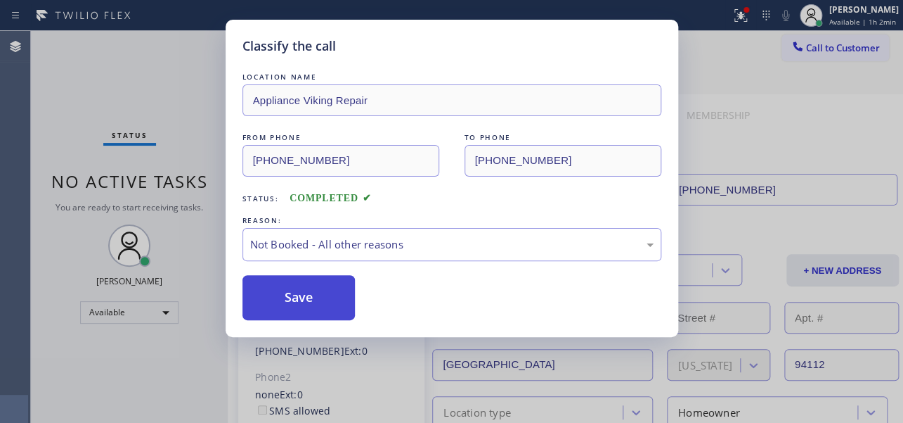
click at [300, 297] on button "Save" at bounding box center [299, 297] width 113 height 45
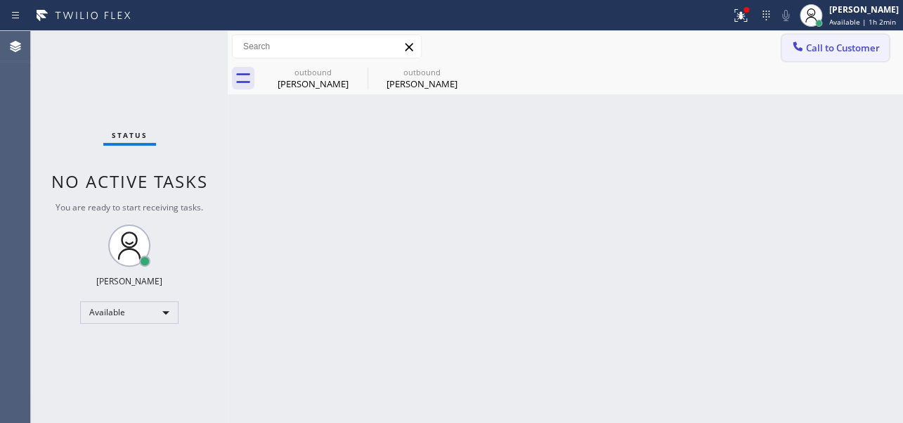
click at [806, 52] on div at bounding box center [798, 47] width 17 height 17
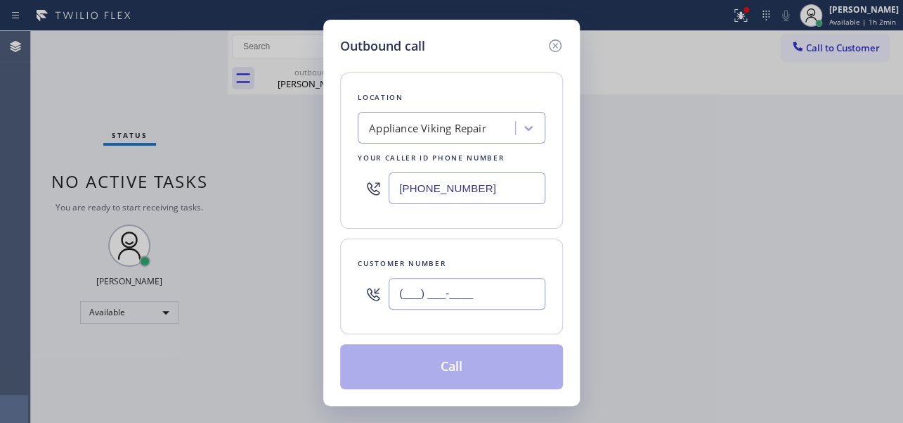
click at [427, 301] on input "(___) ___-____" at bounding box center [467, 294] width 157 height 32
paste input "213) 453-1153"
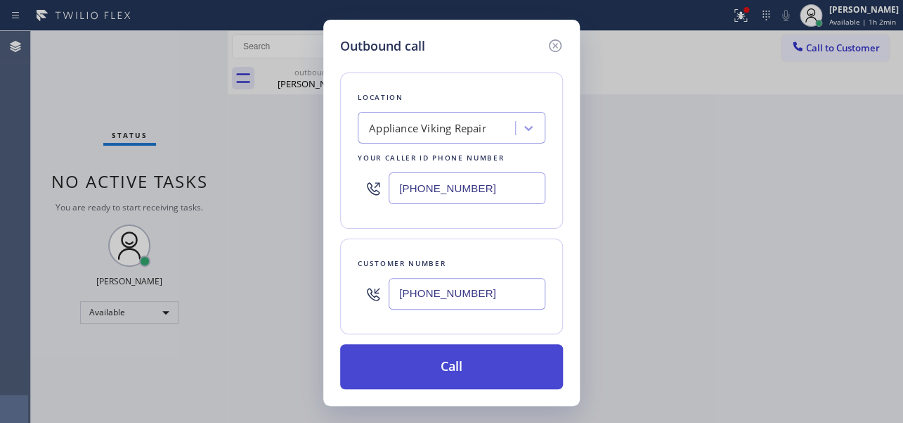
type input "[PHONE_NUMBER]"
click at [436, 366] on button "Call" at bounding box center [451, 366] width 223 height 45
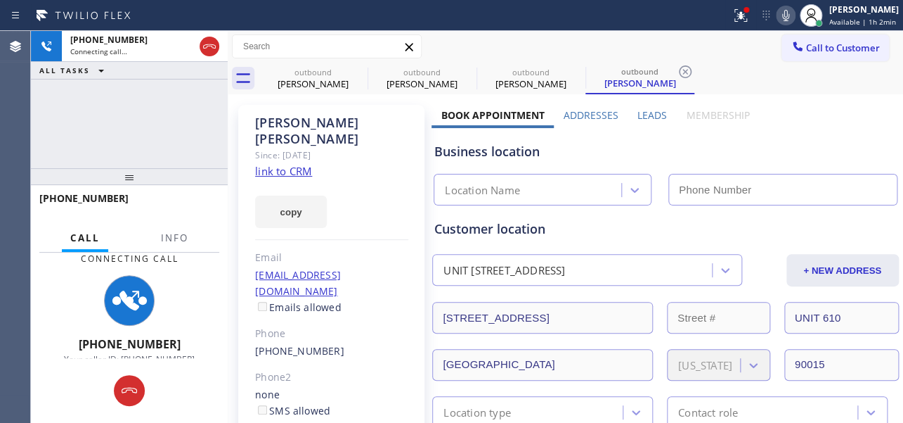
click at [645, 115] on label "Leads" at bounding box center [653, 114] width 30 height 13
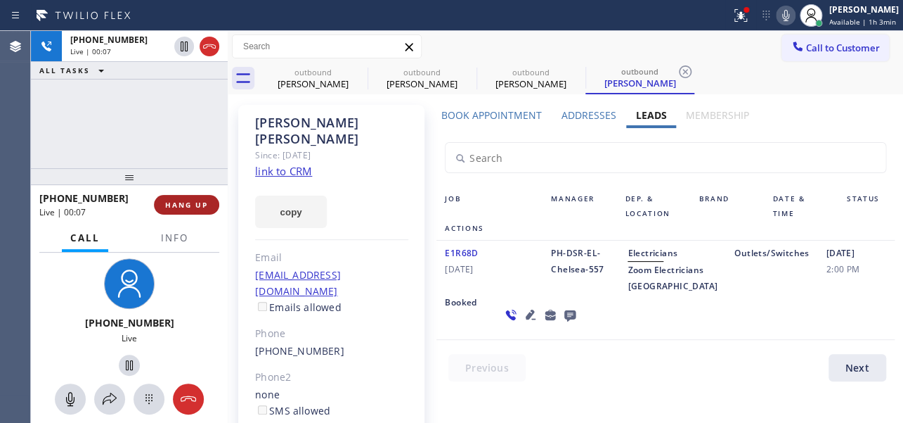
click at [177, 207] on span "HANG UP" at bounding box center [186, 205] width 43 height 10
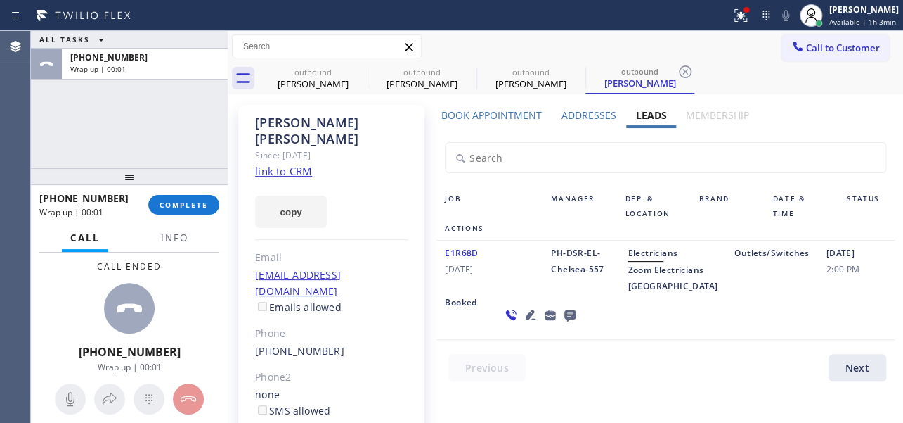
click at [565, 321] on icon at bounding box center [570, 315] width 11 height 11
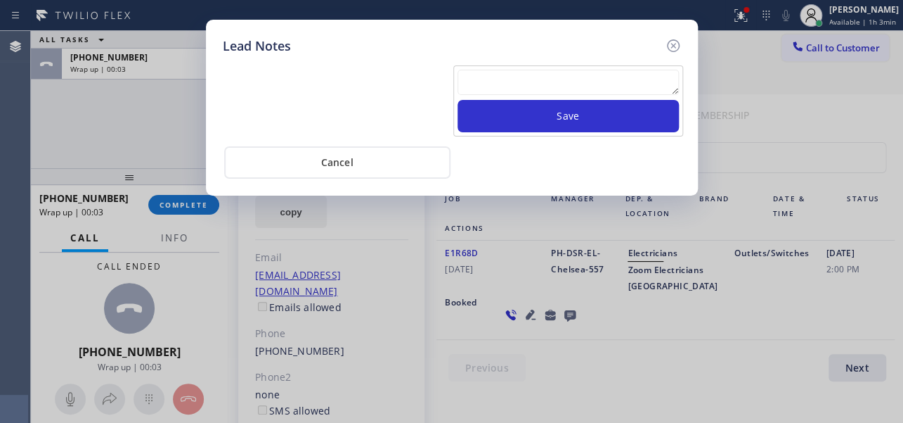
click at [569, 72] on textarea at bounding box center [568, 82] width 221 height 25
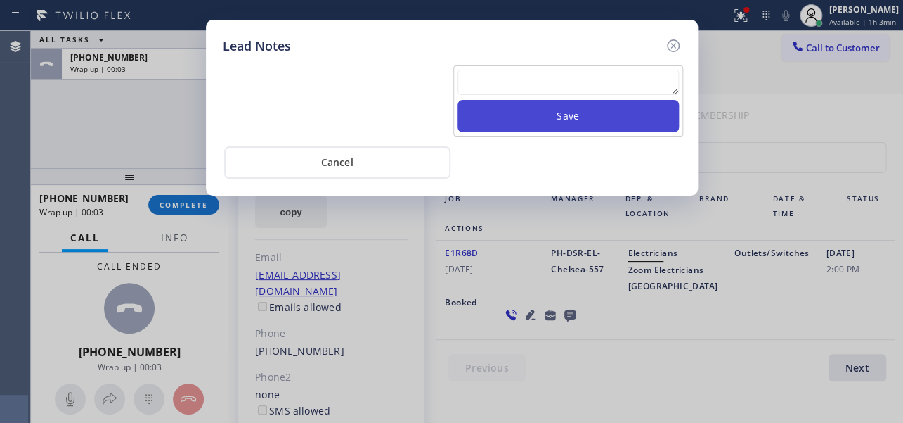
paste textarea "Routed to Voice mail// If CX will call back please transfer to me- Love:*"
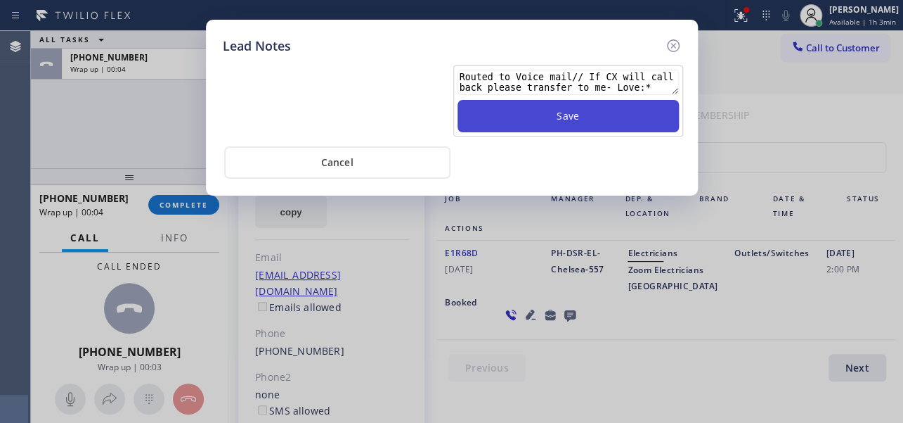
type textarea "Routed to Voice mail// If CX will call back please transfer to me- Love:*"
click at [564, 119] on button "Save" at bounding box center [568, 116] width 221 height 32
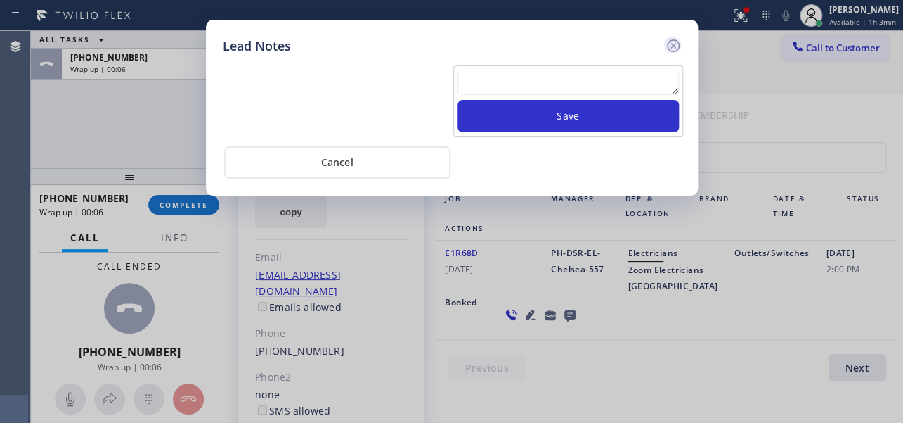
click at [666, 47] on icon at bounding box center [673, 45] width 17 height 17
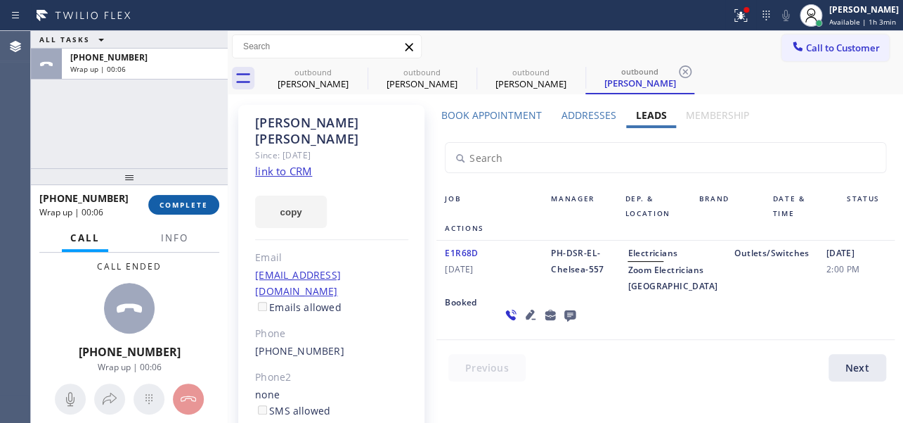
click at [174, 210] on button "COMPLETE" at bounding box center [183, 205] width 71 height 20
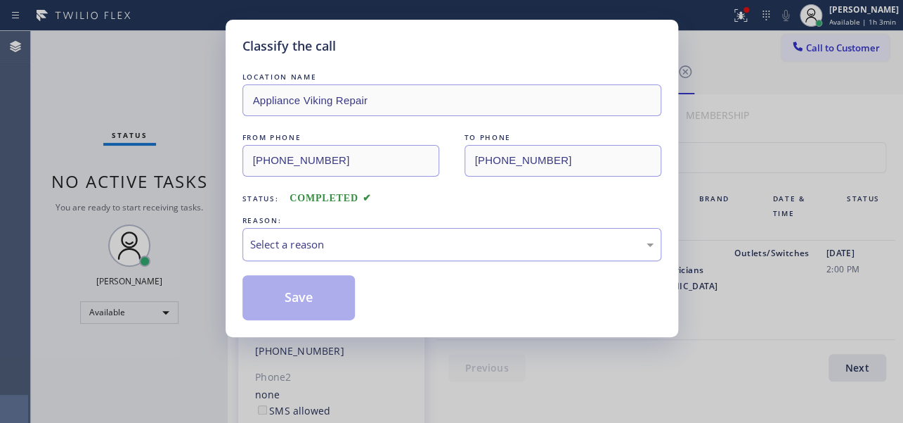
click at [359, 238] on div "Select a reason" at bounding box center [452, 244] width 404 height 16
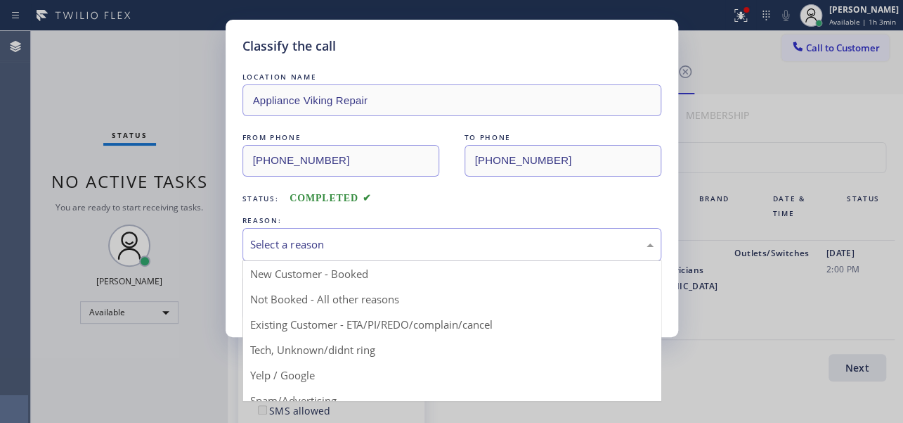
drag, startPoint x: 307, startPoint y: 305, endPoint x: 290, endPoint y: 297, distance: 18.2
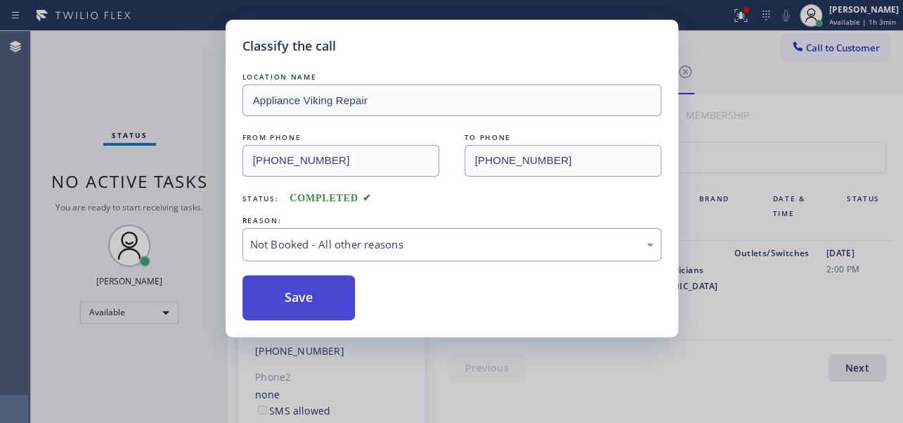
click at [290, 297] on button "Save" at bounding box center [299, 297] width 113 height 45
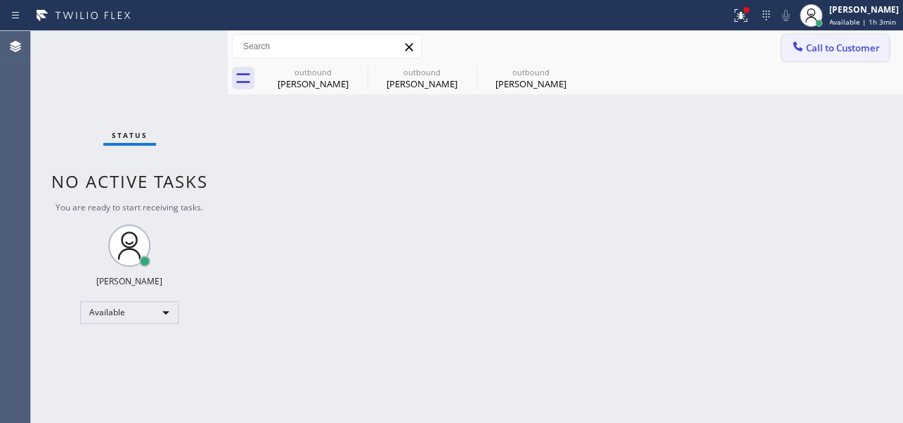
click at [846, 41] on span "Call to Customer" at bounding box center [843, 47] width 74 height 13
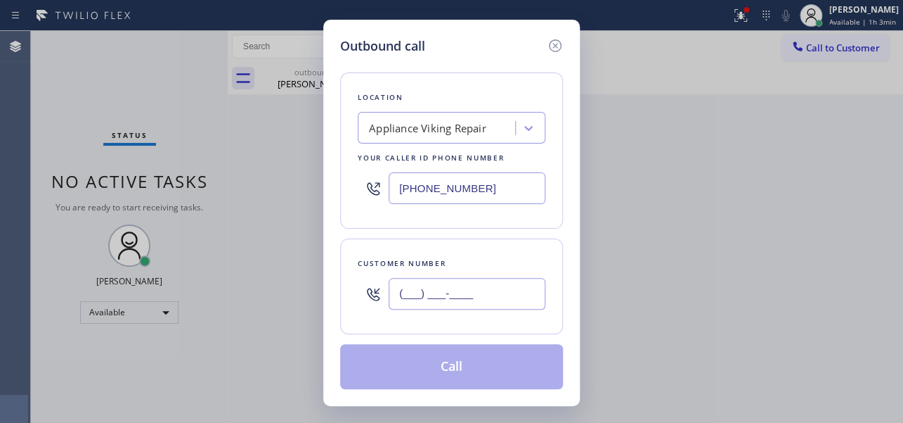
click at [410, 296] on input "(___) ___-____" at bounding box center [467, 294] width 157 height 32
paste input "206) 550-4910"
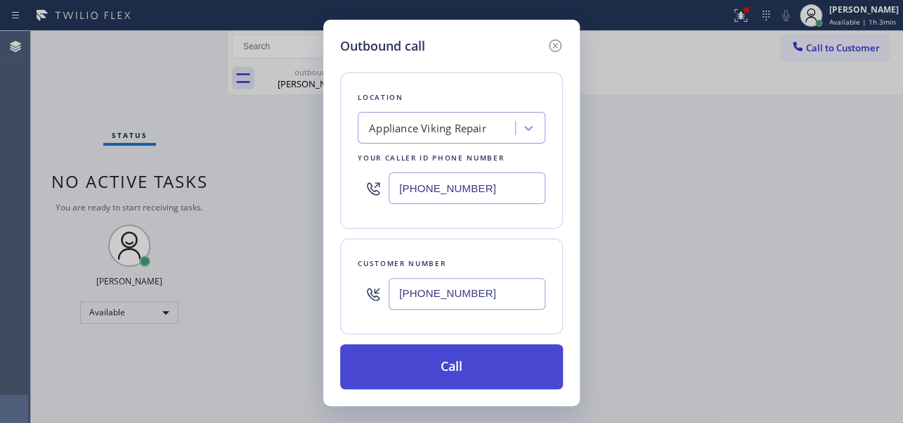
click at [439, 364] on button "Call" at bounding box center [451, 366] width 223 height 45
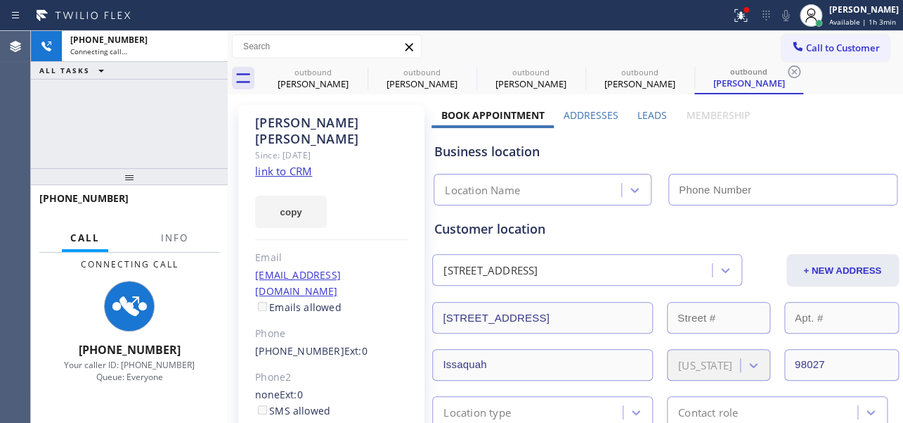
click at [648, 116] on label "Leads" at bounding box center [653, 114] width 30 height 13
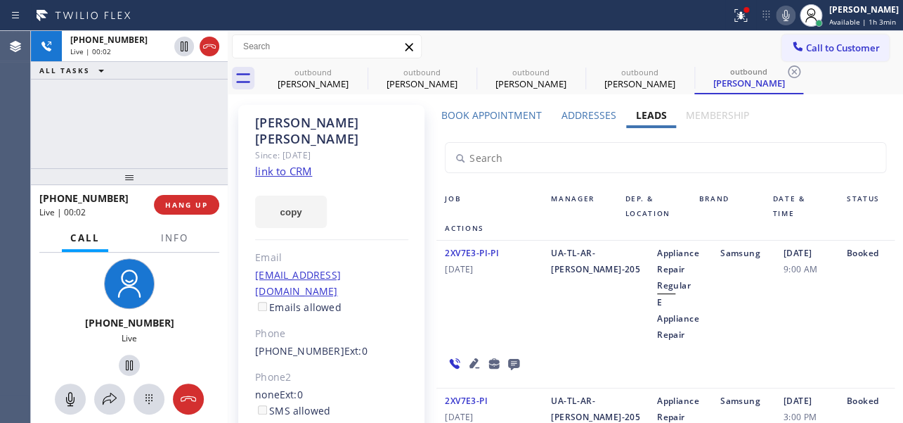
click at [761, 157] on input "text" at bounding box center [665, 158] width 439 height 30
click at [778, 11] on icon at bounding box center [786, 15] width 17 height 17
click at [782, 11] on icon at bounding box center [785, 15] width 7 height 11
click at [536, 309] on div "2XV7E3-PI-PI [DATE]" at bounding box center [490, 294] width 106 height 98
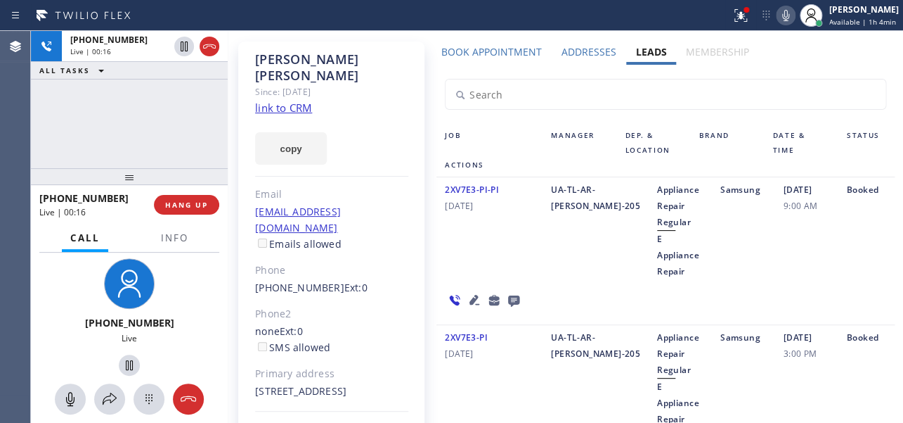
click at [470, 295] on icon at bounding box center [475, 300] width 10 height 10
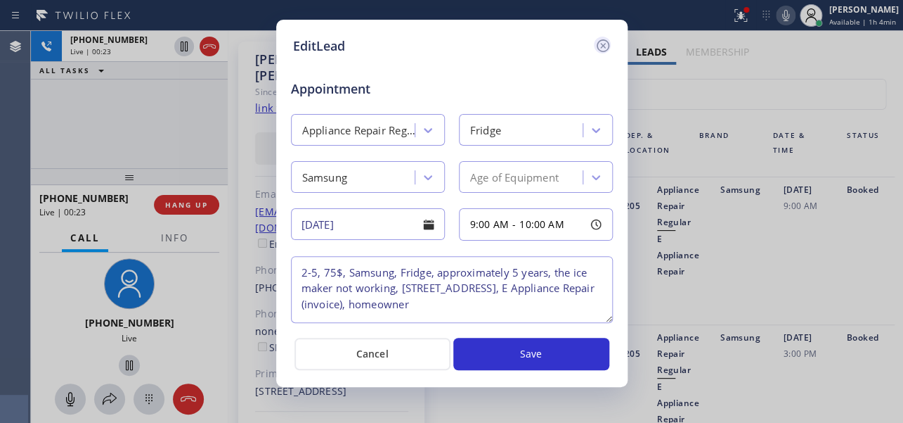
click at [602, 45] on icon at bounding box center [602, 45] width 13 height 13
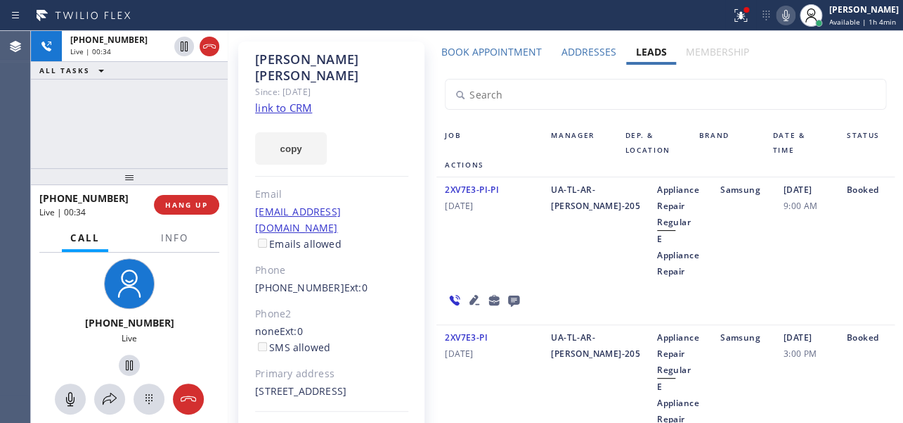
click at [543, 245] on div "UA-TL-AR-[PERSON_NAME]-205" at bounding box center [596, 230] width 106 height 98
click at [188, 204] on span "HANG UP" at bounding box center [186, 205] width 43 height 10
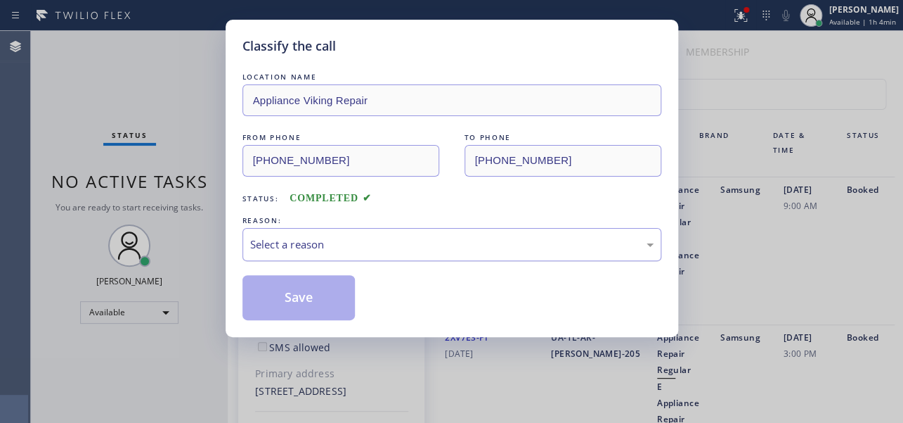
click at [298, 246] on div "Select a reason" at bounding box center [452, 244] width 404 height 16
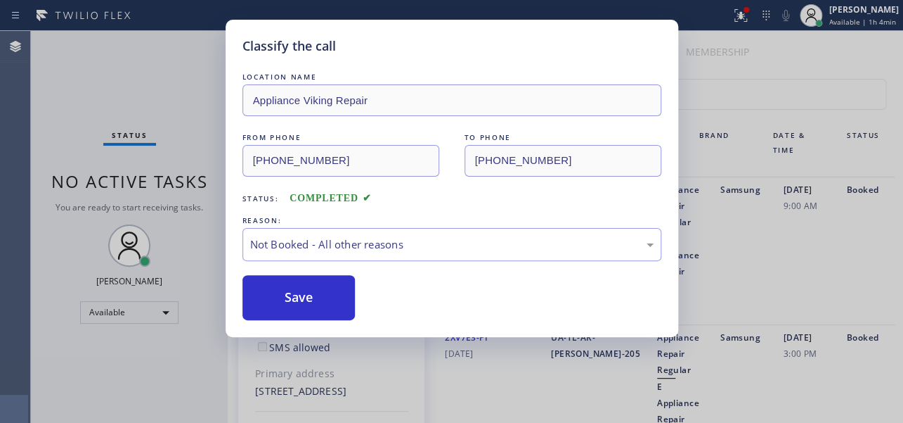
click at [284, 307] on button "Save" at bounding box center [299, 297] width 113 height 45
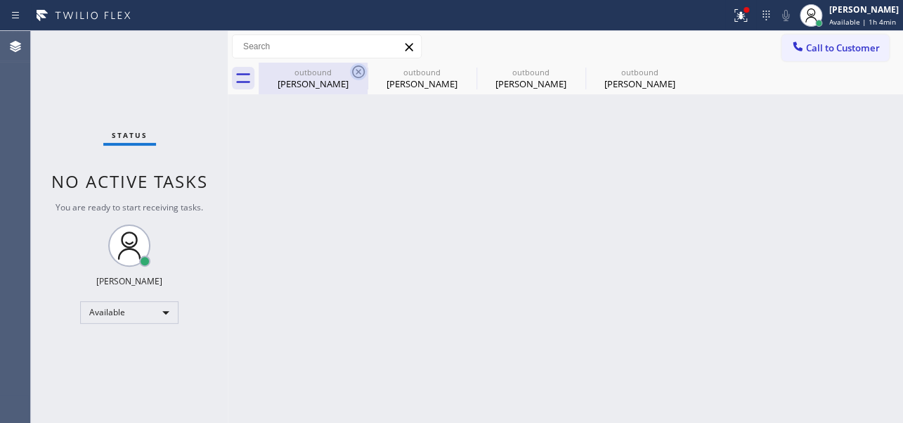
click at [358, 70] on icon at bounding box center [358, 71] width 13 height 13
click at [0, 0] on icon at bounding box center [0, 0] width 0 height 0
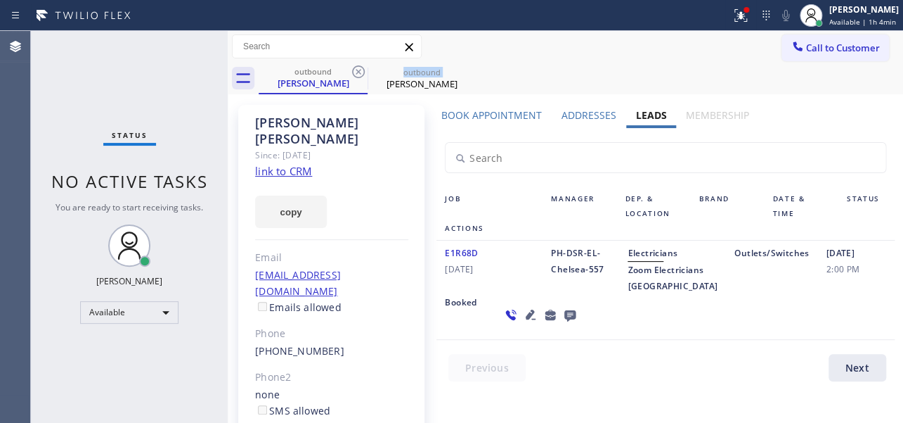
click at [358, 70] on icon at bounding box center [358, 71] width 13 height 13
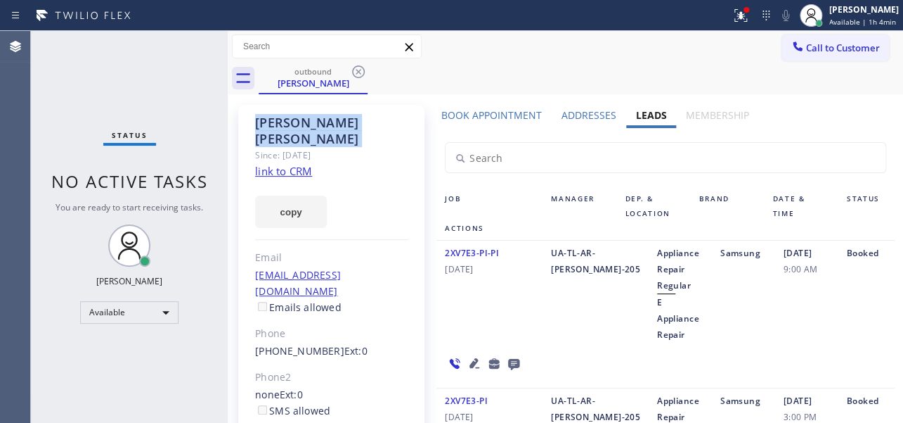
click at [358, 70] on icon at bounding box center [358, 71] width 13 height 13
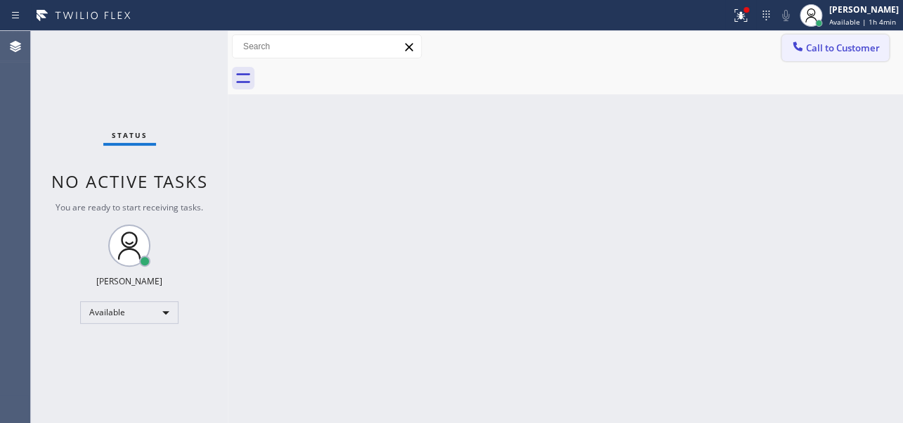
click at [811, 41] on span "Call to Customer" at bounding box center [843, 47] width 74 height 13
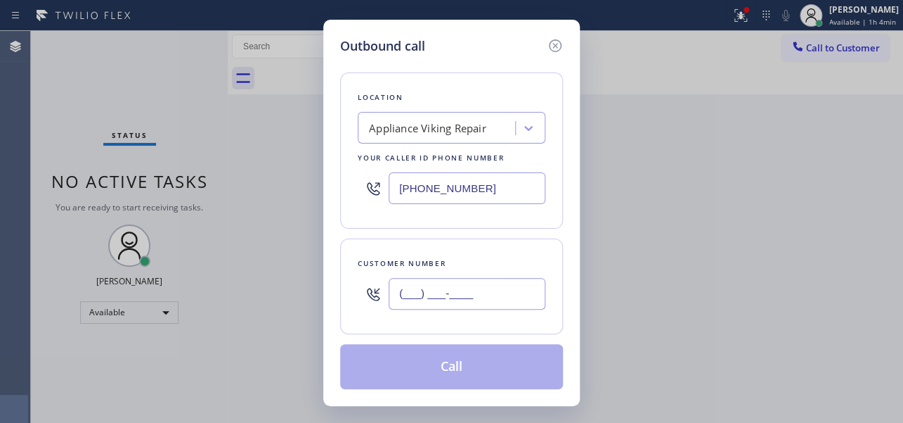
click at [433, 280] on input "(___) ___-____" at bounding box center [467, 294] width 157 height 32
paste input "323) 875-8190"
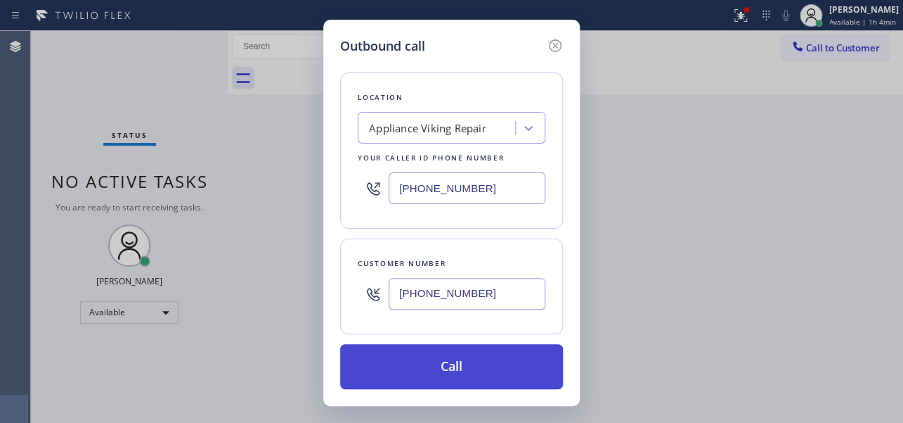
type input "[PHONE_NUMBER]"
click at [465, 368] on button "Call" at bounding box center [451, 366] width 223 height 45
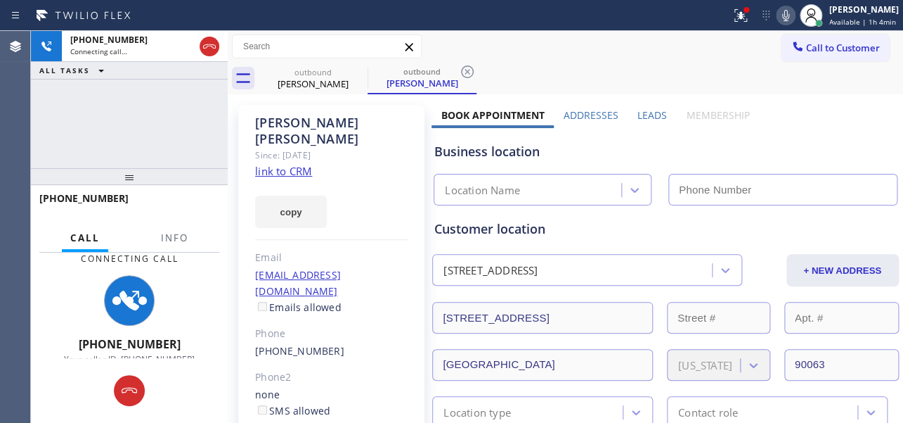
type input "[PHONE_NUMBER]"
click at [778, 14] on icon at bounding box center [786, 15] width 17 height 17
click at [648, 116] on label "Leads" at bounding box center [653, 114] width 30 height 13
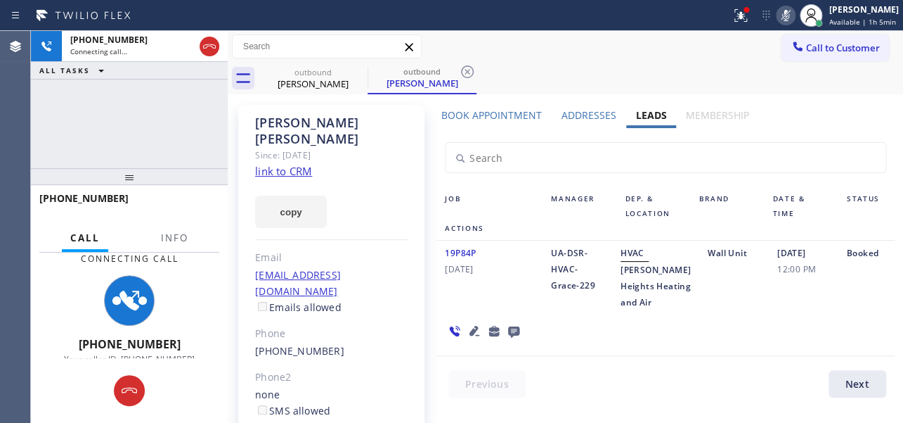
click at [781, 11] on rect at bounding box center [786, 14] width 10 height 10
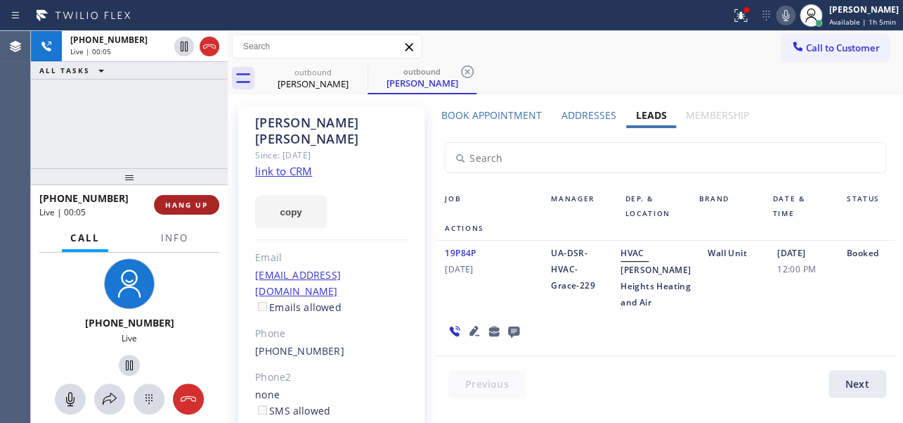
click at [189, 200] on span "HANG UP" at bounding box center [186, 205] width 43 height 10
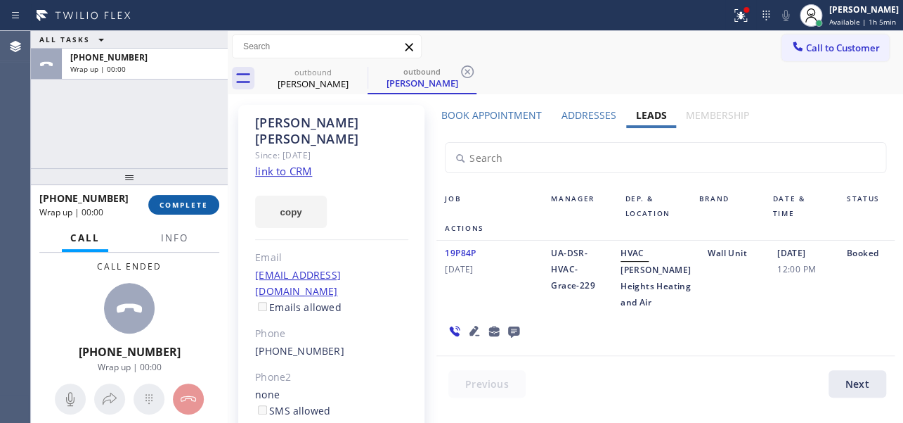
click at [183, 202] on span "COMPLETE" at bounding box center [184, 205] width 49 height 10
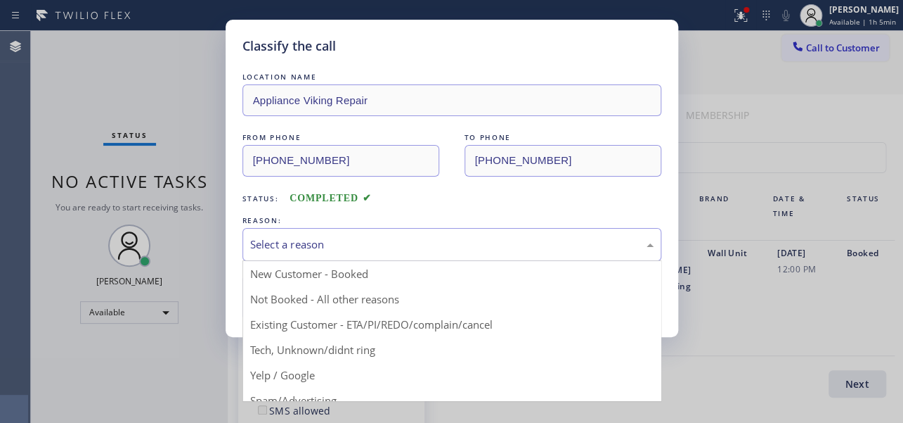
click at [381, 239] on div "Select a reason" at bounding box center [452, 244] width 404 height 16
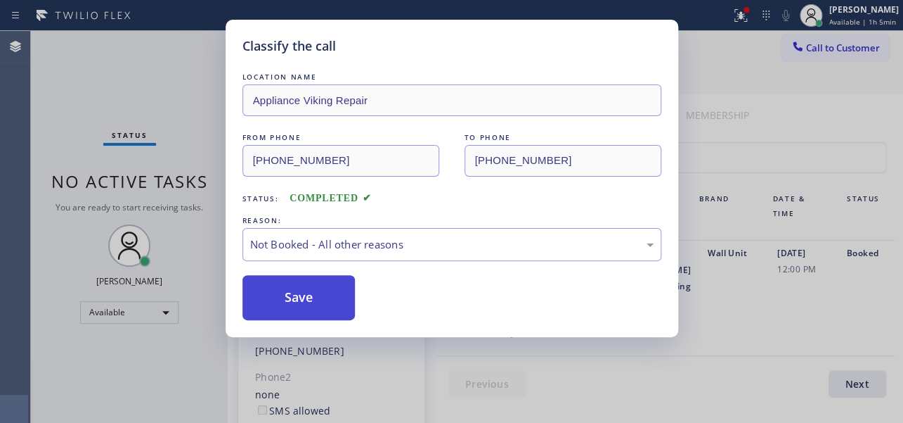
click at [304, 299] on button "Save" at bounding box center [299, 297] width 113 height 45
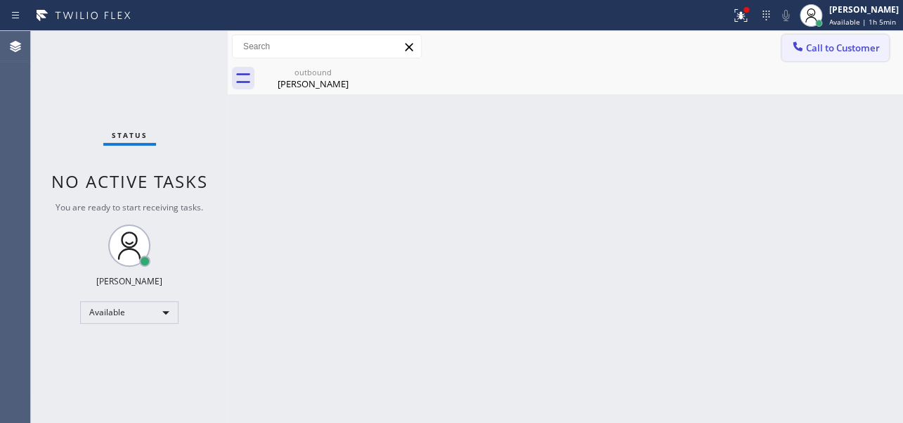
click at [811, 53] on span "Call to Customer" at bounding box center [843, 47] width 74 height 13
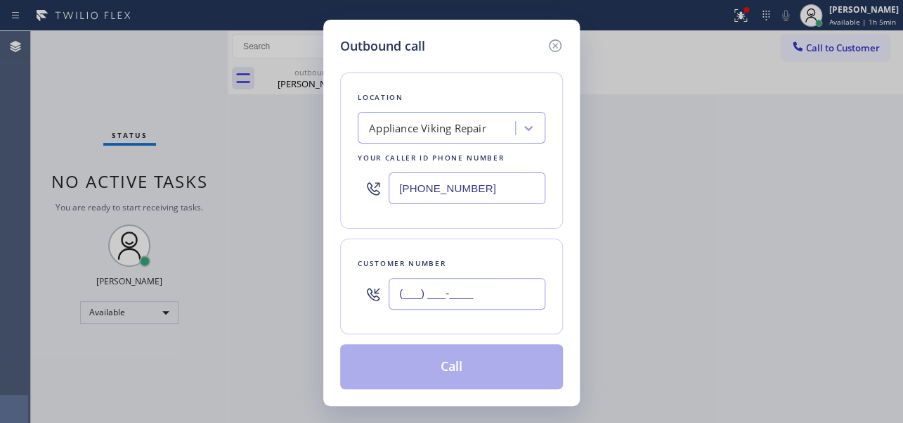
click at [446, 295] on input "(___) ___-____" at bounding box center [467, 294] width 157 height 32
paste input "818) 693-3082"
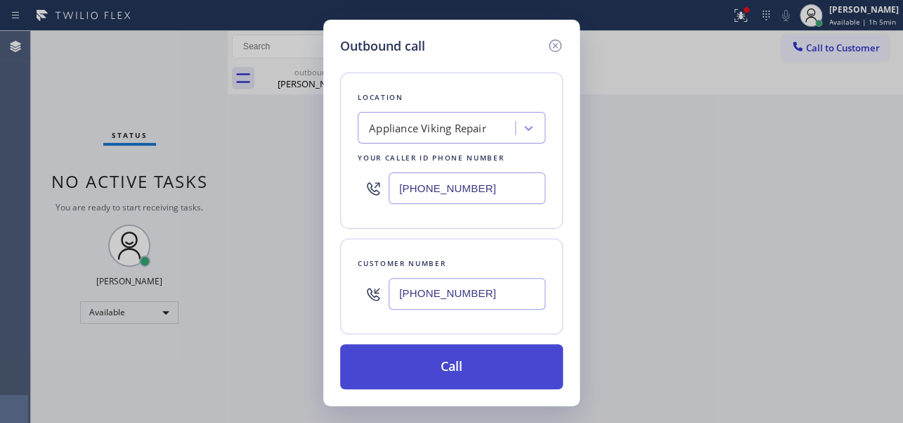
click at [438, 366] on button "Call" at bounding box center [451, 366] width 223 height 45
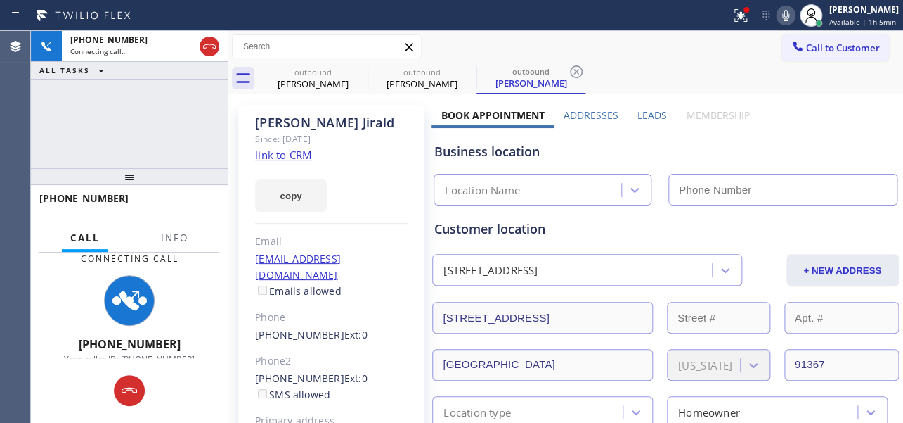
click at [640, 113] on label "Leads" at bounding box center [653, 114] width 30 height 13
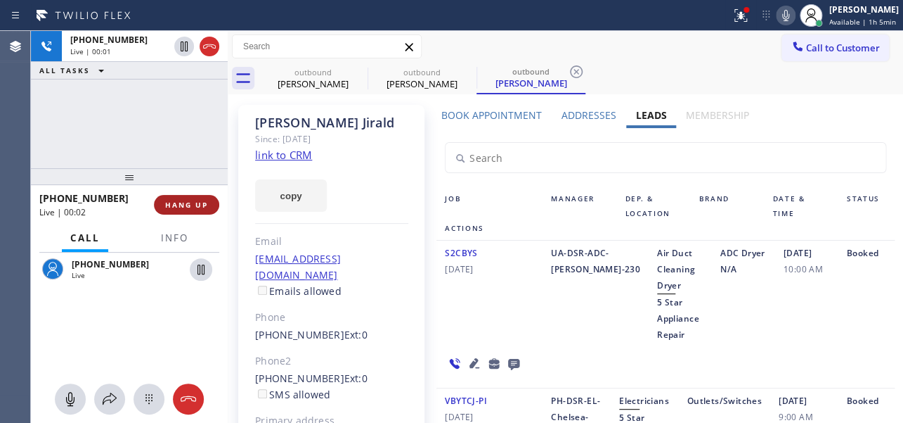
click at [188, 206] on span "HANG UP" at bounding box center [186, 205] width 43 height 10
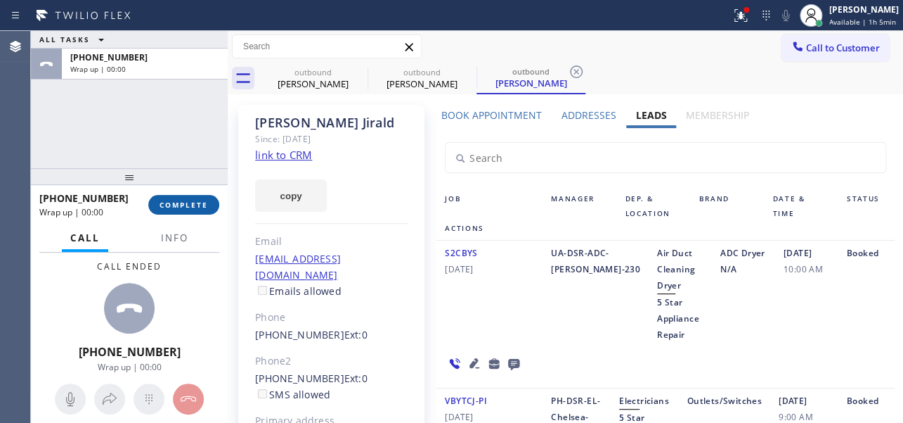
click at [188, 206] on span "COMPLETE" at bounding box center [184, 205] width 49 height 10
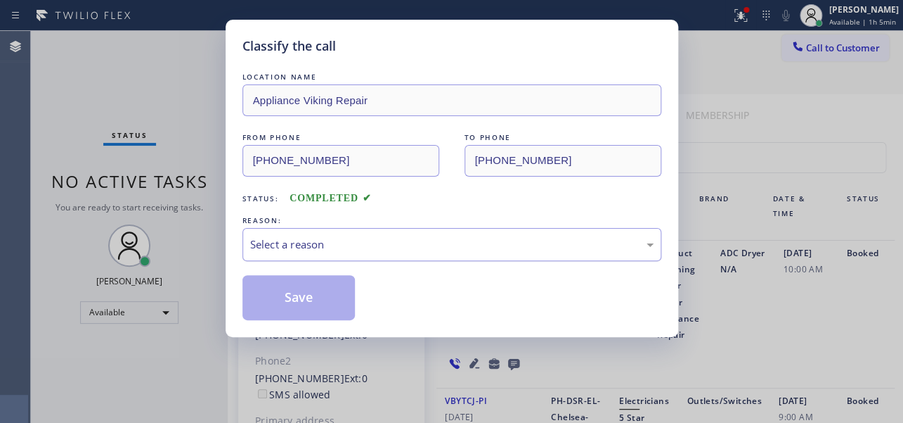
click at [391, 238] on div "Select a reason" at bounding box center [452, 244] width 404 height 16
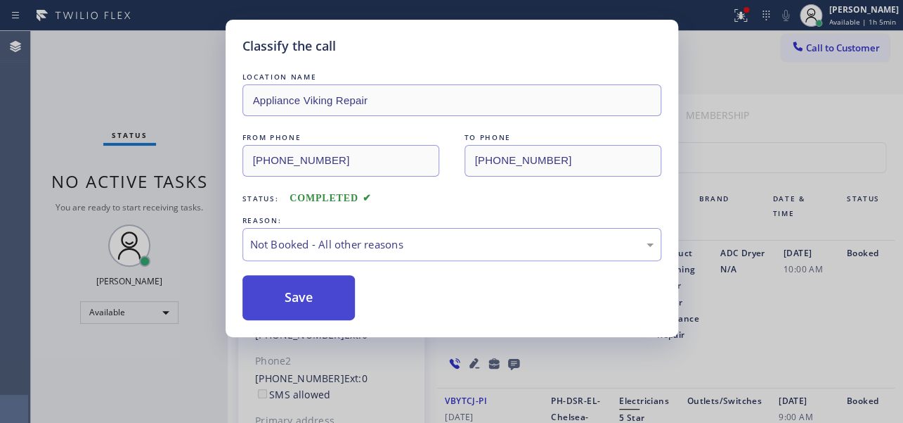
click at [300, 295] on button "Save" at bounding box center [299, 297] width 113 height 45
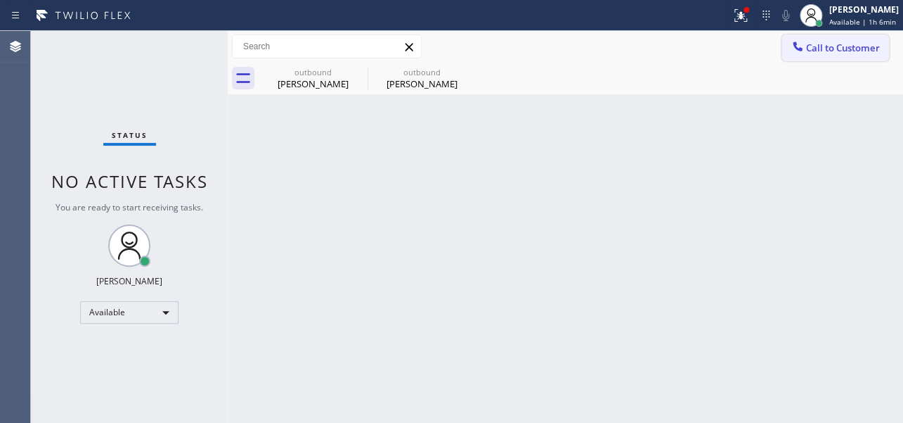
click at [820, 44] on span "Call to Customer" at bounding box center [843, 47] width 74 height 13
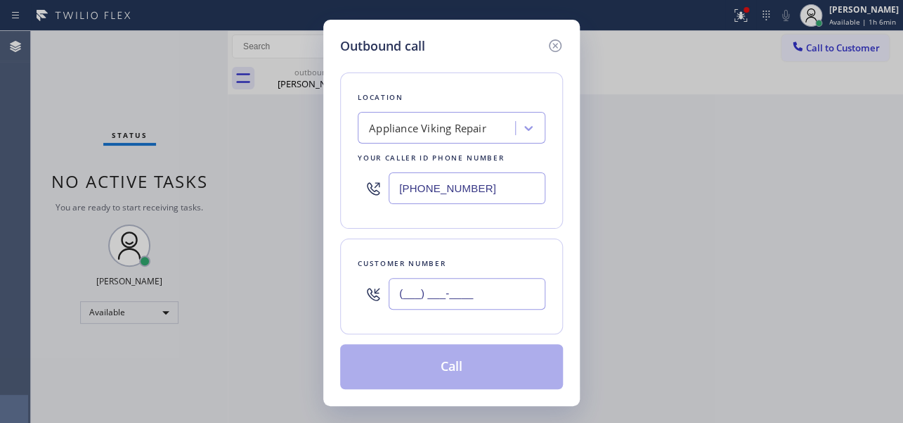
click at [406, 289] on input "(___) ___-____" at bounding box center [467, 294] width 157 height 32
paste input "408) 406-9030"
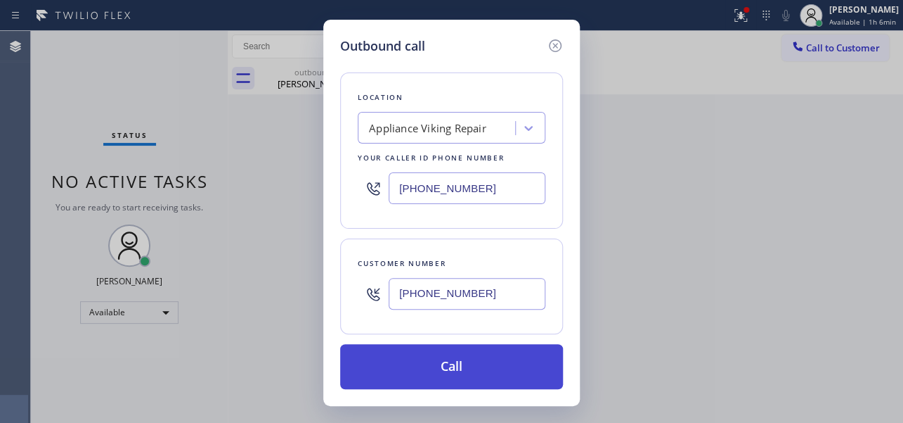
click at [442, 361] on button "Call" at bounding box center [451, 366] width 223 height 45
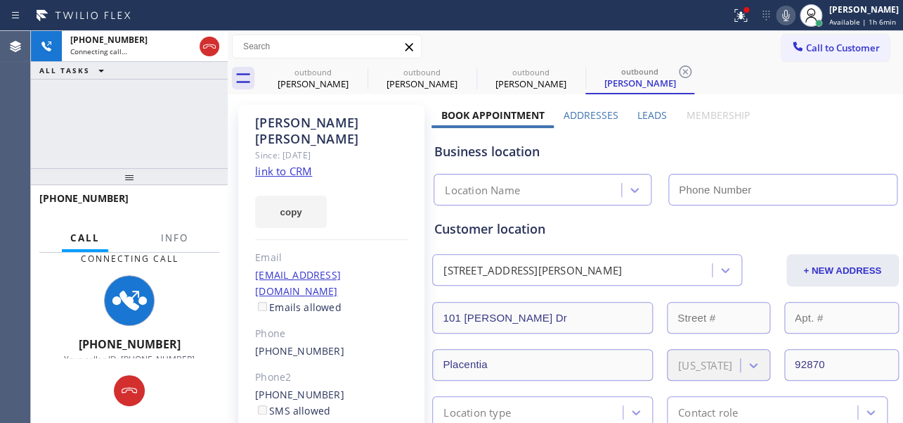
click at [643, 119] on label "Leads" at bounding box center [653, 114] width 30 height 13
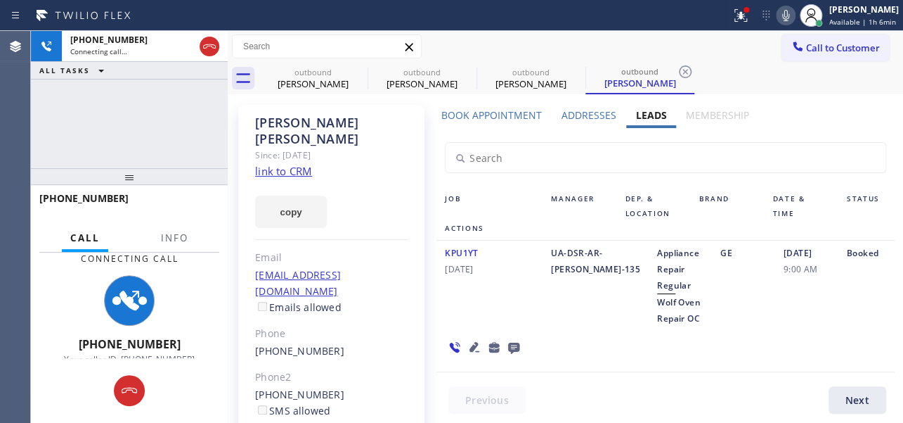
click at [467, 345] on icon at bounding box center [474, 346] width 17 height 17
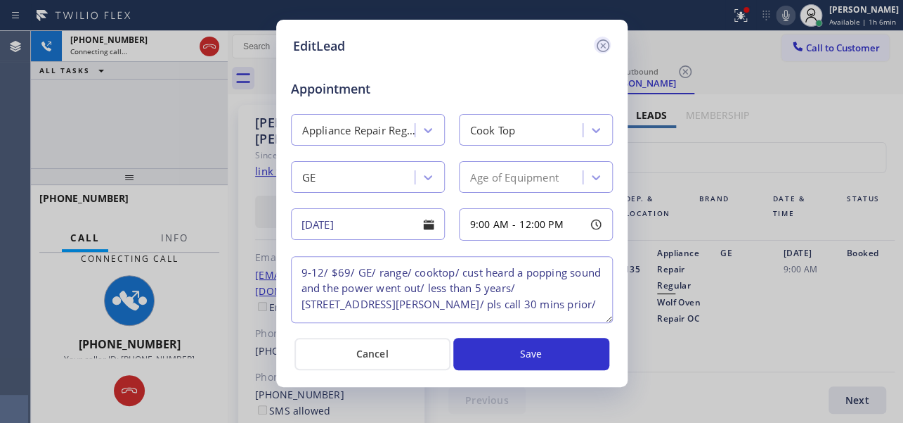
click at [599, 45] on icon at bounding box center [603, 45] width 17 height 17
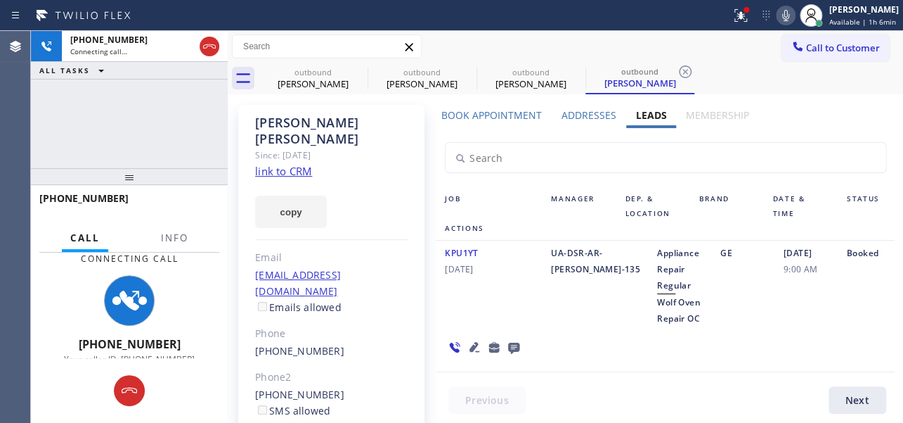
click at [513, 296] on div "KPU1YT [DATE]" at bounding box center [490, 286] width 106 height 82
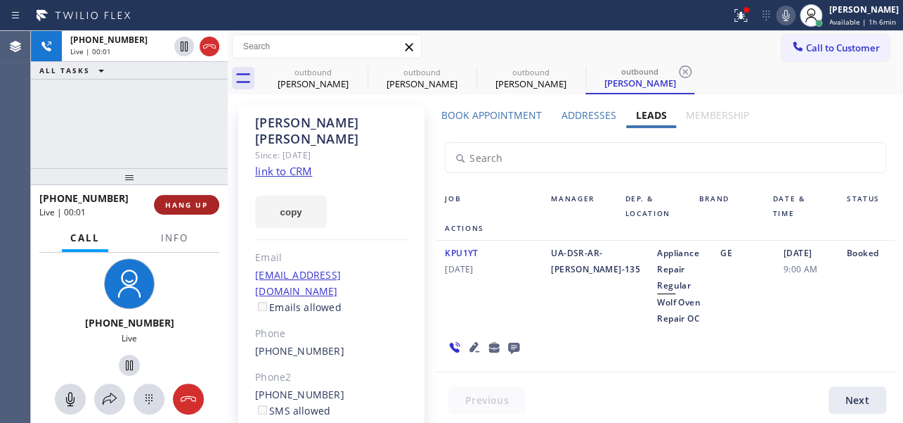
click at [198, 209] on span "HANG UP" at bounding box center [186, 205] width 43 height 10
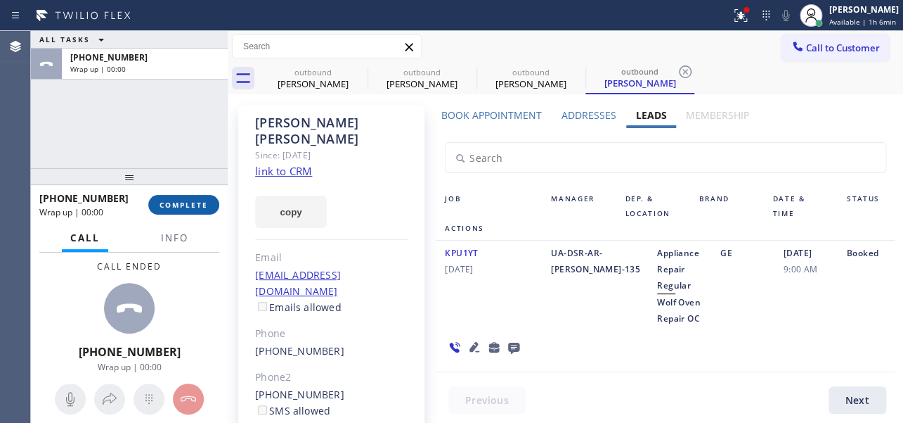
click at [189, 200] on span "COMPLETE" at bounding box center [184, 205] width 49 height 10
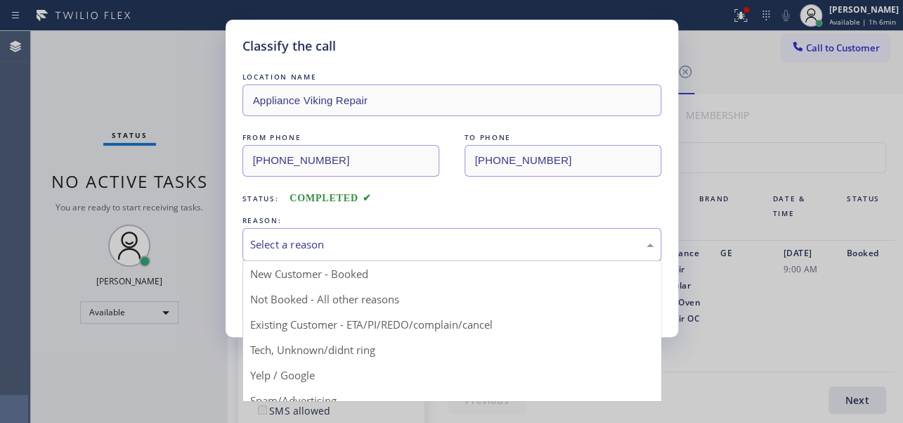
click at [323, 238] on div "Select a reason" at bounding box center [452, 244] width 404 height 16
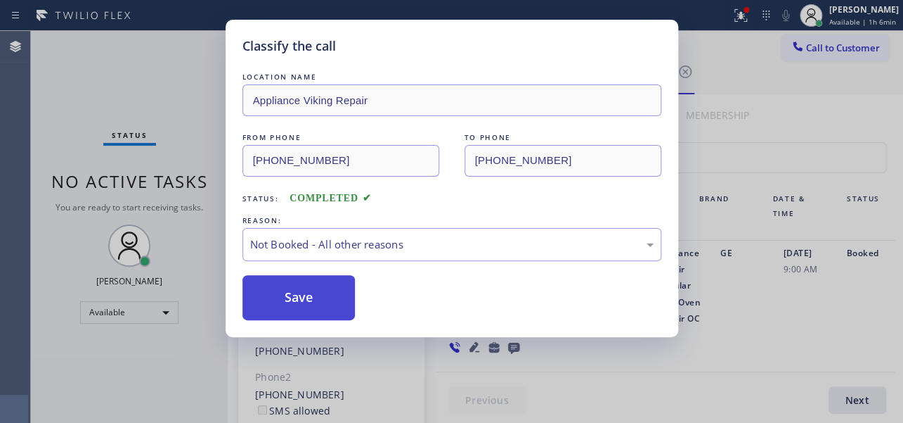
click at [303, 299] on button "Save" at bounding box center [299, 297] width 113 height 45
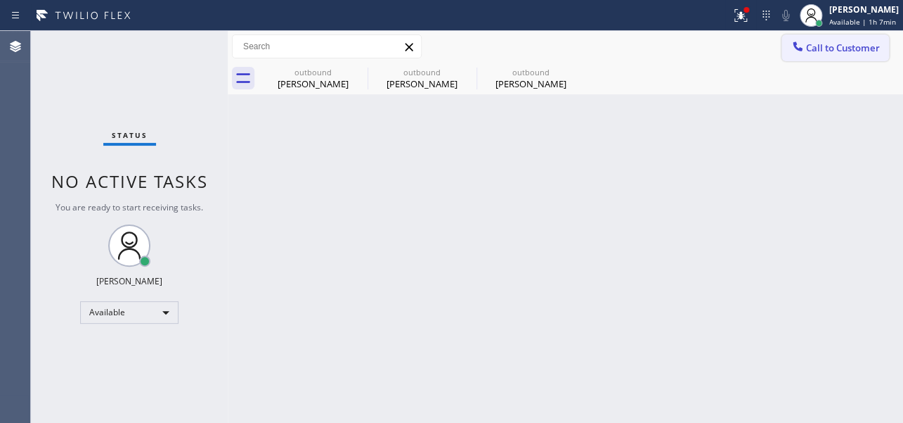
click at [808, 53] on span "Call to Customer" at bounding box center [843, 47] width 74 height 13
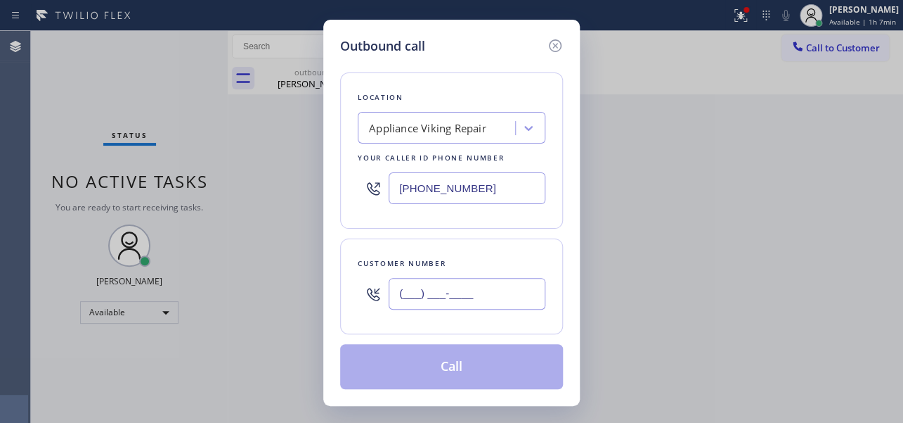
click at [411, 297] on input "(___) ___-____" at bounding box center [467, 294] width 157 height 32
paste input "917) 379-1448"
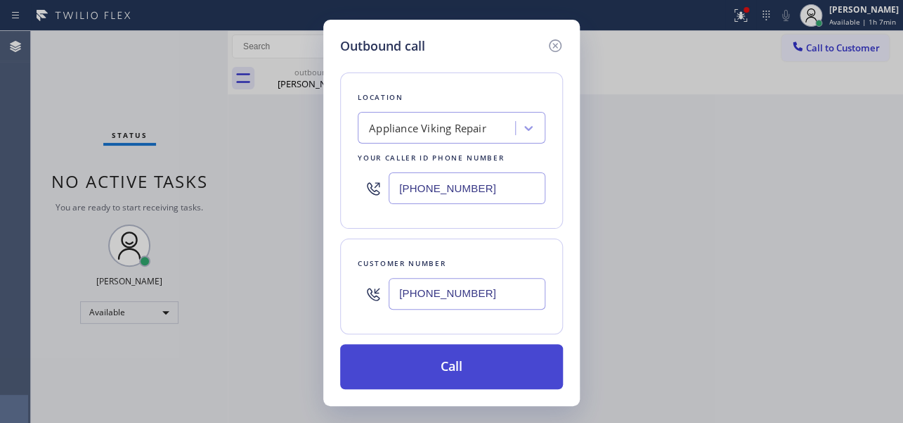
type input "[PHONE_NUMBER]"
click at [451, 363] on button "Call" at bounding box center [451, 366] width 223 height 45
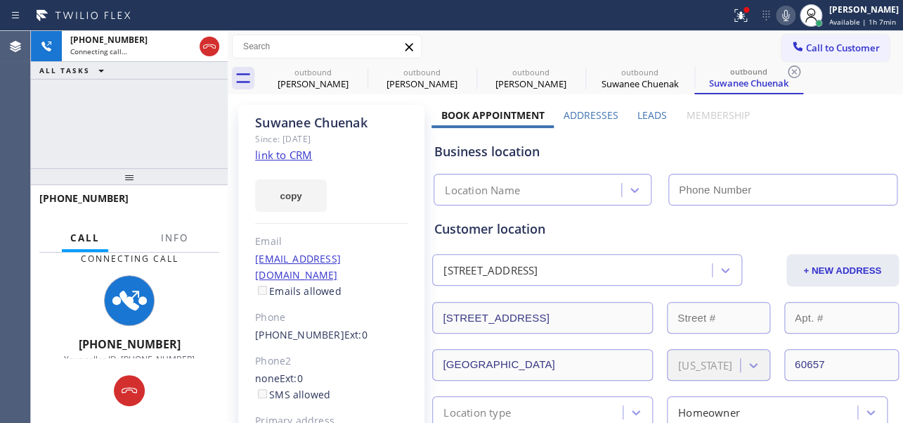
type input "[PHONE_NUMBER]"
click at [643, 111] on label "Leads" at bounding box center [653, 114] width 30 height 13
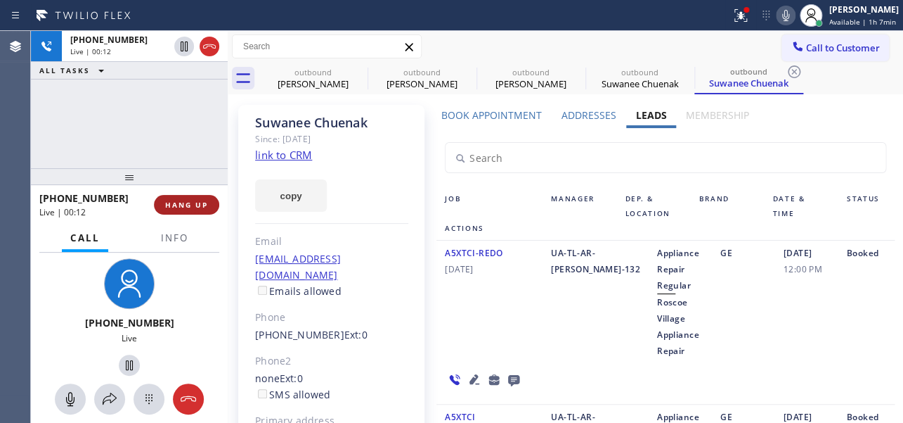
click at [198, 198] on button "HANG UP" at bounding box center [186, 205] width 65 height 20
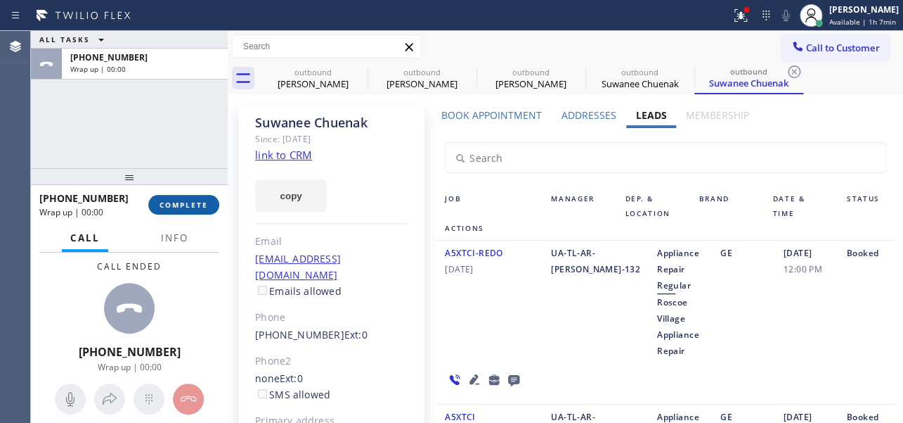
click at [183, 204] on span "COMPLETE" at bounding box center [184, 205] width 49 height 10
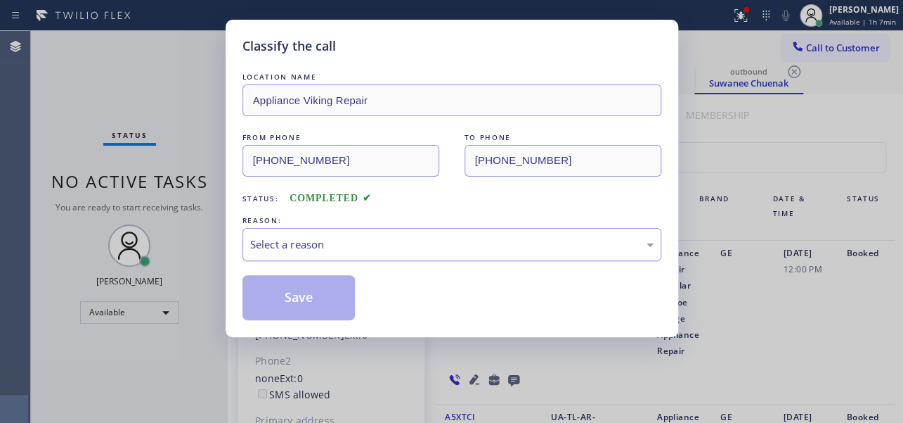
click at [358, 240] on div "Select a reason" at bounding box center [452, 244] width 404 height 16
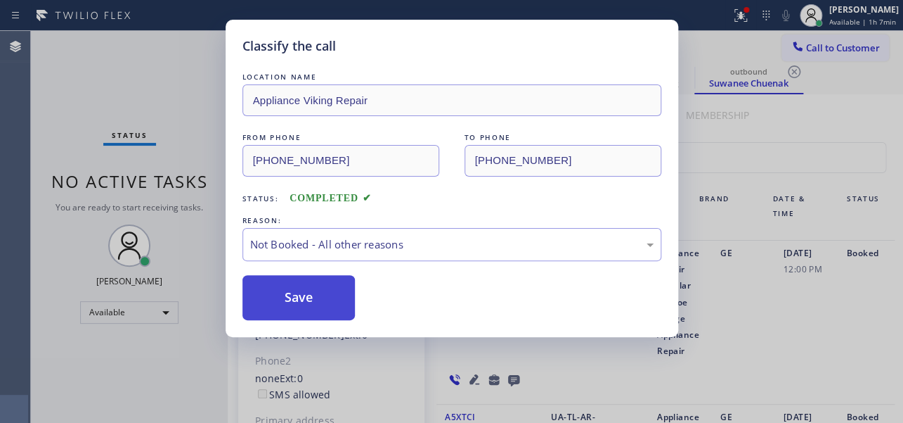
click at [302, 300] on button "Save" at bounding box center [299, 297] width 113 height 45
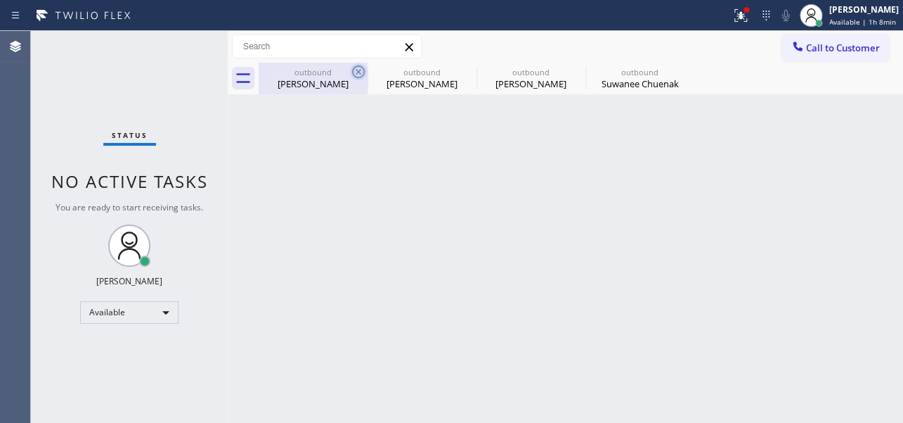
click at [361, 71] on icon at bounding box center [358, 71] width 17 height 17
click at [0, 0] on icon at bounding box center [0, 0] width 0 height 0
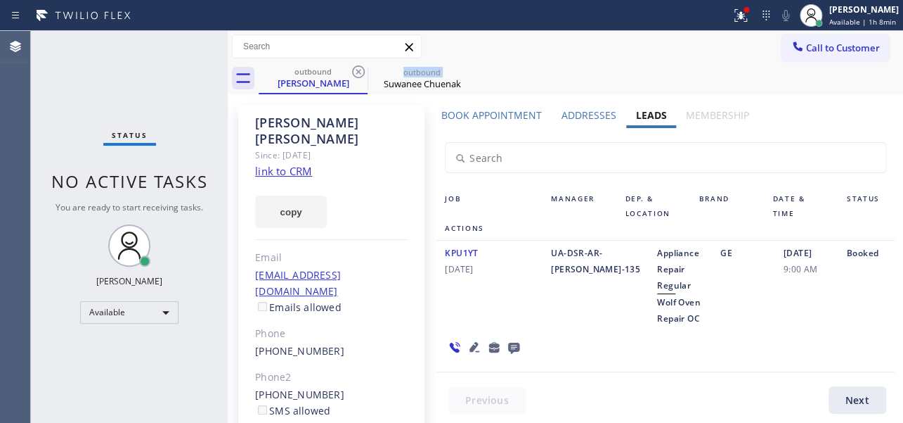
click at [361, 71] on icon at bounding box center [358, 71] width 17 height 17
click at [0, 0] on icon at bounding box center [0, 0] width 0 height 0
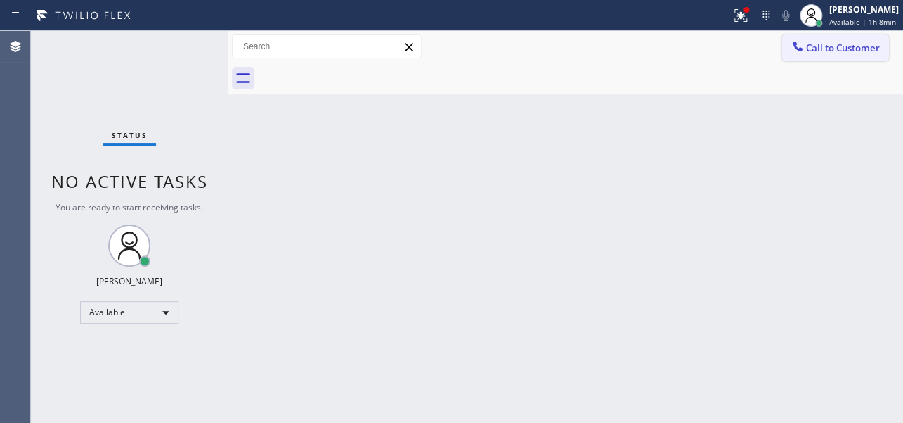
click at [823, 55] on button "Call to Customer" at bounding box center [836, 47] width 108 height 27
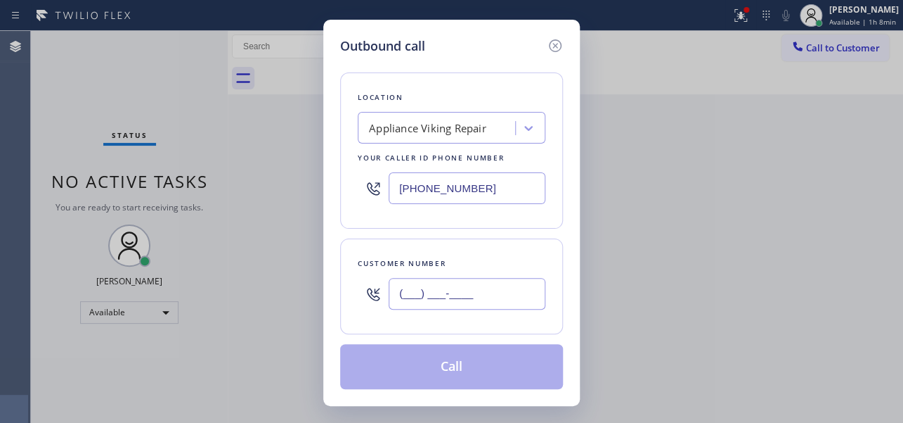
click at [413, 278] on input "(___) ___-____" at bounding box center [467, 294] width 157 height 32
paste input "949) 285-4442"
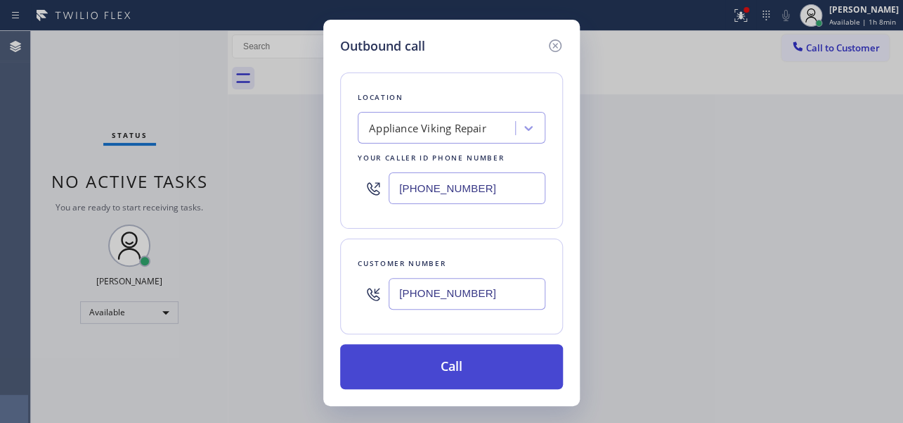
type input "[PHONE_NUMBER]"
click at [427, 370] on button "Call" at bounding box center [451, 366] width 223 height 45
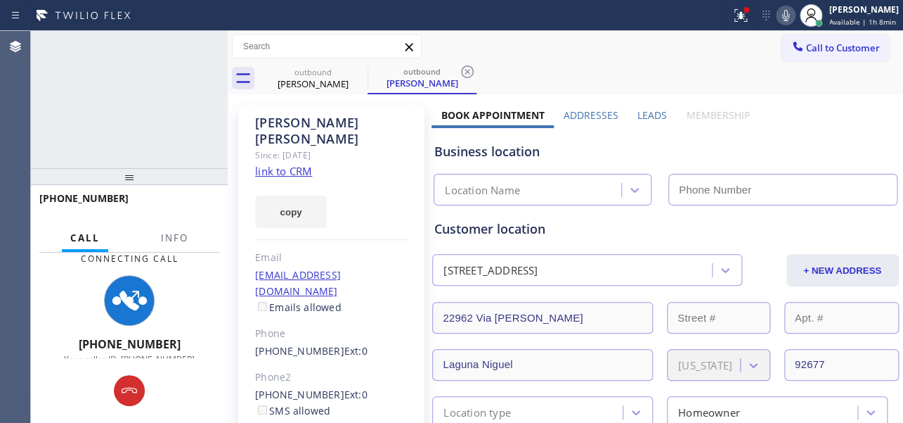
type input "[PHONE_NUMBER]"
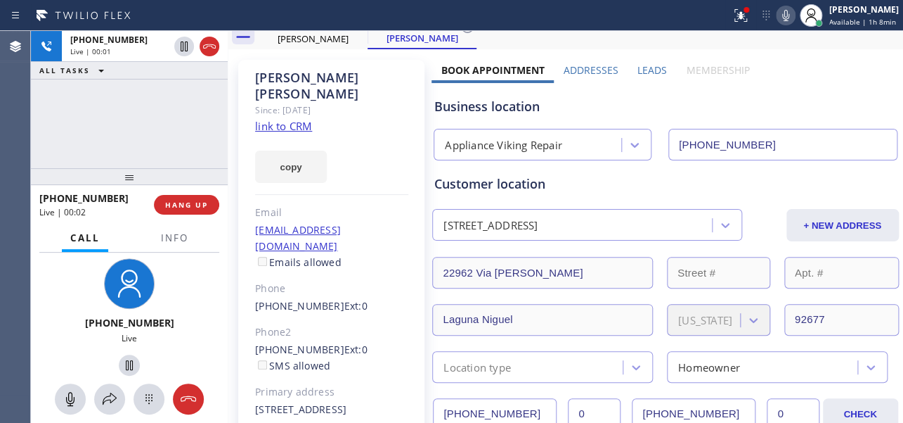
scroll to position [63, 0]
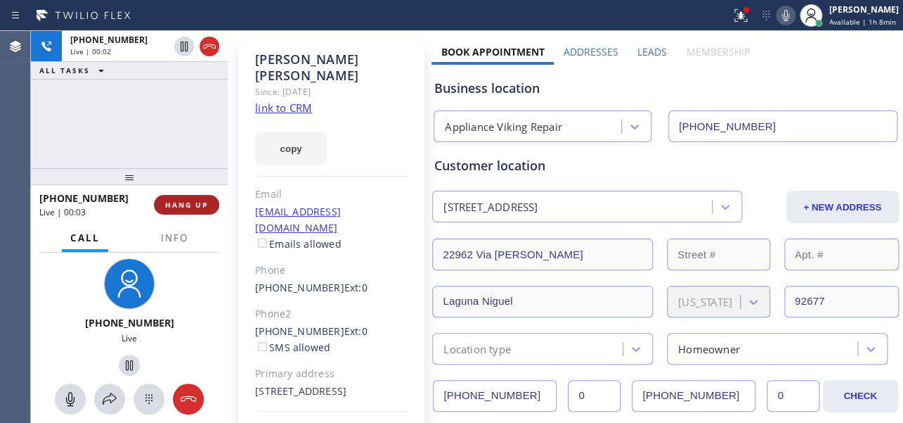
click at [183, 205] on span "HANG UP" at bounding box center [186, 205] width 43 height 10
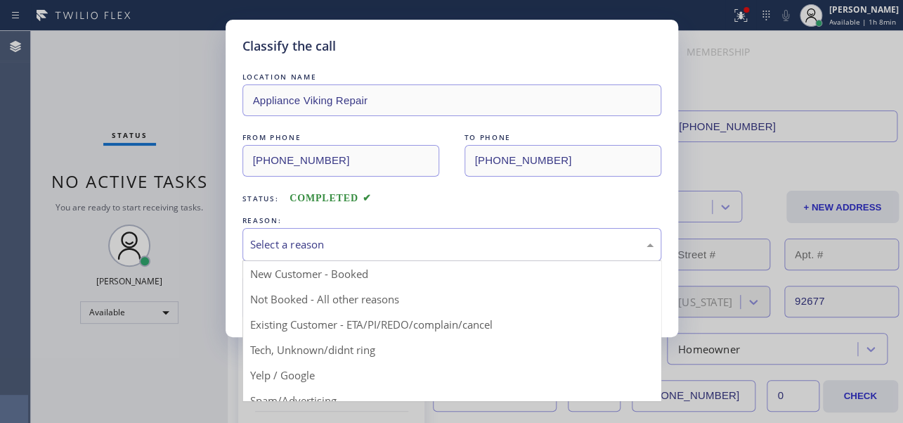
click at [288, 239] on div "Select a reason" at bounding box center [452, 244] width 404 height 16
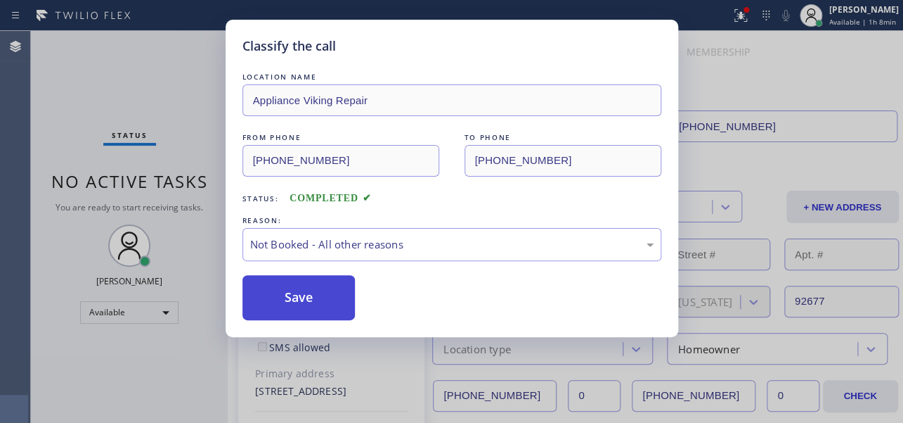
click at [291, 301] on button "Save" at bounding box center [299, 297] width 113 height 45
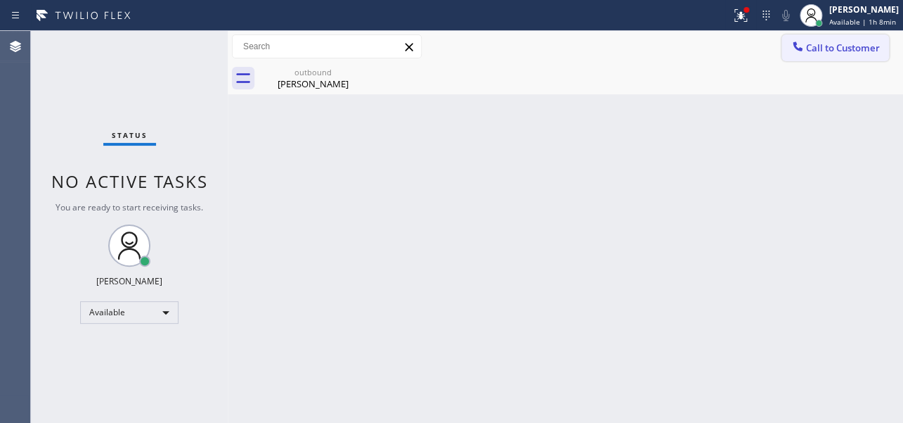
click at [811, 51] on span "Call to Customer" at bounding box center [843, 47] width 74 height 13
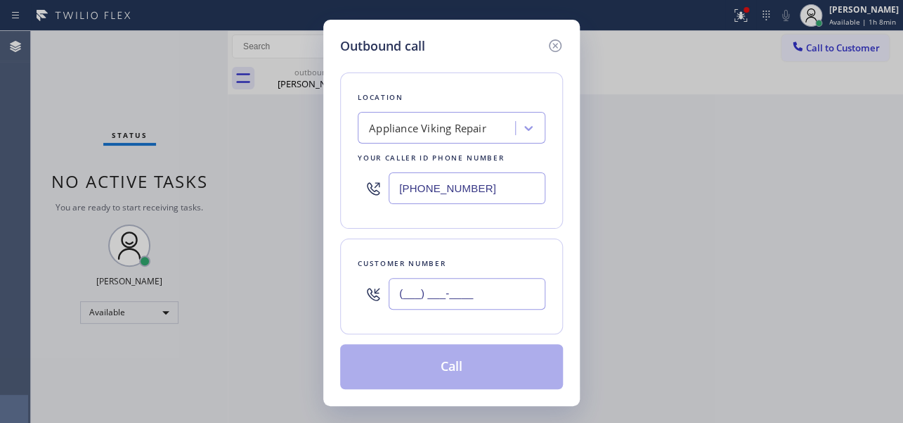
click at [439, 300] on input "(___) ___-____" at bounding box center [467, 294] width 157 height 32
paste input "323) 662-9060"
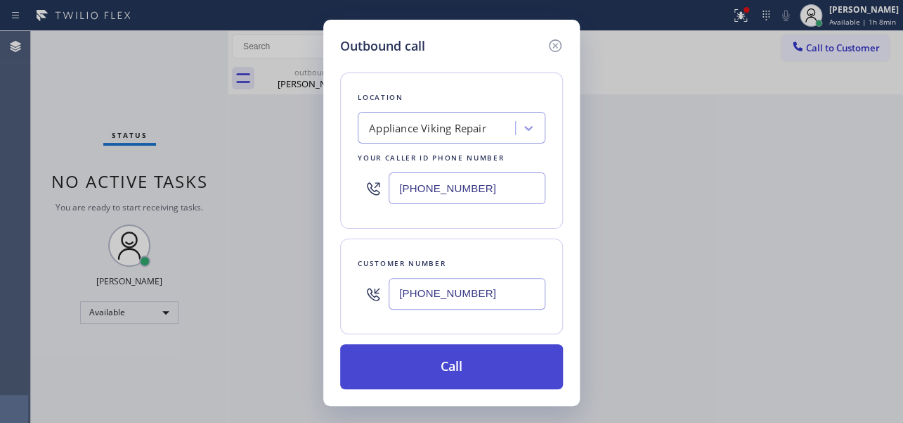
type input "[PHONE_NUMBER]"
click at [432, 371] on button "Call" at bounding box center [451, 366] width 223 height 45
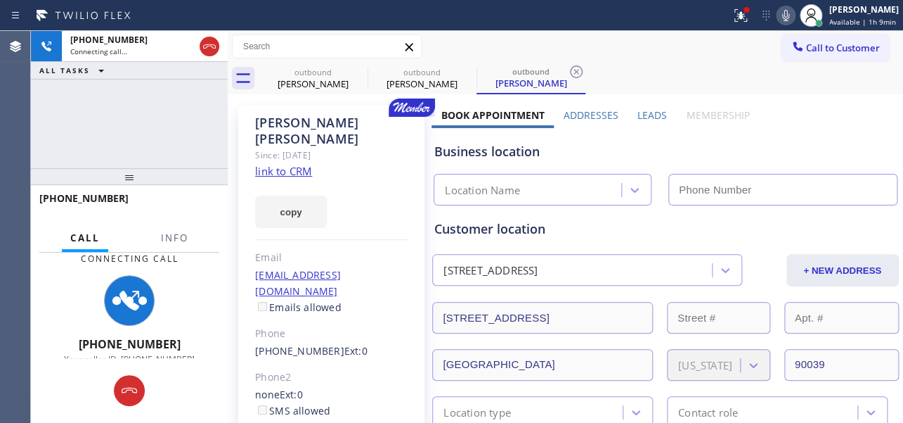
type input "[PHONE_NUMBER]"
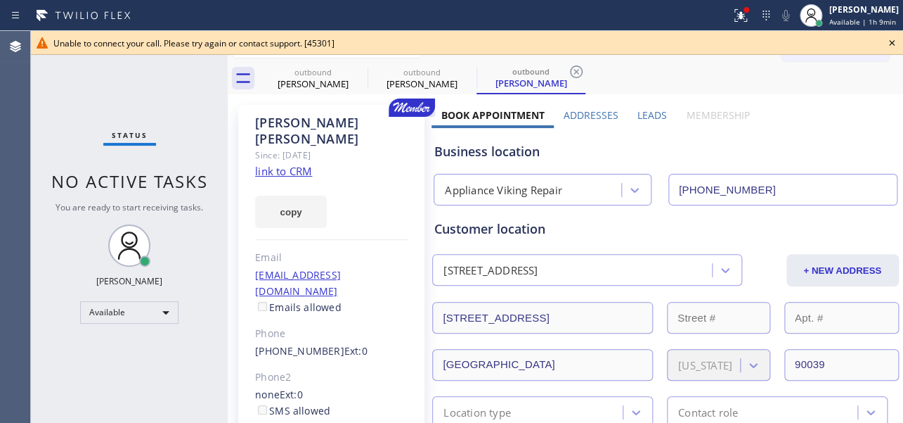
click at [889, 44] on icon at bounding box center [892, 42] width 17 height 17
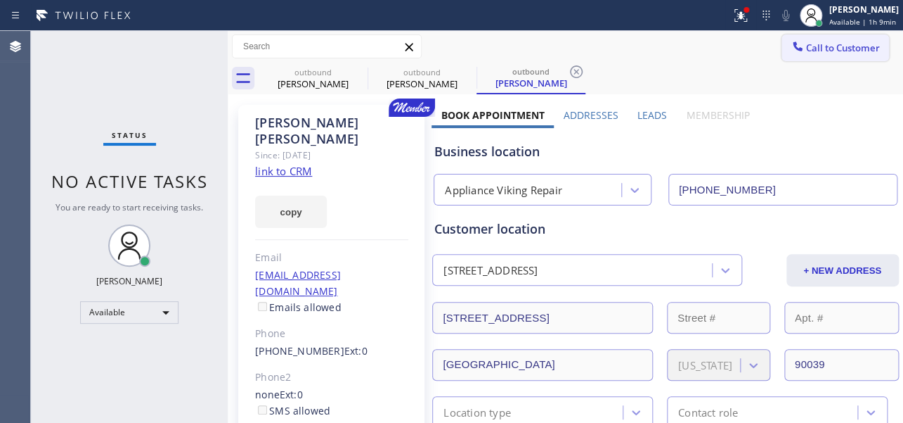
click at [856, 47] on span "Call to Customer" at bounding box center [843, 47] width 74 height 13
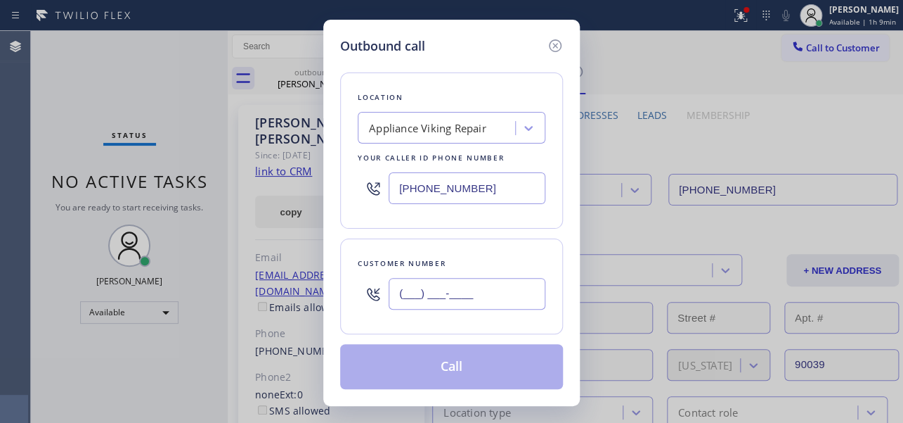
click at [450, 289] on input "(___) ___-____" at bounding box center [467, 294] width 157 height 32
paste input "206) 458-5438"
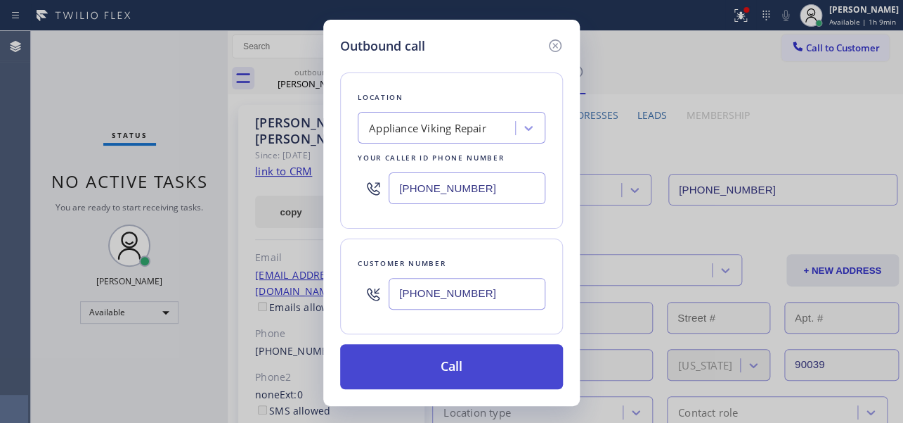
type input "[PHONE_NUMBER]"
click at [437, 371] on button "Call" at bounding box center [451, 366] width 223 height 45
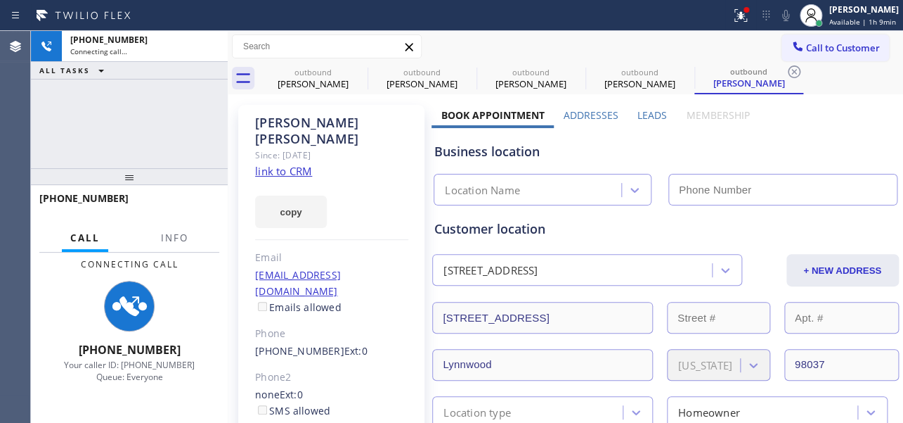
click at [647, 112] on label "Leads" at bounding box center [653, 114] width 30 height 13
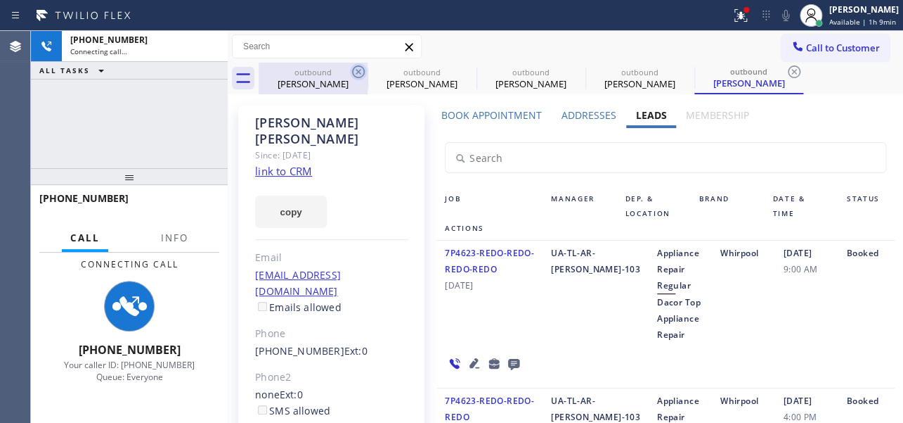
click at [358, 70] on icon at bounding box center [358, 71] width 17 height 17
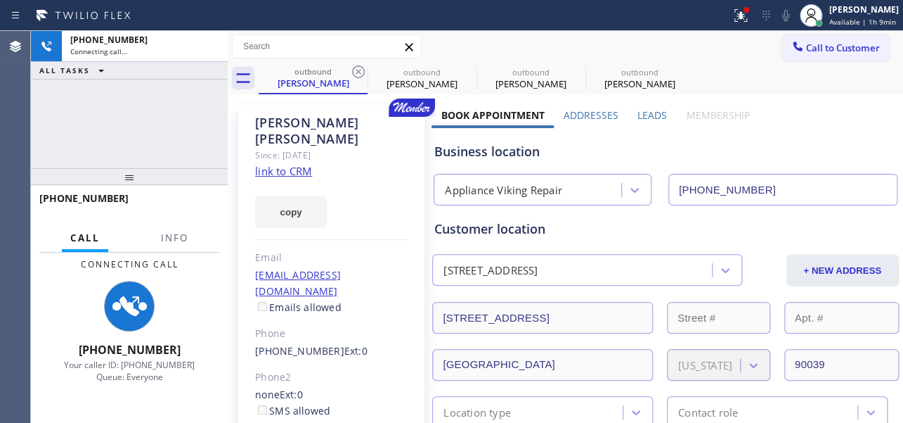
click at [358, 70] on icon at bounding box center [358, 71] width 17 height 17
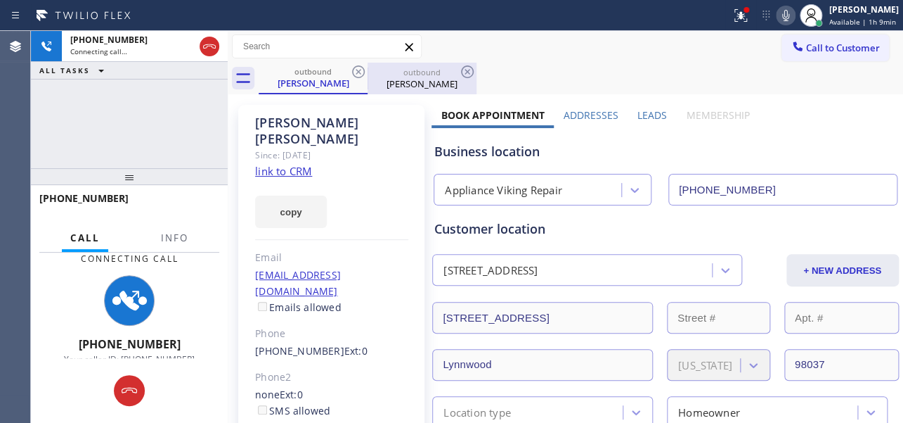
click at [410, 80] on div "[PERSON_NAME]" at bounding box center [422, 83] width 106 height 13
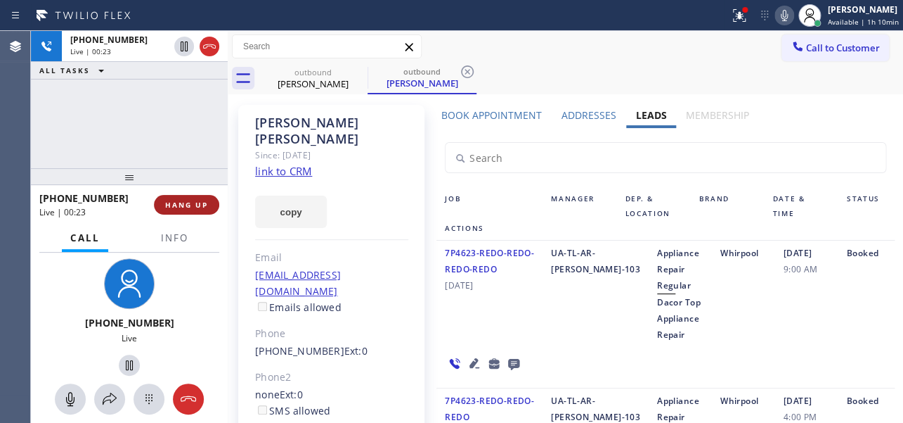
click at [185, 206] on span "HANG UP" at bounding box center [186, 205] width 43 height 10
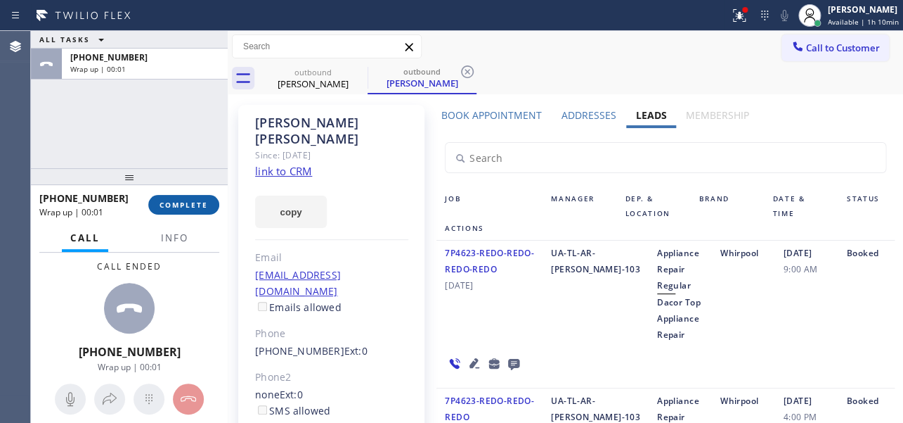
click at [185, 206] on span "COMPLETE" at bounding box center [184, 205] width 49 height 10
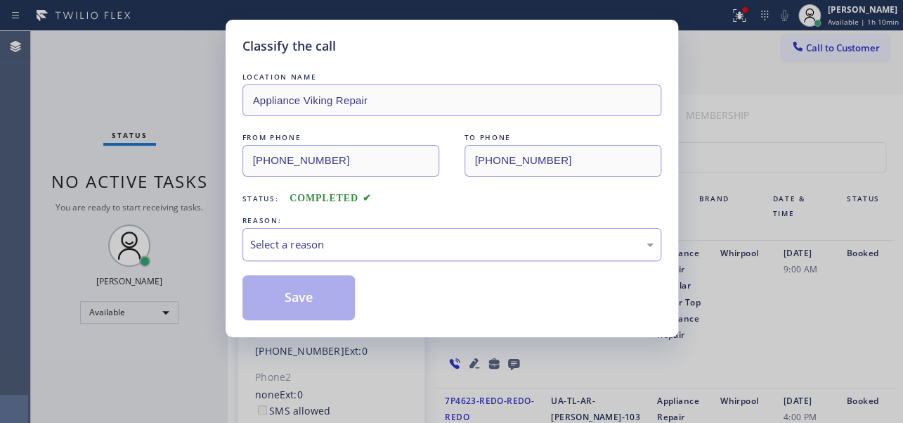
click at [352, 245] on div "Select a reason" at bounding box center [452, 244] width 404 height 16
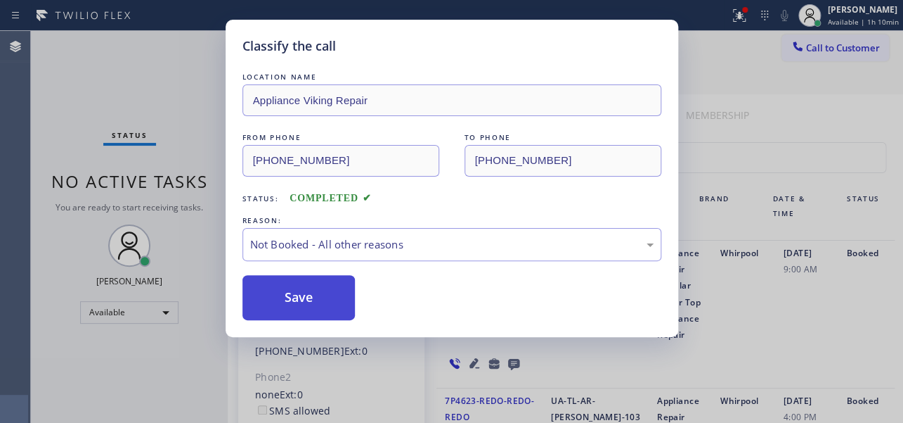
click at [303, 302] on button "Save" at bounding box center [299, 297] width 113 height 45
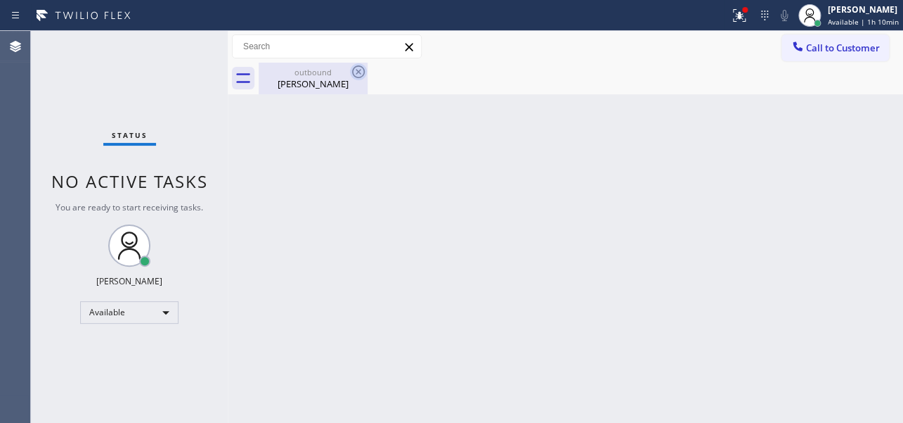
click at [358, 71] on icon at bounding box center [358, 71] width 13 height 13
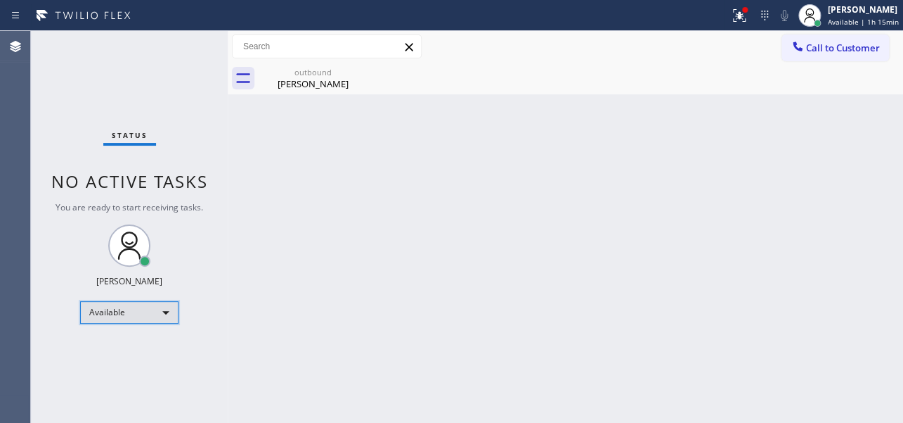
click at [141, 308] on div "Available" at bounding box center [129, 312] width 98 height 22
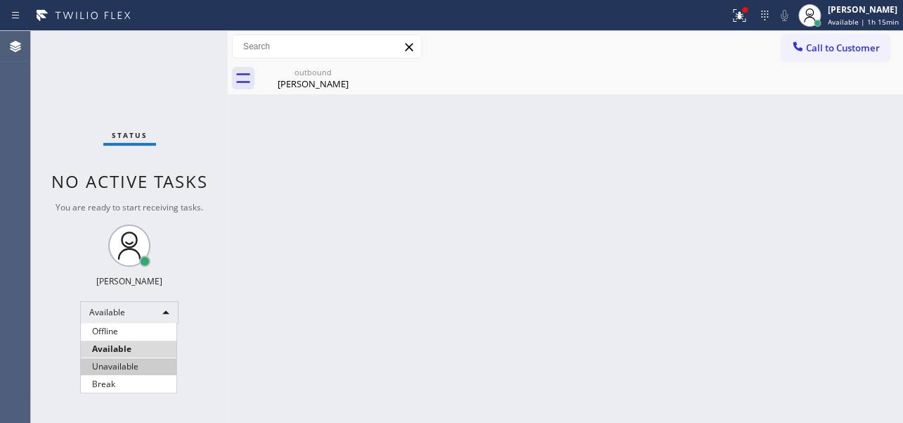
click at [121, 364] on li "Unavailable" at bounding box center [129, 366] width 96 height 17
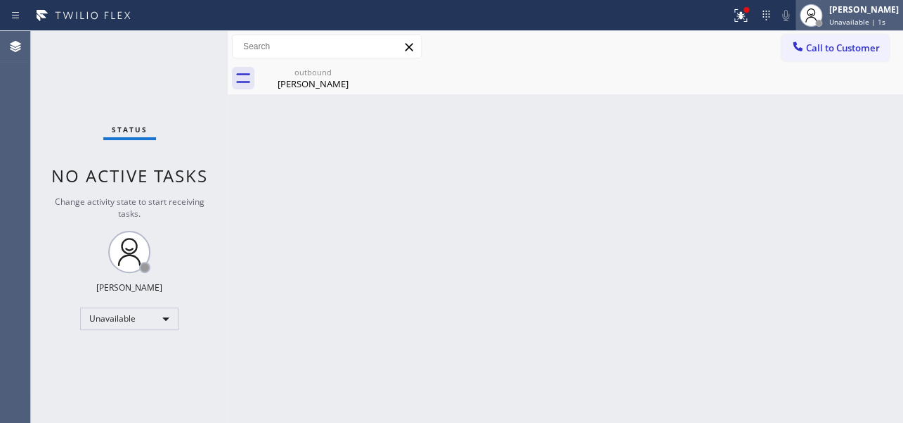
click at [830, 20] on span "Unavailable | 1s" at bounding box center [858, 22] width 56 height 10
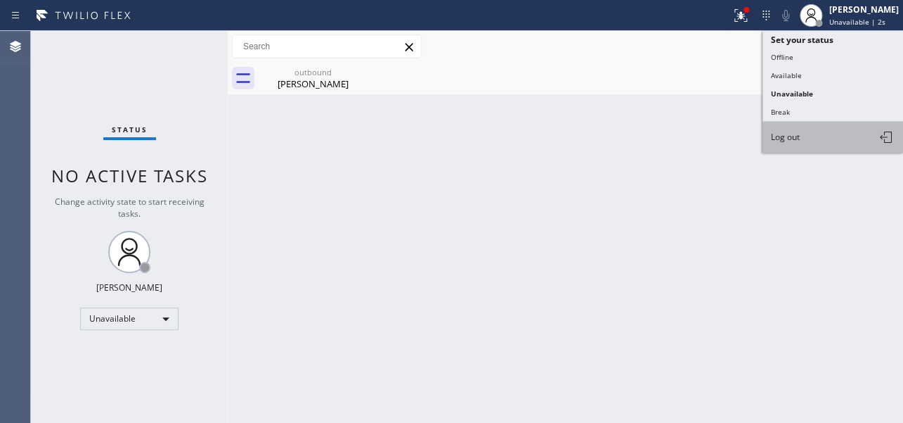
click at [789, 135] on span "Log out" at bounding box center [785, 137] width 29 height 12
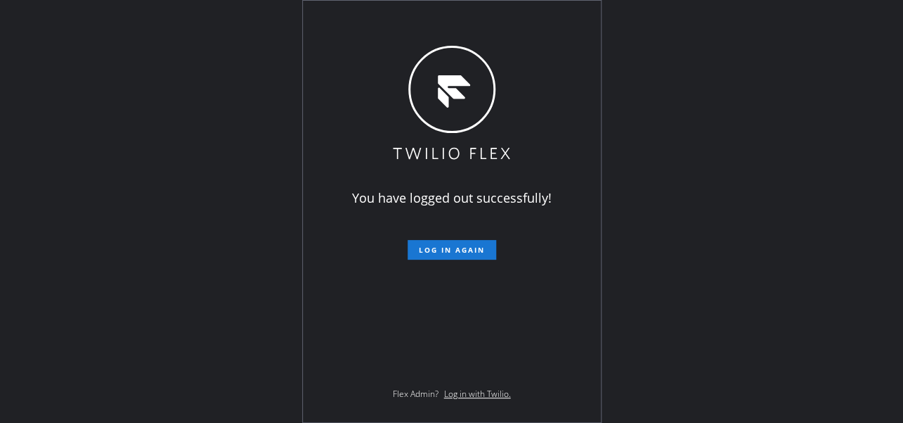
click at [730, 210] on div "You have logged out successfully! Log in again Flex Admin? Log in with Twilio." at bounding box center [451, 211] width 903 height 423
